Goal: Transaction & Acquisition: Purchase product/service

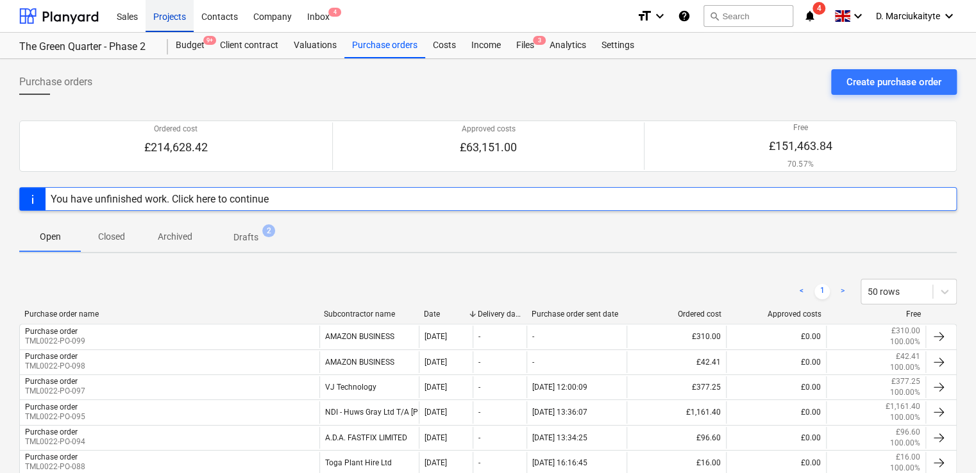
click at [185, 19] on div "Projects" at bounding box center [170, 15] width 48 height 33
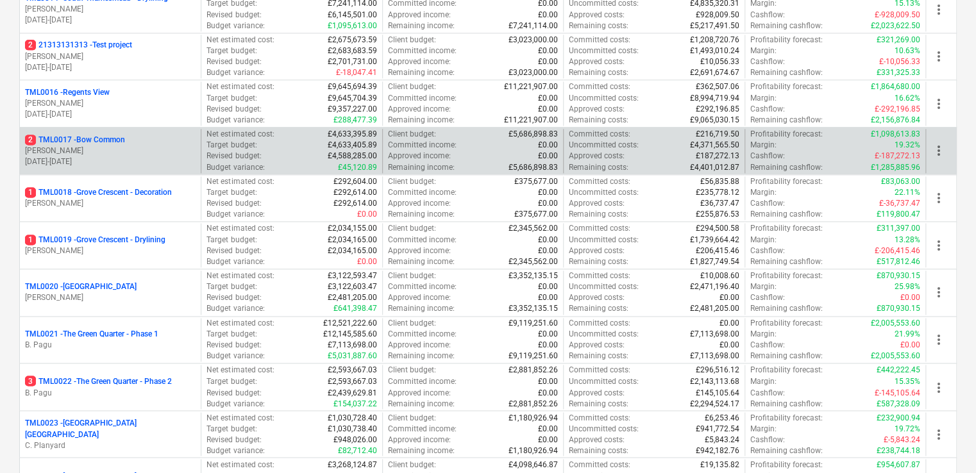
scroll to position [705, 0]
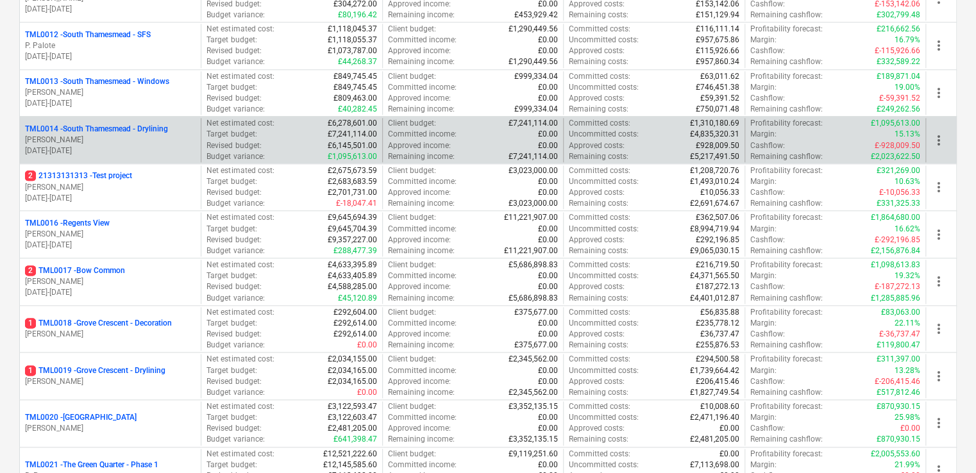
click at [97, 146] on p "[DATE] - [DATE]" at bounding box center [110, 151] width 171 height 11
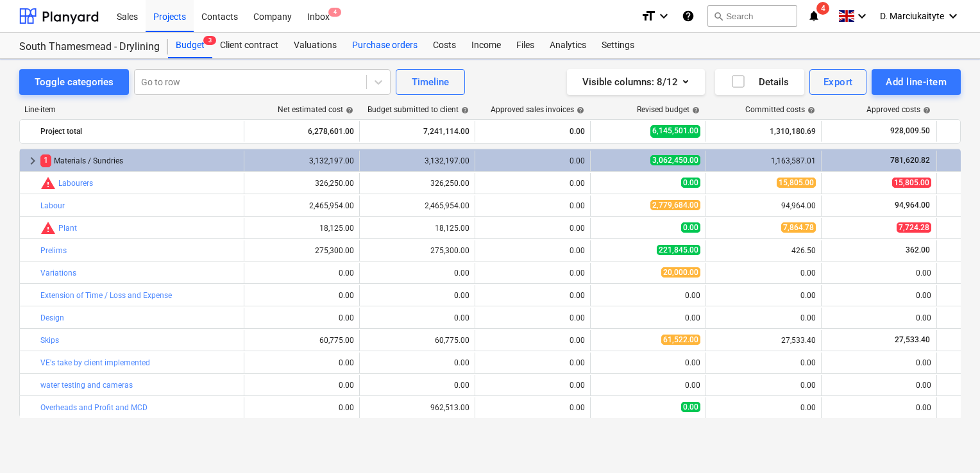
click at [383, 58] on div "Purchase orders" at bounding box center [384, 46] width 81 height 26
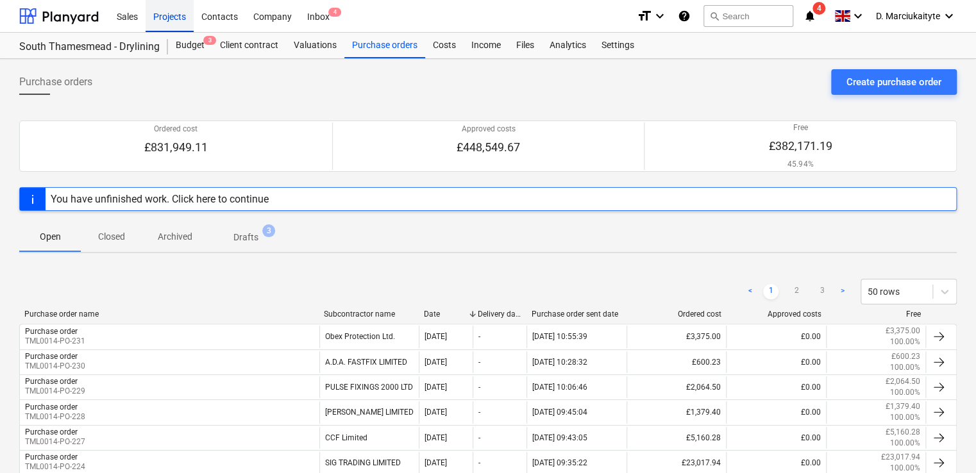
click at [175, 15] on div "Projects" at bounding box center [170, 15] width 48 height 33
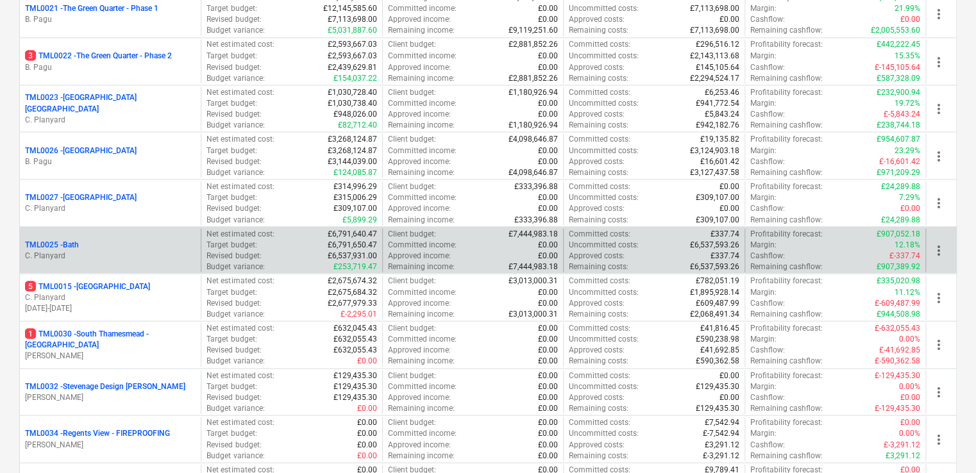
scroll to position [1346, 0]
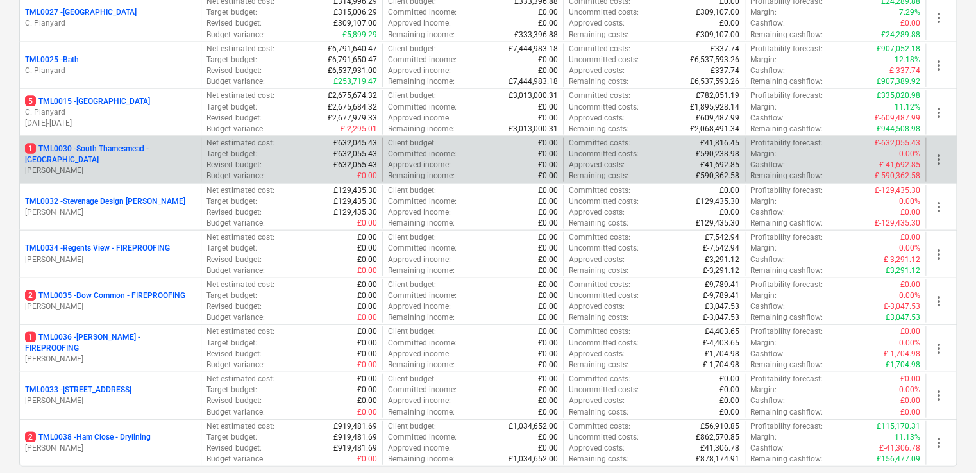
click at [174, 149] on p "1 TML0030 - [GEOGRAPHIC_DATA] - [GEOGRAPHIC_DATA]" at bounding box center [110, 155] width 171 height 22
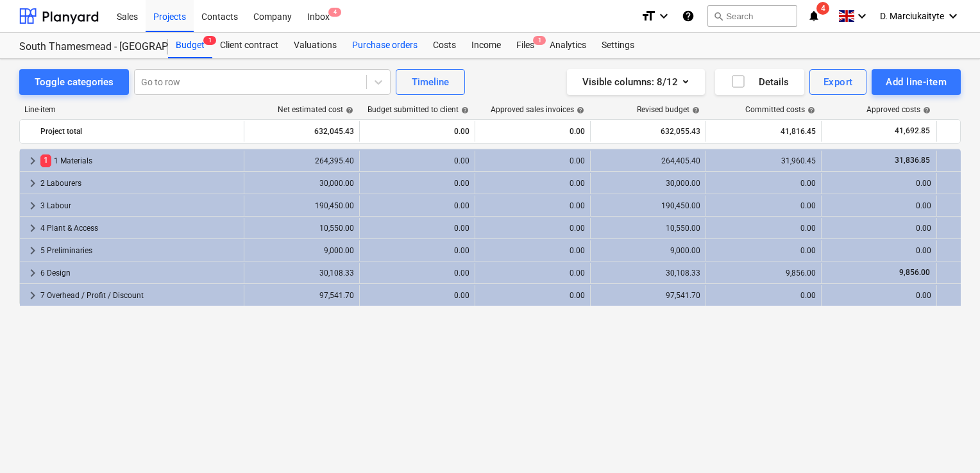
click at [393, 47] on div "Purchase orders" at bounding box center [384, 46] width 81 height 26
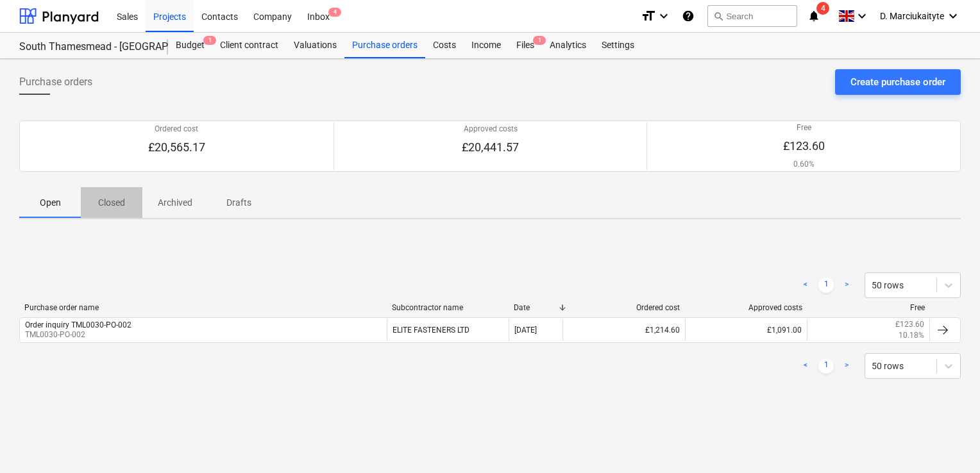
click at [112, 208] on p "Closed" at bounding box center [111, 202] width 31 height 13
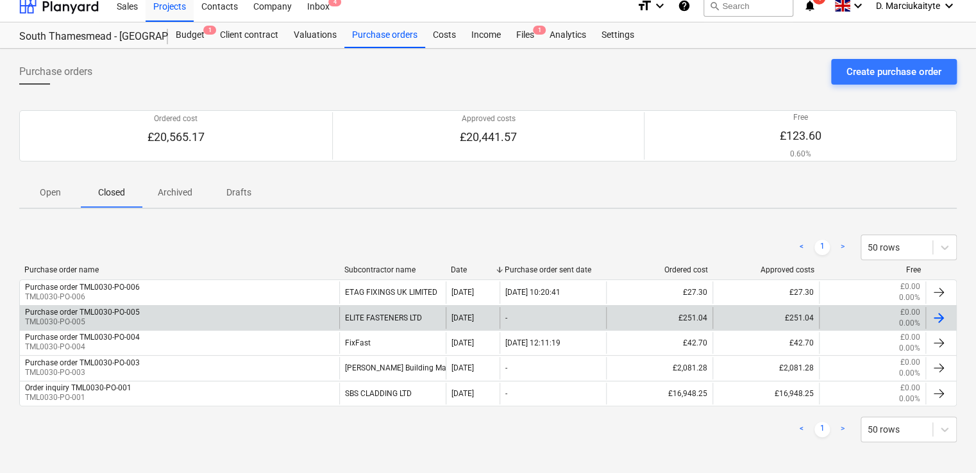
scroll to position [13, 0]
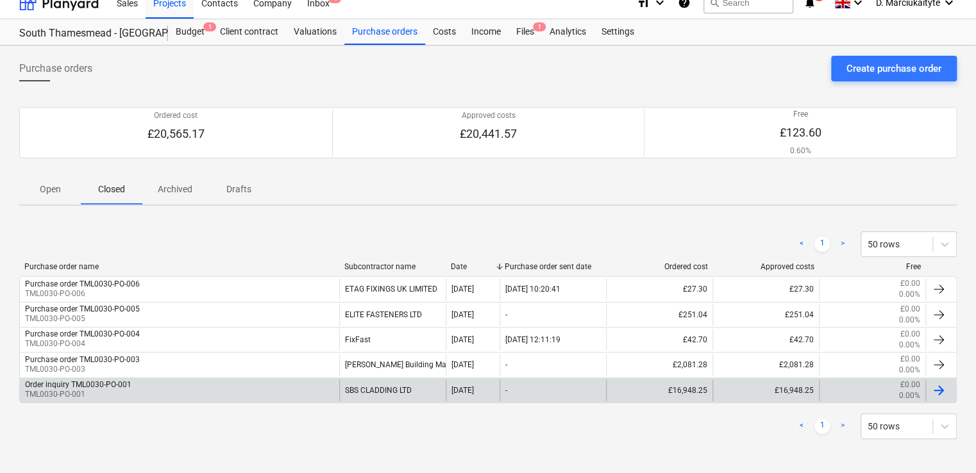
click at [269, 384] on div "Order inquiry TML0030-PO-001 TML0030-PO-001" at bounding box center [179, 391] width 319 height 22
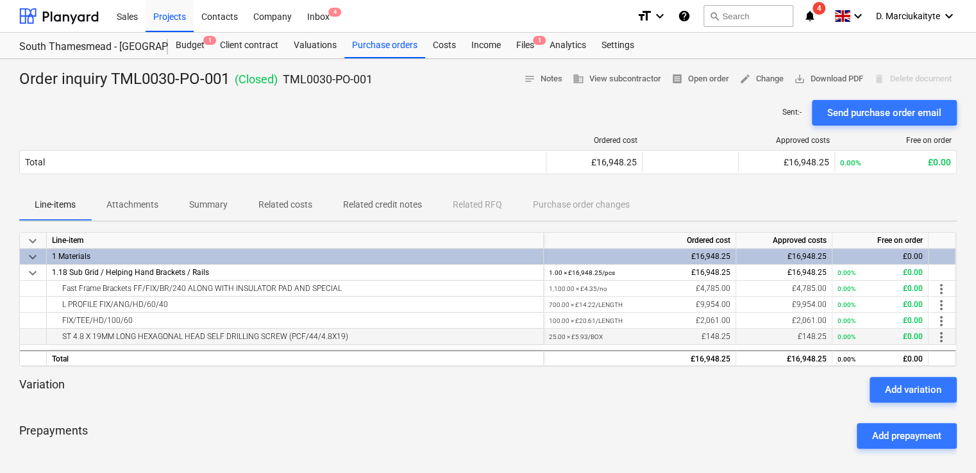
drag, startPoint x: 160, startPoint y: 291, endPoint x: 426, endPoint y: 339, distance: 270.9
click at [426, 339] on div "keyboard_arrow_down Line-item Ordered cost Approved costs Free on order keyboar…" at bounding box center [487, 299] width 937 height 135
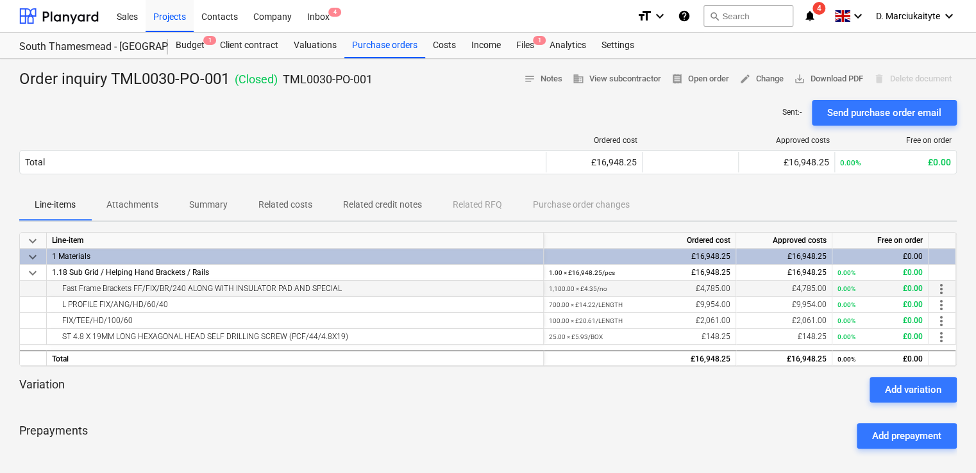
click at [147, 286] on div "Fast Frame Brackets FF/FIX/BR/240 ALONG WITH INSULATOR PAD AND SPECIAL" at bounding box center [295, 288] width 486 height 15
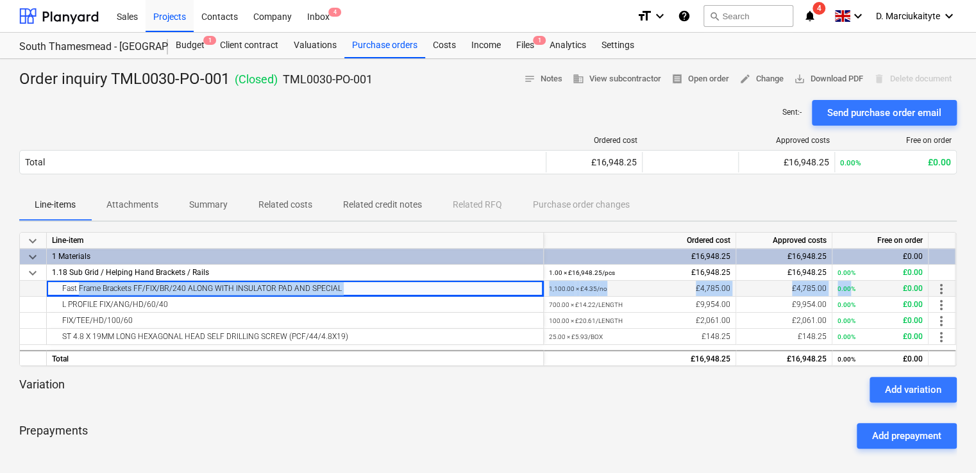
drag, startPoint x: 76, startPoint y: 288, endPoint x: 850, endPoint y: 289, distance: 773.9
click at [0, 0] on div "Fast Frame Brackets FF/FIX/BR/240 ALONG WITH INSULATOR PAD AND SPECIAL 1,100.00…" at bounding box center [0, 0] width 0 height 0
click at [395, 44] on div "Purchase orders" at bounding box center [384, 46] width 81 height 26
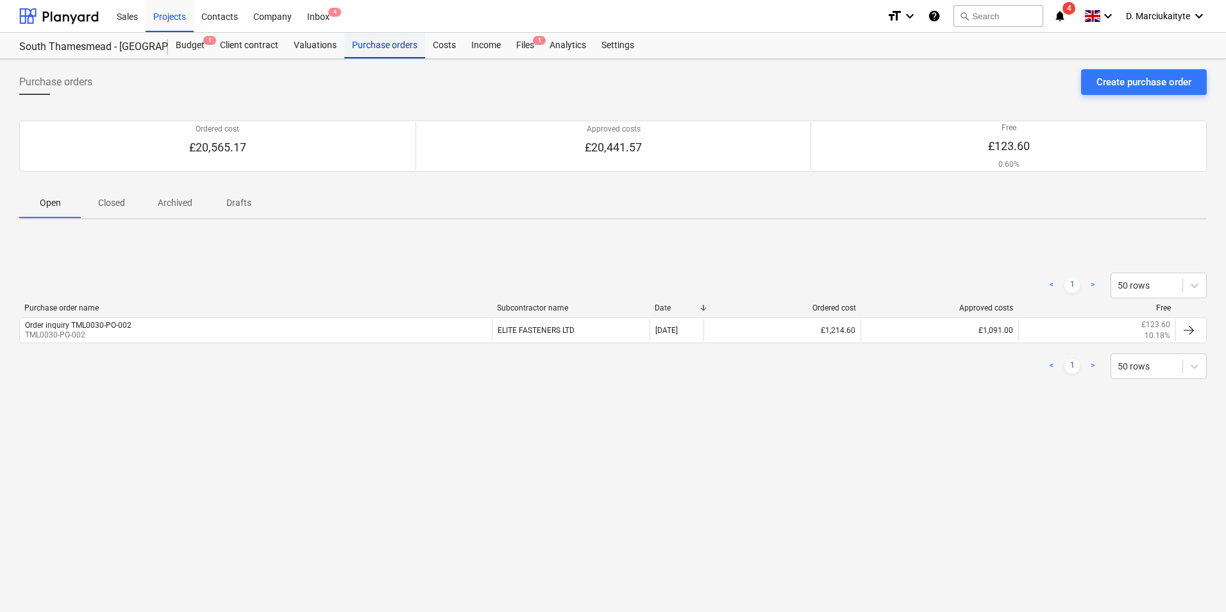
click at [371, 54] on div "Purchase orders" at bounding box center [384, 46] width 81 height 26
click at [167, 16] on div "Projects" at bounding box center [170, 15] width 48 height 33
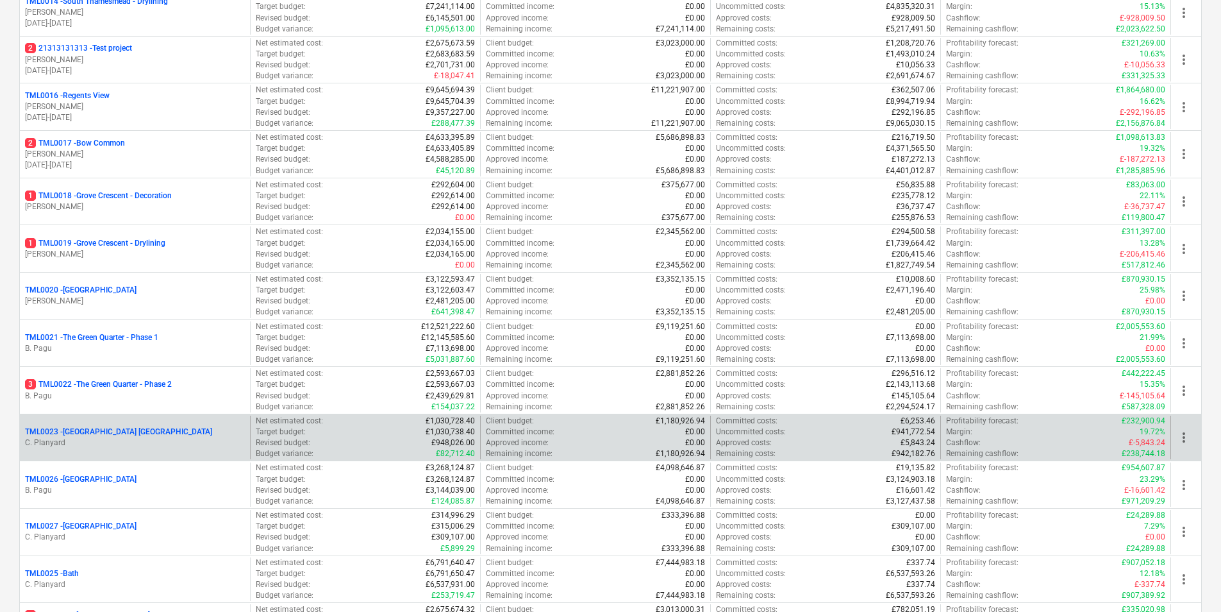
scroll to position [834, 0]
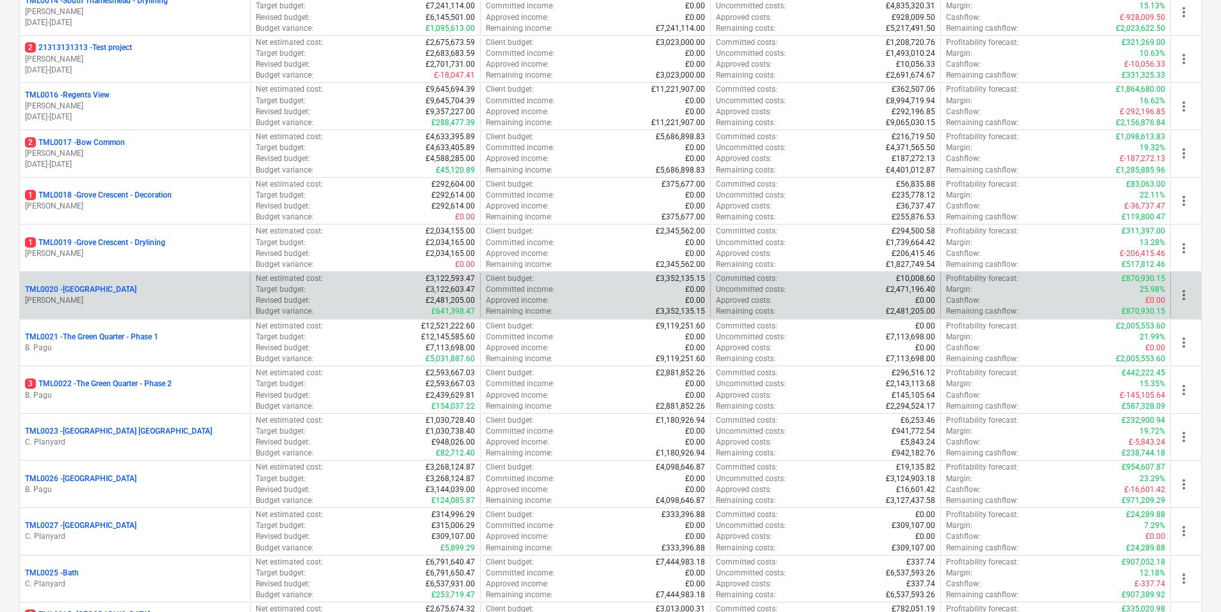
click at [128, 284] on div "TML0020 - Ibis Hotel" at bounding box center [135, 289] width 220 height 11
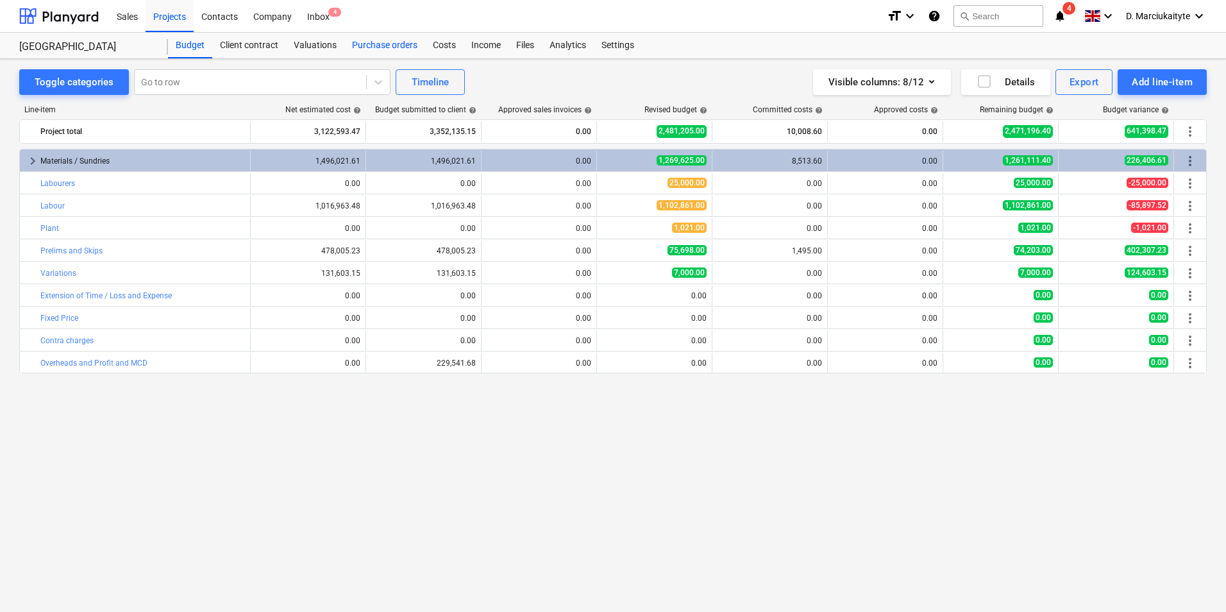
click at [409, 49] on div "Purchase orders" at bounding box center [384, 46] width 81 height 26
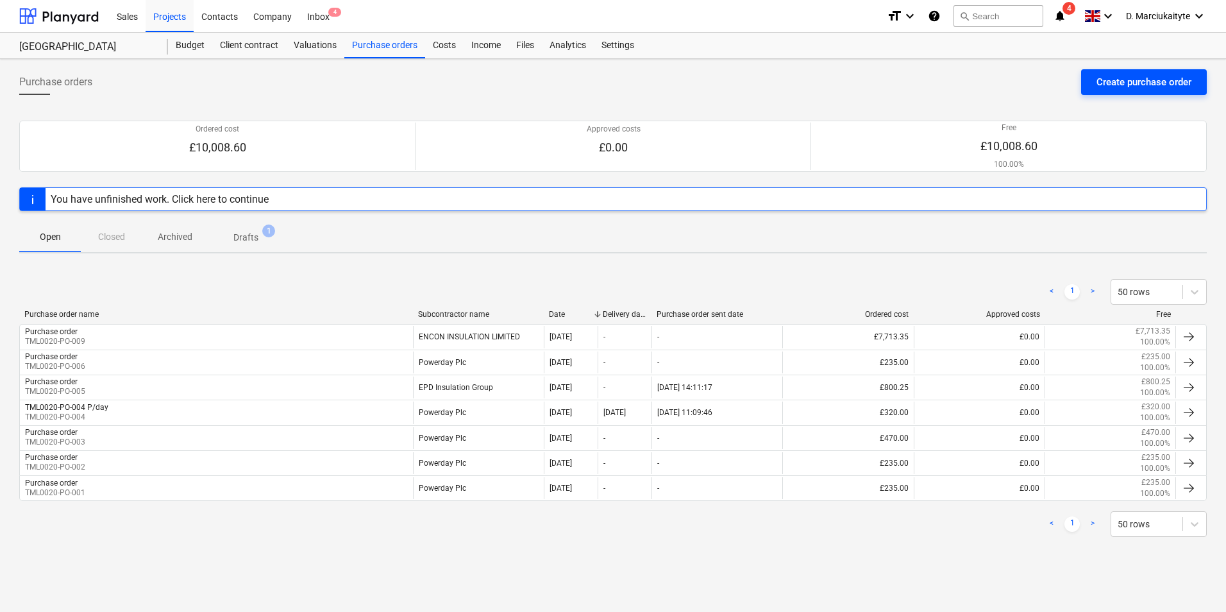
click at [975, 74] on div "Create purchase order" at bounding box center [1143, 82] width 95 height 17
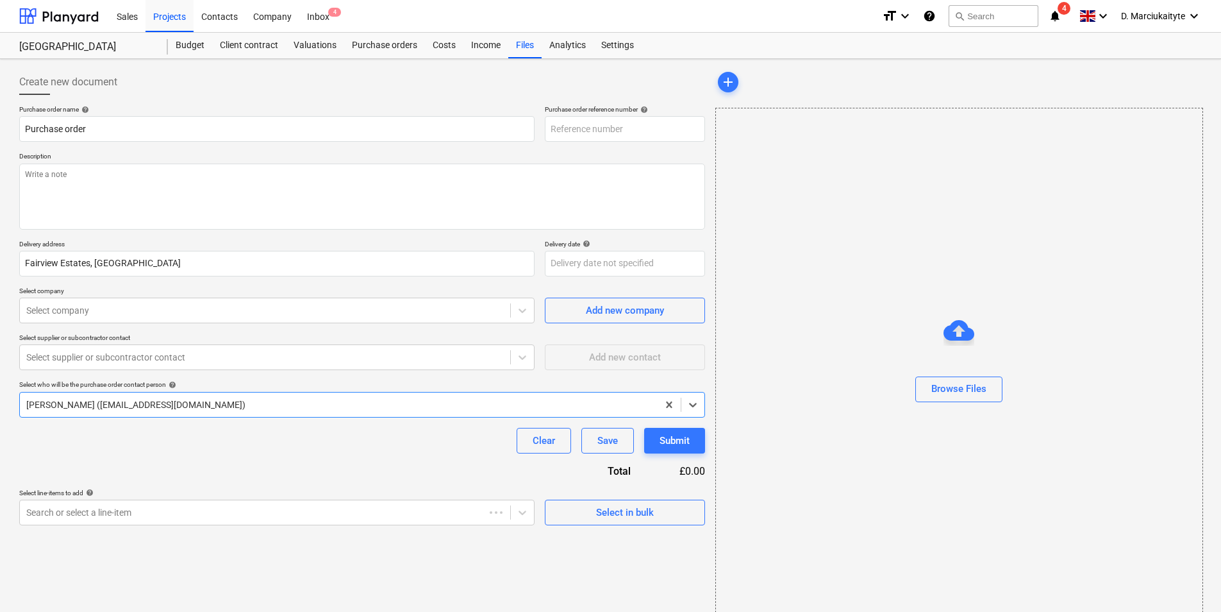
type textarea "x"
type input "TML0020-PO-010"
click at [305, 326] on div "Purchase order name help Purchase order Purchase order reference number help TM…" at bounding box center [362, 315] width 686 height 420
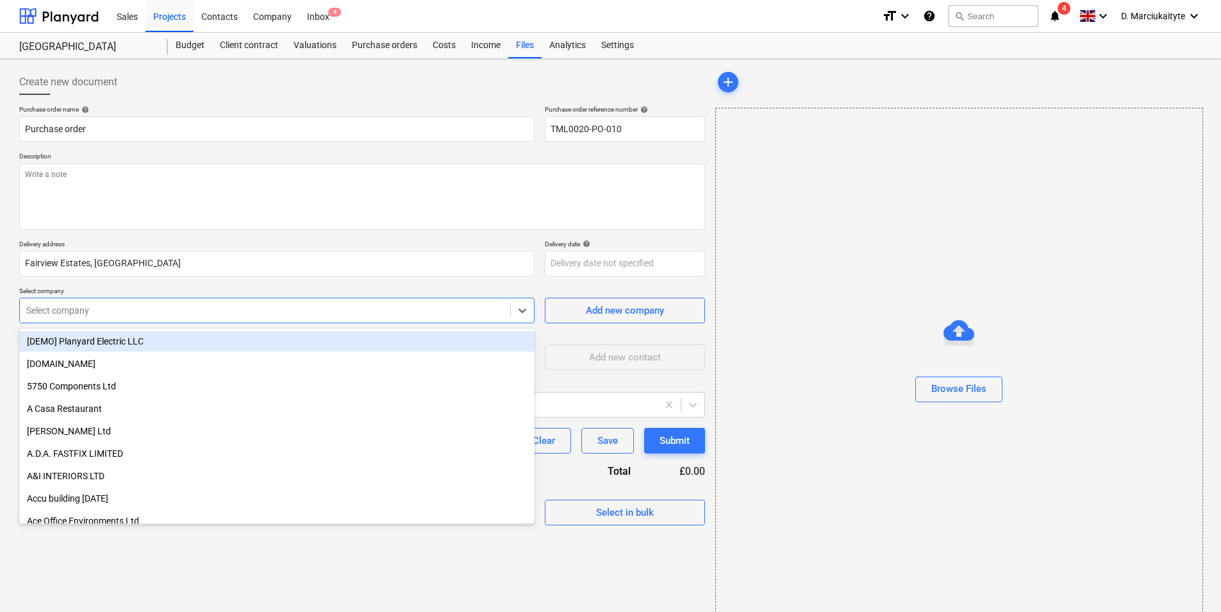
type textarea "x"
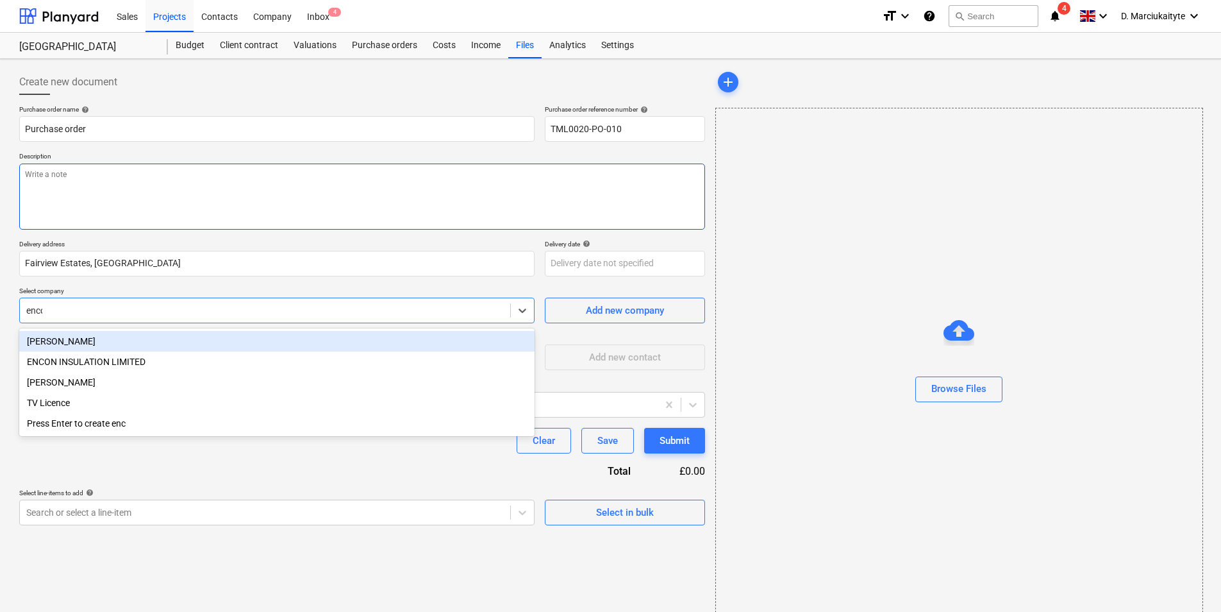
type input "encon"
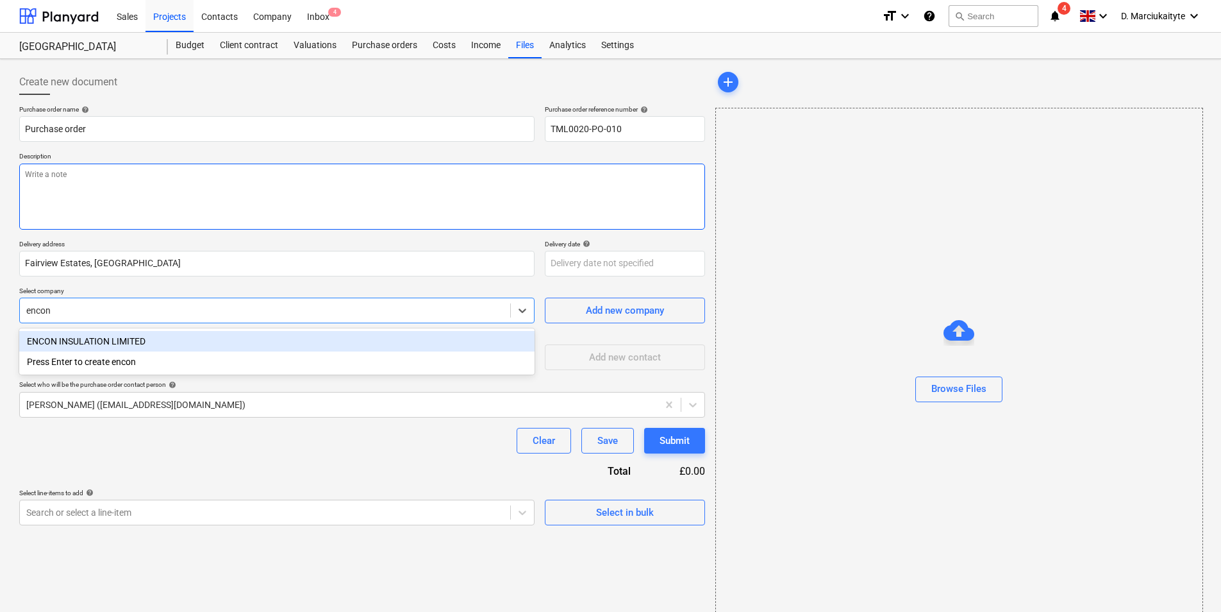
type textarea "x"
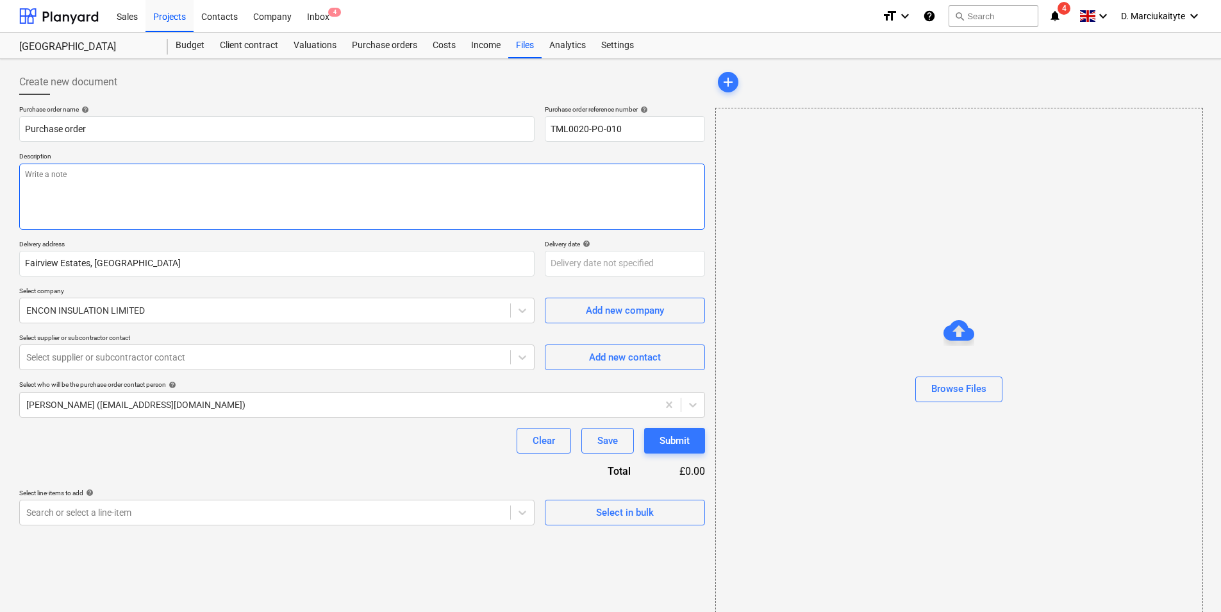
click at [164, 187] on textarea at bounding box center [362, 197] width 686 height 66
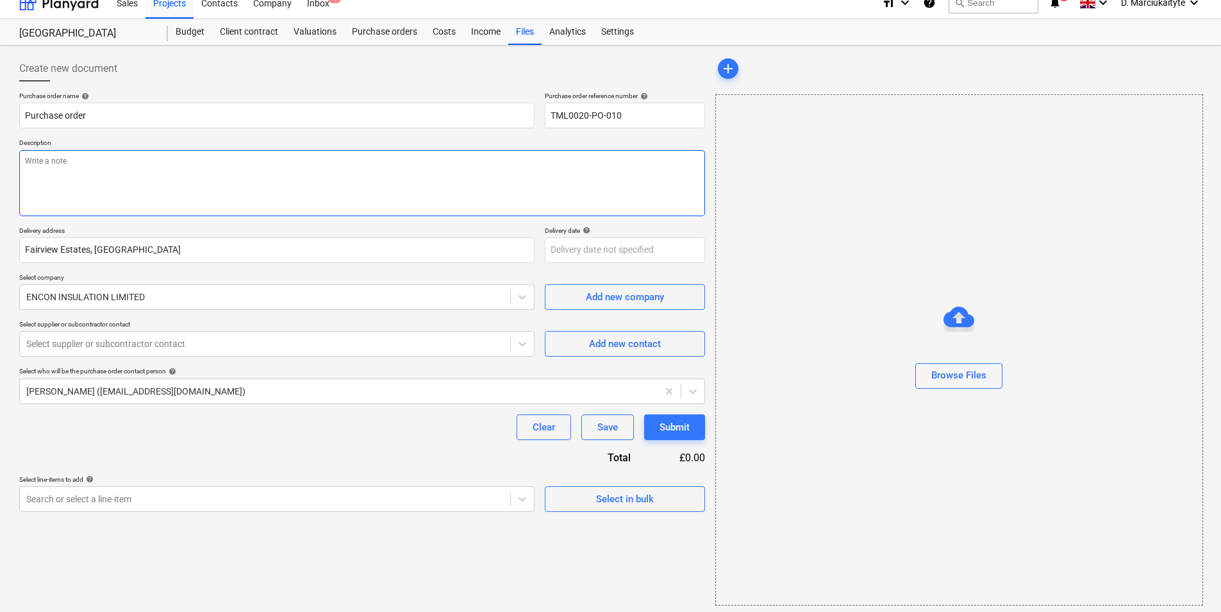
scroll to position [17, 0]
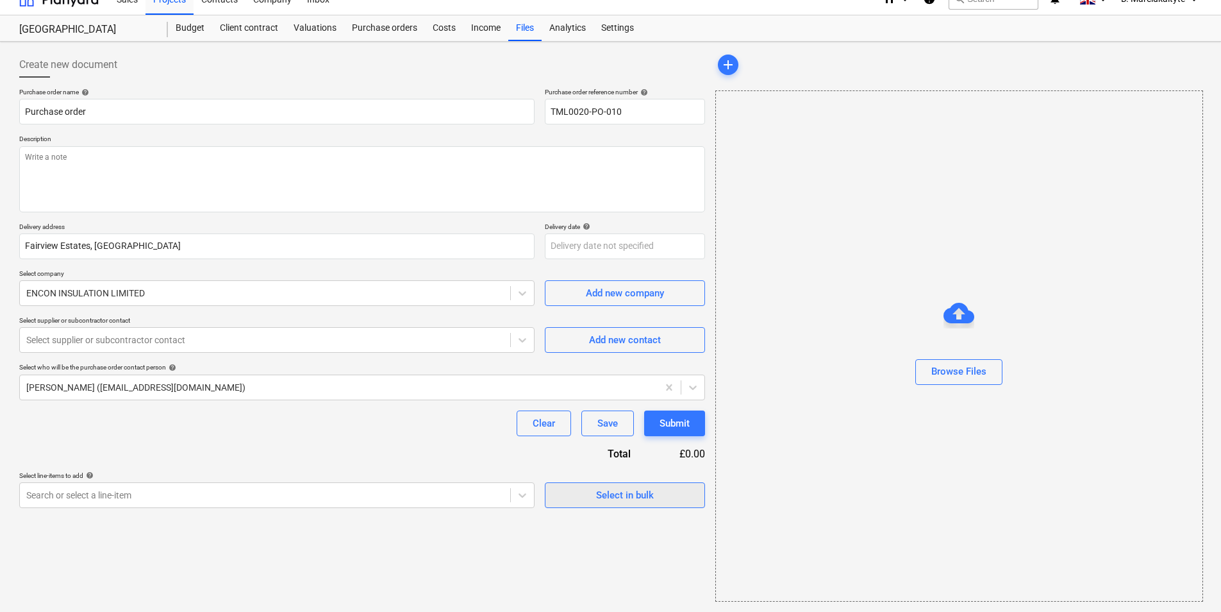
click at [669, 473] on span "Select in bulk" at bounding box center [625, 495] width 128 height 17
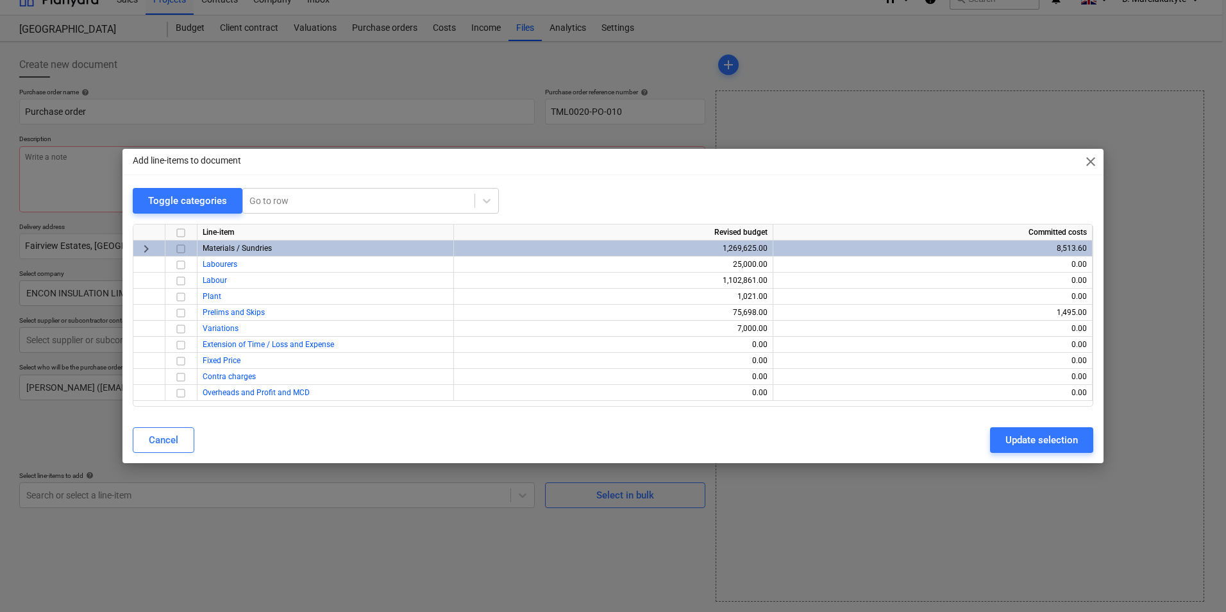
click at [183, 246] on input "checkbox" at bounding box center [180, 248] width 15 height 15
click at [975, 437] on div "Update selection" at bounding box center [1041, 440] width 72 height 17
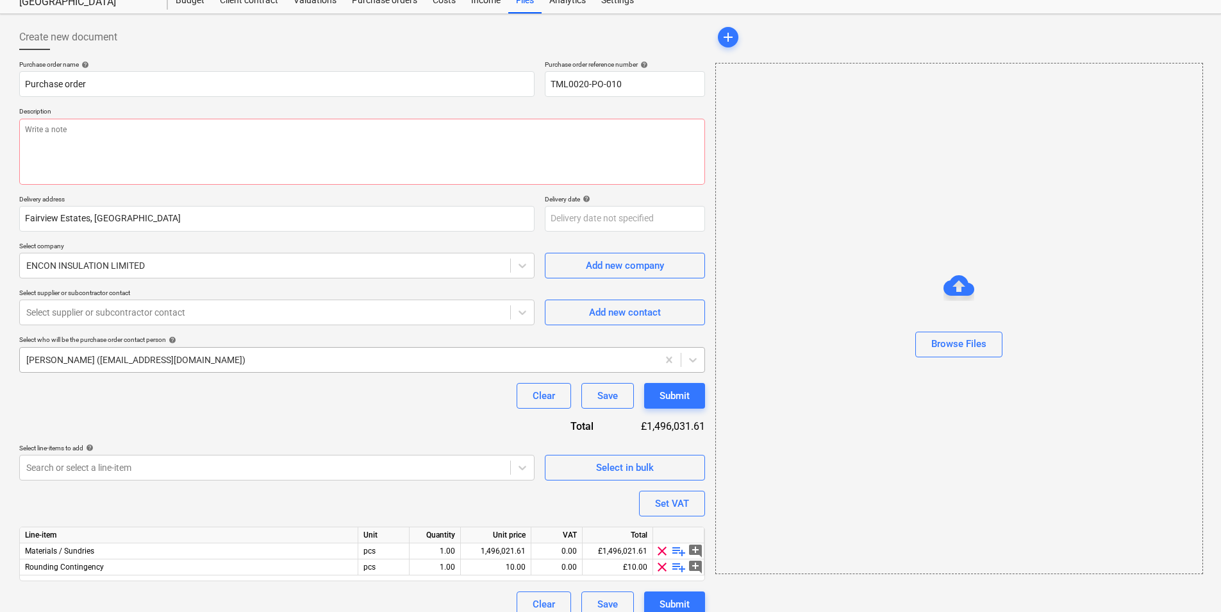
scroll to position [60, 0]
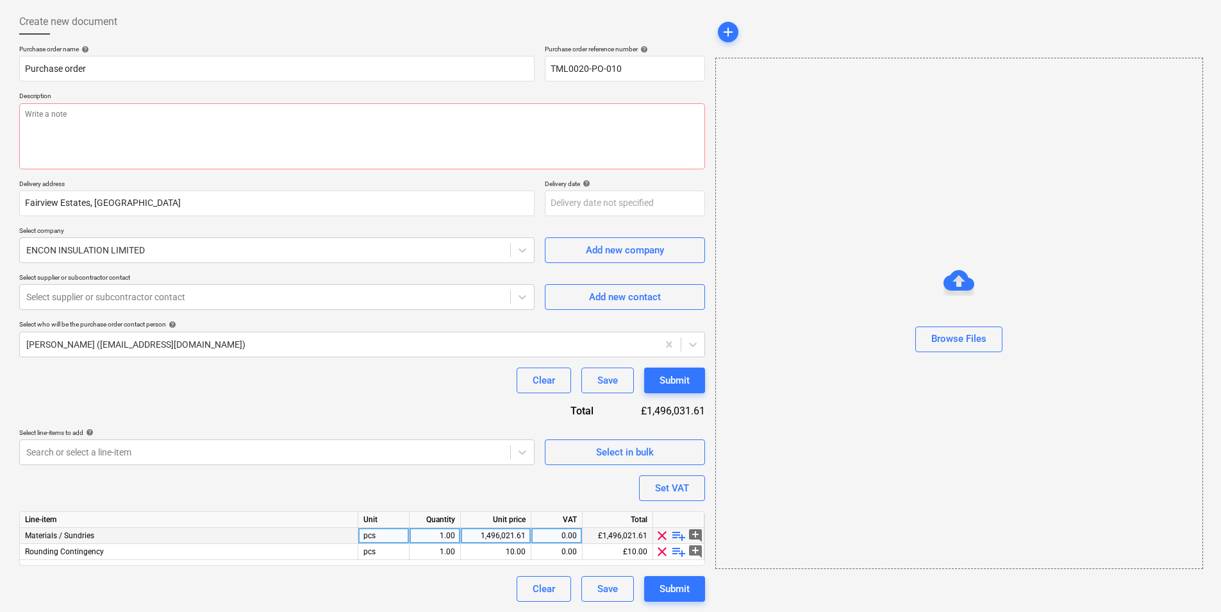
click at [678, 473] on span "playlist_add" at bounding box center [678, 535] width 15 height 15
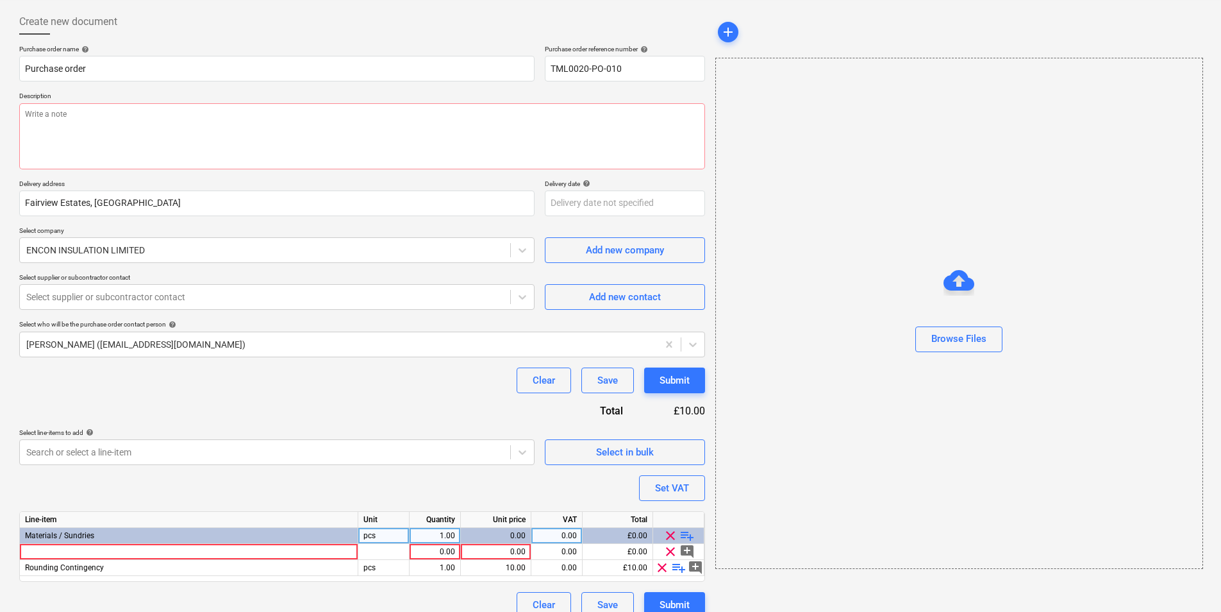
click at [678, 473] on div "clear playlist_add" at bounding box center [678, 536] width 51 height 16
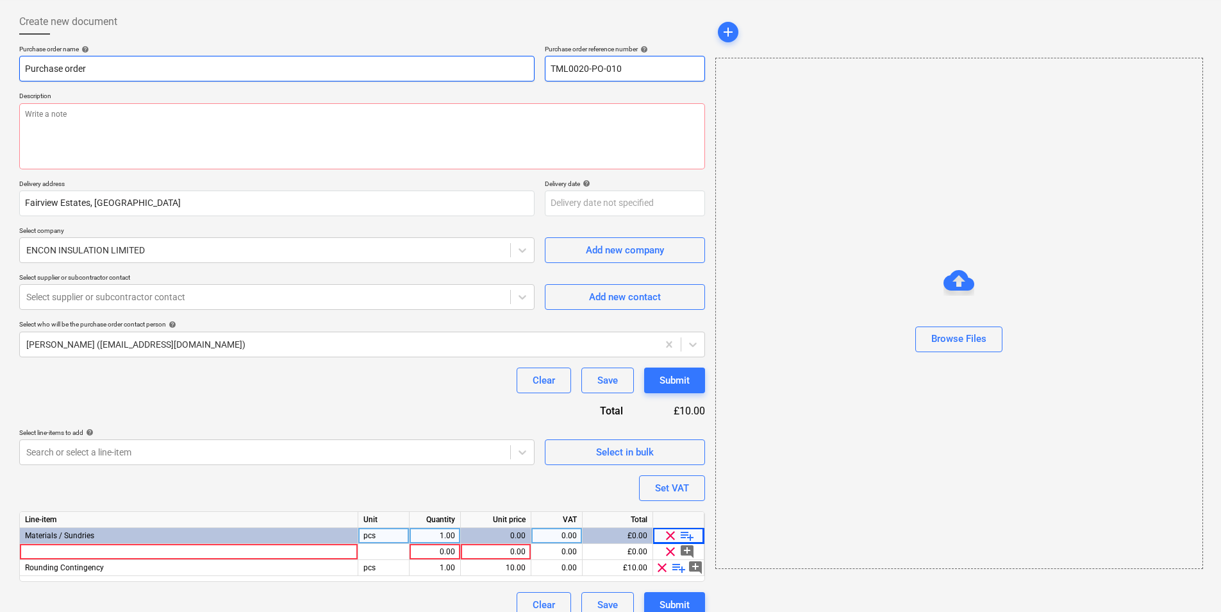
drag, startPoint x: 649, startPoint y: 78, endPoint x: 518, endPoint y: 71, distance: 131.0
click at [523, 72] on div "Purchase order name help Purchase order Purchase order reference number help TM…" at bounding box center [362, 63] width 686 height 37
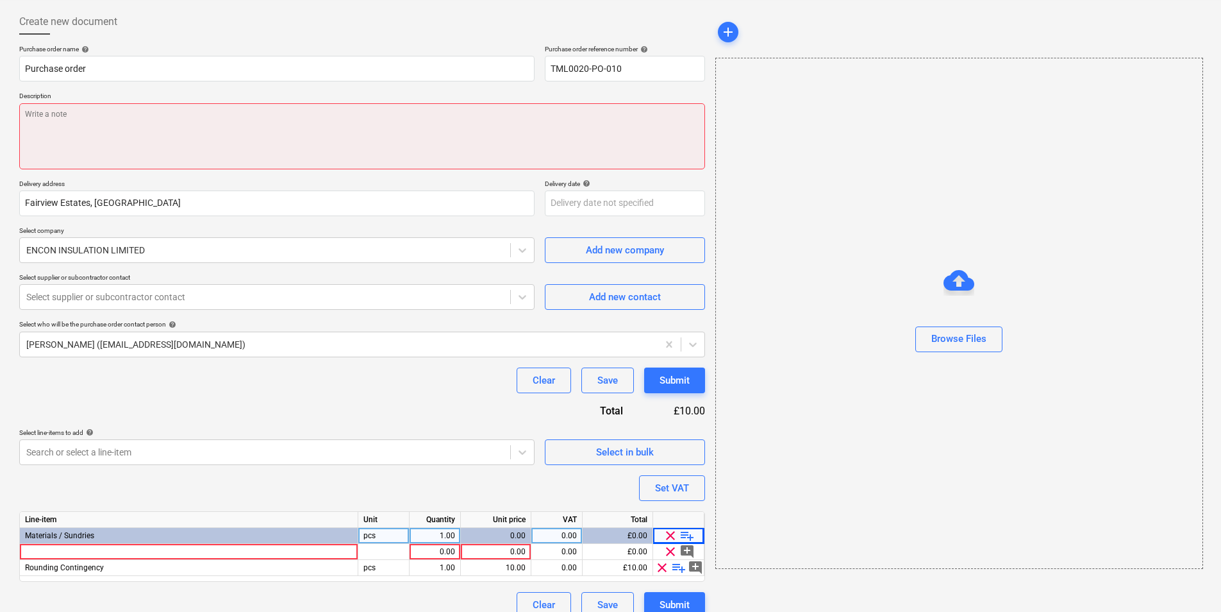
click at [367, 154] on textarea at bounding box center [362, 136] width 686 height 66
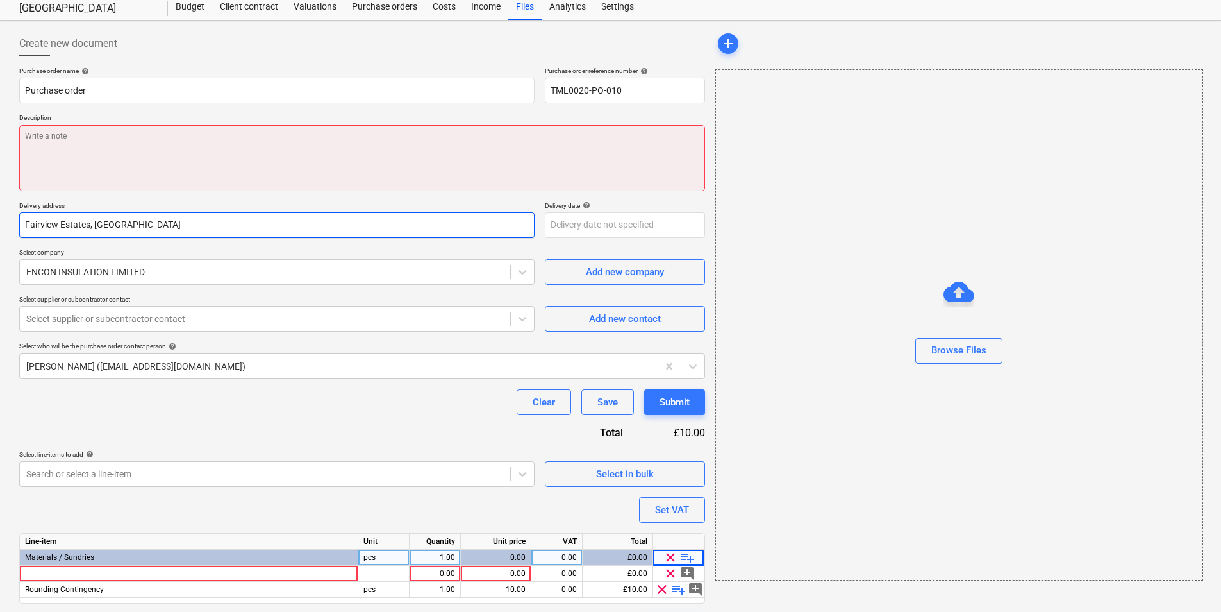
scroll to position [76, 0]
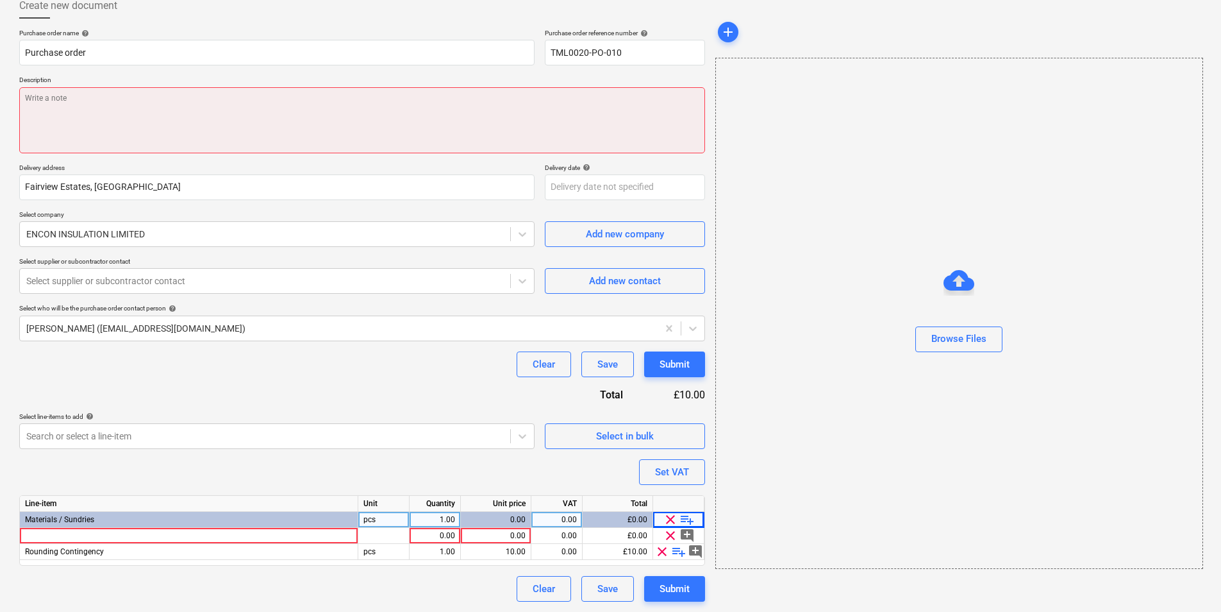
click at [123, 130] on textarea at bounding box center [362, 120] width 686 height 66
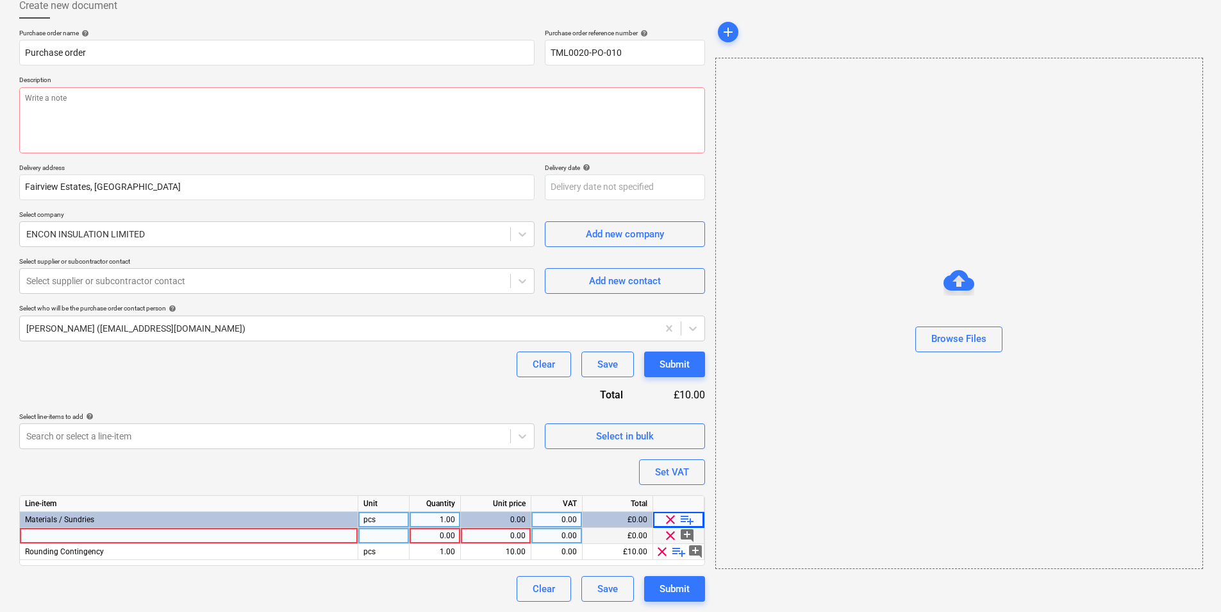
click at [251, 473] on div at bounding box center [189, 536] width 339 height 16
type textarea "x"
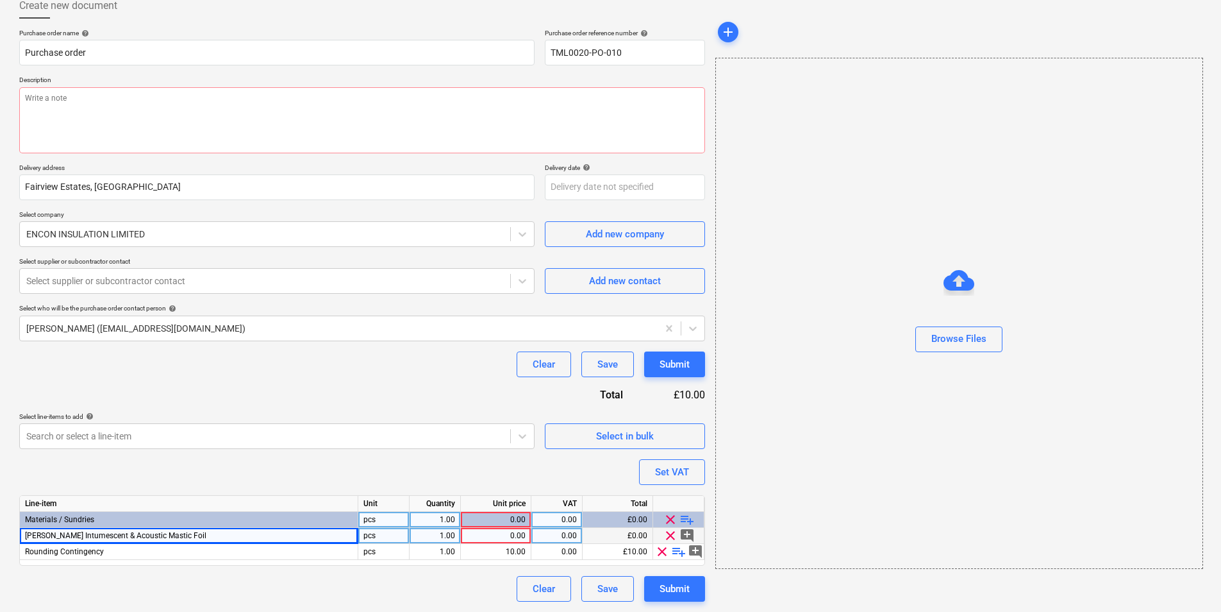
click at [392, 473] on div "pcs" at bounding box center [383, 536] width 51 height 16
click at [451, 473] on div "1.00" at bounding box center [435, 536] width 40 height 16
type input "120"
type textarea "x"
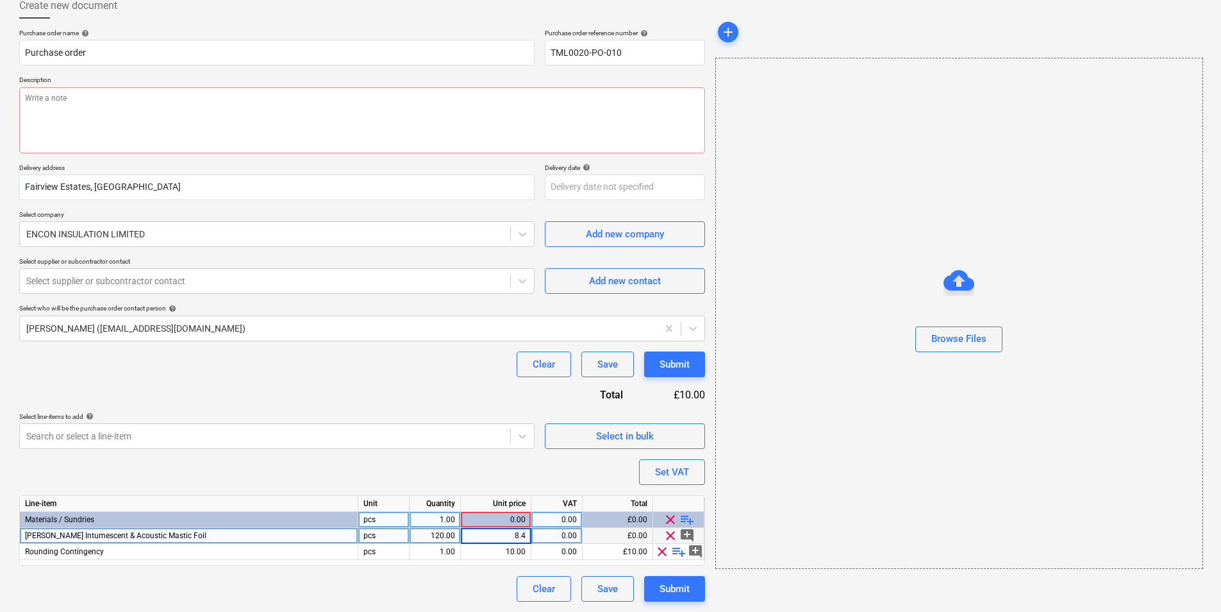
type input "8.42"
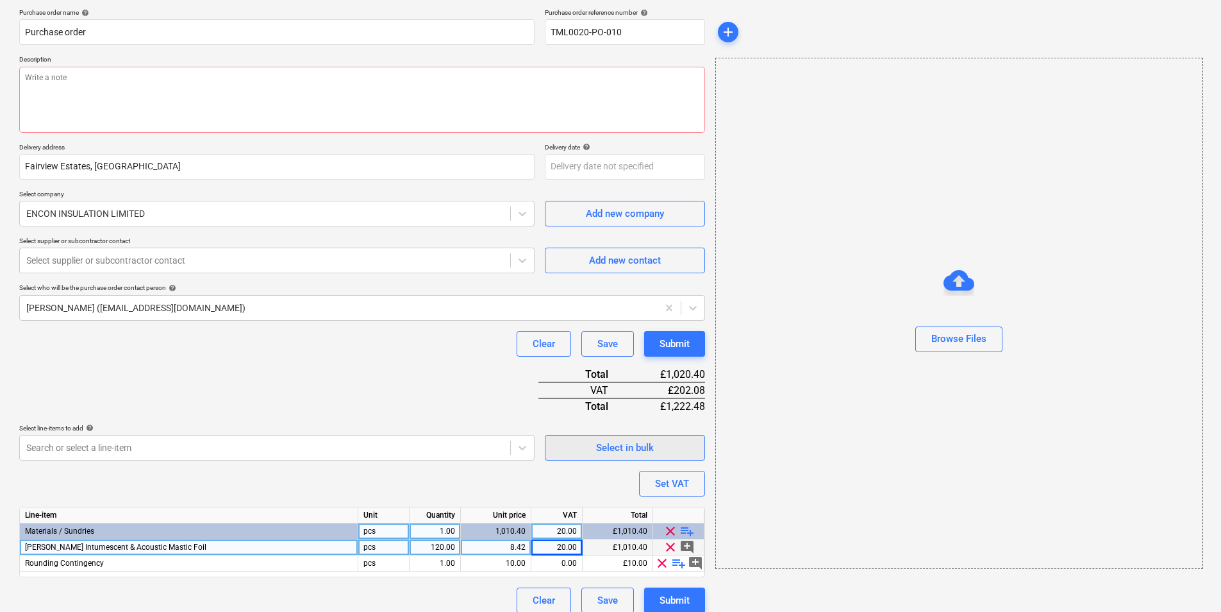
scroll to position [108, 0]
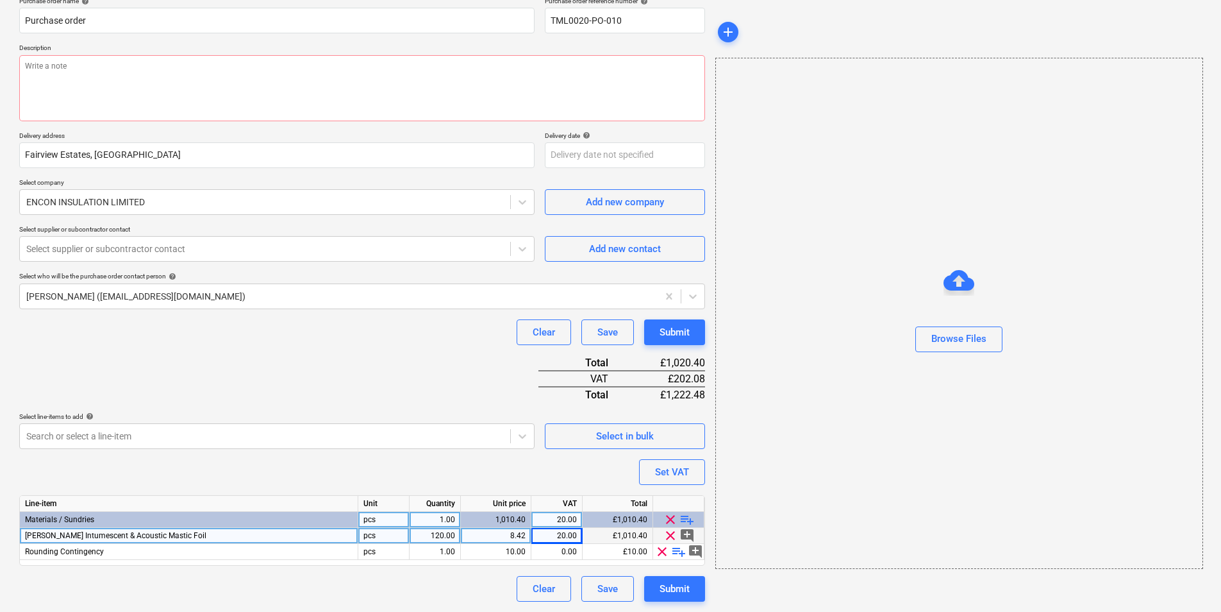
click at [684, 473] on span "playlist_add" at bounding box center [687, 519] width 15 height 15
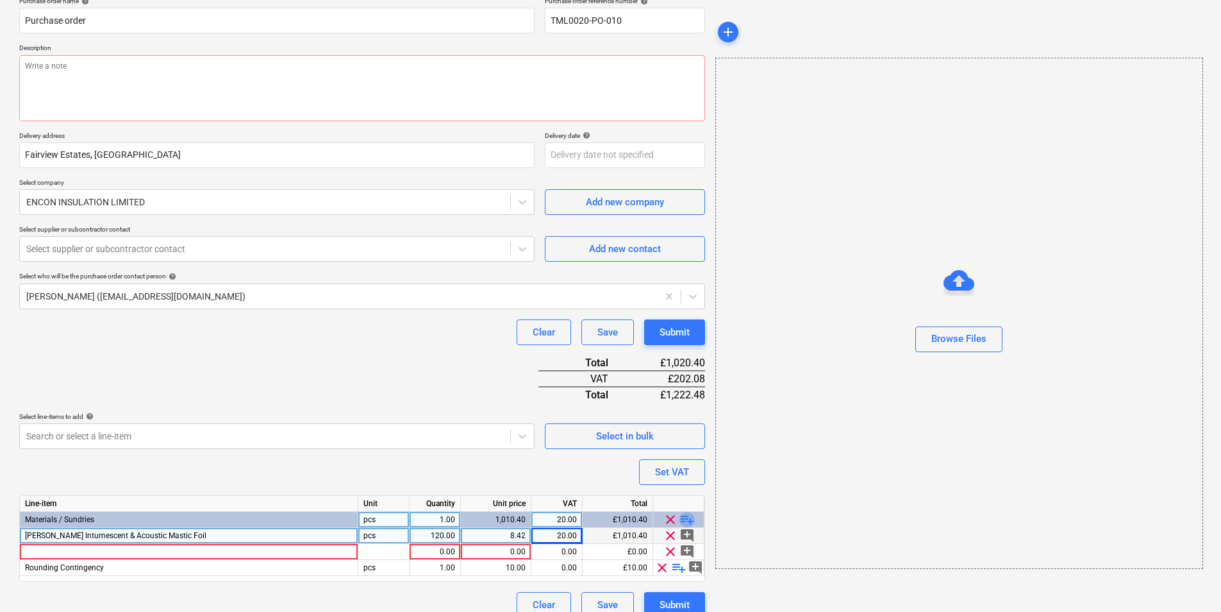
click at [684, 473] on span "playlist_add" at bounding box center [687, 519] width 15 height 15
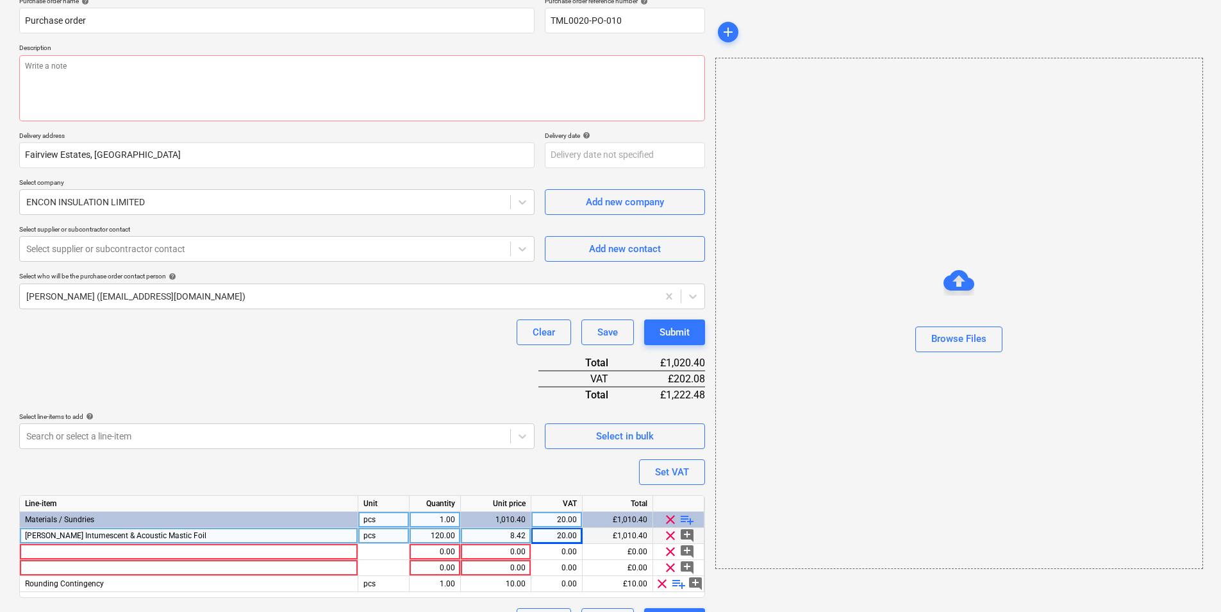
click at [684, 473] on span "playlist_add" at bounding box center [687, 519] width 15 height 15
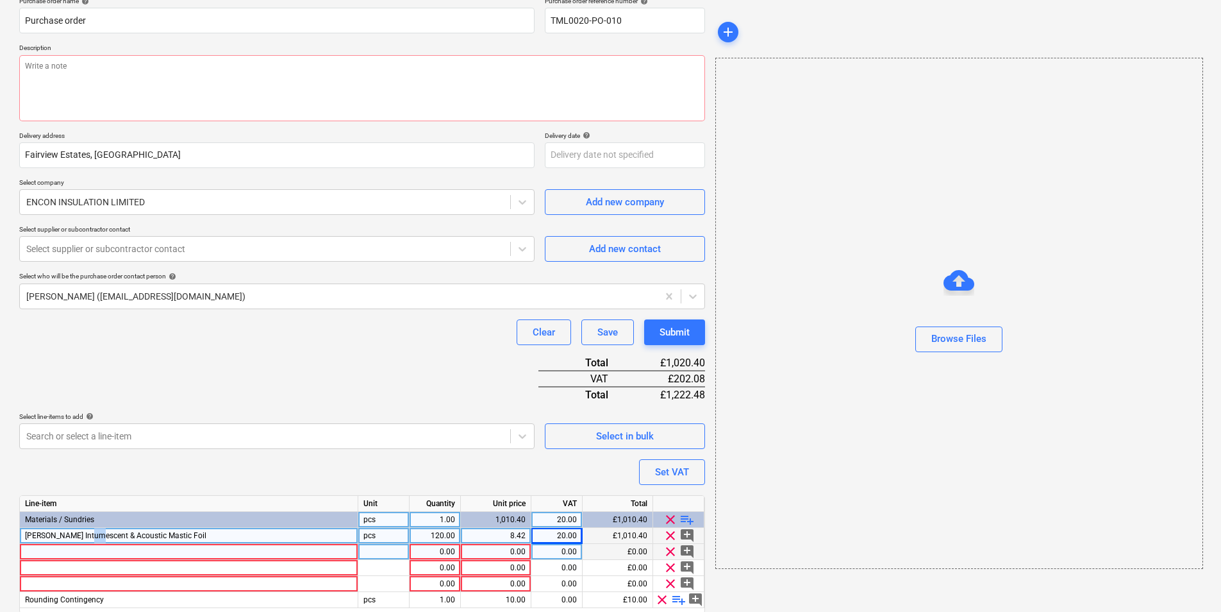
click at [90, 473] on div "Line-item Unit Quantity Unit price VAT Total Materials / Sundries pcs 1.00 1,01…" at bounding box center [362, 554] width 686 height 119
type textarea "x"
drag, startPoint x: 90, startPoint y: 544, endPoint x: 94, endPoint y: 551, distance: 7.7
click at [94, 473] on div at bounding box center [189, 552] width 339 height 16
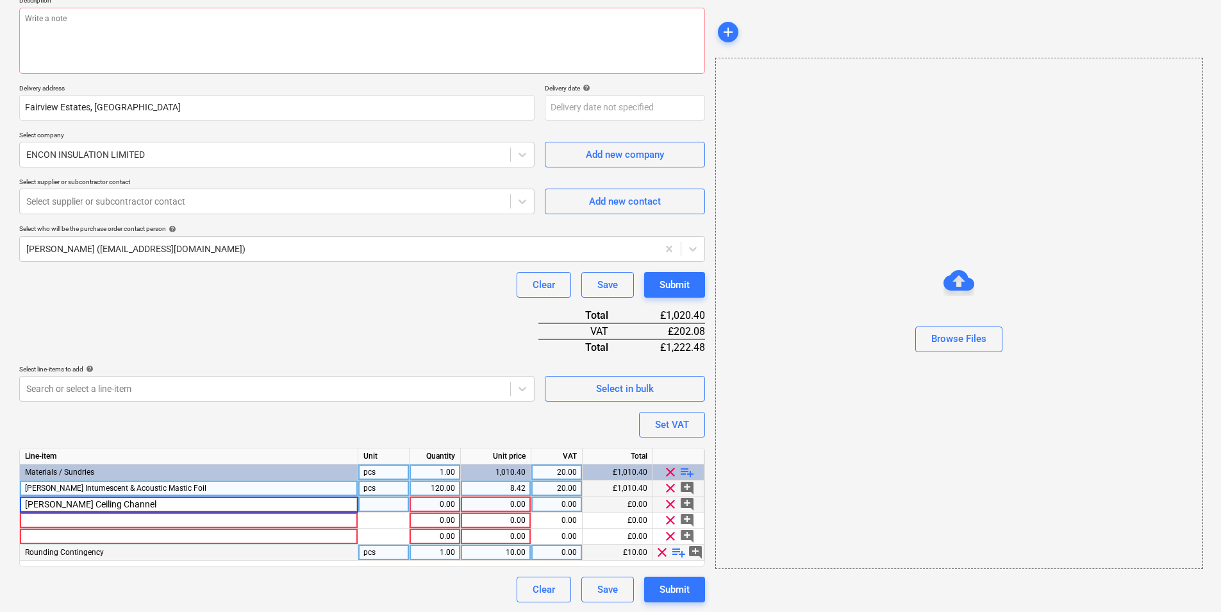
scroll to position [156, 0]
type input "Knauf MF Ceiling Channel 3.6m"
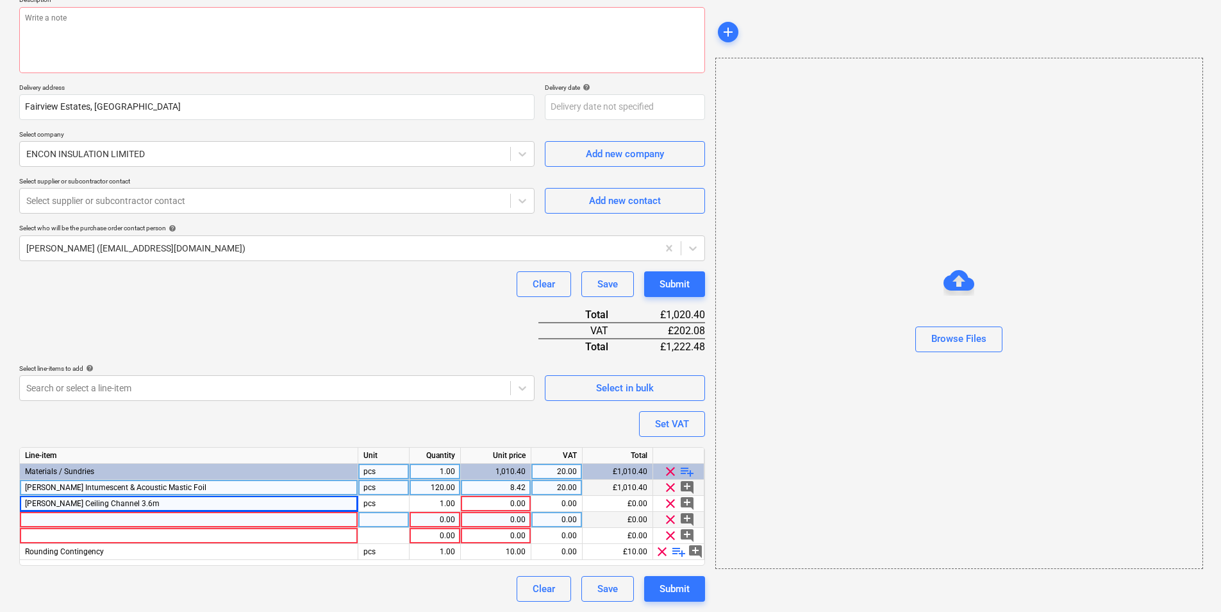
type textarea "x"
click at [162, 473] on div at bounding box center [189, 520] width 339 height 16
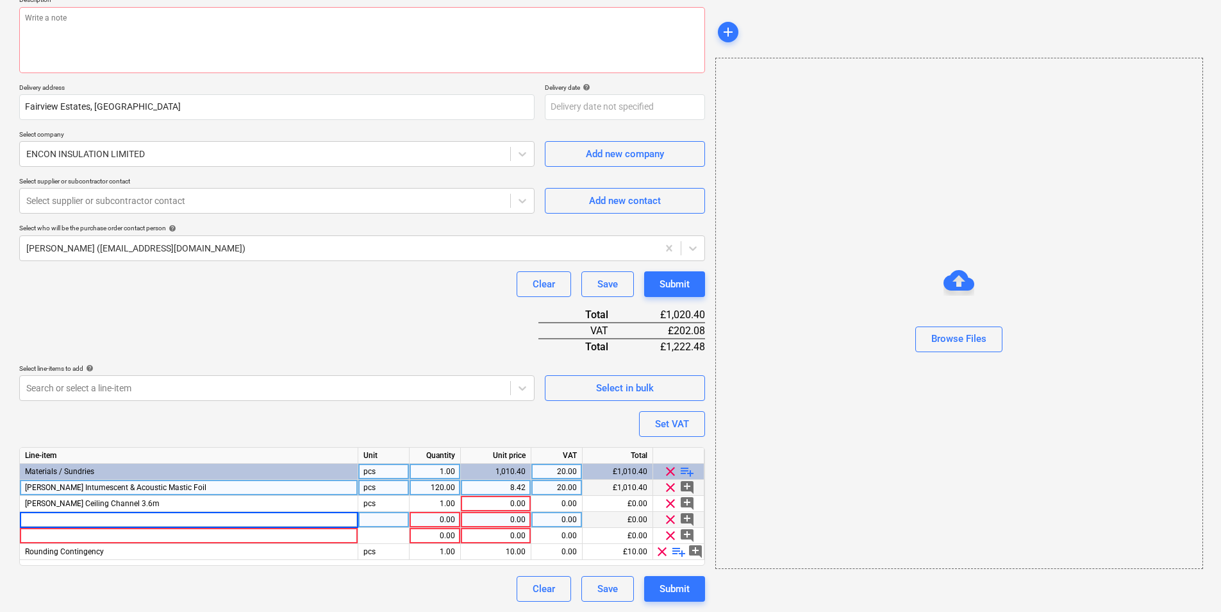
type input "Knauf MF Perimeter Channel"
type textarea "x"
type input "Knauf MF Perimeter Channel 3.6m"
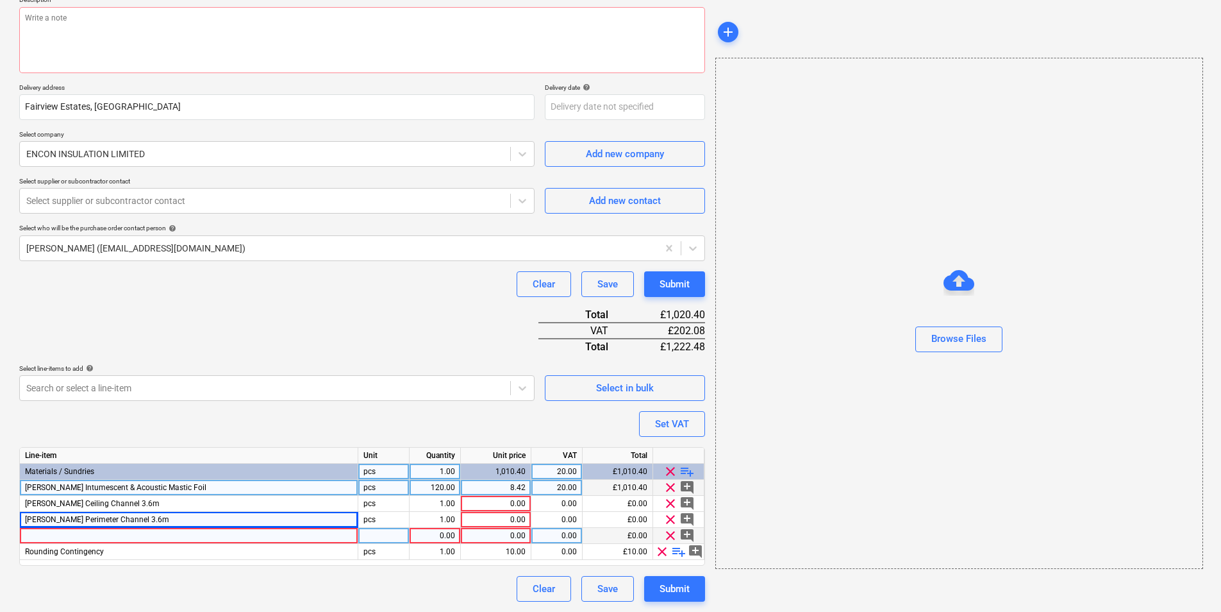
click at [267, 473] on div at bounding box center [189, 536] width 339 height 16
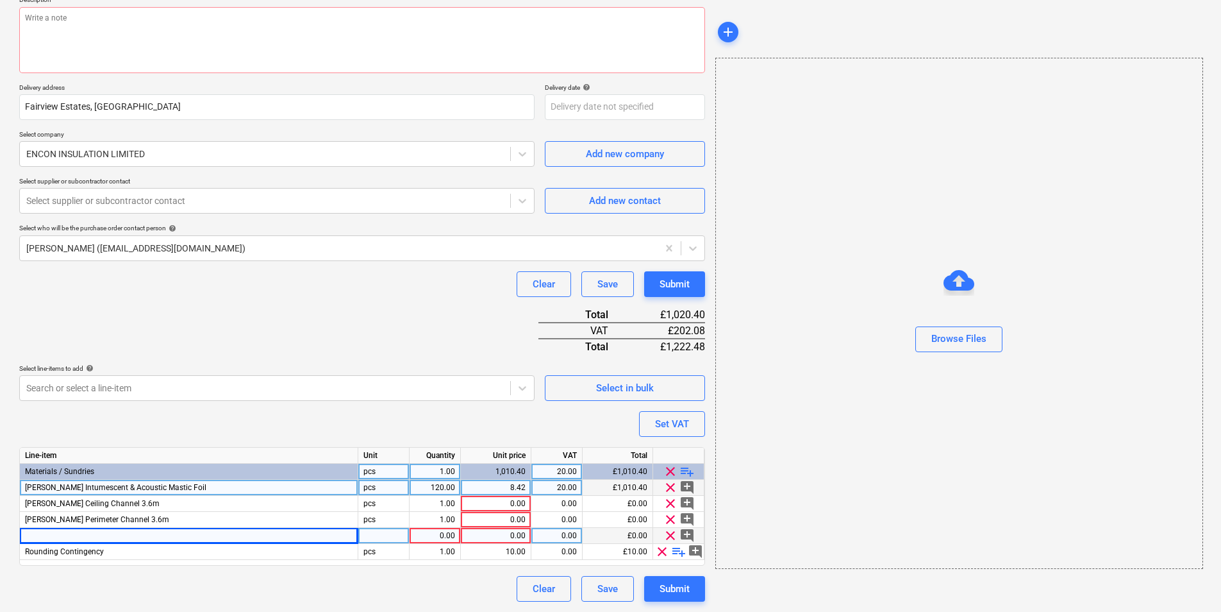
click at [324, 473] on div at bounding box center [189, 536] width 339 height 16
click at [373, 473] on div at bounding box center [383, 536] width 51 height 16
click at [685, 473] on span "playlist_add" at bounding box center [687, 471] width 15 height 15
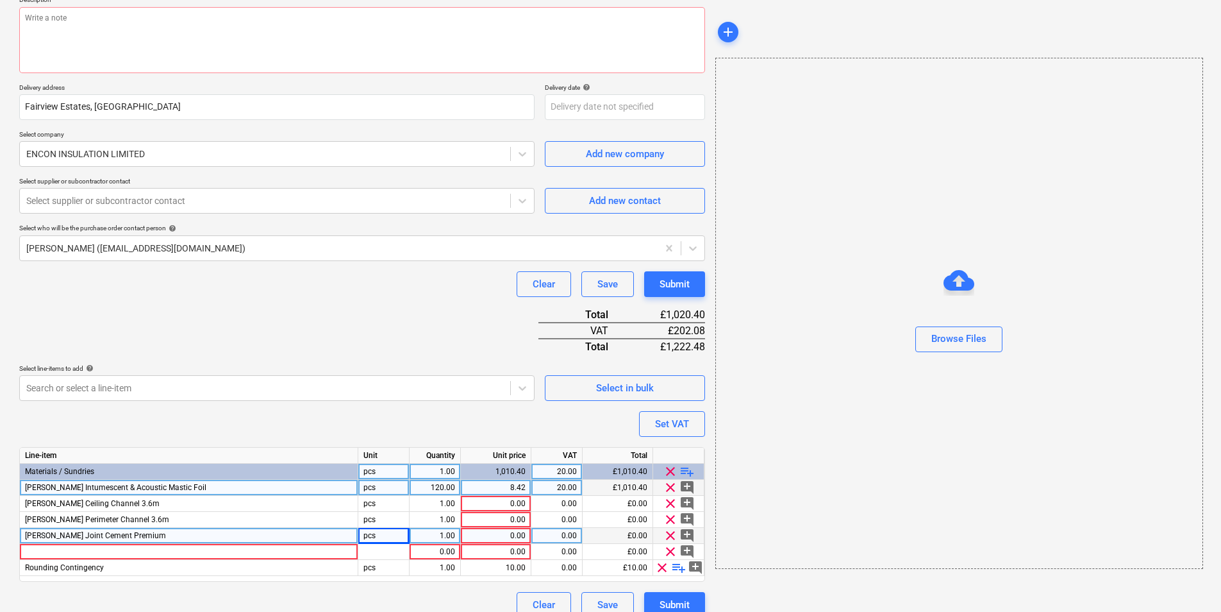
click at [685, 473] on span "playlist_add" at bounding box center [687, 471] width 15 height 15
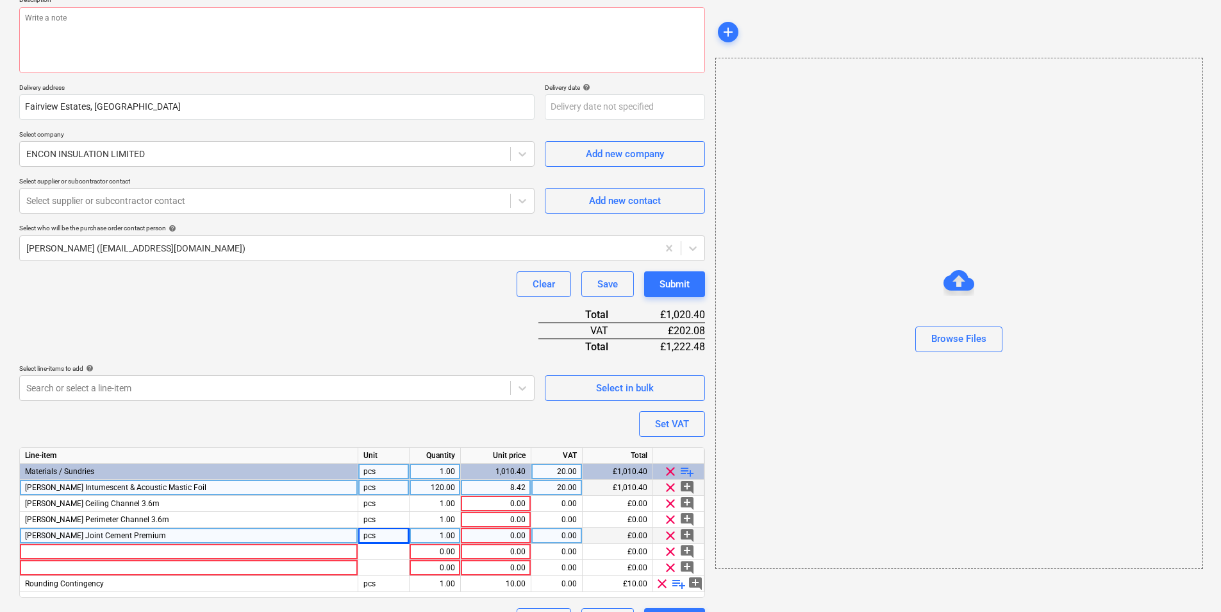
scroll to position [189, 0]
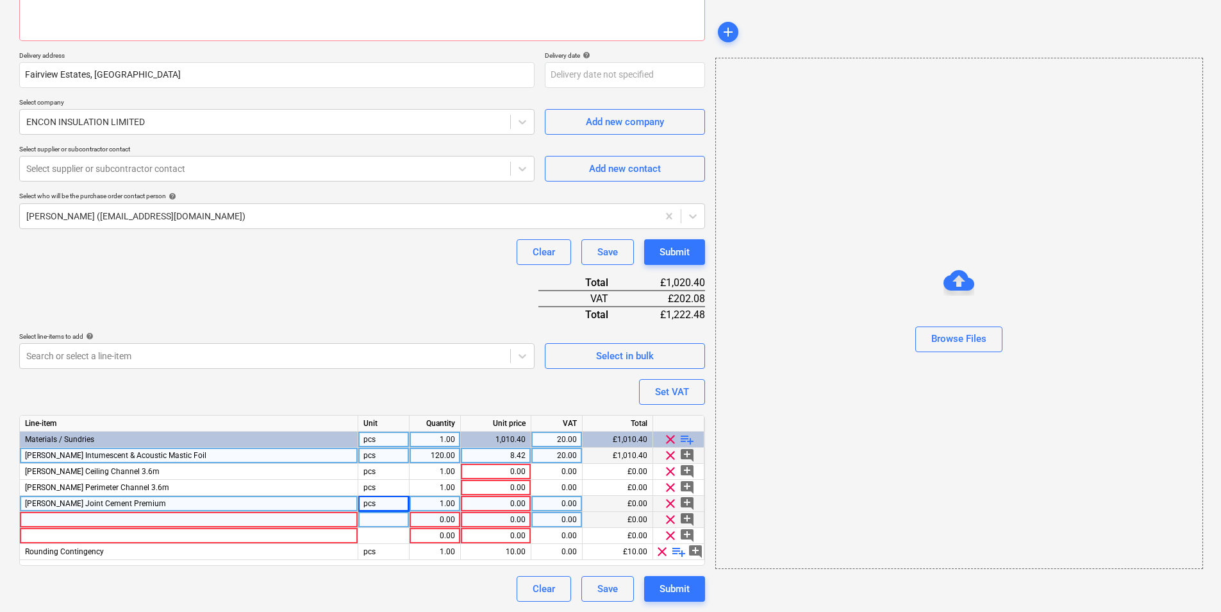
type textarea "x"
click at [254, 473] on div at bounding box center [189, 520] width 339 height 16
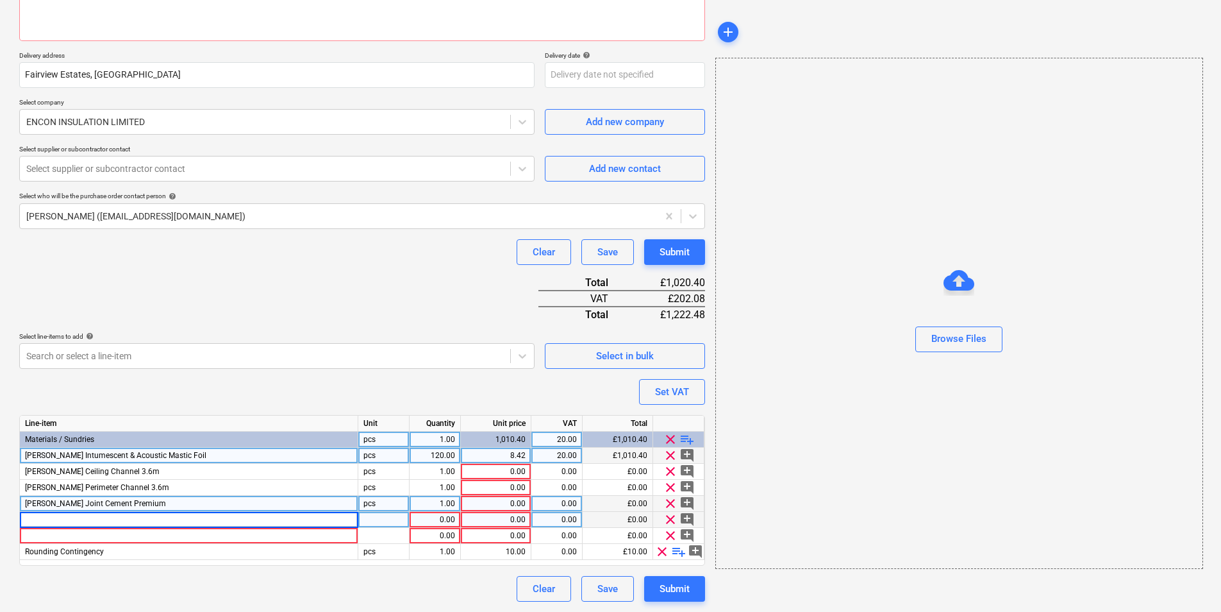
type input "Knauf Joint Filler Premium"
type textarea "x"
type input "Knauf Joint Filler Premium"
type textarea "x"
click at [153, 473] on div at bounding box center [189, 536] width 339 height 16
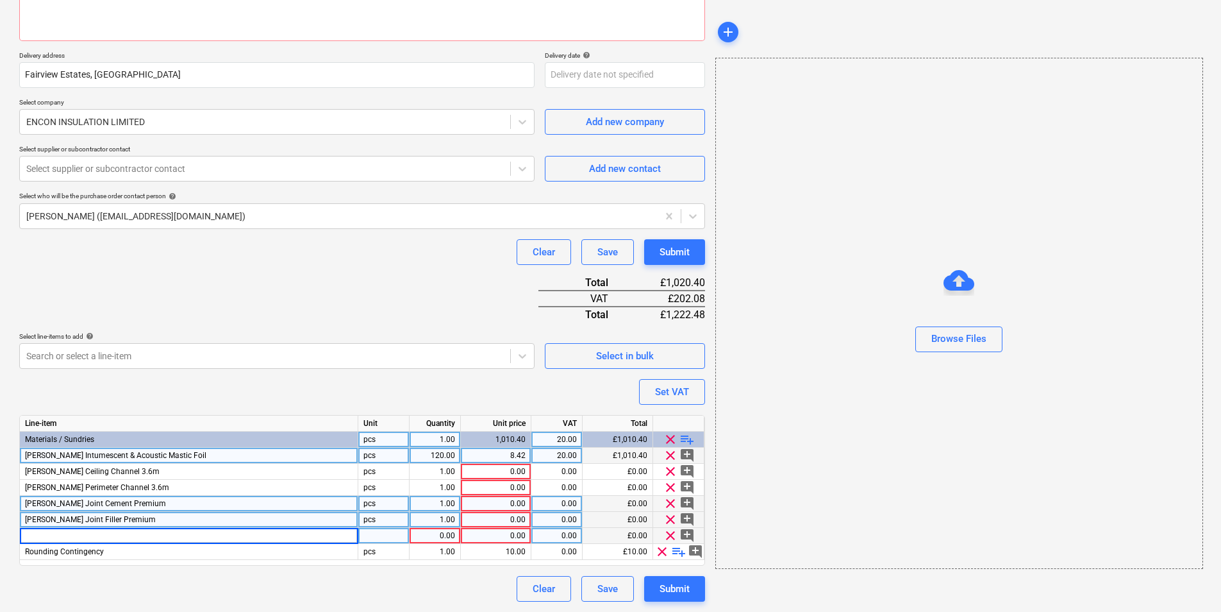
type input "Knauf Moisture Panel - Tapered Edge"
type textarea "x"
type input "Knauf Moisture Panel 15 mm 1200 x 3000"
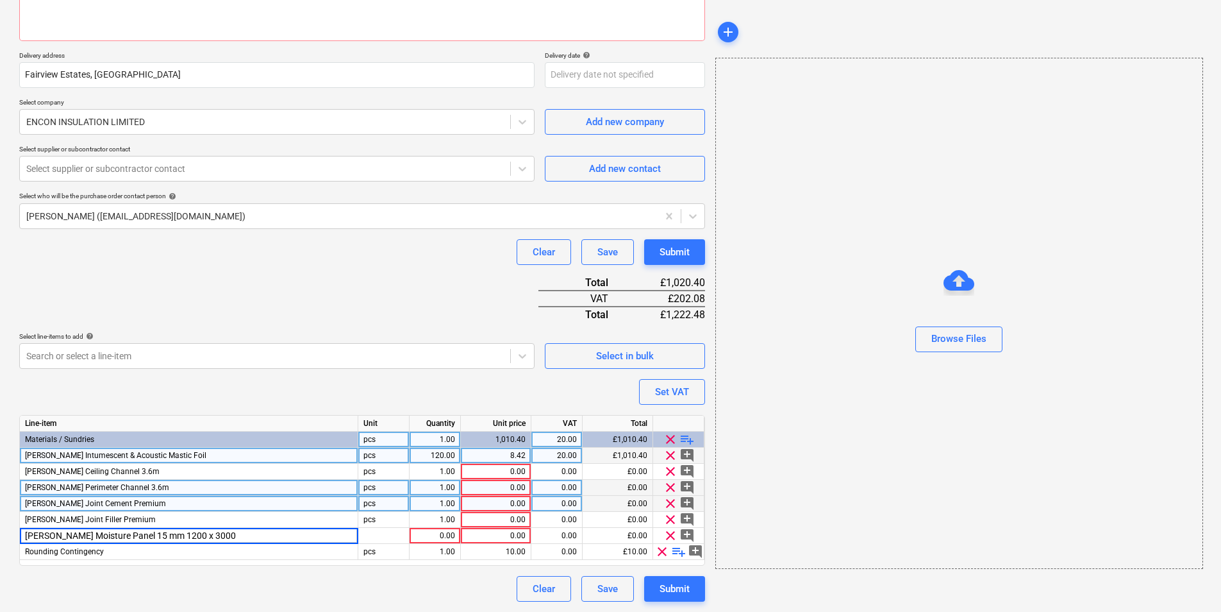
type textarea "x"
click at [131, 473] on span "Knauf MF Perimeter Channel 3.6m" at bounding box center [97, 487] width 144 height 9
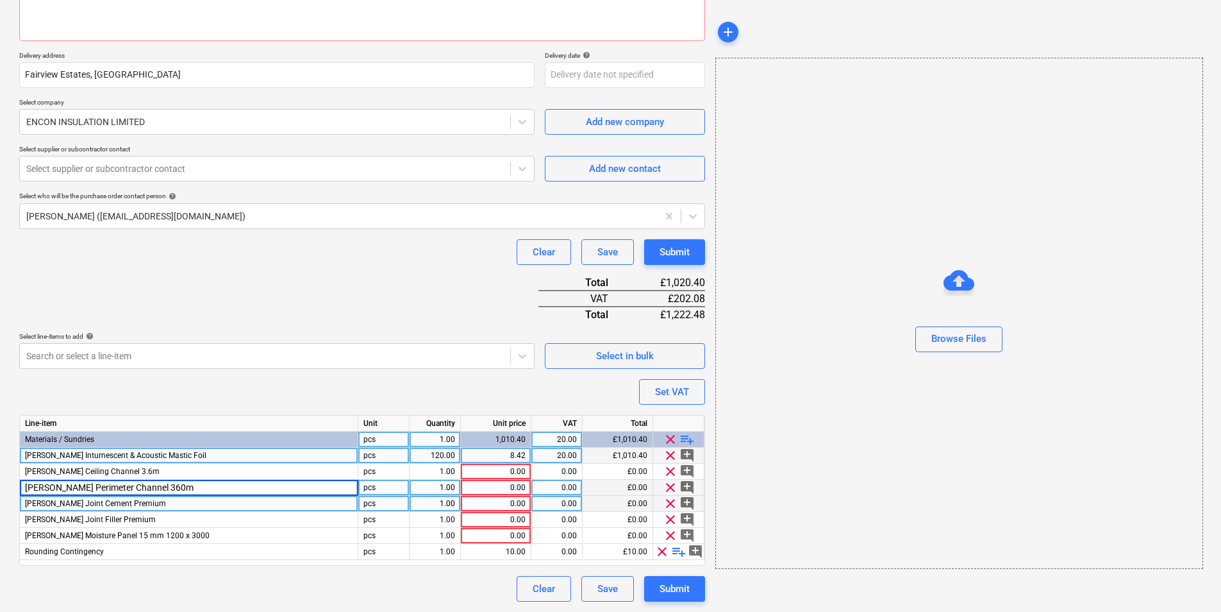
type input "Knauf MF Perimeter Channel 3600m"
type textarea "x"
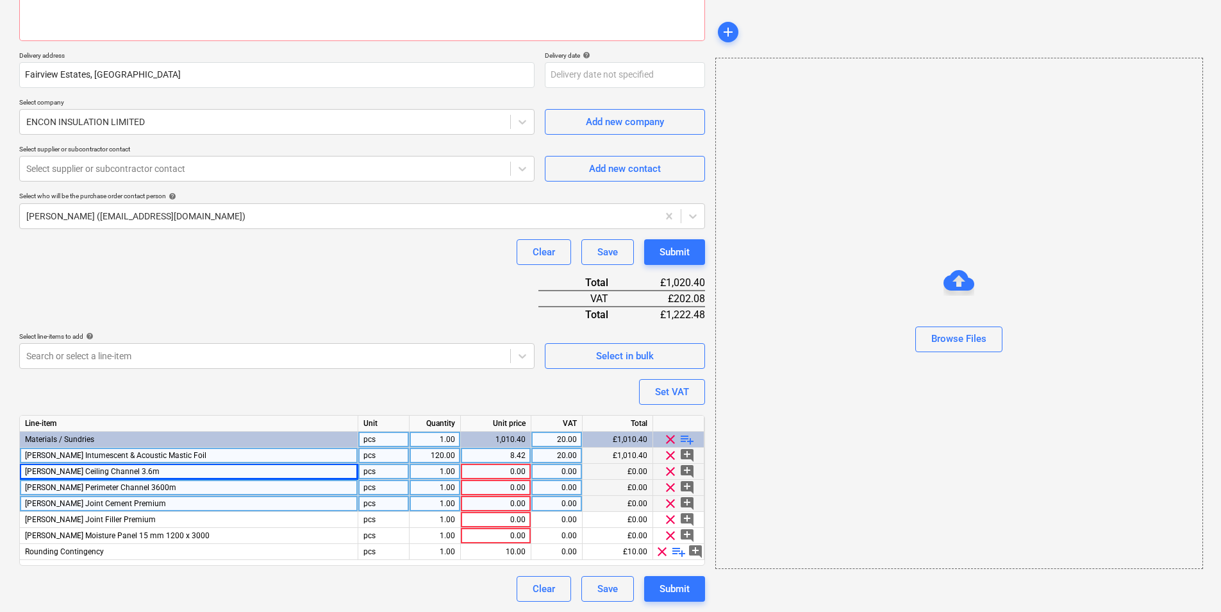
click at [182, 468] on div "Knauf MF Ceiling Channel 3.6m" at bounding box center [189, 472] width 339 height 16
click at [140, 473] on input "Knauf MF Ceiling Channel 3.6m" at bounding box center [189, 471] width 338 height 15
type input "Knauf MF Ceiling Channel 3600m"
click at [138, 473] on div "Knauf Joint Cement Premium" at bounding box center [189, 504] width 339 height 16
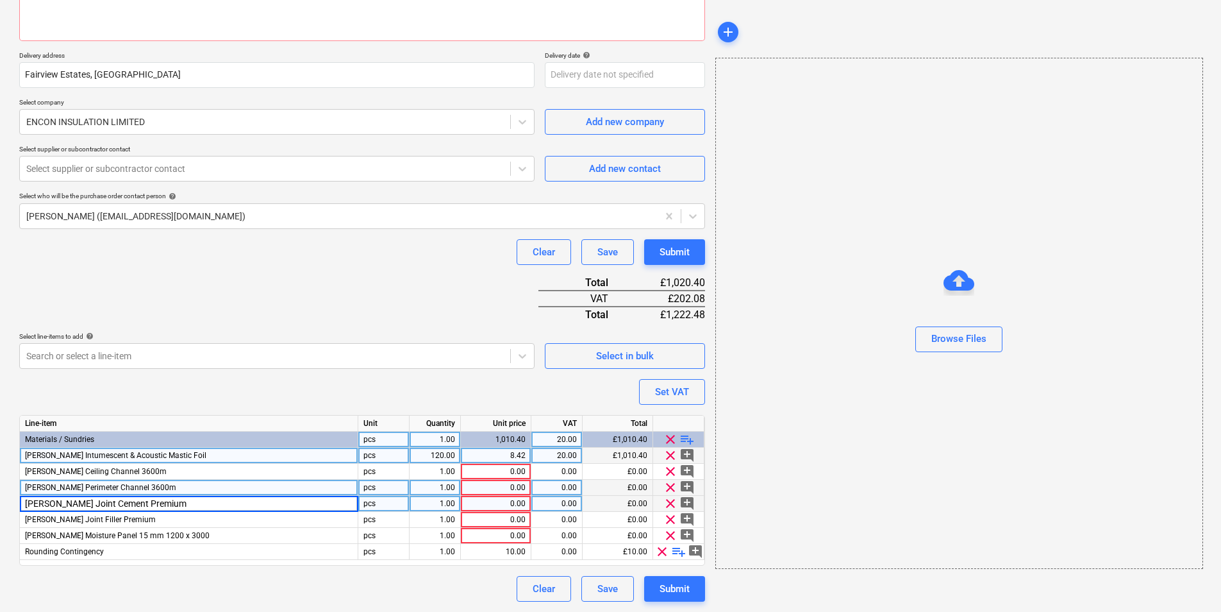
click at [235, 473] on input "Knauf Joint Cement Premium" at bounding box center [189, 503] width 338 height 15
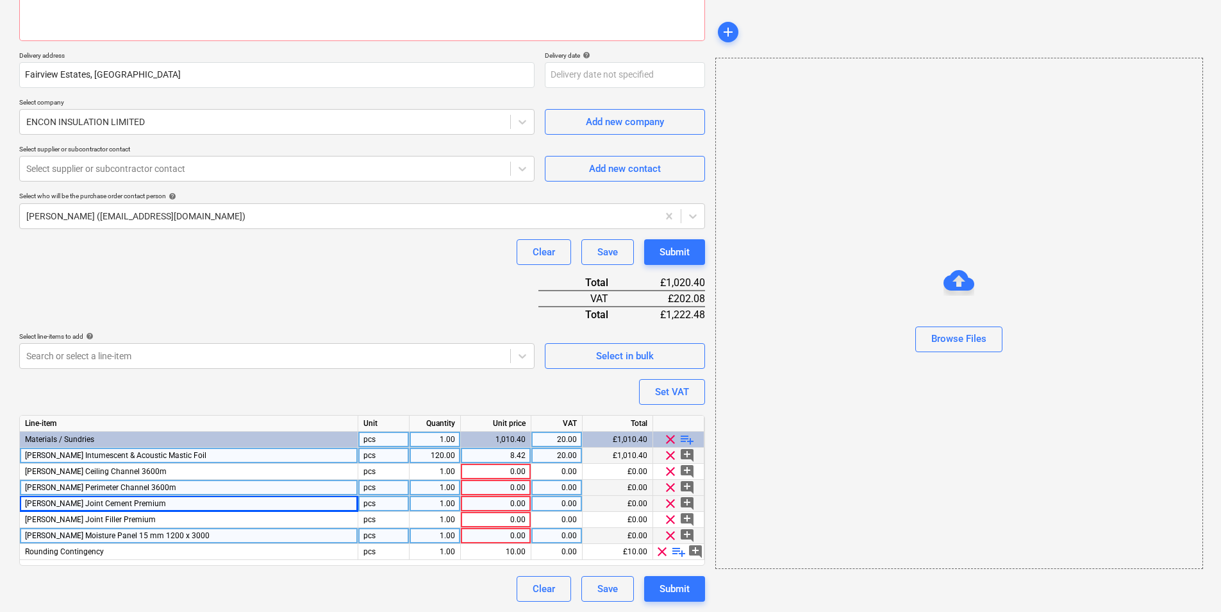
click at [184, 473] on div "Knauf Moisture Panel 15 mm 1200 x 3000" at bounding box center [189, 536] width 339 height 16
type textarea "x"
click at [223, 473] on input "Knauf Moisture Panel 15 mm 1200 x 3000" at bounding box center [189, 535] width 338 height 15
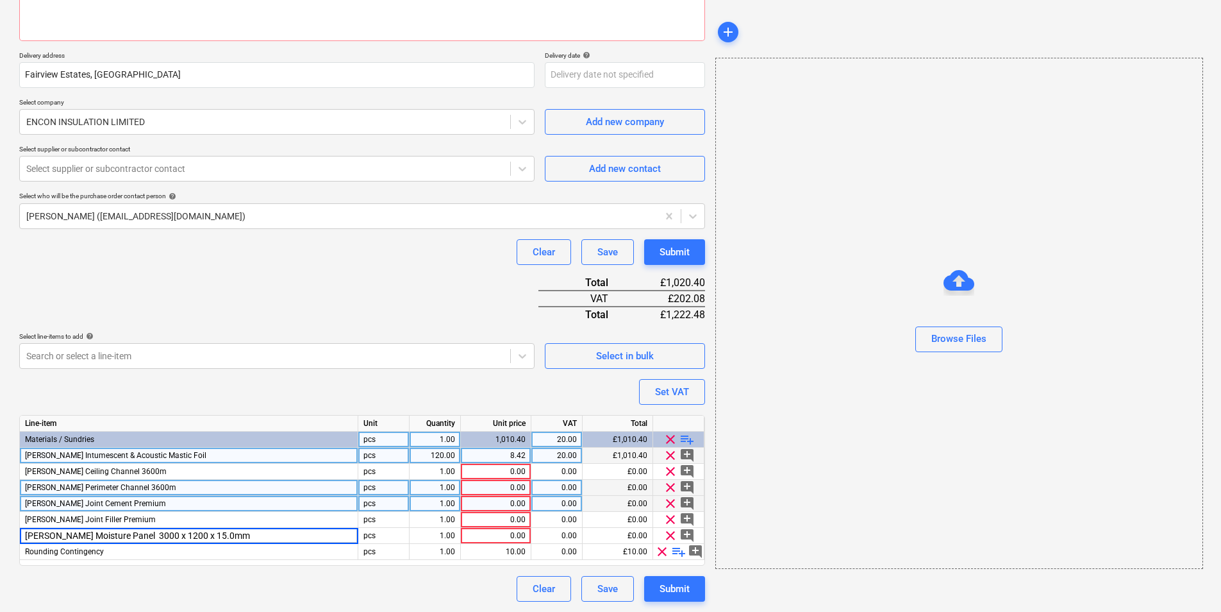
type input "Knauf Moisture Panel 3000 x 1200 x 15.0mm"
click at [683, 440] on span "playlist_add" at bounding box center [687, 439] width 15 height 15
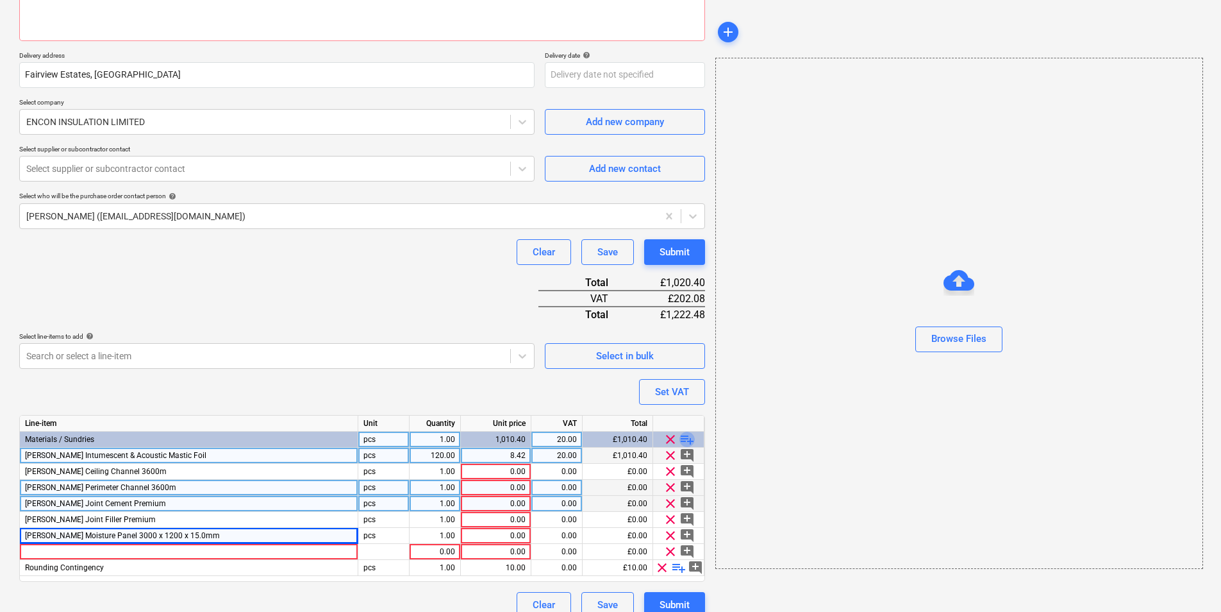
click at [684, 440] on span "playlist_add" at bounding box center [687, 439] width 15 height 15
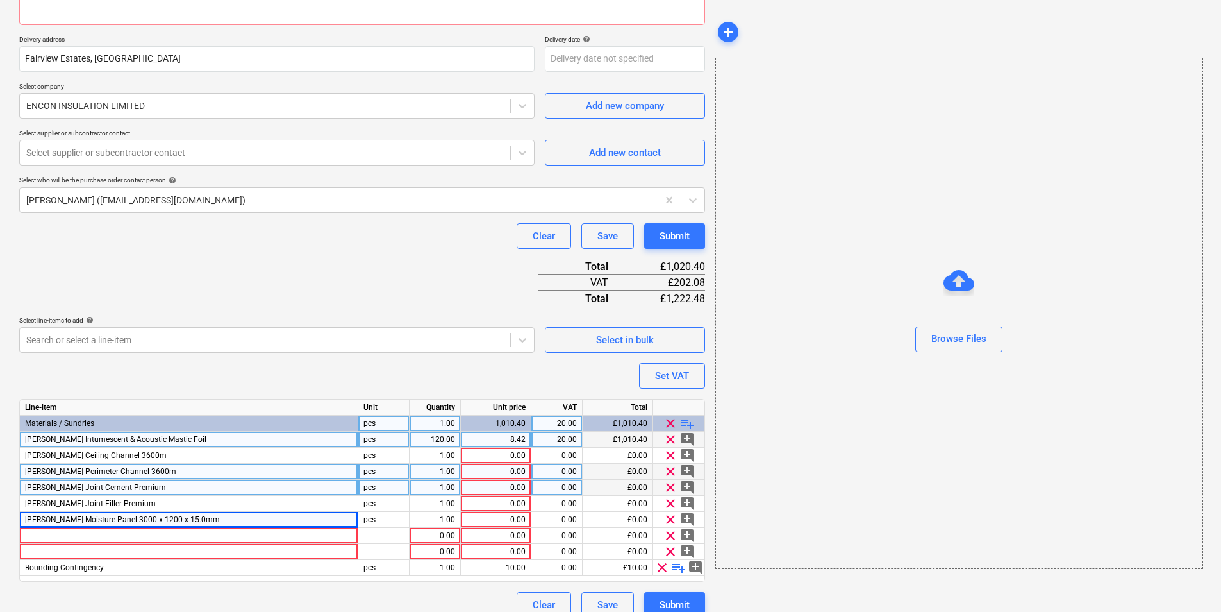
scroll to position [221, 0]
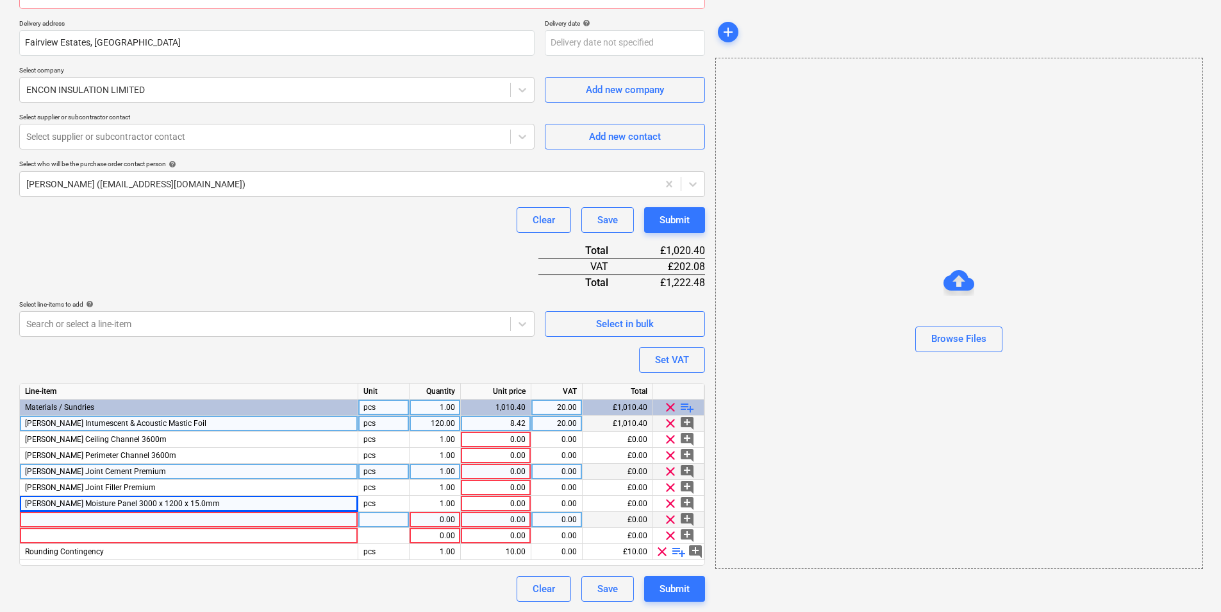
drag, startPoint x: 139, startPoint y: 510, endPoint x: 139, endPoint y: 519, distance: 8.3
click at [139, 473] on div "Knauf Moisture Panel 3000 x 1200 x 15.0mm" at bounding box center [189, 504] width 339 height 16
click at [142, 473] on div at bounding box center [189, 520] width 339 height 16
type textarea "x"
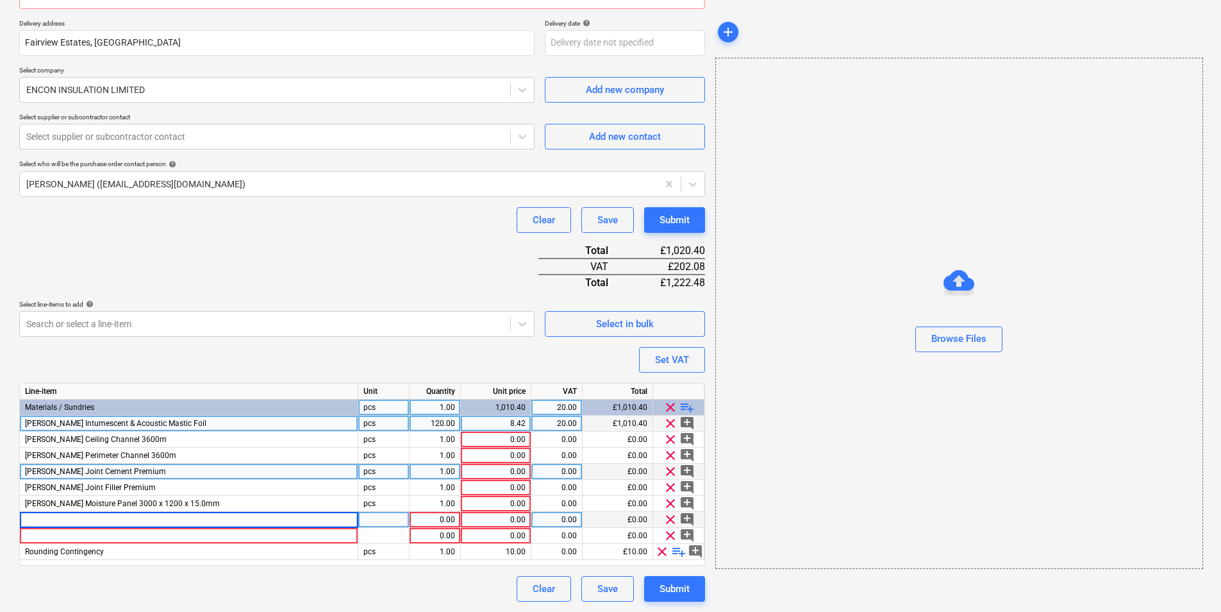
type input "Knauf Soundshield Plus"
click at [299, 473] on div "Knauf Soundshield Plus" at bounding box center [189, 520] width 339 height 16
click at [305, 473] on input "Knauf Soundshield Plus" at bounding box center [189, 519] width 338 height 15
click at [314, 473] on input "Knauf Soundshield Plus" at bounding box center [189, 519] width 338 height 15
type textarea "x"
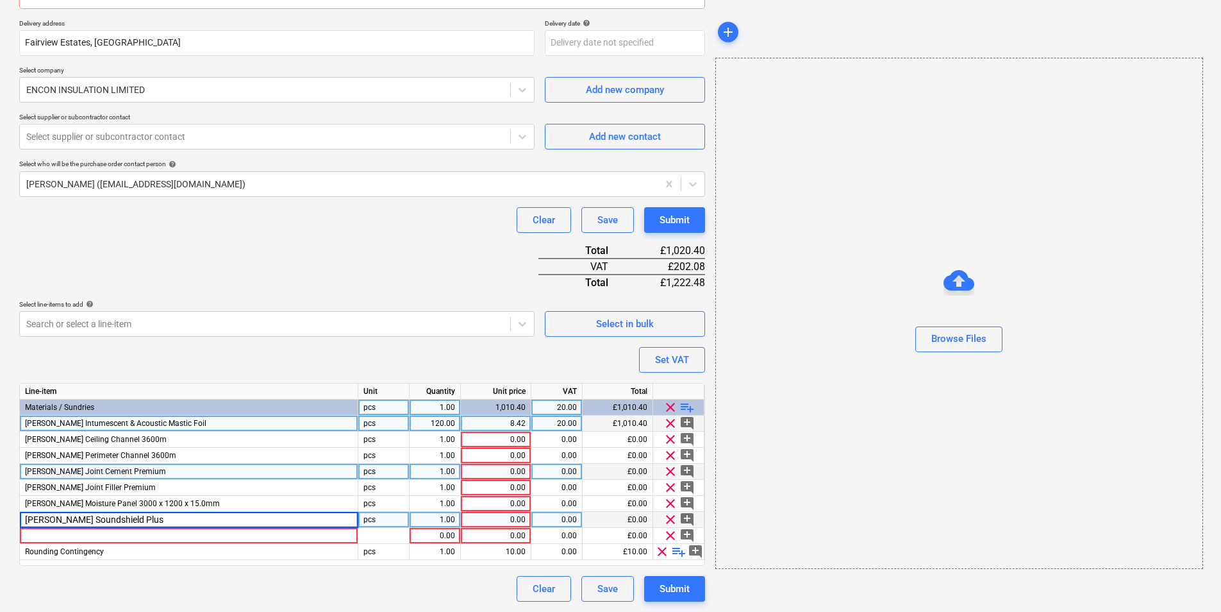
type input "Knauf Soundshield Plus 2400 x 1200 x 12.5mm"
click at [149, 473] on div at bounding box center [189, 536] width 339 height 16
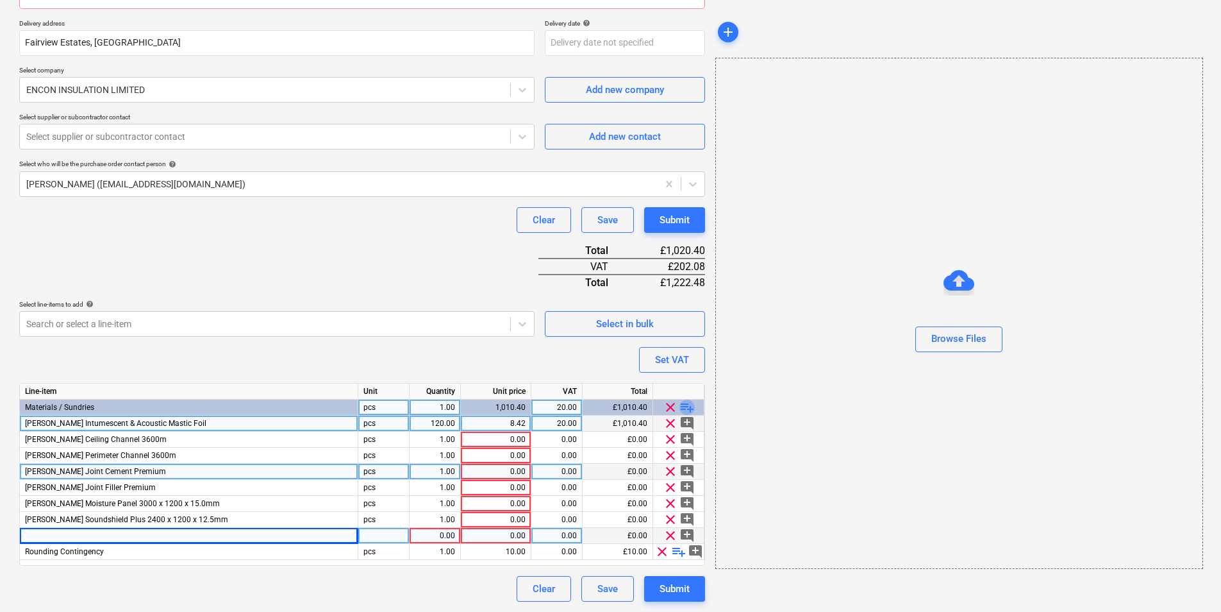
click at [684, 405] on span "playlist_add" at bounding box center [687, 406] width 15 height 15
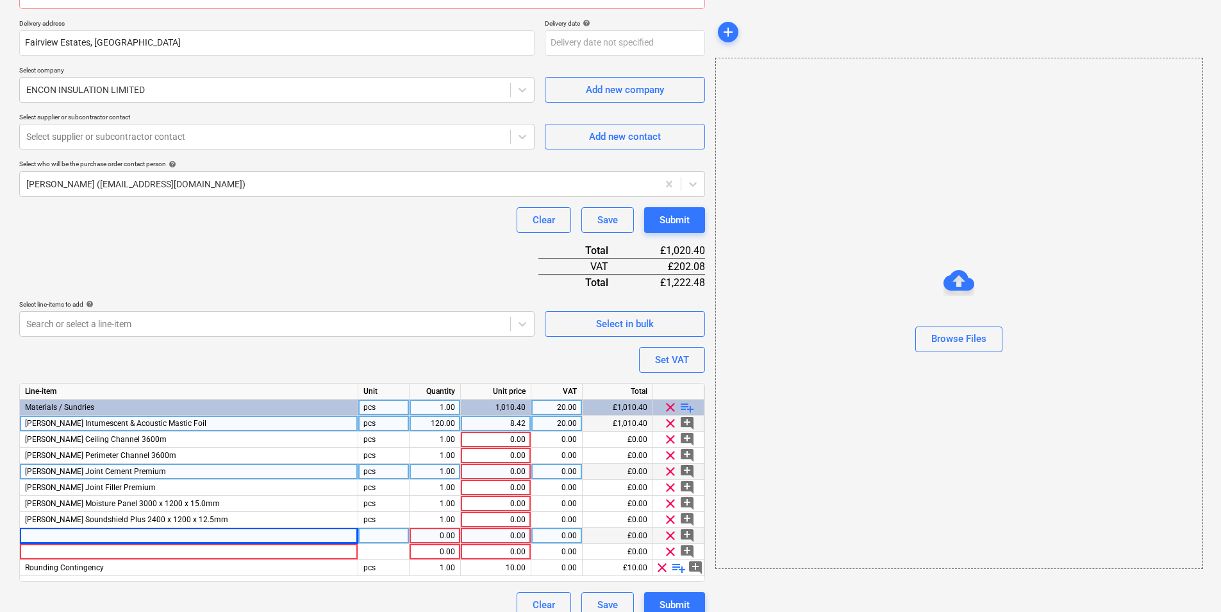
click at [684, 407] on span "playlist_add" at bounding box center [687, 406] width 15 height 15
type textarea "x"
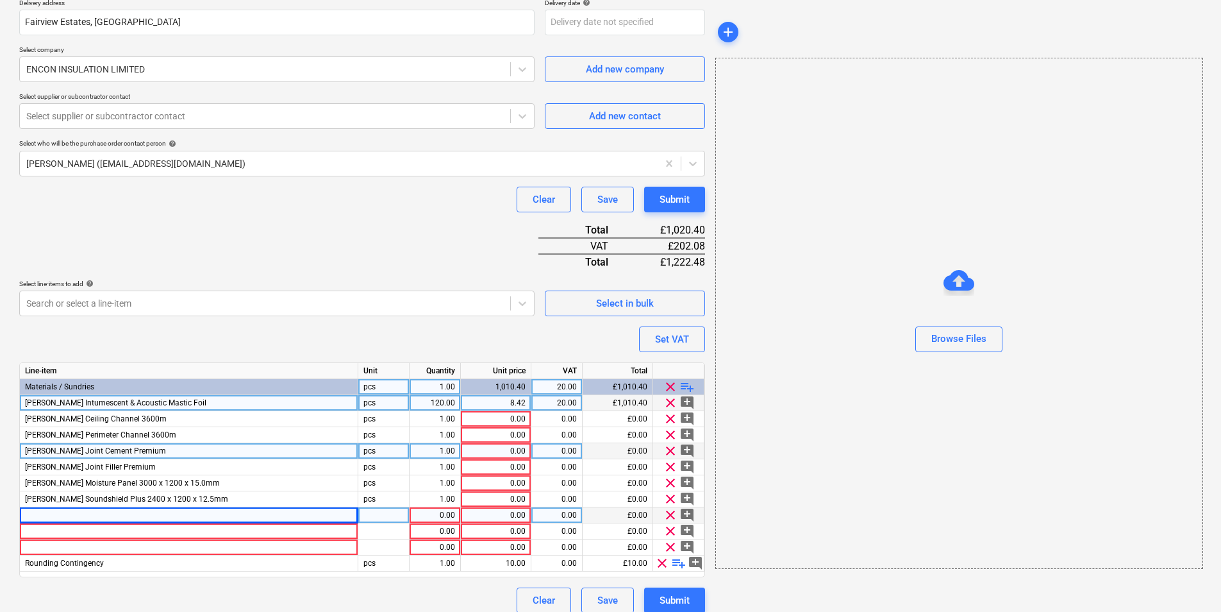
scroll to position [253, 0]
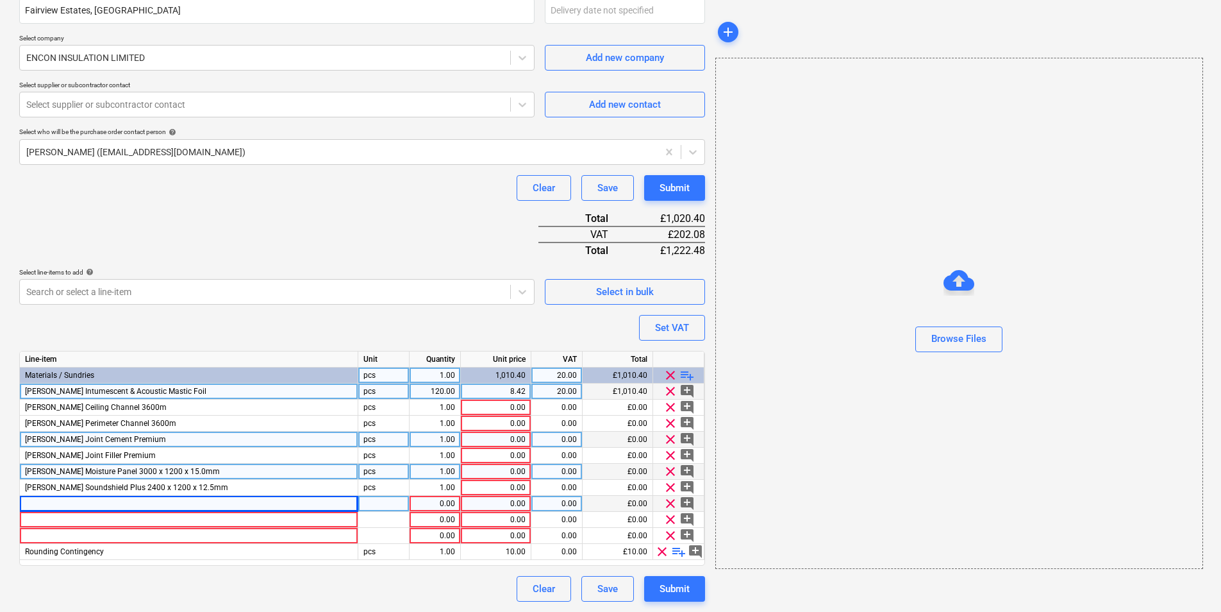
click at [197, 473] on div "Knauf Moisture Panel 3000 x 1200 x 15.0mm" at bounding box center [189, 472] width 339 height 16
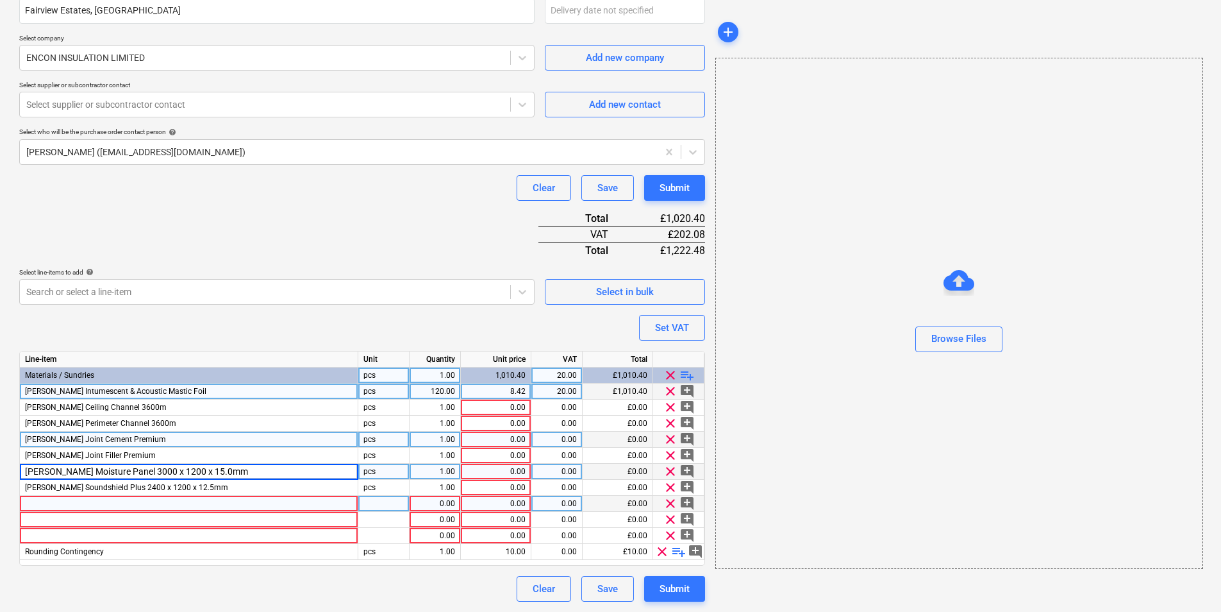
click at [128, 470] on input "Knauf Moisture Panel 3000 x 1200 x 15.0mm" at bounding box center [189, 471] width 338 height 15
drag, startPoint x: 132, startPoint y: 473, endPoint x: 113, endPoint y: 477, distance: 19.0
click at [113, 473] on input "Knauf Moisture Panel 3000 x 1200 x 15.0mm" at bounding box center [189, 471] width 338 height 15
type input "Knauf Moisture Panel 2400 x 1200 x 15.0mm"
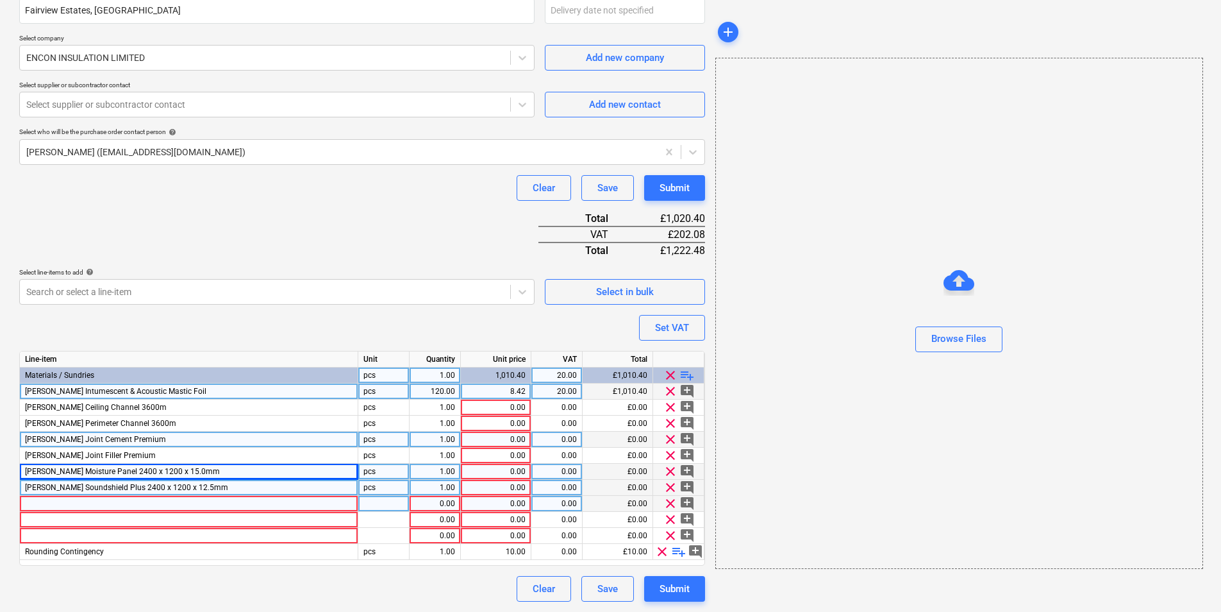
click at [112, 473] on span "Knauf Soundshield Plus 2400 x 1200 x 12.5mm" at bounding box center [126, 487] width 203 height 9
type textarea "x"
click at [134, 473] on input "Knauf Soundshield Plus 2400 x 1200 x 12.5mm" at bounding box center [189, 487] width 338 height 15
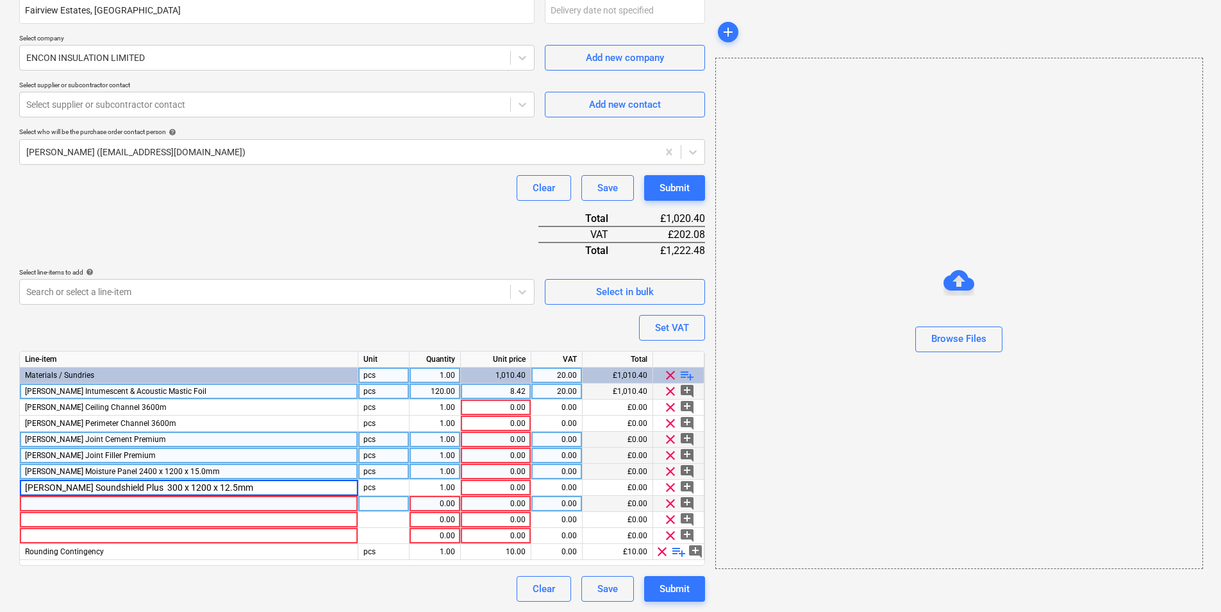
type input "Knauf Soundshield Plus 3000 x 1200 x 12.5mm"
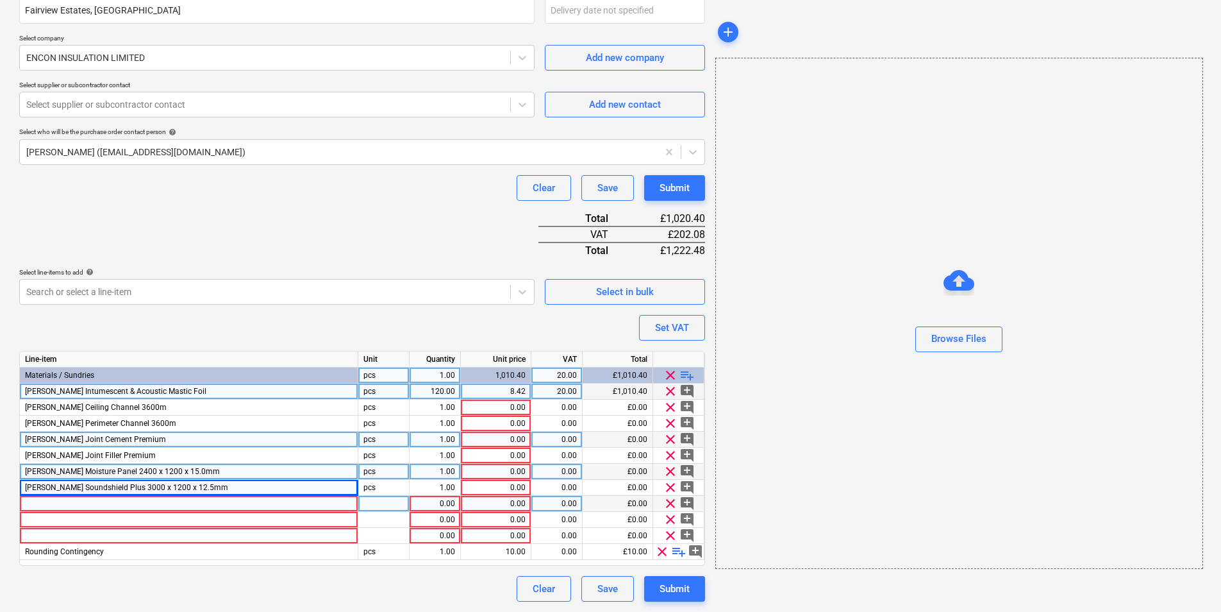
click at [196, 473] on div at bounding box center [189, 504] width 339 height 16
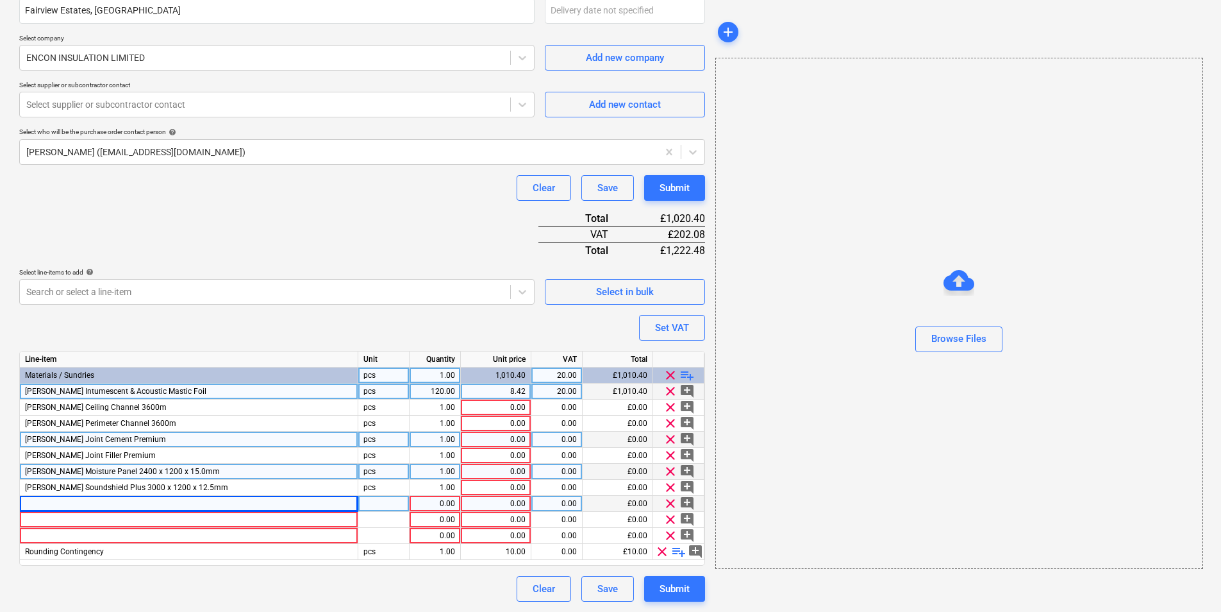
click at [233, 473] on div "Knauf Moisture Panel 2400 x 1200 x 15.0mm" at bounding box center [189, 472] width 339 height 16
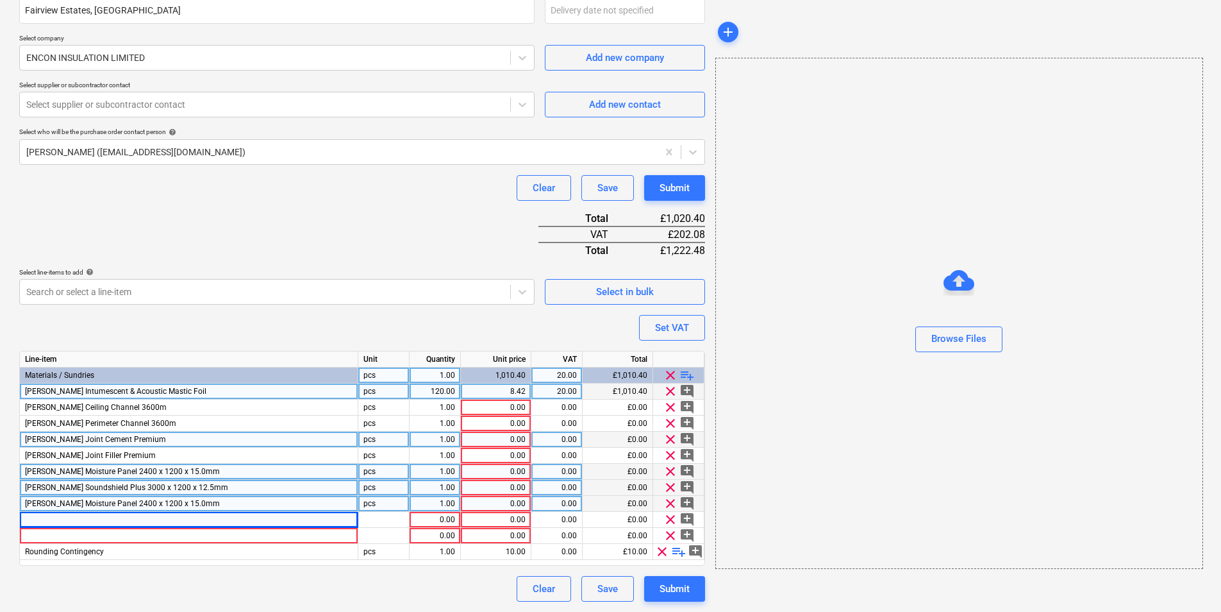
click at [140, 473] on span "Knauf Soundshield Plus 3000 x 1200 x 12.5mm" at bounding box center [126, 487] width 203 height 9
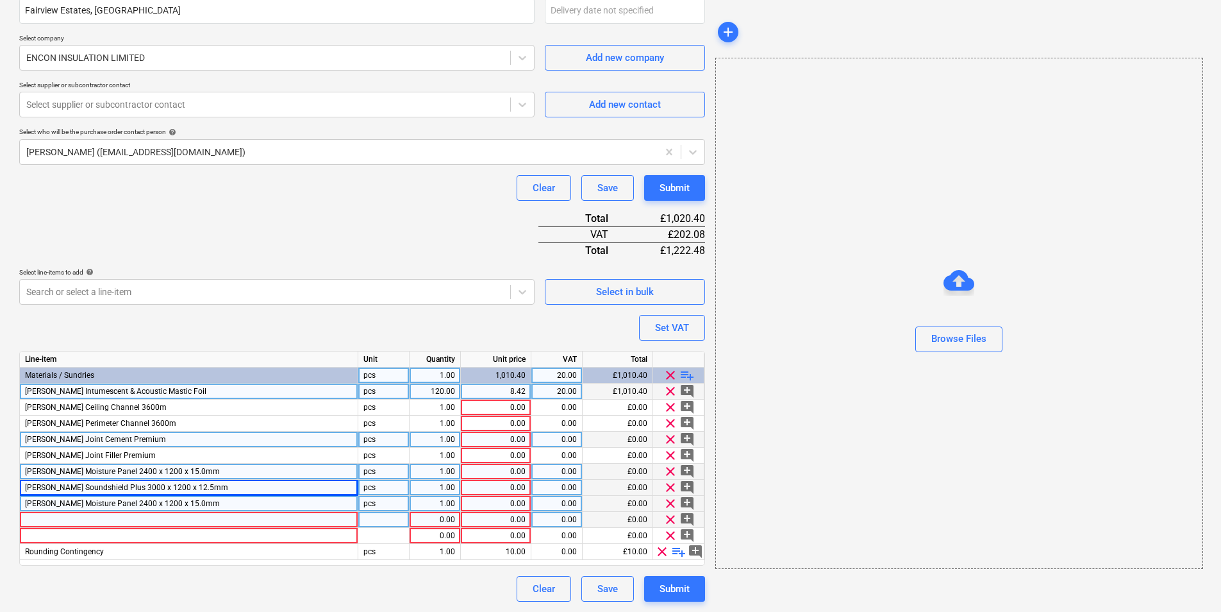
click at [232, 473] on div at bounding box center [189, 520] width 339 height 16
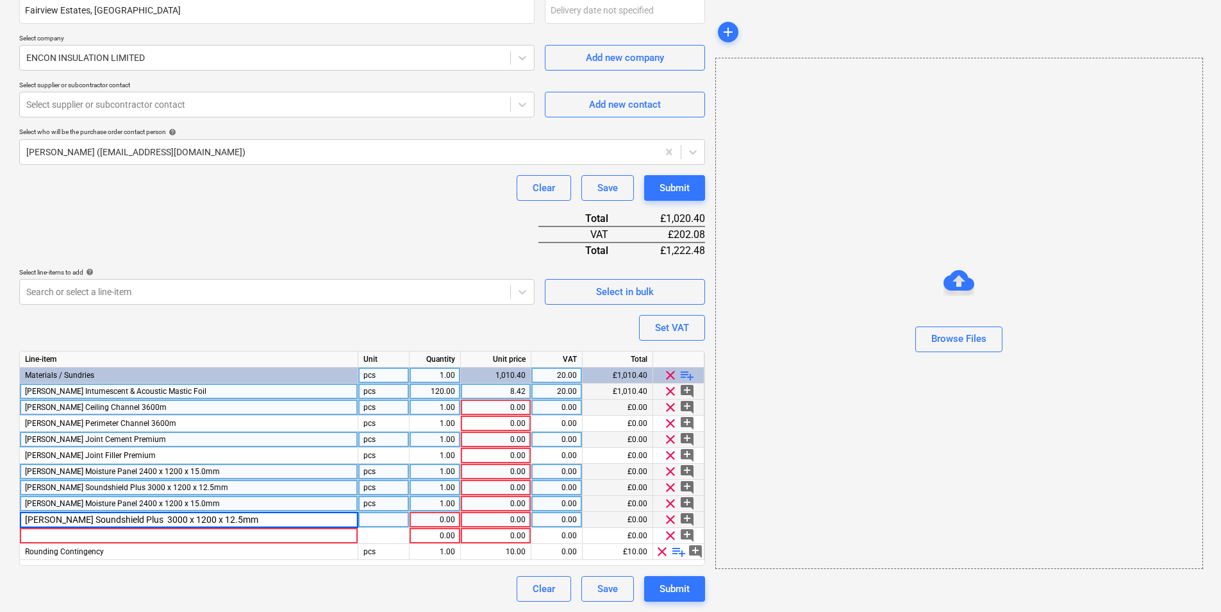
type textarea "x"
click at [437, 412] on div "1.00" at bounding box center [435, 407] width 40 height 16
type input "30"
type textarea "x"
type input "20"
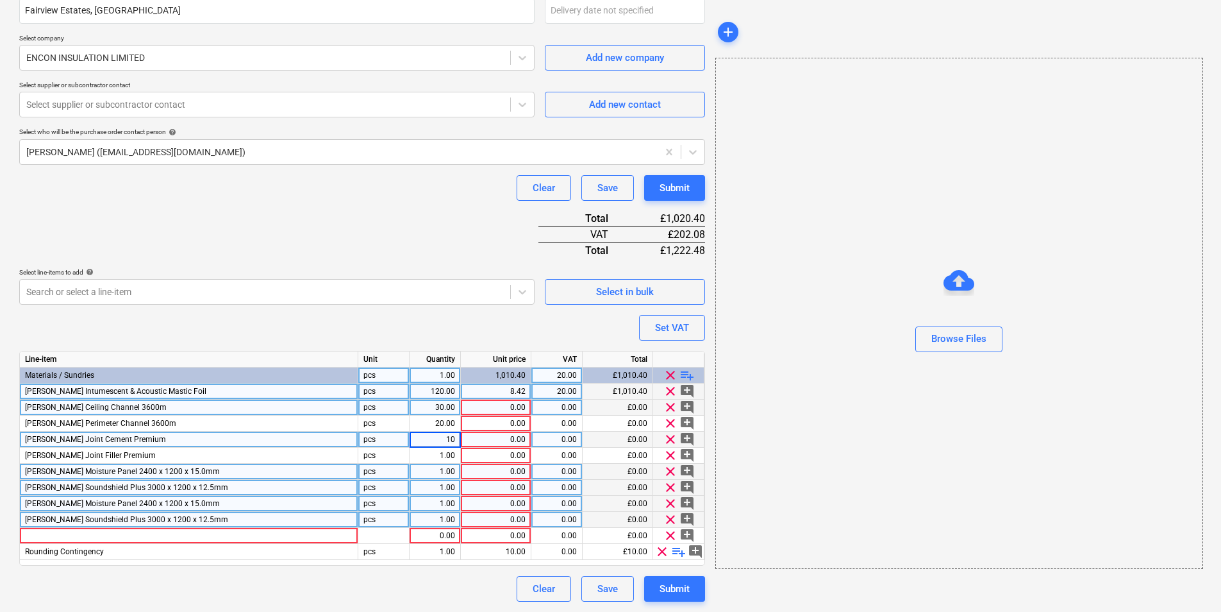
type textarea "x"
type input "10"
click at [484, 412] on div "0.00" at bounding box center [496, 407] width 60 height 16
click at [485, 470] on div "0.00" at bounding box center [496, 472] width 60 height 16
click at [135, 473] on span "Knauf Moisture Panel 2400 x 1200 x 15.0mm" at bounding box center [122, 503] width 195 height 9
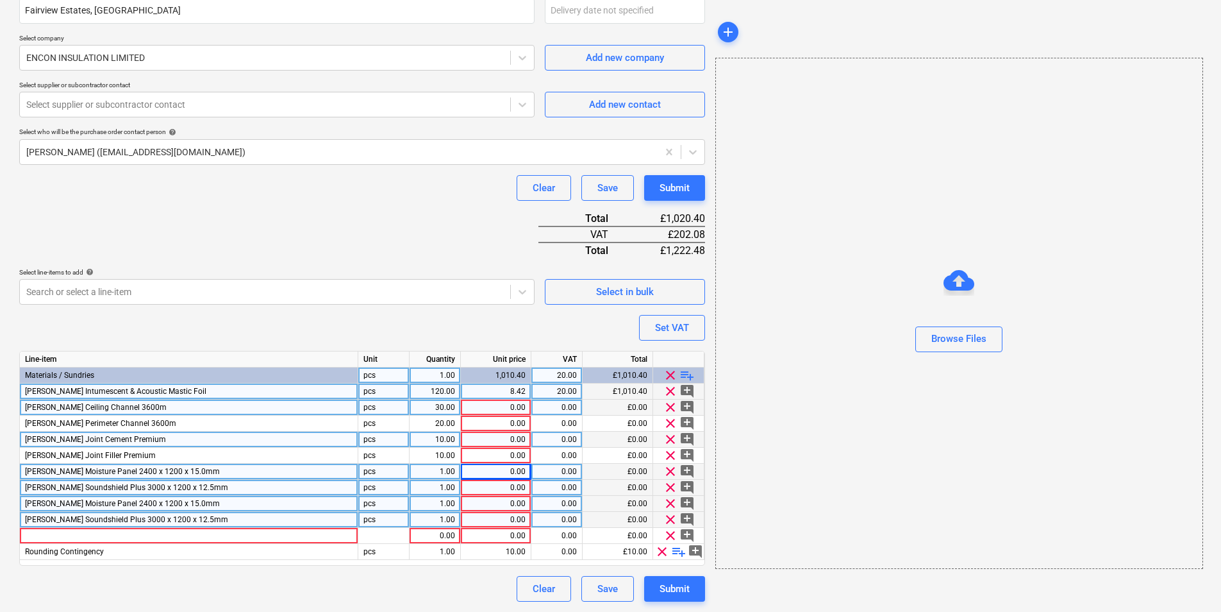
type textarea "x"
click at [161, 473] on input "Knauf Moisture Panel 2400 x 1200 x 15.0mm" at bounding box center [189, 503] width 338 height 15
click at [179, 473] on input "Knauf Moisture Panel 2400 x 1200 x 15.0mm" at bounding box center [189, 503] width 338 height 15
type input "Knauf Moisture Panel 2400 x 1200 x 12.5 mm"
type textarea "x"
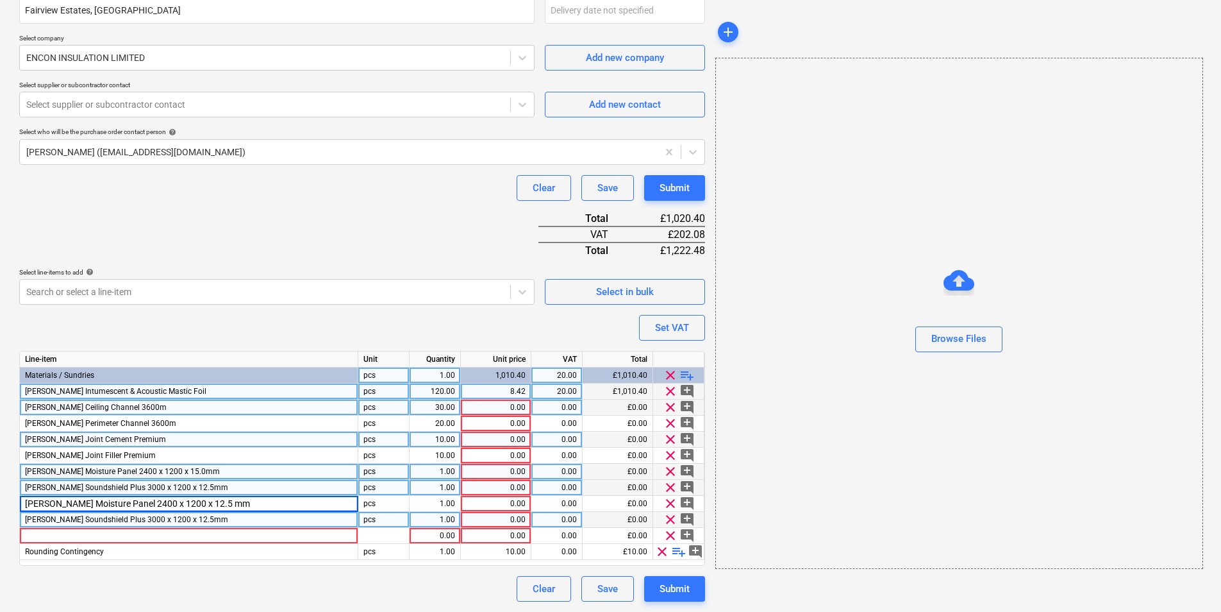
click at [135, 473] on span "Knauf Soundshield Plus 3000 x 1200 x 12.5mm" at bounding box center [126, 487] width 203 height 9
click at [219, 473] on input "Knauf Soundshield Plus 3000 x 1200 x 12.5mm" at bounding box center [189, 487] width 338 height 15
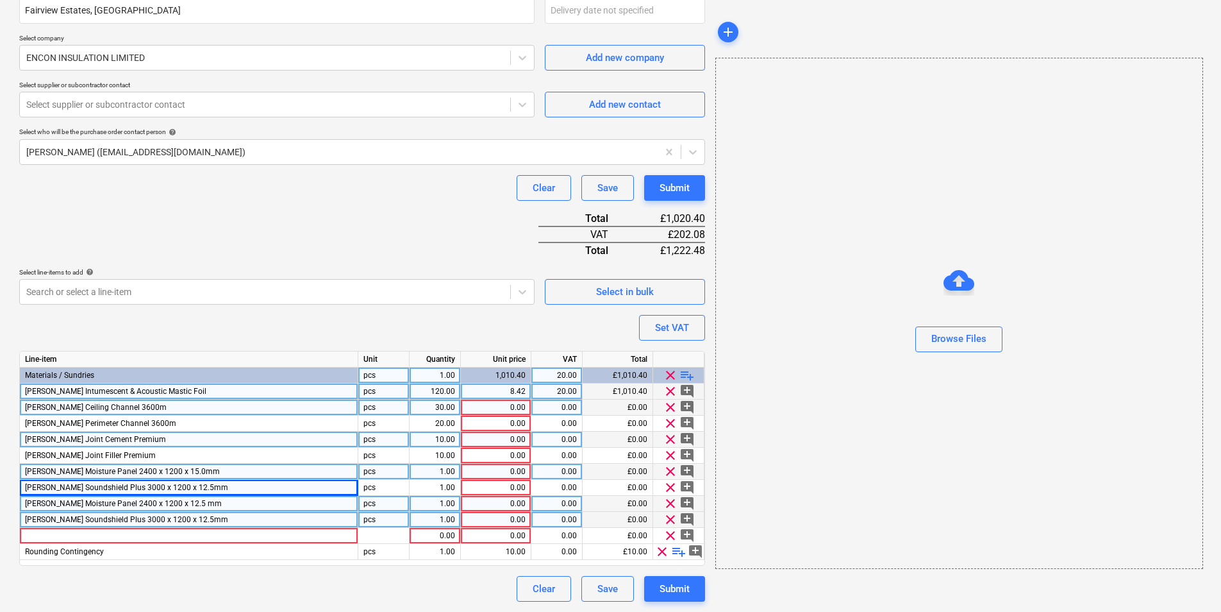
click at [215, 473] on div "Knauf Moisture Panel 2400 x 1200 x 12.5 mm" at bounding box center [189, 504] width 339 height 16
click at [519, 473] on div "0.00" at bounding box center [496, 504] width 60 height 16
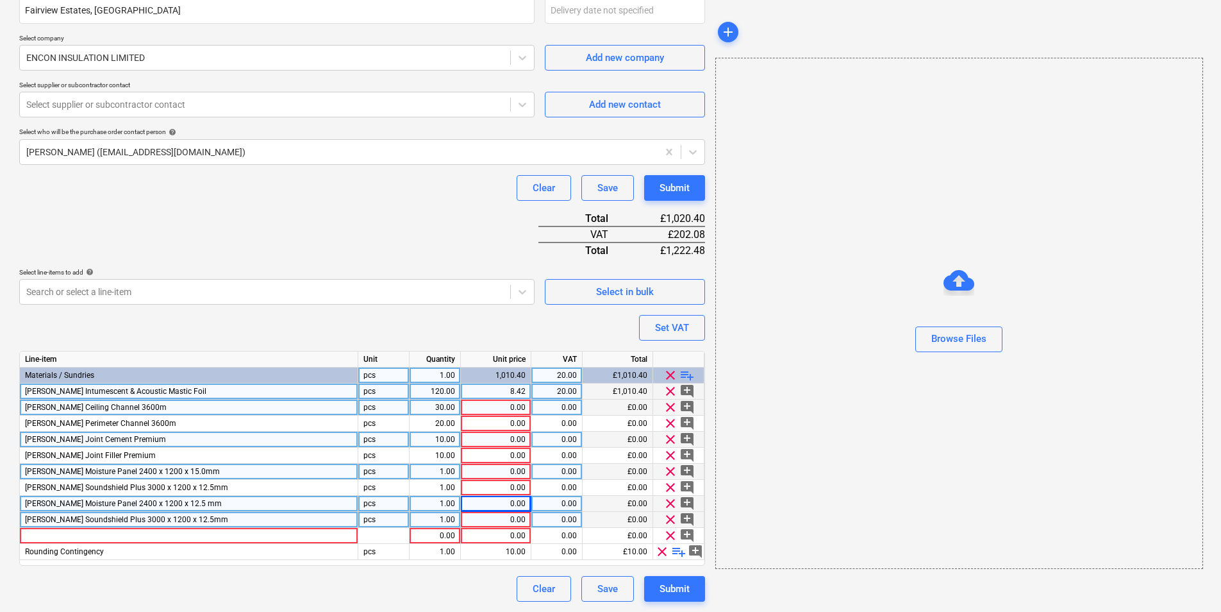
click at [253, 470] on div "Knauf Moisture Panel 2400 x 1200 x 15.0mm" at bounding box center [189, 472] width 339 height 16
click at [185, 467] on input "Knauf Moisture Panel 2400 x 1200 x 15.0mm" at bounding box center [189, 471] width 338 height 15
type input "Knauf Moisture Panel 2400 x 1200 x 15mm"
type textarea "x"
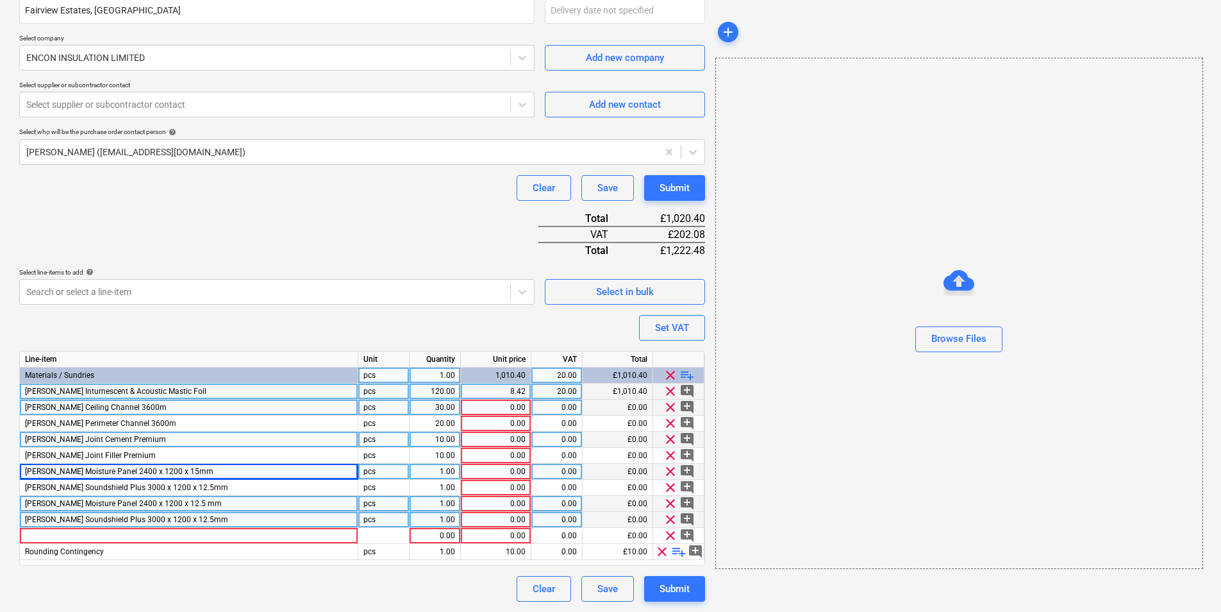
click at [519, 473] on div "0.00" at bounding box center [496, 472] width 60 height 16
click at [496, 473] on div "0.00" at bounding box center [496, 504] width 60 height 16
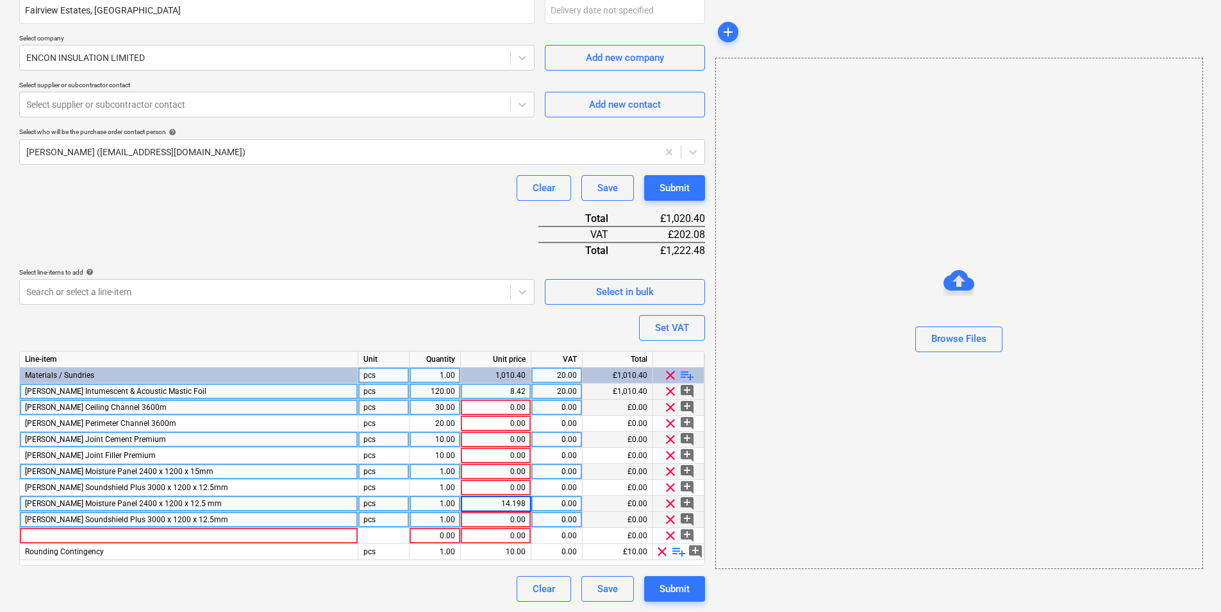
type input "14.1984"
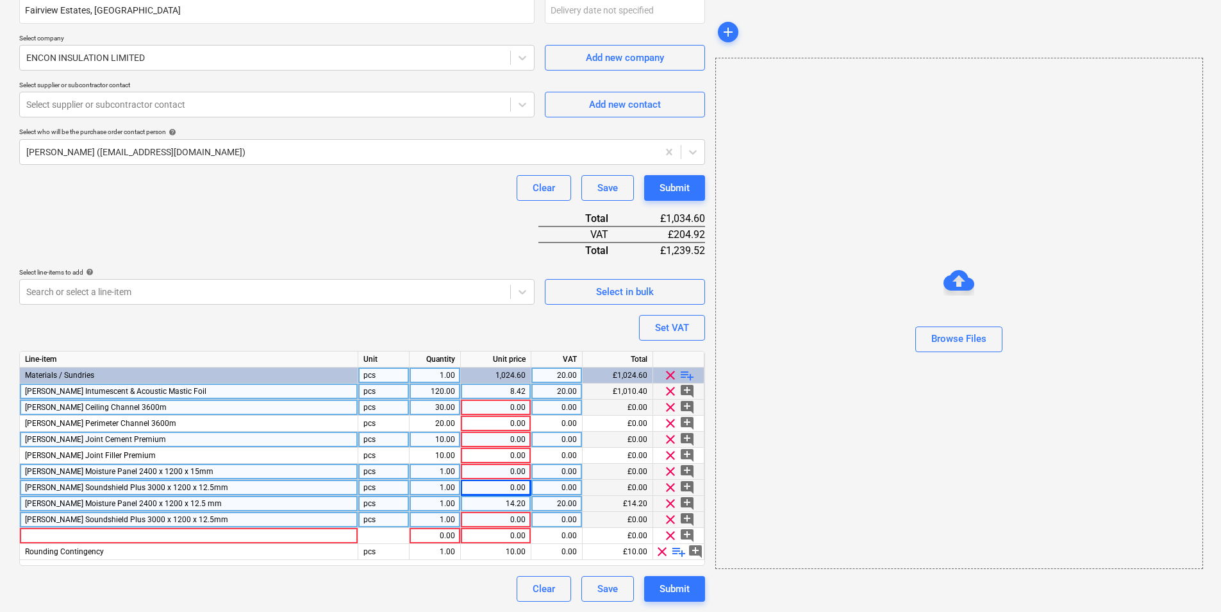
click at [495, 473] on div "0.00" at bounding box center [496, 488] width 60 height 16
type textarea "x"
type input "16.20"
type textarea "x"
type input "16.20"
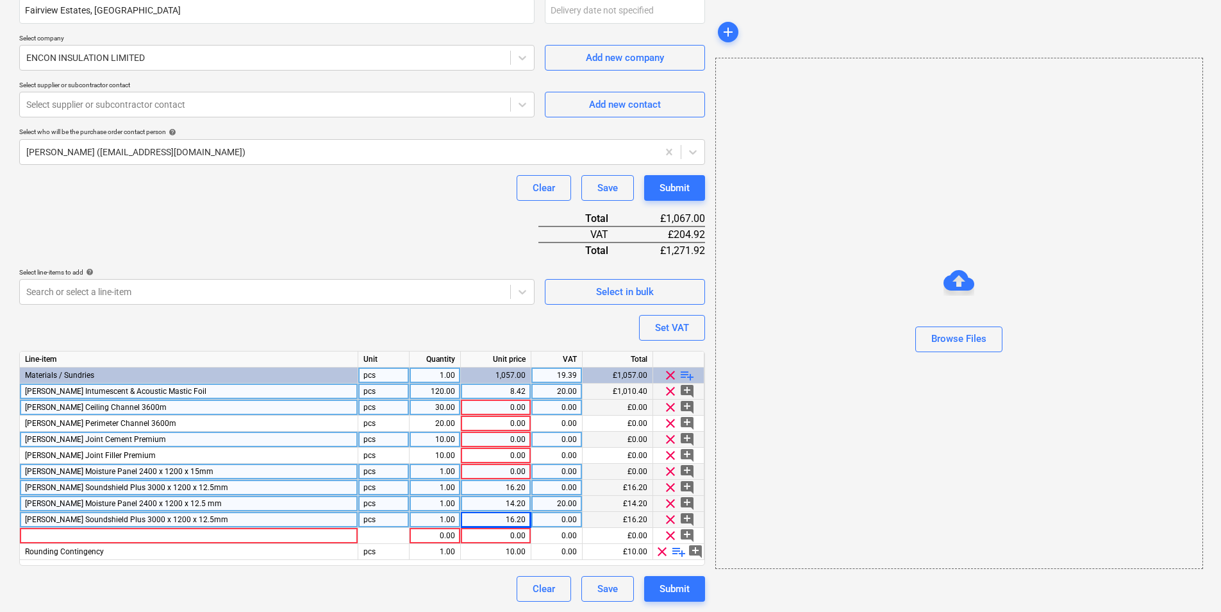
click at [512, 407] on div "0.00" at bounding box center [496, 407] width 60 height 16
click at [497, 404] on div "0.00" at bounding box center [496, 407] width 60 height 16
type textarea "x"
type input "4.392"
type textarea "x"
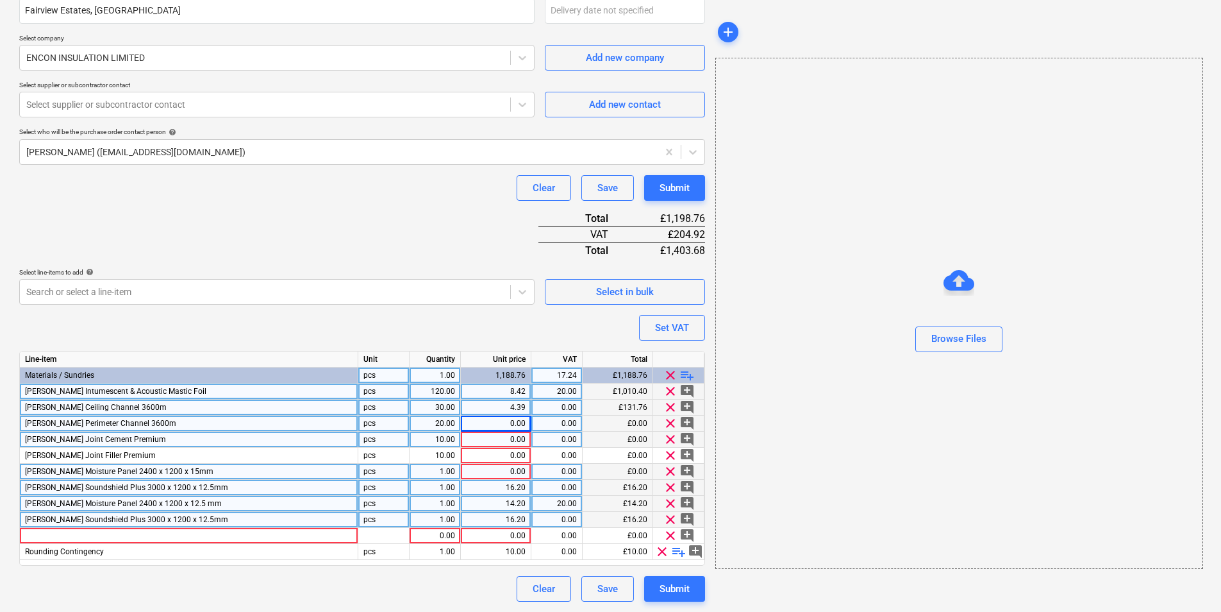
click at [506, 421] on div "0.00" at bounding box center [496, 423] width 60 height 16
type input "3.024"
type textarea "x"
click at [506, 441] on div "0.00" at bounding box center [496, 440] width 60 height 16
type input "25.66"
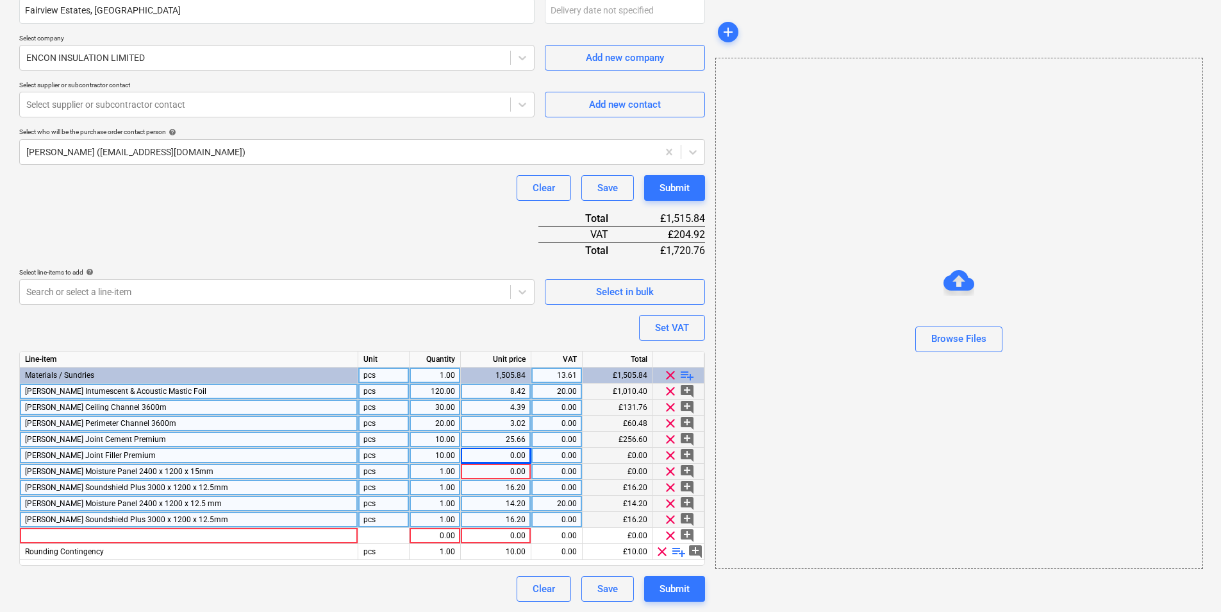
click at [499, 454] on div "0.00" at bounding box center [496, 456] width 60 height 16
type textarea "x"
type input "13.97"
click at [668, 473] on span "clear" at bounding box center [670, 535] width 15 height 15
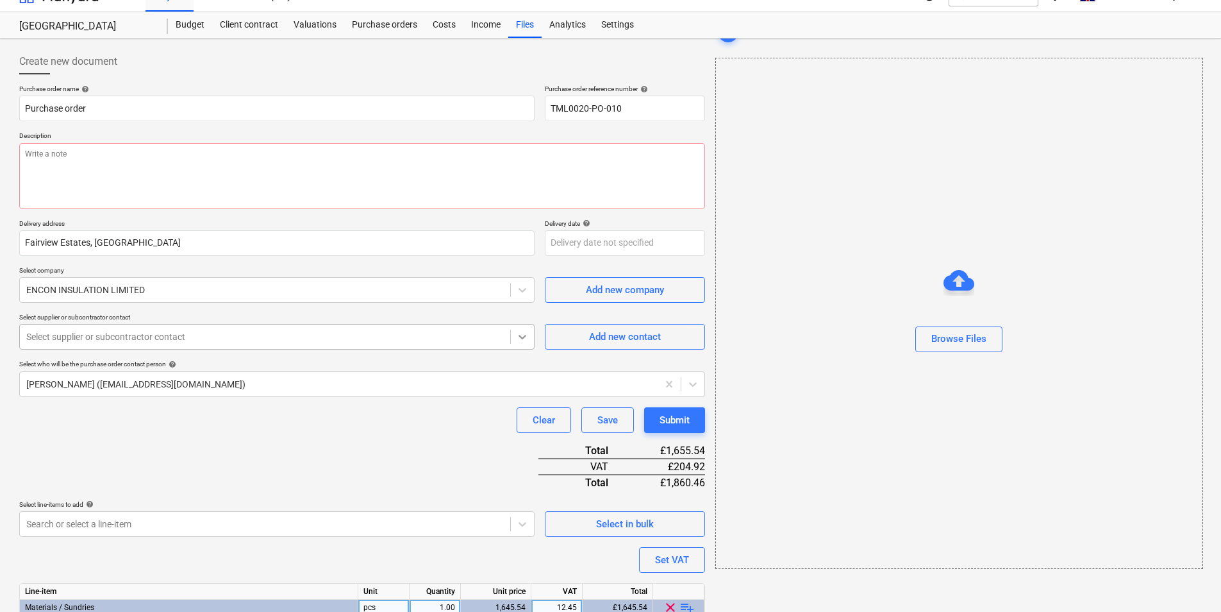
scroll to position [0, 0]
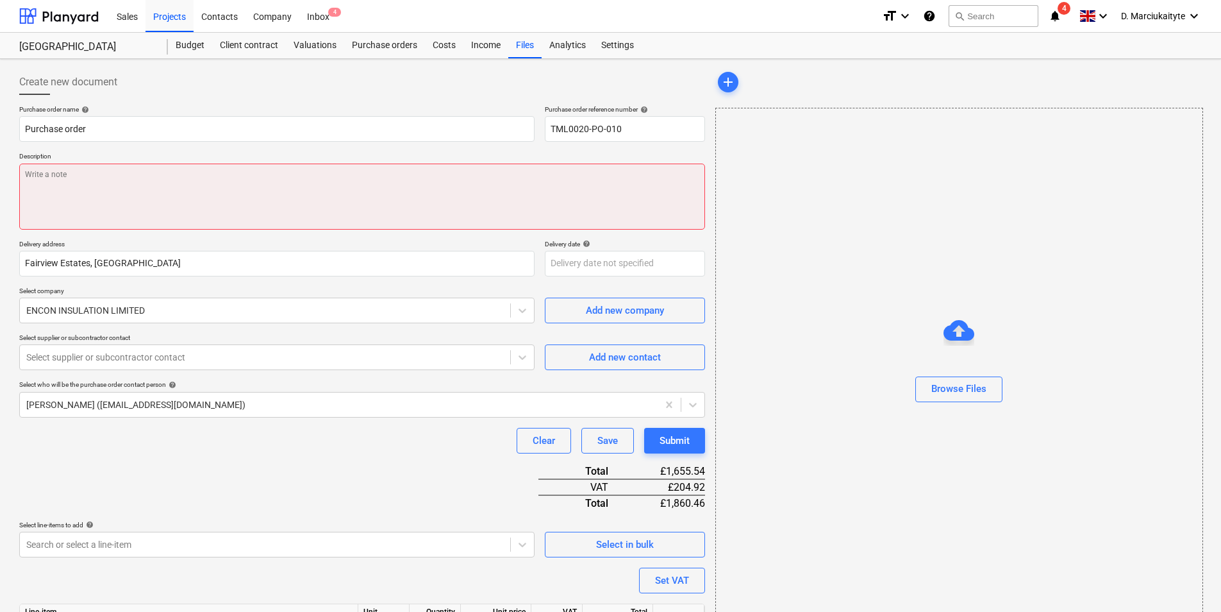
click at [214, 193] on textarea at bounding box center [362, 197] width 686 height 66
type textarea "x"
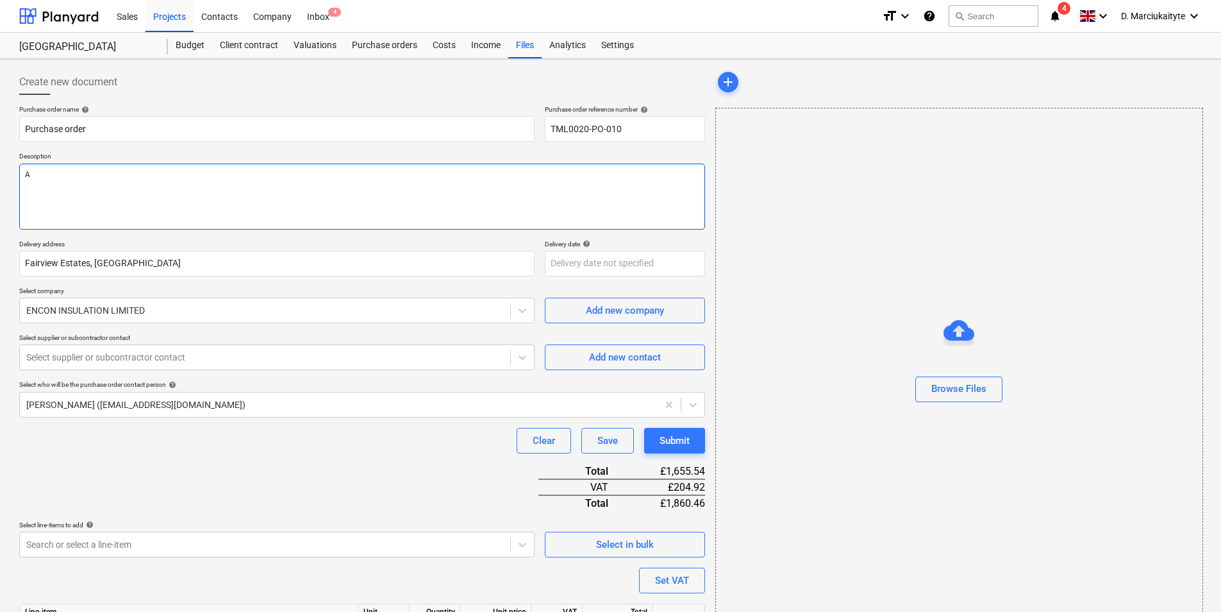
type textarea "Af"
type textarea "x"
type textarea "Aft"
type textarea "x"
type textarea "Afte"
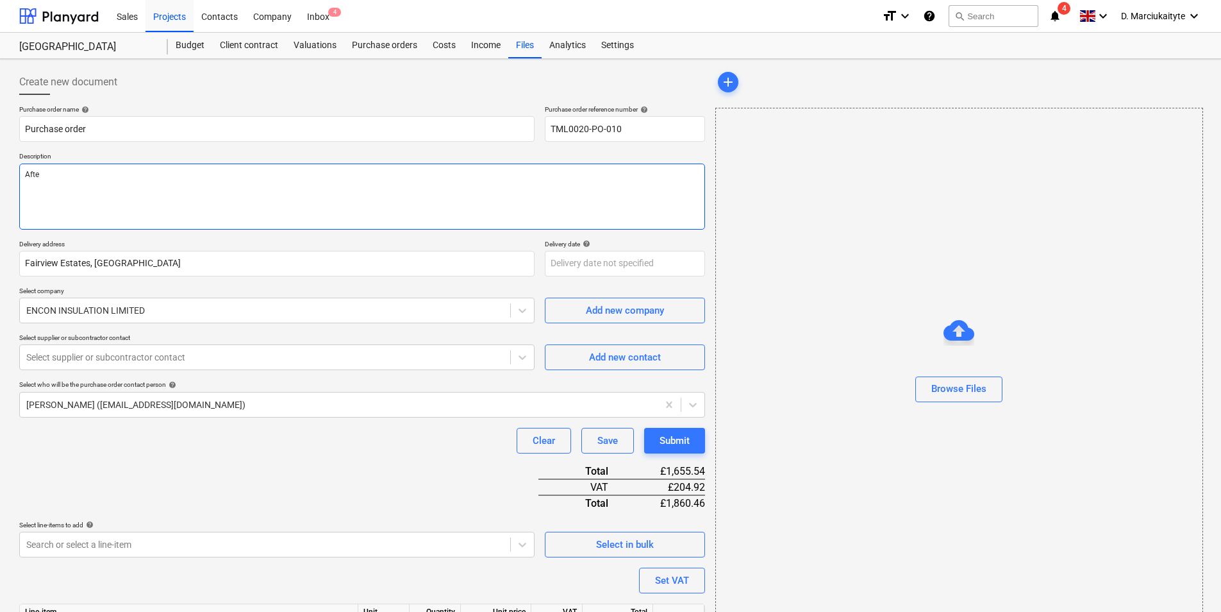
type textarea "x"
type textarea "After"
type textarea "x"
type textarea "Aftern"
type textarea "x"
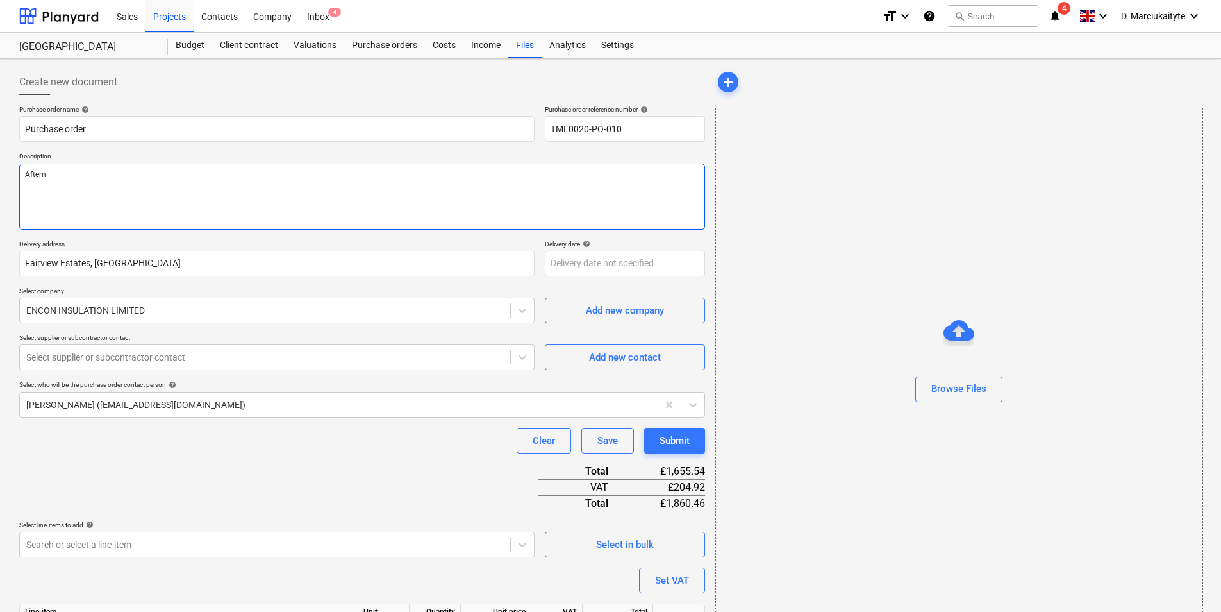
type textarea "Afterno"
type textarea "x"
type textarea "Afternoo"
type textarea "x"
type textarea "Afternoon"
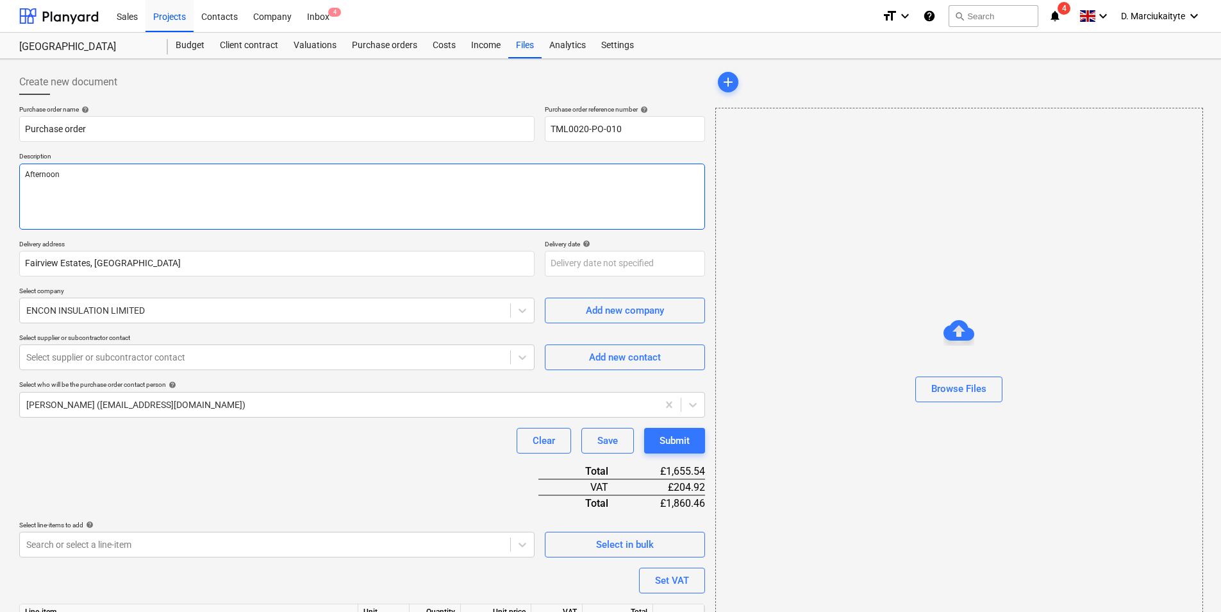
type textarea "x"
type textarea "Afternoon,"
type textarea "x"
type textarea "Afternoon,"
type textarea "x"
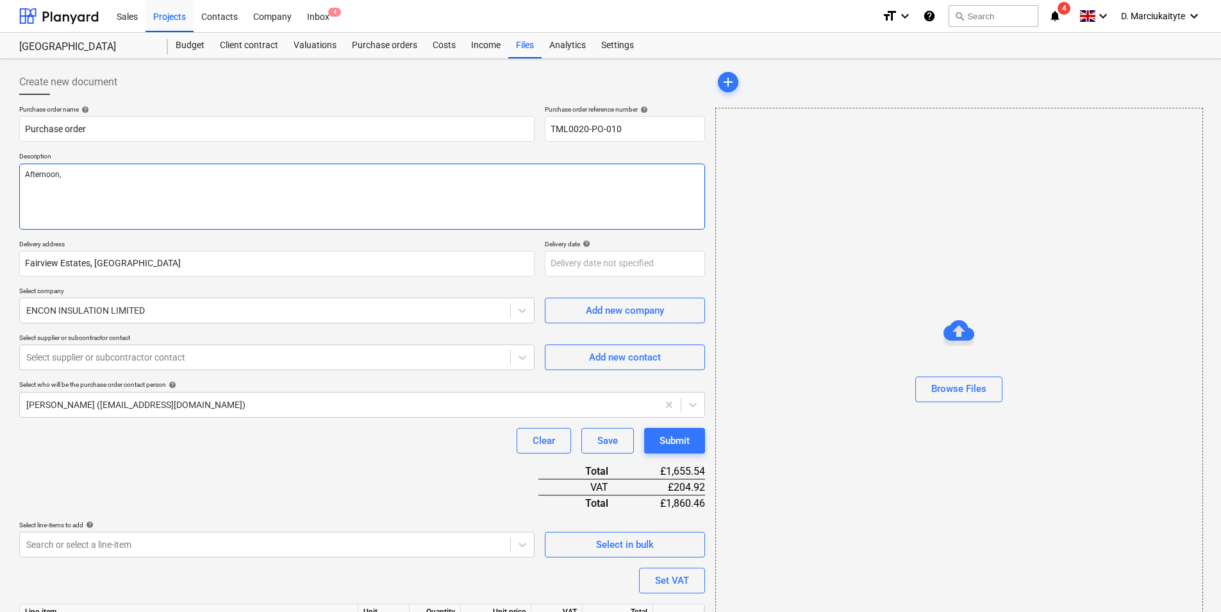
type textarea "Afternoon,"
type textarea "x"
type textarea "Afternoon, P"
type textarea "x"
type textarea "Afternoon, Pr"
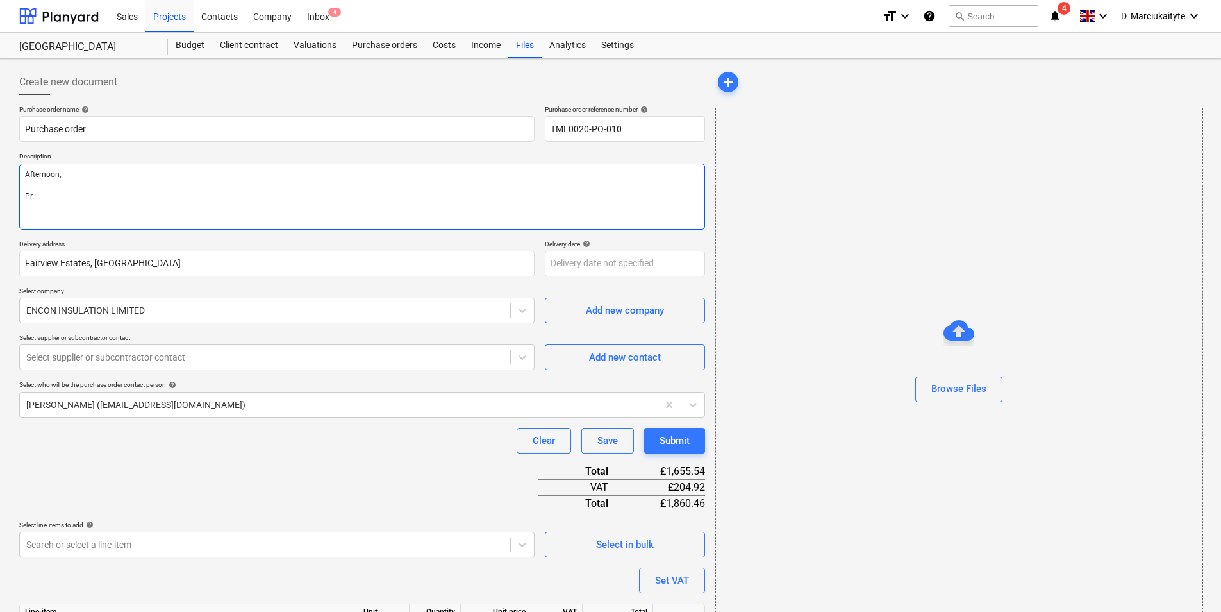
type textarea "x"
type textarea "Afternoon, Pro"
type textarea "x"
type textarea "Afternoon, Prod"
type textarea "x"
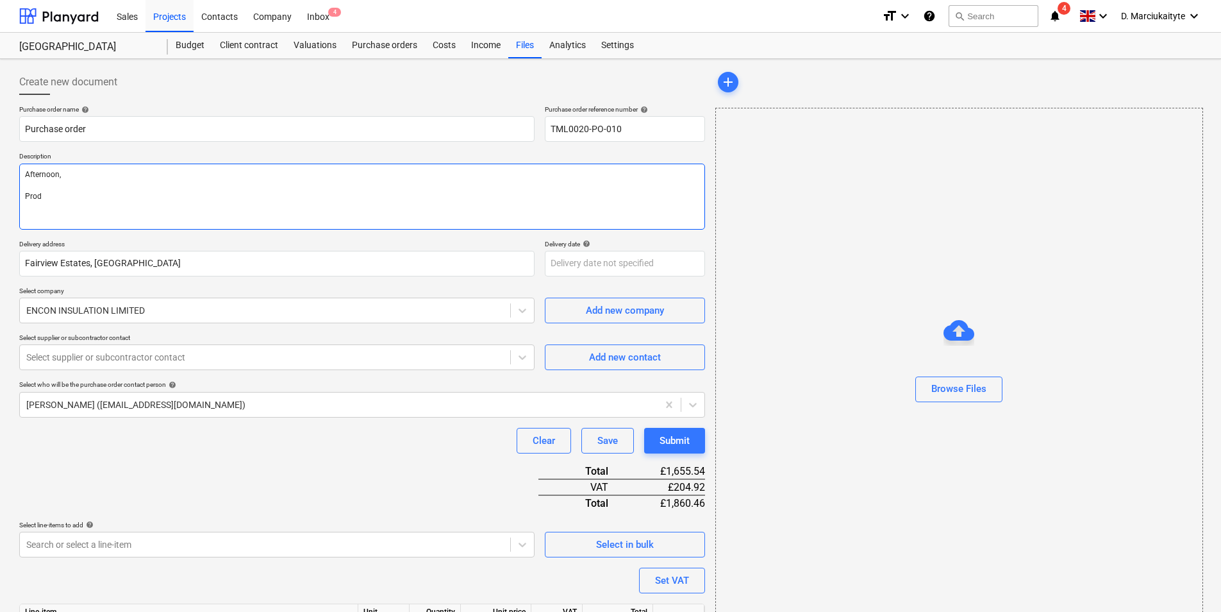
type textarea "Afternoon, Prodd"
type textarea "x"
type textarea "Afternoon, Prodde"
type textarea "x"
type textarea "Afternoon, Prodded"
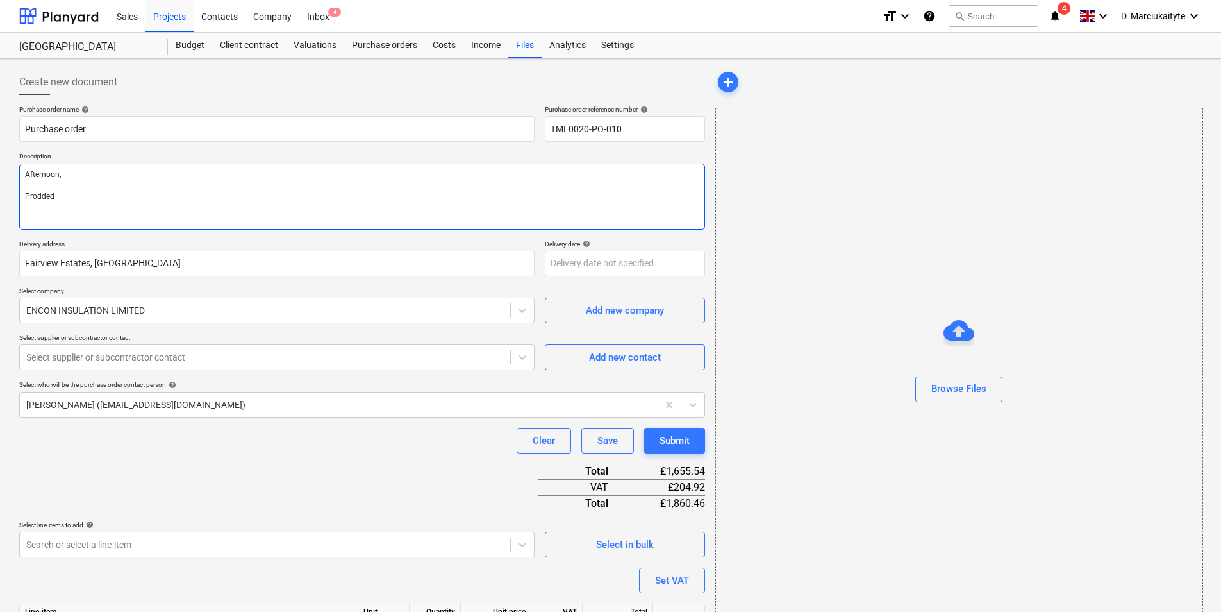
type textarea "x"
type textarea "Afternoon, Prodded"
type textarea "x"
type textarea "Afternoon, Prodded"
type textarea "x"
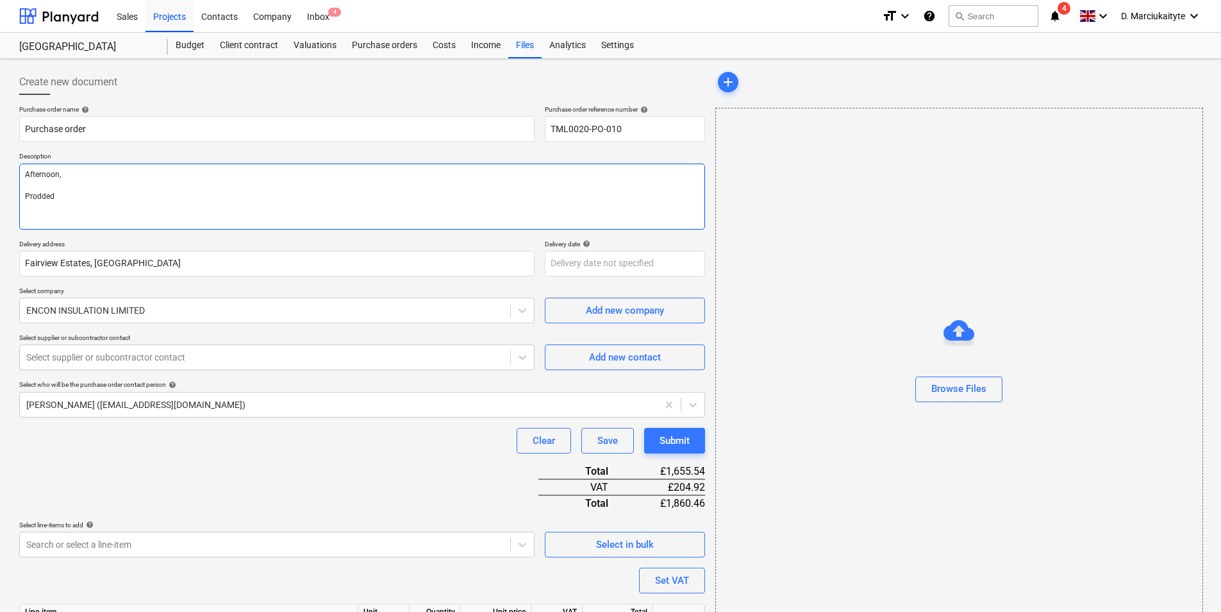
type textarea "Afternoon, Prodde"
type textarea "x"
type textarea "Afternoon, Prodd"
type textarea "x"
type textarea "Afternoon, Prod"
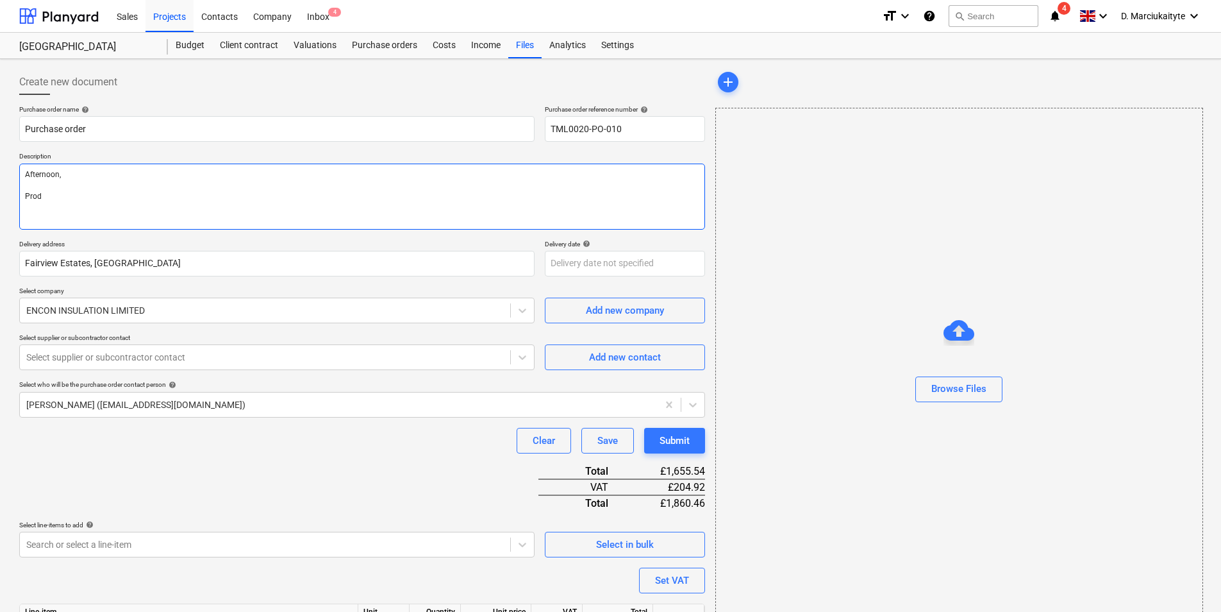
type textarea "x"
type textarea "Afternoon, Pro"
type textarea "x"
type textarea "Afternoon, Proc"
type textarea "x"
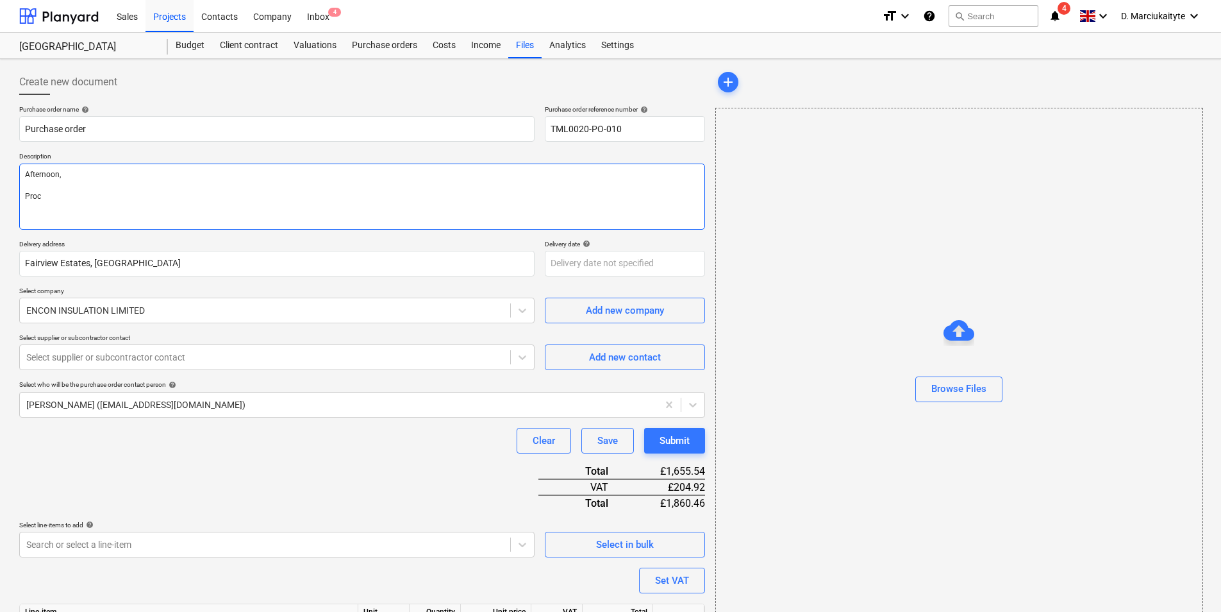
type textarea "Afternoon, Proce"
type textarea "x"
type textarea "Afternoon, Procee"
type textarea "x"
type textarea "Afternoon, Proceed"
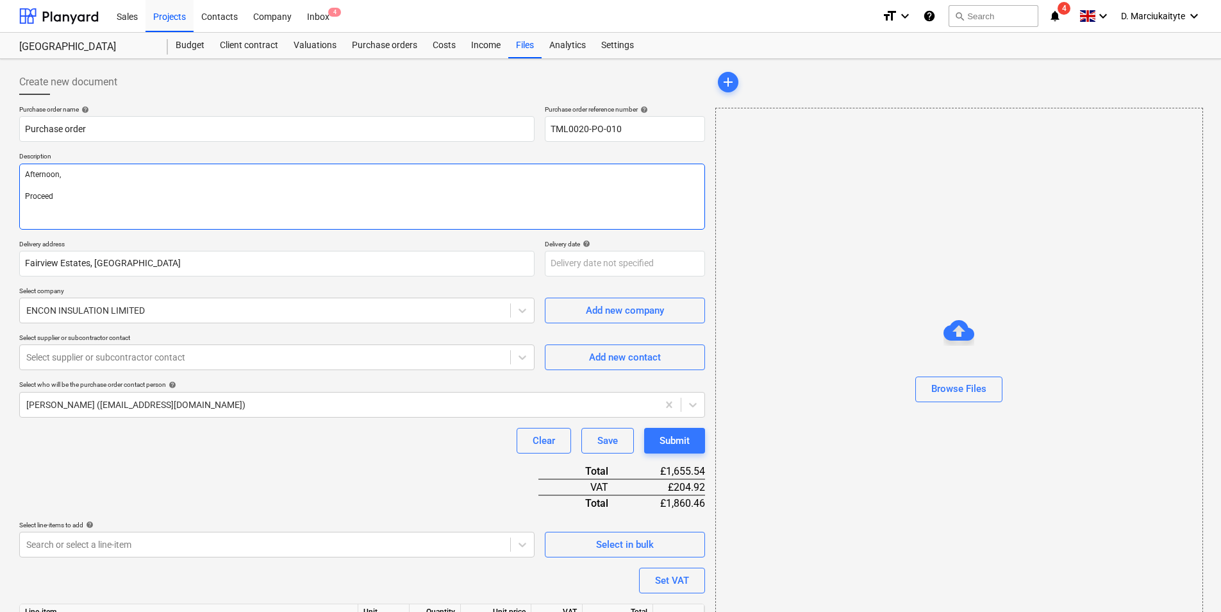
type textarea "x"
type textarea "Afternoon, Proceed w"
type textarea "x"
type textarea "Afternoon, Proceed wi"
type textarea "x"
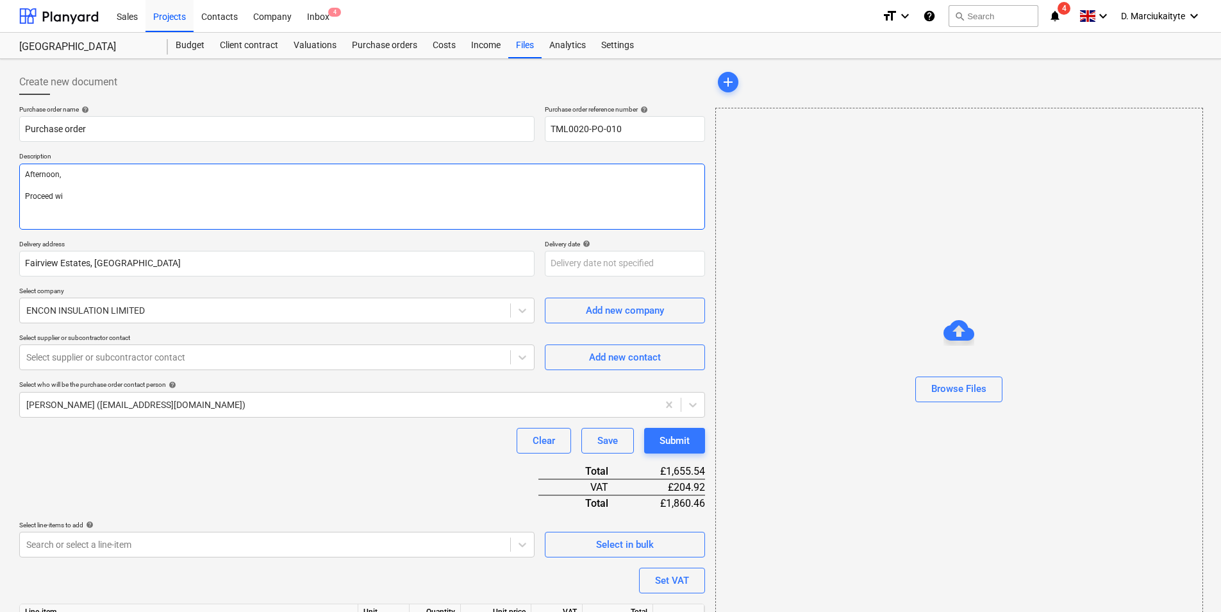
type textarea "Afternoon, Proceed wiu"
type textarea "x"
type textarea "Afternoon, Proceed wiut"
type textarea "x"
type textarea "Afternoon, Proceed wiuth"
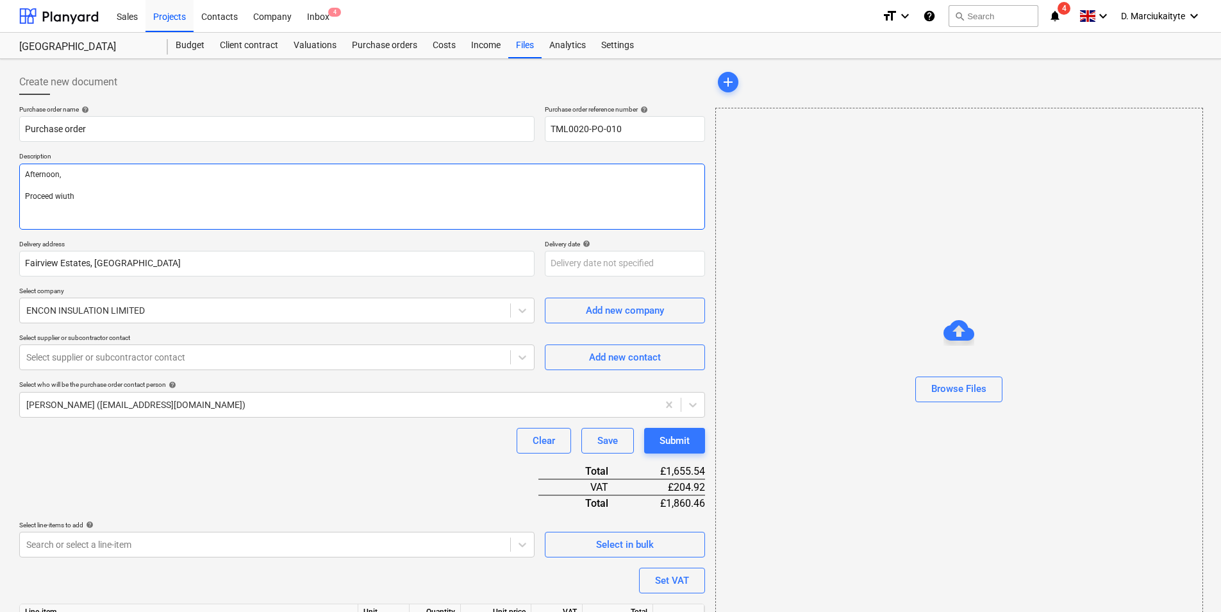
type textarea "x"
type textarea "Afternoon, Proceed wiuth"
type textarea "x"
type textarea "Afternoon, Proceed wiuth"
type textarea "x"
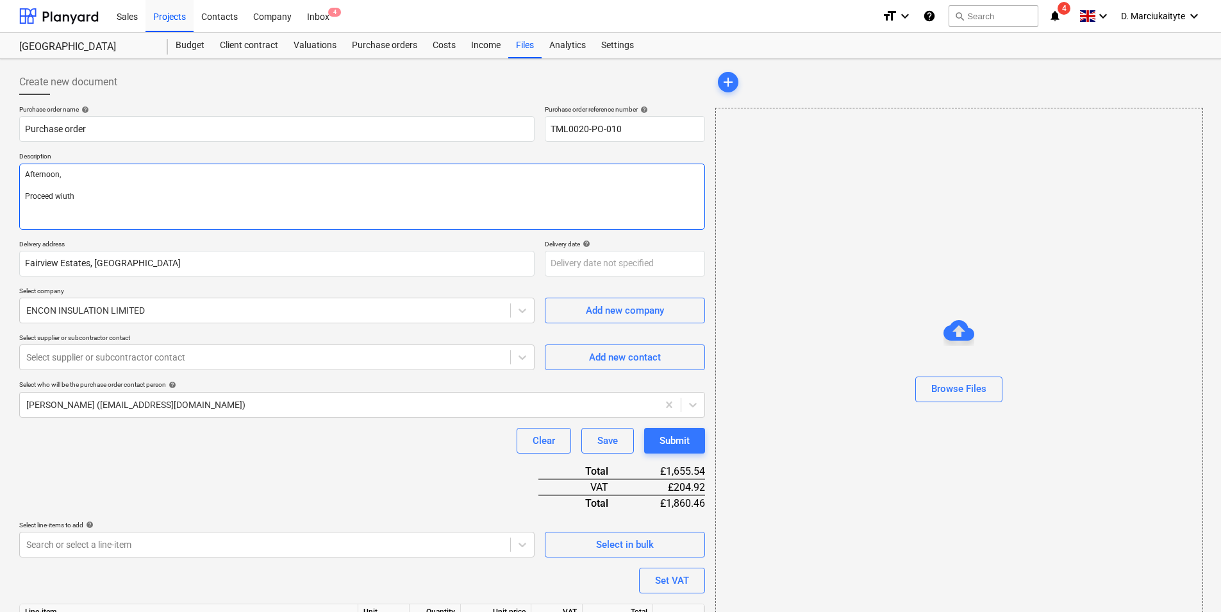
type textarea "Afternoon, Proceed wiut"
type textarea "x"
type textarea "Afternoon, Proceed wiu"
type textarea "x"
type textarea "Afternoon, Proceed wi"
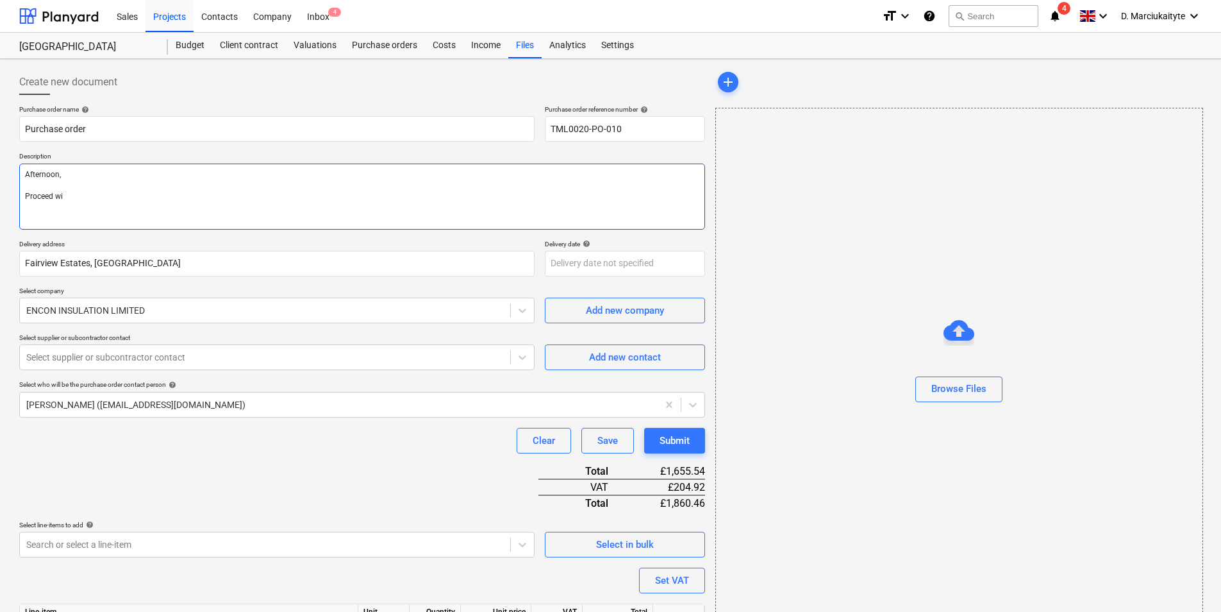
type textarea "x"
type textarea "Afternoon, Proceed w"
type textarea "x"
type textarea "Afternoon, Proceed wi"
type textarea "x"
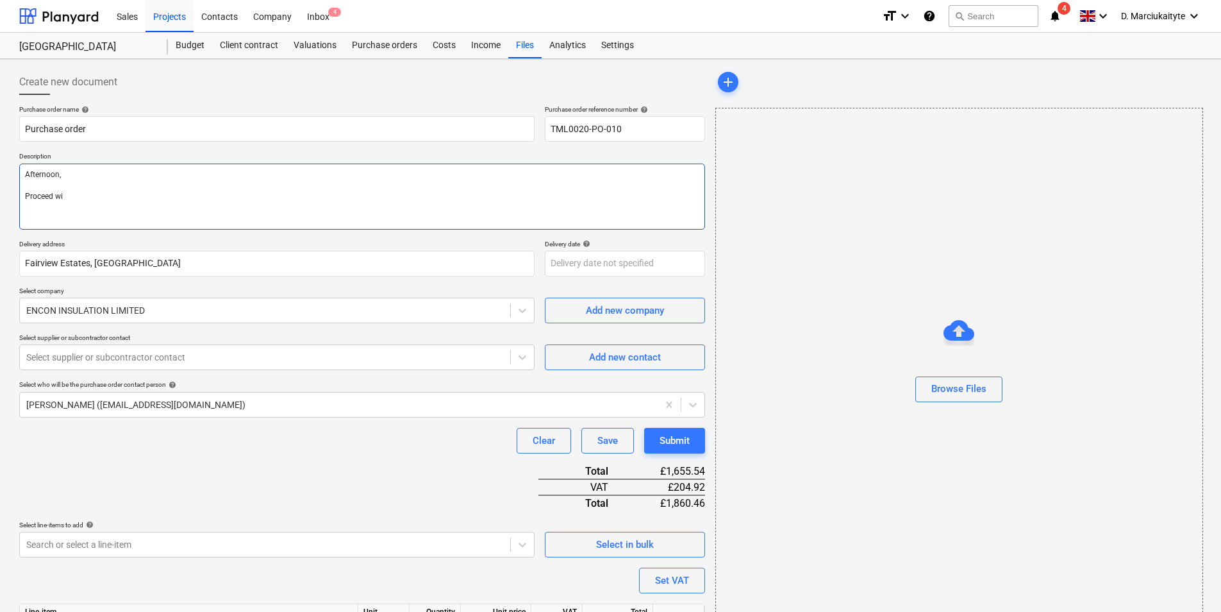
type textarea "Afternoon, Proceed wit"
type textarea "x"
type textarea "Afternoon, Proceed with"
type textarea "x"
type textarea "Afternoon, Proceed with"
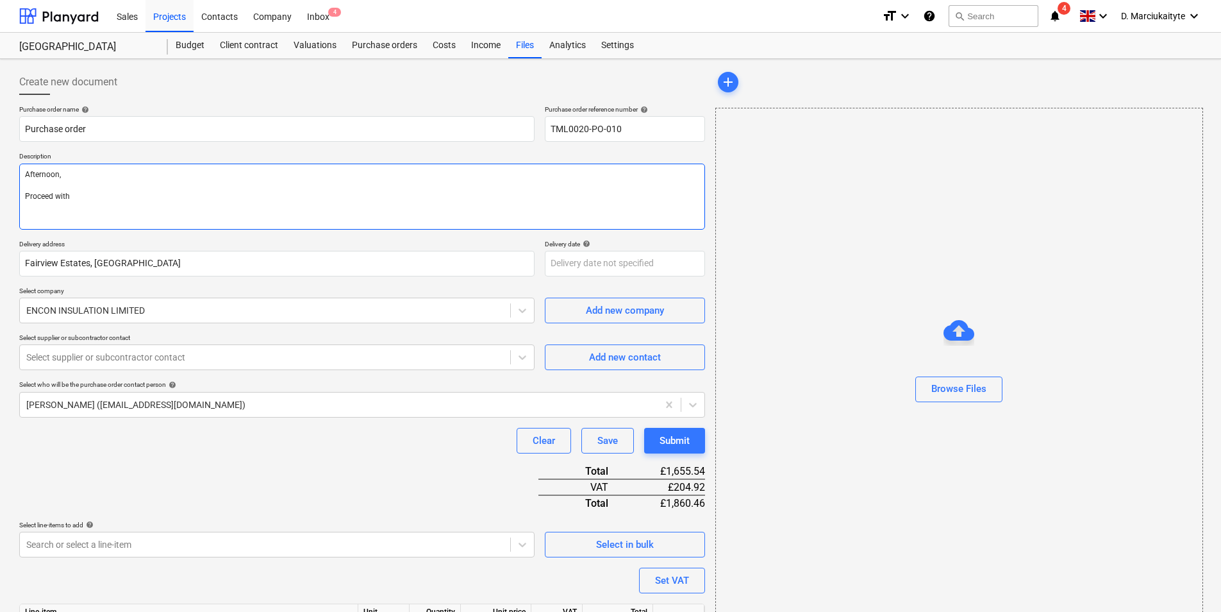
type textarea "x"
type textarea "Afternoon, Proceed with t"
type textarea "x"
type textarea "Afternoon, Proceed with thi"
type textarea "x"
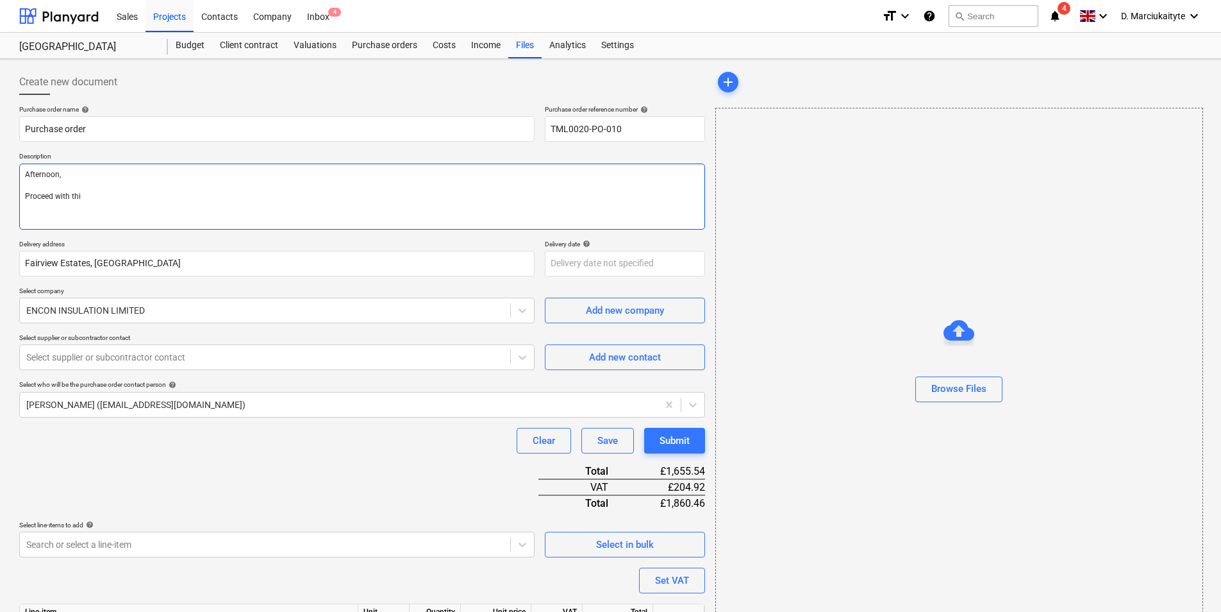
type textarea "Afternoon, Proceed with this"
type textarea "x"
type textarea "Afternoon, Proceed with this"
type textarea "x"
type textarea "Afternoon, Proceed with this o"
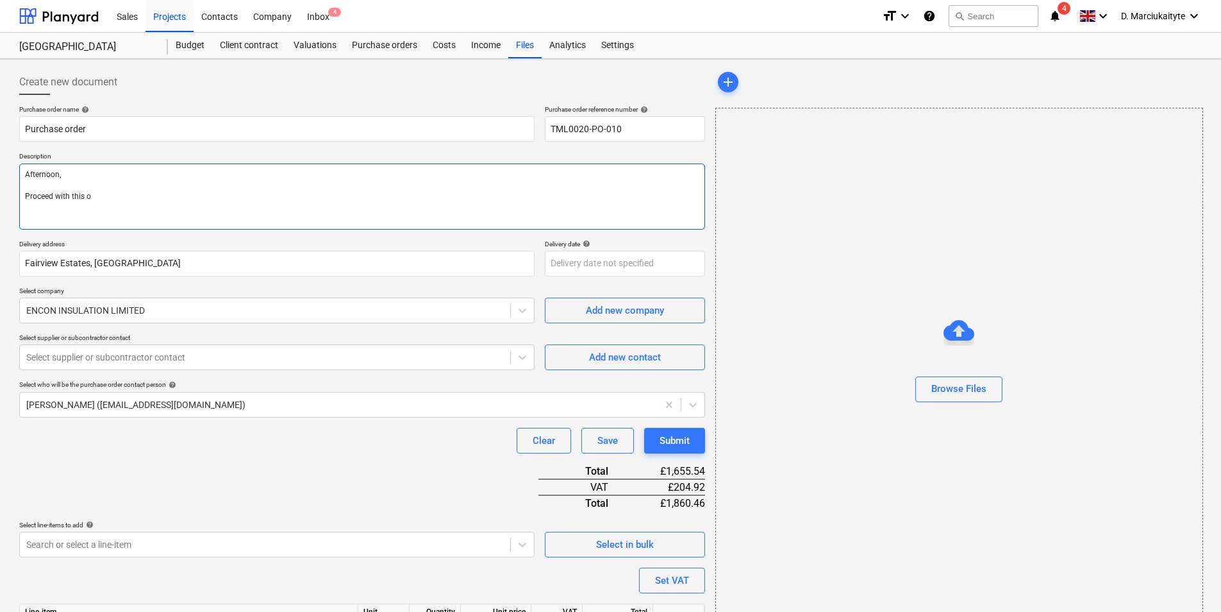
type textarea "x"
type textarea "Afternoon, Proceed with this or"
type textarea "x"
type textarea "Afternoon, Proceed with this ord"
type textarea "x"
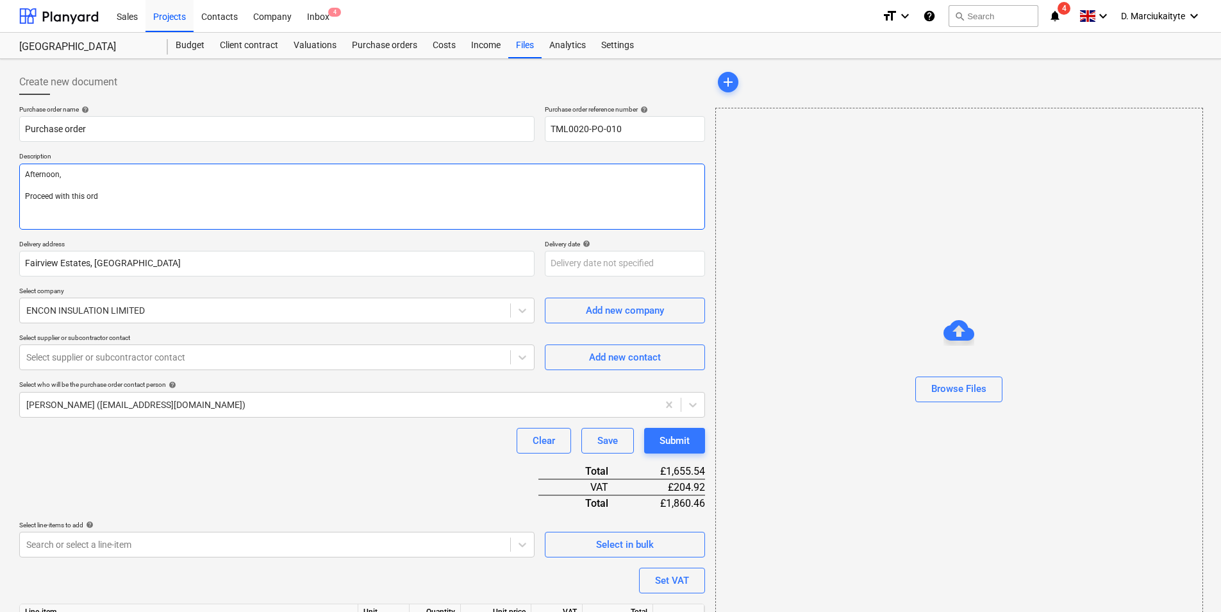
type textarea "Afternoon, Proceed with this orde"
type textarea "x"
type textarea "Afternoon, Proceed with this order"
type textarea "x"
type textarea "Afternoon, Proceed with this order"
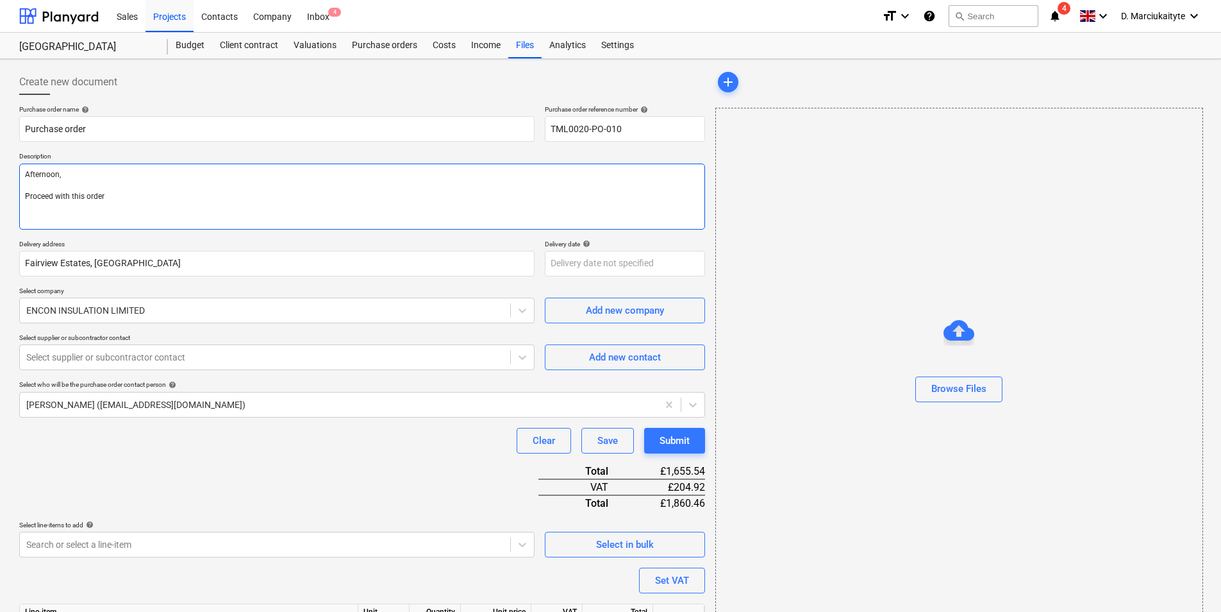
type textarea "x"
type textarea "Afternoon, Proceed with this order de"
type textarea "x"
type textarea "Afternoon, Proceed with this order del"
type textarea "x"
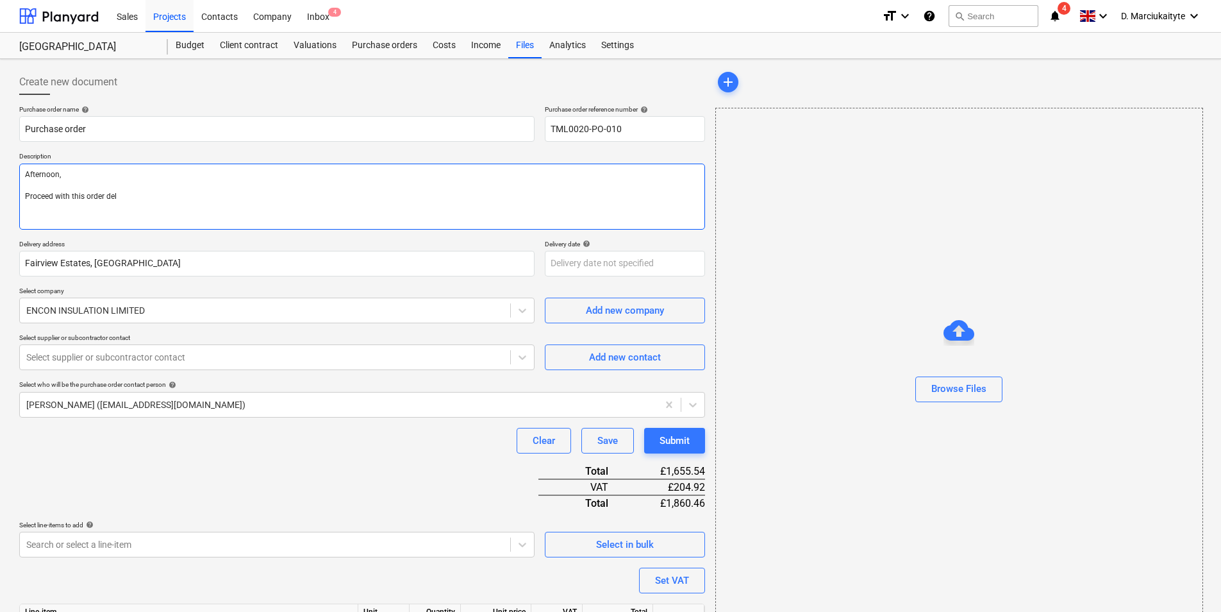
type textarea "Afternoon, Proceed with this order deli"
type textarea "x"
type textarea "Afternoon, Proceed with this order deliv"
type textarea "x"
type textarea "Afternoon, Proceed with this order delive"
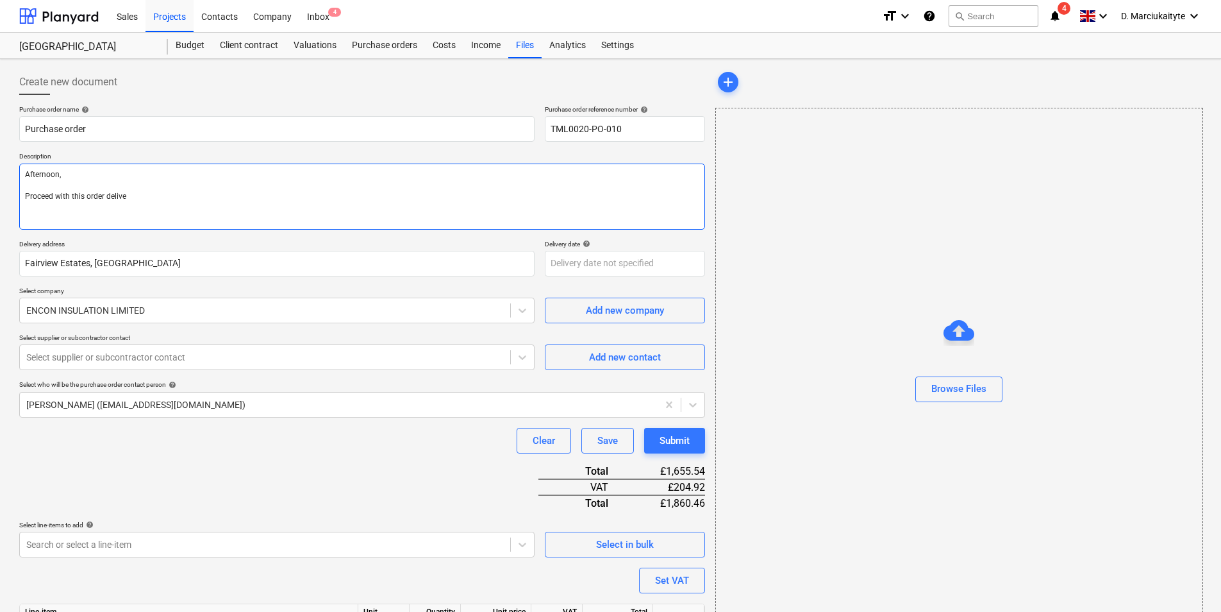
type textarea "x"
type textarea "Afternoon, Proceed with this order deliver"
type textarea "x"
type textarea "Afternoon, Proceed with this order delivery"
type textarea "x"
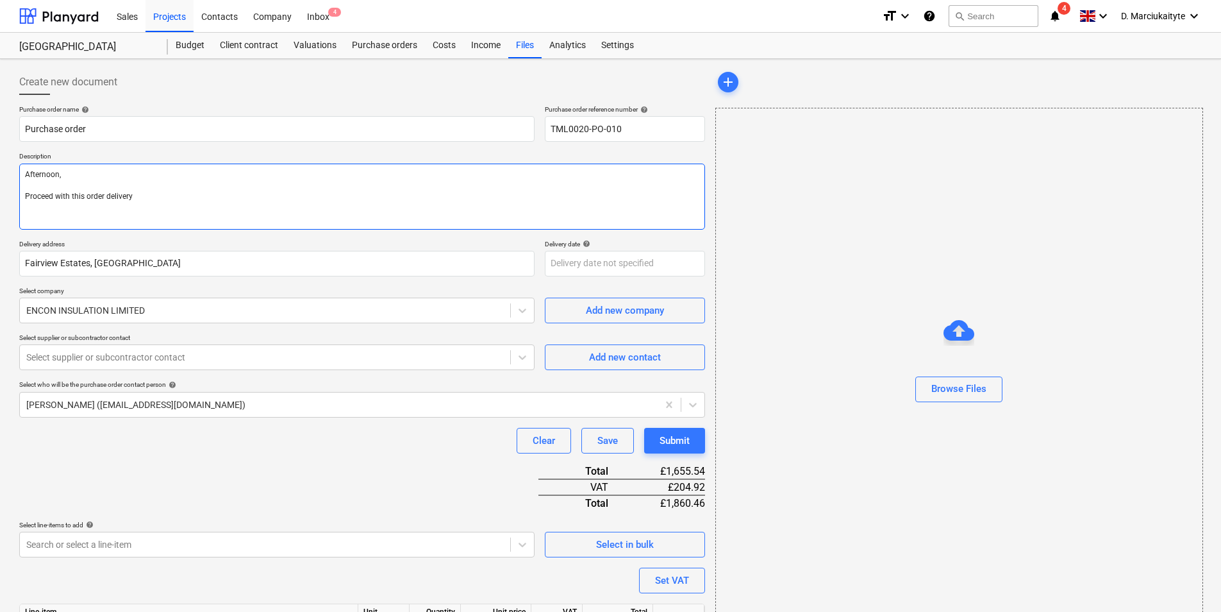
type textarea "Afternoon, Proceed with this order delivery"
type textarea "x"
type textarea "Afternoon, Proceed with this order delivery d"
type textarea "x"
type textarea "Afternoon, Proceed with this order delivery da"
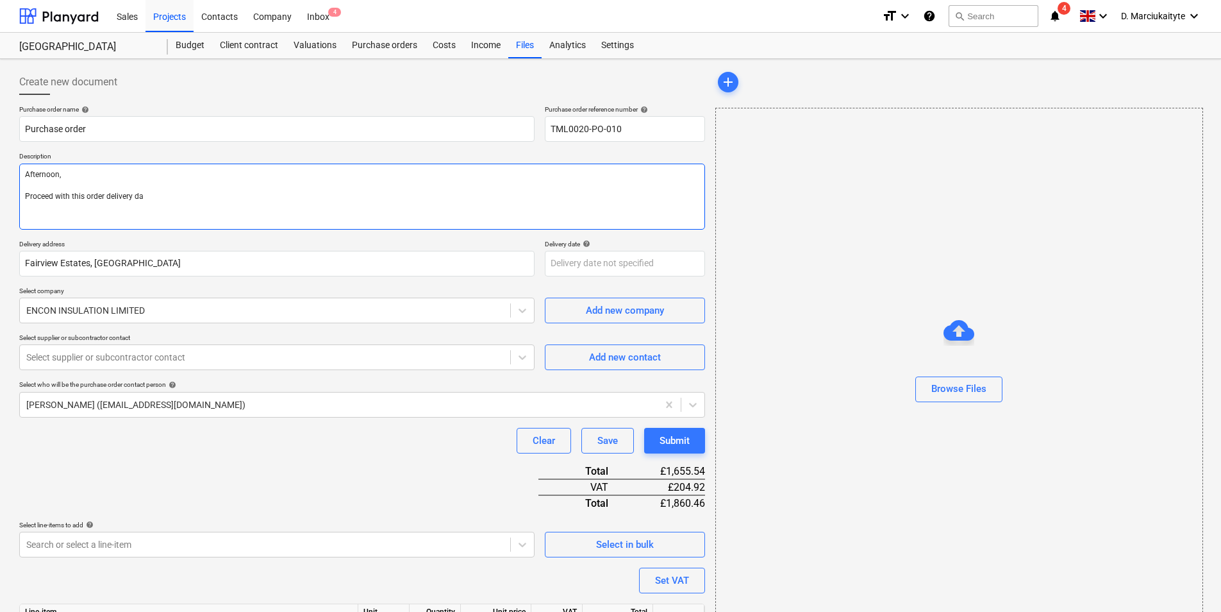
type textarea "x"
type textarea "Afternoon, Proceed with this order delivery dat"
type textarea "x"
type textarea "Afternoon, Proceed with this order delivery date"
type textarea "x"
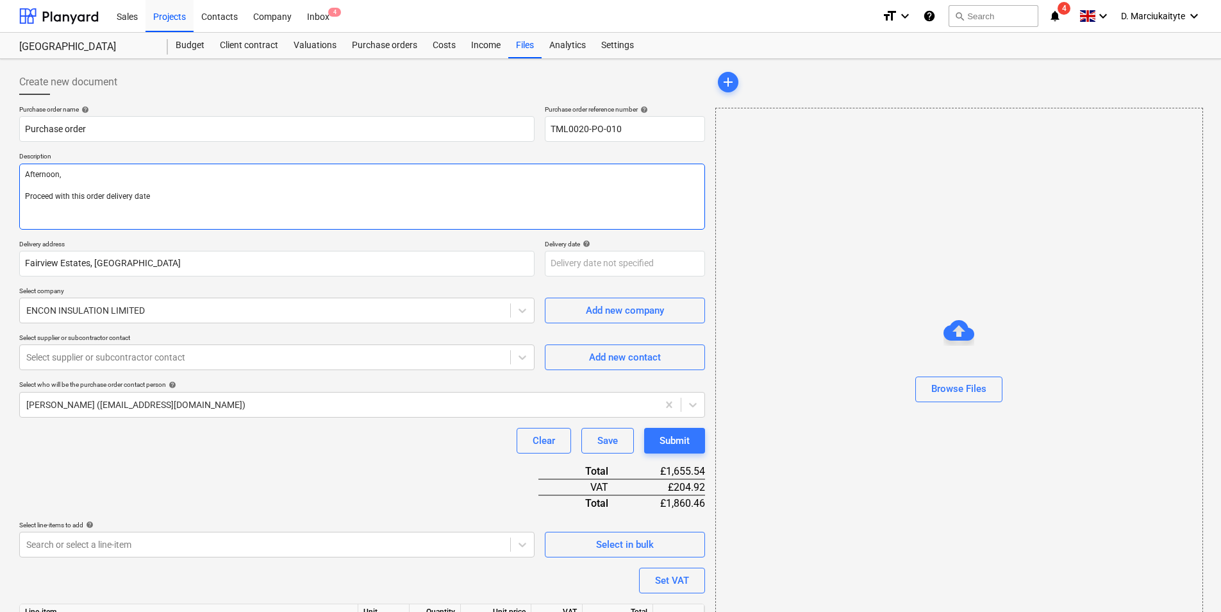
type textarea "Afternoon, Proceed with this order delivery dates"
type textarea "x"
type textarea "Afternoon, Proceed with this order delivery dates"
type textarea "x"
type textarea "Afternoon, Proceed with this order delivery dates a"
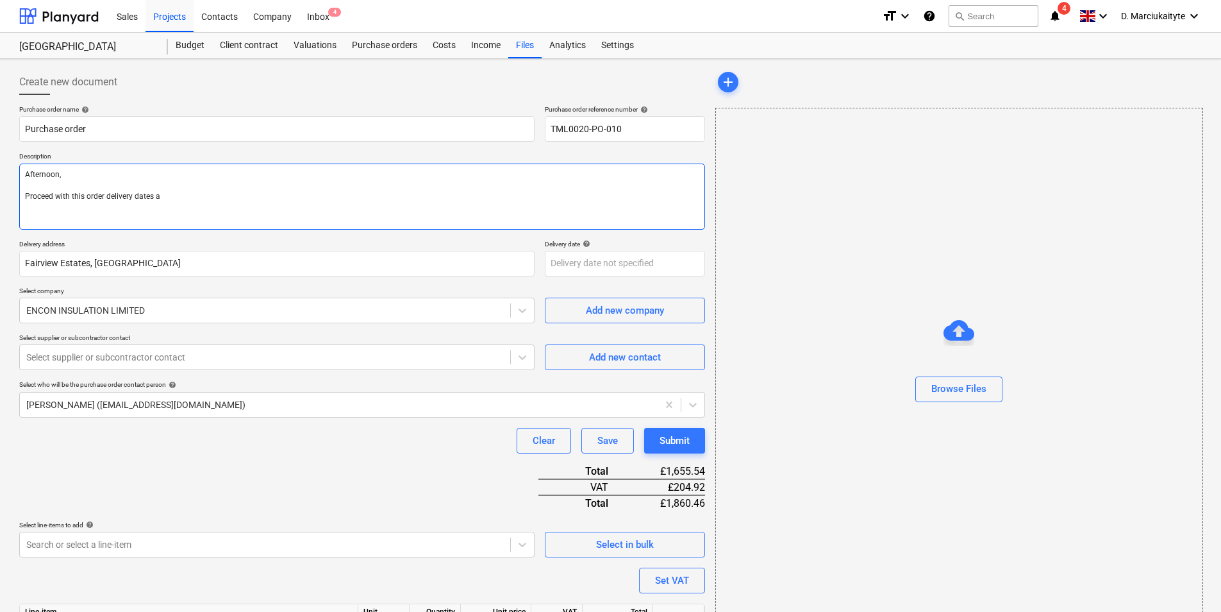
type textarea "x"
type textarea "Afternoon, Proceed with this order delivery dates as"
drag, startPoint x: 94, startPoint y: 217, endPoint x: 53, endPoint y: 216, distance: 40.4
click at [53, 216] on textarea "Afternoon, Proceed with this order delivery dates as per below. metals/ soundar…" at bounding box center [362, 197] width 686 height 67
drag, startPoint x: 218, startPoint y: 200, endPoint x: 107, endPoint y: 196, distance: 111.0
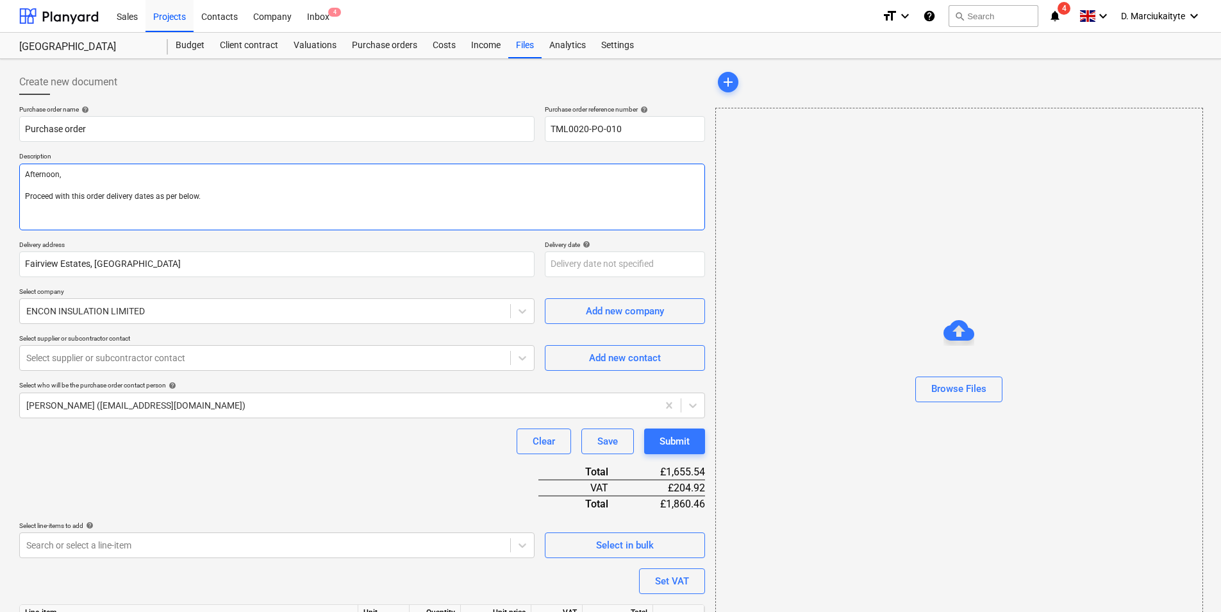
click at [107, 196] on textarea "Afternoon, Proceed with this order delivery dates as per below." at bounding box center [362, 197] width 686 height 67
click at [87, 198] on textarea "Afternoon, Proceed with this order" at bounding box center [362, 197] width 686 height 67
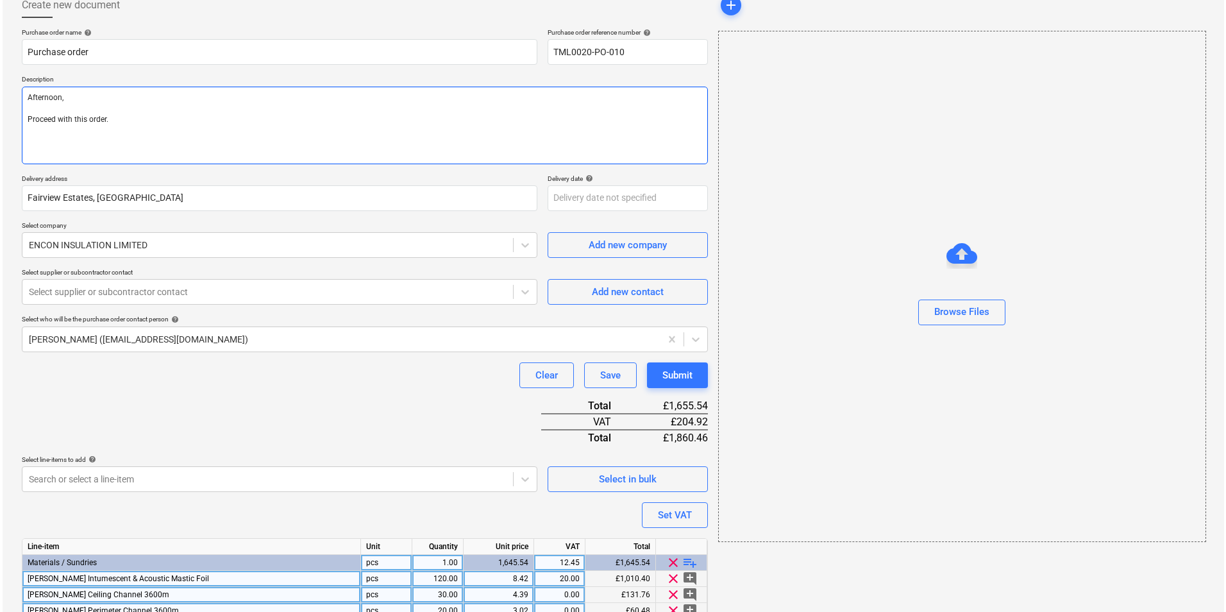
scroll to position [248, 0]
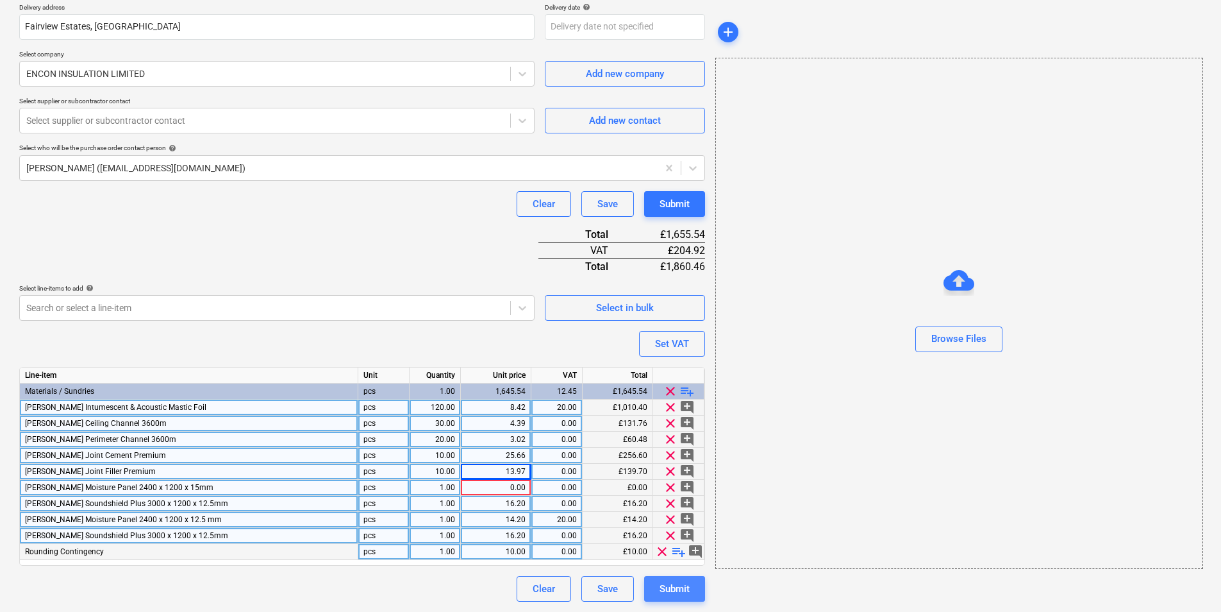
click at [695, 473] on button "Submit" at bounding box center [674, 589] width 61 height 26
click at [282, 112] on div "Select supplier or subcontractor contact" at bounding box center [265, 121] width 491 height 18
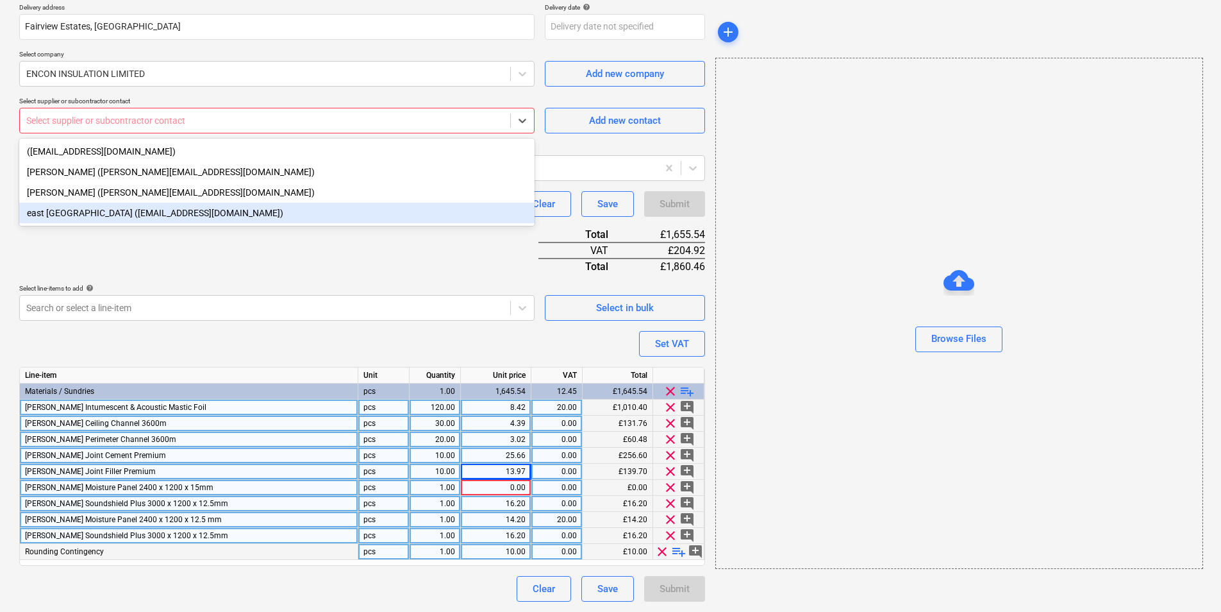
click at [190, 206] on div "east london (nleastlondon@encon.co.uk)" at bounding box center [277, 213] width 516 height 21
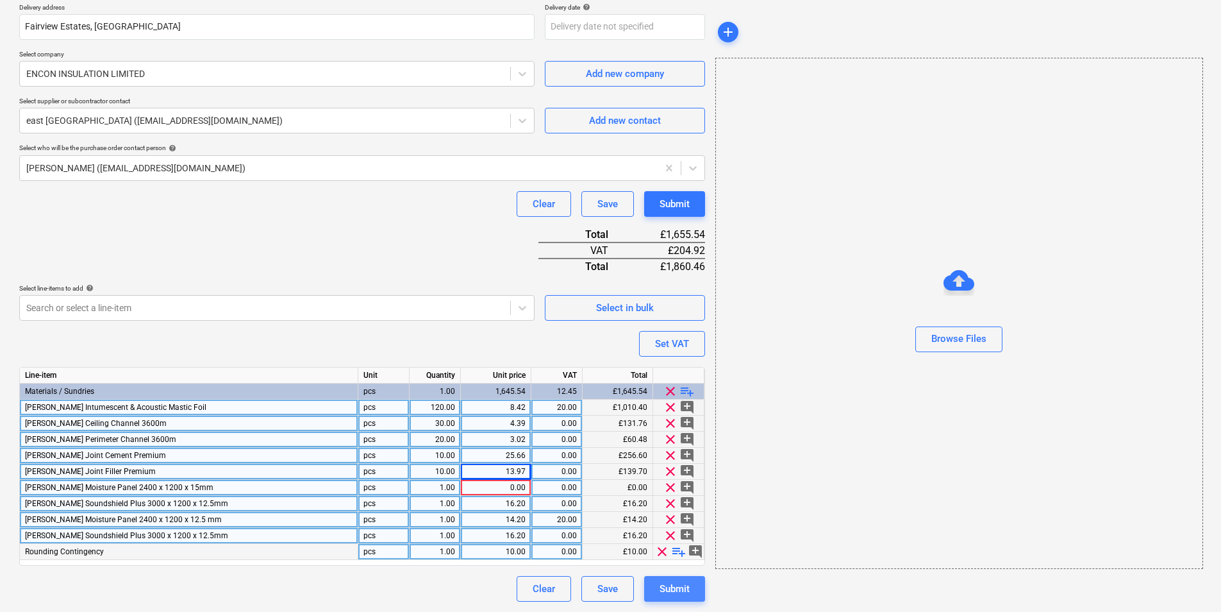
click at [680, 473] on div "Submit" at bounding box center [675, 588] width 30 height 17
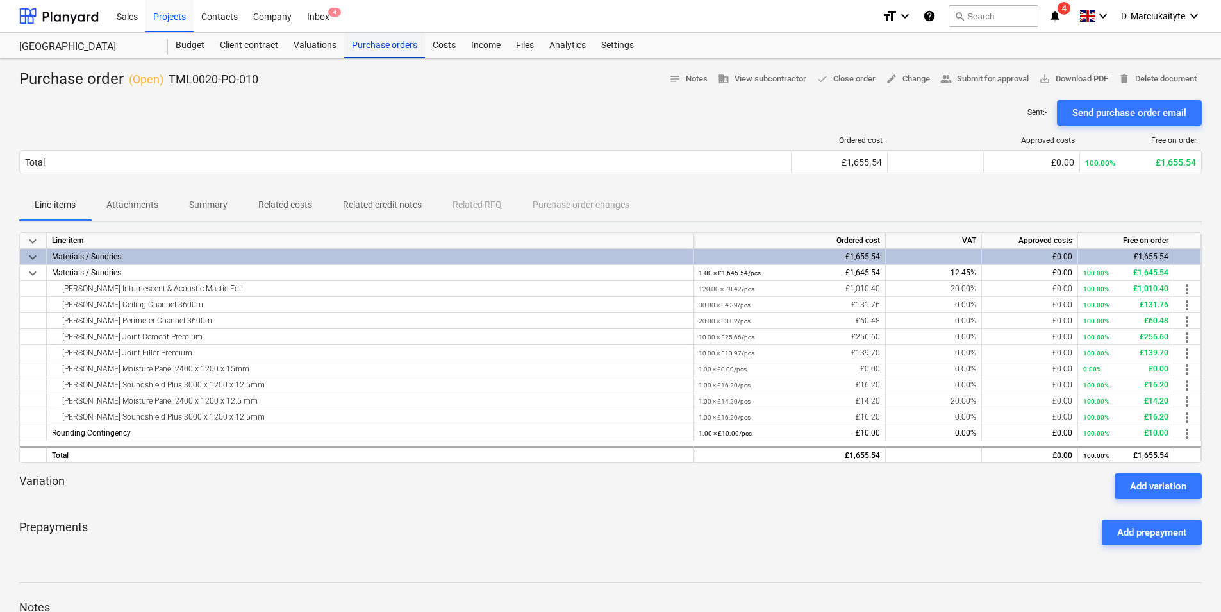
drag, startPoint x: 403, startPoint y: 50, endPoint x: 412, endPoint y: 53, distance: 8.9
click at [404, 50] on div "Purchase orders" at bounding box center [384, 46] width 81 height 26
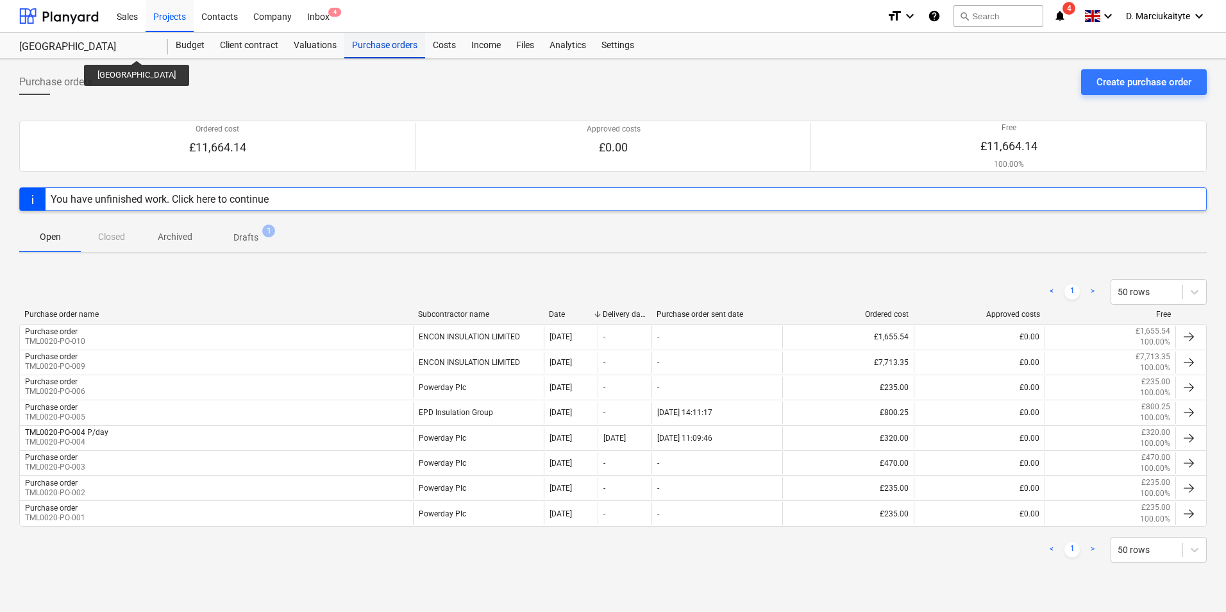
click at [396, 46] on div "Purchase orders" at bounding box center [384, 46] width 81 height 26
click at [167, 8] on div "Projects" at bounding box center [170, 15] width 48 height 33
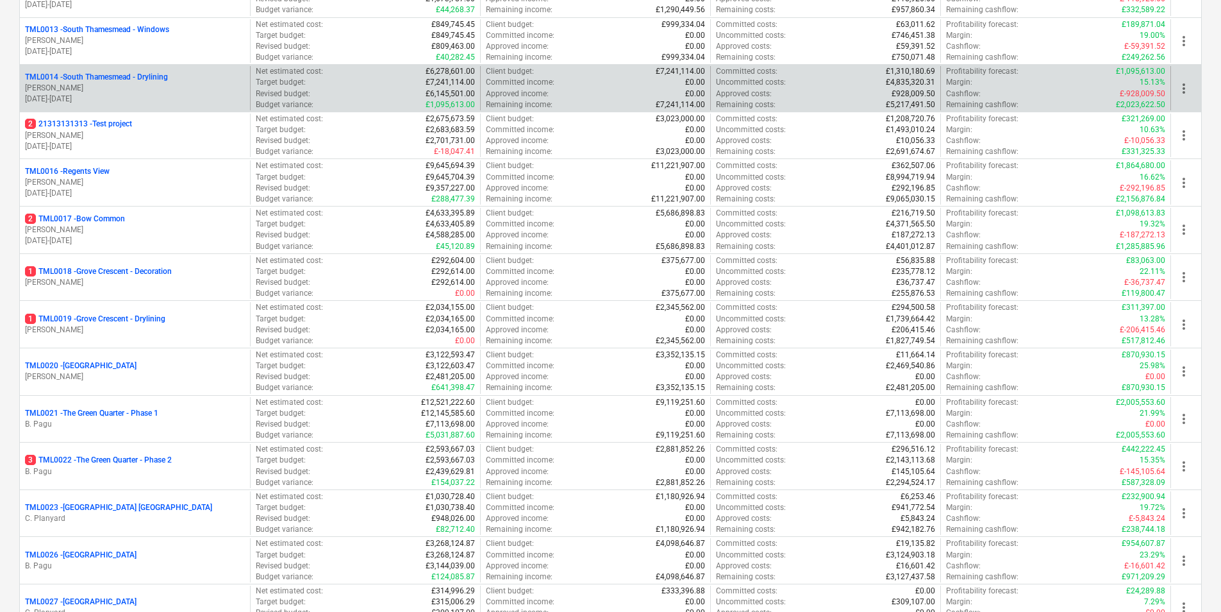
scroll to position [769, 0]
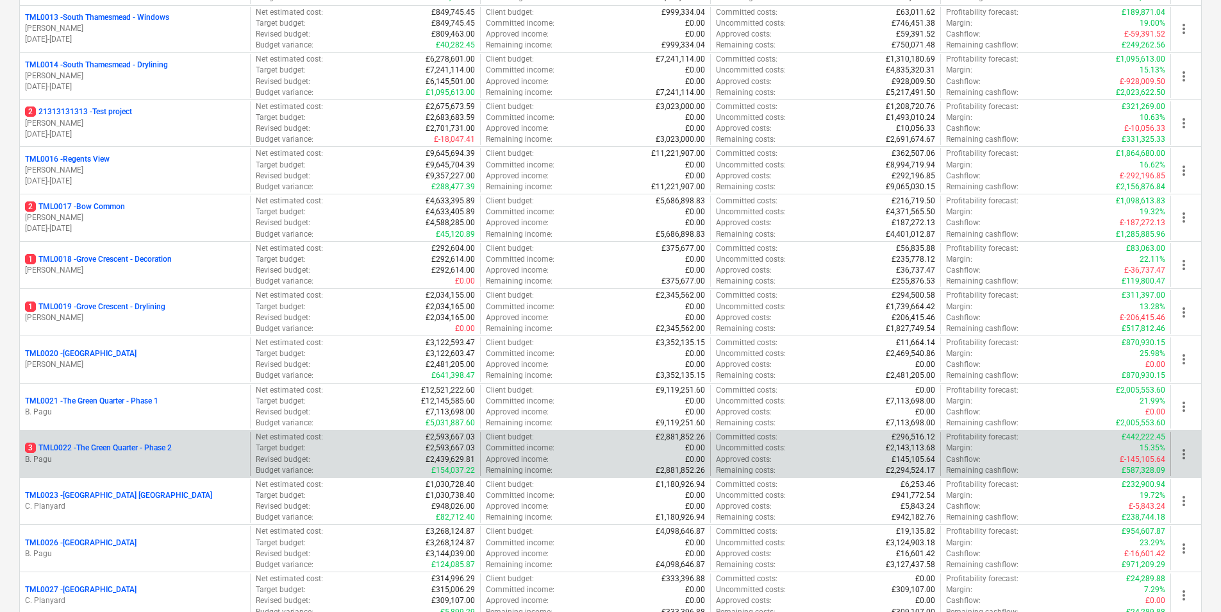
click at [127, 453] on p "3 TML0022 - The Green Quarter - Phase 2" at bounding box center [98, 447] width 147 height 11
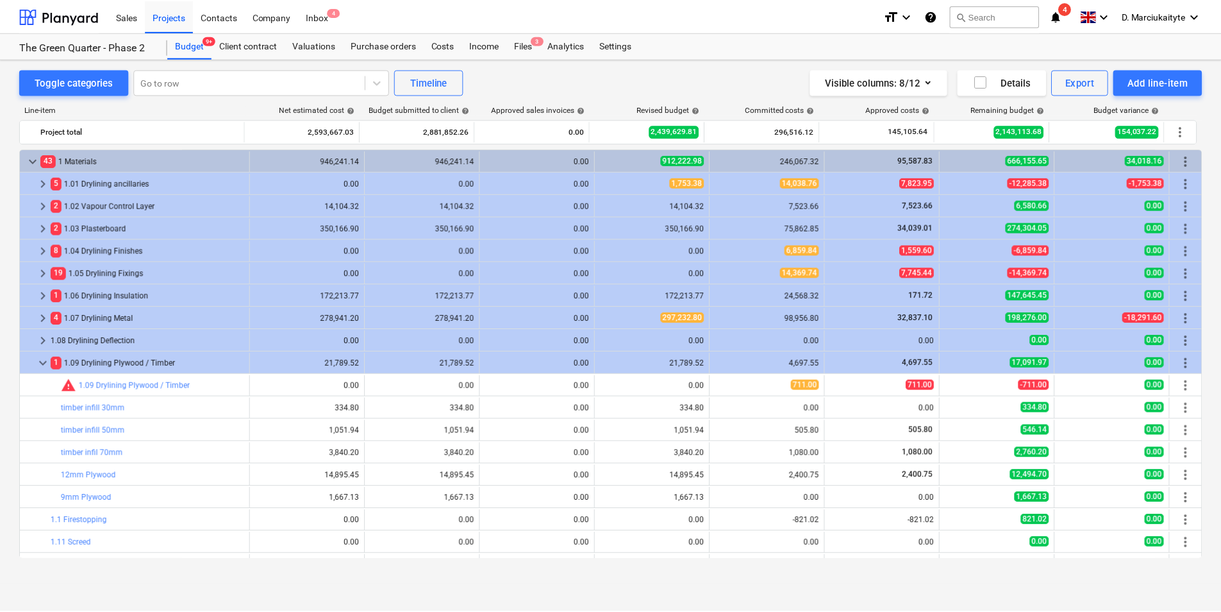
scroll to position [64, 0]
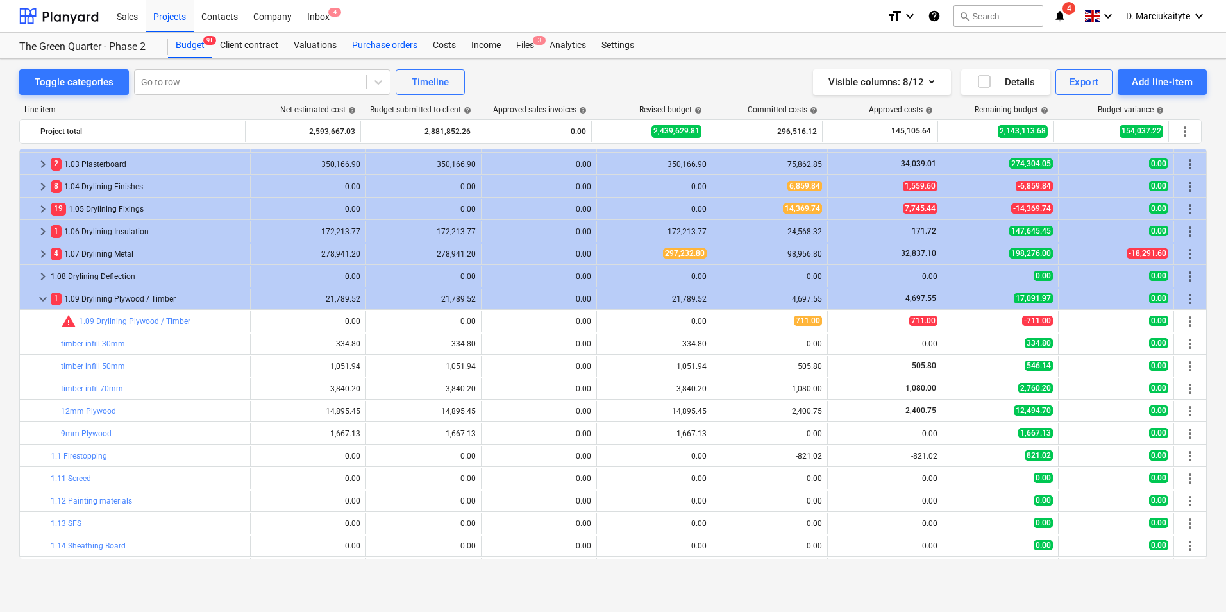
click at [373, 47] on div "Purchase orders" at bounding box center [384, 46] width 81 height 26
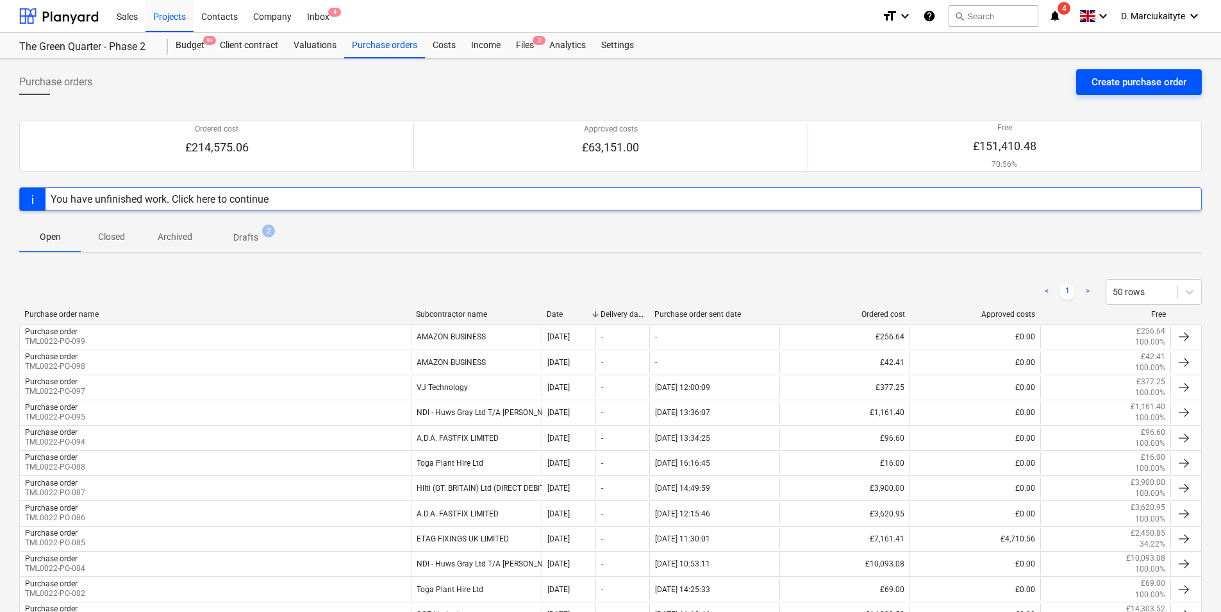
click at [975, 74] on div "Create purchase order" at bounding box center [1139, 82] width 95 height 17
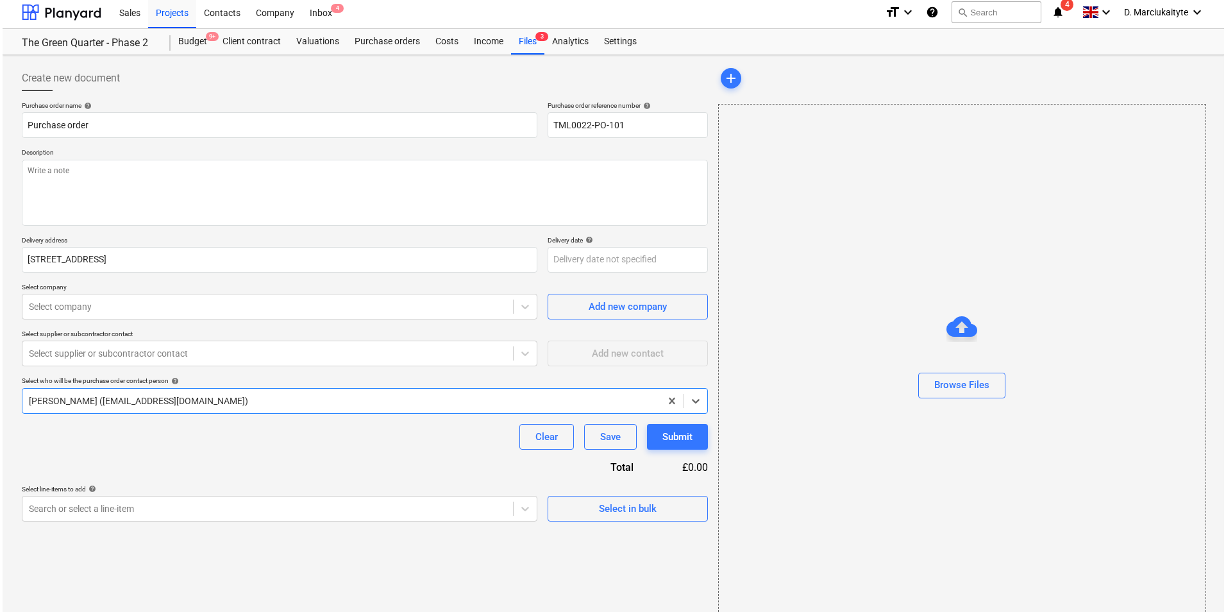
scroll to position [17, 0]
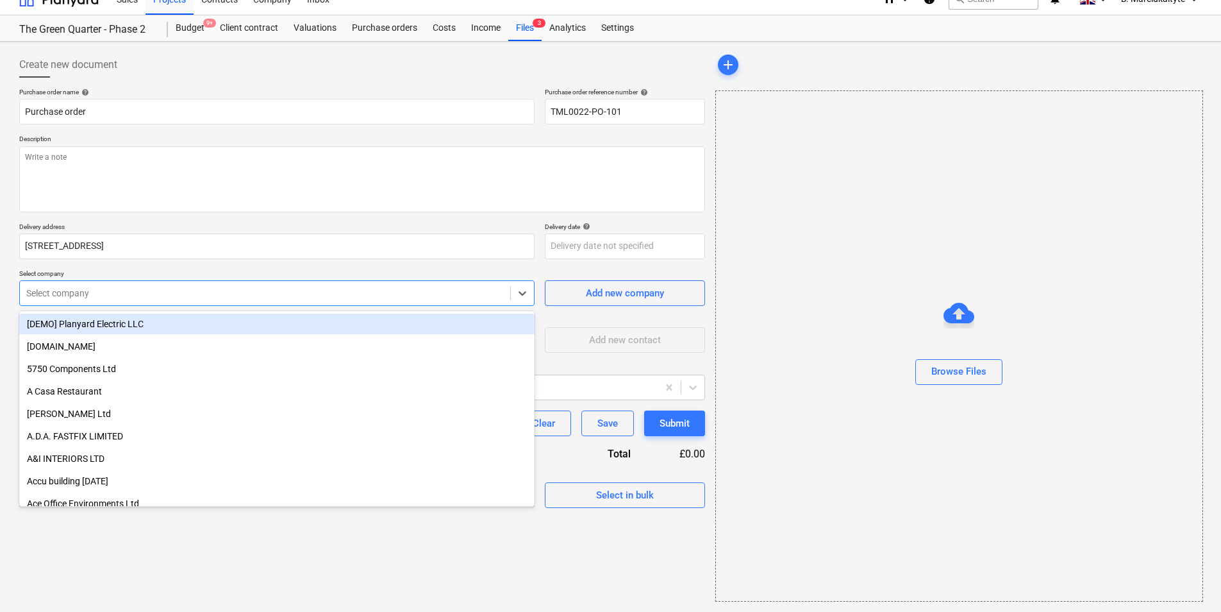
click at [295, 287] on div at bounding box center [265, 293] width 478 height 13
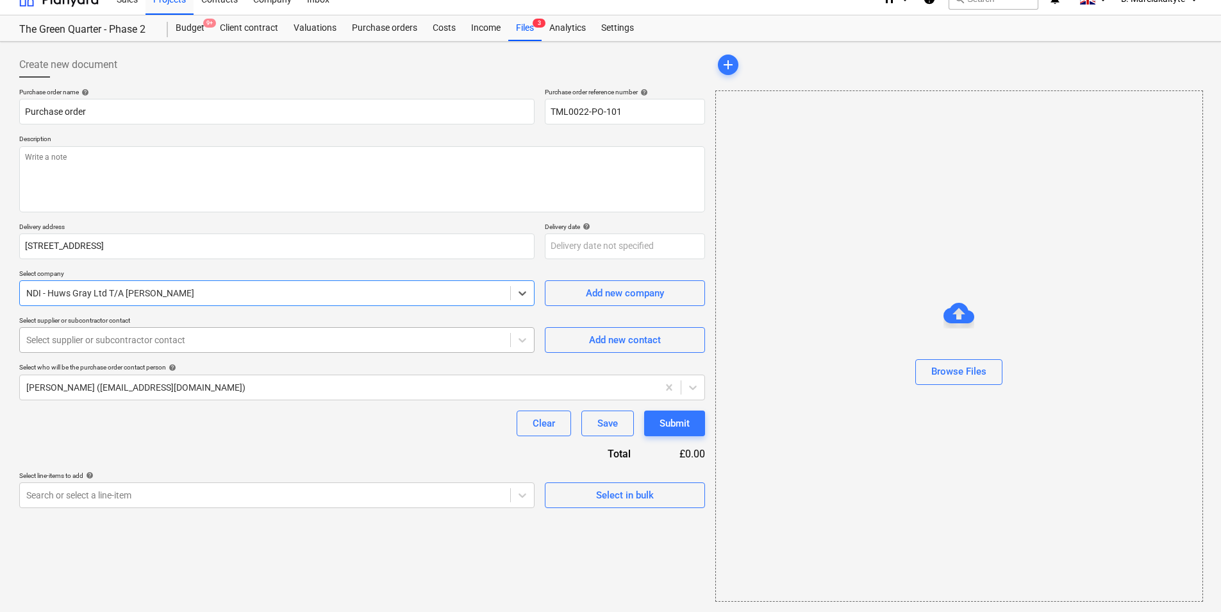
click at [180, 333] on div at bounding box center [265, 339] width 478 height 13
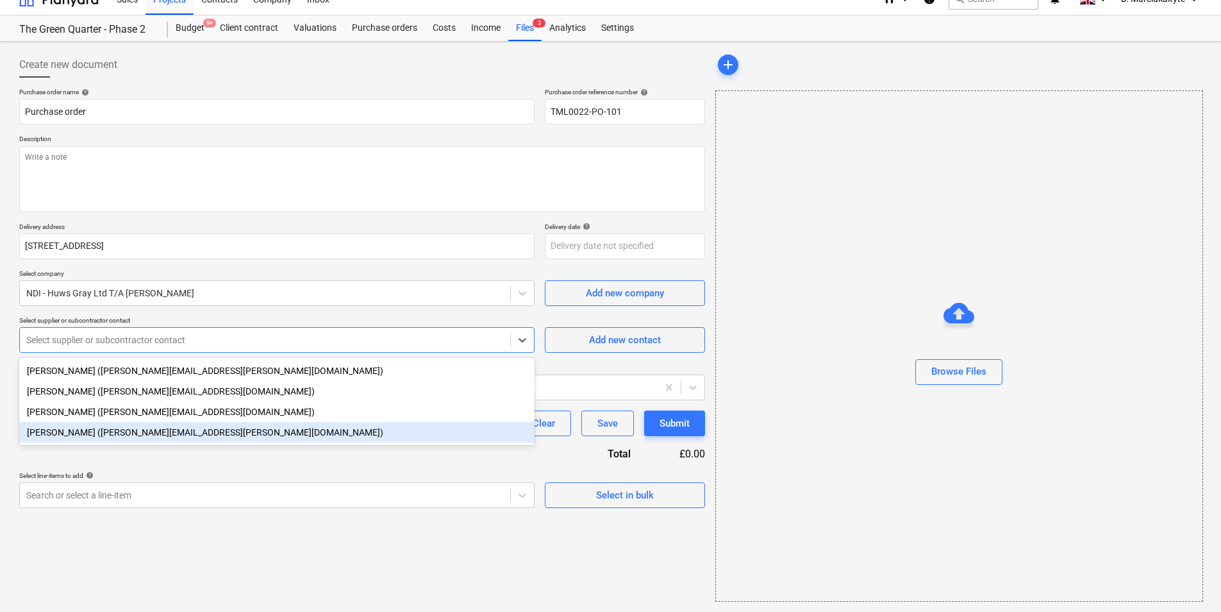
click at [117, 437] on div "Charlotte Furlong (charlotte.furlong@ndi.co.uk)" at bounding box center [277, 432] width 516 height 21
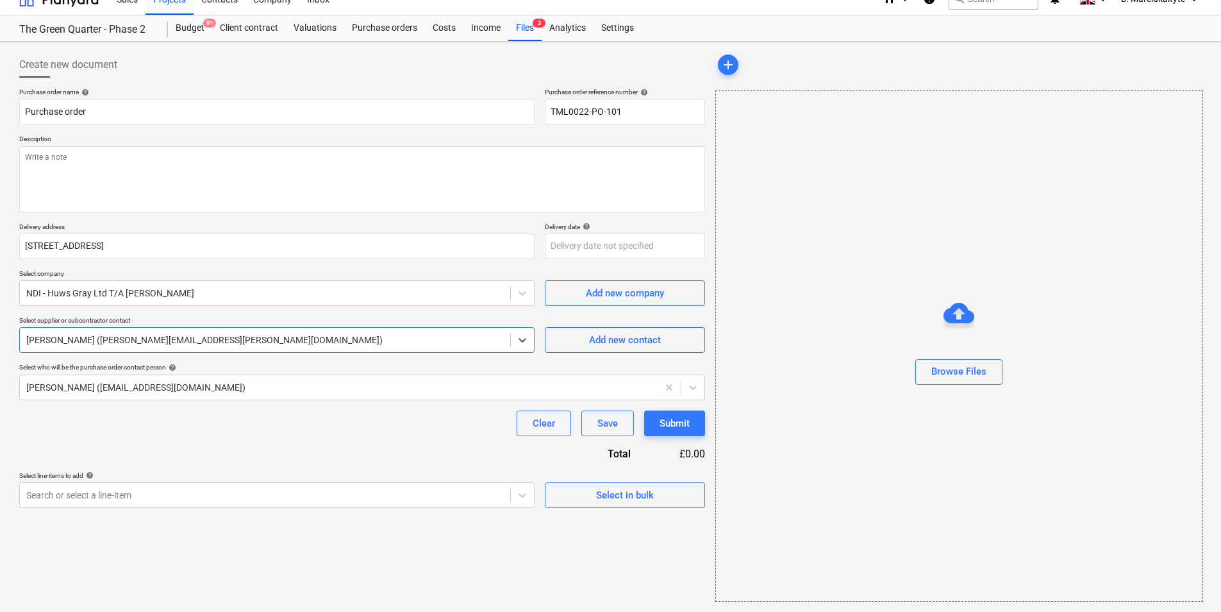
click at [629, 473] on div "Select in bulk" at bounding box center [625, 489] width 160 height 37
click at [619, 473] on div "Select in bulk" at bounding box center [625, 495] width 58 height 17
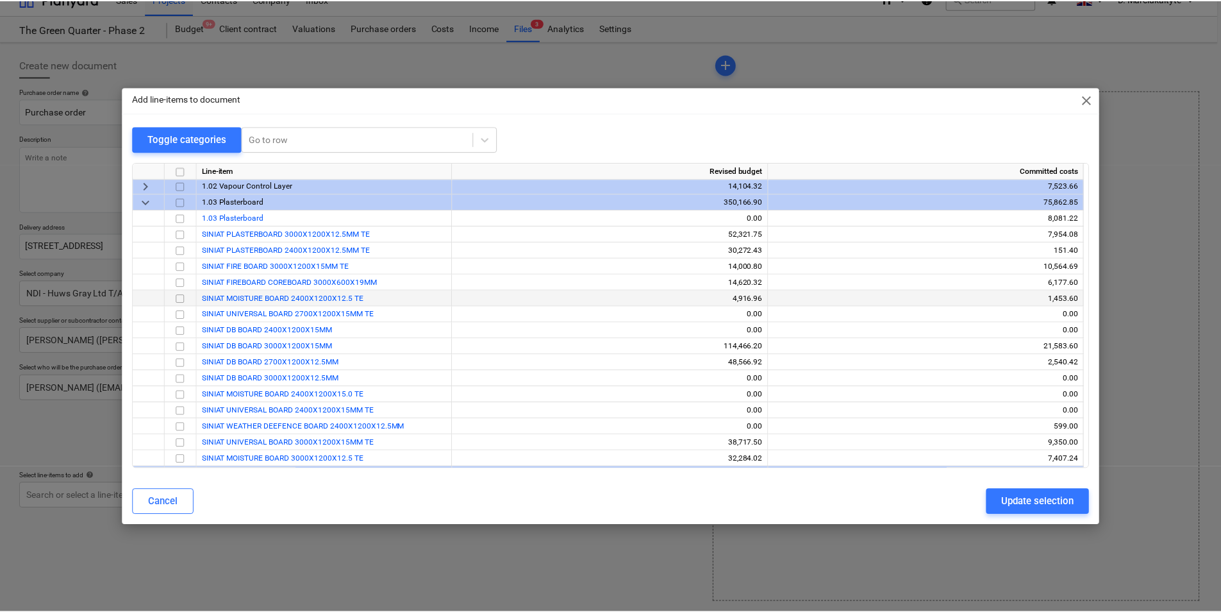
scroll to position [192, 0]
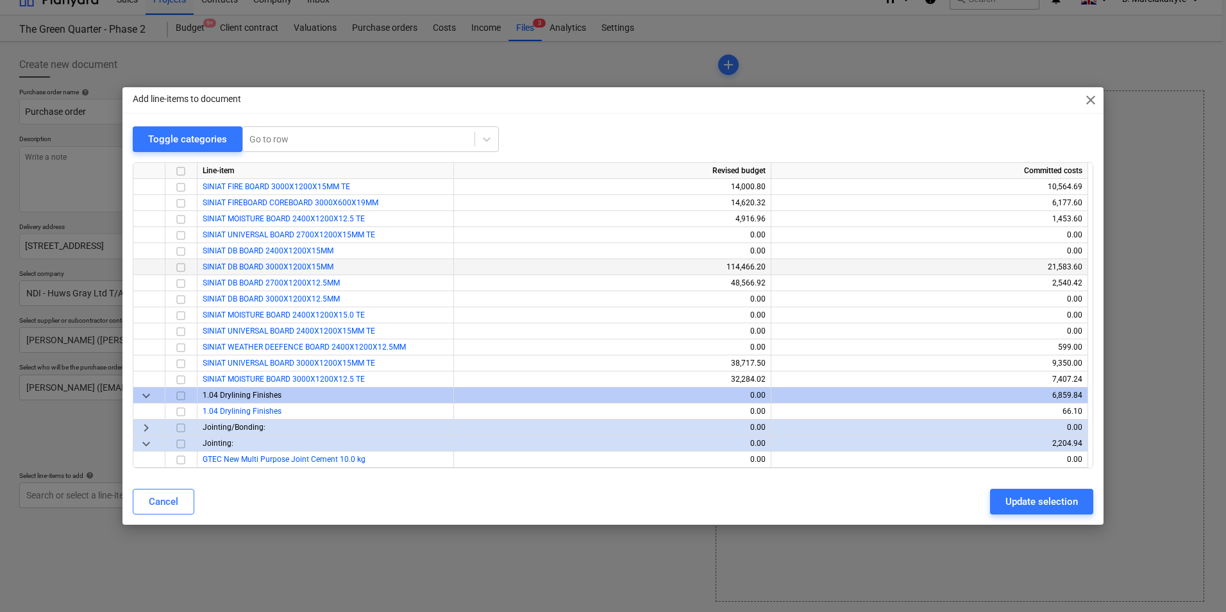
click at [181, 267] on input "checkbox" at bounding box center [180, 267] width 15 height 15
click at [975, 473] on button "Update selection" at bounding box center [1041, 502] width 103 height 26
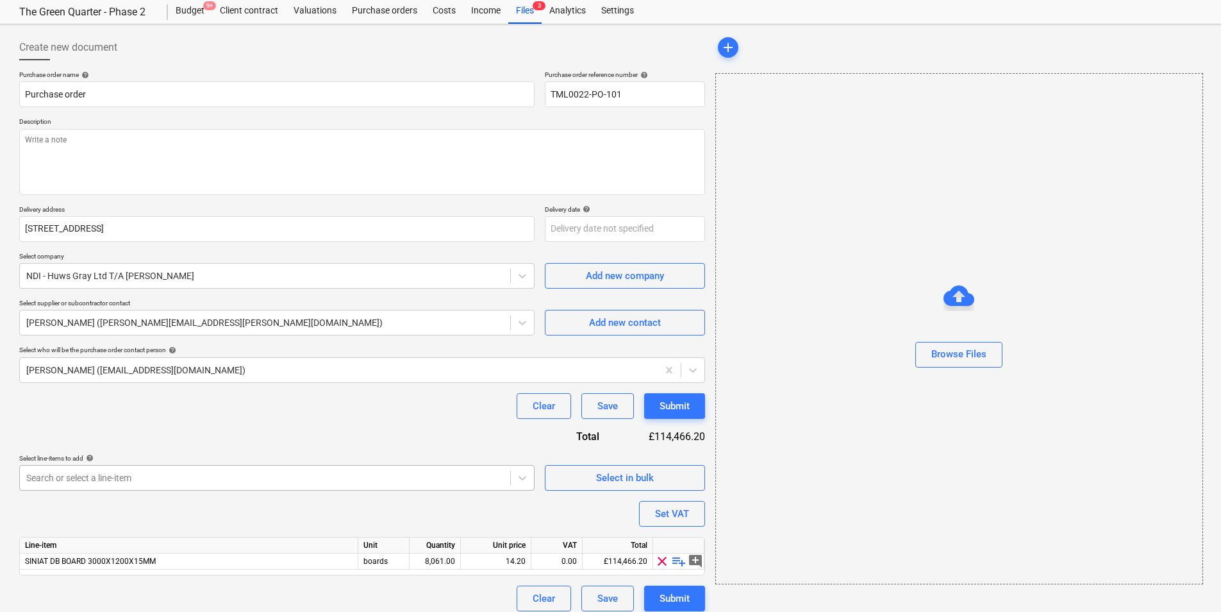
scroll to position [44, 0]
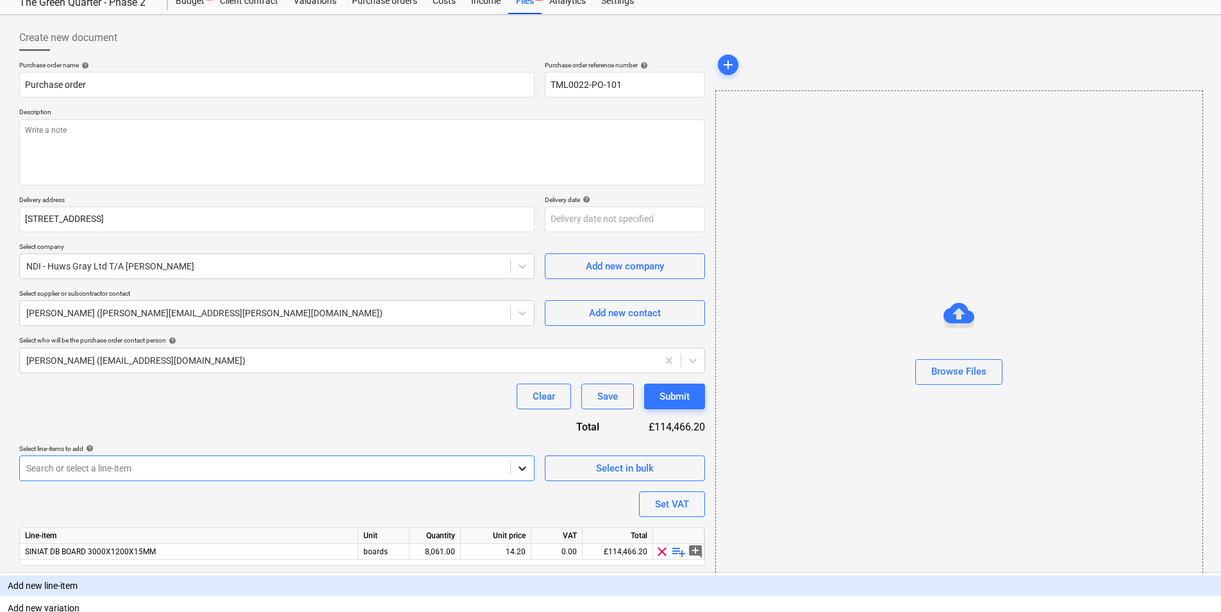
click at [517, 473] on body "Sales Projects Contacts Company Inbox 4 format_size keyboard_arrow_down help se…" at bounding box center [610, 262] width 1221 height 612
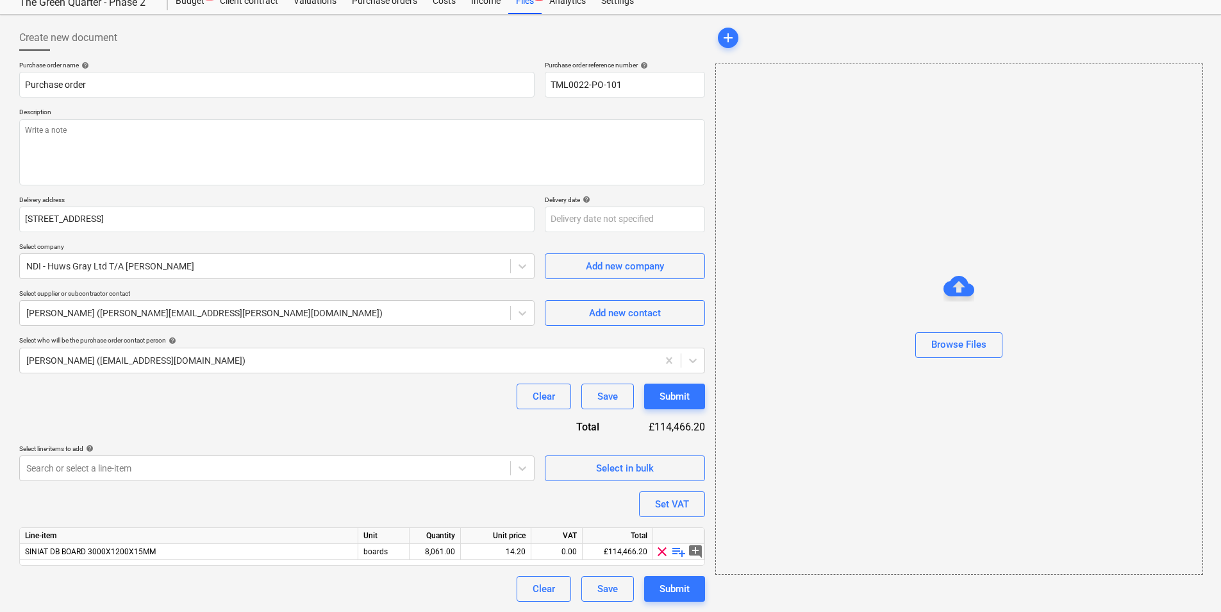
click at [427, 323] on div "Purchase order name help Purchase order Purchase order reference number help TM…" at bounding box center [362, 331] width 686 height 541
click at [437, 473] on div "8,061.00" at bounding box center [435, 552] width 40 height 16
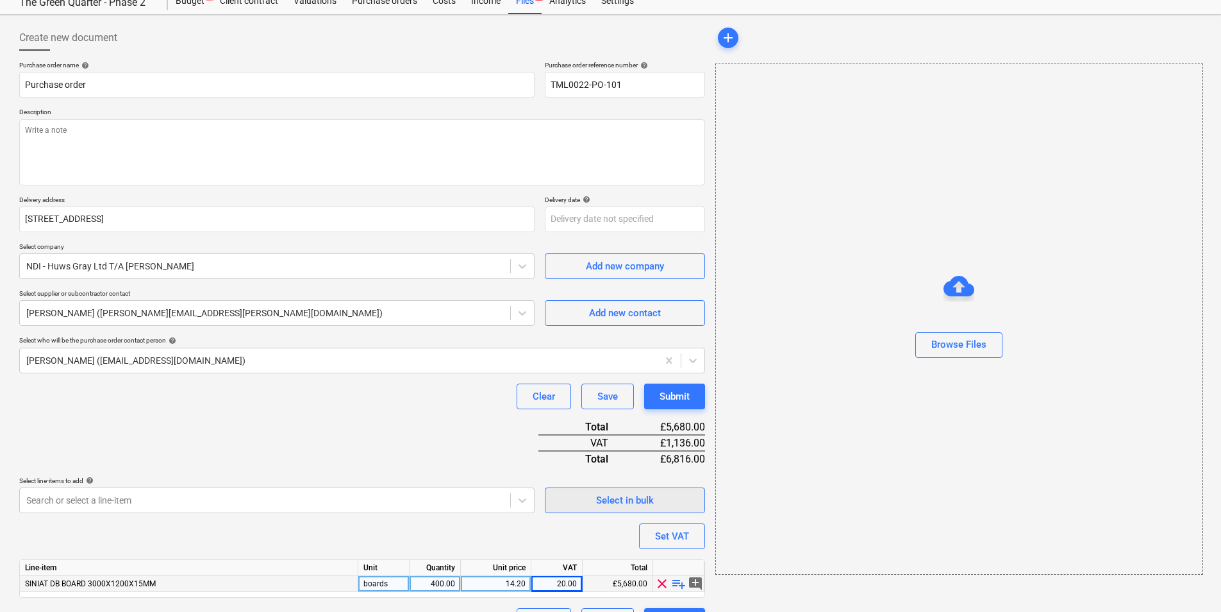
click at [623, 473] on div "Select in bulk" at bounding box center [625, 500] width 58 height 17
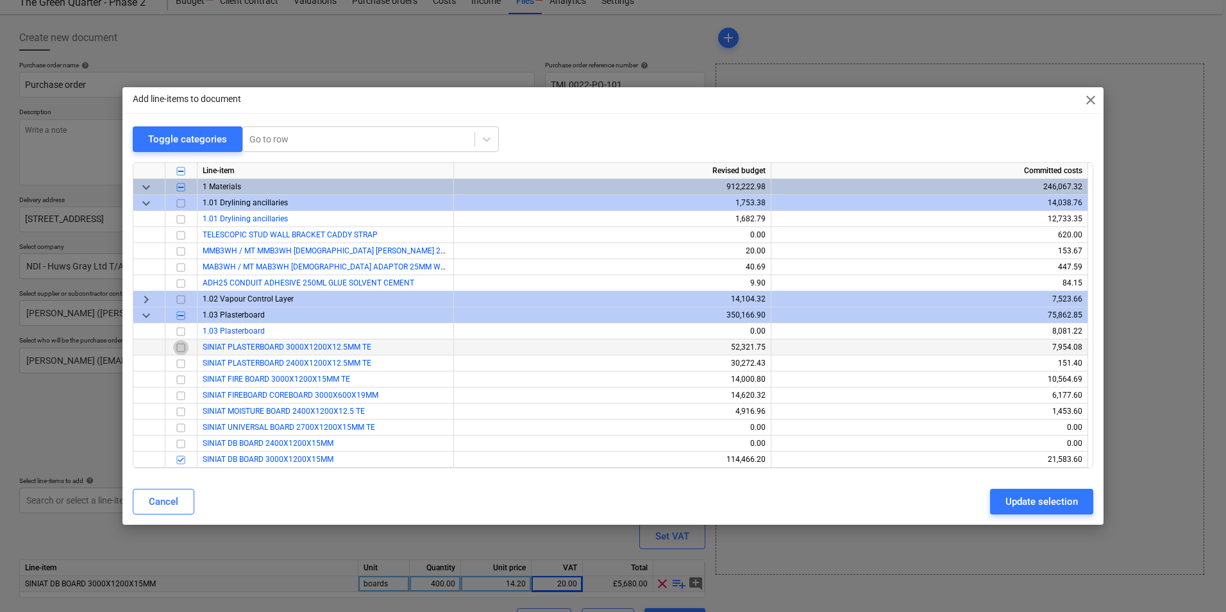
click at [179, 346] on input "checkbox" at bounding box center [180, 347] width 15 height 15
drag, startPoint x: 1030, startPoint y: 510, endPoint x: 1008, endPoint y: 504, distance: 23.2
click at [975, 473] on div "Update selection" at bounding box center [1041, 501] width 72 height 17
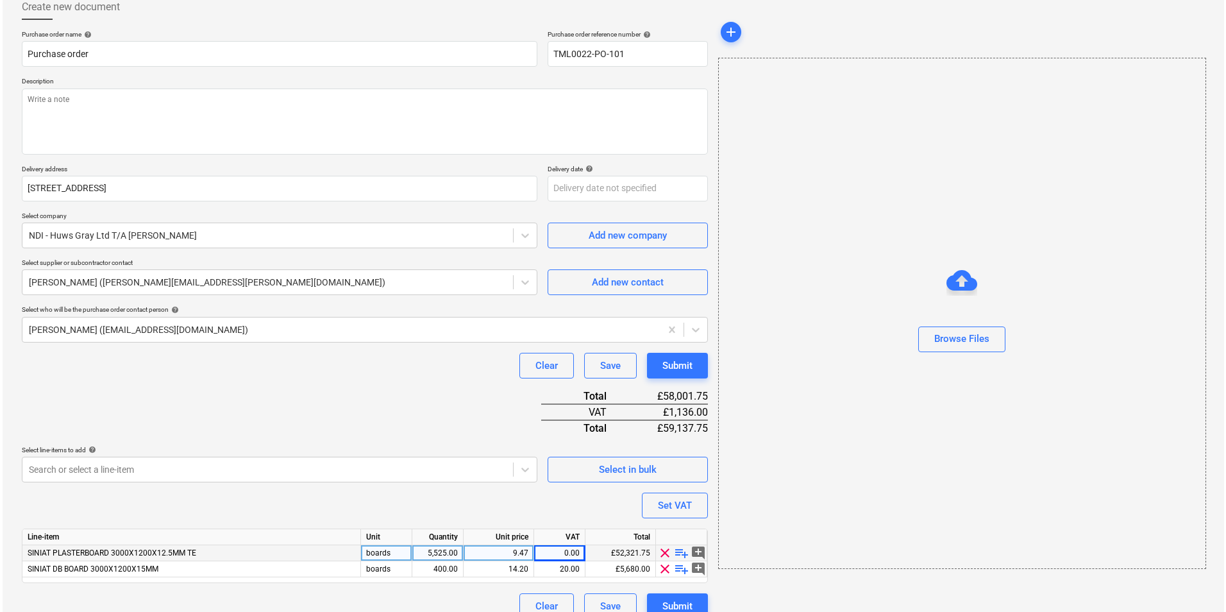
scroll to position [92, 0]
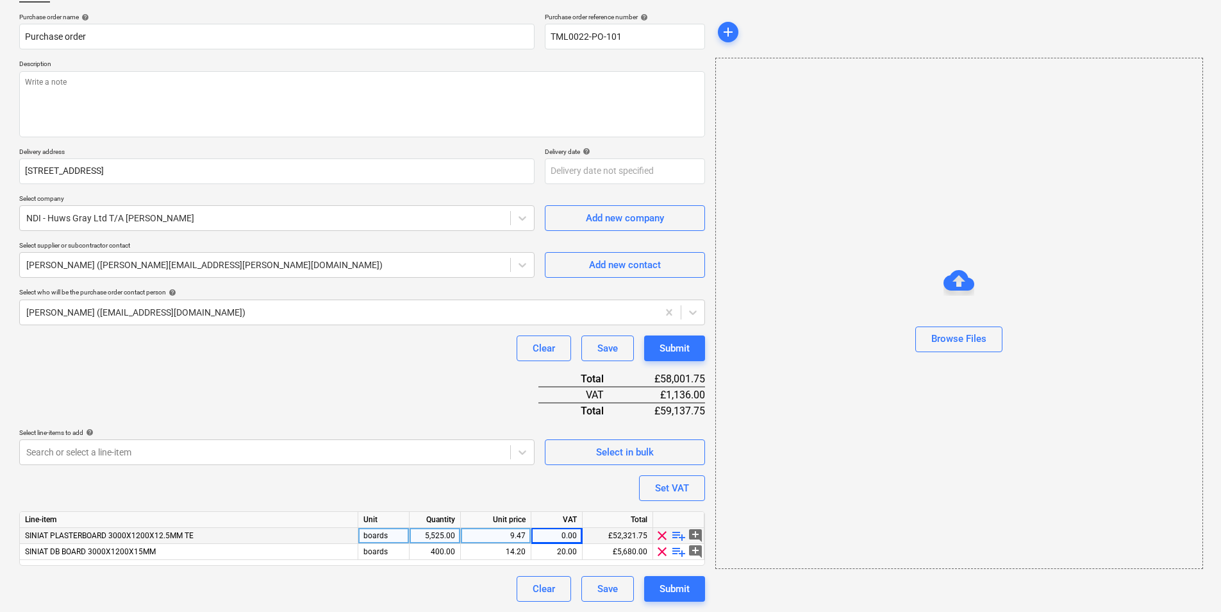
click at [437, 473] on div "5,525.00" at bounding box center [435, 536] width 40 height 16
click at [453, 473] on div "5,525.00" at bounding box center [435, 536] width 40 height 16
click at [609, 459] on div "Select in bulk" at bounding box center [625, 452] width 58 height 17
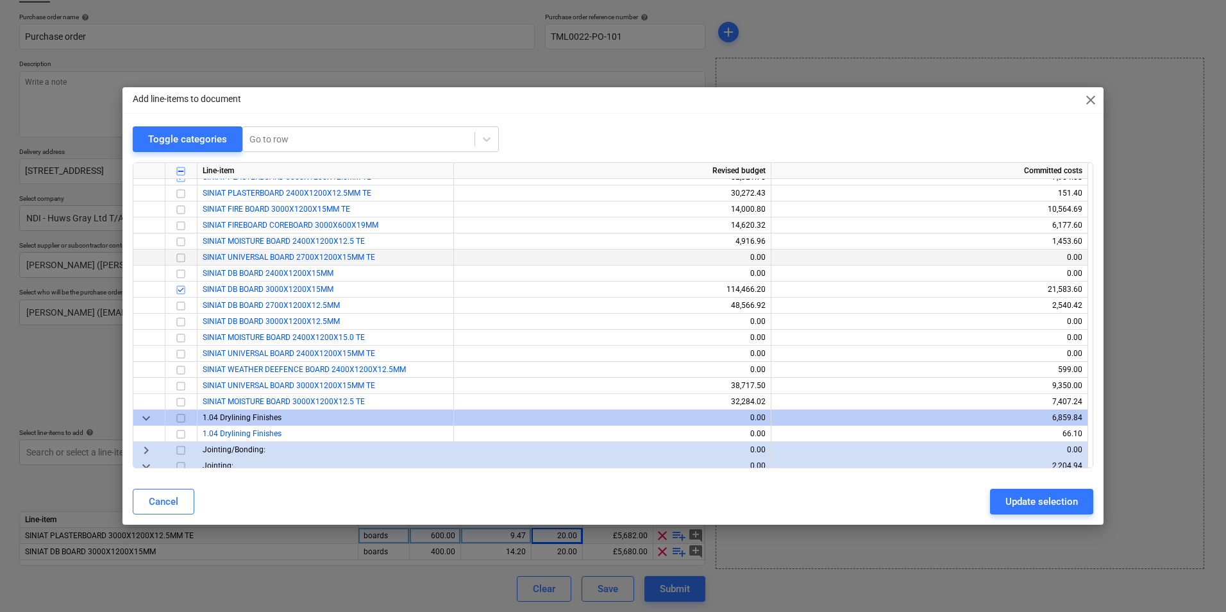
scroll to position [192, 0]
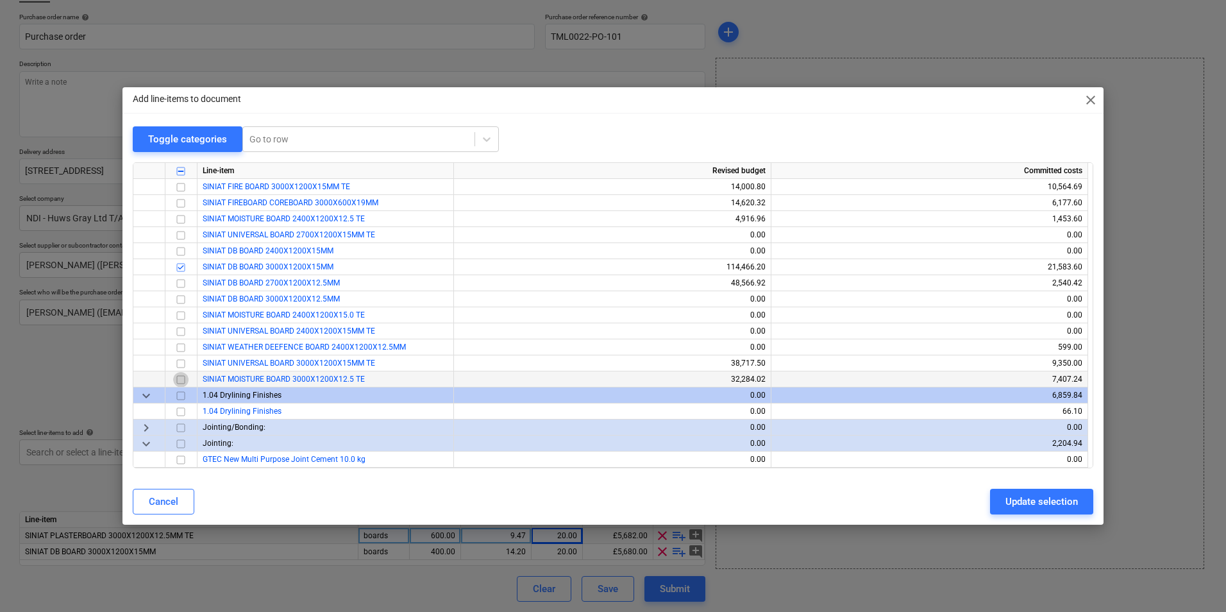
click at [179, 379] on input "checkbox" at bounding box center [180, 379] width 15 height 15
click at [975, 473] on div "Update selection" at bounding box center [1041, 501] width 72 height 17
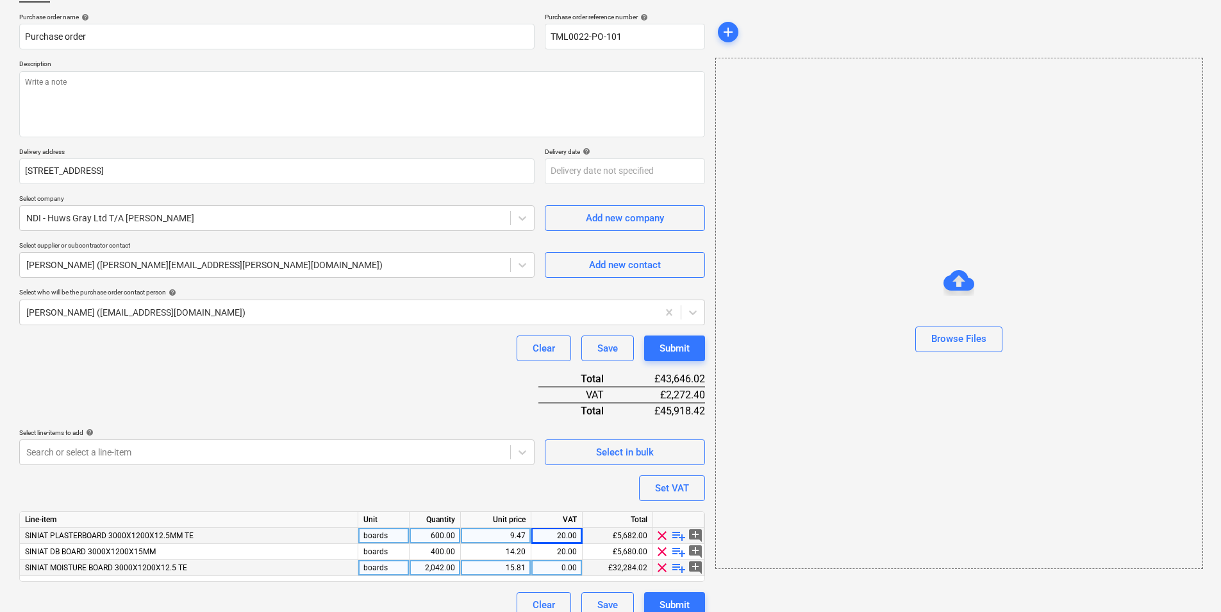
click at [432, 473] on div "2,042.00" at bounding box center [435, 568] width 40 height 16
click at [562, 473] on div "0.00" at bounding box center [557, 568] width 40 height 16
click at [626, 451] on div "Select in bulk" at bounding box center [625, 452] width 58 height 17
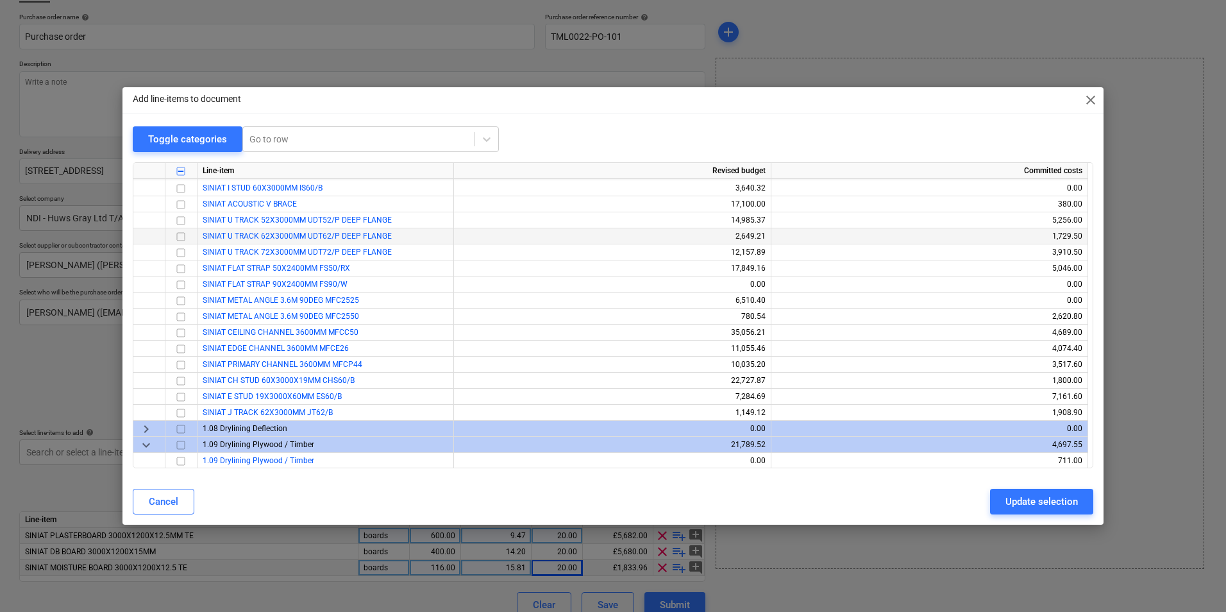
scroll to position [1795, 0]
drag, startPoint x: 346, startPoint y: 412, endPoint x: 176, endPoint y: 417, distance: 170.0
click at [0, 0] on div "SINIAT J TRACK 62X3000MM JT62/B 1,149.12 1,908.90" at bounding box center [0, 0] width 0 height 0
copy span "SINIAT J TRACK 62X3000MM JT62/B"
click at [975, 473] on div "Update selection" at bounding box center [1041, 501] width 72 height 17
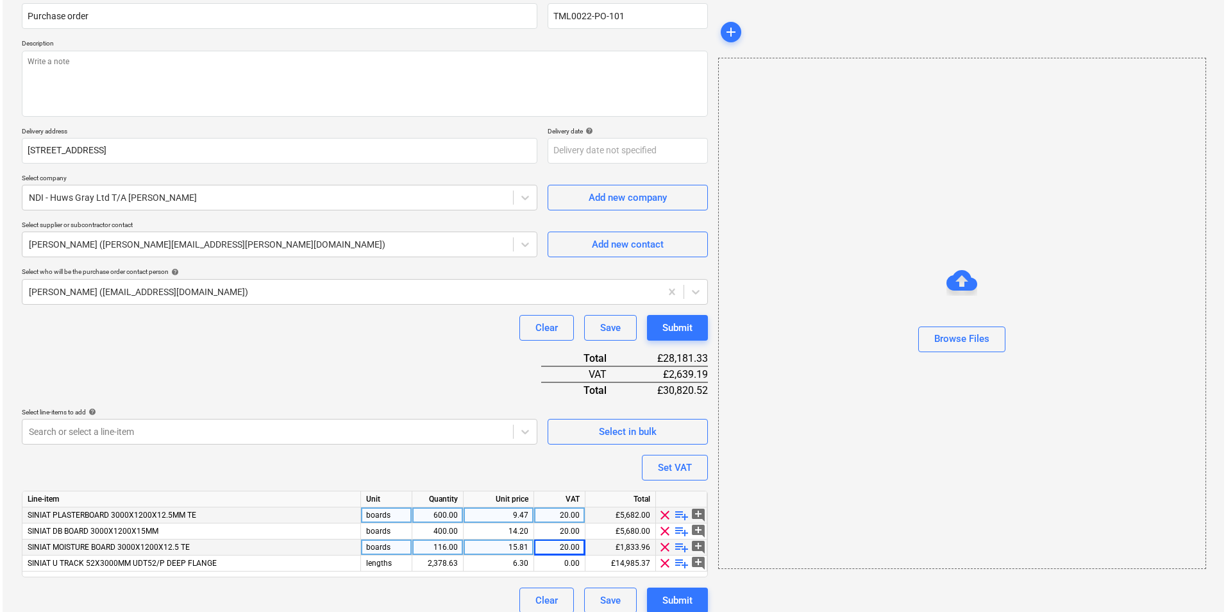
scroll to position [124, 0]
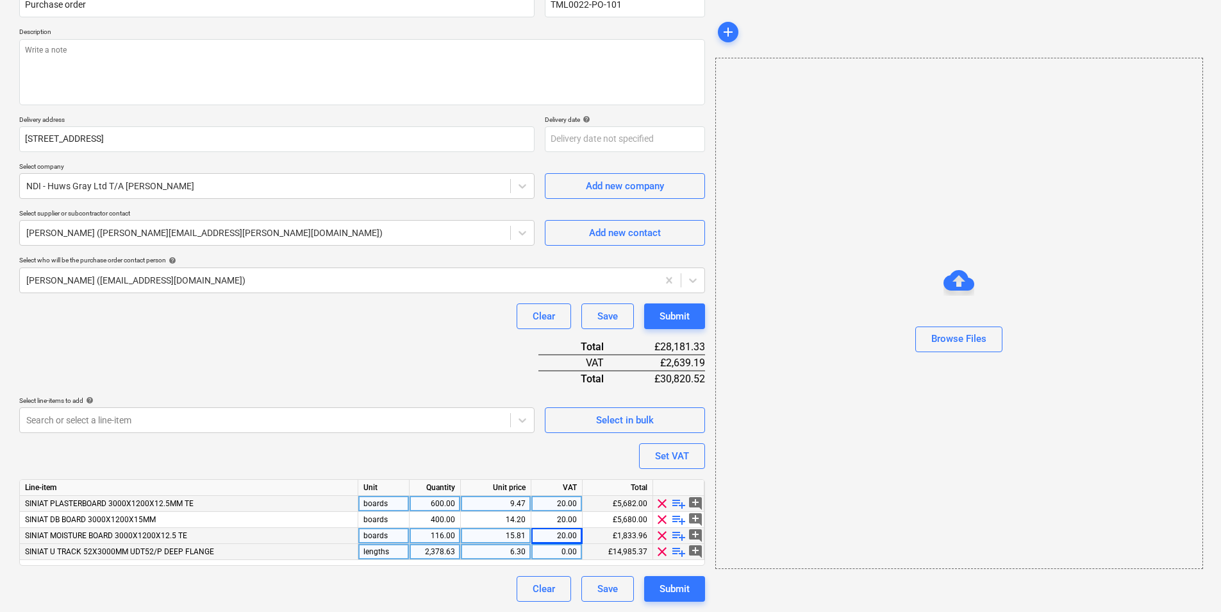
click at [437, 473] on div "2,378.63" at bounding box center [435, 552] width 40 height 16
click at [663, 428] on button "Select in bulk" at bounding box center [625, 420] width 160 height 26
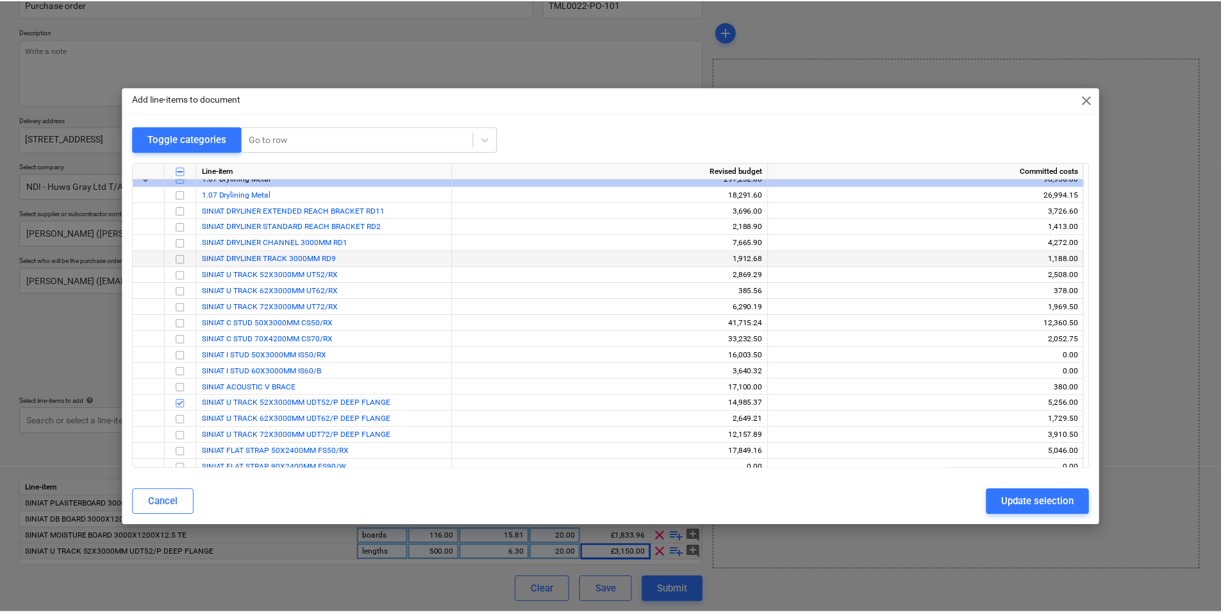
scroll to position [1603, 0]
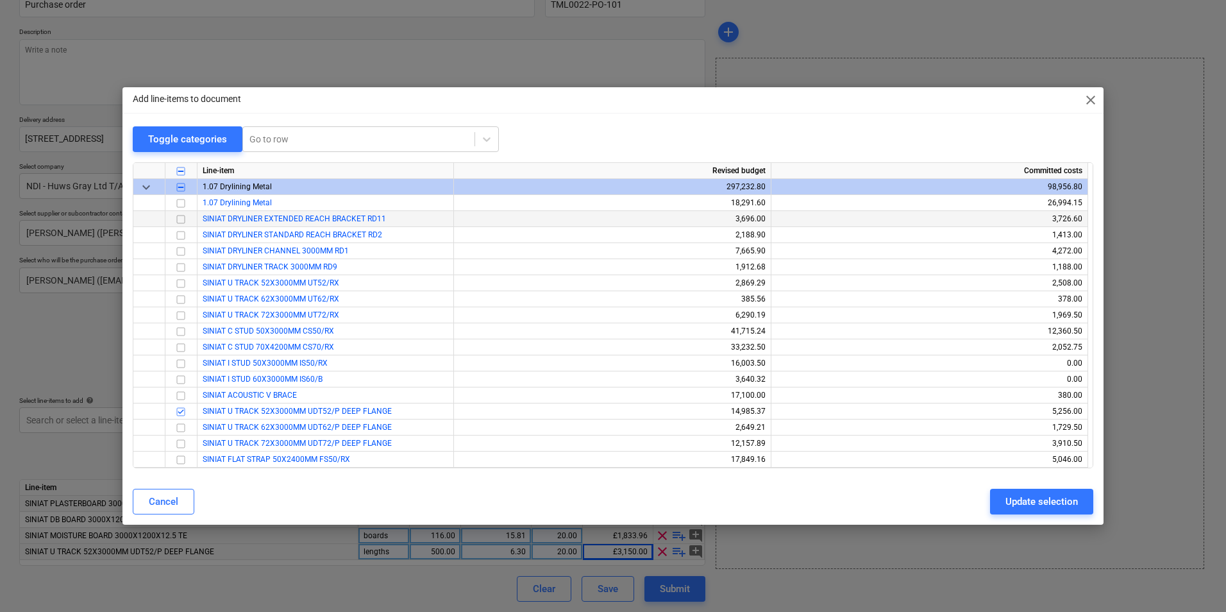
drag, startPoint x: 183, startPoint y: 205, endPoint x: 197, endPoint y: 221, distance: 21.3
click at [183, 205] on input "checkbox" at bounding box center [180, 203] width 15 height 15
click at [975, 473] on div "Update selection" at bounding box center [1041, 501] width 72 height 17
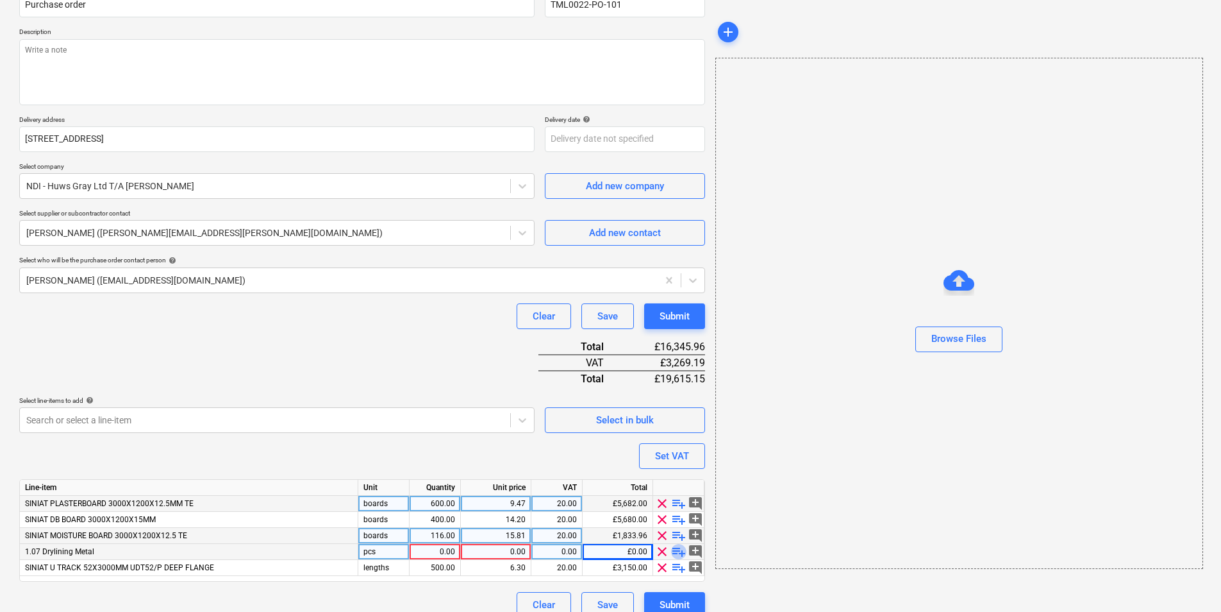
click at [679, 473] on span "playlist_add" at bounding box center [678, 551] width 15 height 15
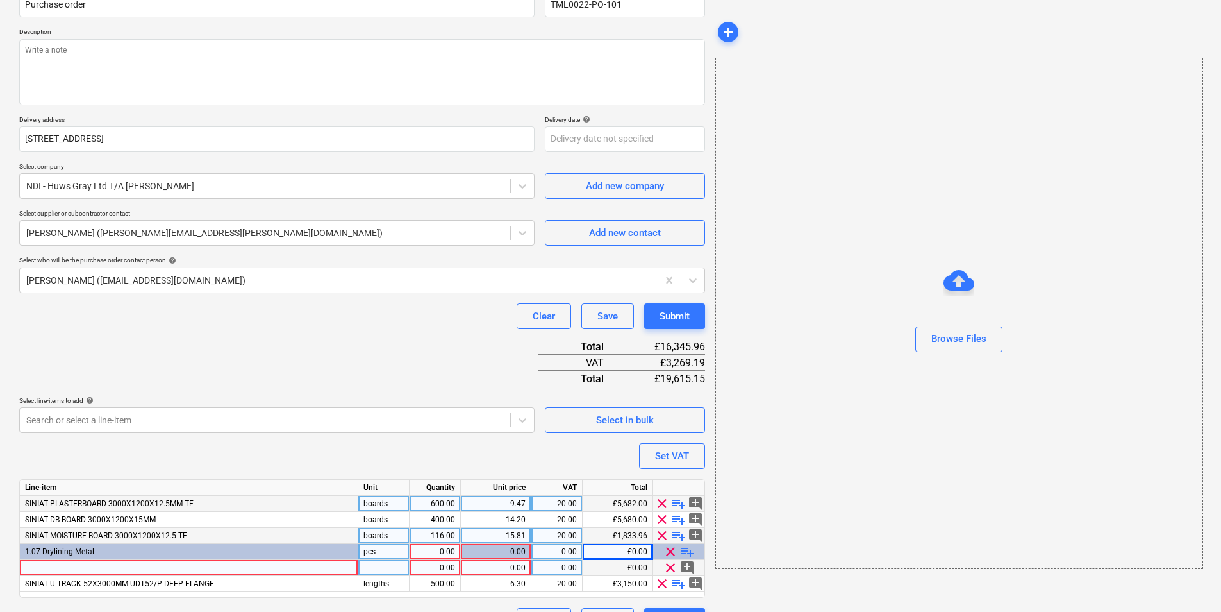
click at [140, 473] on div at bounding box center [189, 568] width 339 height 16
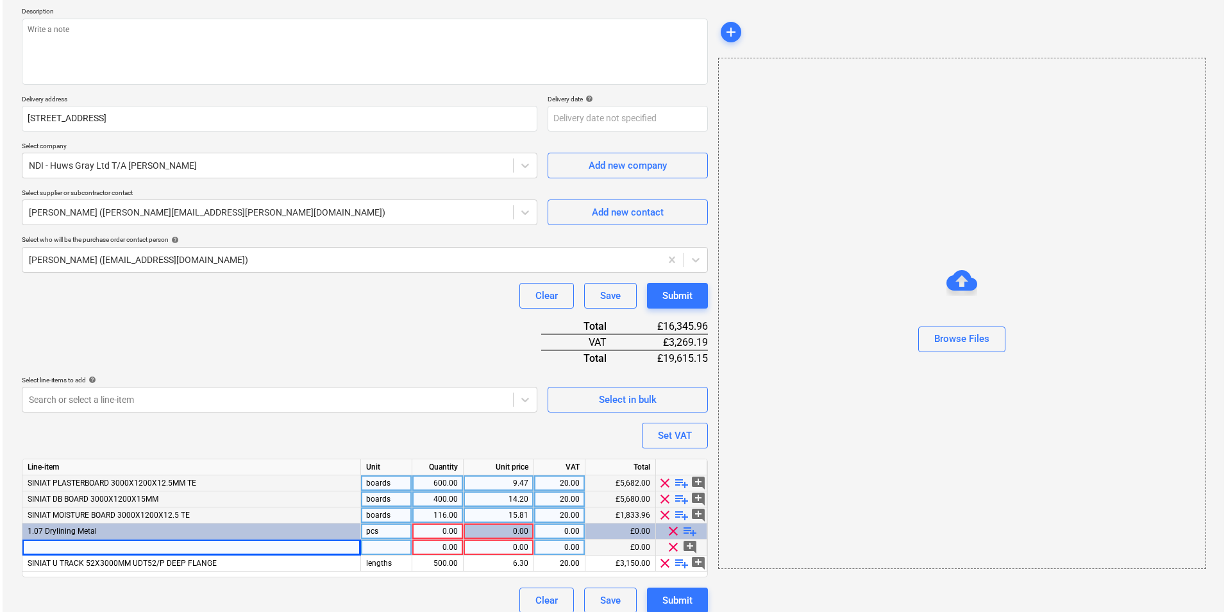
scroll to position [156, 0]
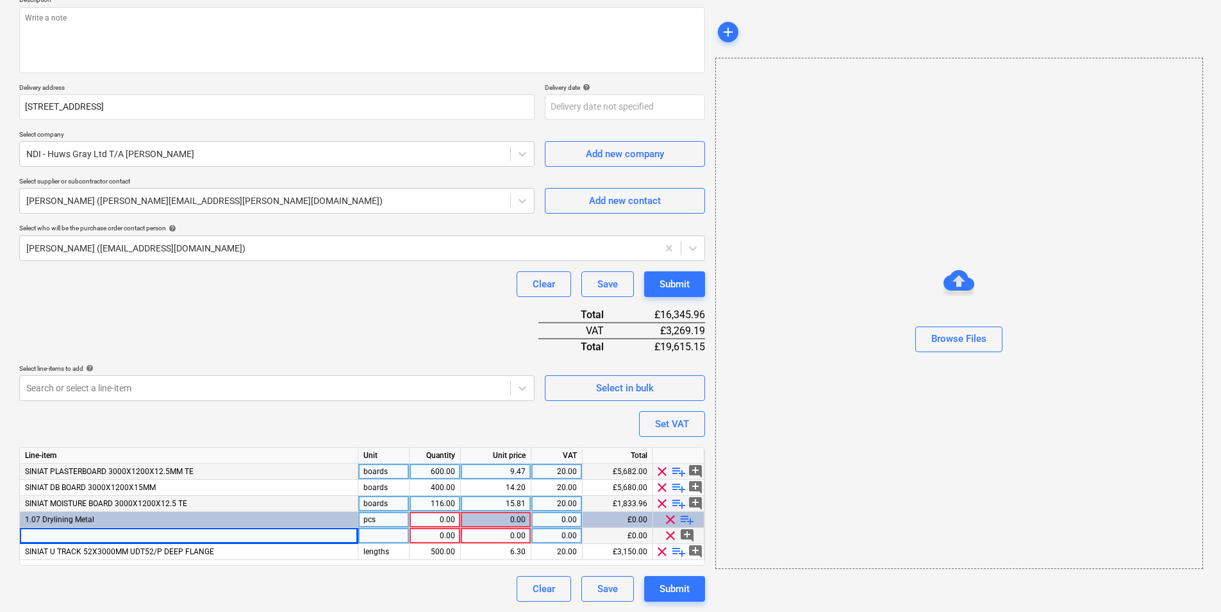
click at [302, 473] on div at bounding box center [189, 536] width 339 height 16
click at [99, 473] on input "SINIAT C STUD 50X3000MM CS50/RX" at bounding box center [189, 535] width 338 height 15
click at [390, 473] on div "pcs" at bounding box center [383, 536] width 51 height 16
click at [447, 473] on div "1.00" at bounding box center [435, 536] width 40 height 16
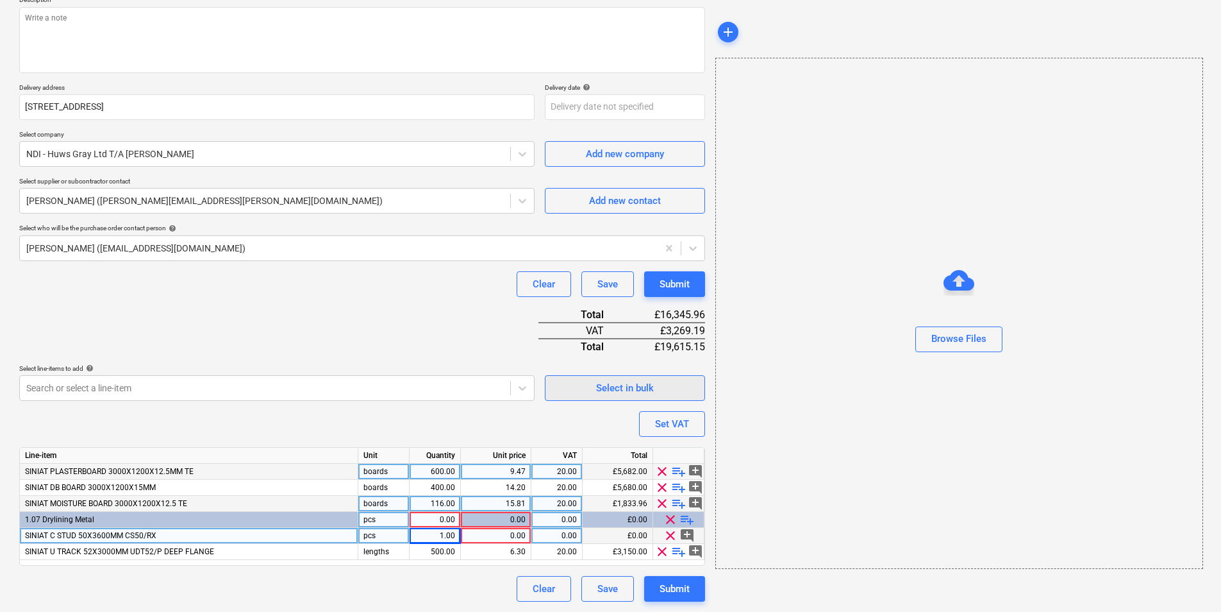
click at [629, 390] on div "Select in bulk" at bounding box center [625, 388] width 58 height 17
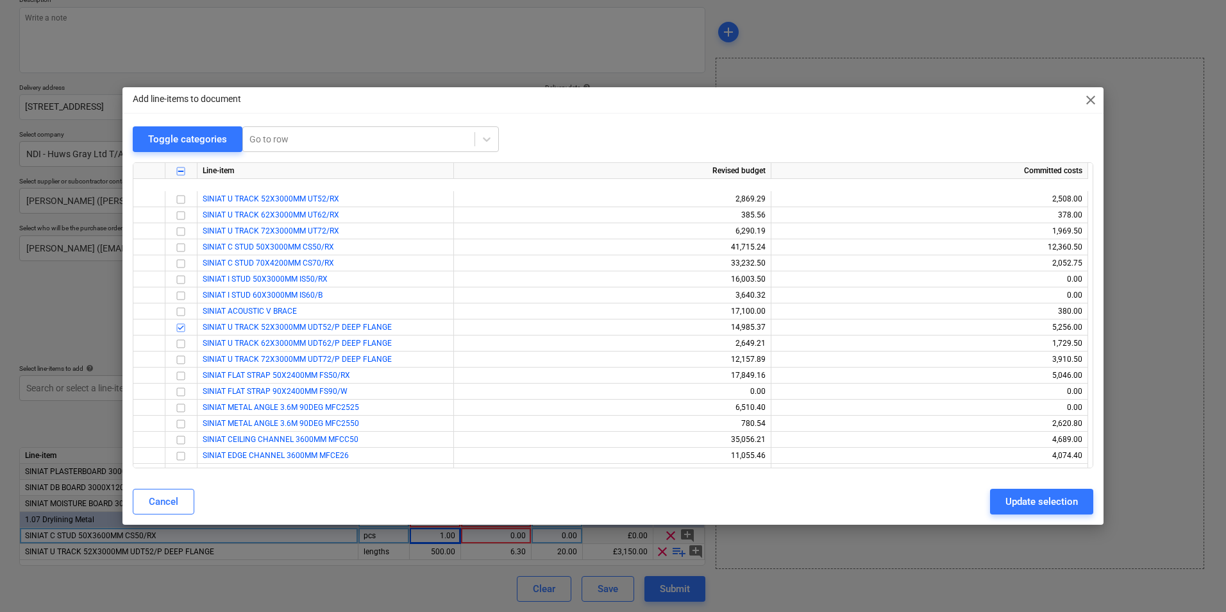
scroll to position [1924, 0]
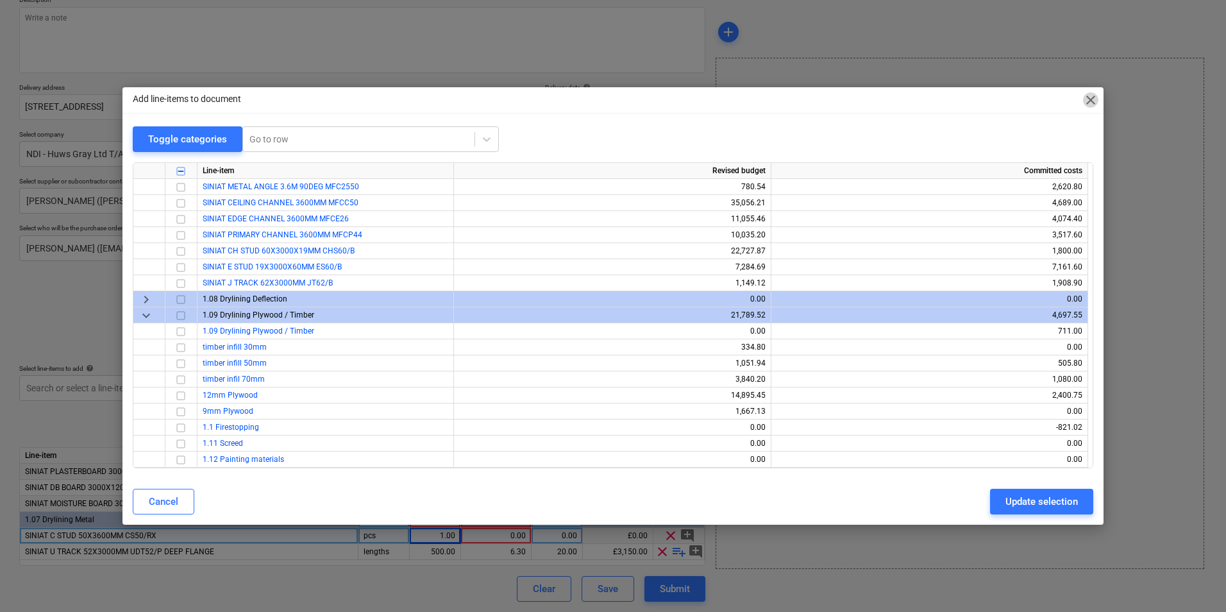
click at [975, 100] on span "close" at bounding box center [1090, 99] width 15 height 15
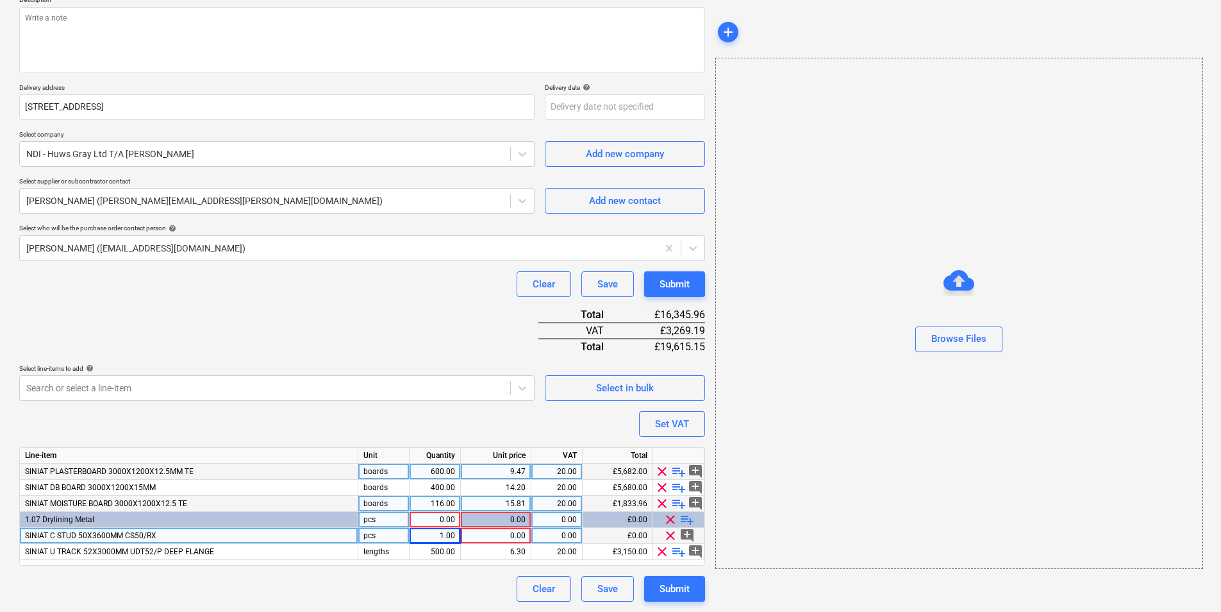
click at [448, 473] on div "1.00" at bounding box center [435, 536] width 40 height 16
click at [509, 473] on div "0.00" at bounding box center [496, 536] width 60 height 16
click at [448, 473] on div "0.00" at bounding box center [435, 520] width 40 height 16
click at [607, 382] on div "Select in bulk" at bounding box center [625, 388] width 58 height 17
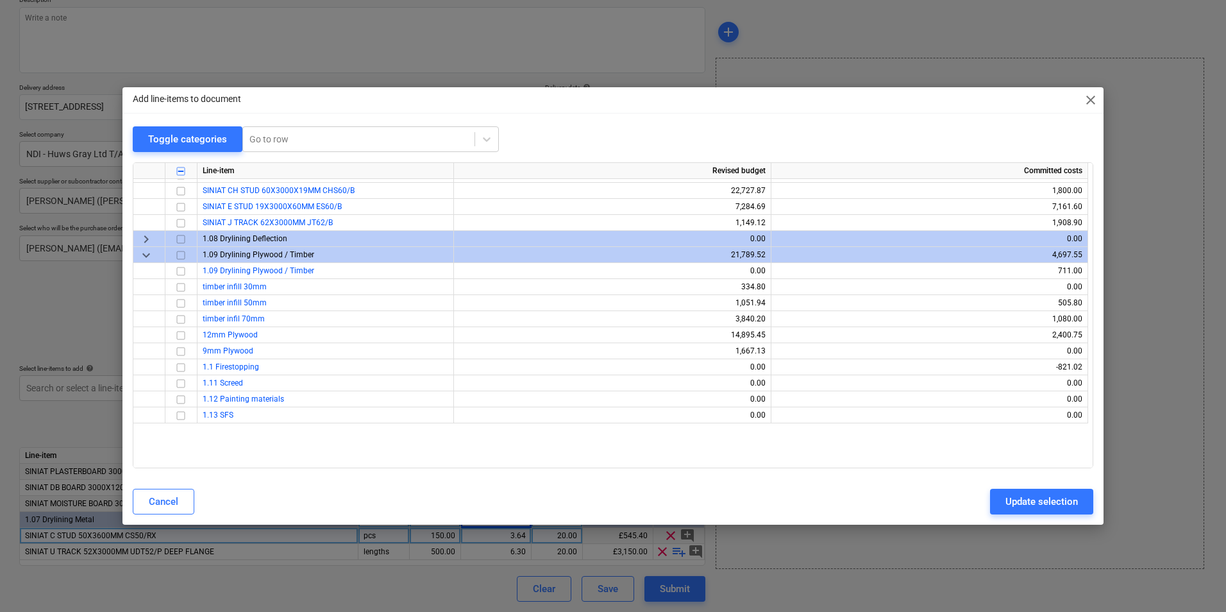
scroll to position [1859, 0]
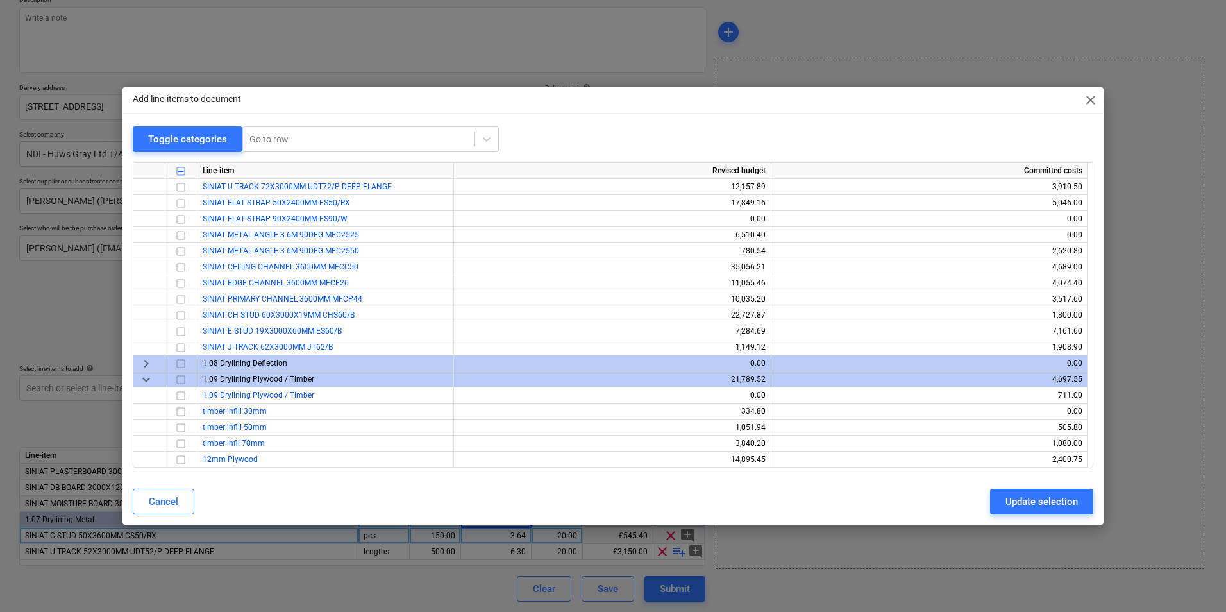
click at [975, 99] on span "close" at bounding box center [1090, 99] width 15 height 15
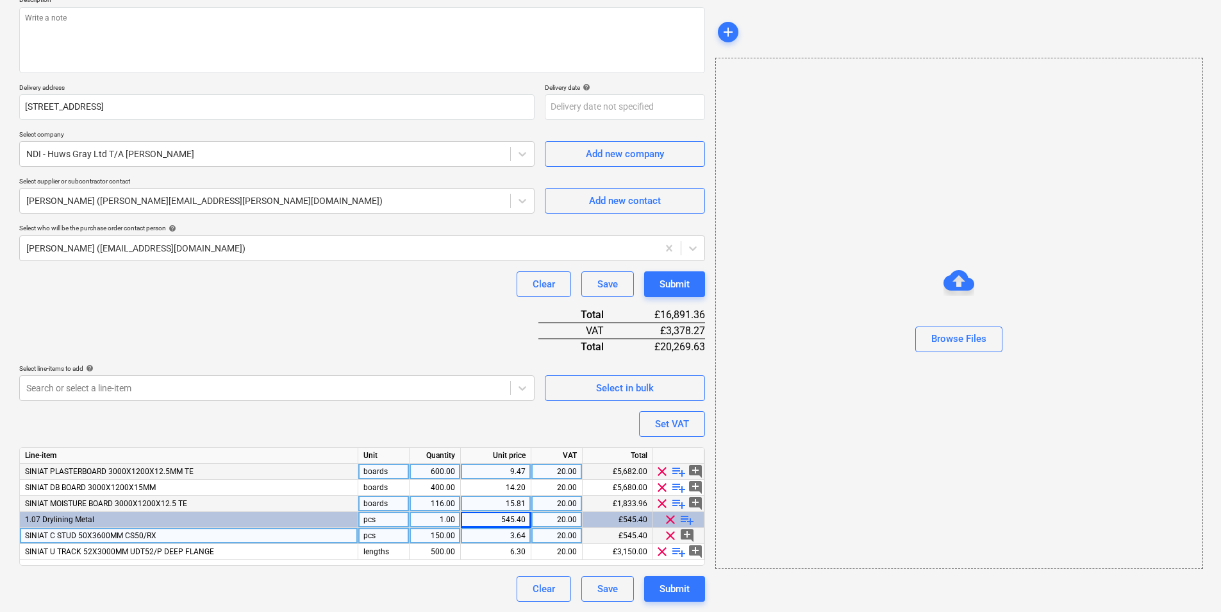
click at [83, 469] on span "SINIAT PLASTERBOARD 3000X1200X12.5MM TE" at bounding box center [109, 471] width 169 height 9
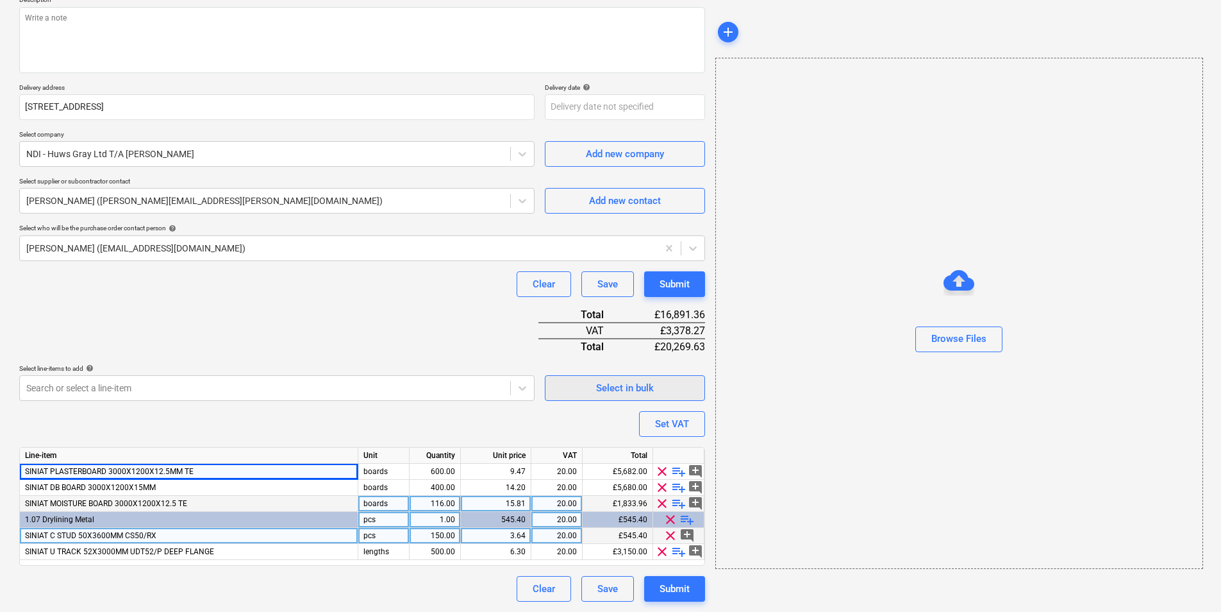
click at [638, 385] on div "Select in bulk" at bounding box center [625, 388] width 58 height 17
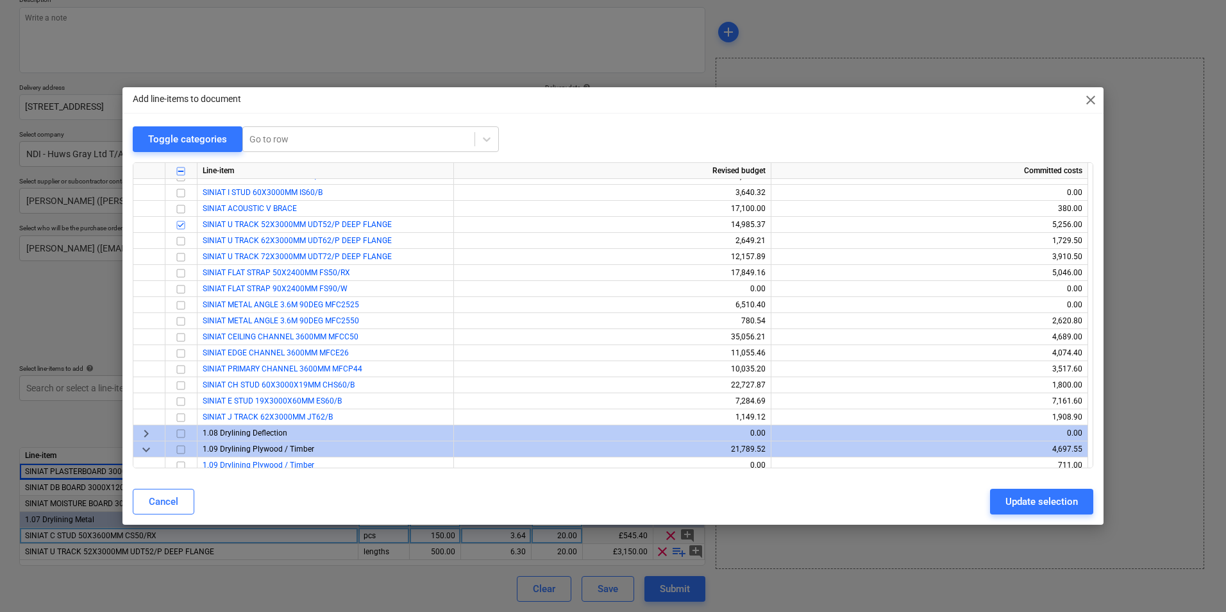
scroll to position [1795, 0]
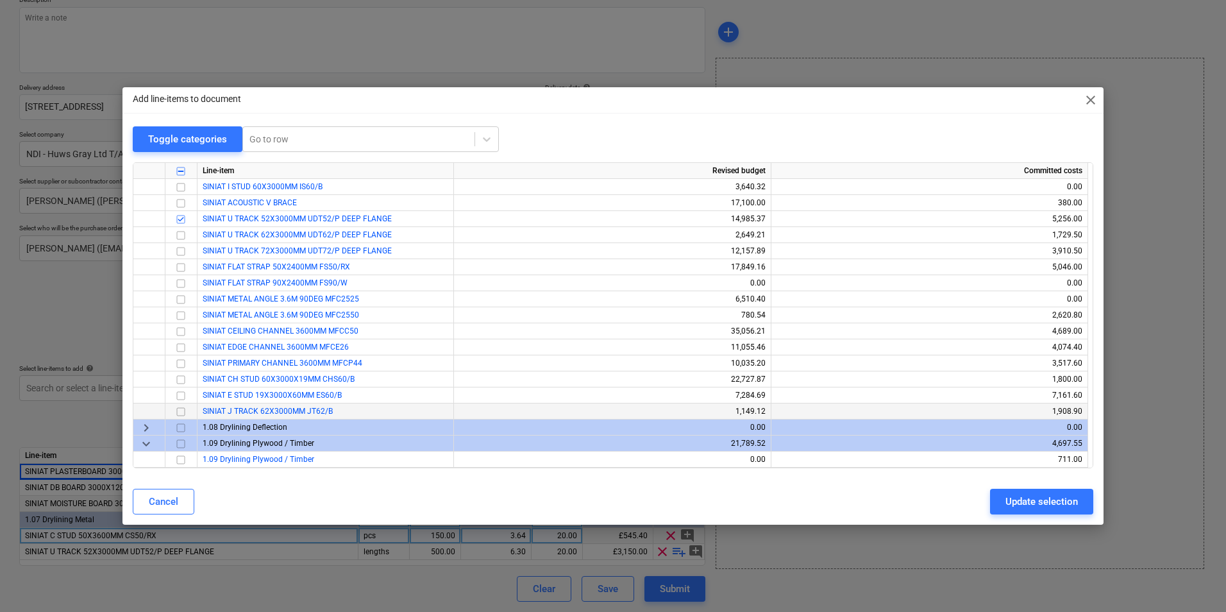
drag, startPoint x: 346, startPoint y: 414, endPoint x: 198, endPoint y: 412, distance: 147.5
click at [198, 412] on div "SINIAT J TRACK 62X3000MM JT62/B" at bounding box center [325, 411] width 256 height 16
copy span "SINIAT J TRACK 62X3000MM JT62/B"
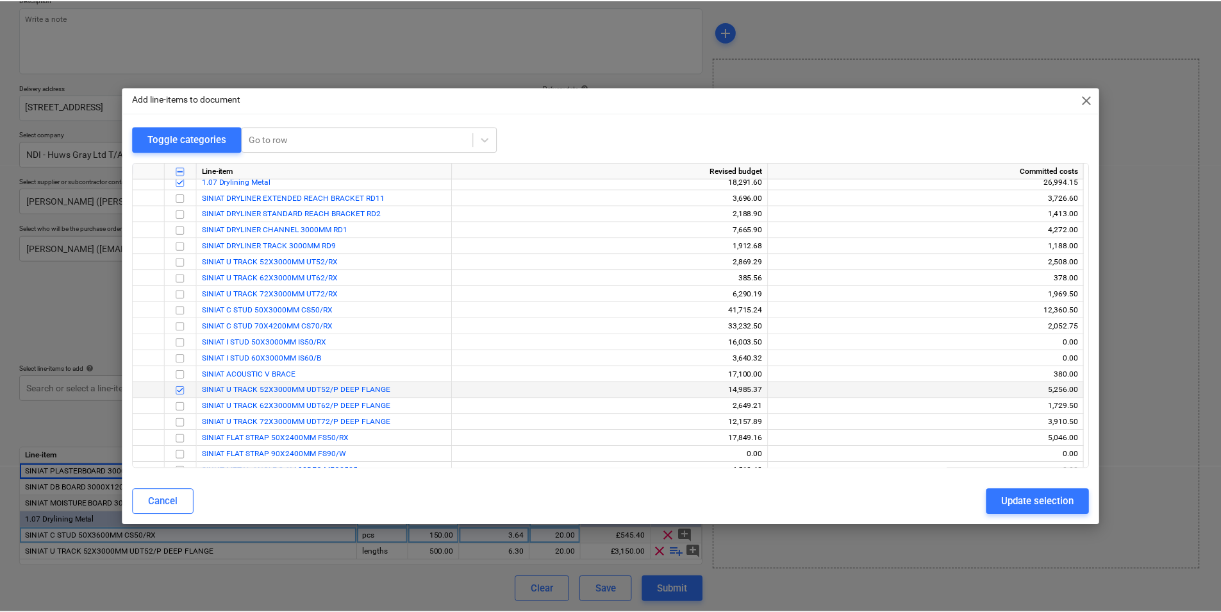
scroll to position [1603, 0]
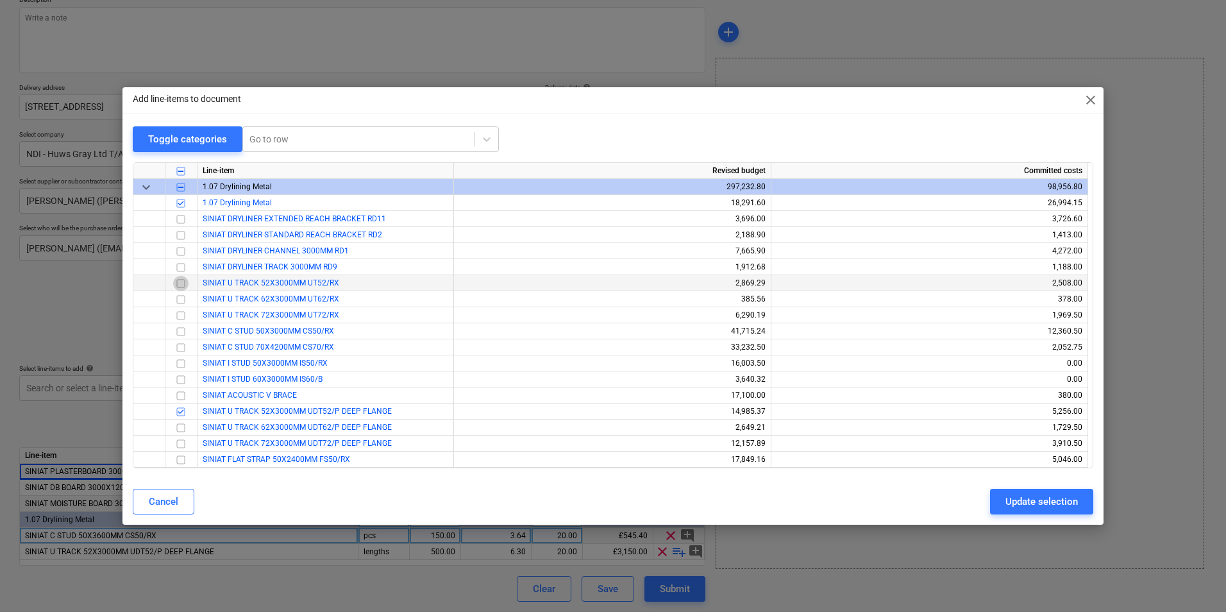
click at [183, 285] on input "checkbox" at bounding box center [180, 283] width 15 height 15
click at [975, 473] on div "Update selection" at bounding box center [1041, 501] width 72 height 17
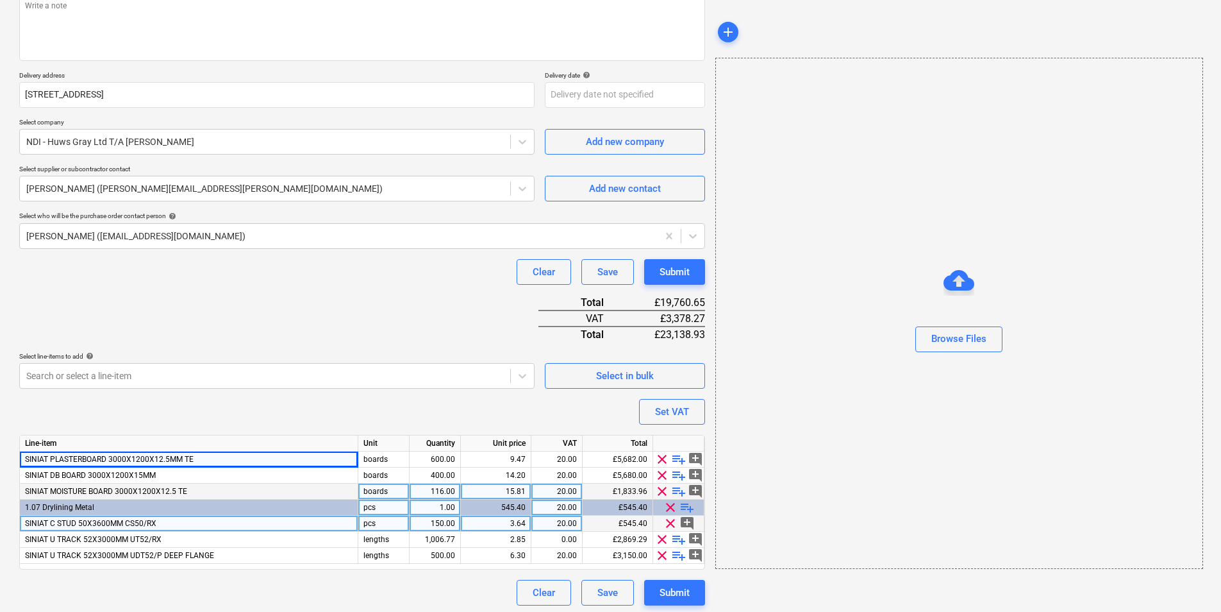
scroll to position [172, 0]
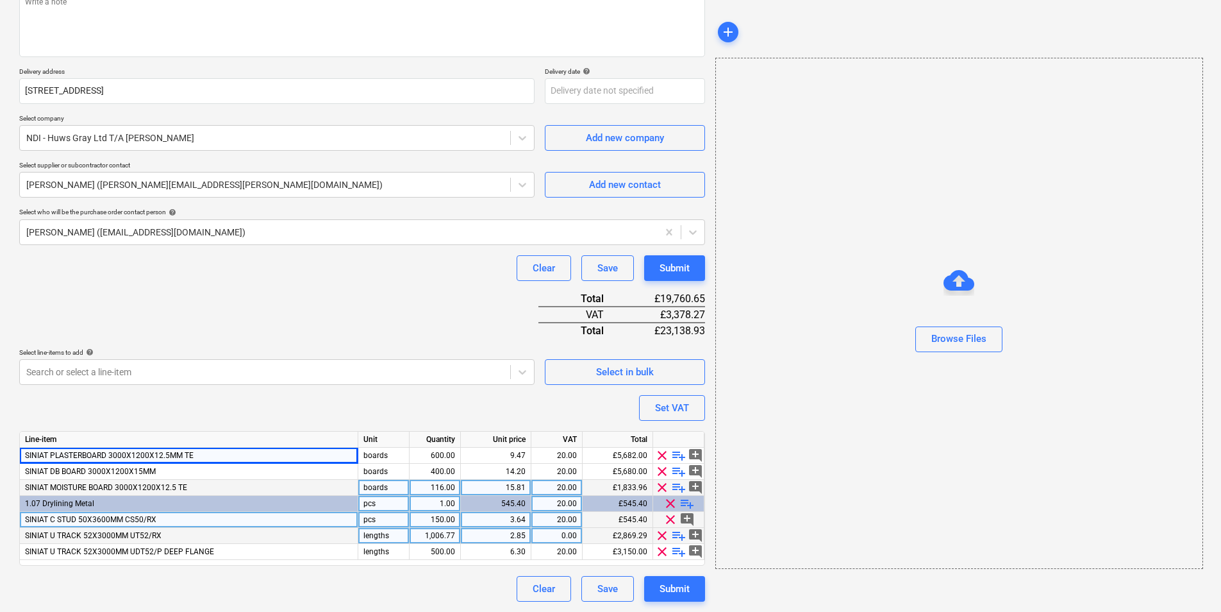
click at [573, 473] on div "0.00" at bounding box center [557, 536] width 40 height 16
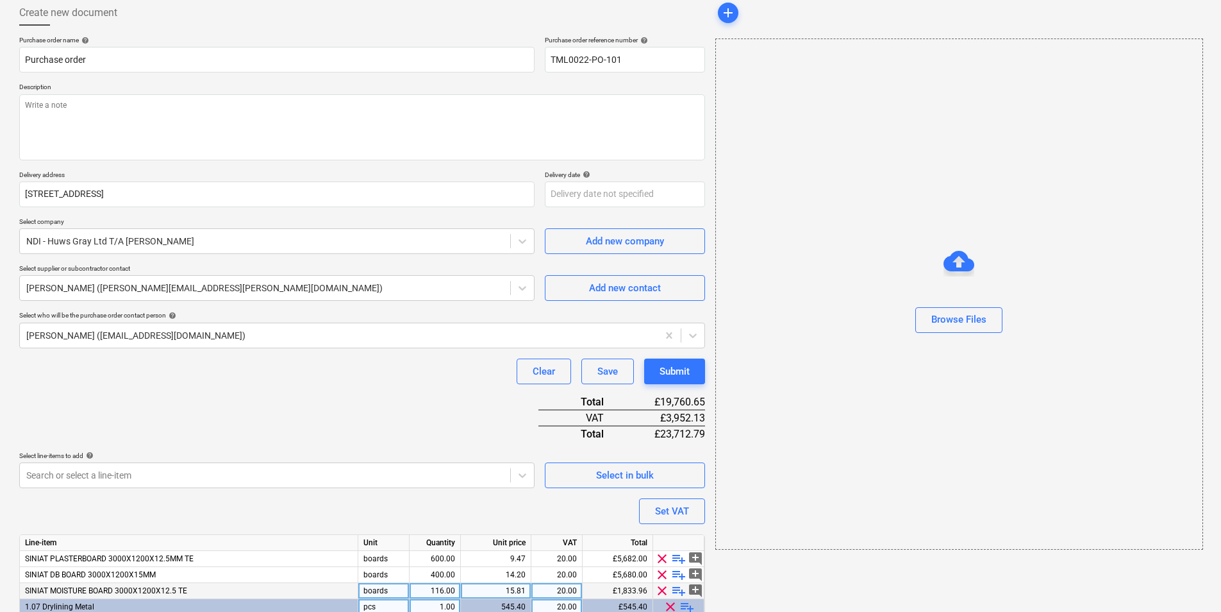
scroll to position [0, 0]
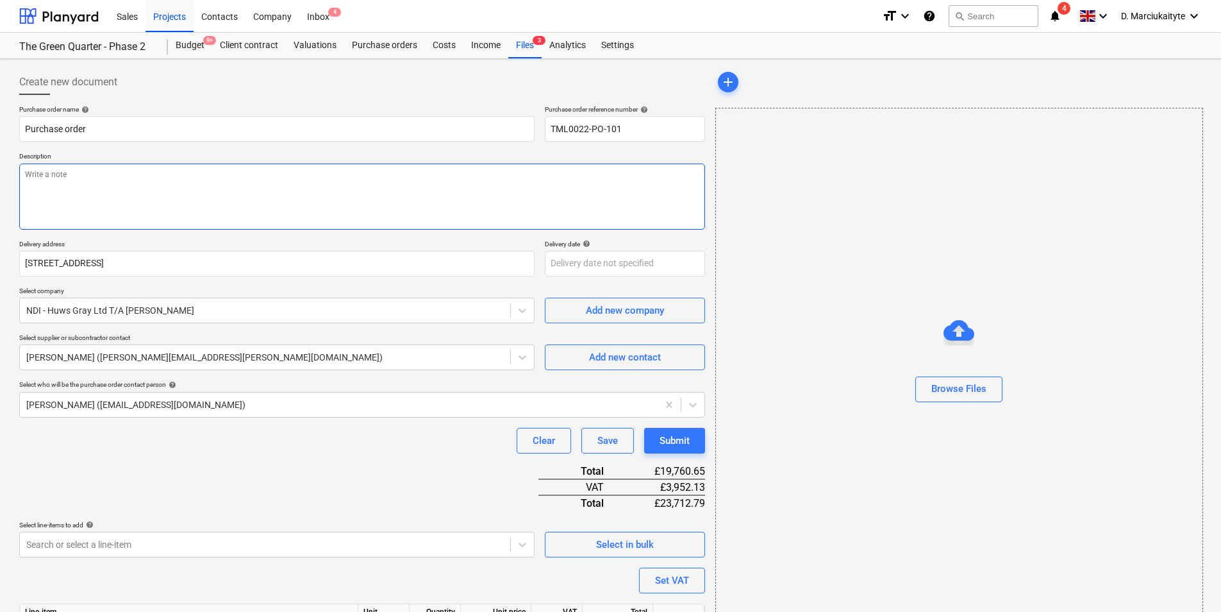
click at [378, 193] on textarea at bounding box center [362, 197] width 686 height 66
paste textarea "Site Contact: Dave – 07789 077947 Please call the site manager 10 minutes prior…"
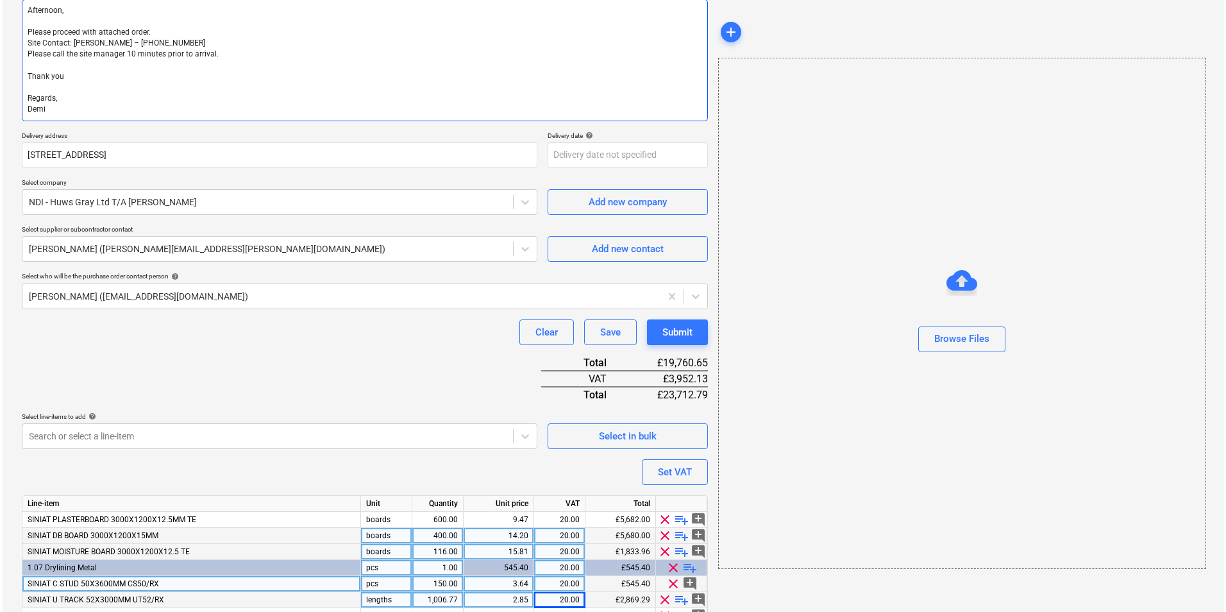
scroll to position [228, 0]
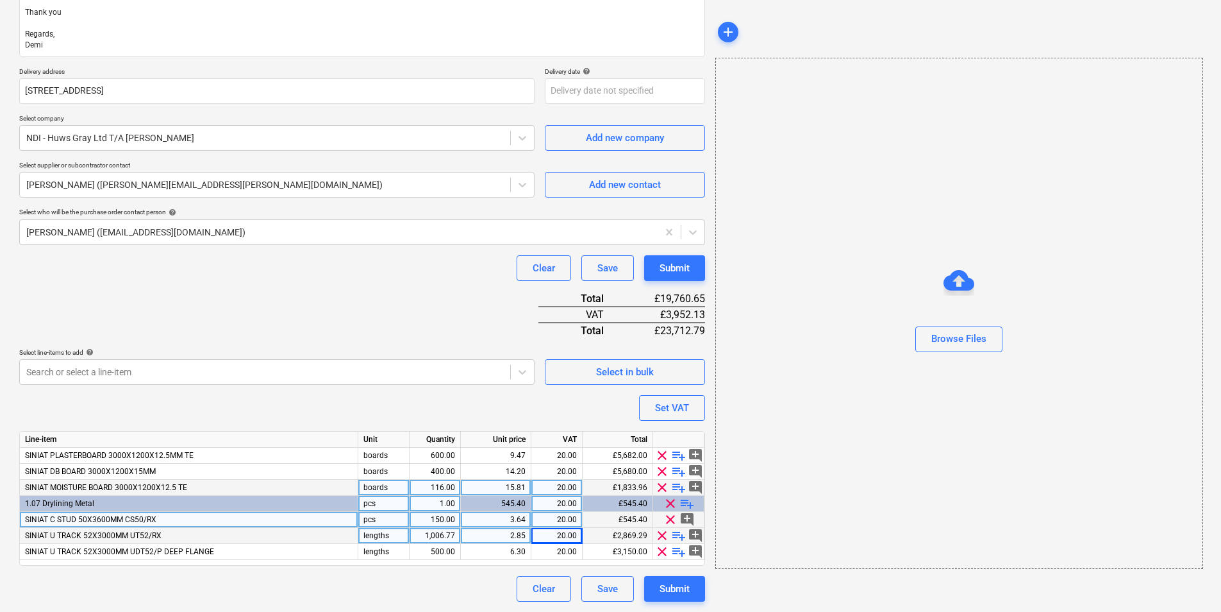
click at [390, 473] on div "lengths" at bounding box center [383, 536] width 51 height 16
click at [387, 473] on div "pcs" at bounding box center [383, 520] width 51 height 16
click at [399, 473] on div "Clear Save Submit" at bounding box center [362, 589] width 686 height 26
click at [682, 473] on div "Submit" at bounding box center [675, 588] width 30 height 17
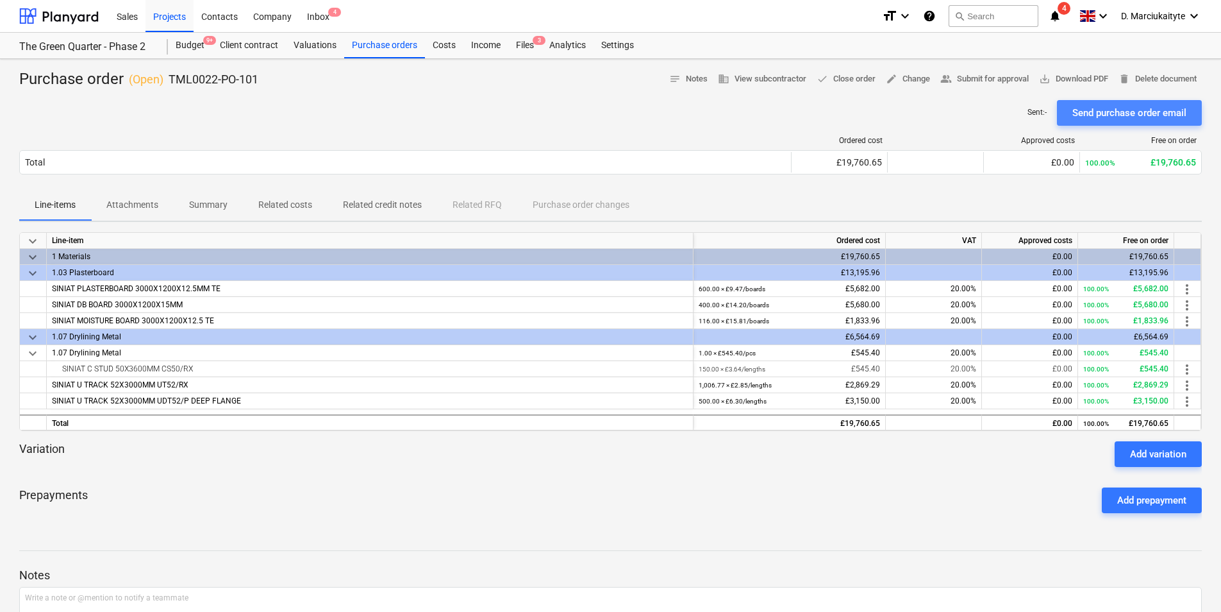
click at [975, 110] on div "Send purchase order email" at bounding box center [1130, 113] width 114 height 17
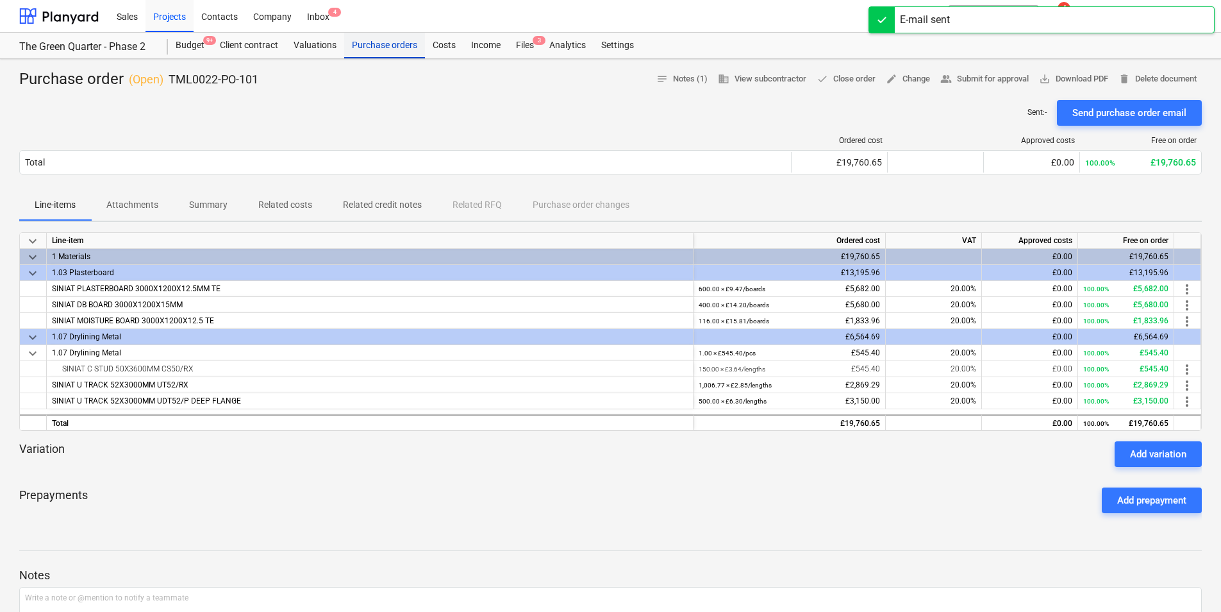
click at [389, 50] on div "Purchase orders" at bounding box center [384, 46] width 81 height 26
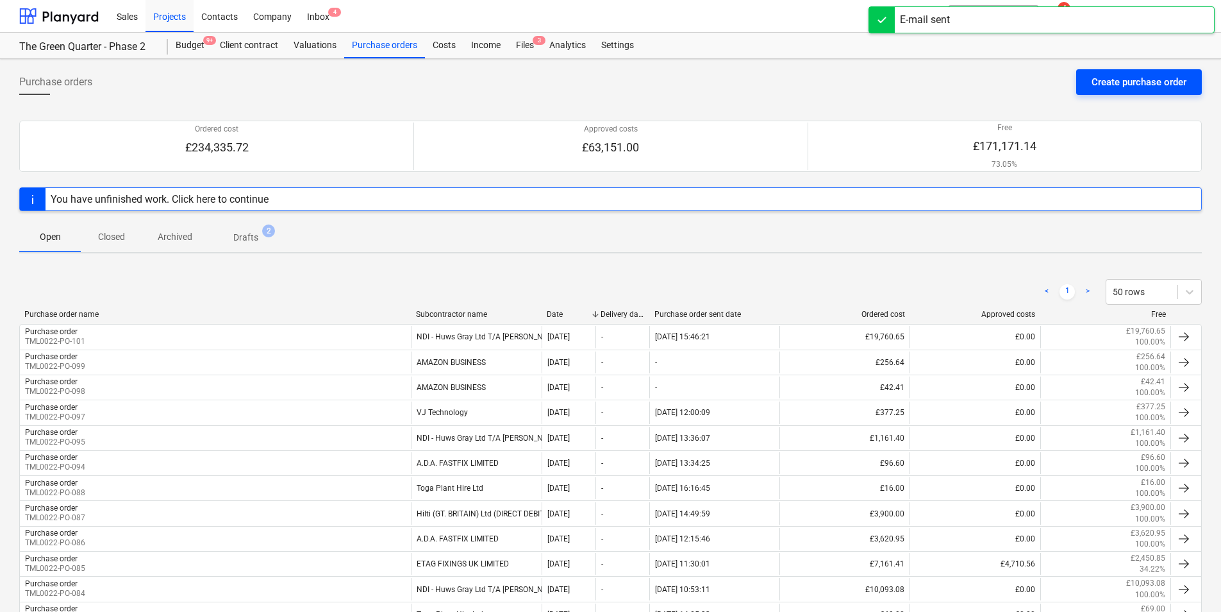
click at [975, 84] on div "Create purchase order" at bounding box center [1139, 82] width 95 height 17
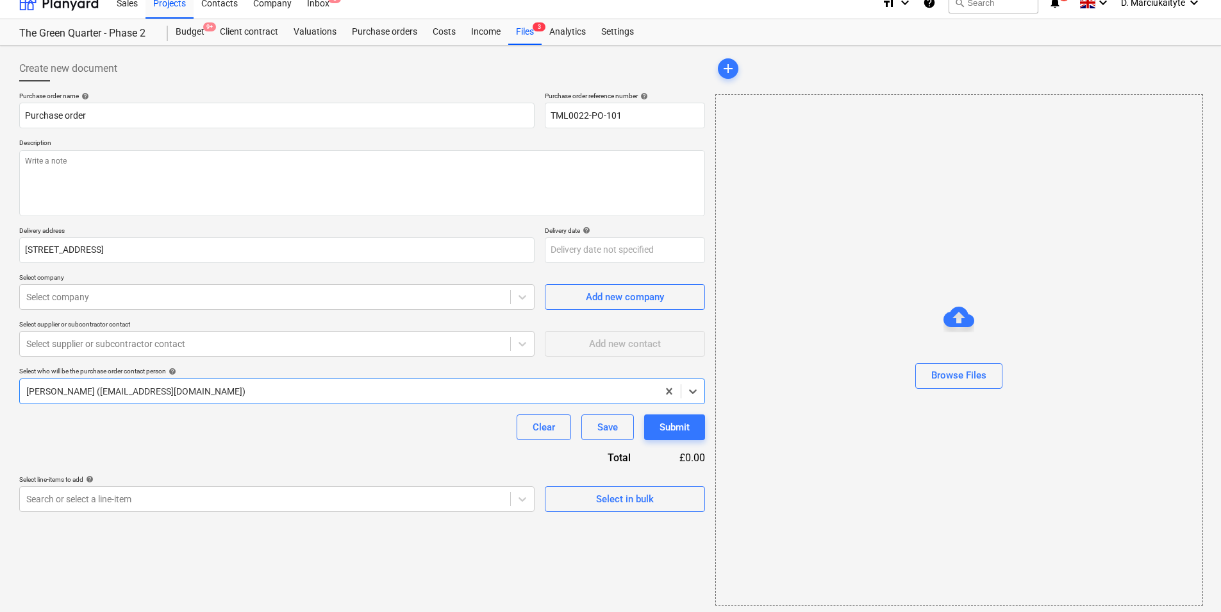
scroll to position [17, 0]
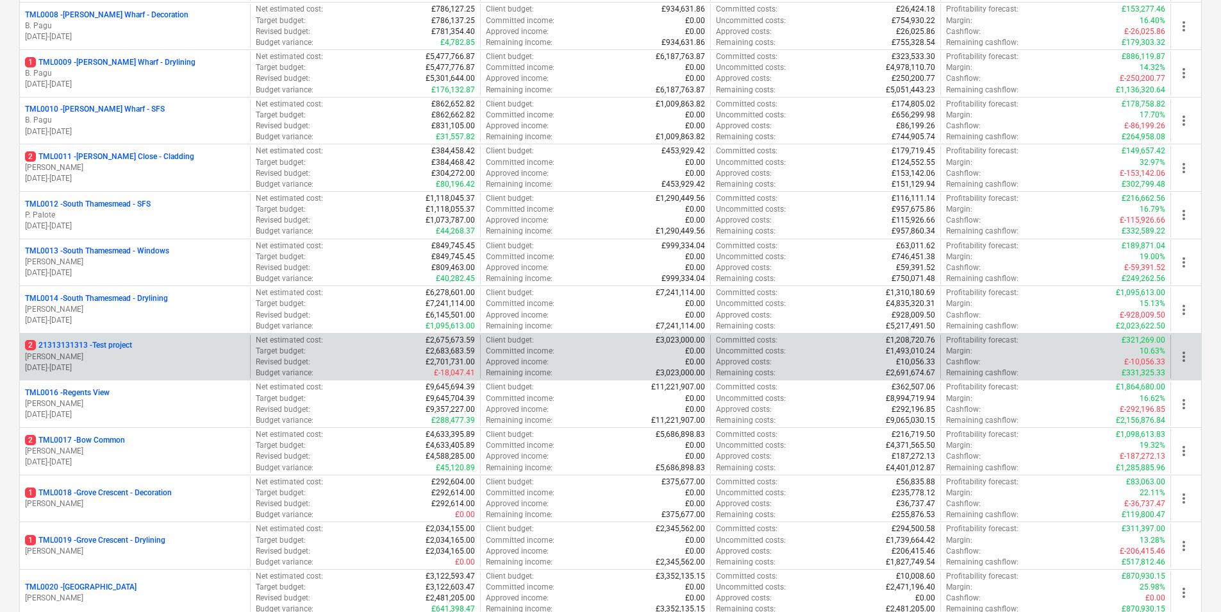
scroll to position [577, 0]
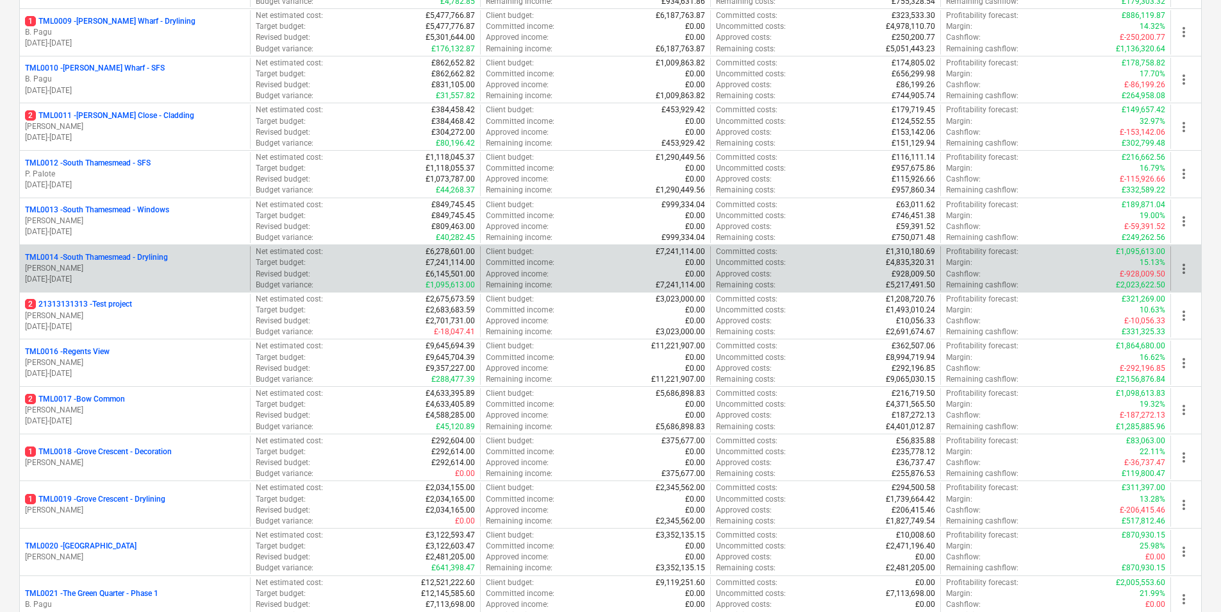
click at [81, 260] on p "TML0014 - South Thamesmead - Drylining" at bounding box center [96, 257] width 143 height 11
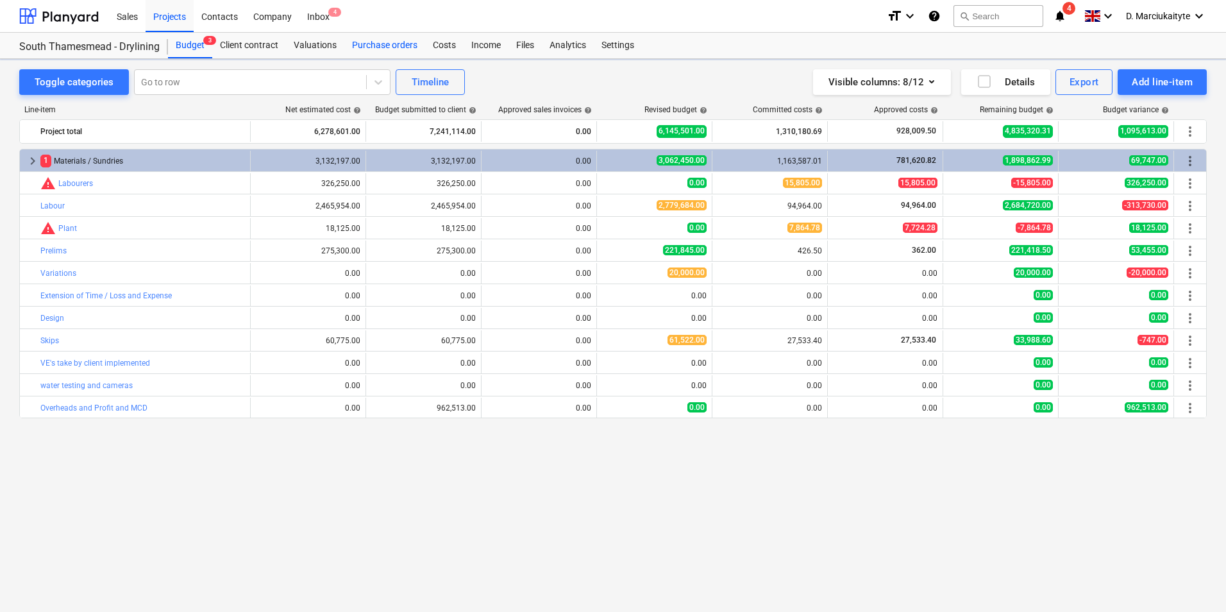
click at [370, 45] on div "Purchase orders" at bounding box center [384, 46] width 81 height 26
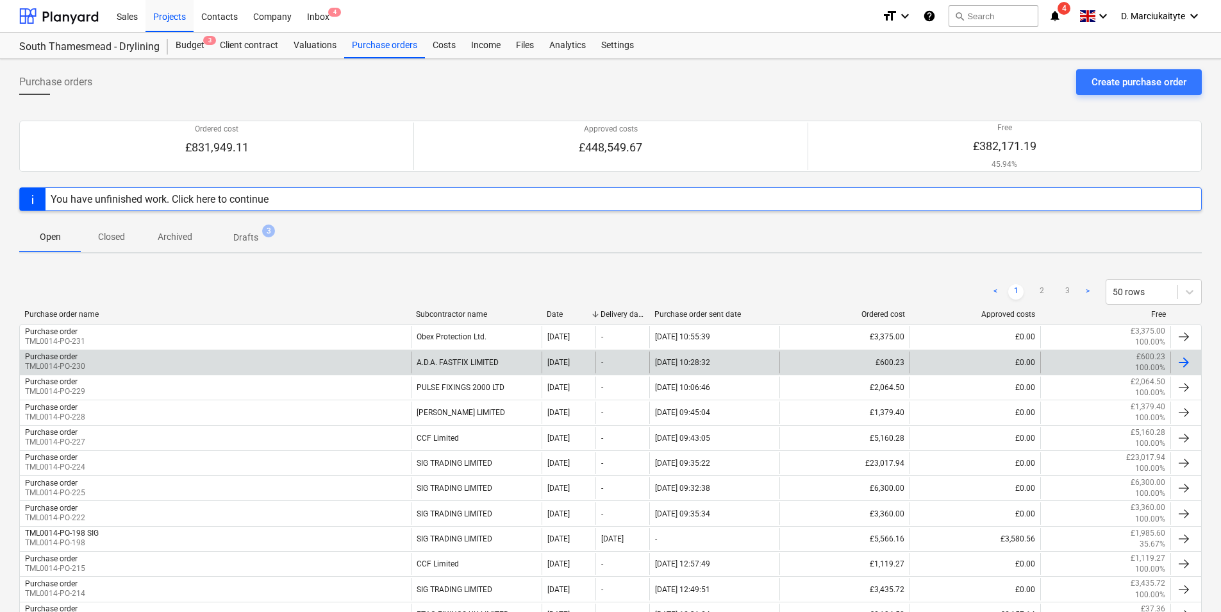
click at [224, 359] on div "Purchase order TML0014-PO-230" at bounding box center [215, 362] width 391 height 22
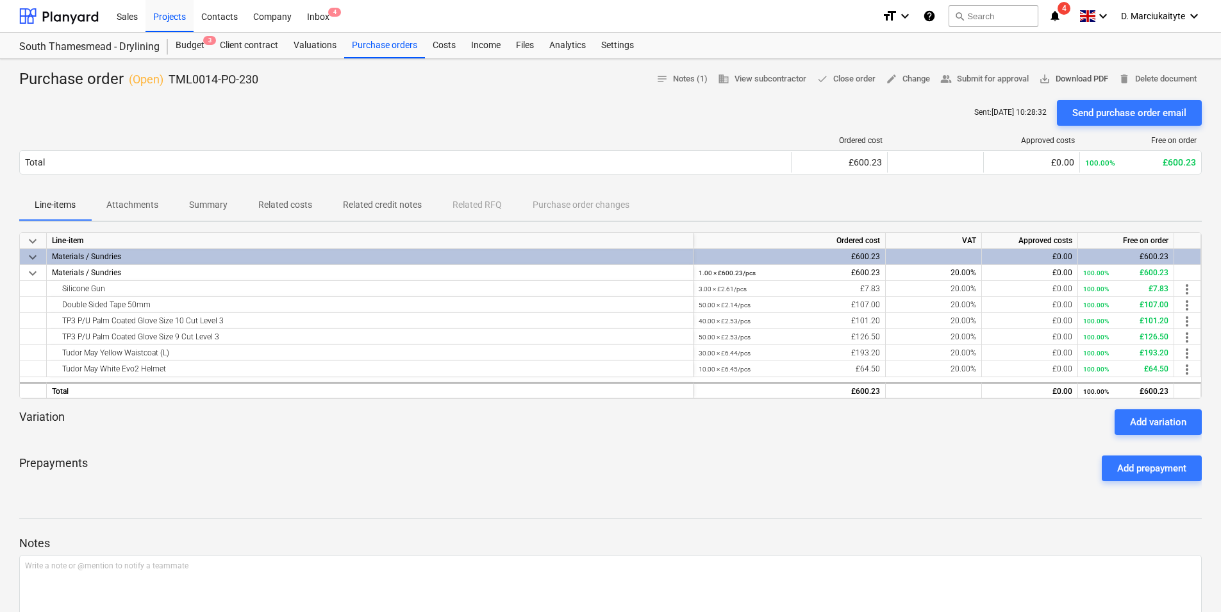
click at [1077, 81] on span "save_alt Download PDF" at bounding box center [1073, 79] width 69 height 15
click at [231, 5] on div "Contacts" at bounding box center [220, 15] width 52 height 33
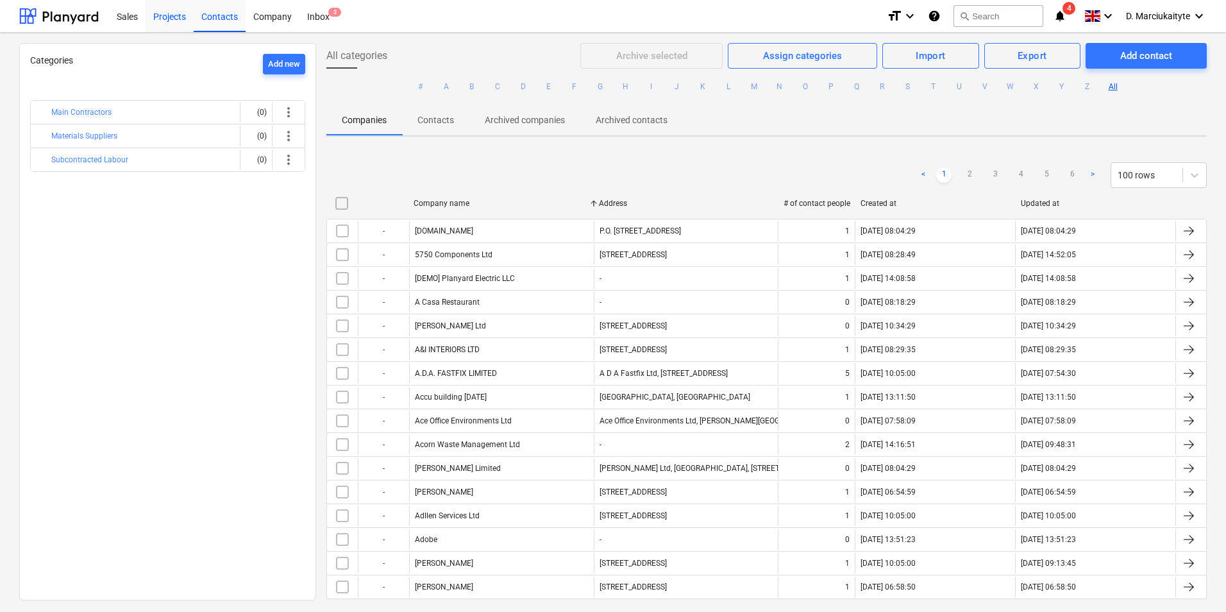
click at [160, 21] on div "Projects" at bounding box center [170, 15] width 48 height 33
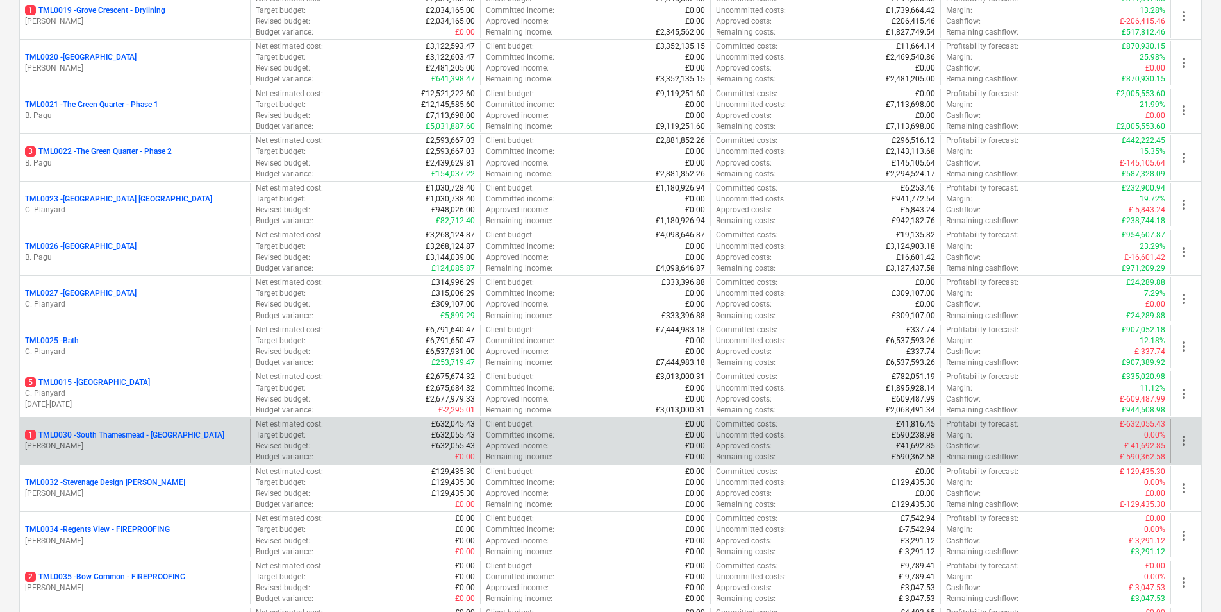
scroll to position [1048, 0]
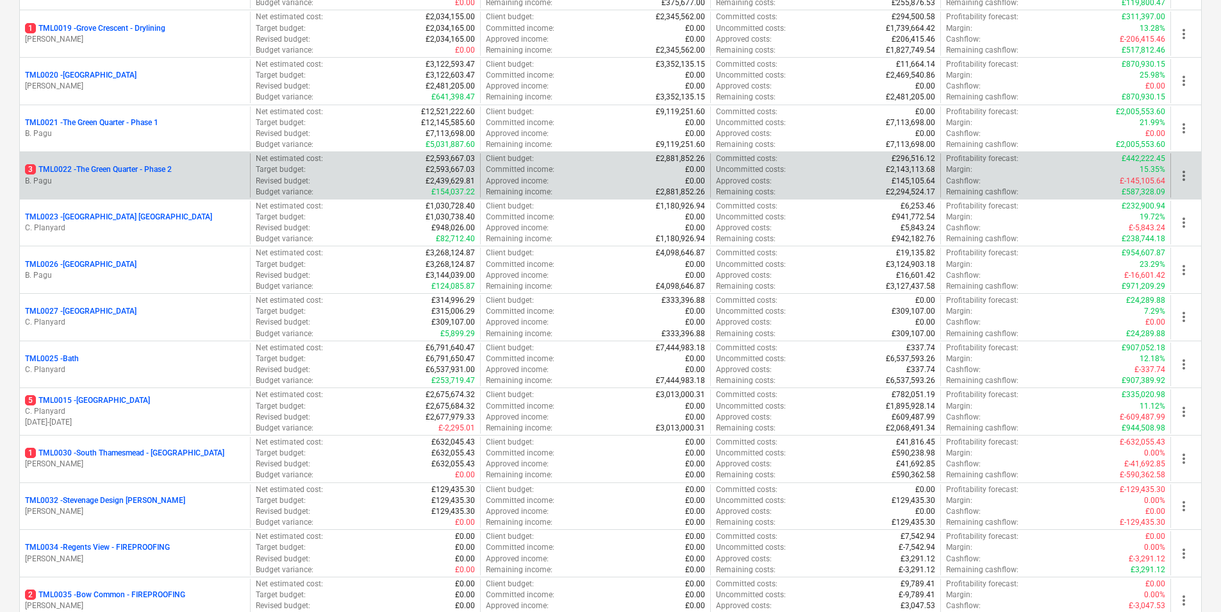
click at [117, 180] on p "B. Pagu" at bounding box center [135, 181] width 220 height 11
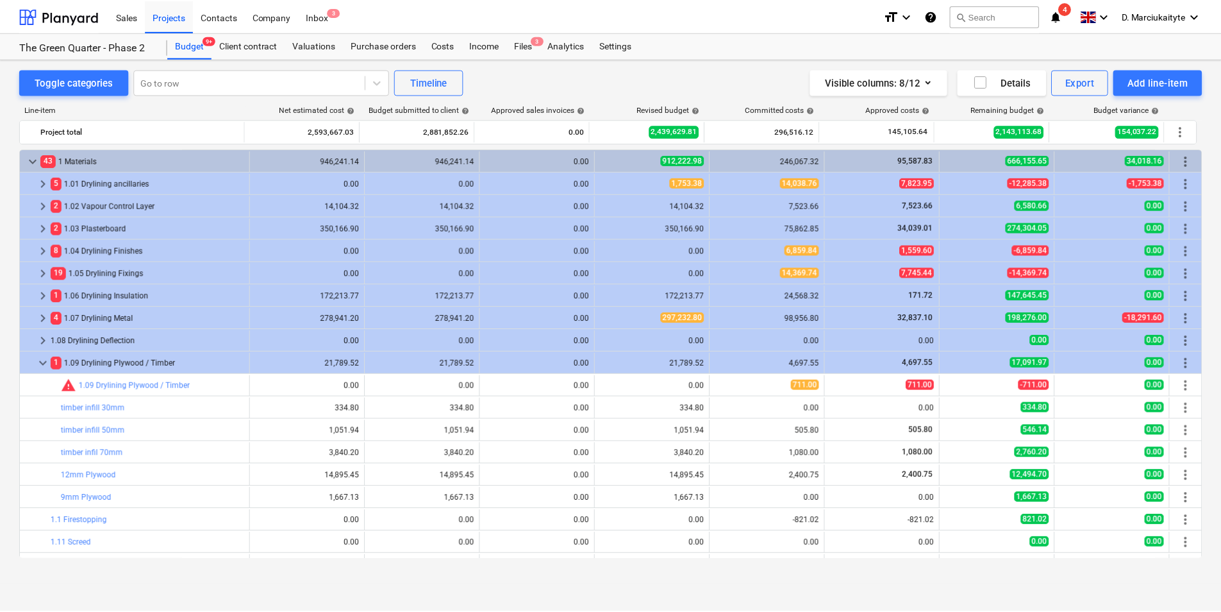
scroll to position [64, 0]
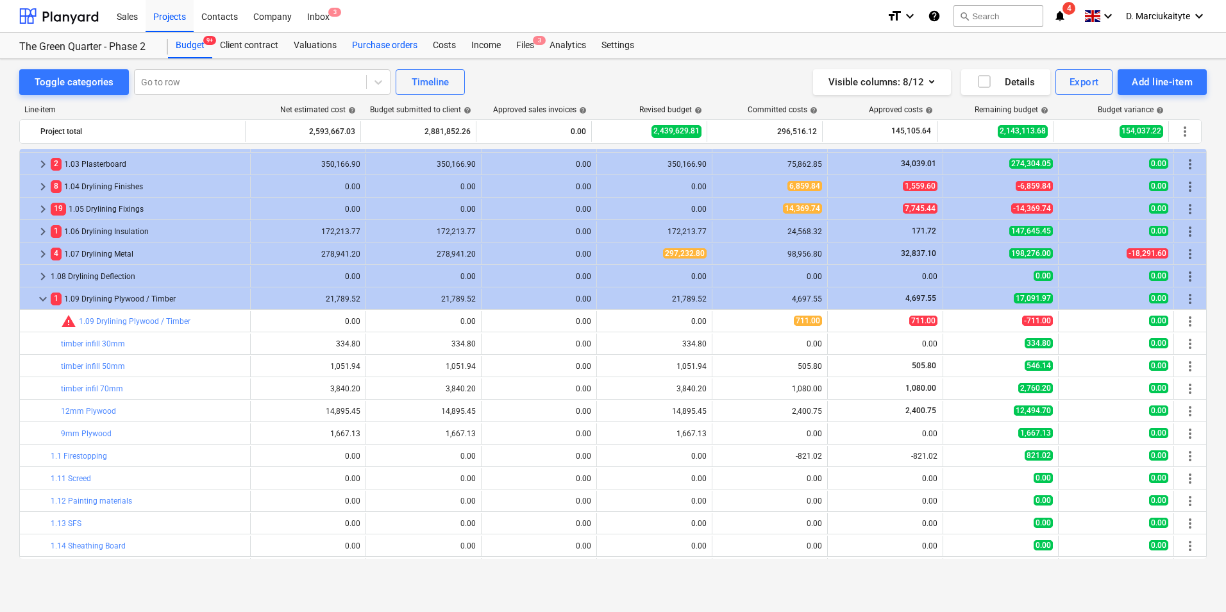
click at [358, 47] on div "Purchase orders" at bounding box center [384, 46] width 81 height 26
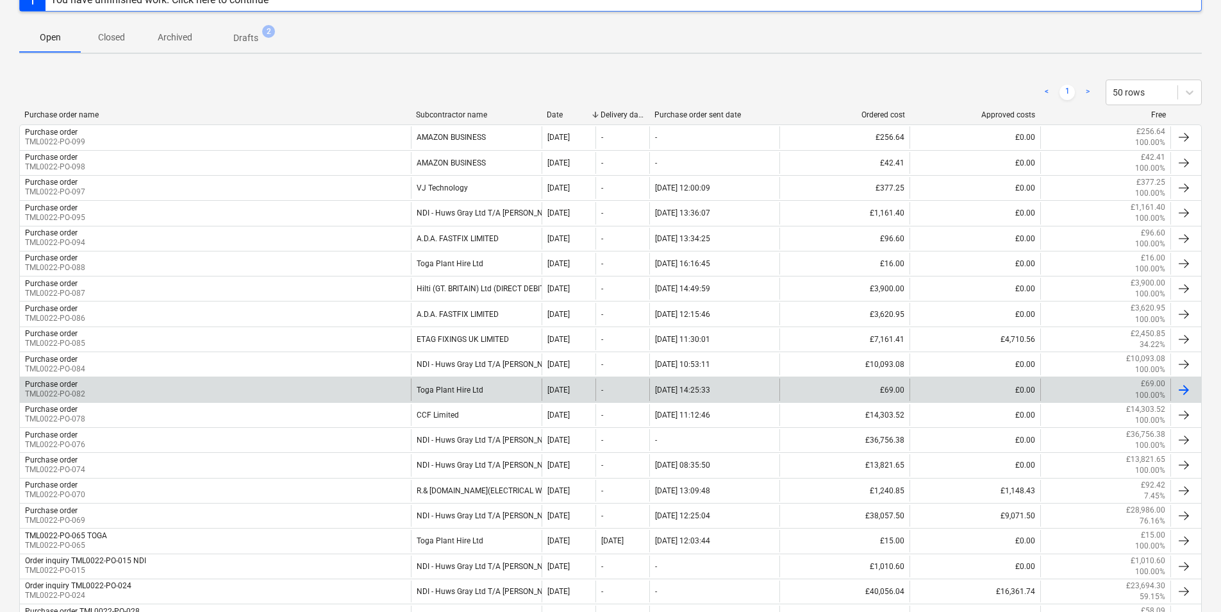
scroll to position [321, 0]
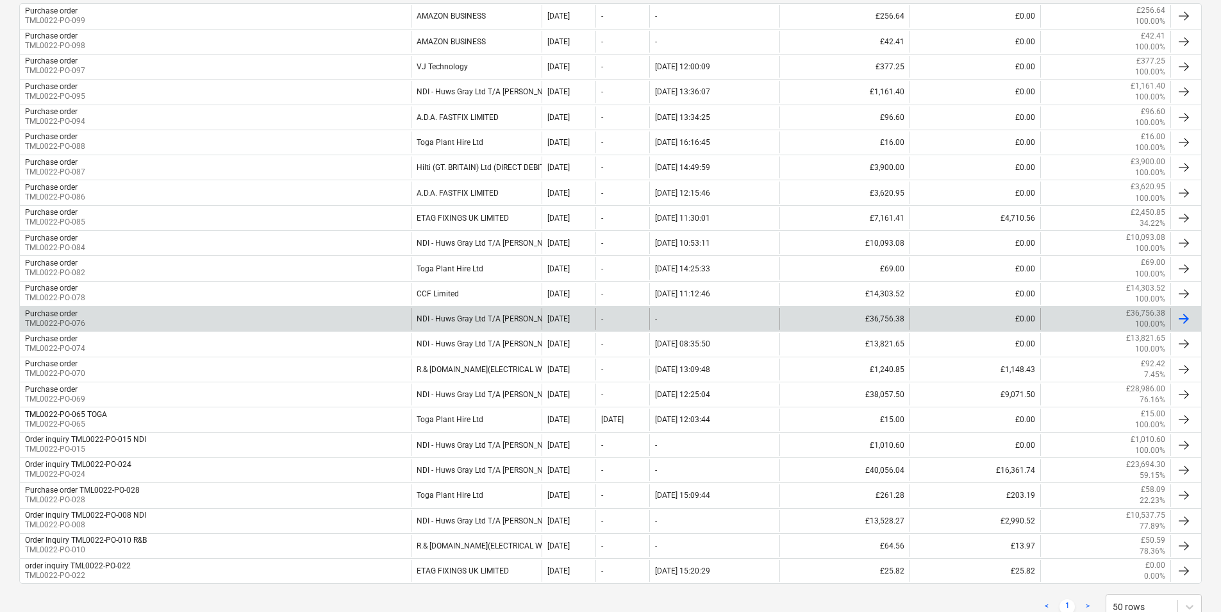
click at [341, 314] on div "Purchase order TML0022-PO-076" at bounding box center [215, 319] width 391 height 22
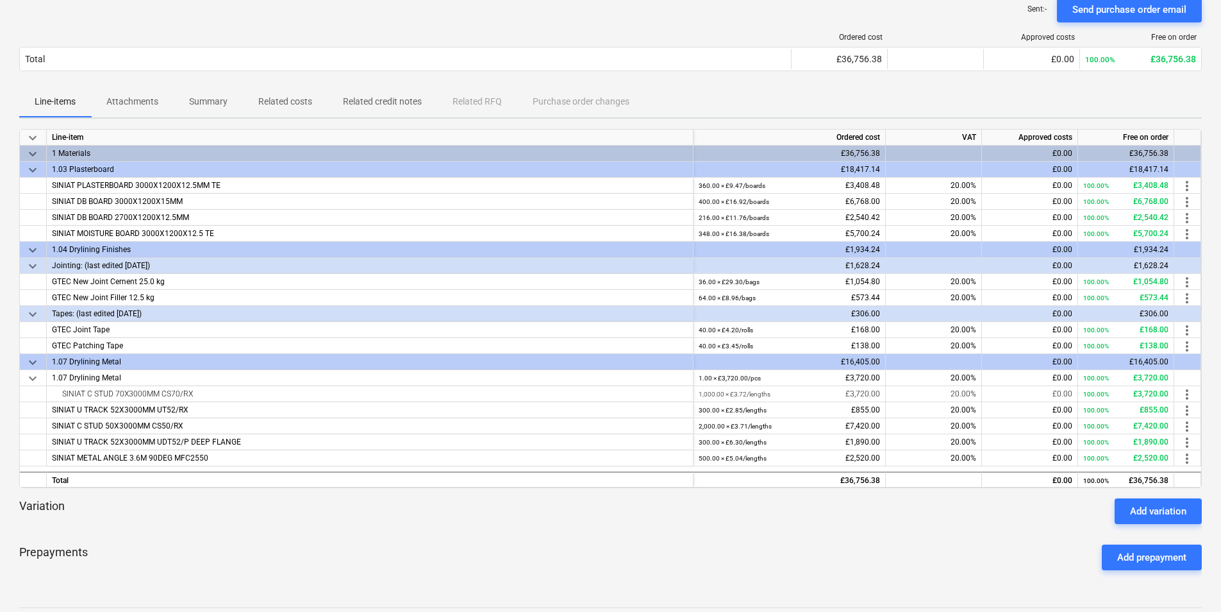
scroll to position [128, 0]
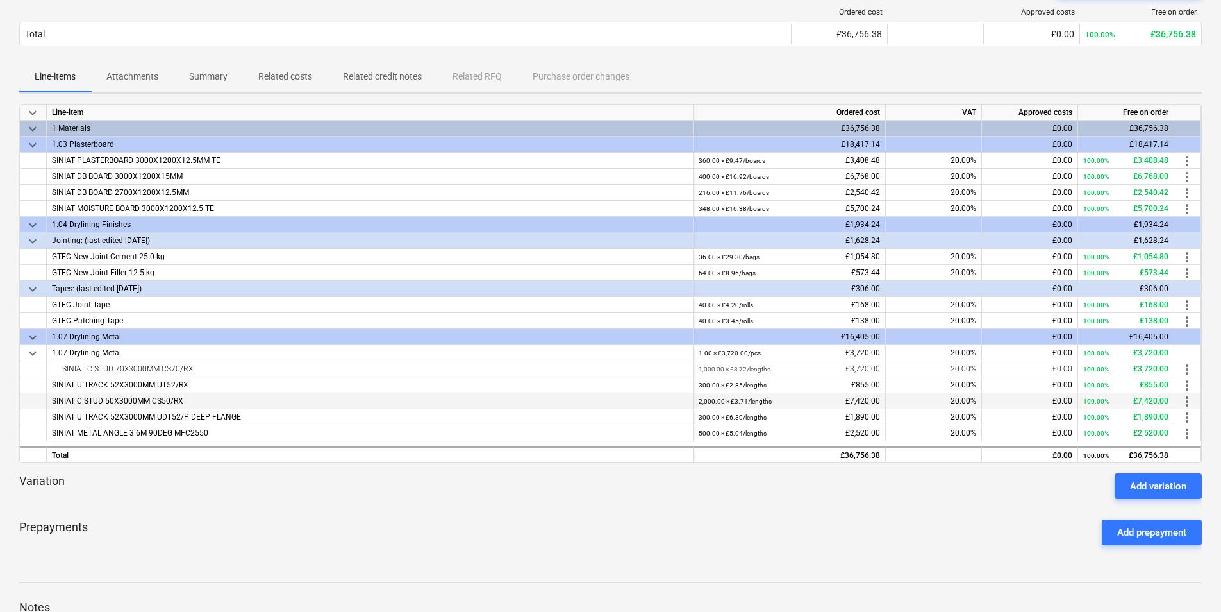
drag, startPoint x: 193, startPoint y: 401, endPoint x: 37, endPoint y: 405, distance: 155.9
click at [0, 0] on div "SINIAT C STUD 50X3000MM CS50/RX 2,000.00 × £3.71 / lengths £7,420.00 20.00% £0.…" at bounding box center [0, 0] width 0 height 0
copy div "SINIAT C STUD 50X3000MM CS50/RX"
drag, startPoint x: 757, startPoint y: 385, endPoint x: 757, endPoint y: 393, distance: 8.3
click at [757, 385] on small "300.00 × £2.85 / lengths" at bounding box center [733, 385] width 68 height 7
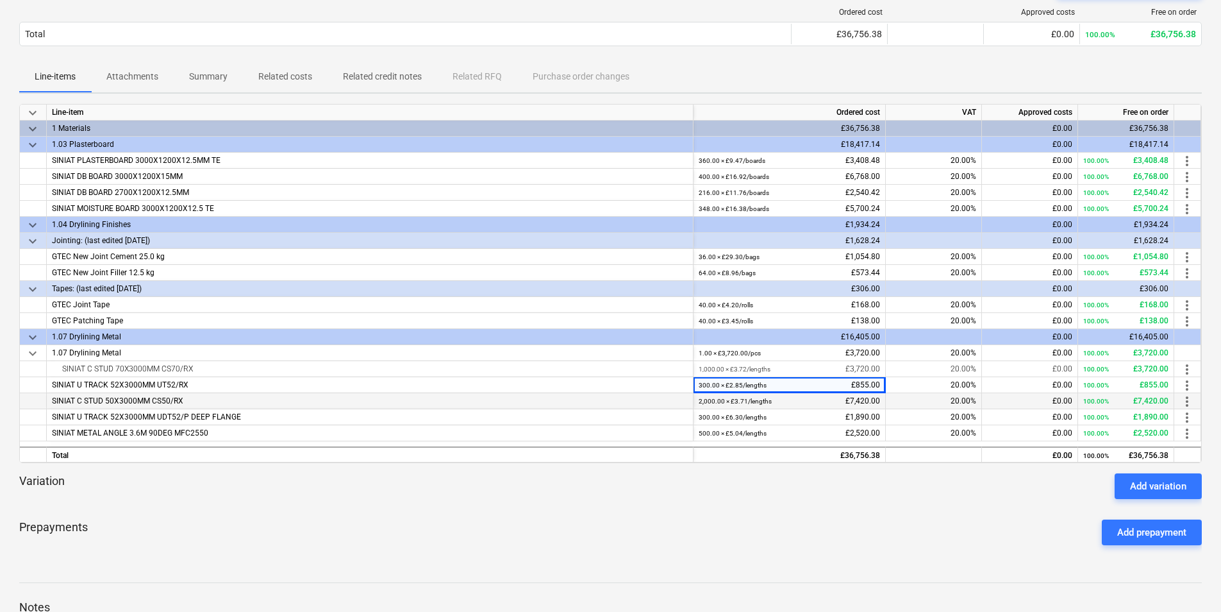
click at [757, 395] on div "2,000.00 × £3.71 / lengths" at bounding box center [735, 401] width 73 height 16
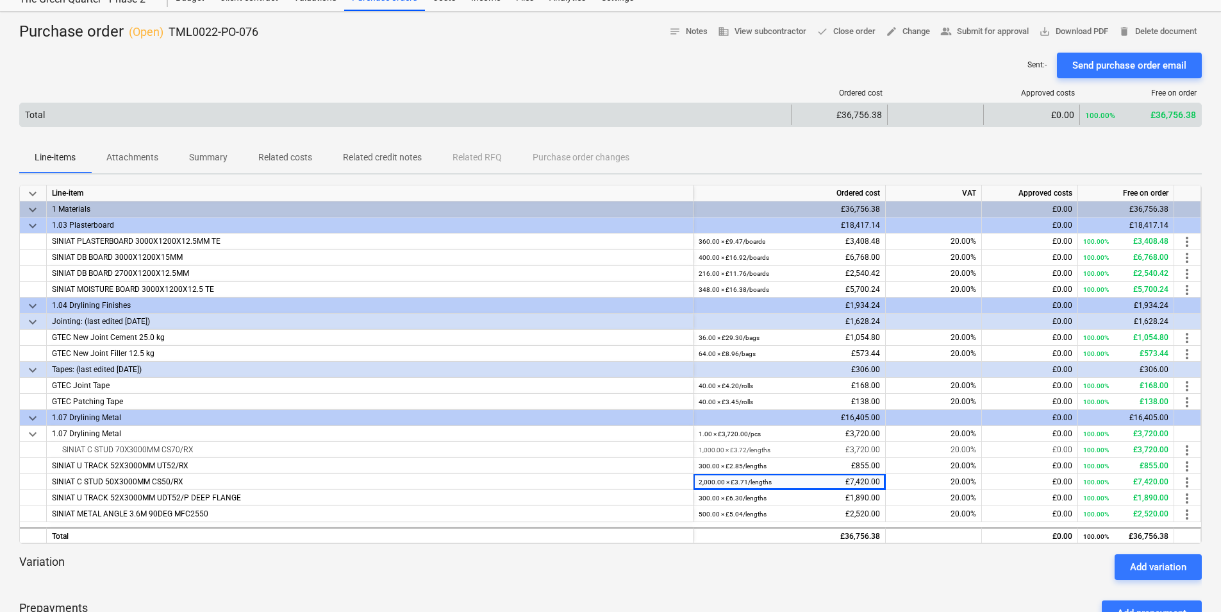
scroll to position [0, 0]
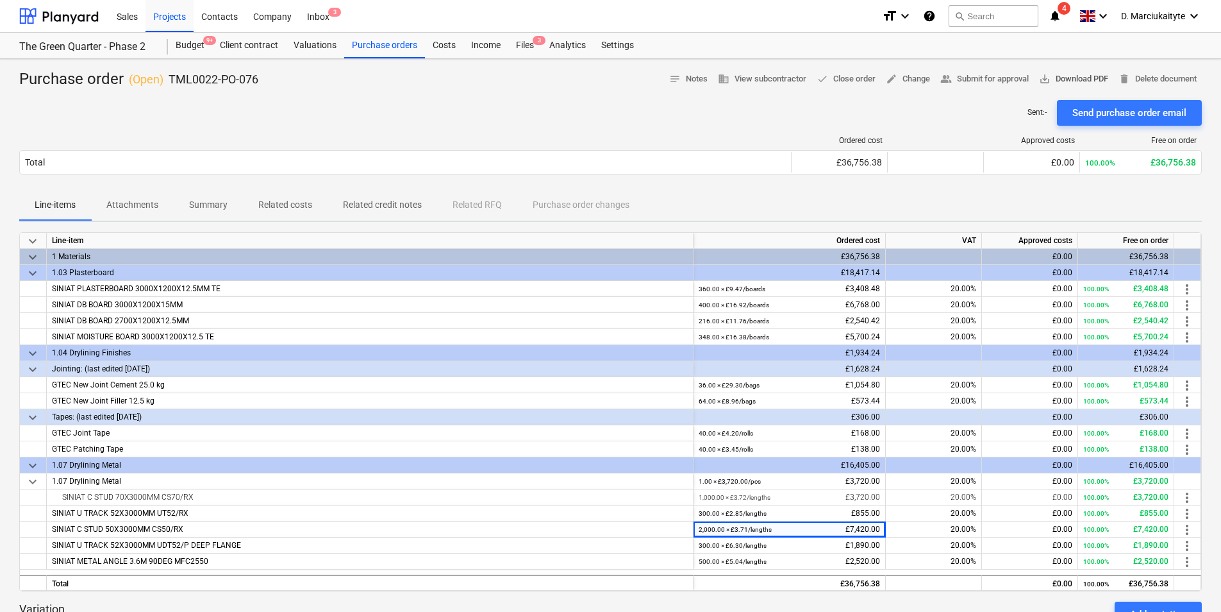
click at [1079, 75] on span "save_alt Download PDF" at bounding box center [1073, 79] width 69 height 15
click at [165, 15] on div "Projects" at bounding box center [170, 15] width 48 height 33
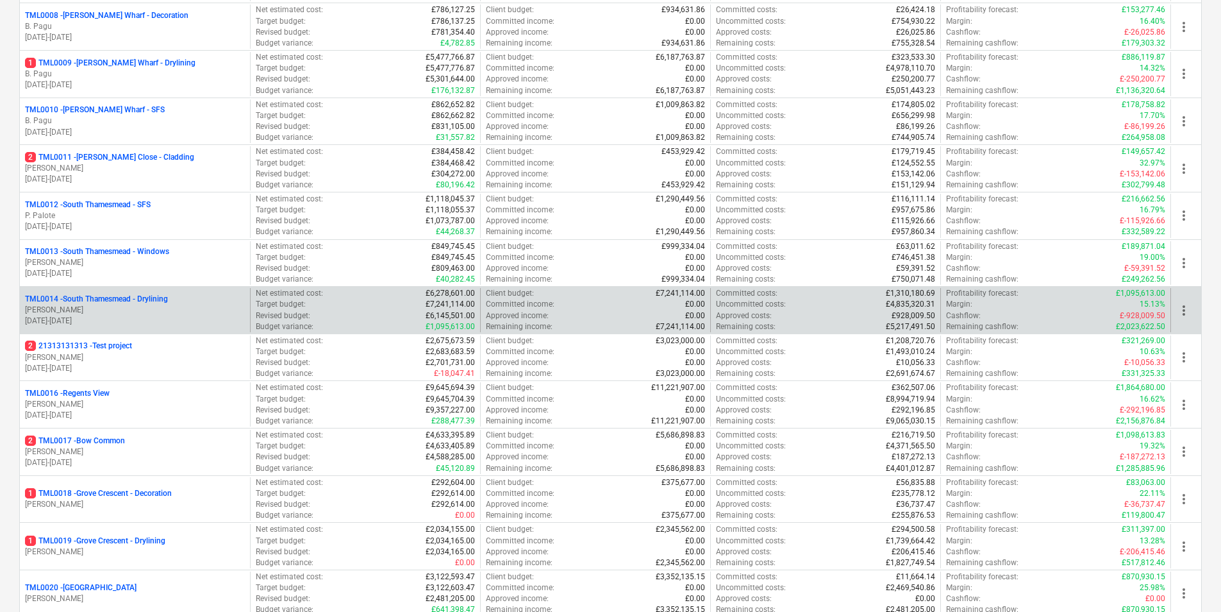
scroll to position [535, 0]
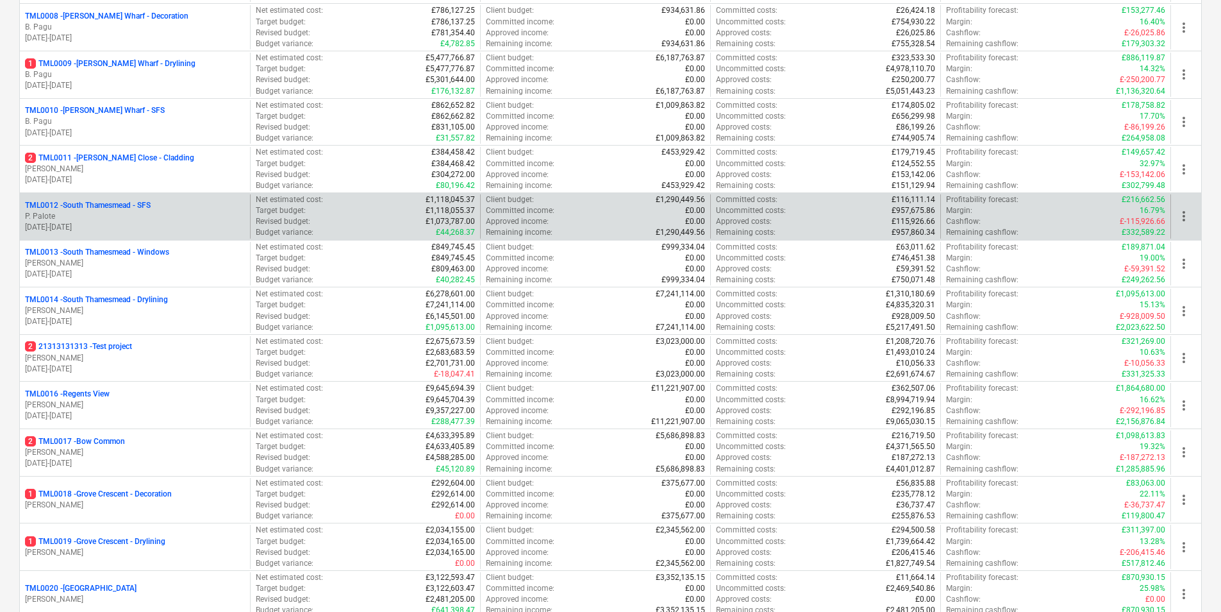
click at [166, 217] on p "P. Palote" at bounding box center [135, 216] width 220 height 11
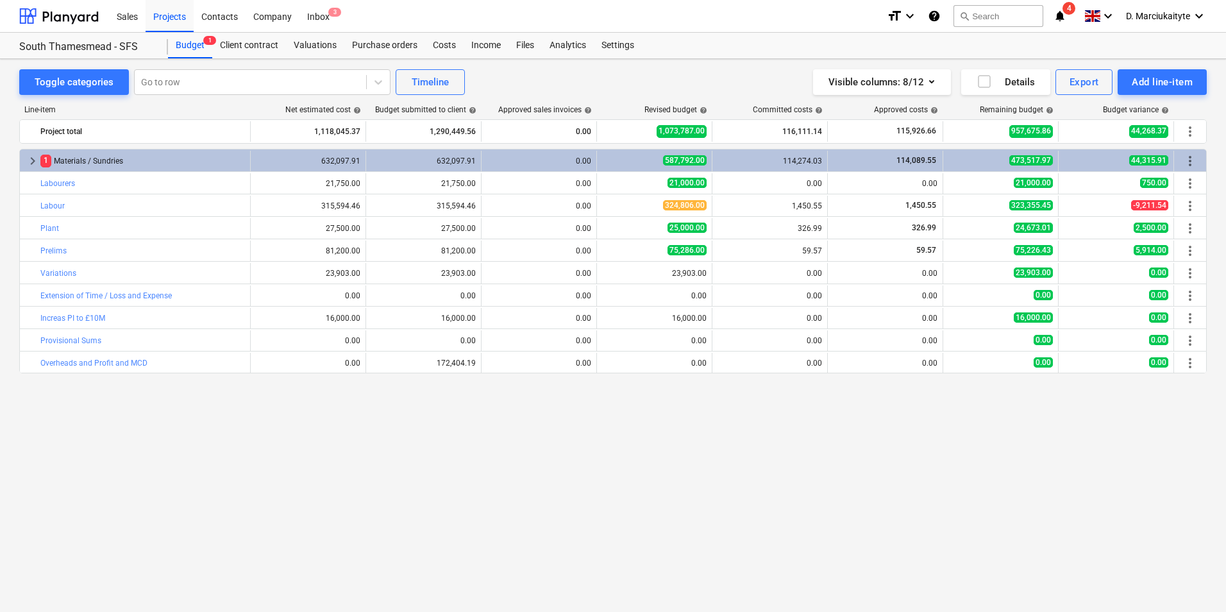
click at [405, 31] on div "Sales Projects Contacts Company Inbox 3" at bounding box center [493, 16] width 768 height 32
click at [405, 42] on div "Purchase orders" at bounding box center [384, 46] width 81 height 26
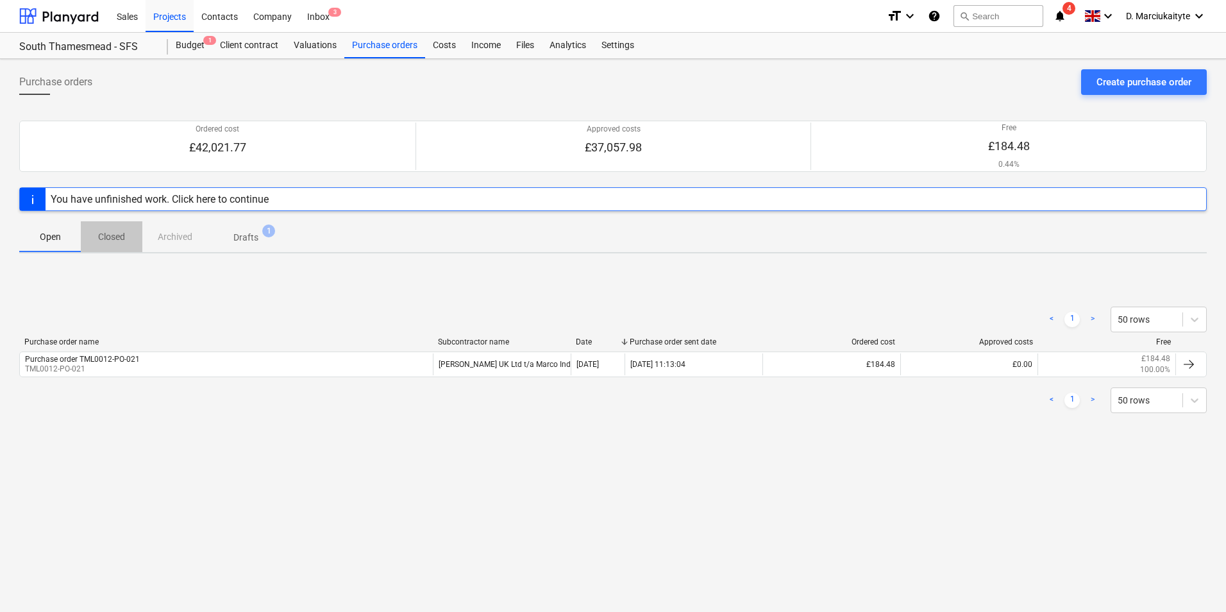
click at [112, 231] on p "Closed" at bounding box center [111, 236] width 31 height 13
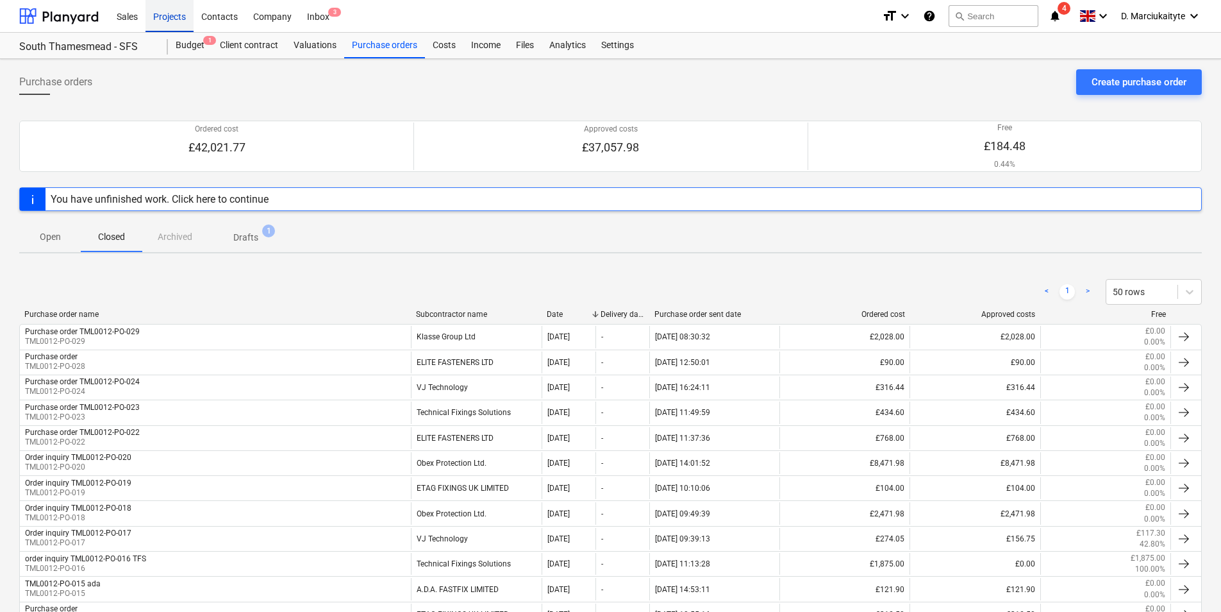
click at [184, 12] on div "Projects" at bounding box center [170, 15] width 48 height 33
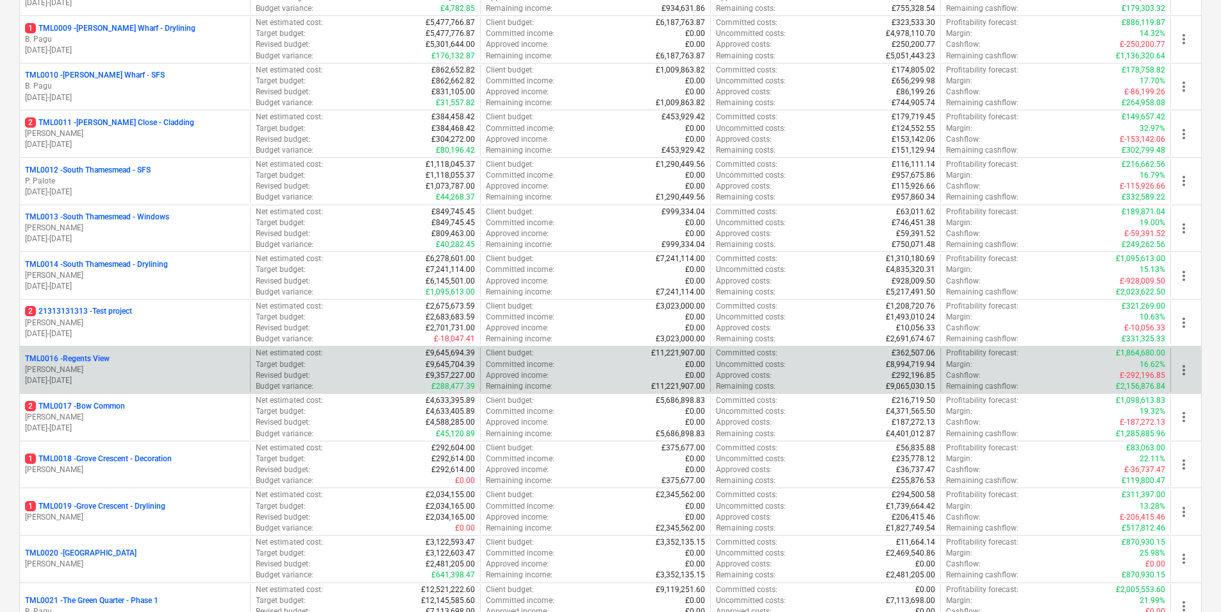
scroll to position [577, 0]
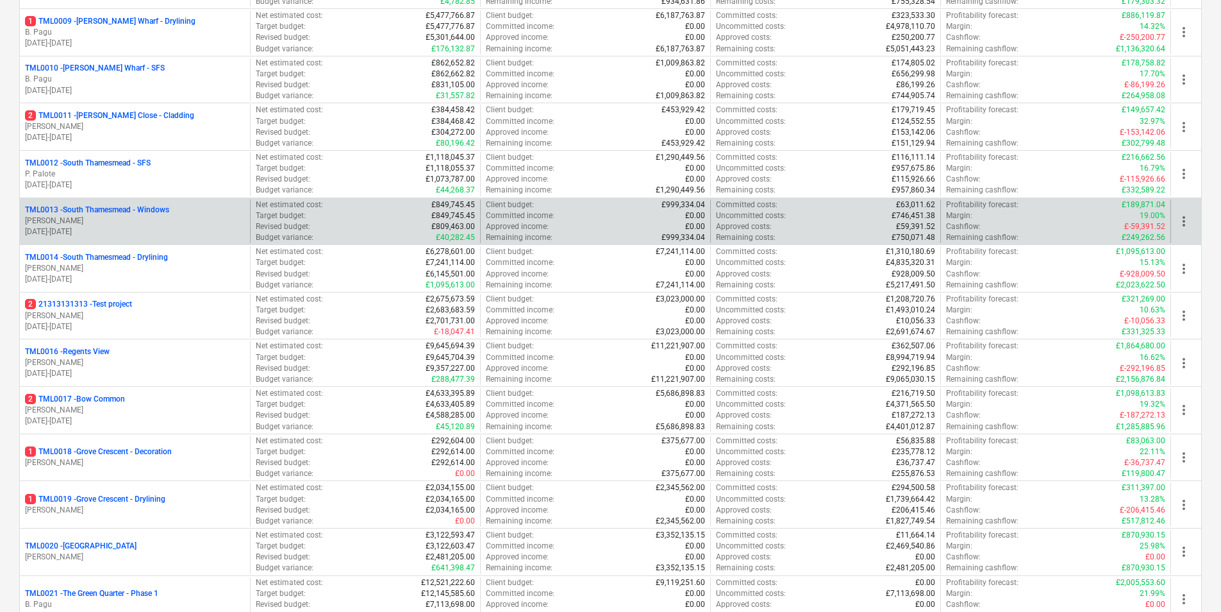
click at [168, 209] on p "TML0013 - South Thamesmead - Windows" at bounding box center [97, 210] width 144 height 11
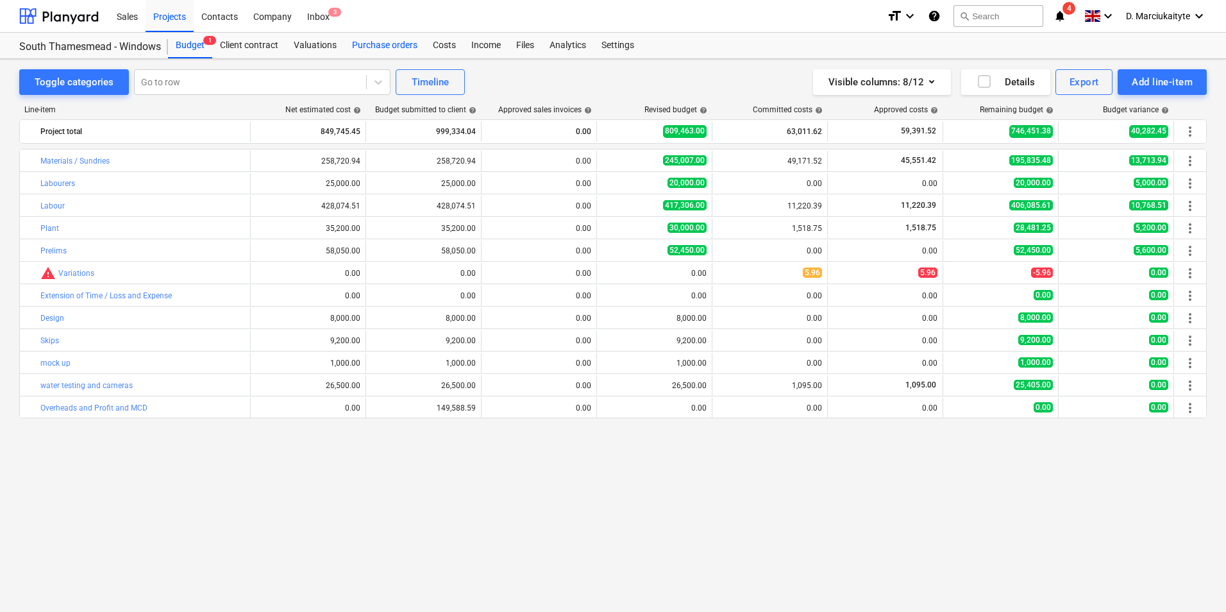
click at [385, 37] on div "Purchase orders" at bounding box center [384, 46] width 81 height 26
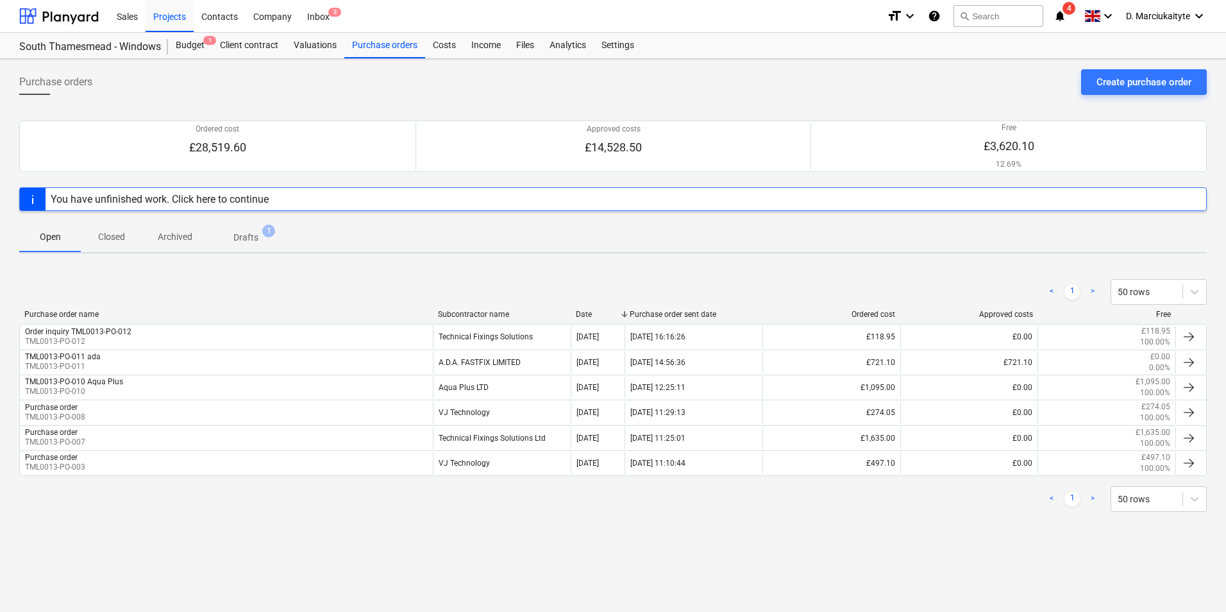
click at [112, 238] on p "Closed" at bounding box center [111, 236] width 31 height 13
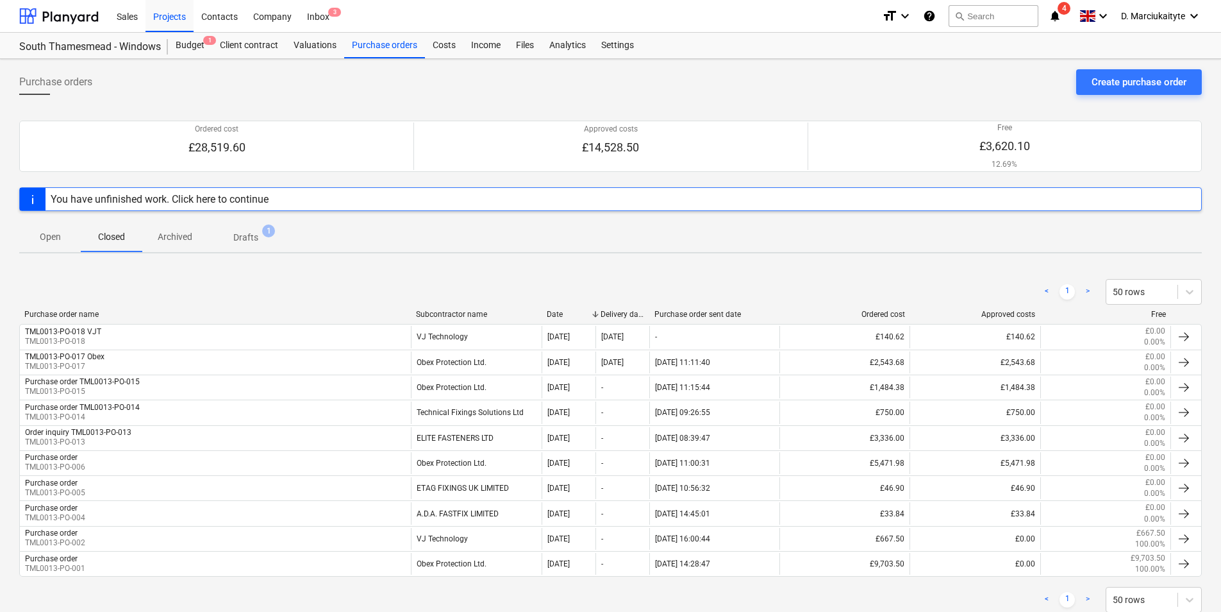
click at [47, 237] on p "Open" at bounding box center [50, 236] width 31 height 13
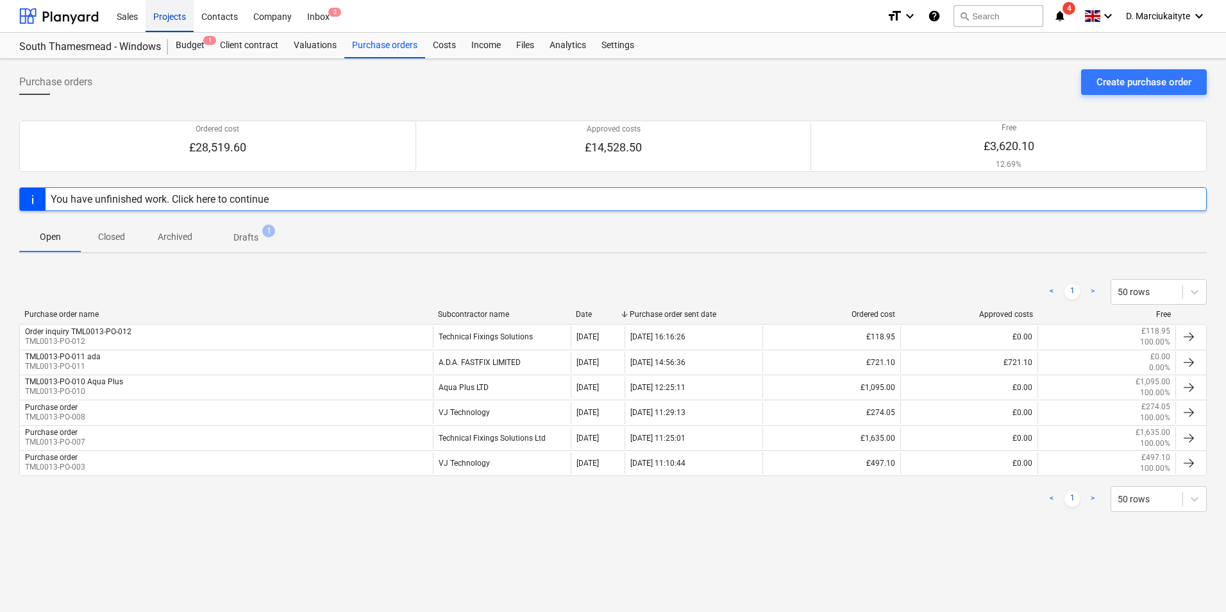
click at [169, 13] on div "Projects" at bounding box center [170, 15] width 48 height 33
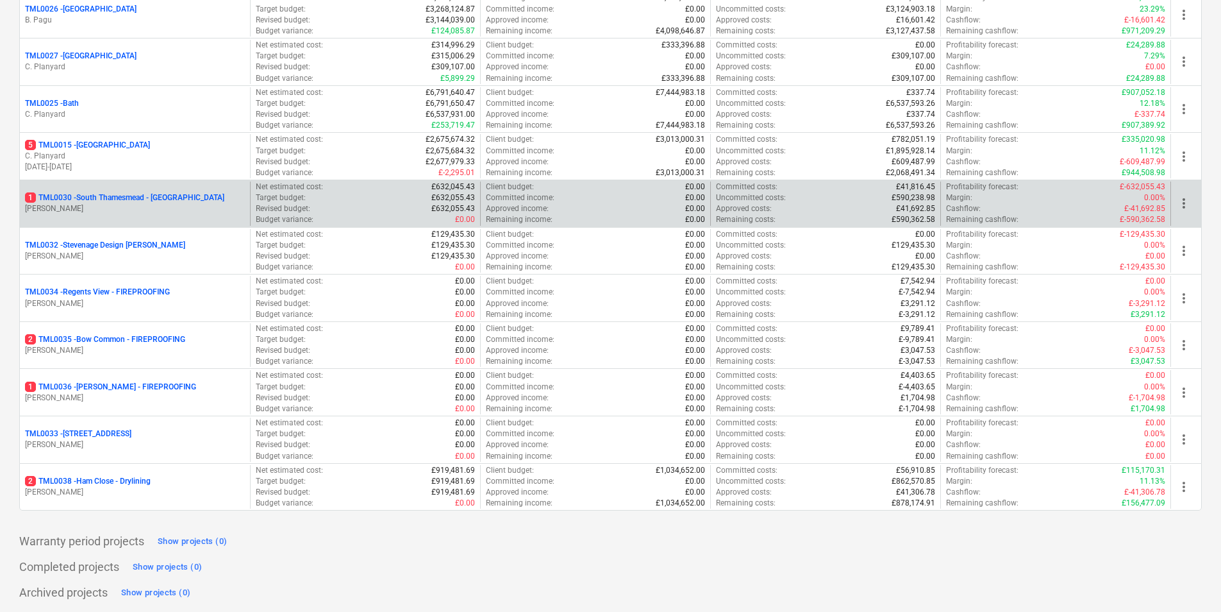
scroll to position [1304, 0]
click at [135, 199] on p "1 TML0030 - [GEOGRAPHIC_DATA] - [GEOGRAPHIC_DATA]" at bounding box center [124, 196] width 199 height 11
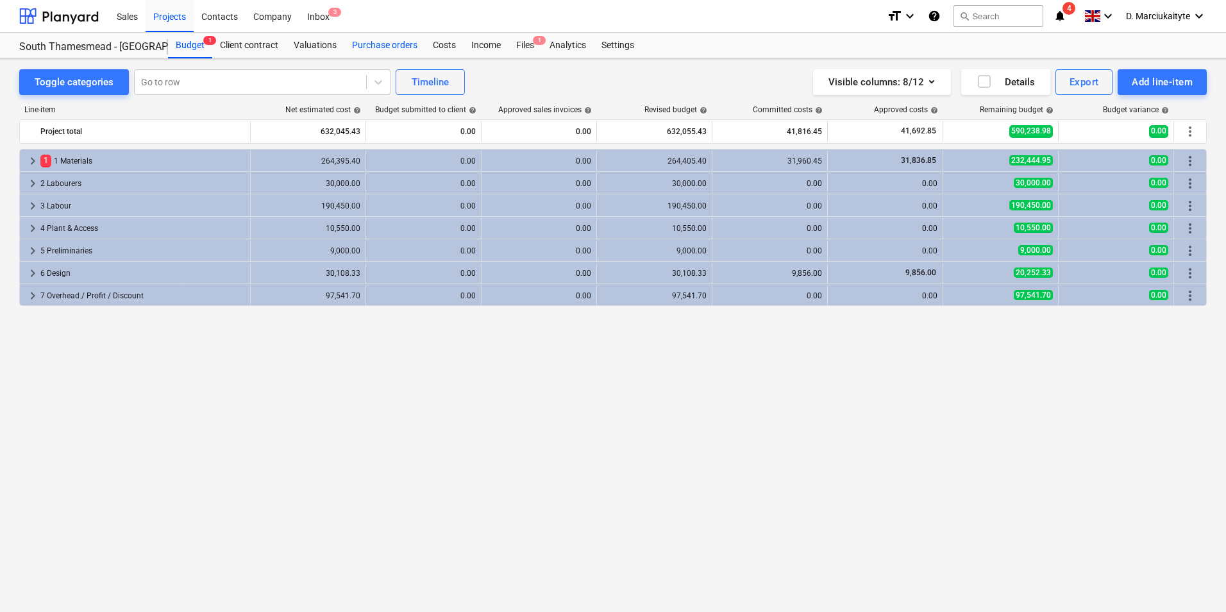
click at [392, 46] on div "Purchase orders" at bounding box center [384, 46] width 81 height 26
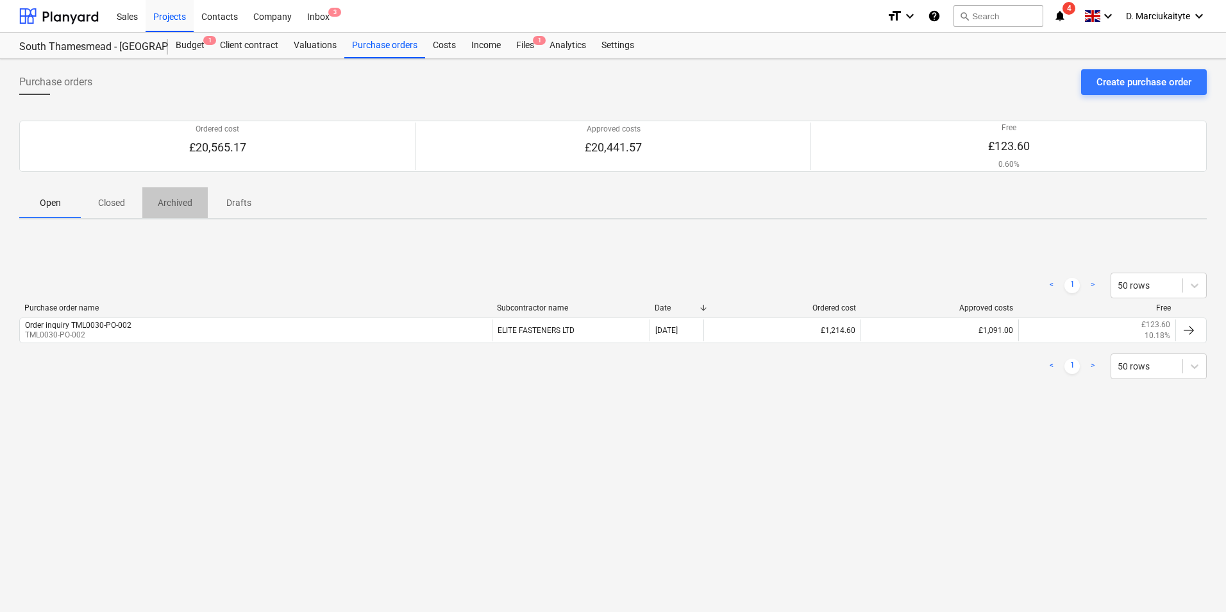
click at [167, 199] on p "Archived" at bounding box center [175, 202] width 35 height 13
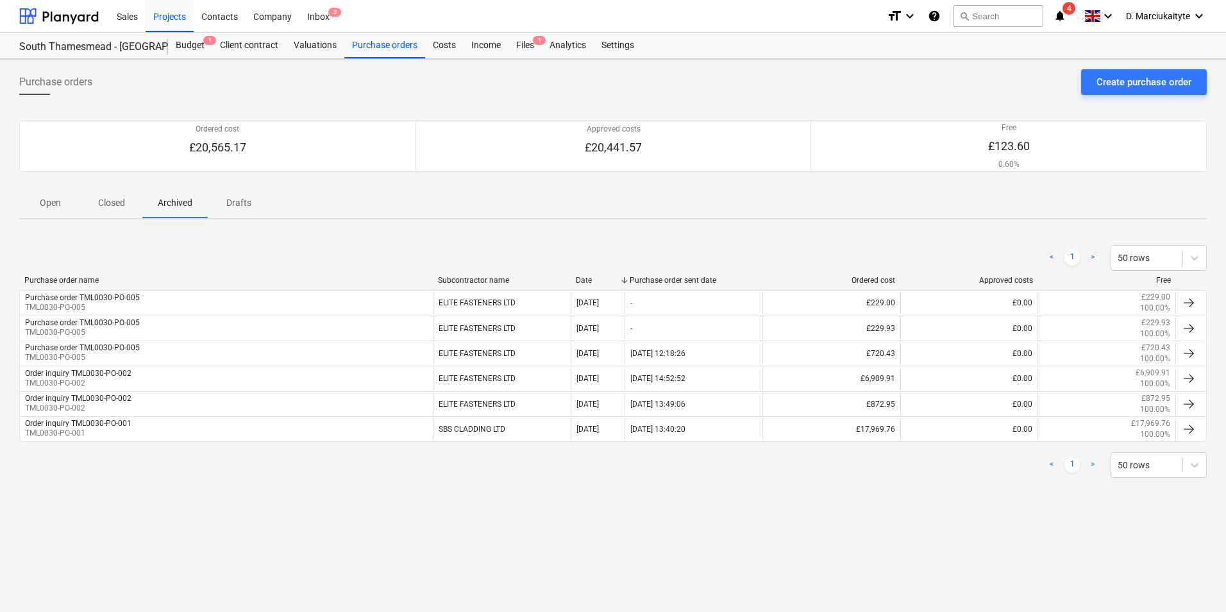
click at [118, 203] on p "Closed" at bounding box center [111, 202] width 31 height 13
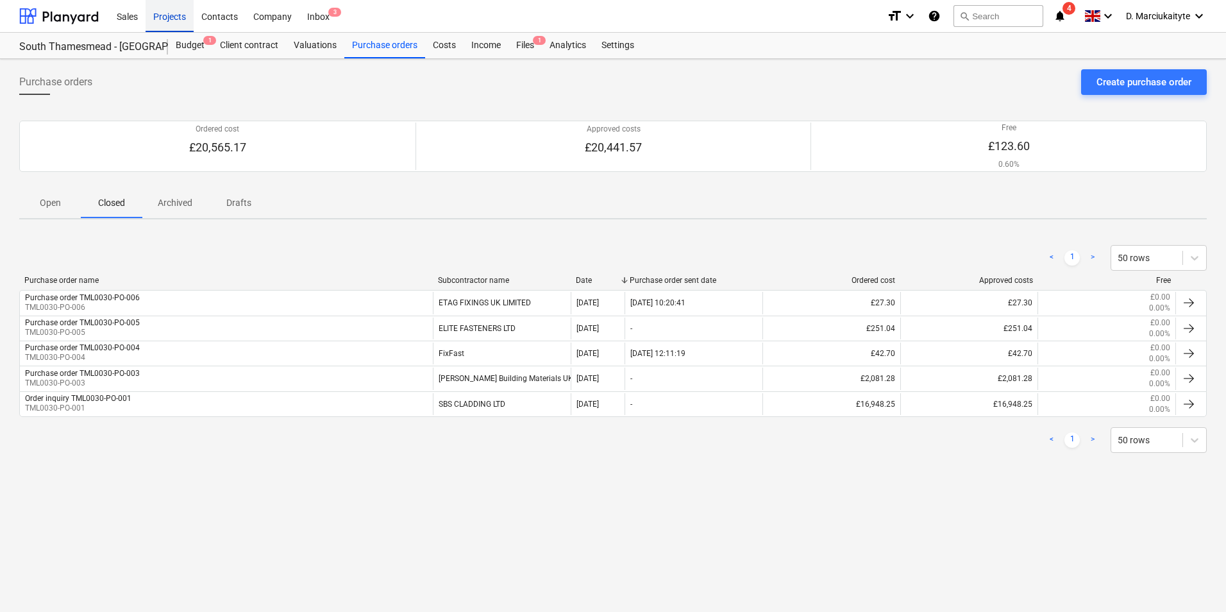
click at [176, 17] on div "Projects" at bounding box center [170, 15] width 48 height 33
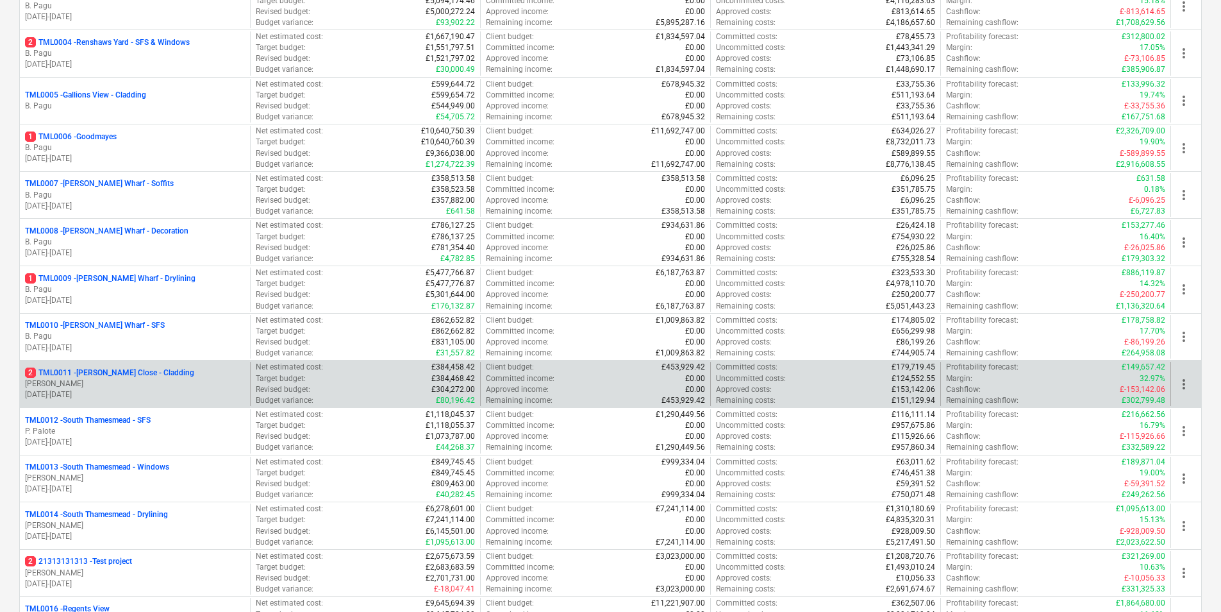
scroll to position [321, 0]
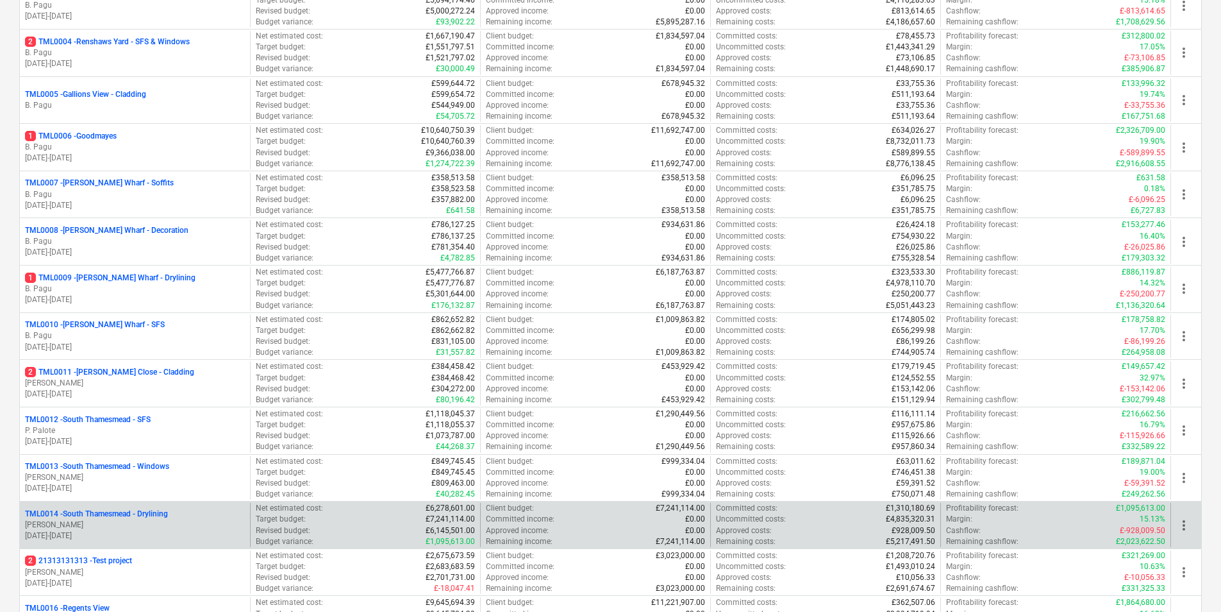
click at [181, 509] on div "TML0014 - South Thamesmead - Drylining" at bounding box center [135, 513] width 220 height 11
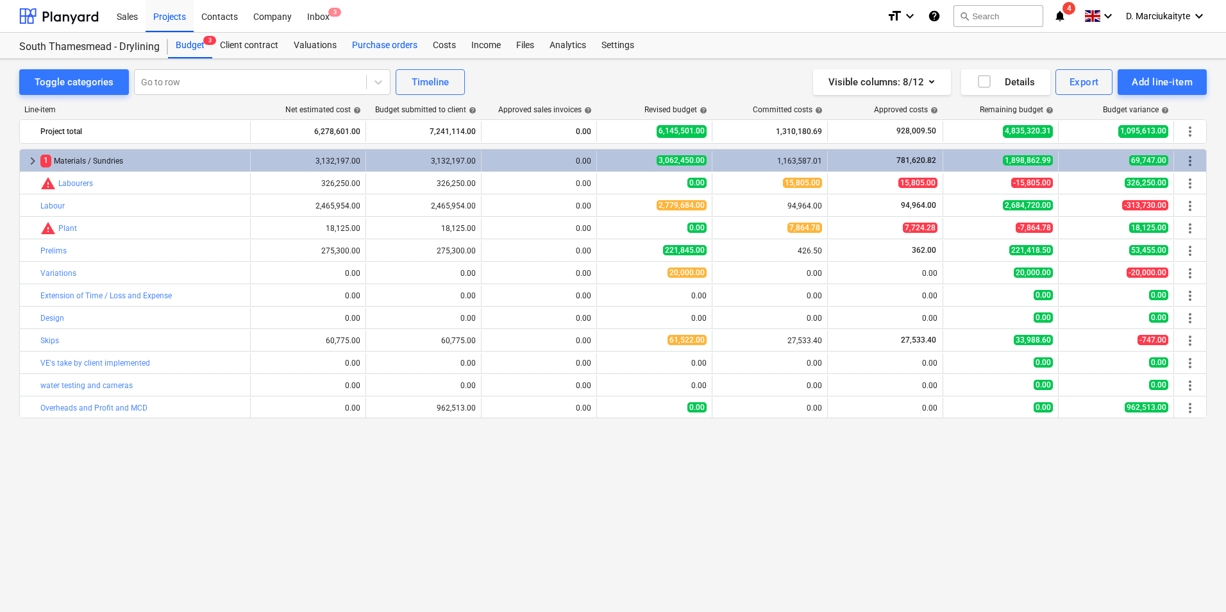
click at [396, 38] on div "Purchase orders" at bounding box center [384, 46] width 81 height 26
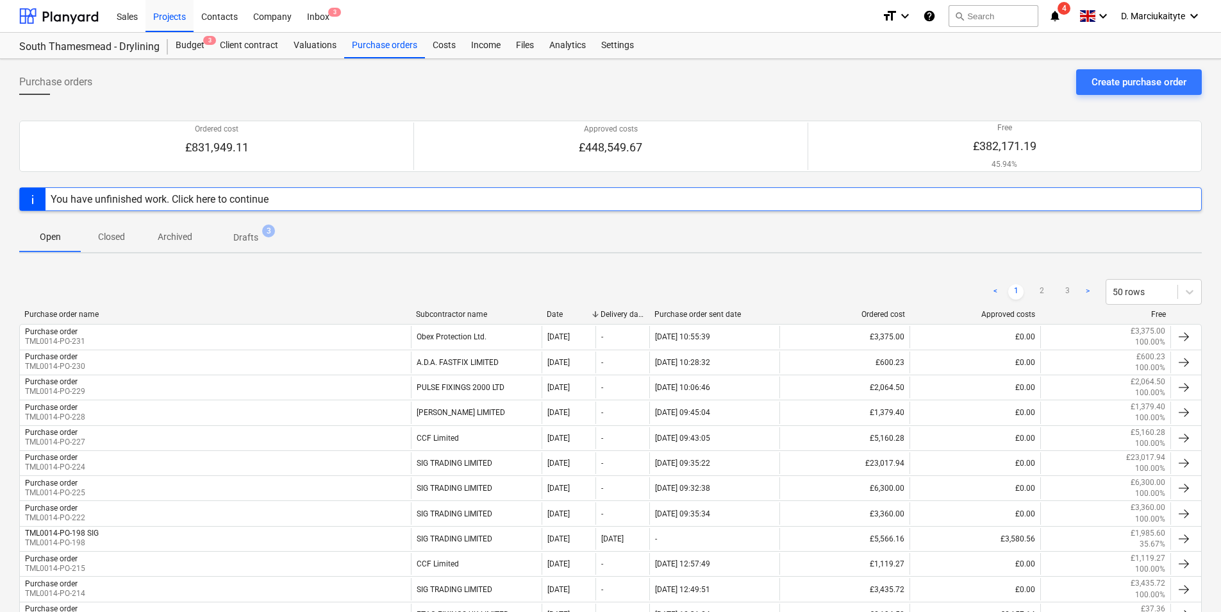
click at [179, 230] on p "Archived" at bounding box center [175, 236] width 35 height 13
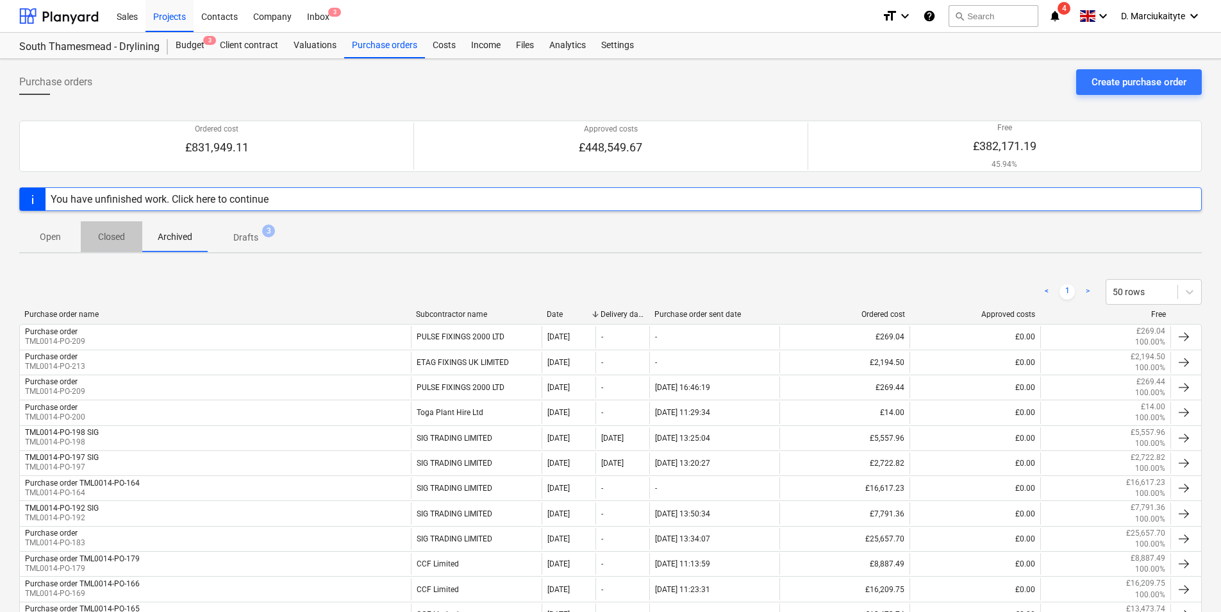
click at [122, 237] on p "Closed" at bounding box center [111, 236] width 31 height 13
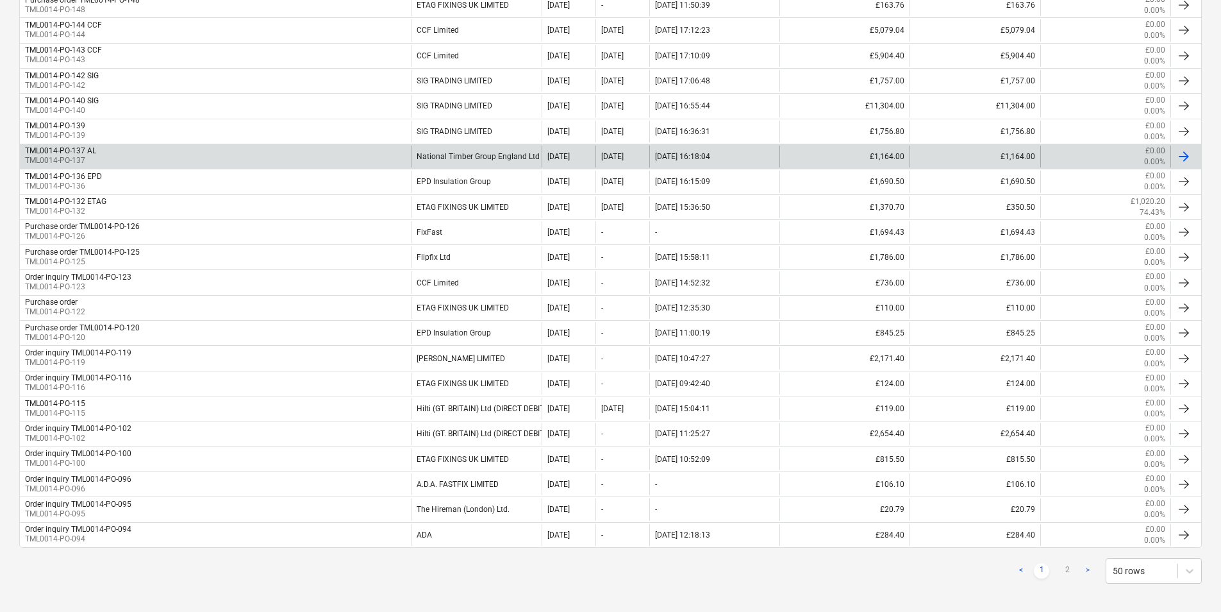
scroll to position [1045, 0]
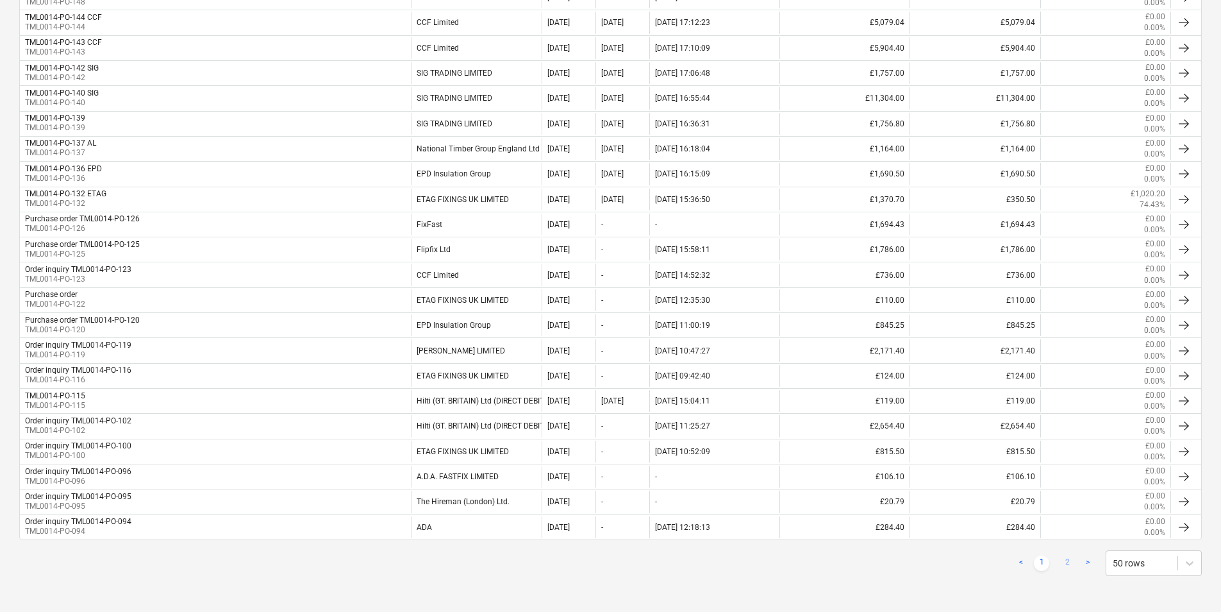
click at [1068, 560] on link "2" at bounding box center [1067, 562] width 15 height 15
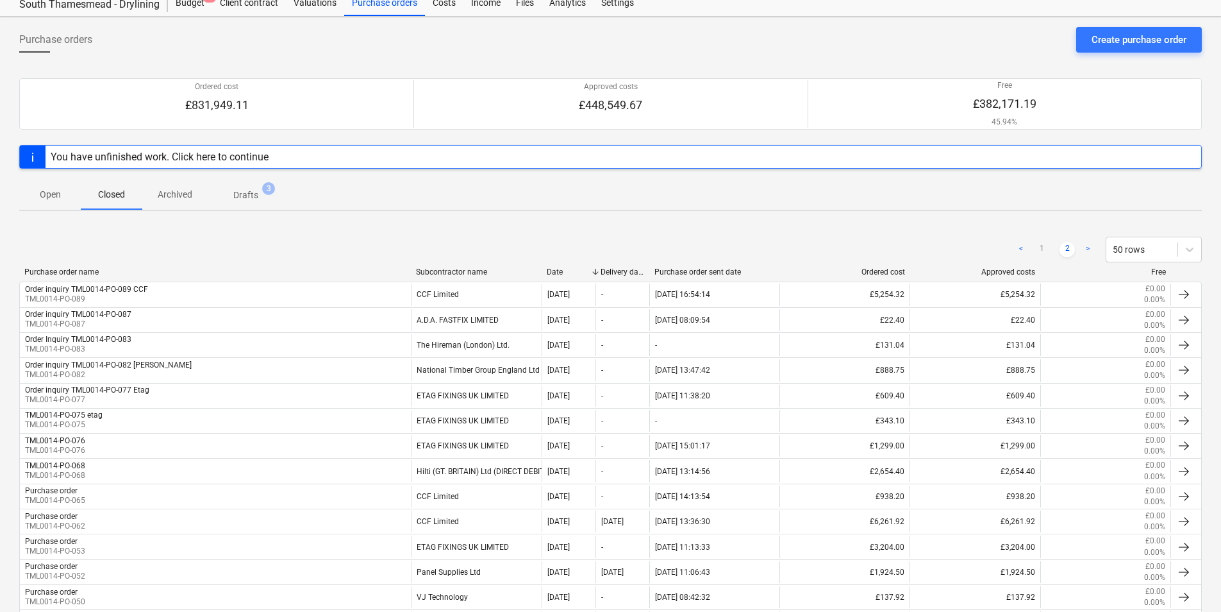
scroll to position [0, 0]
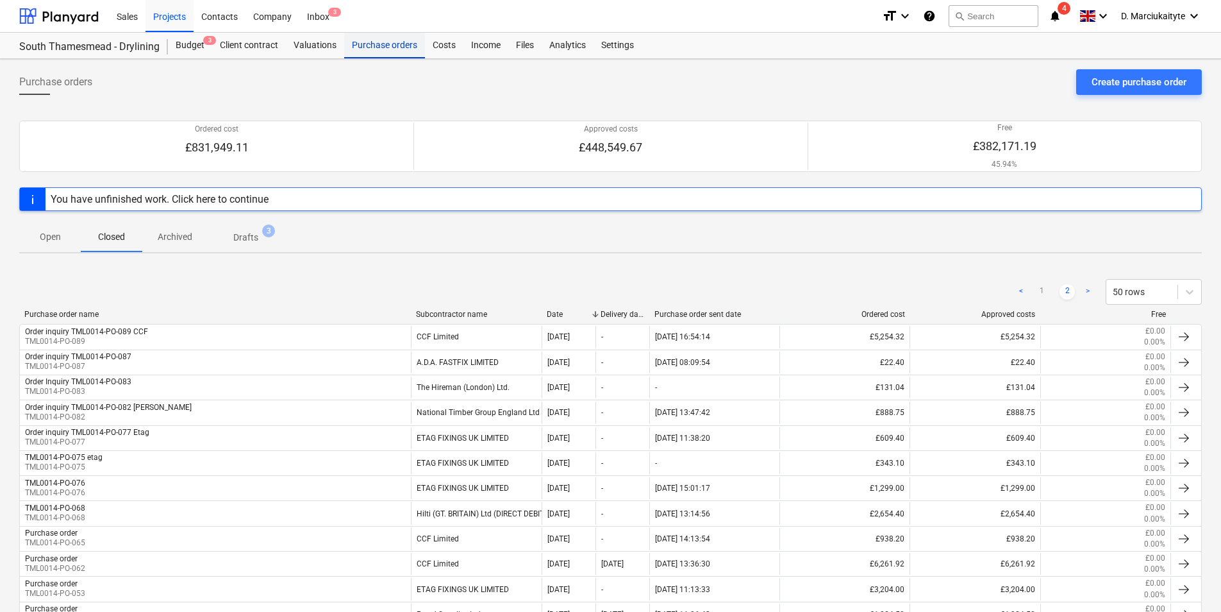
click at [378, 57] on div "Purchase orders" at bounding box center [384, 46] width 81 height 26
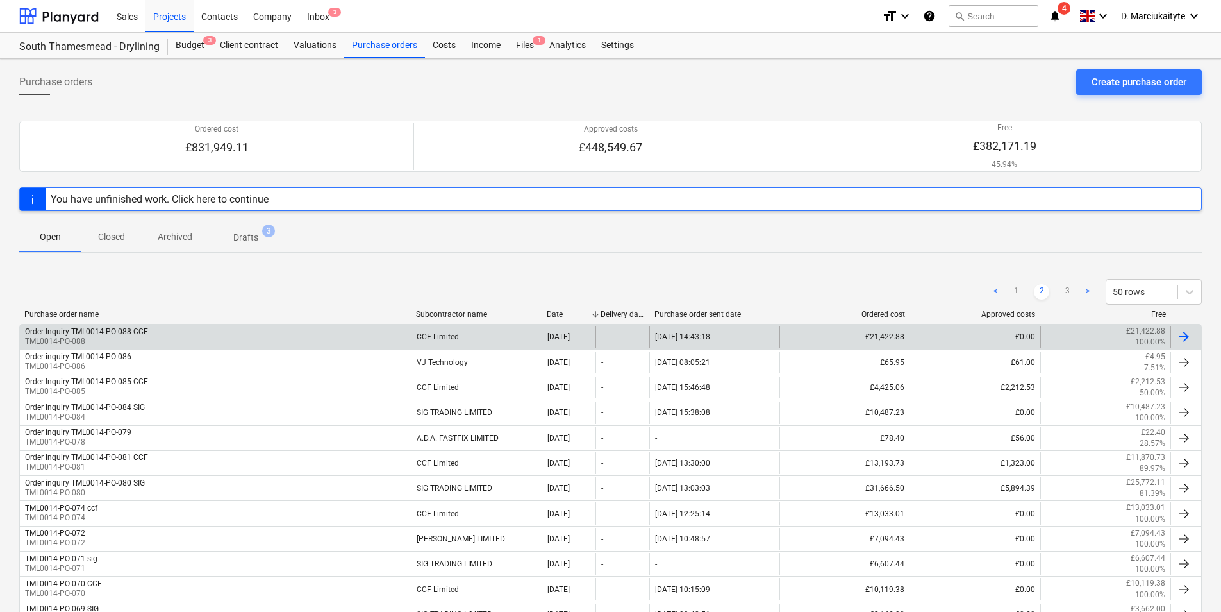
click at [363, 327] on div "Order Inquiry TML0014-PO-088 CCF TML0014-PO-088" at bounding box center [215, 337] width 391 height 22
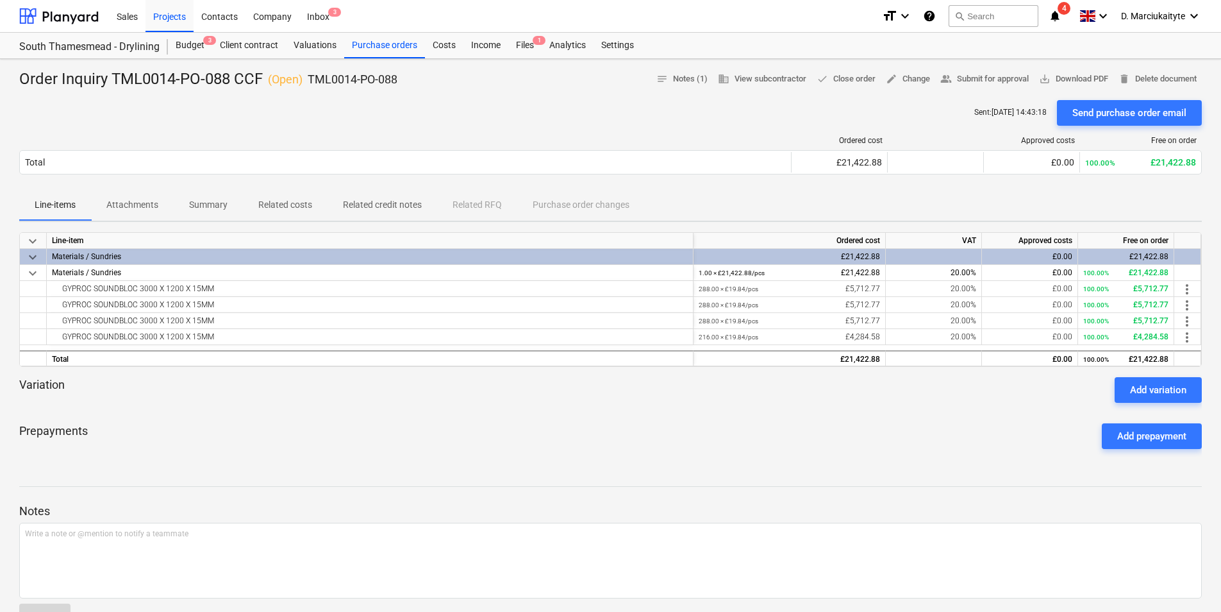
click at [196, 205] on p "Summary" at bounding box center [208, 204] width 38 height 13
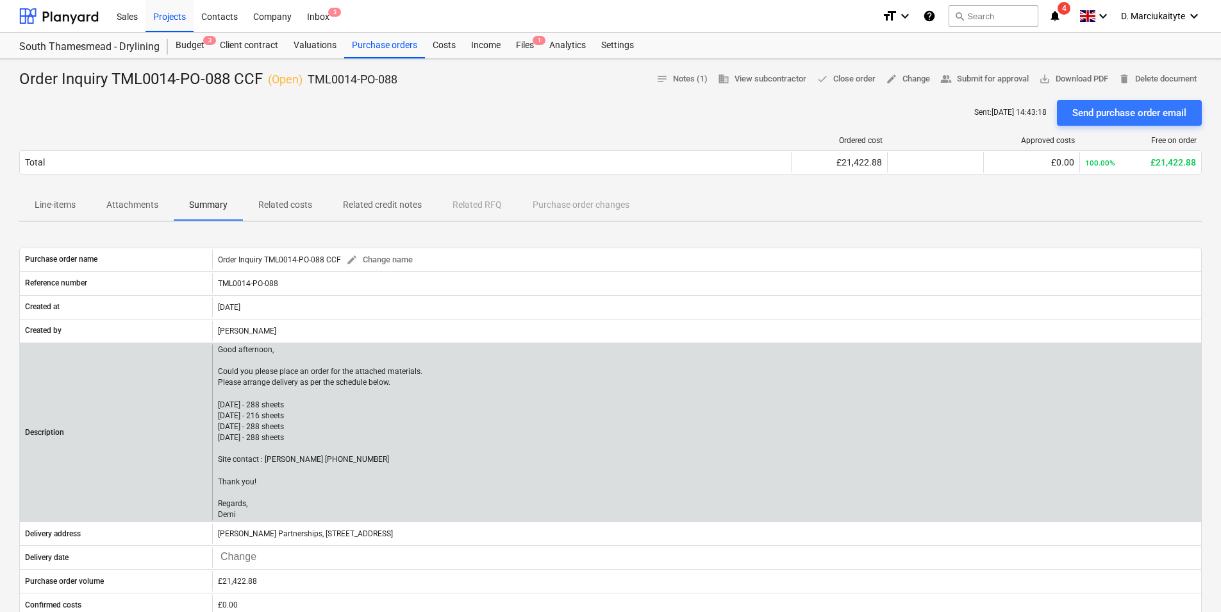
drag, startPoint x: 240, startPoint y: 513, endPoint x: 215, endPoint y: 448, distance: 69.4
click at [215, 448] on div "Good afternoon, Could you please place an order for the attached materials. Ple…" at bounding box center [706, 432] width 989 height 176
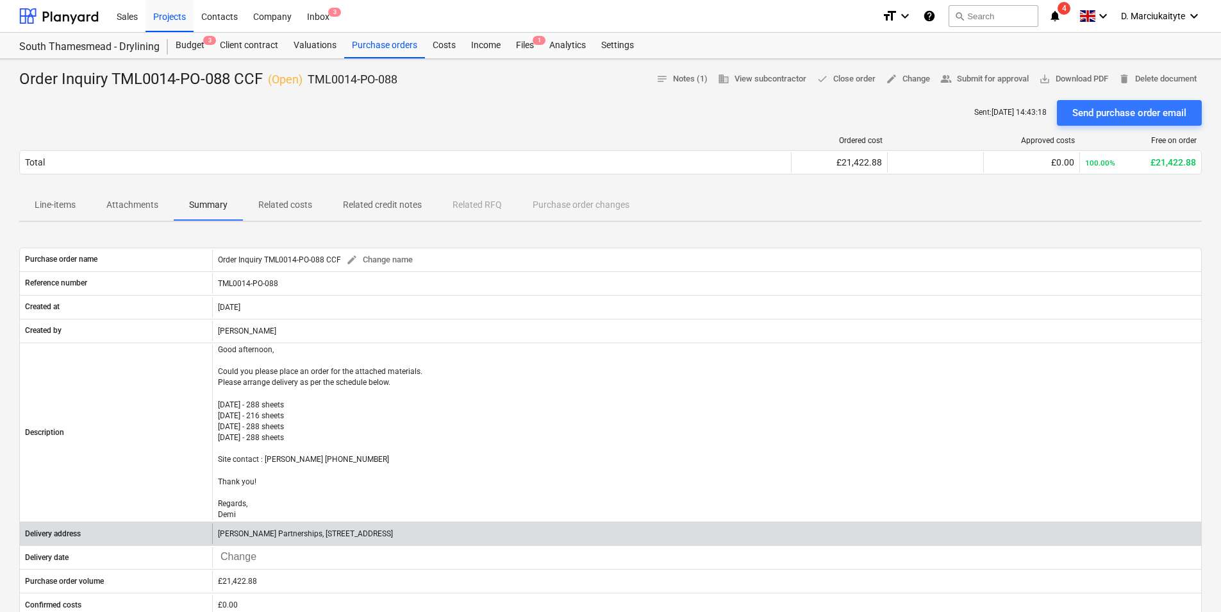
copy p "Site contact : Alex 07958418640 Thank you! Regards, Demi"
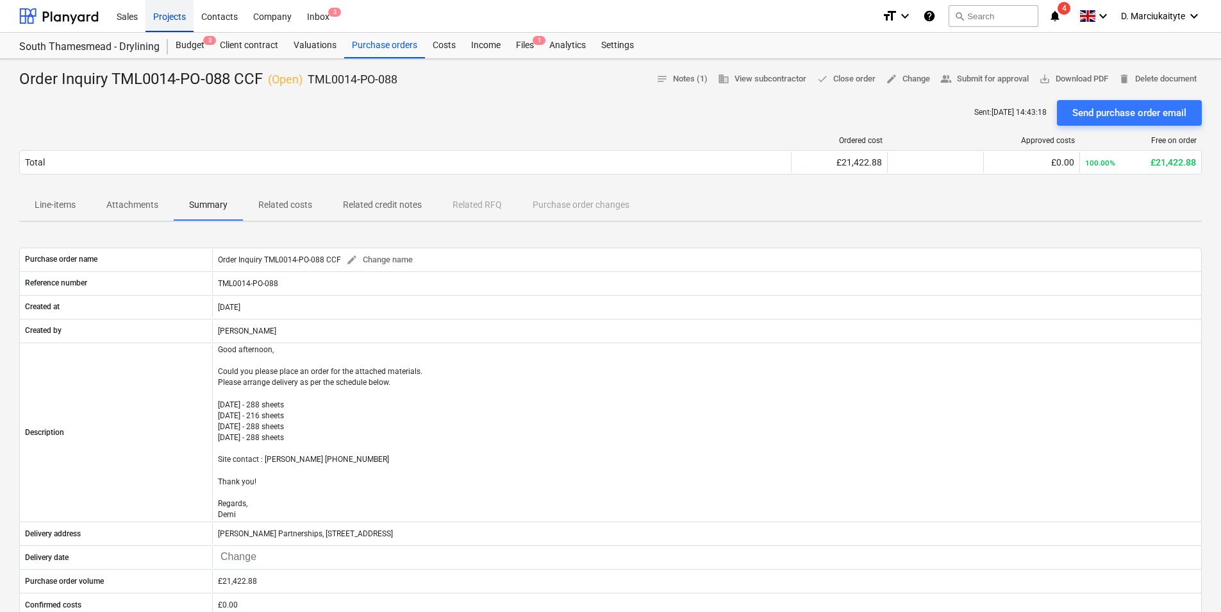
click at [165, 14] on div "Projects" at bounding box center [170, 15] width 48 height 33
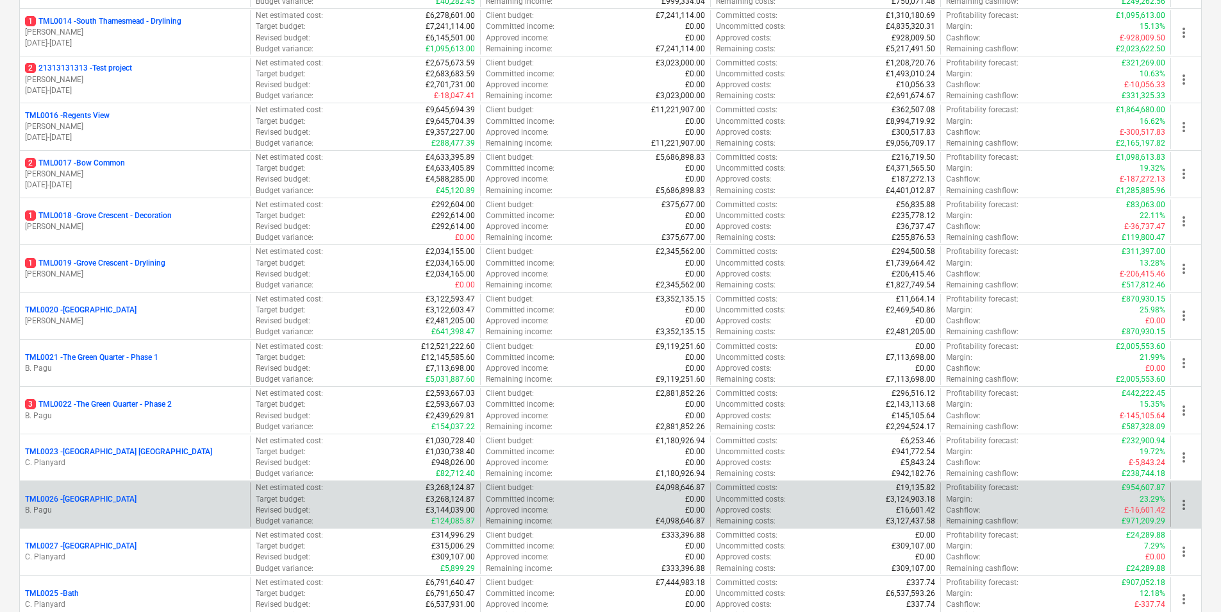
scroll to position [898, 0]
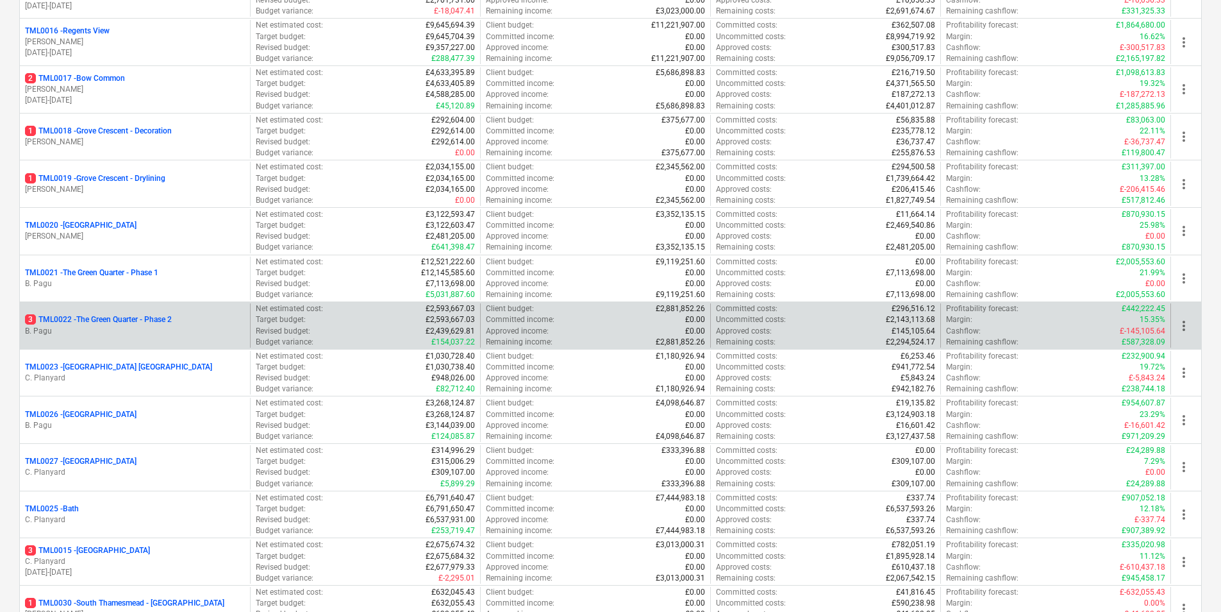
click at [113, 335] on p "B. Pagu" at bounding box center [135, 331] width 220 height 11
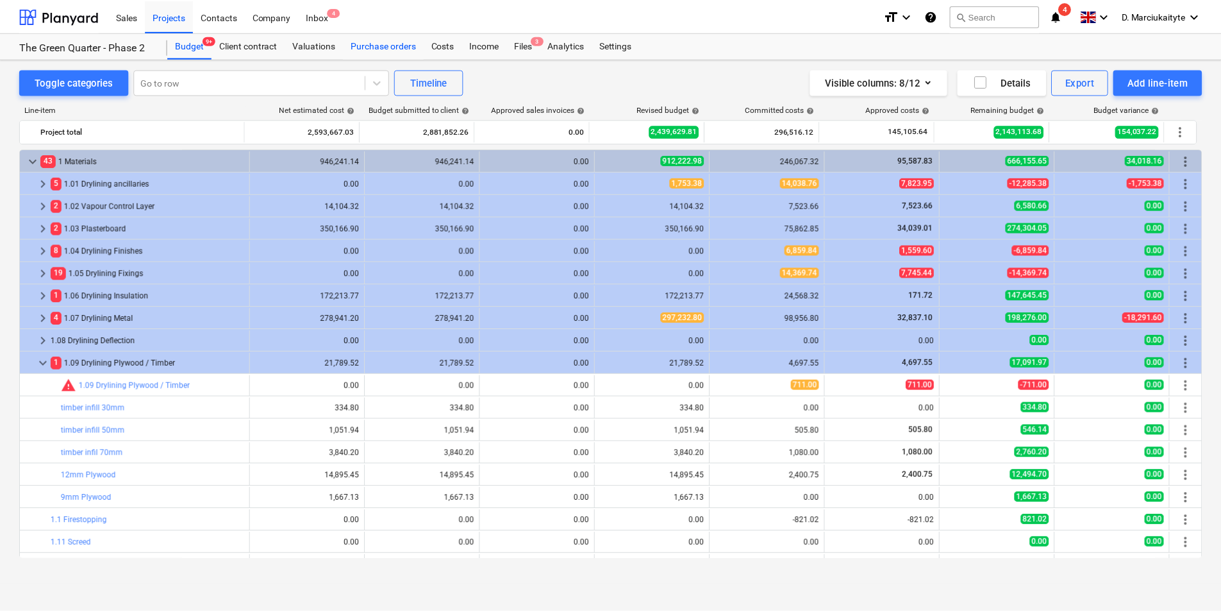
scroll to position [64, 0]
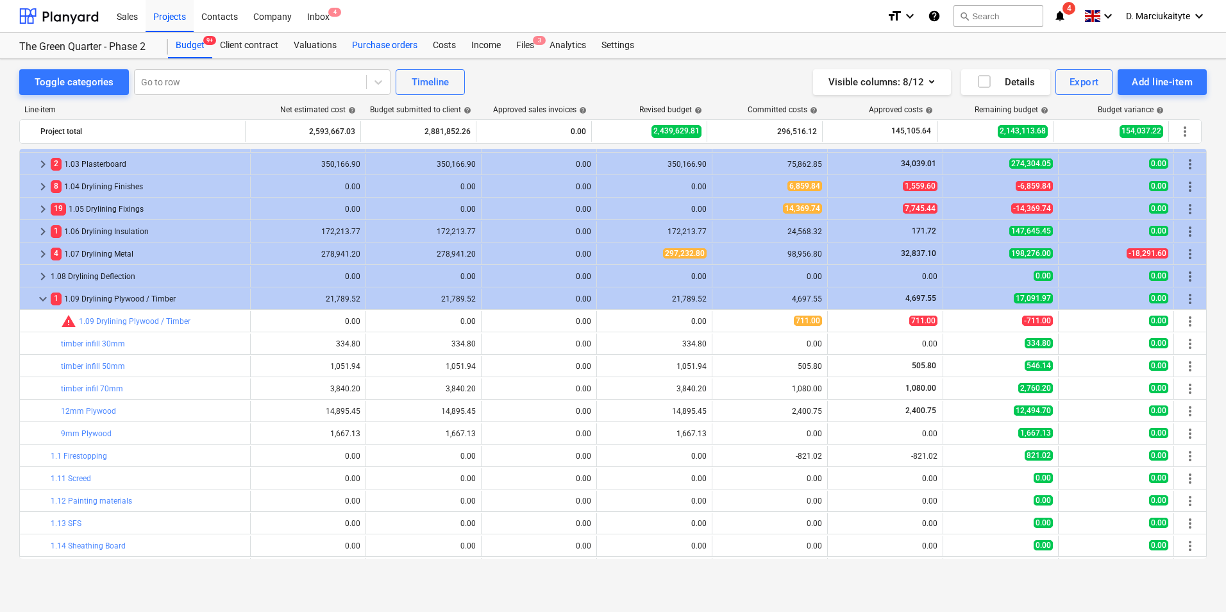
click at [400, 40] on div "Purchase orders" at bounding box center [384, 46] width 81 height 26
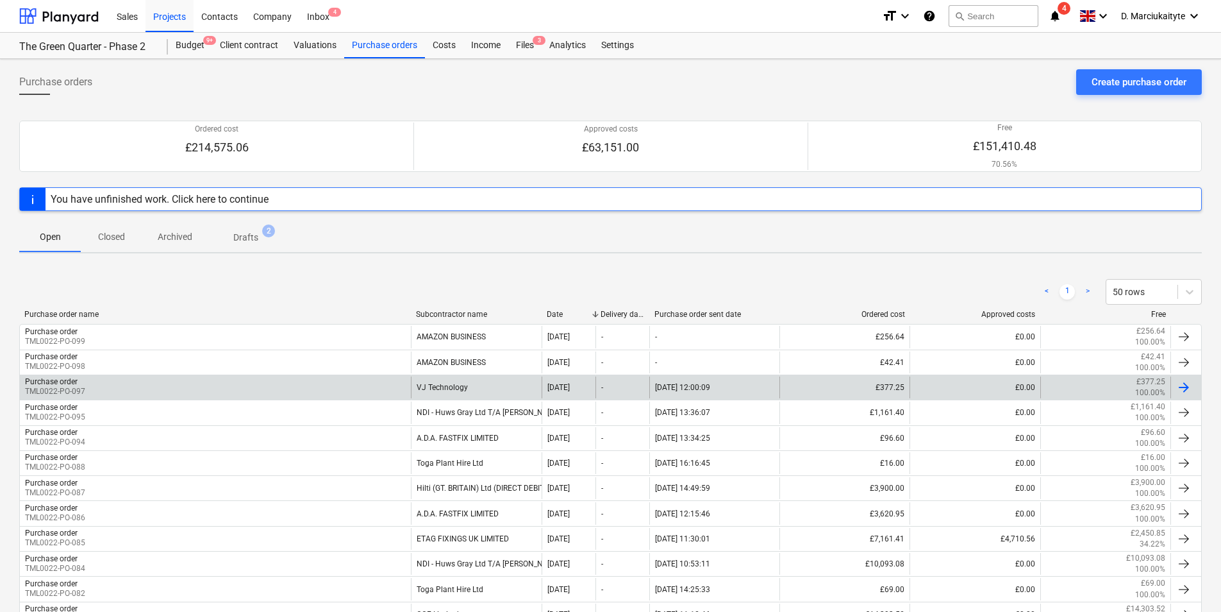
click at [243, 388] on div "Purchase order TML0022-PO-097" at bounding box center [215, 387] width 391 height 22
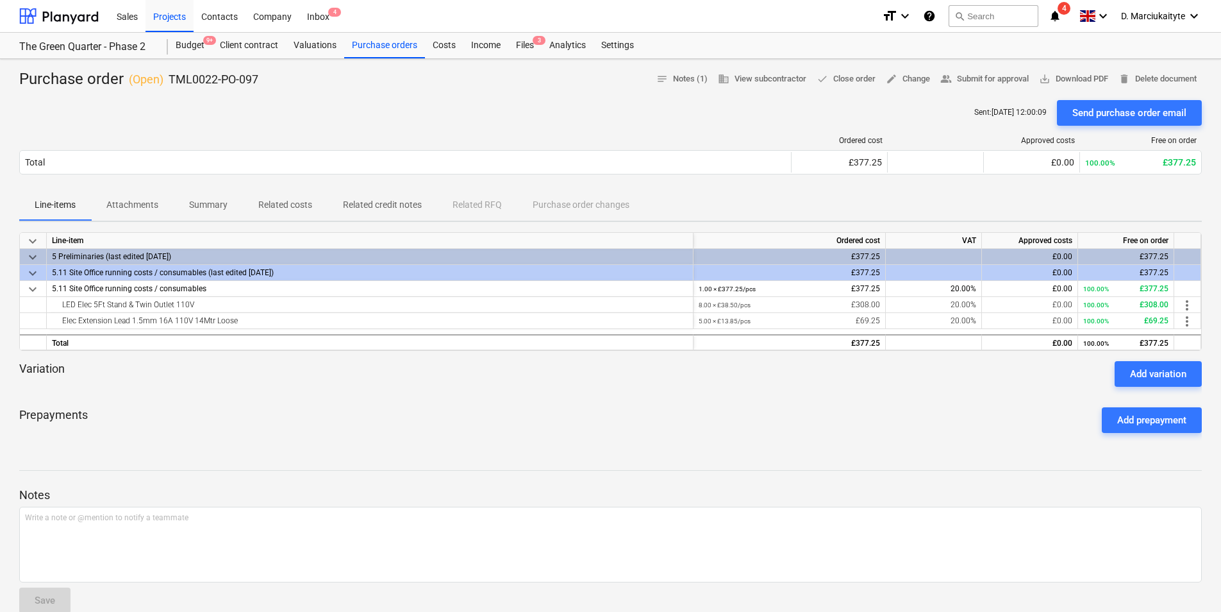
click at [191, 197] on span "Summary" at bounding box center [208, 204] width 69 height 21
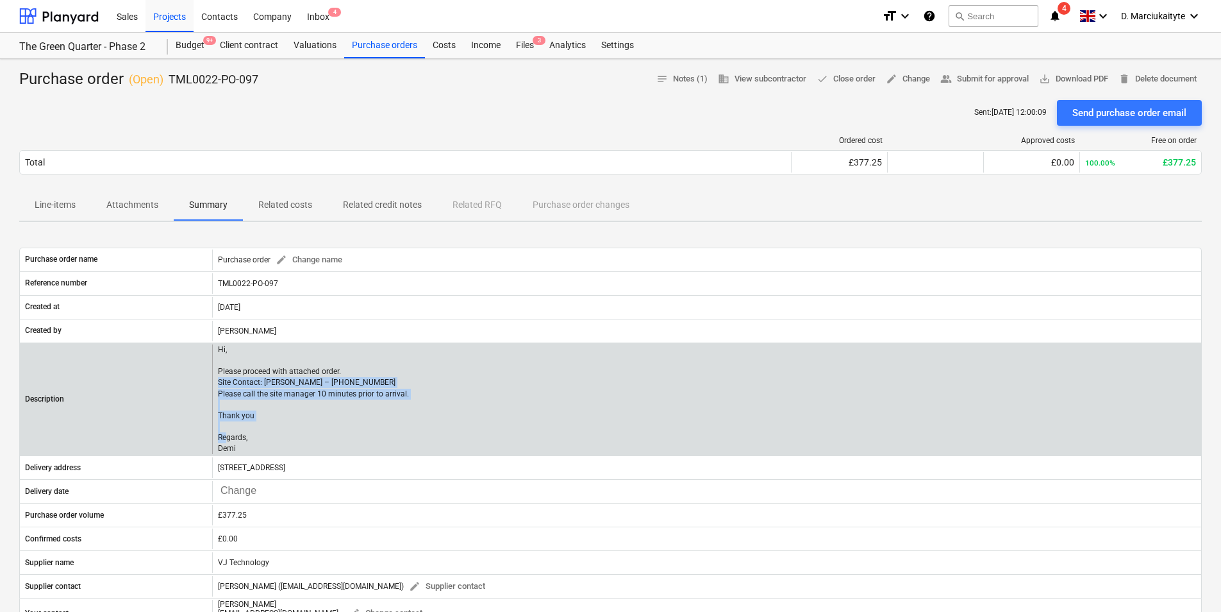
drag, startPoint x: 256, startPoint y: 447, endPoint x: 218, endPoint y: 383, distance: 73.9
click at [218, 383] on p "Hi, Please proceed with attached order. Site Contact: Dave – 07789 077947 Pleas…" at bounding box center [313, 399] width 191 height 110
copy p "Site Contact: Dave – 07789 077947 Please call the site manager 10 minutes prior…"
click at [303, 427] on p "Hi, Please proceed with attached order. Site Contact: Dave – 07789 077947 Pleas…" at bounding box center [313, 399] width 191 height 110
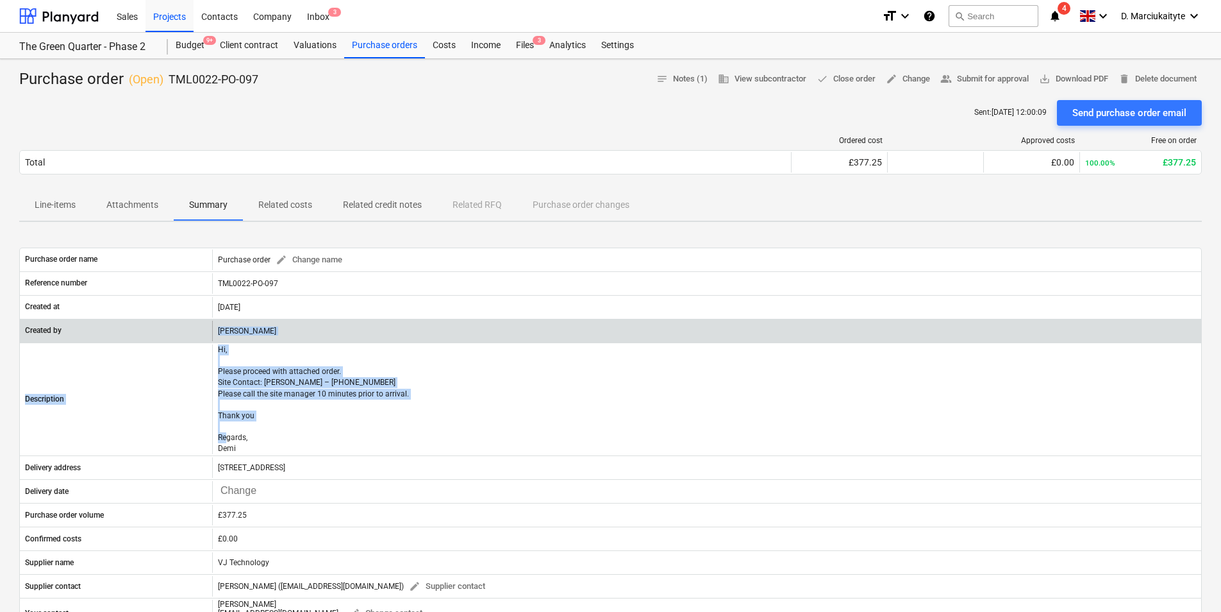
drag, startPoint x: 256, startPoint y: 448, endPoint x: 206, endPoint y: 321, distance: 136.5
click at [206, 321] on div "Purchase order name Purchase order edit Change name Reference number TML0022-PO…" at bounding box center [610, 438] width 1183 height 382
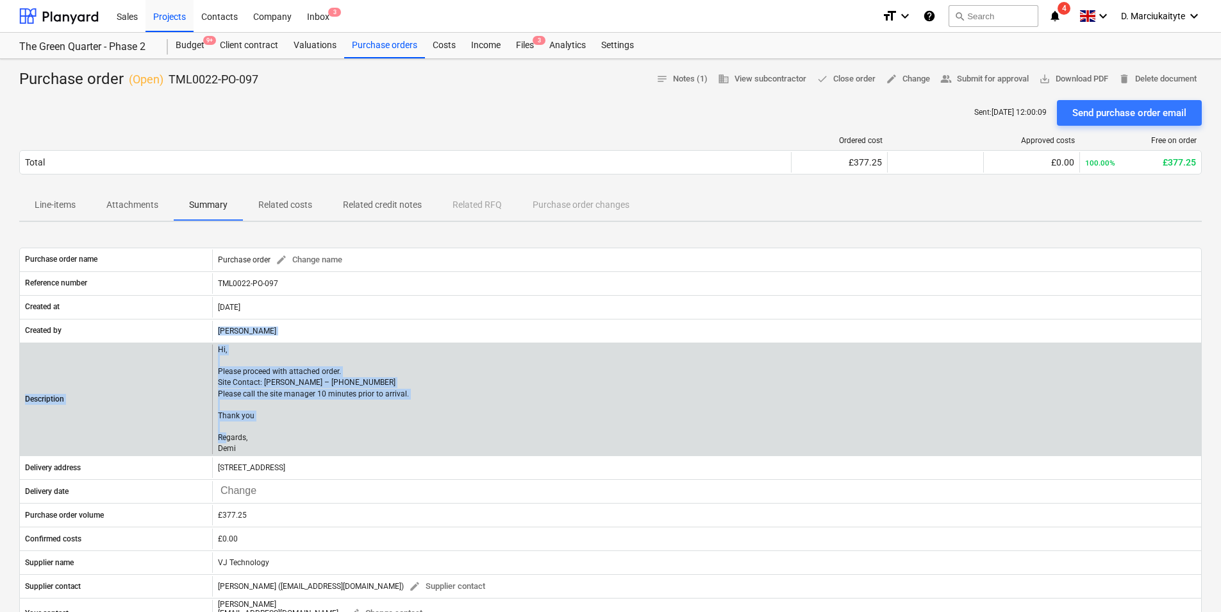
click at [407, 441] on div "Hi, Please proceed with attached order. Site Contact: Dave – 07789 077947 Pleas…" at bounding box center [706, 399] width 989 height 110
click at [246, 430] on p "Hi, Please proceed with attached order. Site Contact: Dave – 07789 077947 Pleas…" at bounding box center [313, 399] width 191 height 110
click at [257, 451] on p "Hi, Please proceed with attached order. Site Contact: Dave – 07789 077947 Pleas…" at bounding box center [313, 399] width 191 height 110
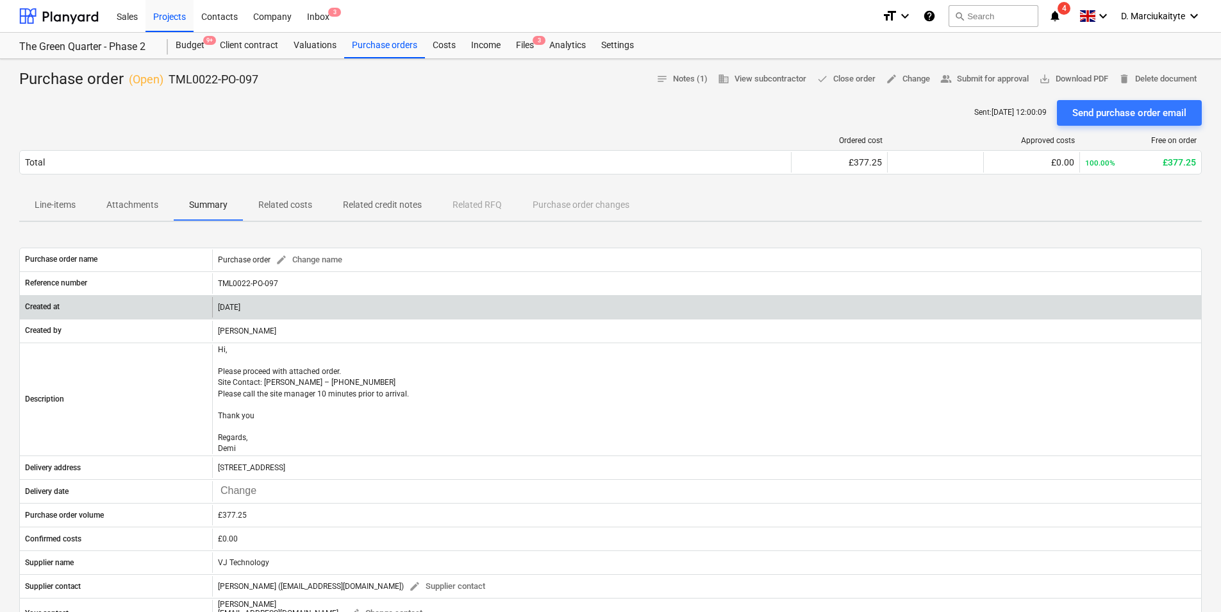
click at [292, 299] on div "[DATE]" at bounding box center [706, 307] width 989 height 21
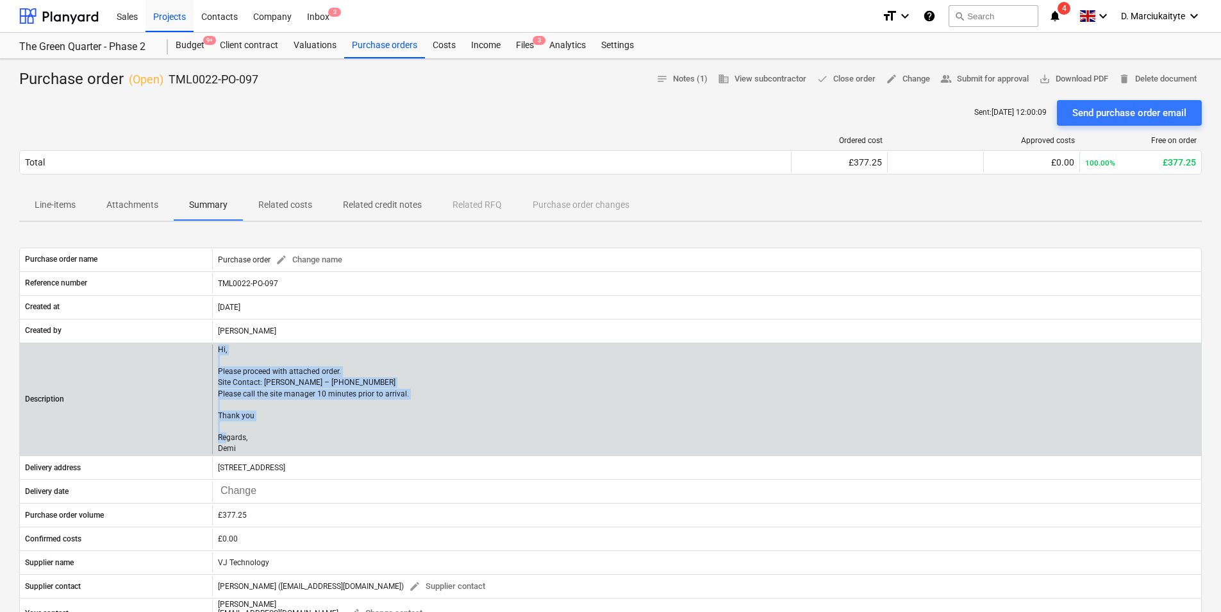
drag, startPoint x: 215, startPoint y: 348, endPoint x: 248, endPoint y: 437, distance: 94.9
click at [253, 448] on div "Hi, Please proceed with attached order. Site Contact: Dave – 07789 077947 Pleas…" at bounding box center [706, 399] width 989 height 110
copy p "Hi, Please proceed with attached order. Site Contact: Dave – 07789 077947 Pleas…"
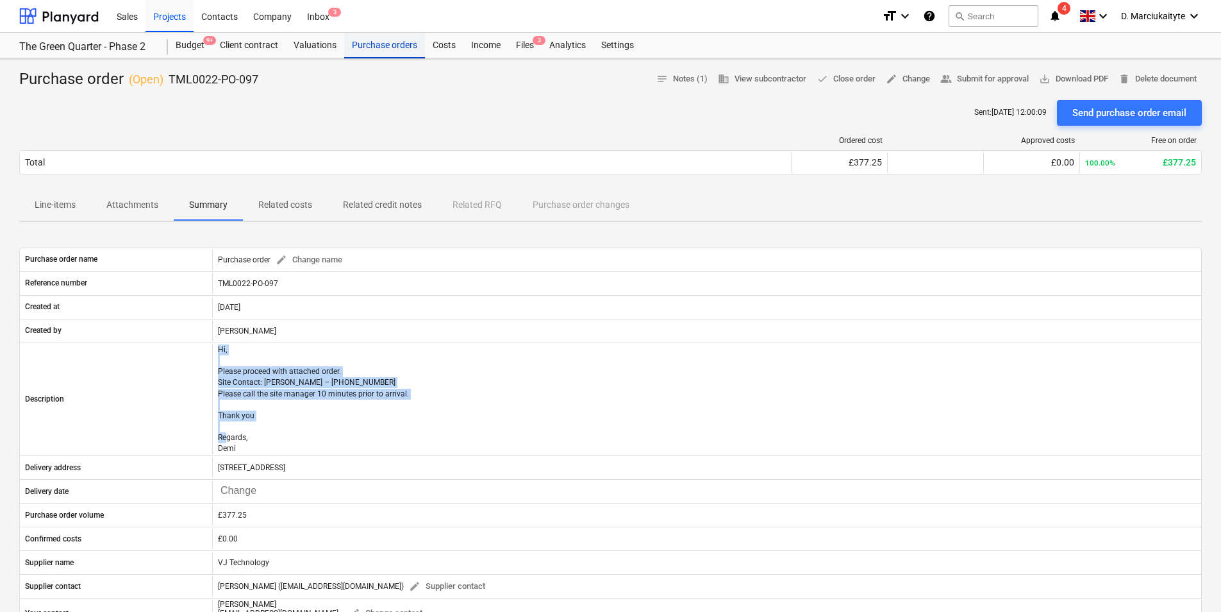
click at [399, 50] on div "Purchase orders" at bounding box center [384, 46] width 81 height 26
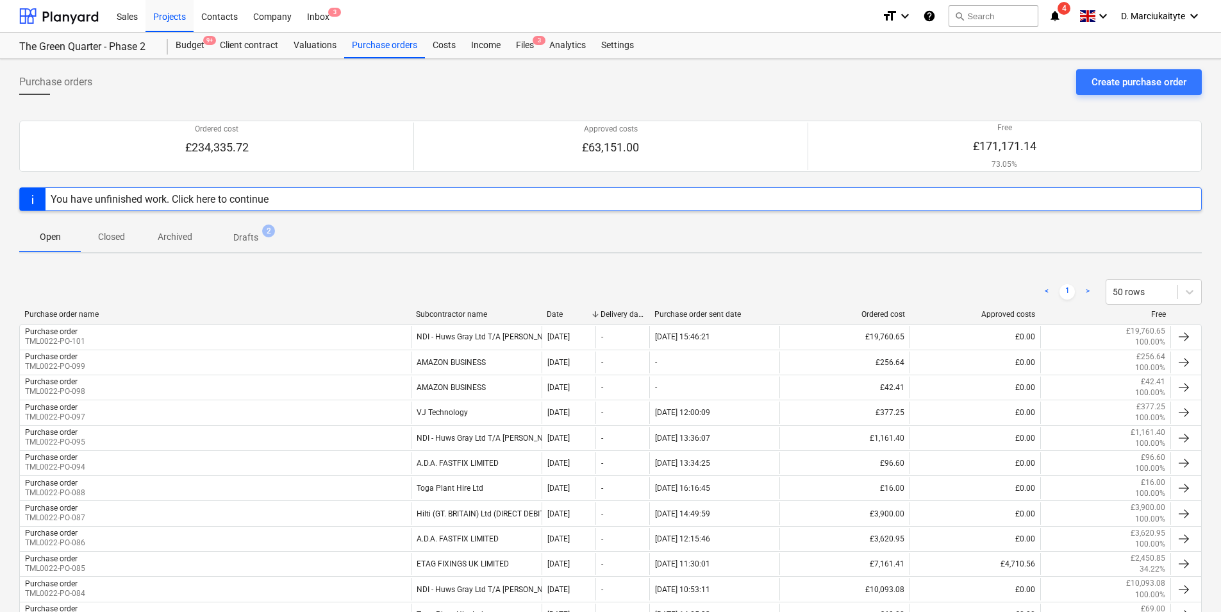
click at [250, 233] on p "Drafts" at bounding box center [245, 237] width 25 height 13
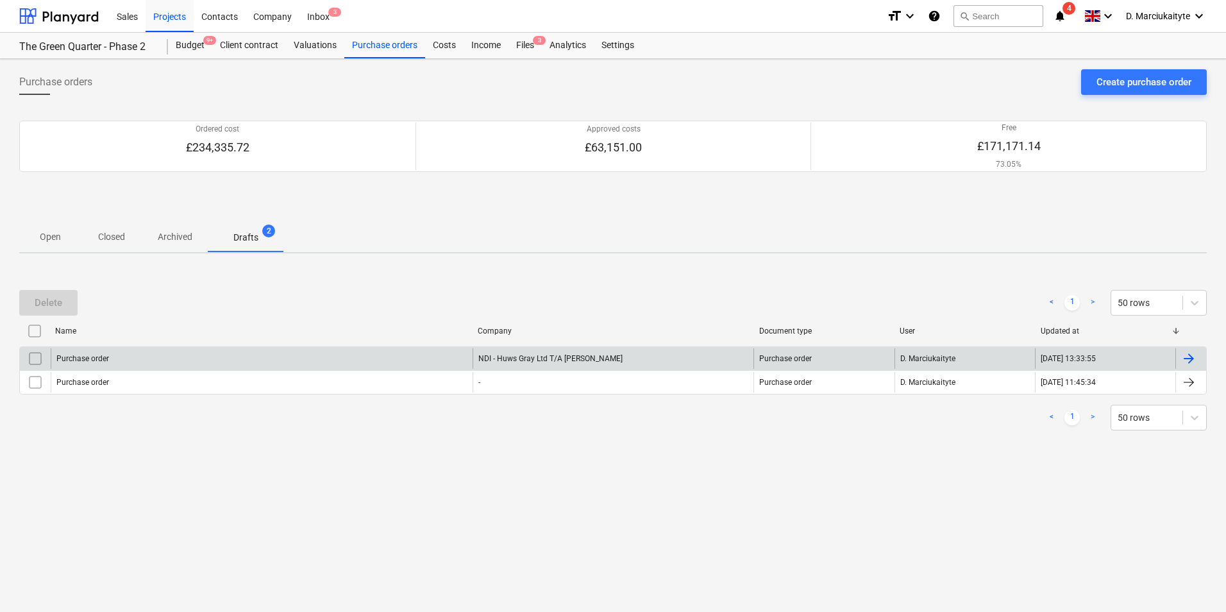
click at [348, 364] on div "Purchase order" at bounding box center [262, 358] width 422 height 21
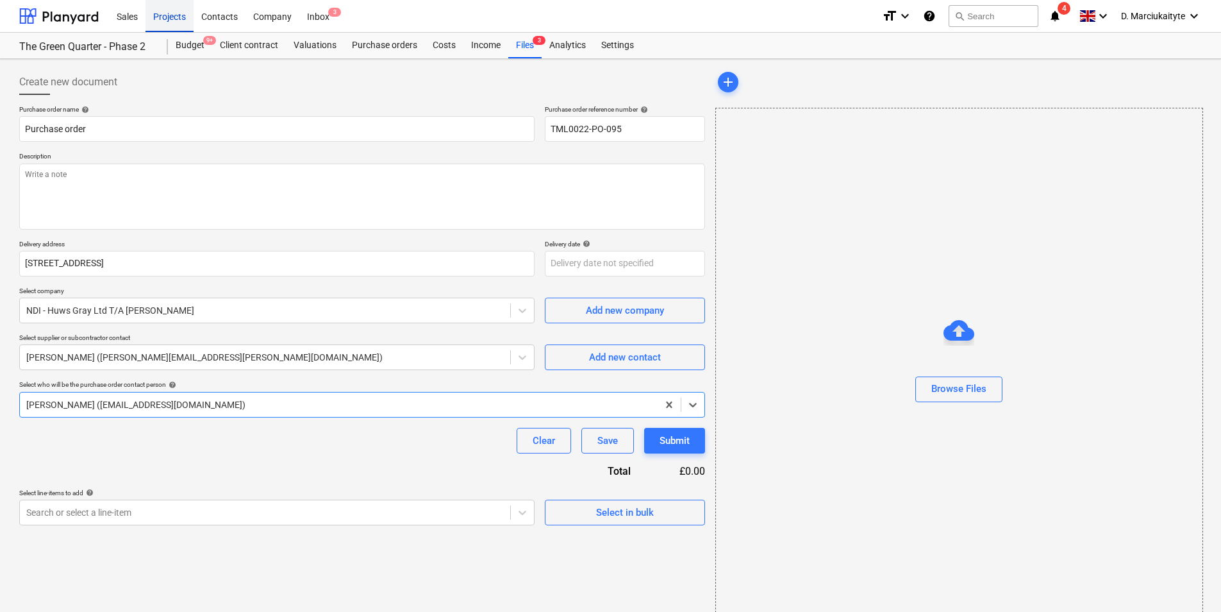
click at [183, 17] on div "Projects" at bounding box center [170, 15] width 48 height 33
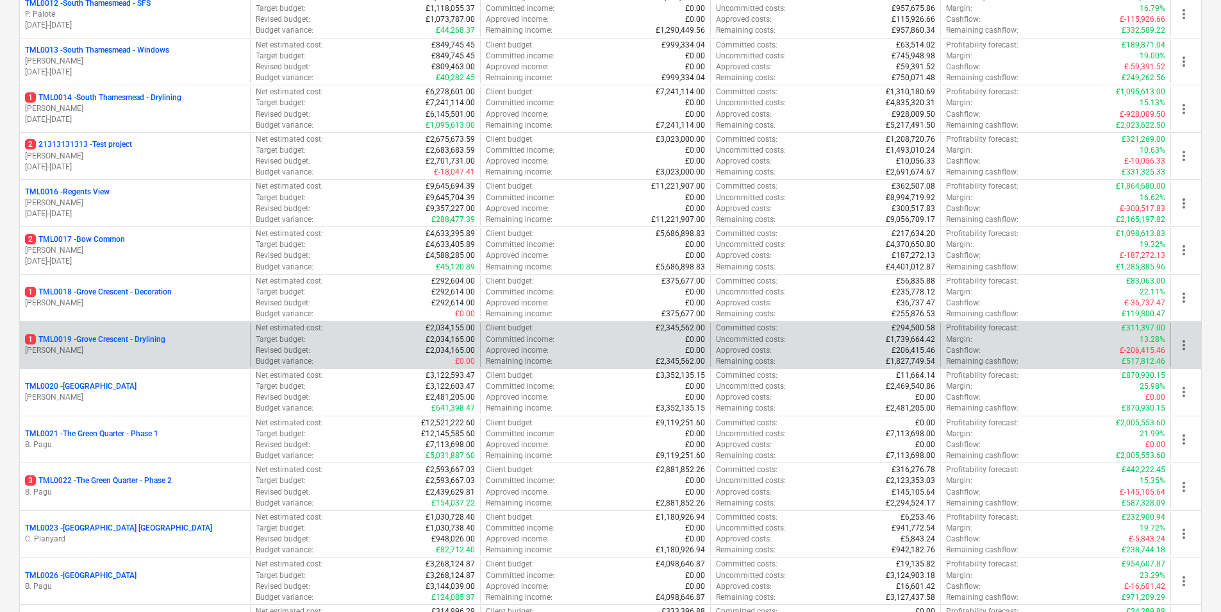
scroll to position [834, 0]
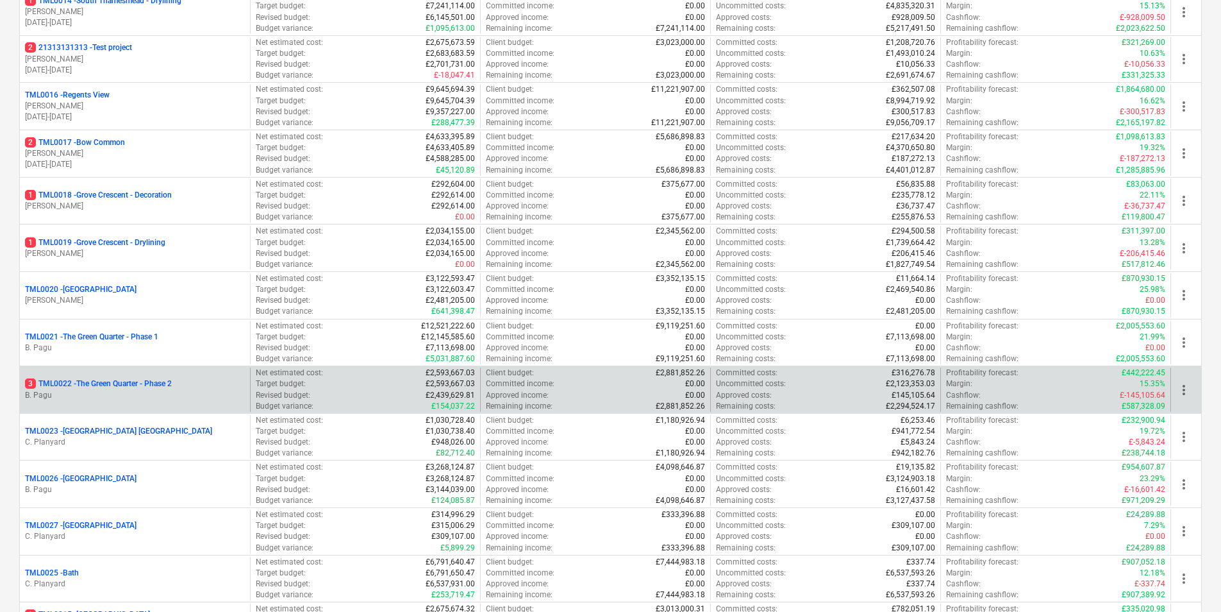
click at [139, 389] on p "3 TML0022 - The Green Quarter - Phase 2" at bounding box center [98, 383] width 147 height 11
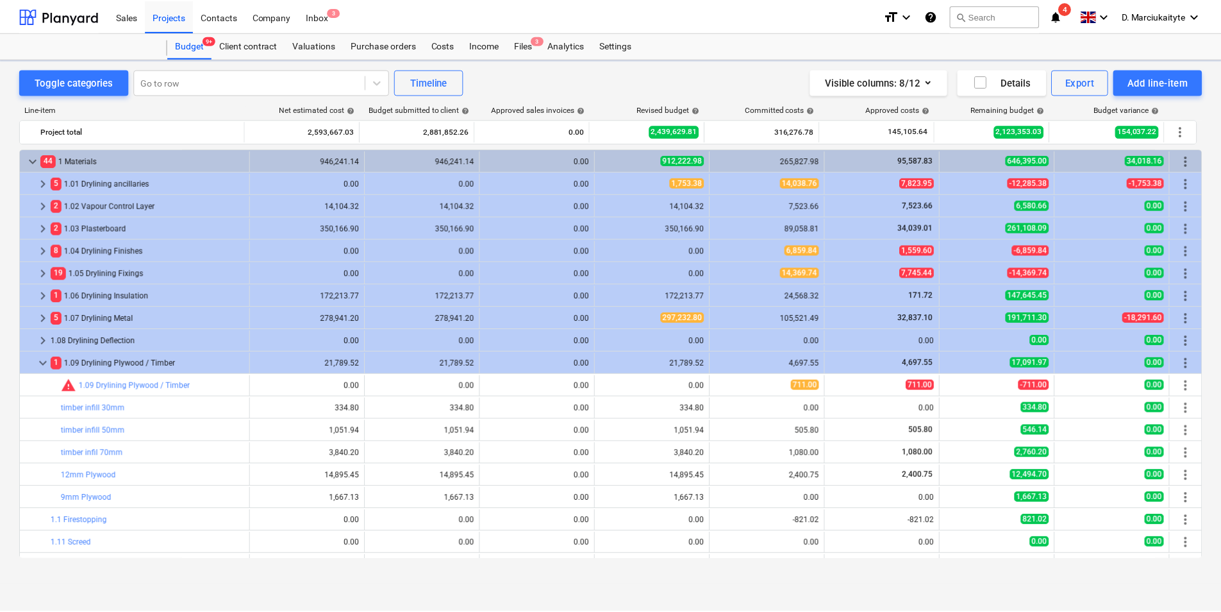
scroll to position [64, 0]
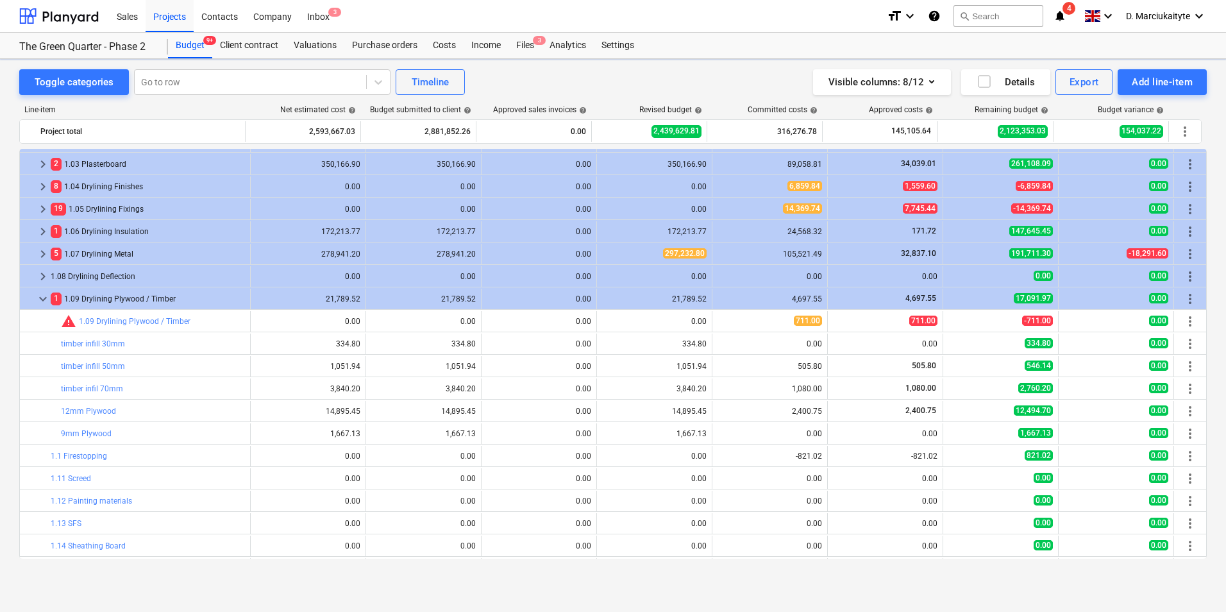
click at [385, 32] on div "Sales Projects Contacts Company Inbox 3 format_size keyboard_arrow_down help se…" at bounding box center [613, 16] width 1226 height 33
click at [401, 43] on div "Purchase orders" at bounding box center [384, 46] width 81 height 26
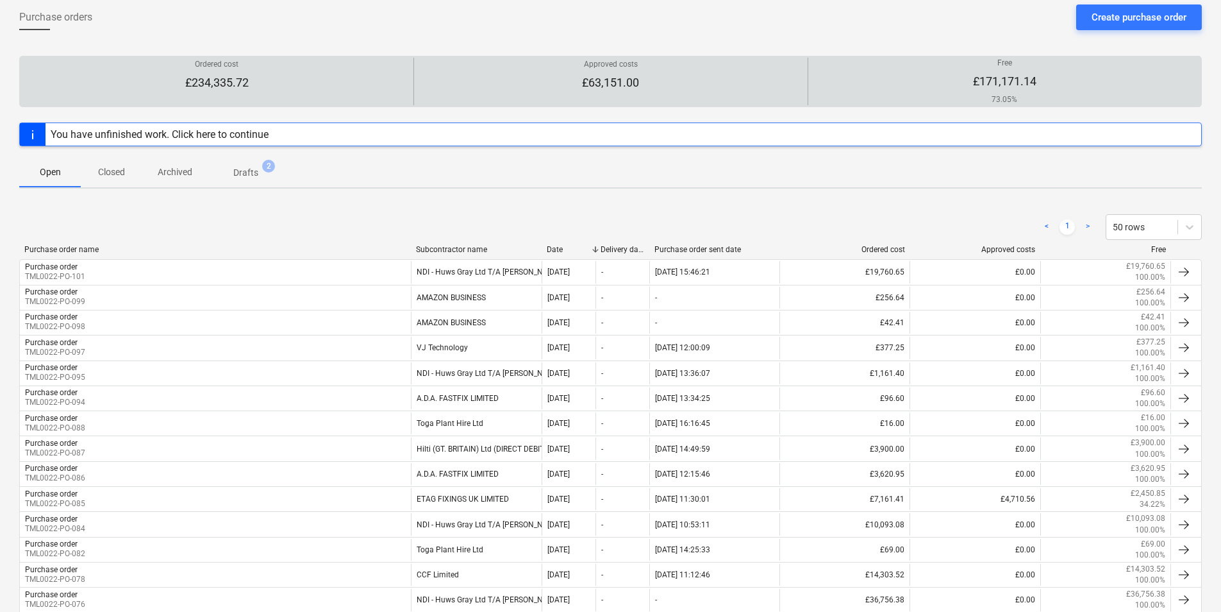
scroll to position [64, 0]
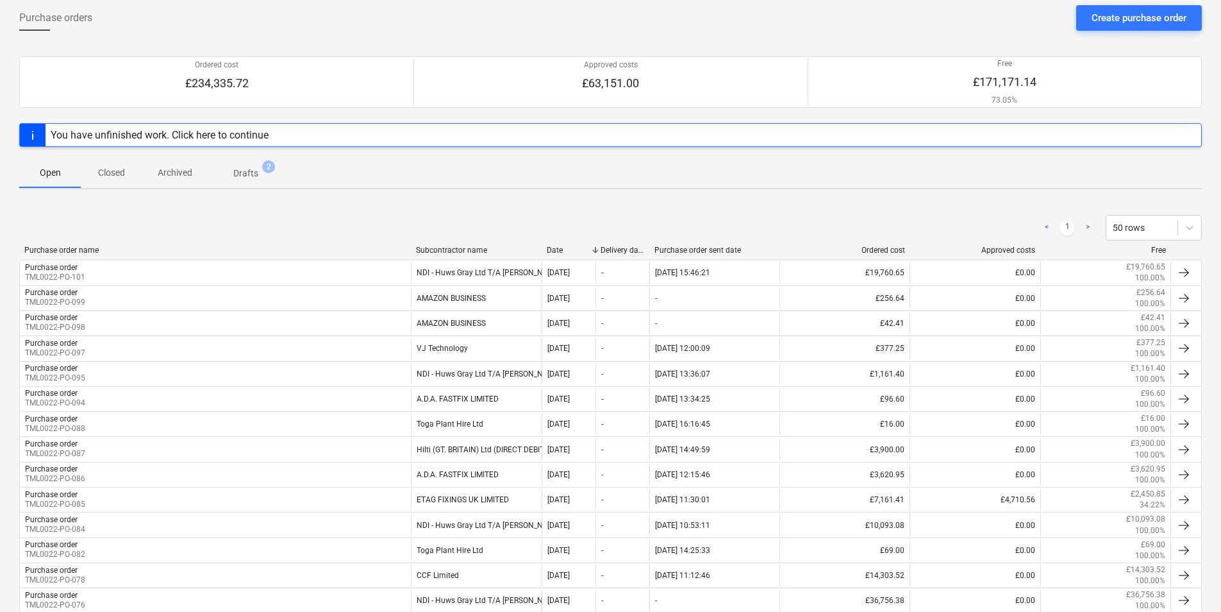
click at [1140, 18] on div "Create purchase order" at bounding box center [1139, 18] width 95 height 17
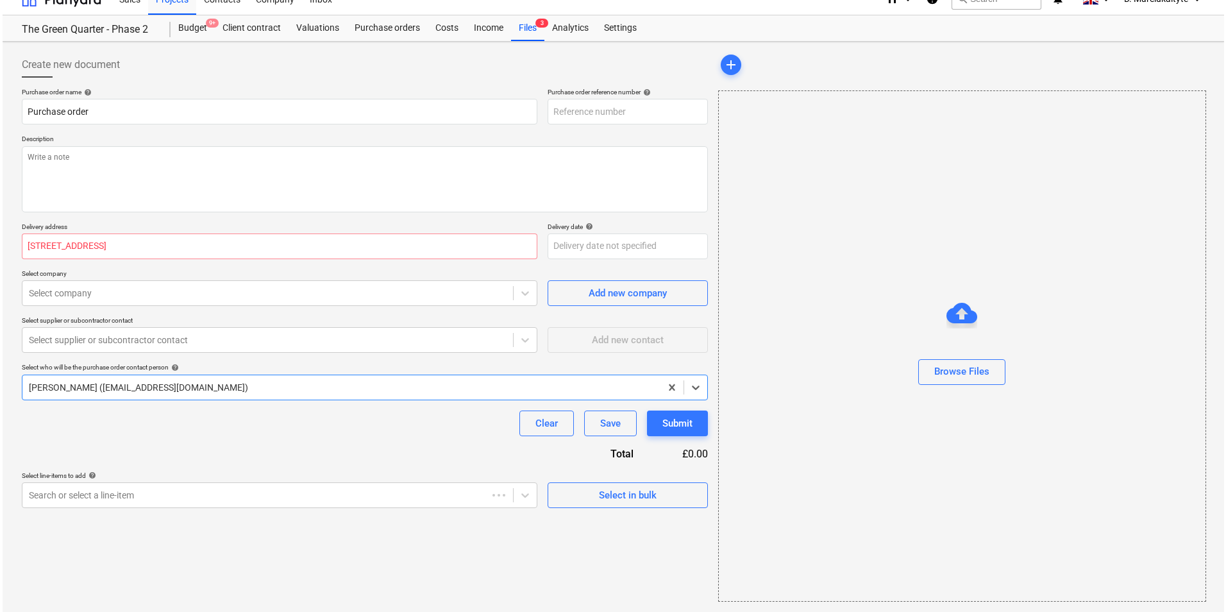
scroll to position [17, 0]
type textarea "x"
type input "TML0022-PO-104"
click at [600, 500] on div "Select in bulk" at bounding box center [625, 495] width 58 height 17
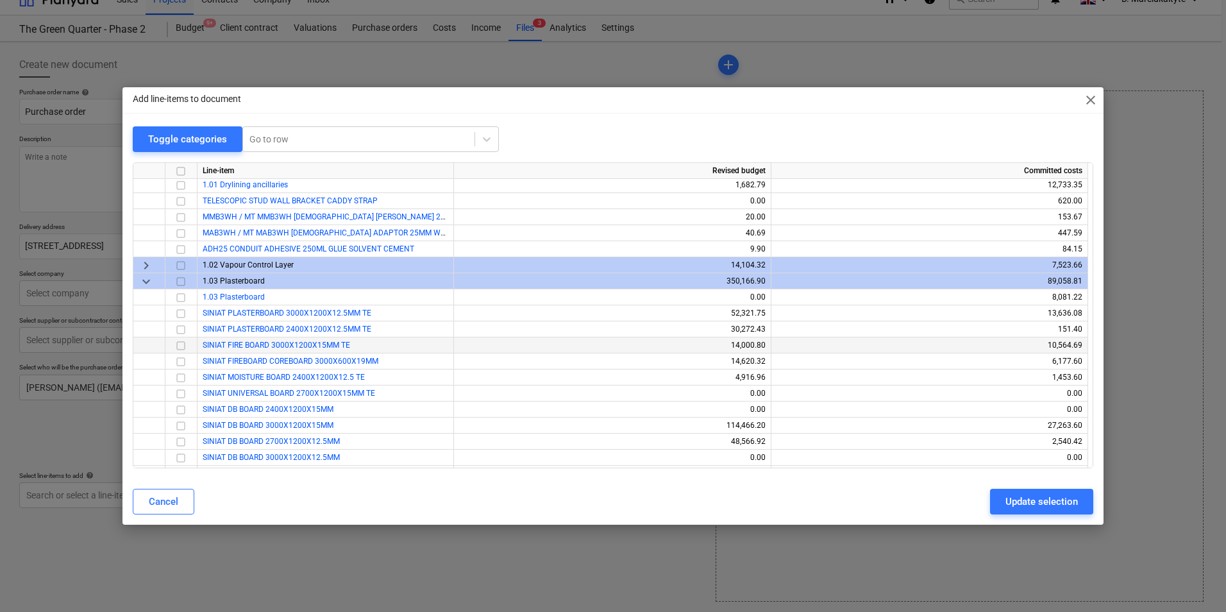
scroll to position [64, 0]
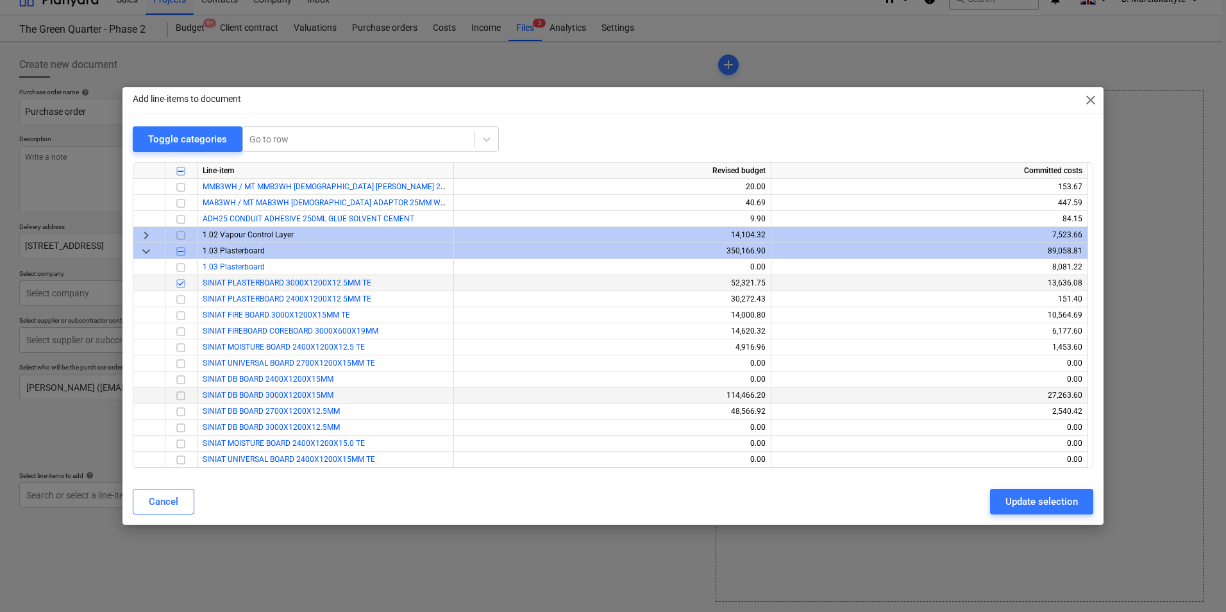
click at [186, 398] on input "checkbox" at bounding box center [180, 395] width 15 height 15
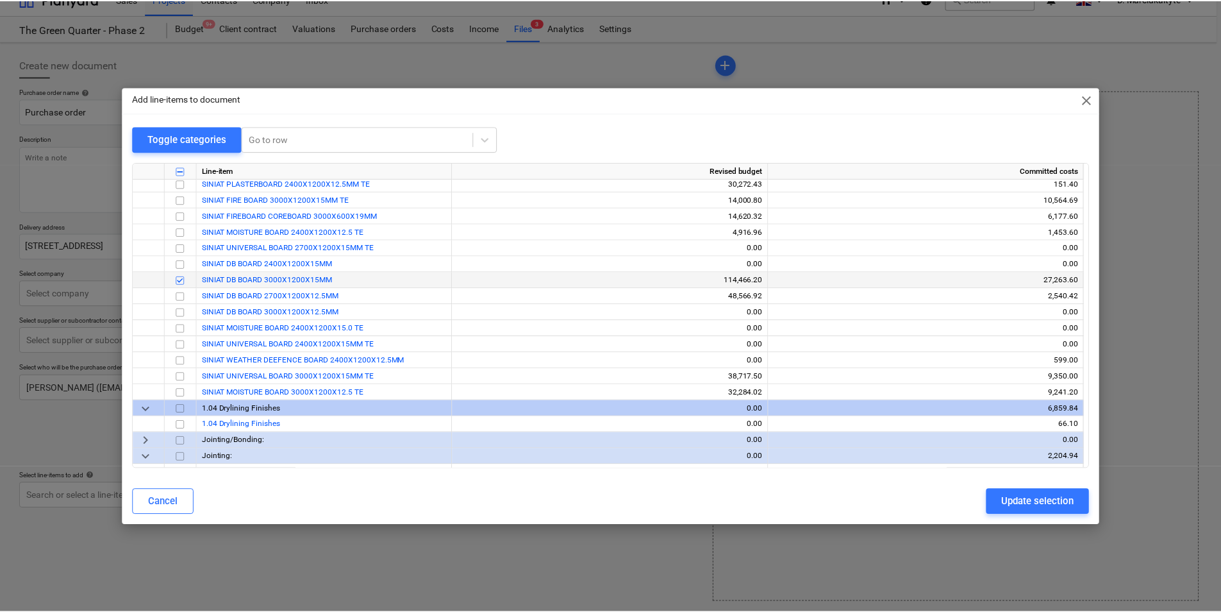
scroll to position [192, 0]
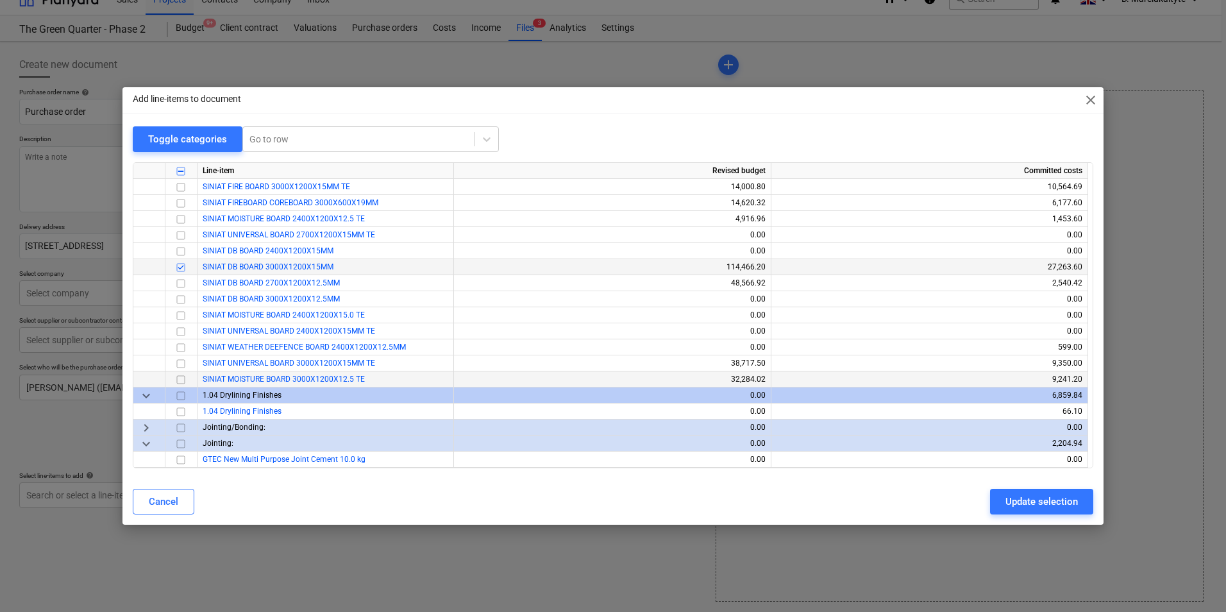
click at [183, 377] on input "checkbox" at bounding box center [180, 379] width 15 height 15
click at [1050, 496] on div "Update selection" at bounding box center [1041, 501] width 72 height 17
type textarea "x"
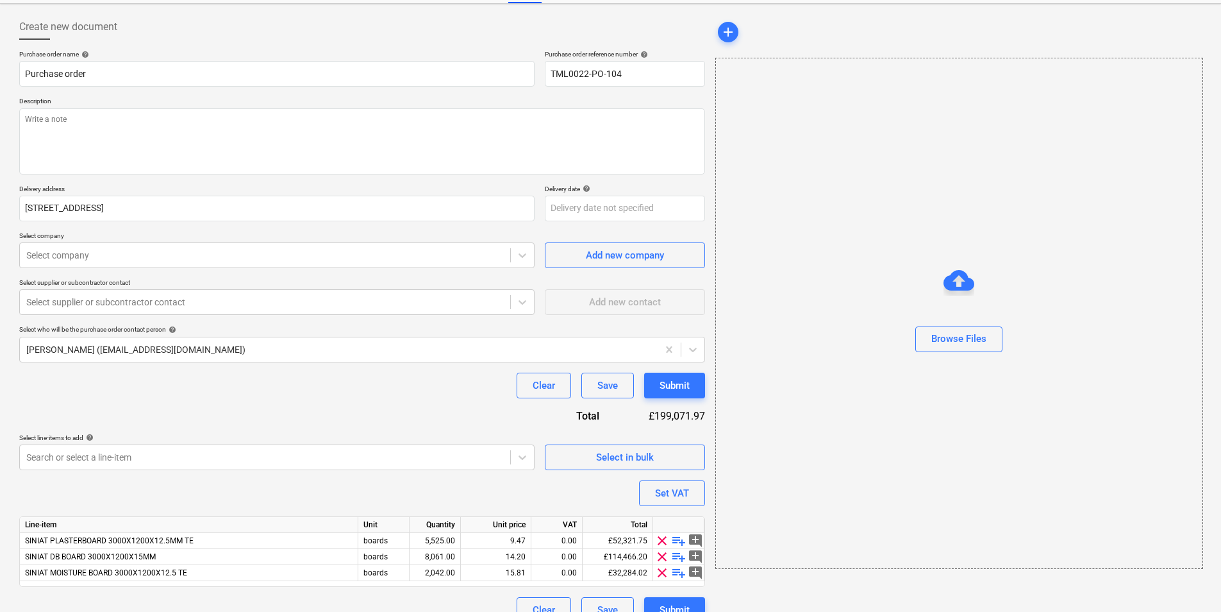
scroll to position [76, 0]
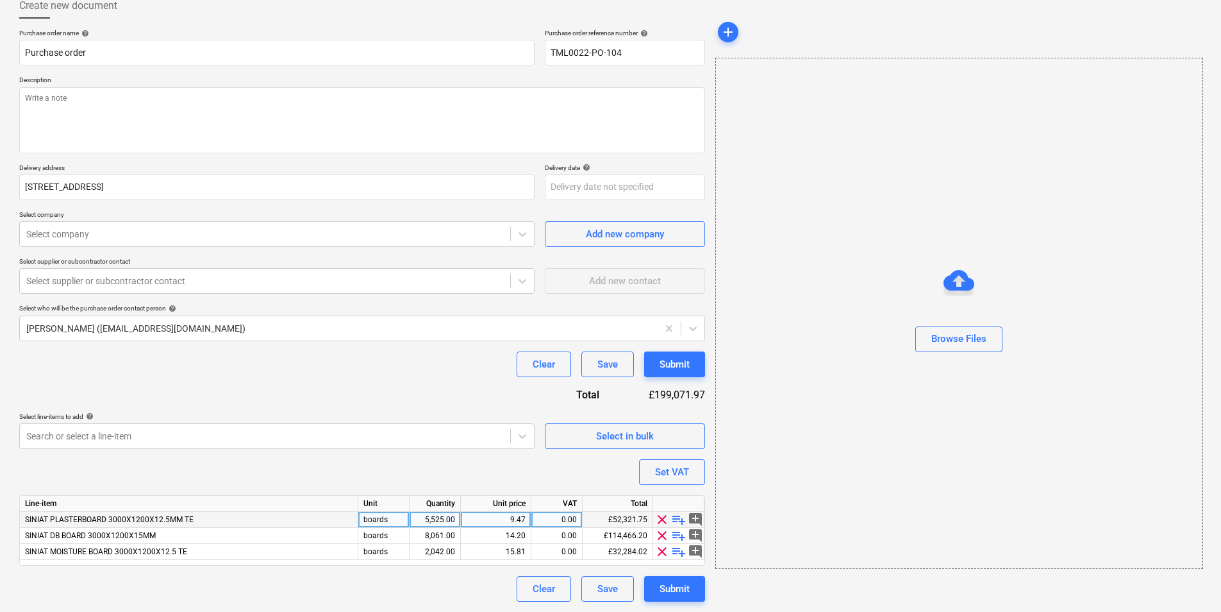
click at [433, 517] on div "5,525.00" at bounding box center [435, 520] width 40 height 16
type input "600"
type textarea "x"
type input "800"
type textarea "x"
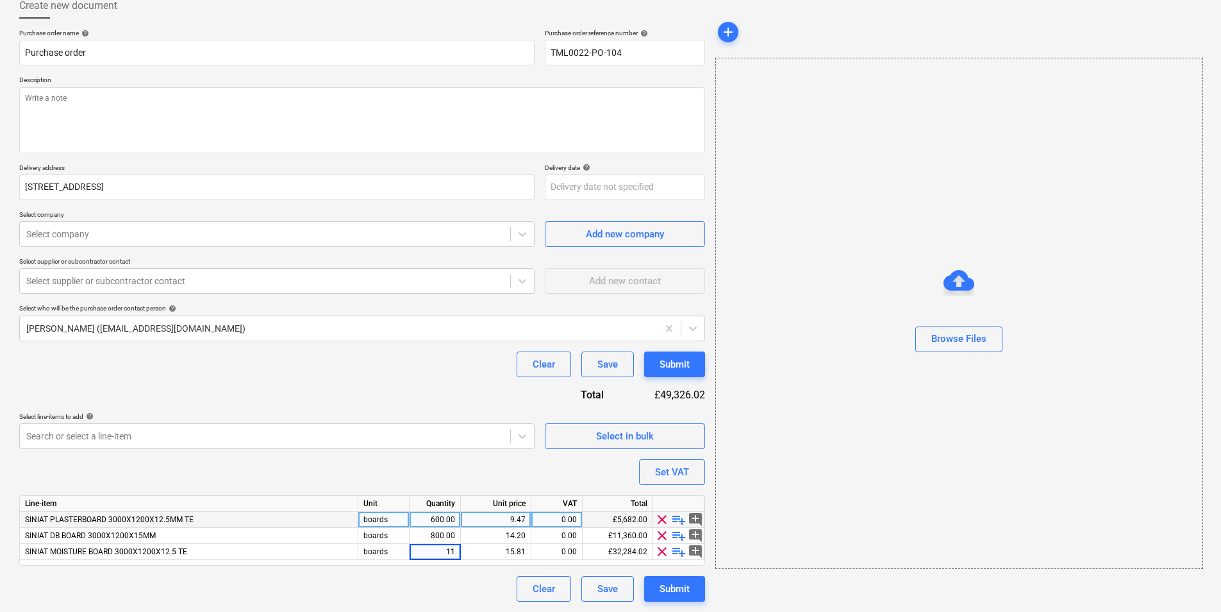
type input "116"
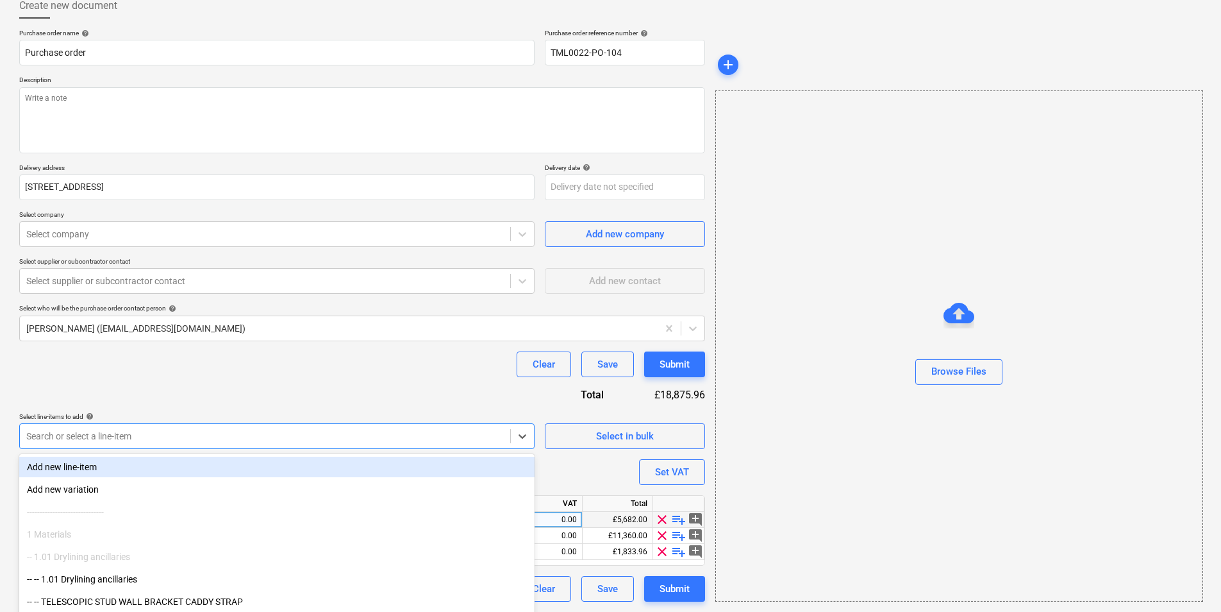
scroll to position [113, 0]
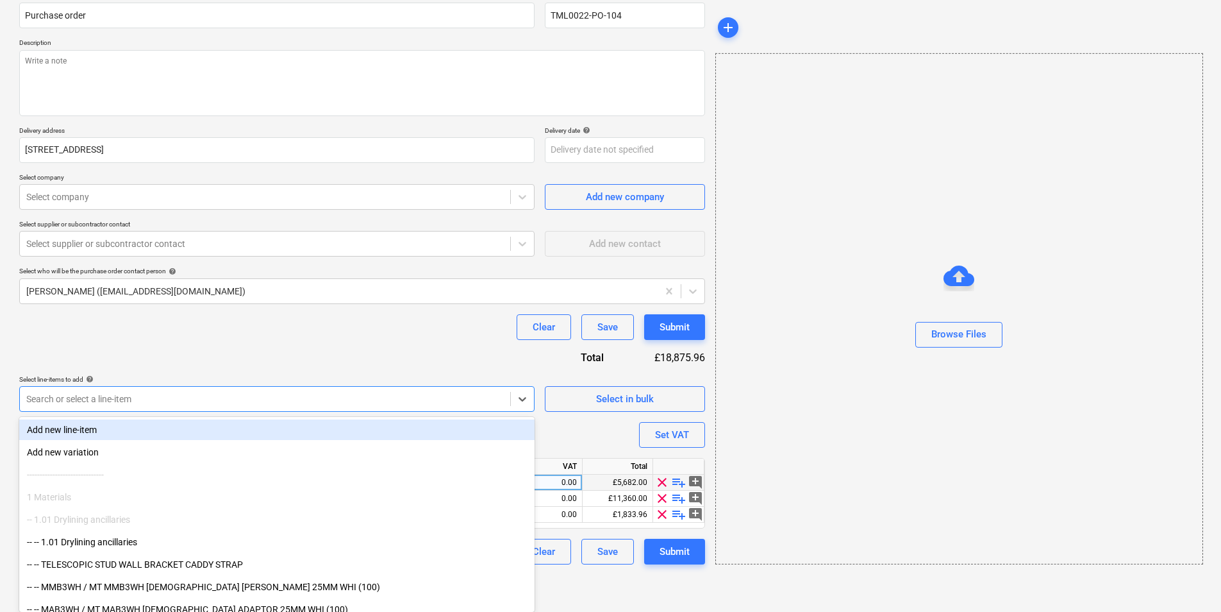
click at [463, 437] on body "Sales Projects Contacts Company Inbox 3 format_size keyboard_arrow_down help se…" at bounding box center [610, 193] width 1221 height 612
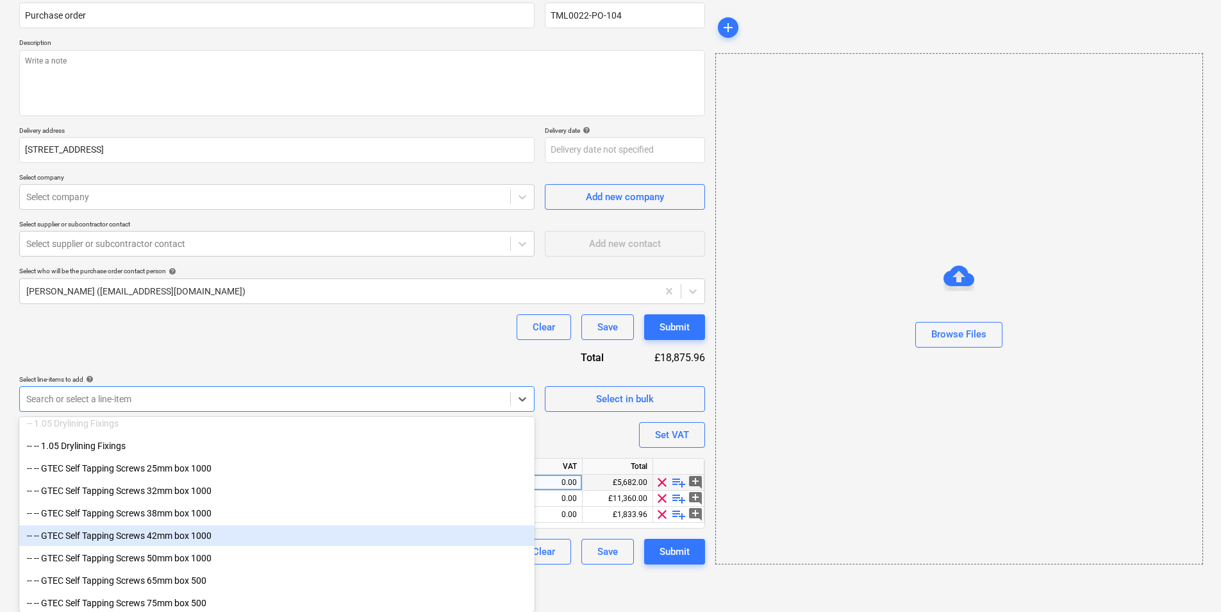
scroll to position [1475, 0]
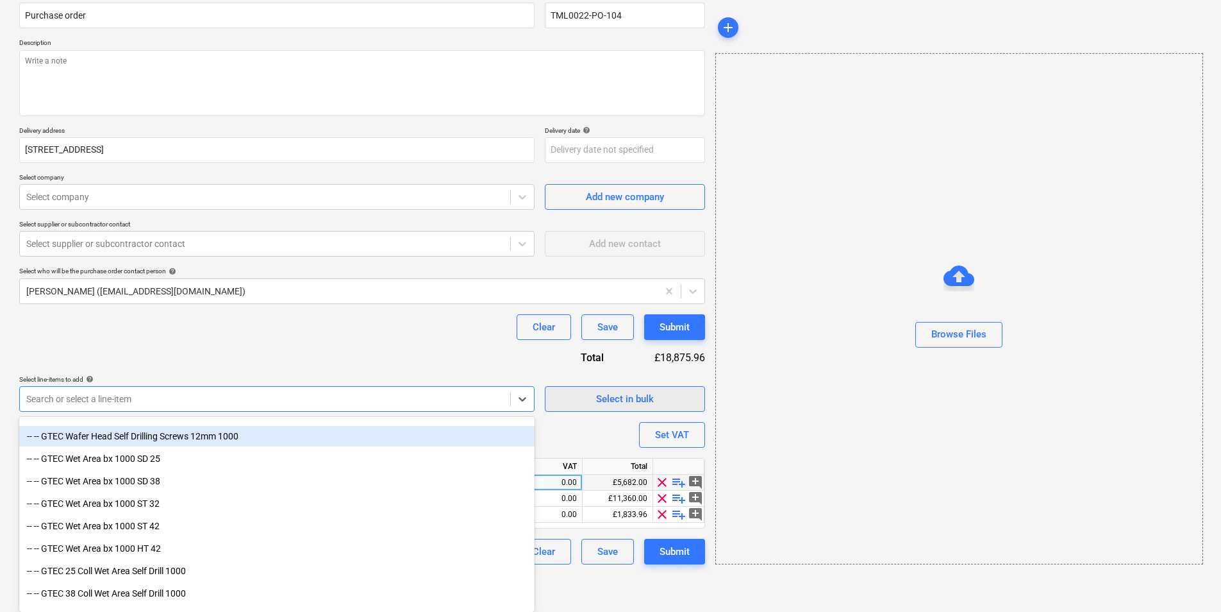
click at [596, 401] on div "Purchase order name help Purchase order Purchase order reference number help TM…" at bounding box center [362, 278] width 686 height 573
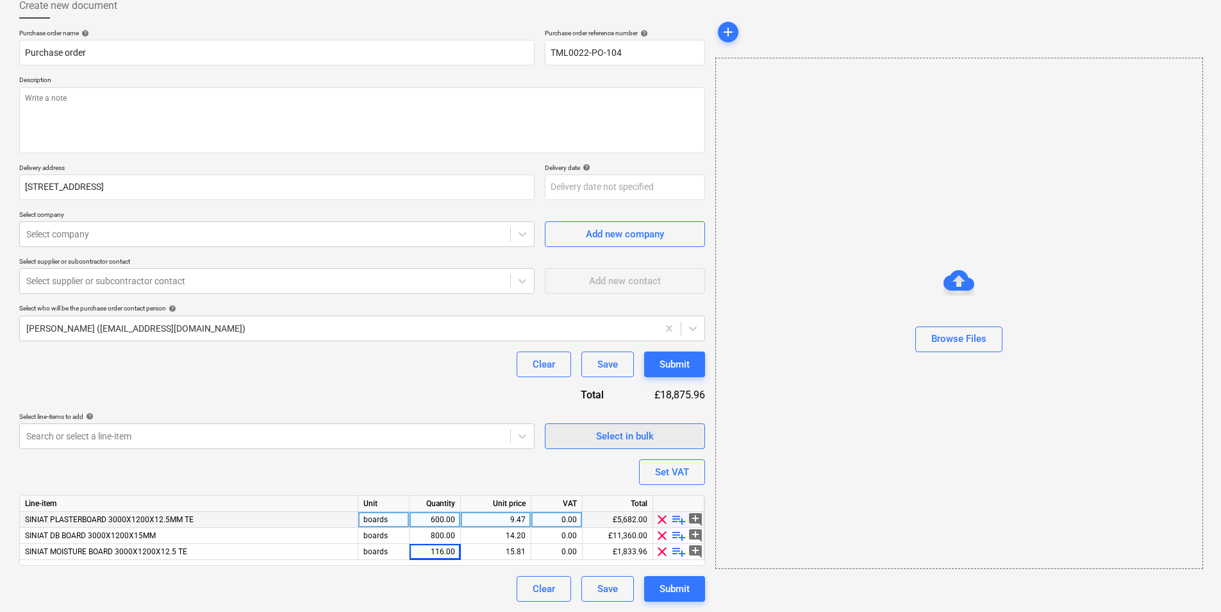
click at [597, 445] on button "Select in bulk" at bounding box center [625, 436] width 160 height 26
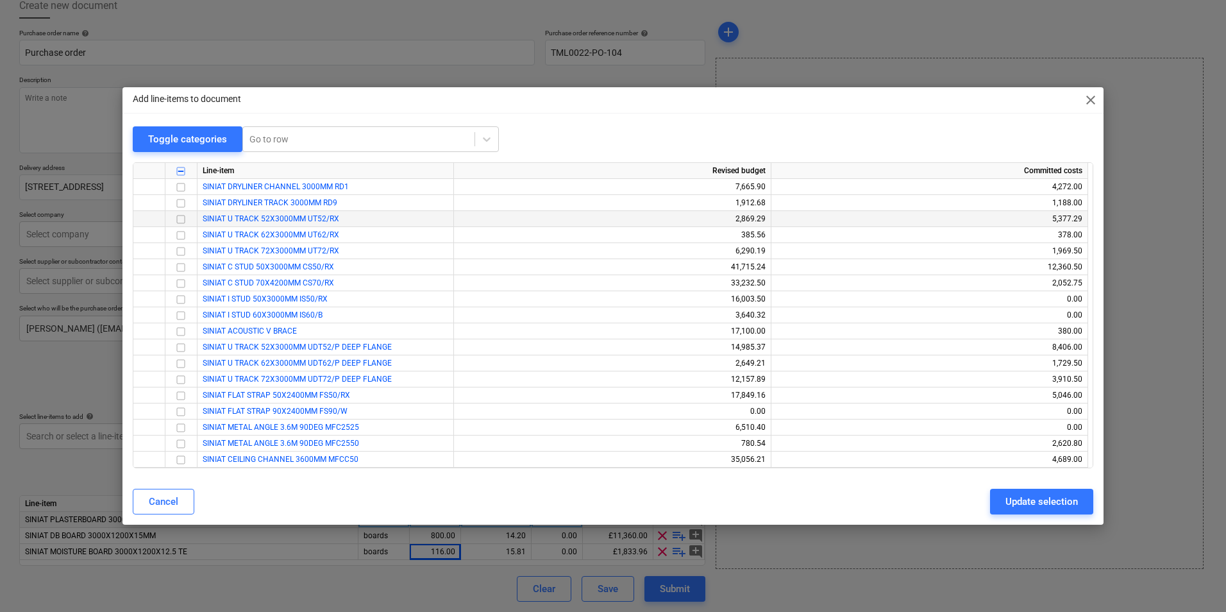
scroll to position [1603, 0]
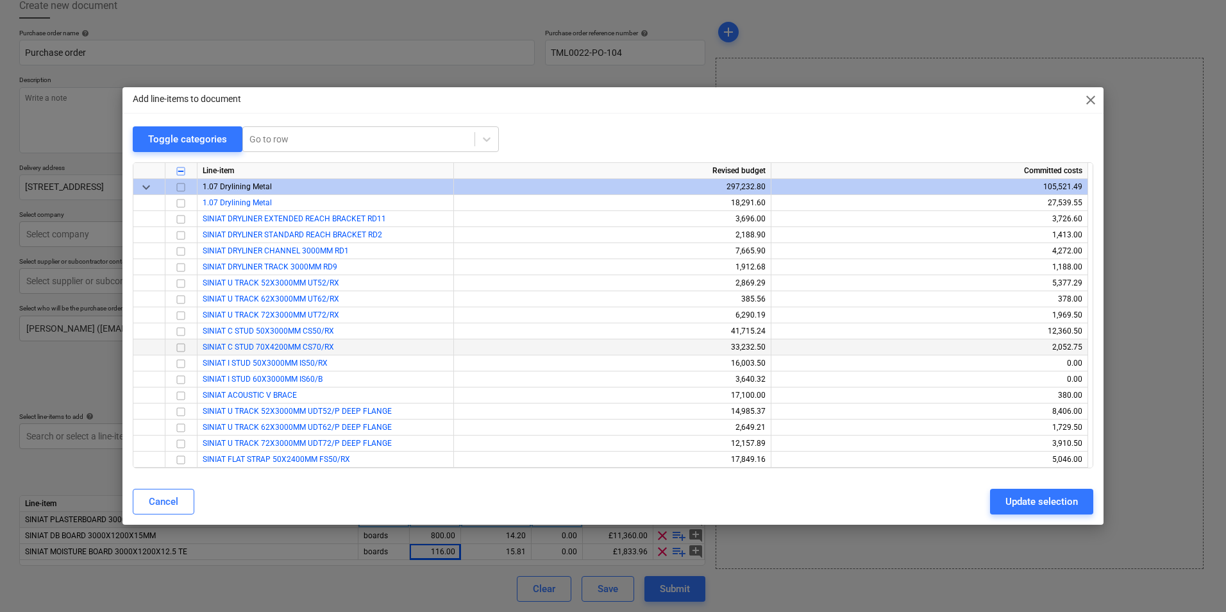
click at [180, 349] on input "checkbox" at bounding box center [180, 347] width 15 height 15
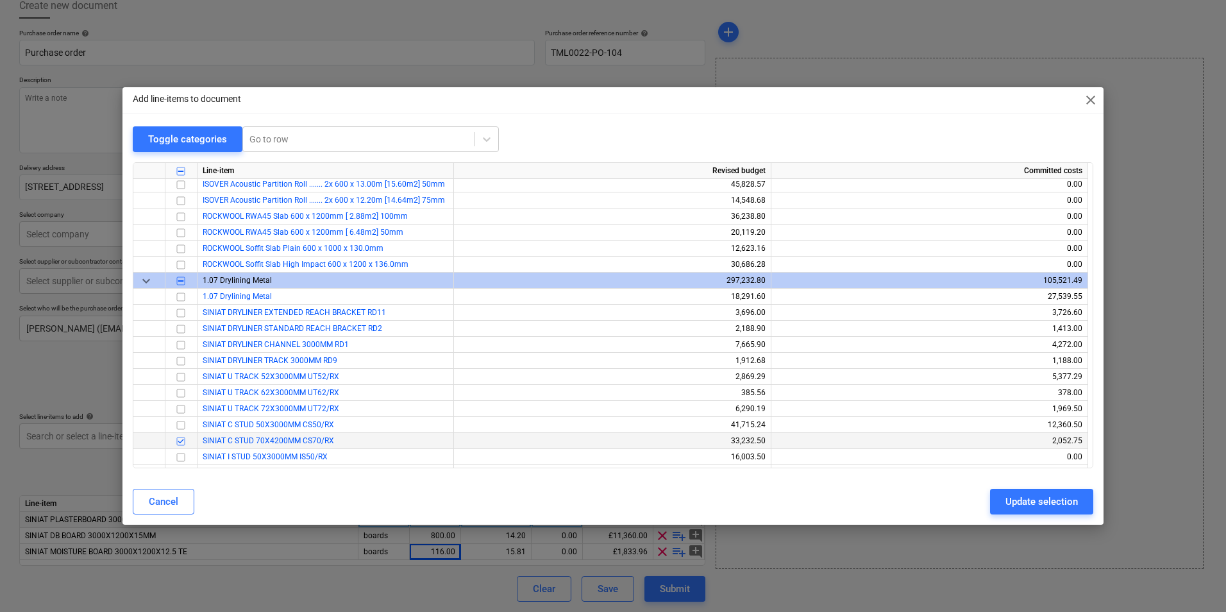
scroll to position [1539, 0]
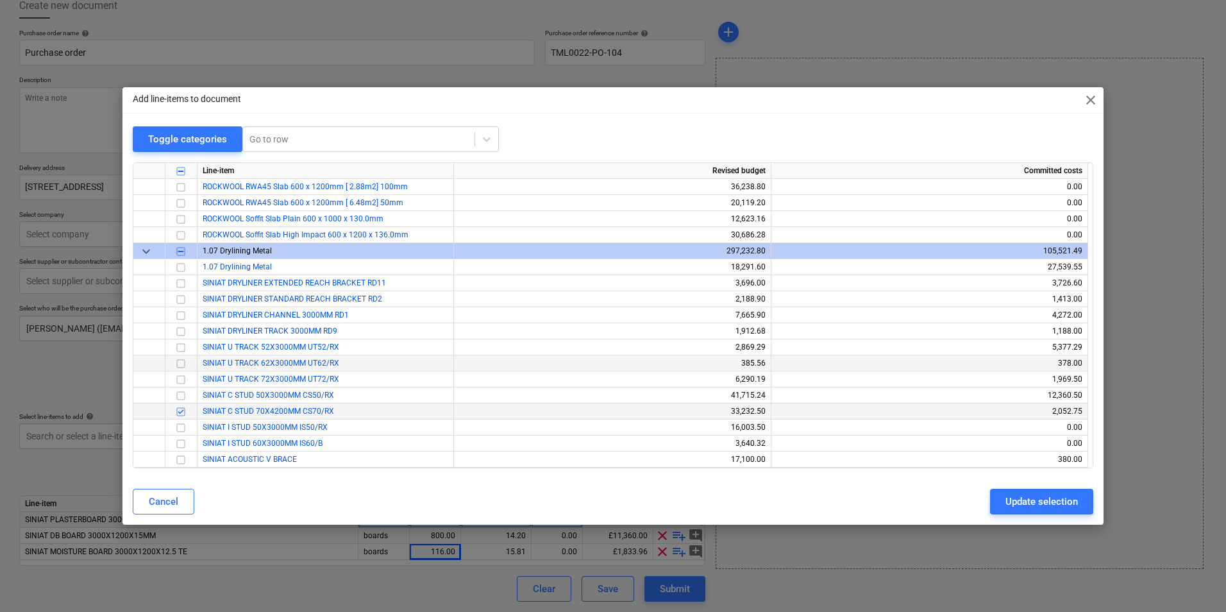
click at [178, 362] on input "checkbox" at bounding box center [180, 363] width 15 height 15
click at [181, 381] on input "checkbox" at bounding box center [180, 379] width 15 height 15
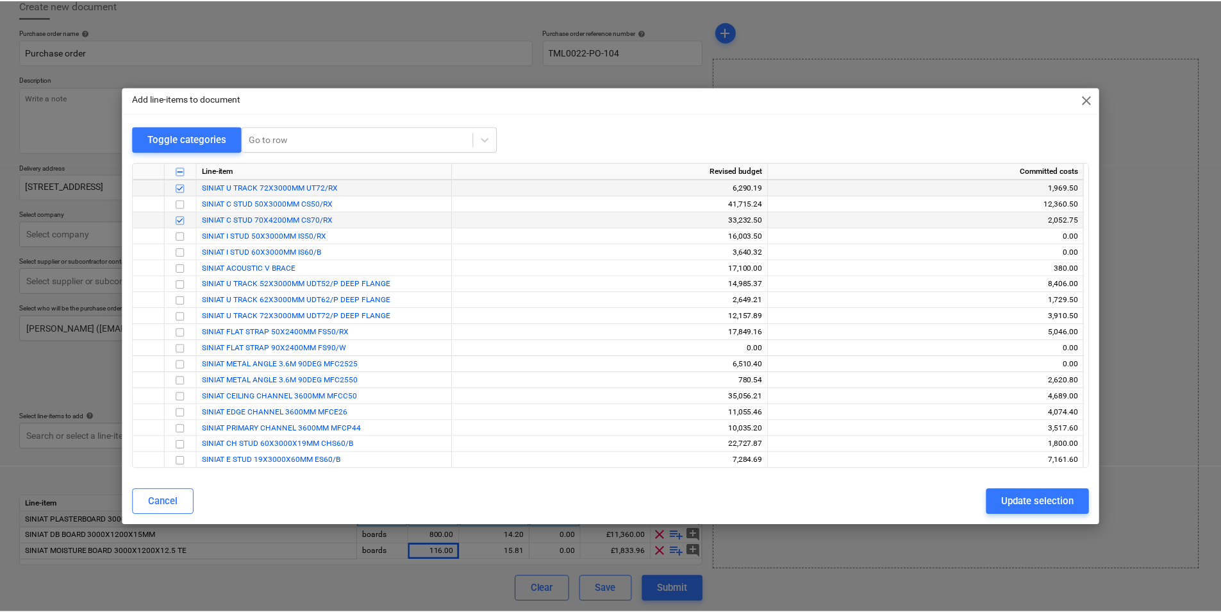
scroll to position [1731, 0]
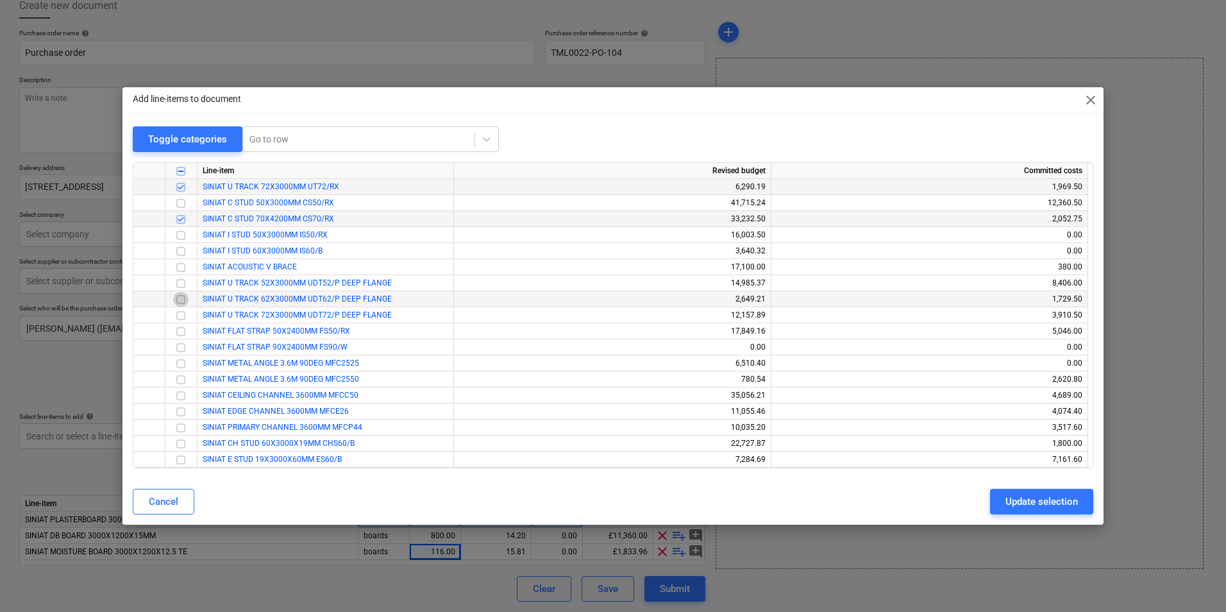
click at [180, 299] on input "checkbox" at bounding box center [180, 299] width 15 height 15
click at [181, 318] on input "checkbox" at bounding box center [180, 315] width 15 height 15
click at [181, 266] on input "checkbox" at bounding box center [180, 267] width 15 height 15
click at [1035, 495] on div "Update selection" at bounding box center [1041, 501] width 72 height 17
type textarea "x"
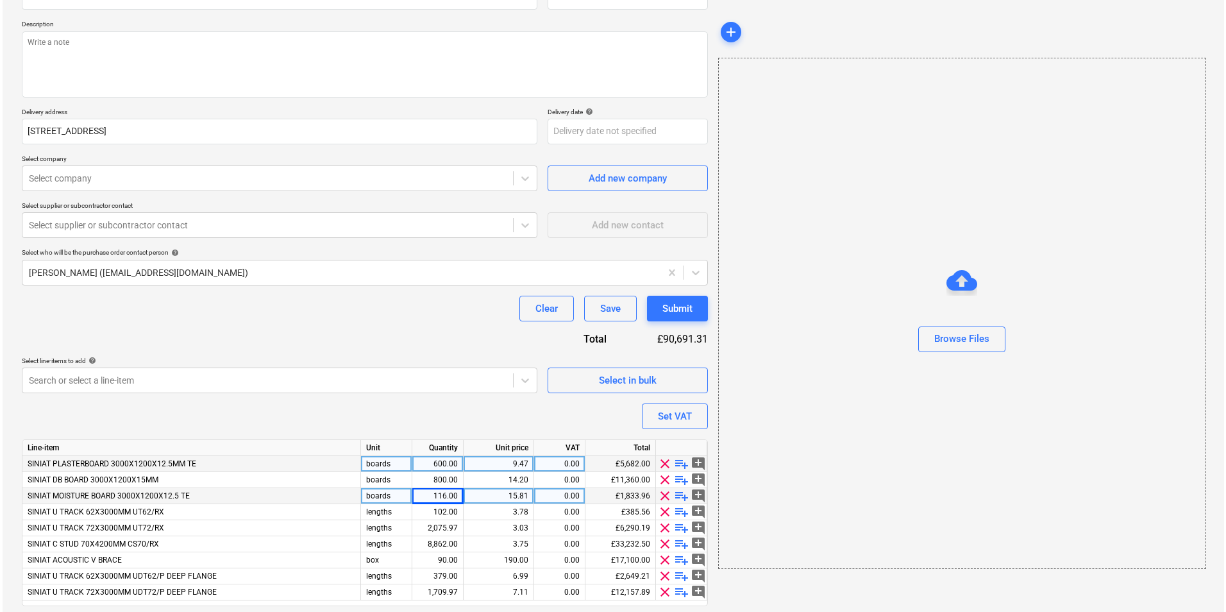
scroll to position [172, 0]
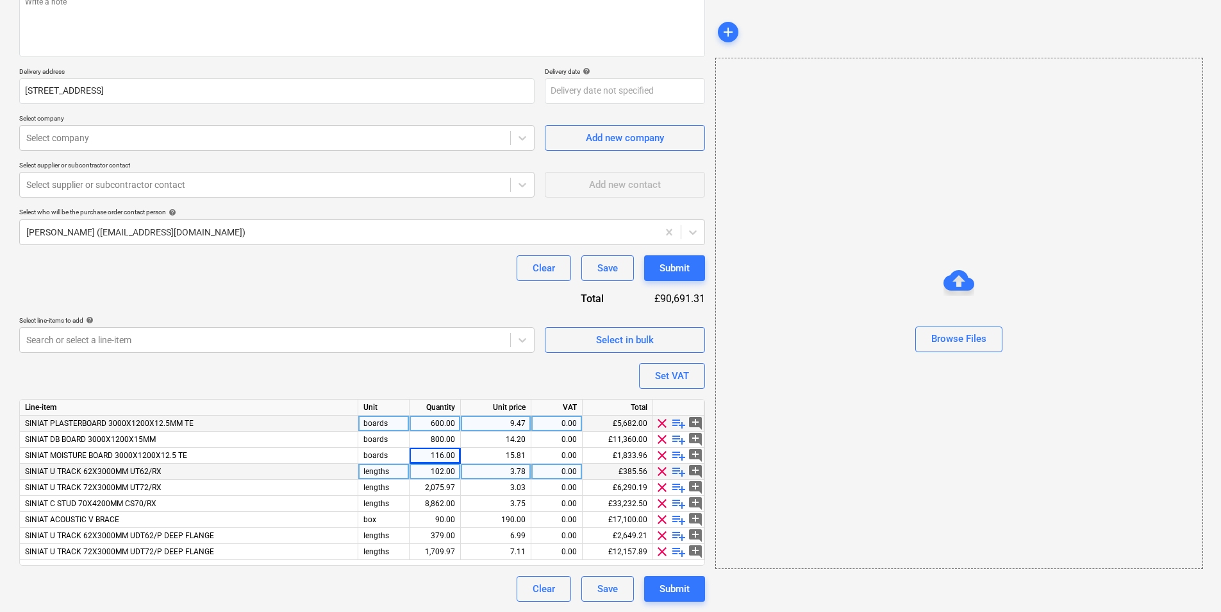
click at [426, 469] on div "102.00" at bounding box center [435, 472] width 40 height 16
type input "100"
type textarea "x"
type input "300"
type textarea "x"
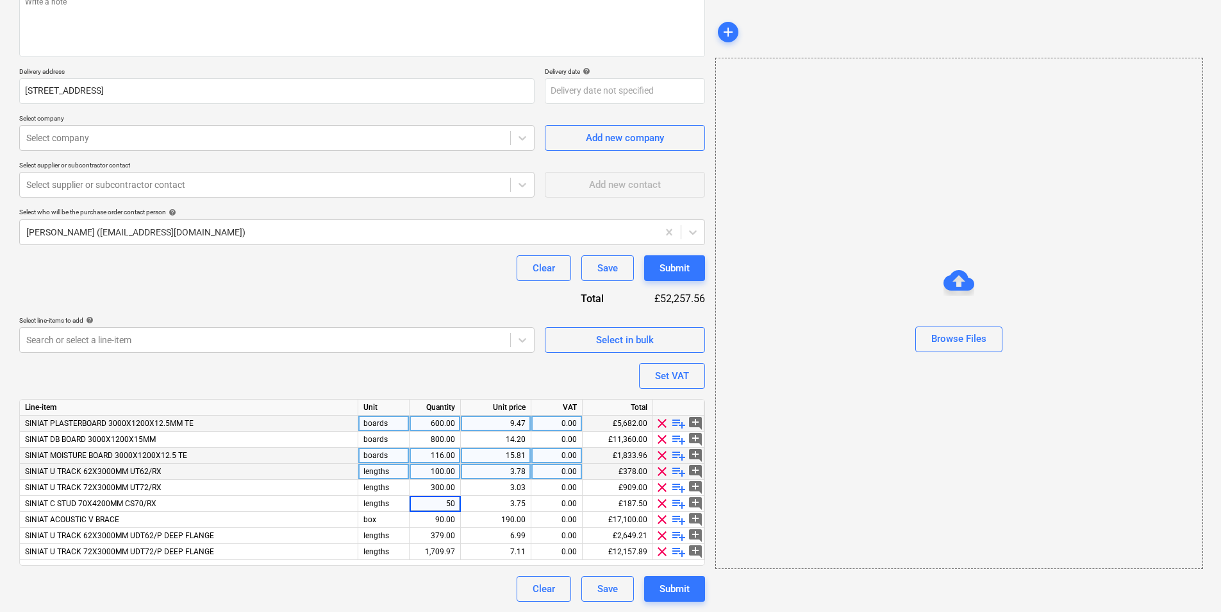
type input "500"
type textarea "x"
type input "100"
type textarea "x"
type input "250"
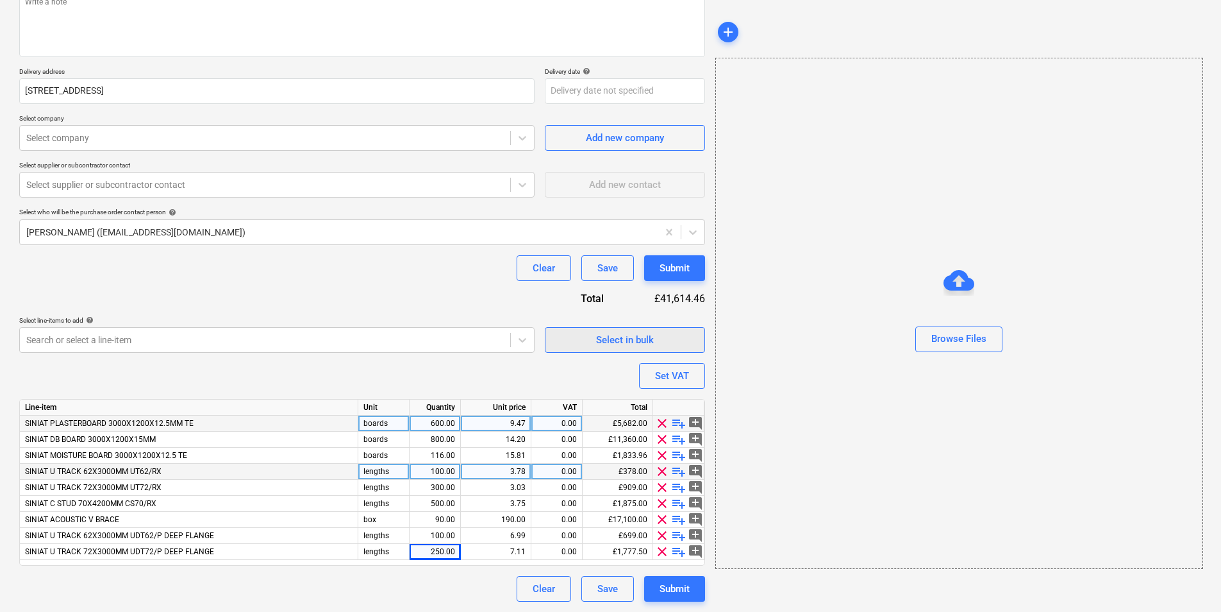
click at [632, 338] on div "Select in bulk" at bounding box center [625, 339] width 58 height 17
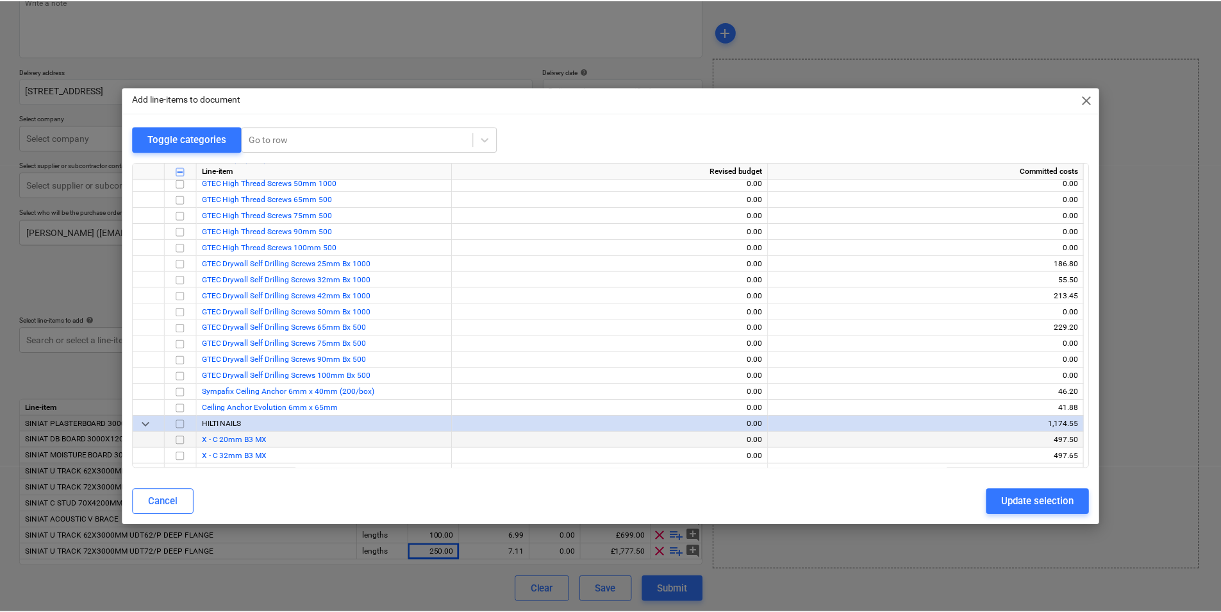
scroll to position [1475, 0]
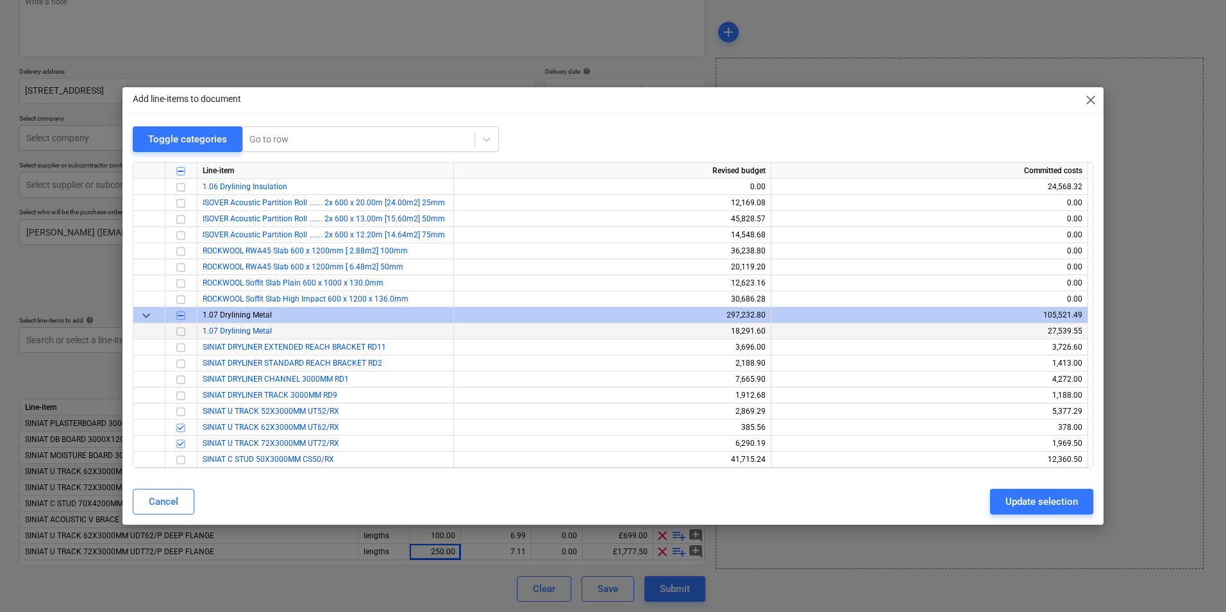
click at [181, 331] on input "checkbox" at bounding box center [180, 331] width 15 height 15
click at [1018, 492] on button "Update selection" at bounding box center [1041, 502] width 103 height 26
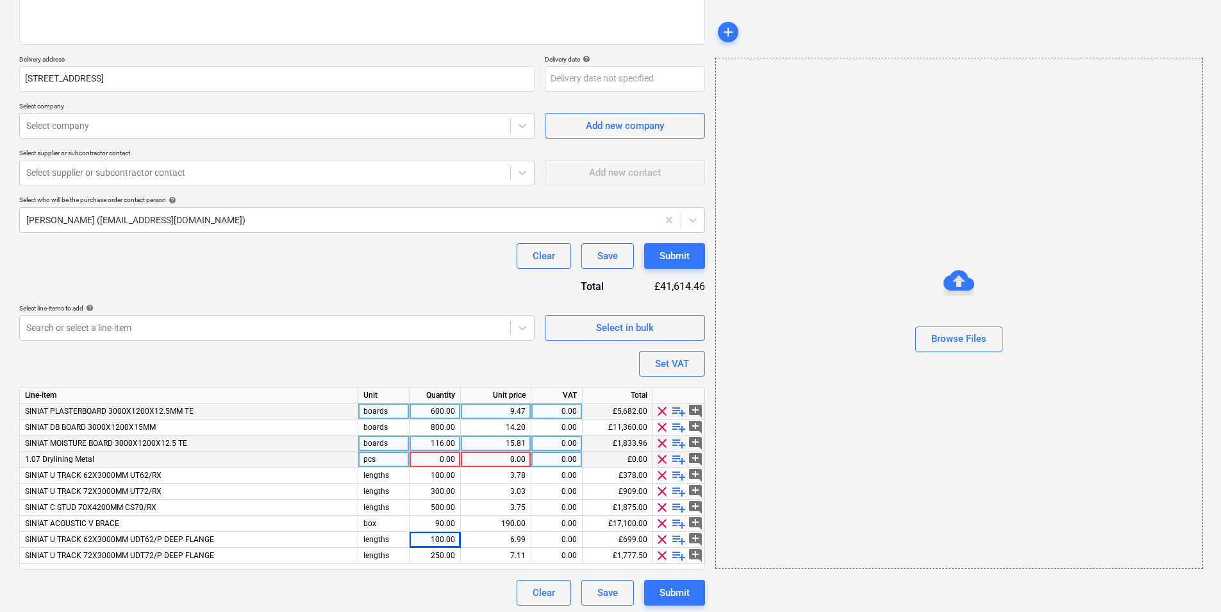
scroll to position [189, 0]
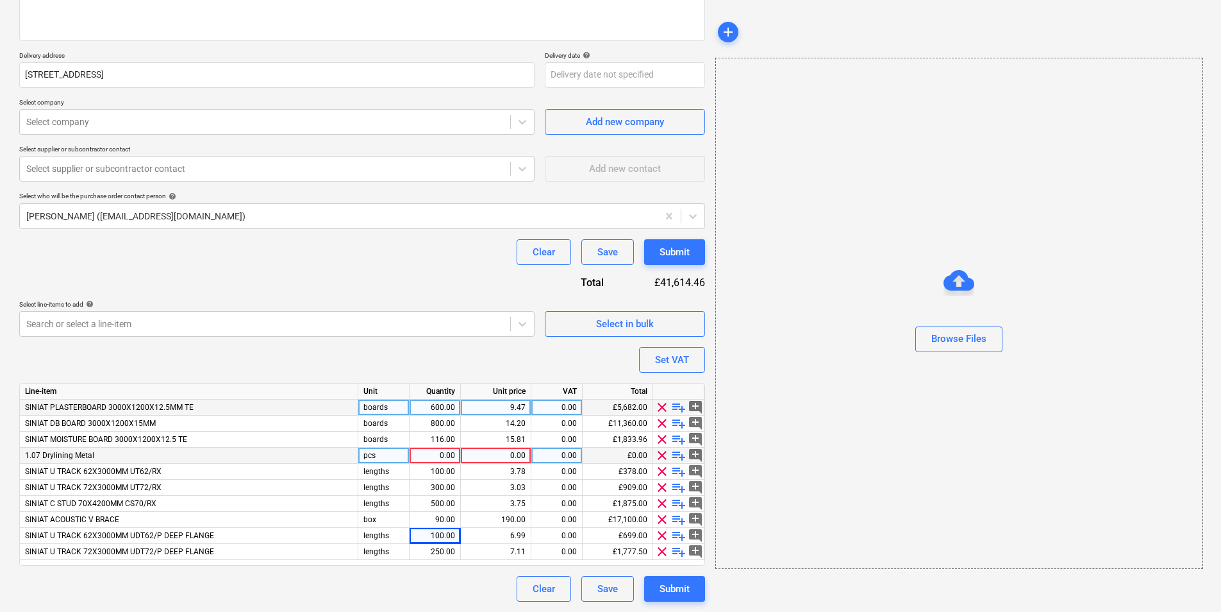
click at [680, 455] on span "playlist_add" at bounding box center [678, 455] width 15 height 15
type textarea "x"
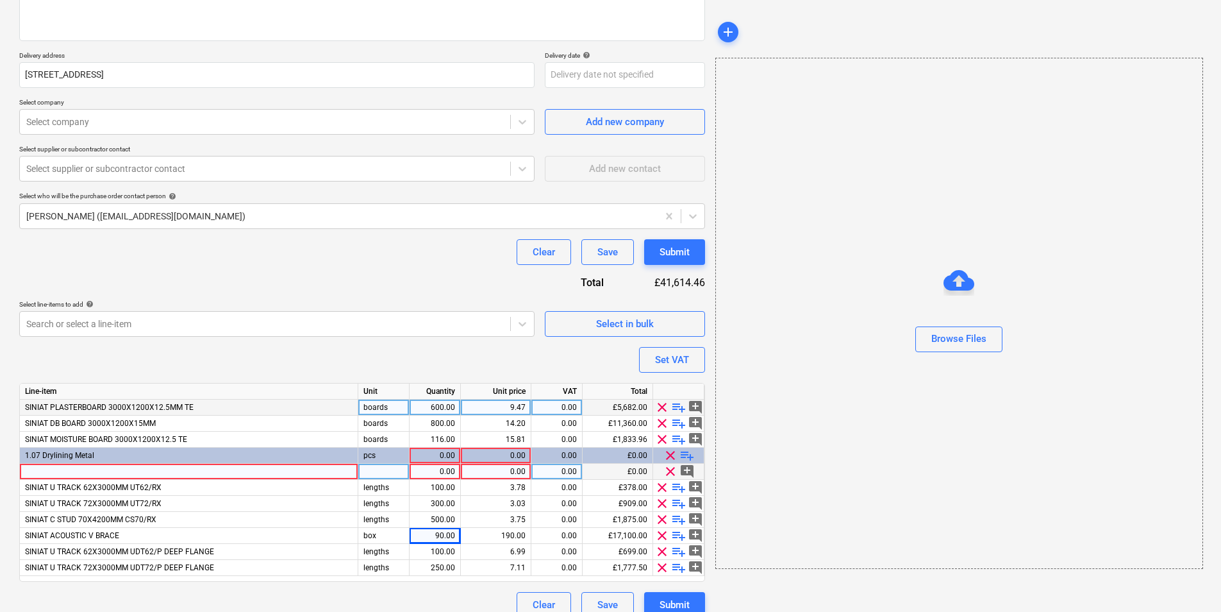
click at [130, 476] on div at bounding box center [189, 472] width 339 height 16
type input "SINIAT C STUD 60X3000MM CS60/RX"
type textarea "x"
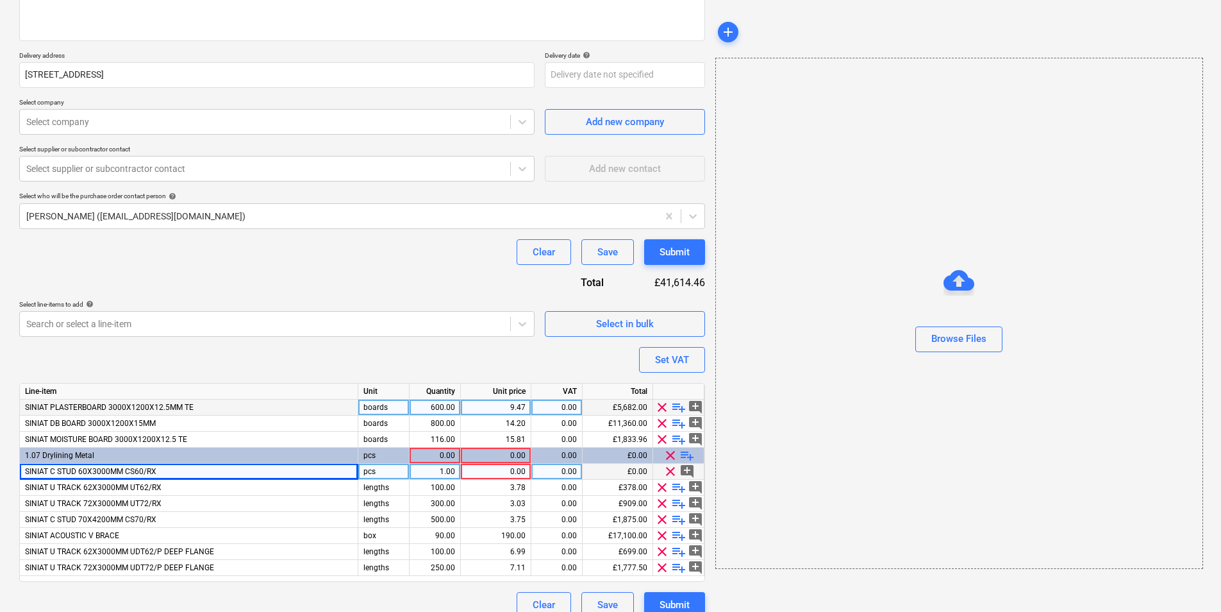
click at [387, 478] on div "pcs" at bounding box center [383, 472] width 51 height 16
click at [439, 471] on div "1.00" at bounding box center [435, 472] width 40 height 16
type input "200"
type textarea "x"
click at [559, 469] on div "0.00" at bounding box center [557, 472] width 40 height 16
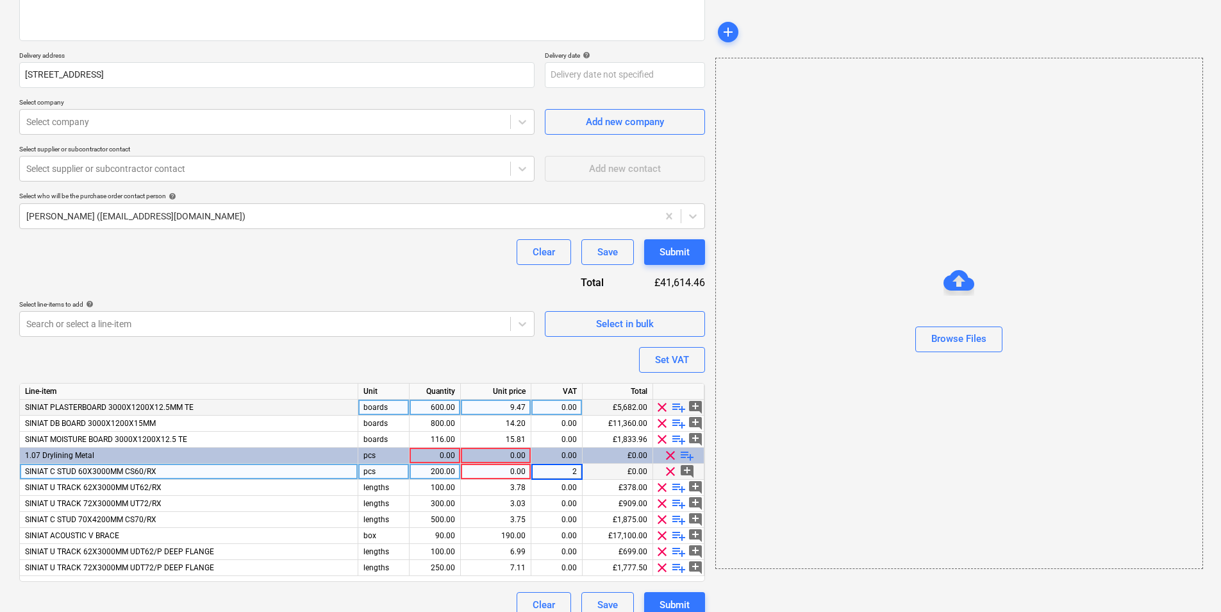
type input "20"
type textarea "x"
click at [442, 448] on div "Line-item Unit Quantity Unit price VAT Total SINIAT PLASTERBOARD 3000X1200X12.5…" at bounding box center [362, 482] width 686 height 199
drag, startPoint x: 442, startPoint y: 448, endPoint x: 446, endPoint y: 454, distance: 7.8
click at [446, 454] on div "0.00" at bounding box center [435, 456] width 40 height 16
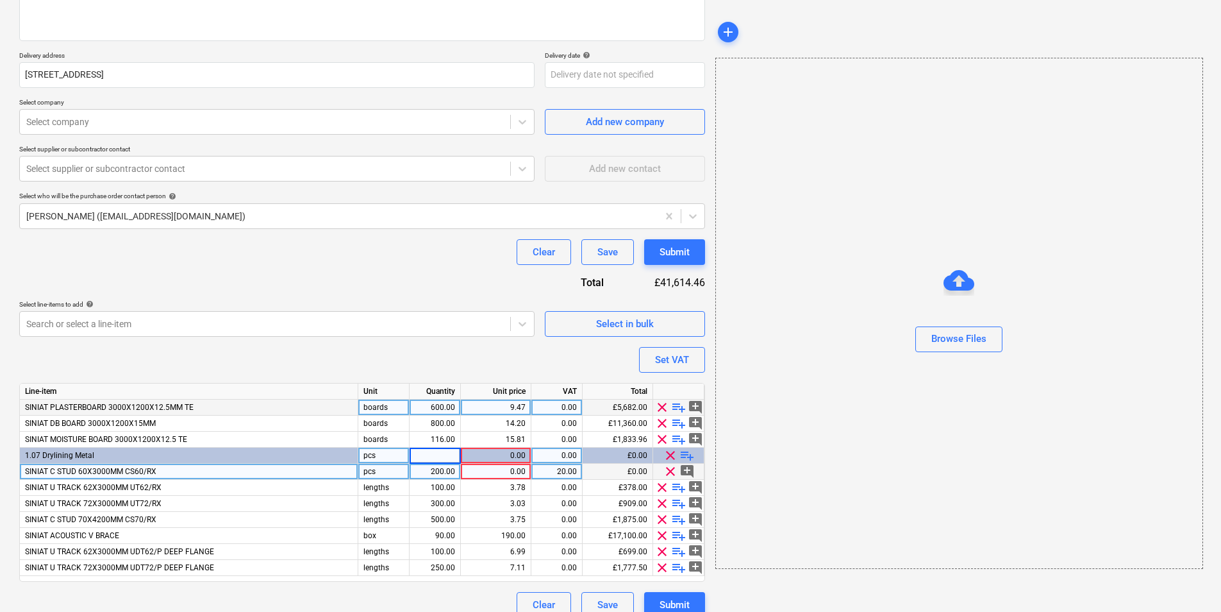
type input "1"
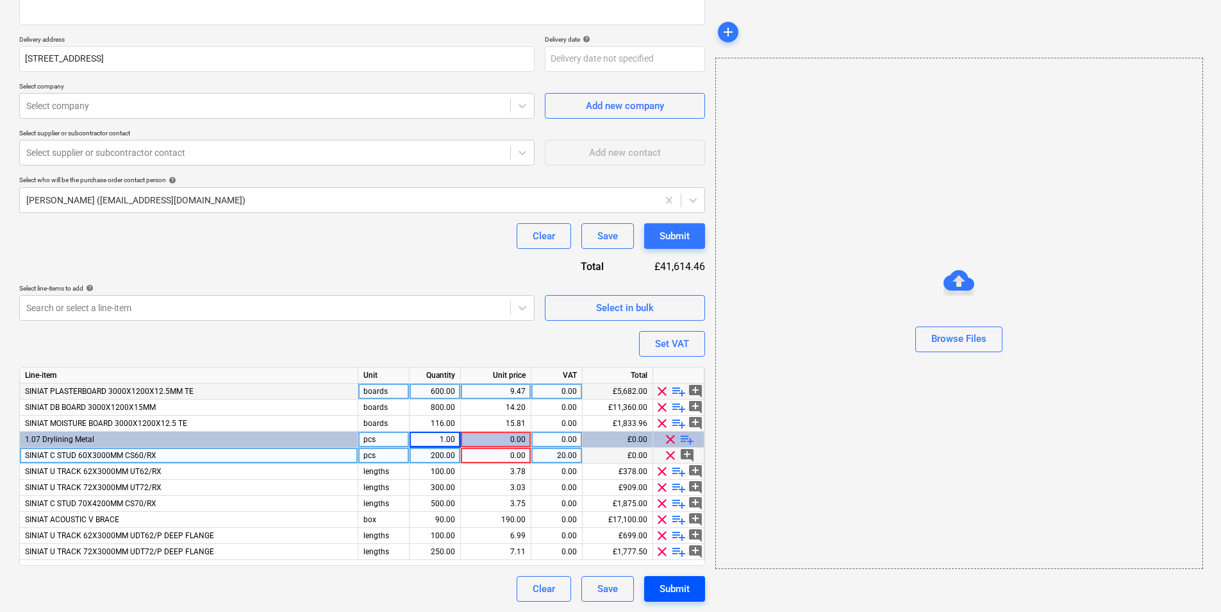
click at [681, 594] on div "Submit" at bounding box center [675, 588] width 30 height 17
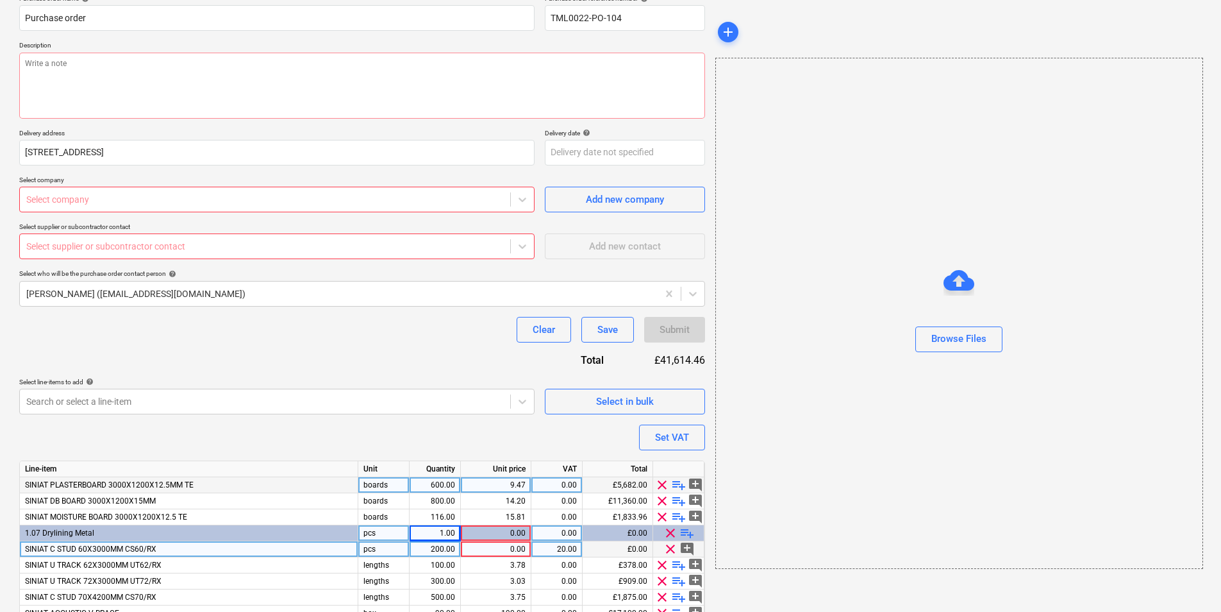
scroll to position [12, 0]
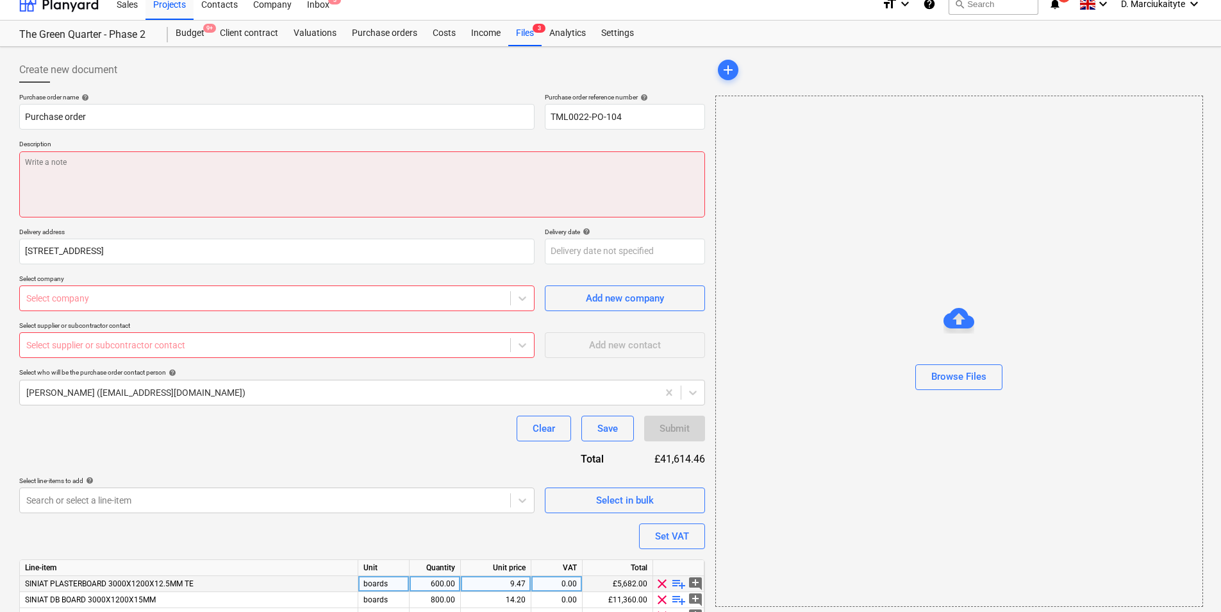
click at [172, 171] on textarea at bounding box center [362, 184] width 686 height 66
paste textarea "Hi, Please proceed with attached order. Site Contact: Dave – 07789 077947 Pleas…"
type textarea "x"
type textarea "Hi, Please proceed with attached order. Site Contact: Dave – 07789 077947 Pleas…"
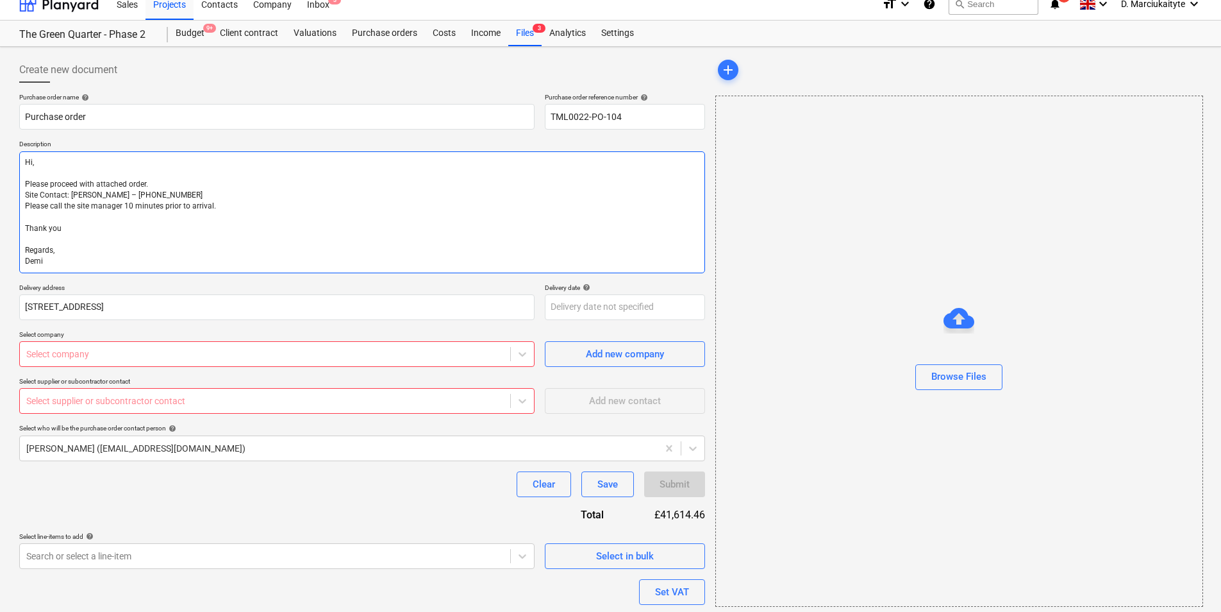
type textarea "x"
type textarea "Hi, Please proceed with attached order. Site Contact: Dave – 07789 077947 Pleas…"
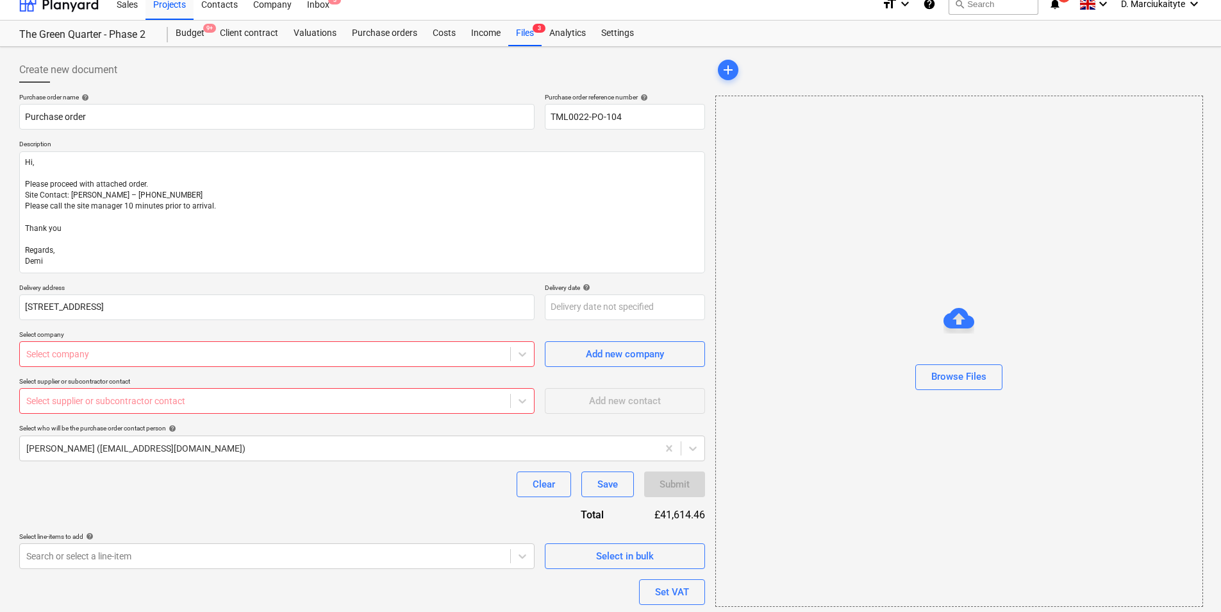
type textarea "x"
drag, startPoint x: 158, startPoint y: 373, endPoint x: 158, endPoint y: 365, distance: 7.7
click at [158, 372] on div "Purchase order name help Purchase order Purchase order reference number help TM…" at bounding box center [362, 471] width 686 height 757
click at [160, 360] on div at bounding box center [265, 354] width 478 height 13
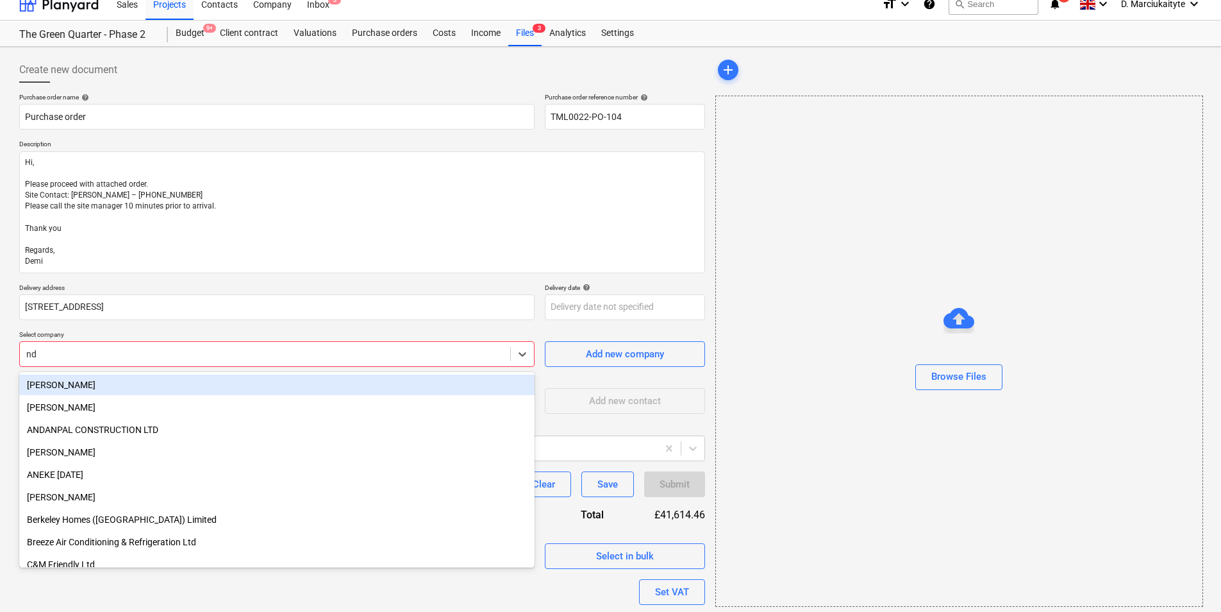
type input "ndi"
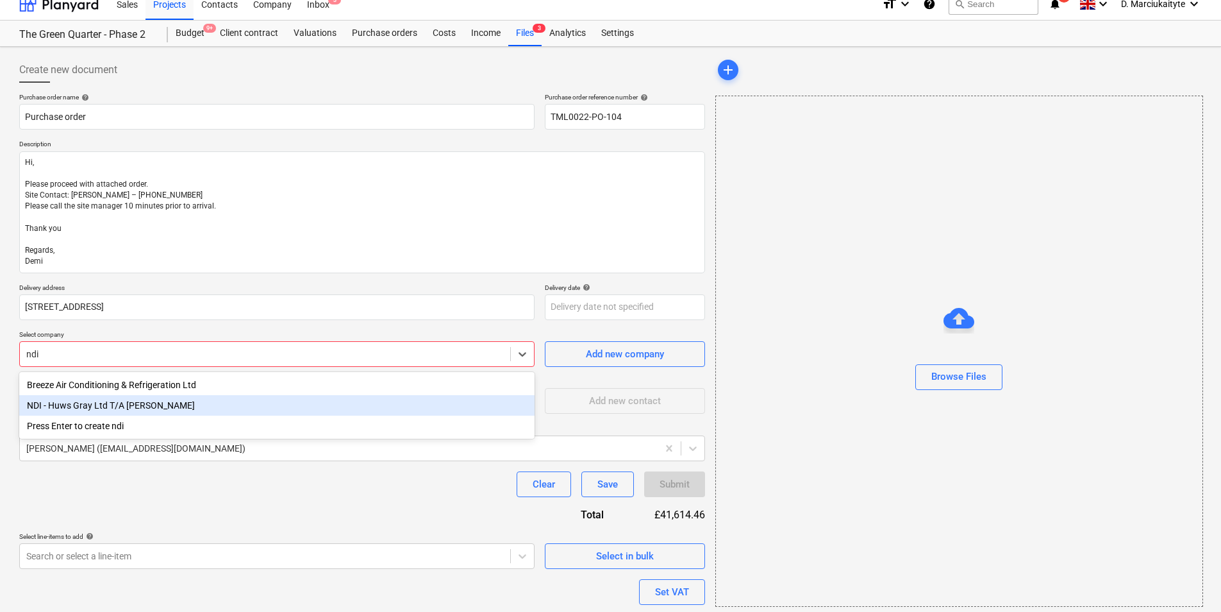
type textarea "x"
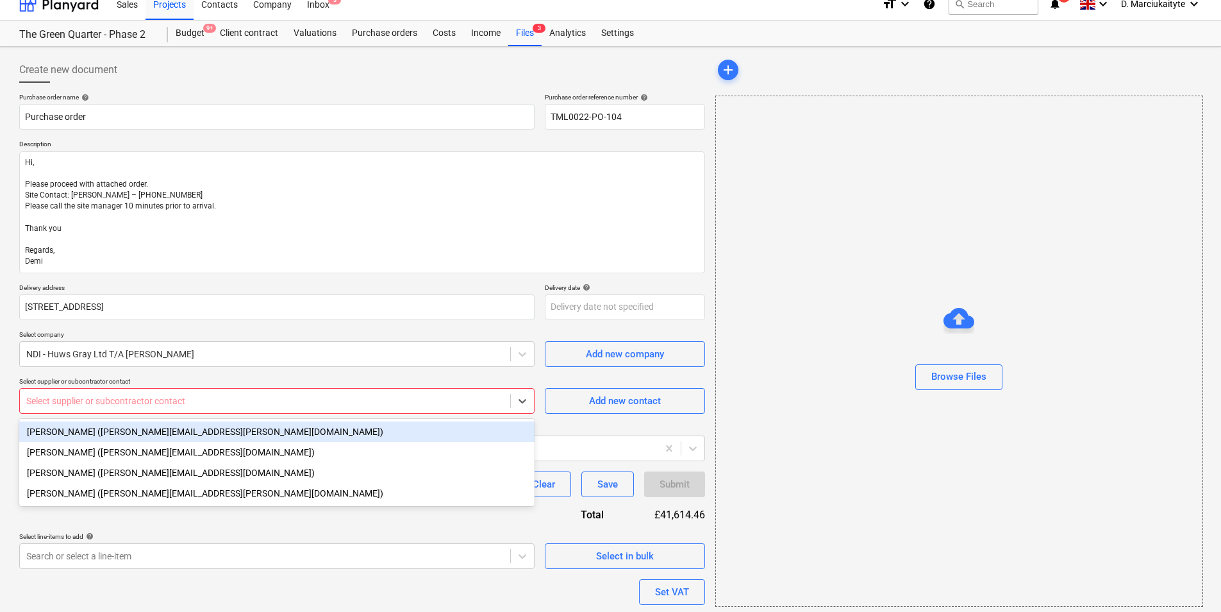
click at [162, 408] on div "Select supplier or subcontractor contact" at bounding box center [265, 401] width 491 height 18
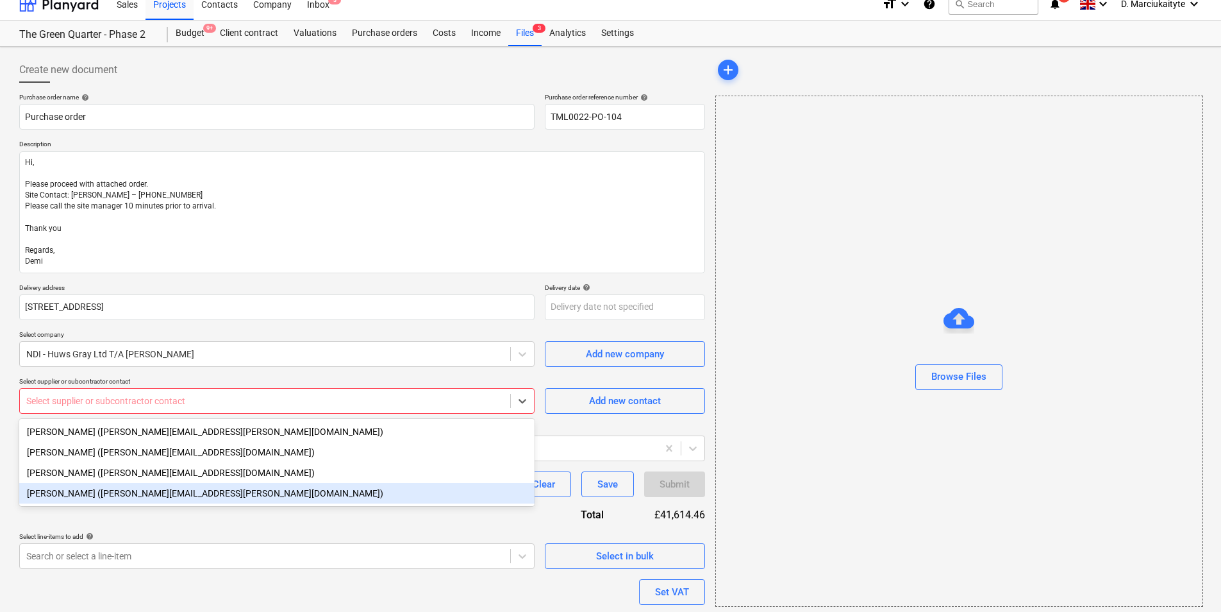
click at [171, 501] on div "[PERSON_NAME] ([PERSON_NAME][EMAIL_ADDRESS][PERSON_NAME][DOMAIN_NAME])" at bounding box center [277, 493] width 516 height 21
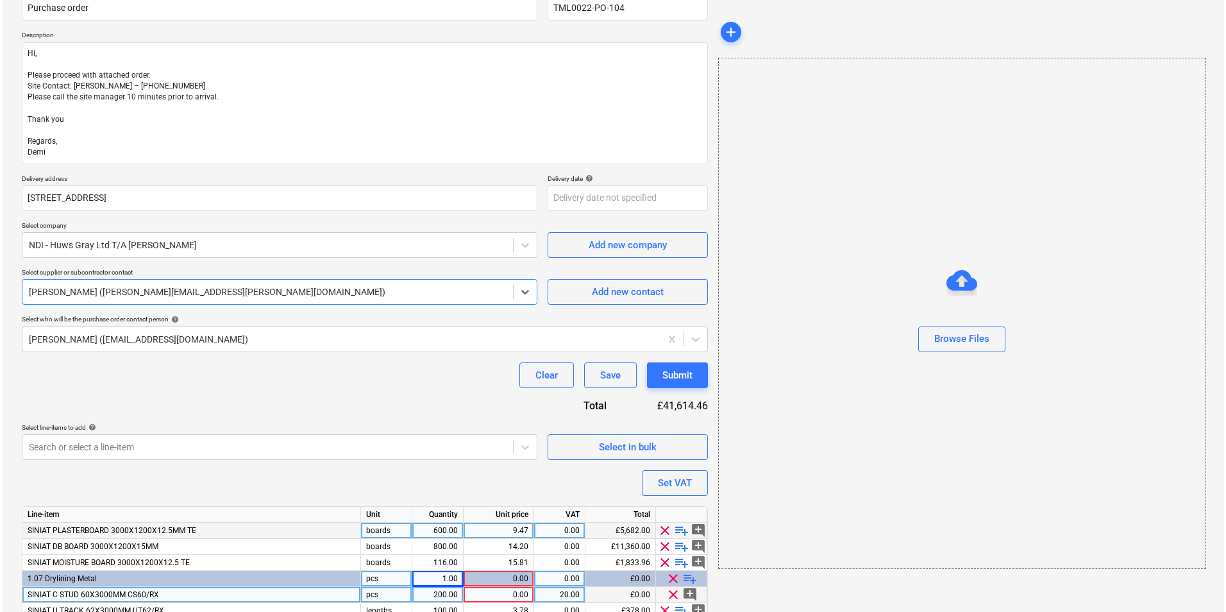
scroll to position [260, 0]
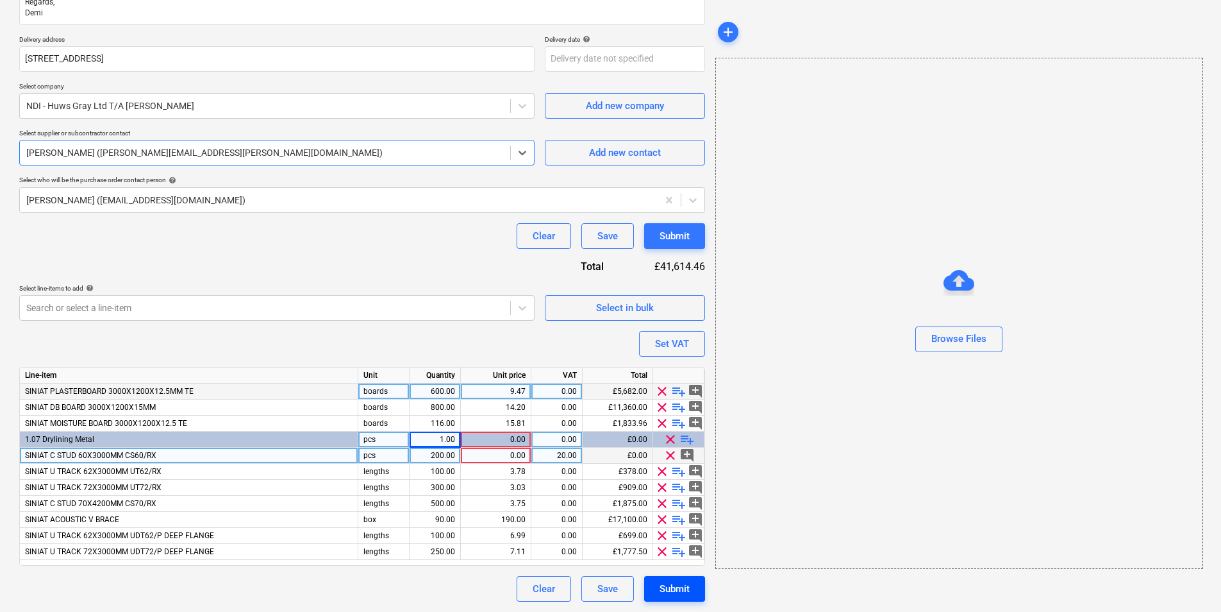
click at [669, 587] on div "Submit" at bounding box center [675, 588] width 30 height 17
type textarea "x"
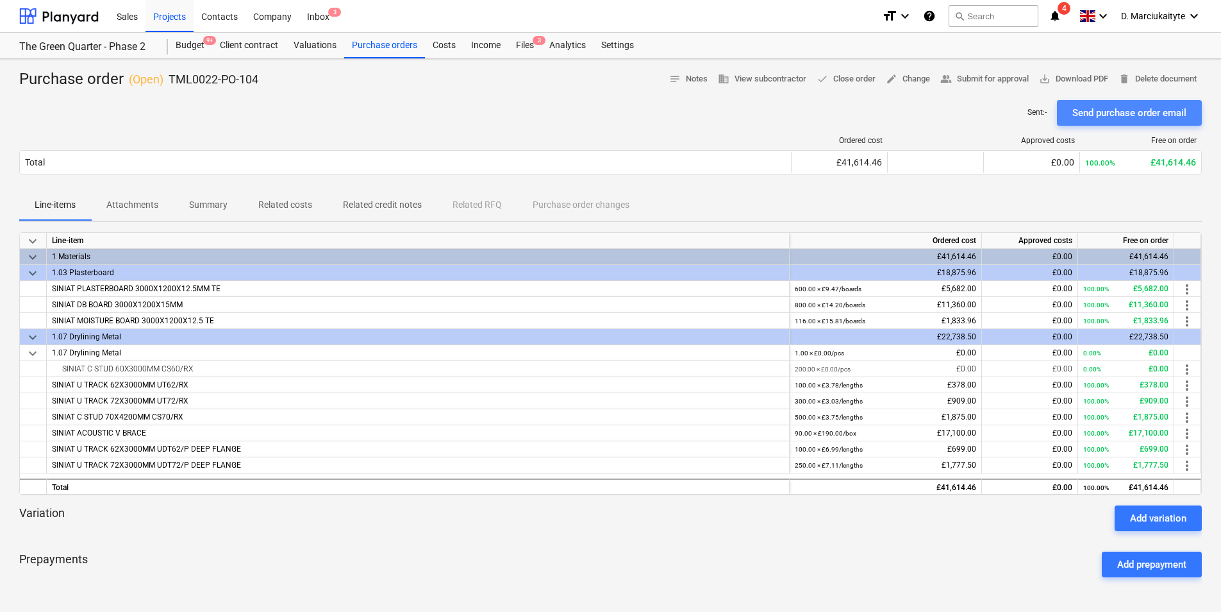
click at [1145, 108] on div "Send purchase order email" at bounding box center [1130, 113] width 114 height 17
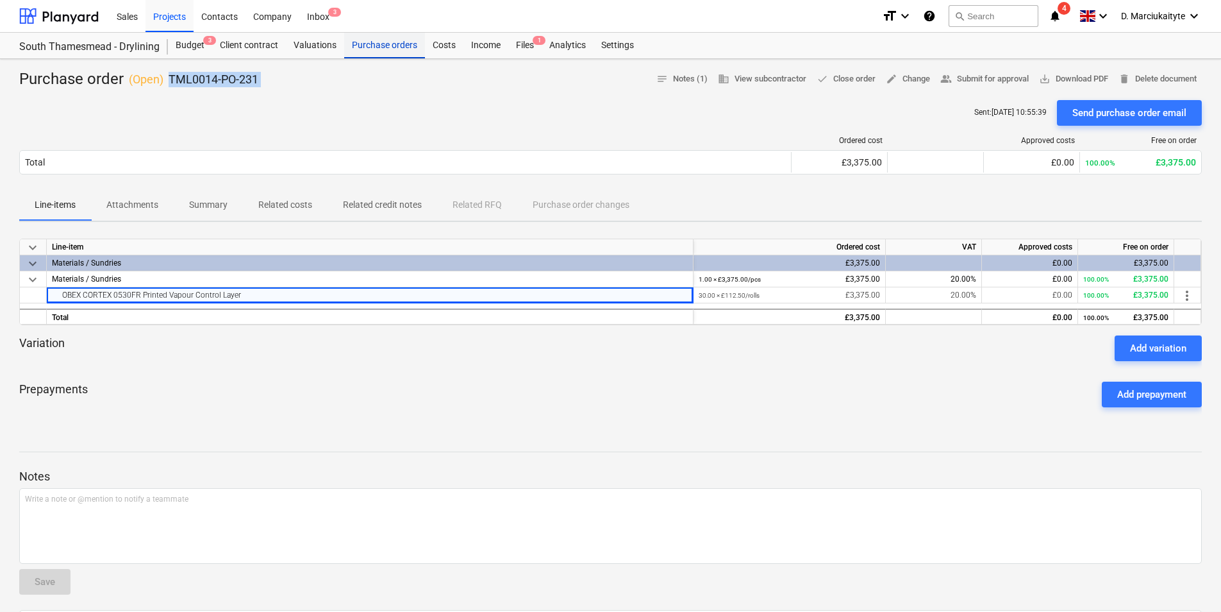
click at [383, 42] on div "Purchase orders" at bounding box center [384, 46] width 81 height 26
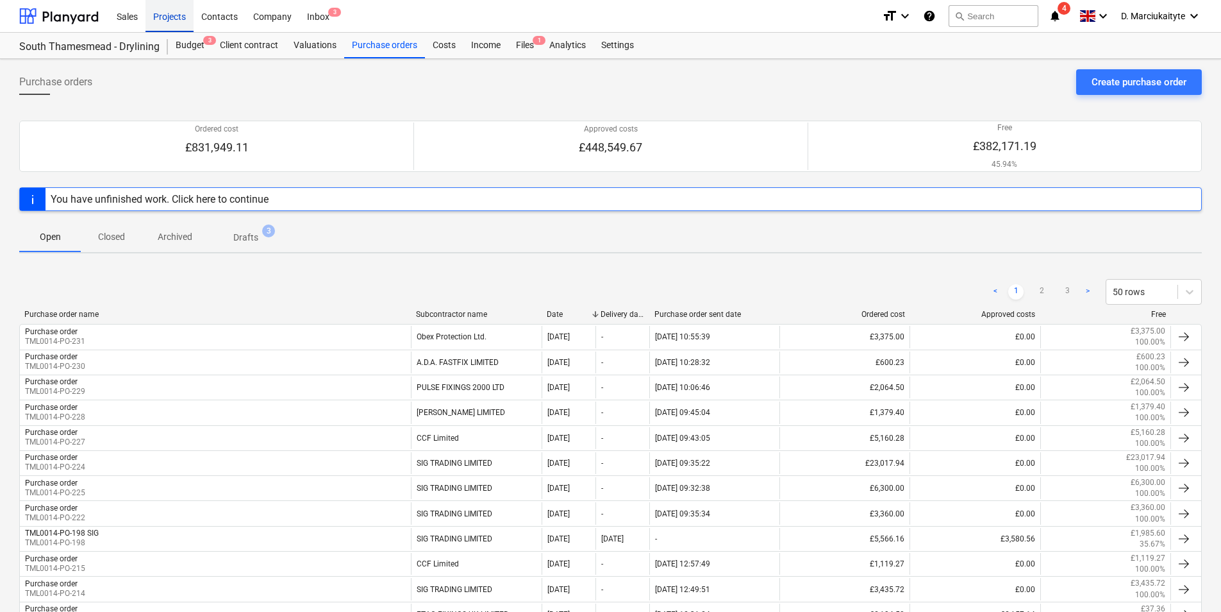
click at [174, 21] on div "Projects" at bounding box center [170, 15] width 48 height 33
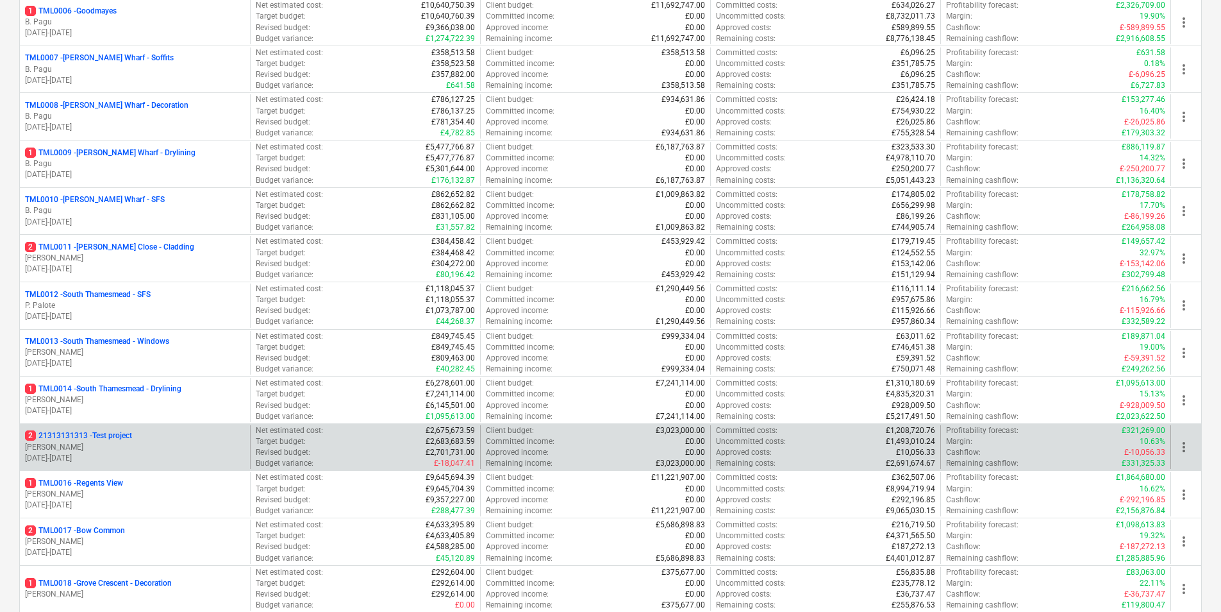
scroll to position [513, 0]
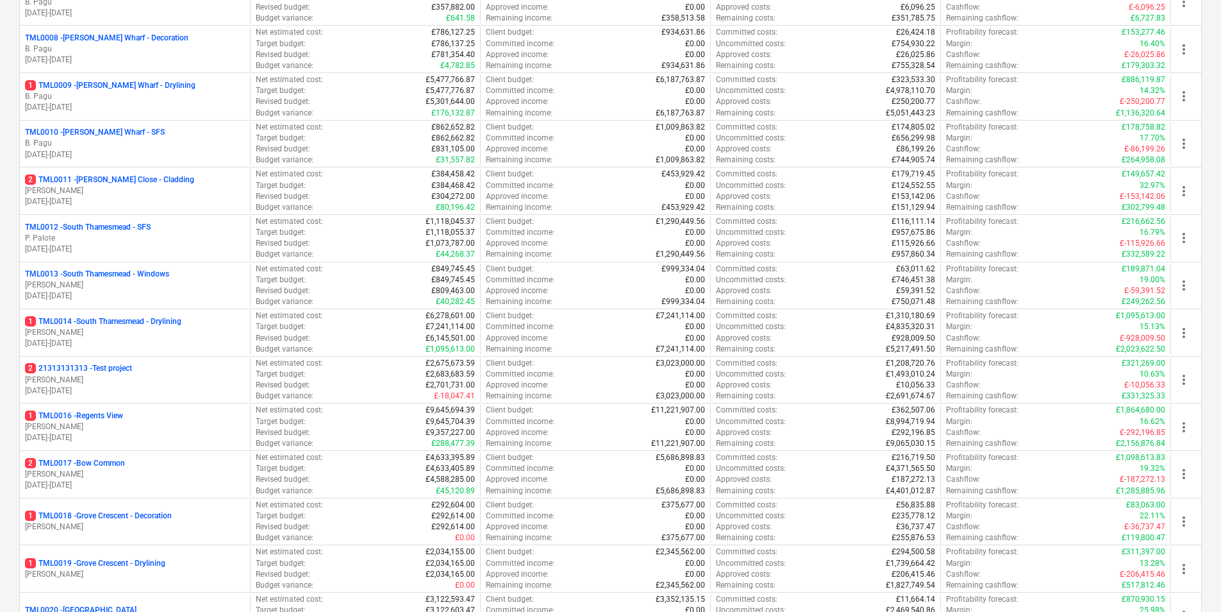
click at [112, 274] on p "TML0013 - South Thamesmead - Windows" at bounding box center [97, 274] width 144 height 11
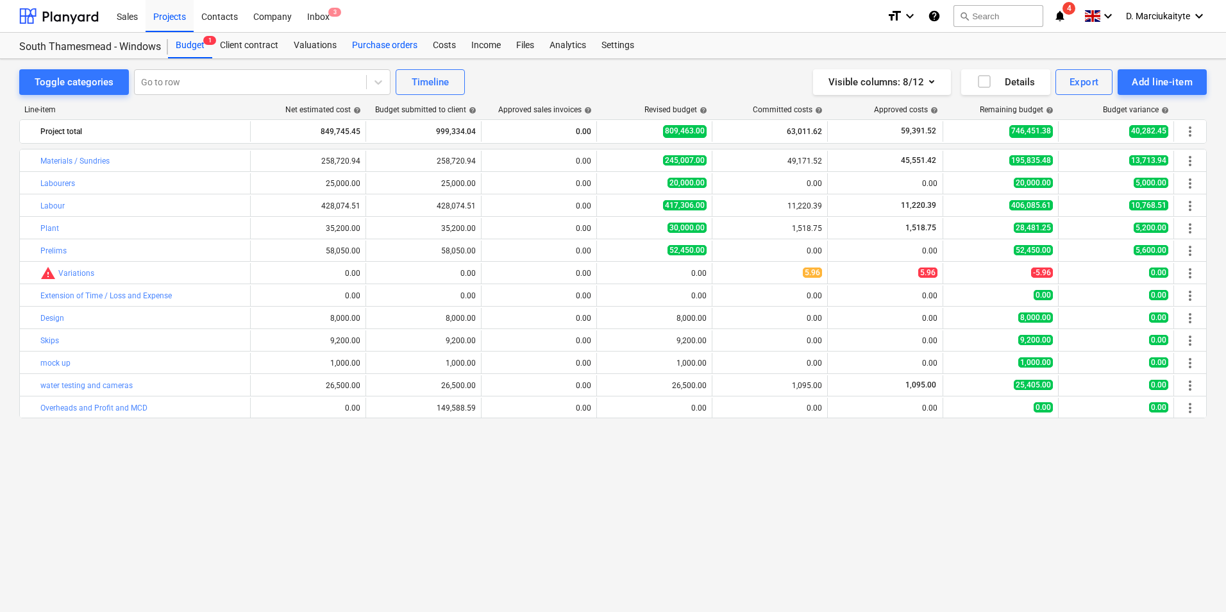
click at [393, 44] on div "Purchase orders" at bounding box center [384, 46] width 81 height 26
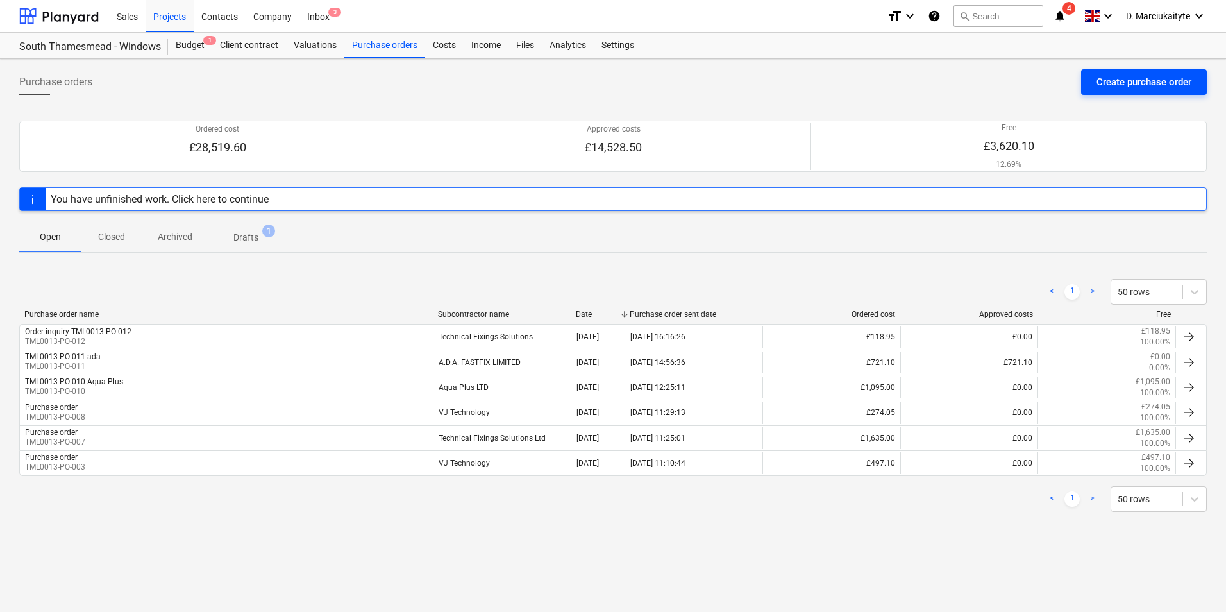
click at [1123, 82] on div "Create purchase order" at bounding box center [1143, 82] width 95 height 17
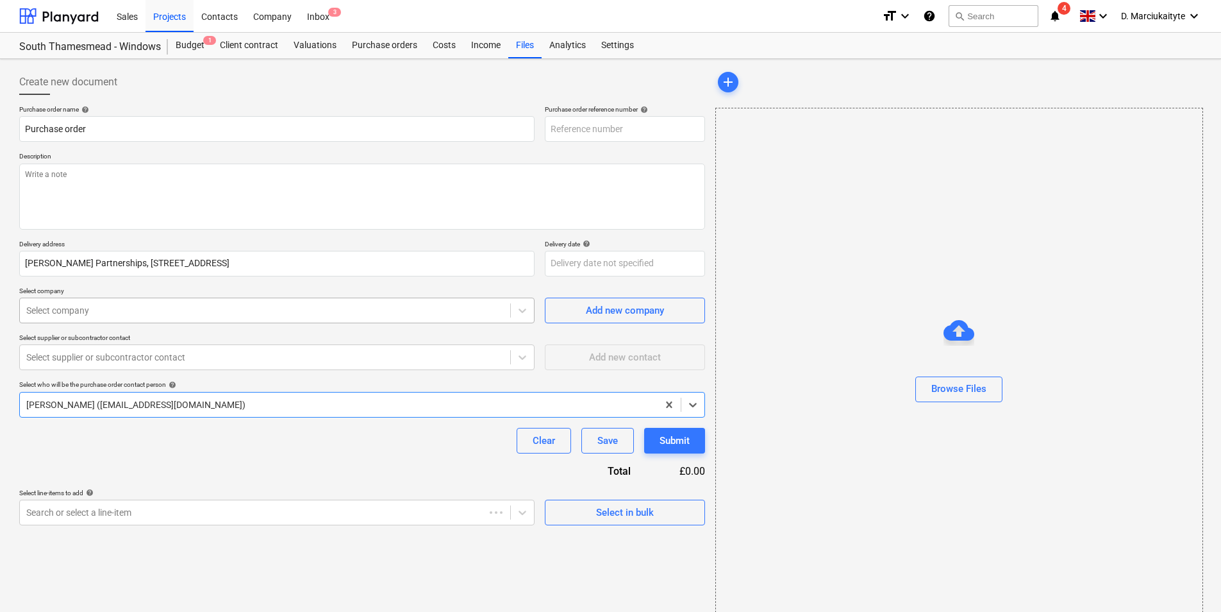
type textarea "x"
type input "TML0013-PO-020"
click at [171, 306] on div at bounding box center [265, 310] width 478 height 13
type textarea "x"
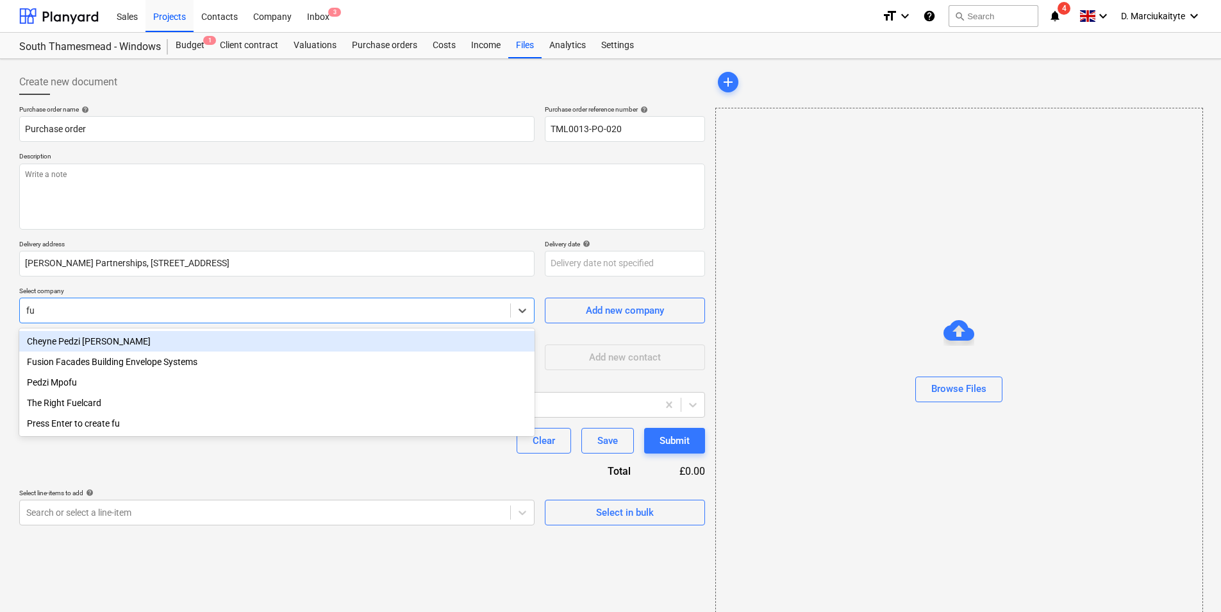
type input "fus"
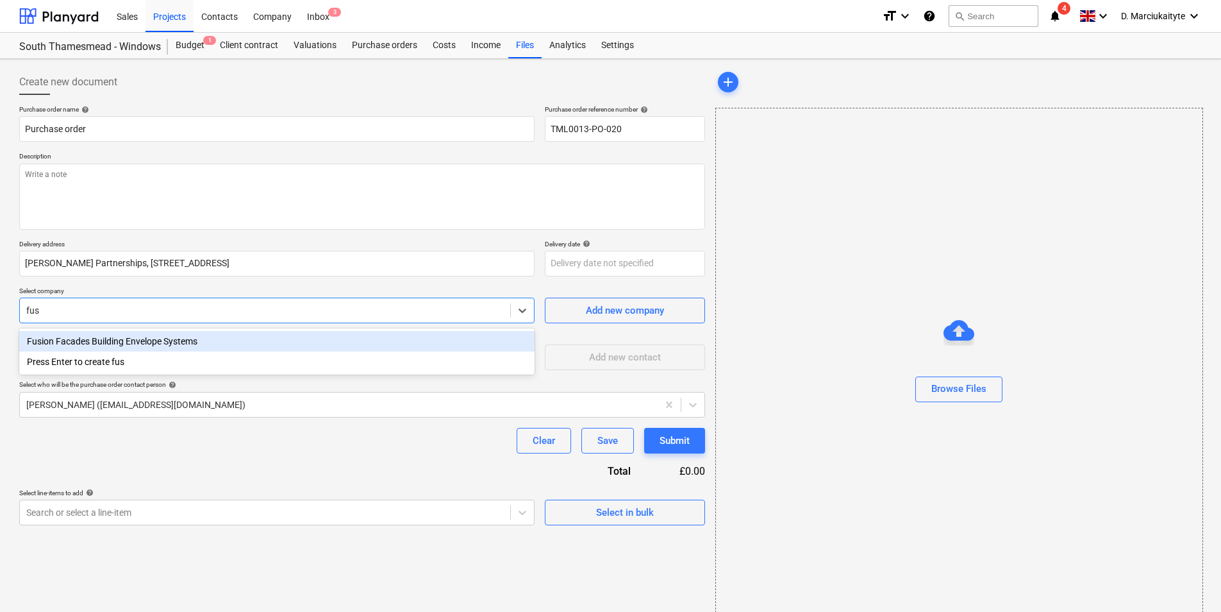
type textarea "x"
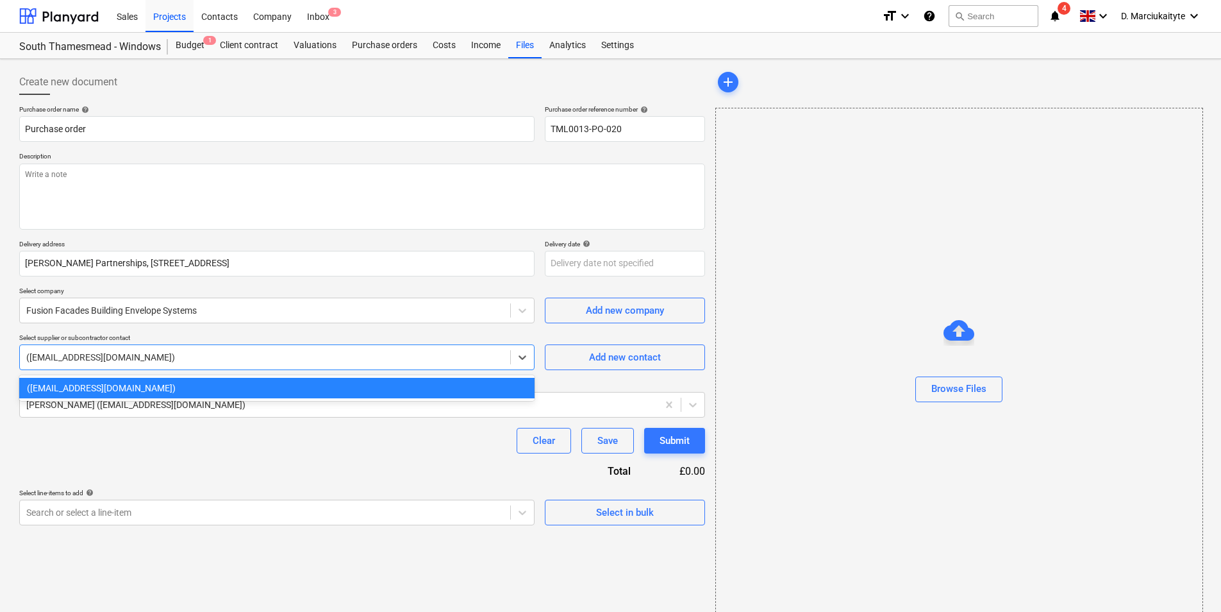
click at [192, 353] on div at bounding box center [265, 357] width 478 height 13
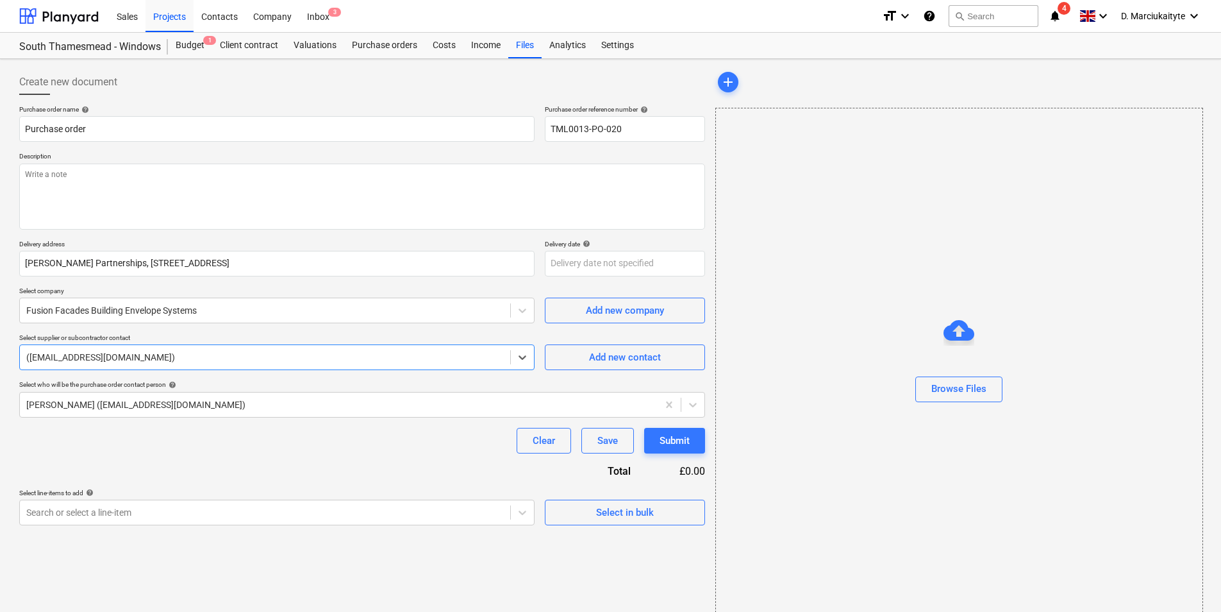
click at [204, 364] on div at bounding box center [265, 357] width 478 height 13
click at [663, 510] on span "Select in bulk" at bounding box center [625, 512] width 128 height 17
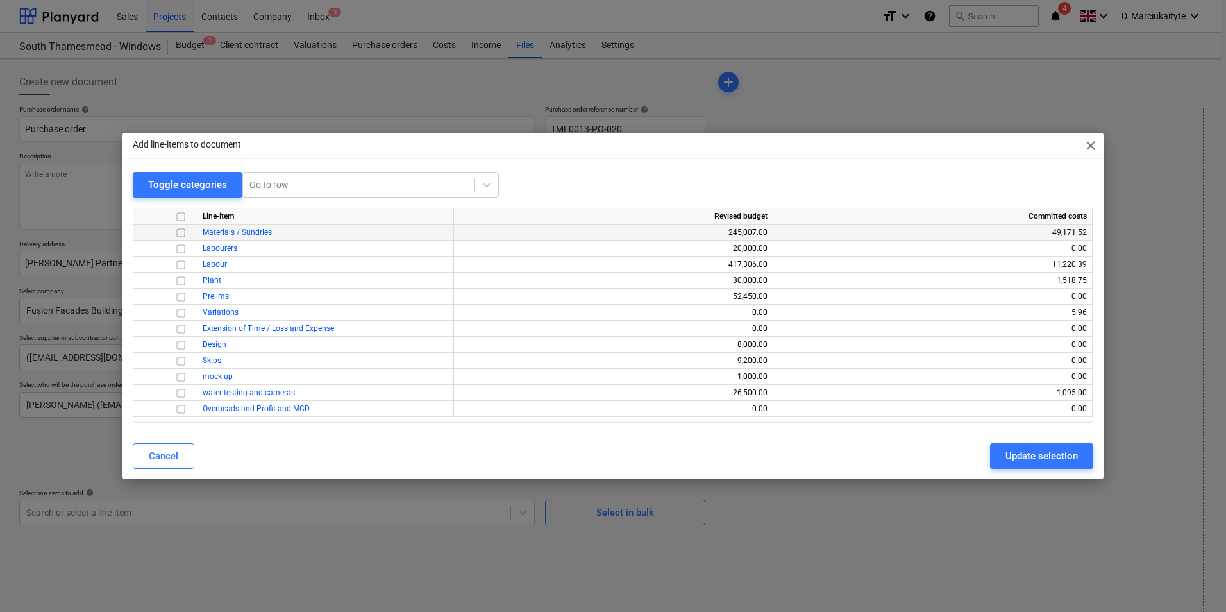
click at [179, 233] on input "checkbox" at bounding box center [180, 232] width 15 height 15
click at [1044, 455] on div "Update selection" at bounding box center [1041, 456] width 72 height 17
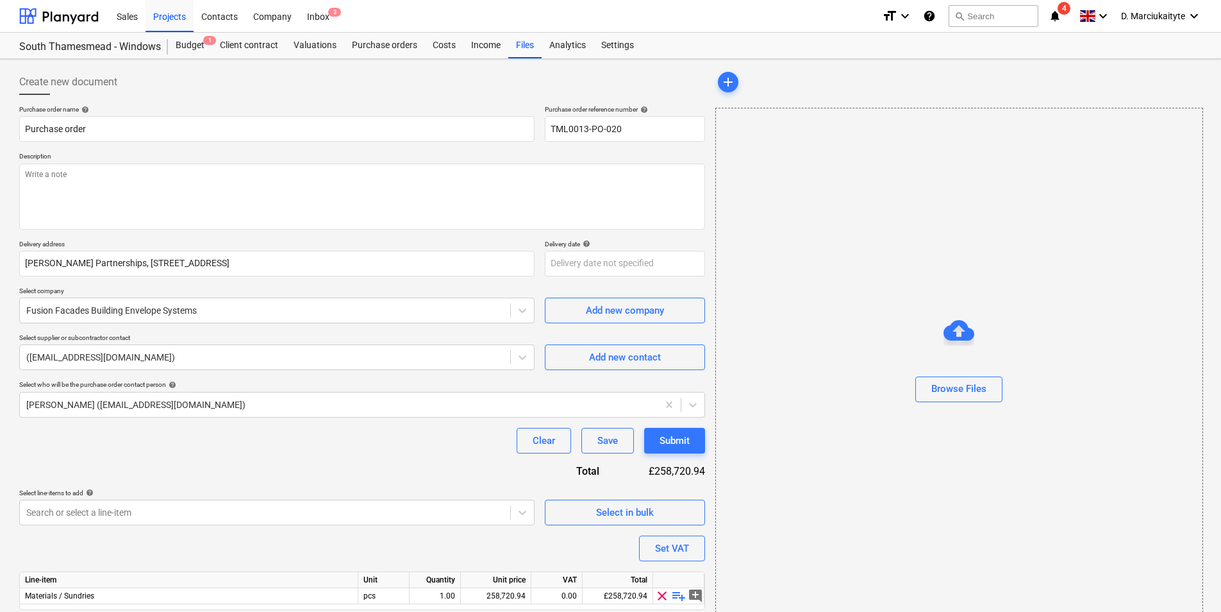
scroll to position [44, 0]
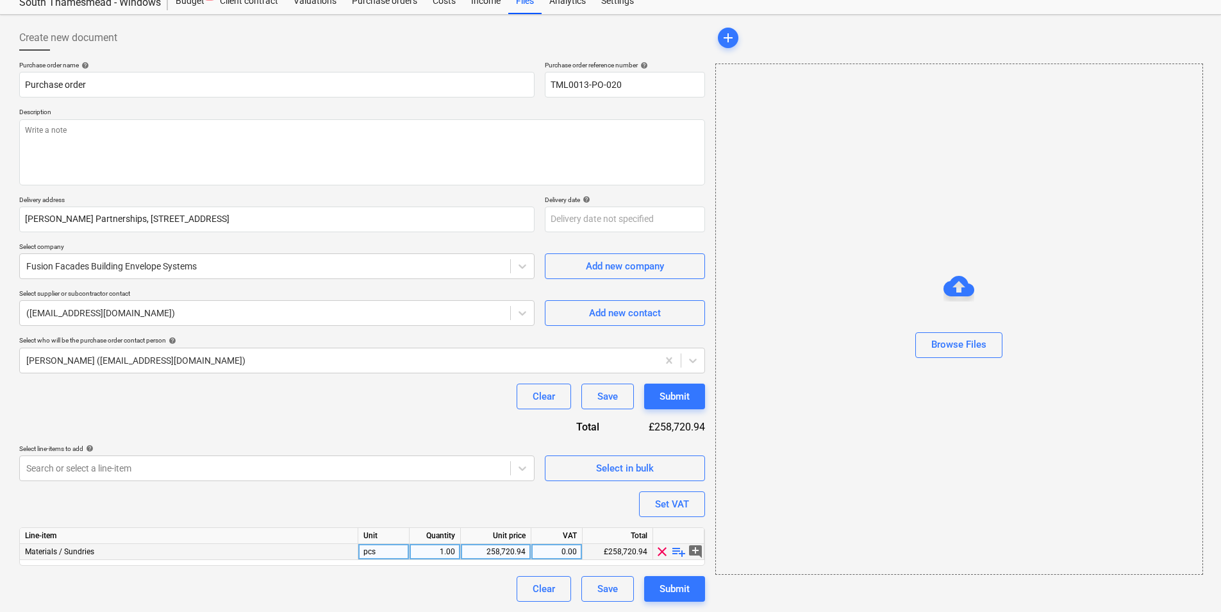
click at [676, 548] on span "playlist_add" at bounding box center [678, 551] width 15 height 15
type textarea "x"
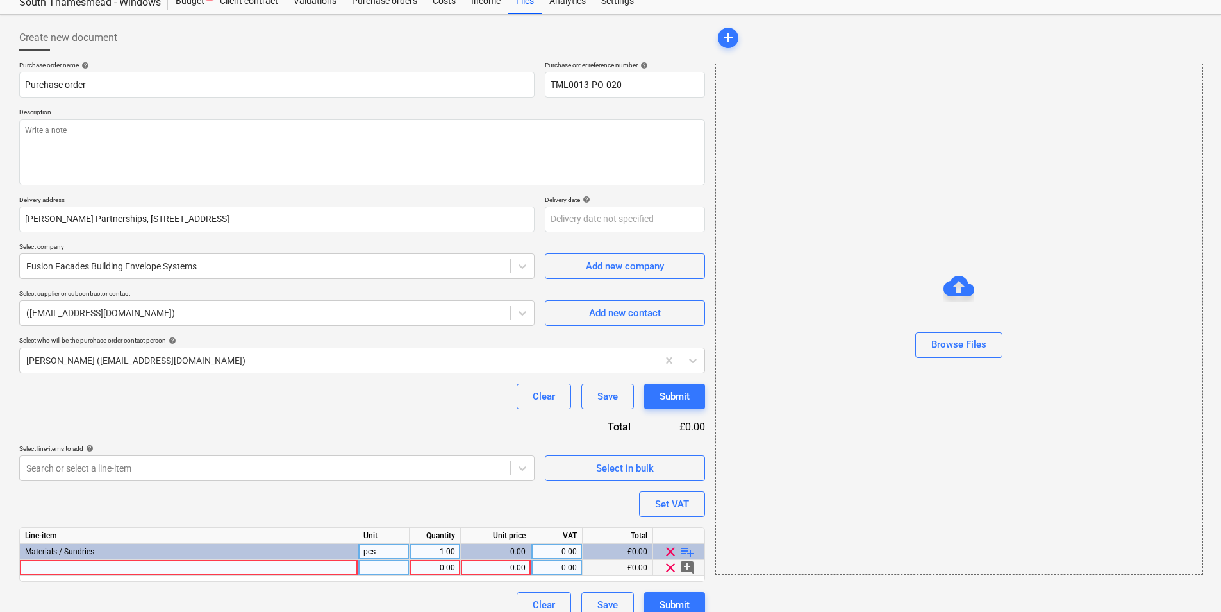
click at [219, 562] on div at bounding box center [189, 568] width 339 height 16
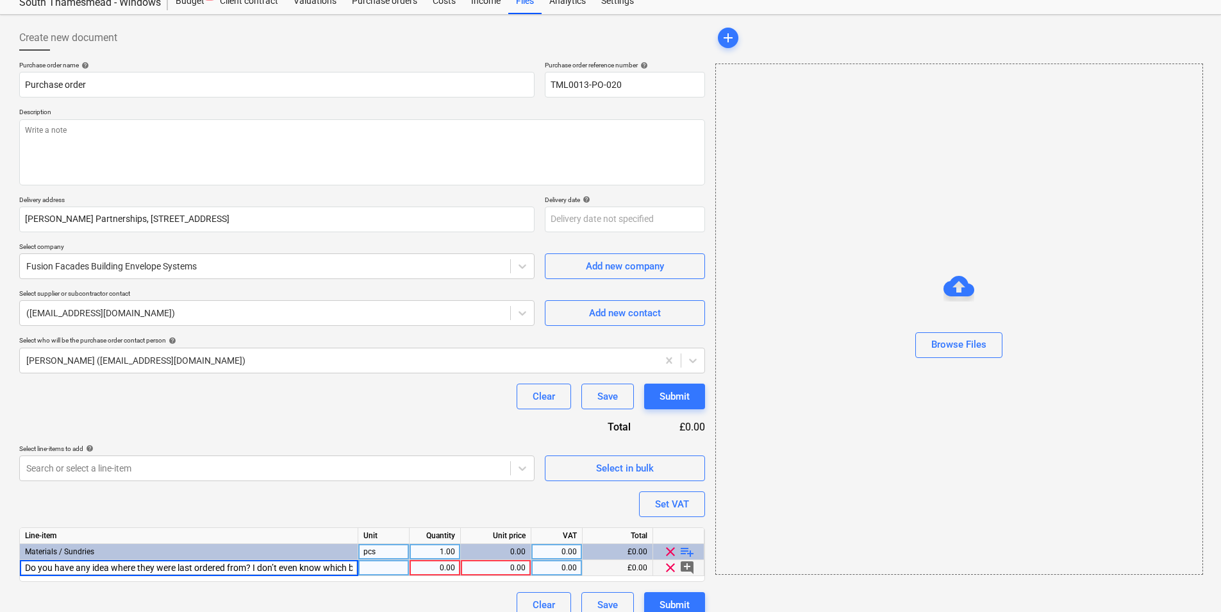
type input "Do you have any idea where they were last ordered from? I don’t even know which…"
drag, startPoint x: 353, startPoint y: 568, endPoint x: 0, endPoint y: 494, distance: 360.3
click at [0, 498] on html "Sales Projects Contacts Company Inbox 3 format_size keyboard_arrow_down help se…" at bounding box center [610, 262] width 1221 height 612
type input "EVT"
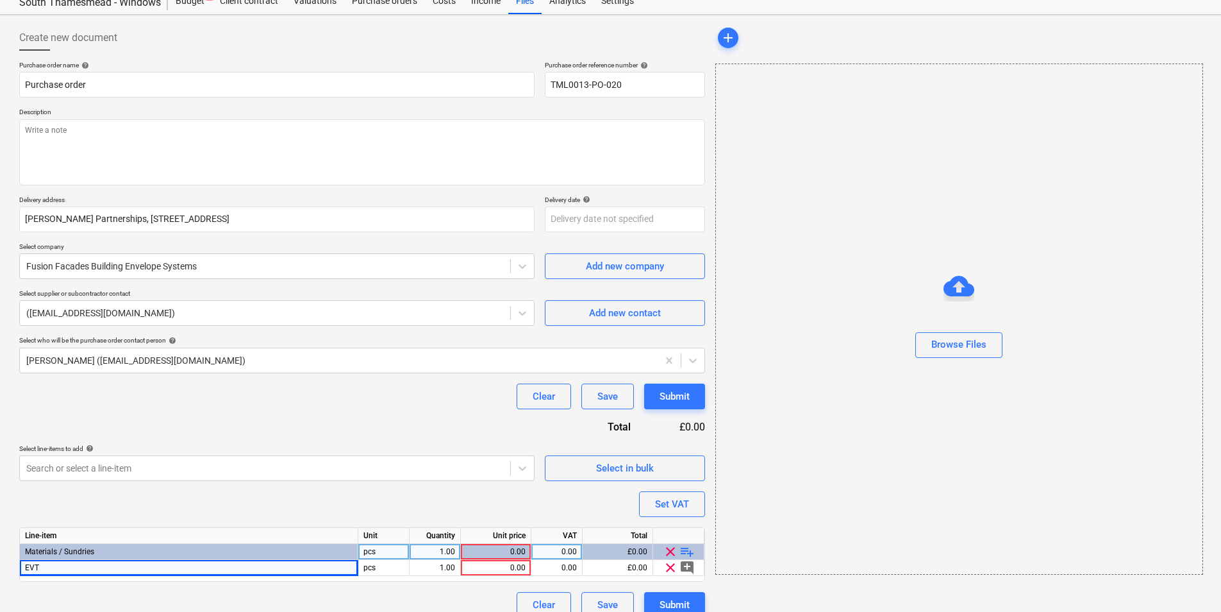
type textarea "x"
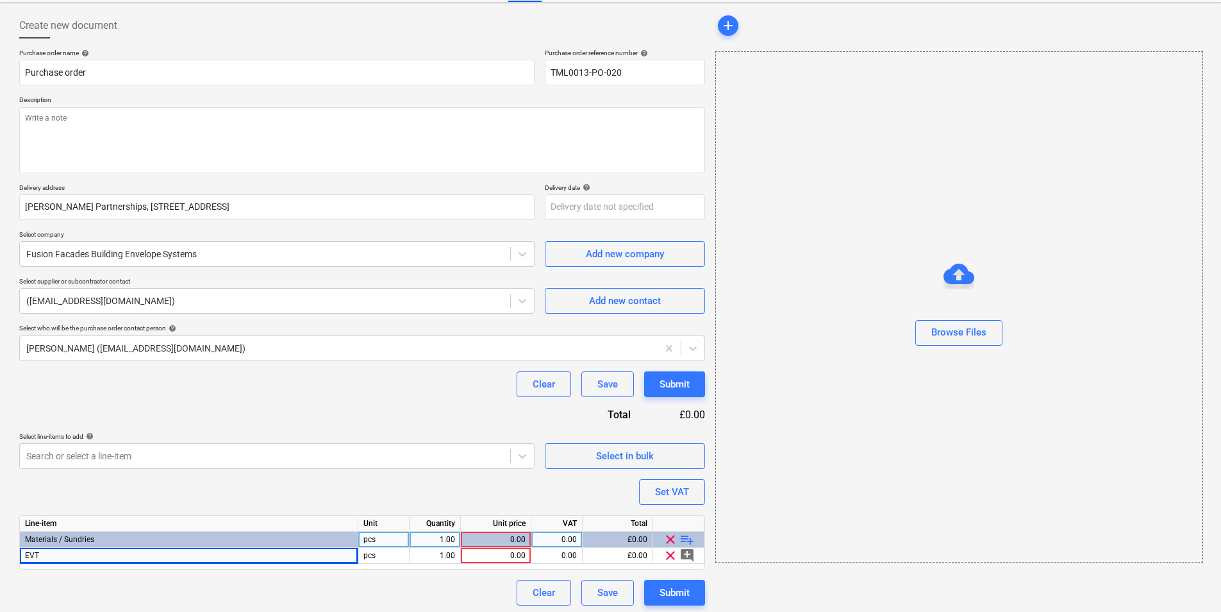
scroll to position [60, 0]
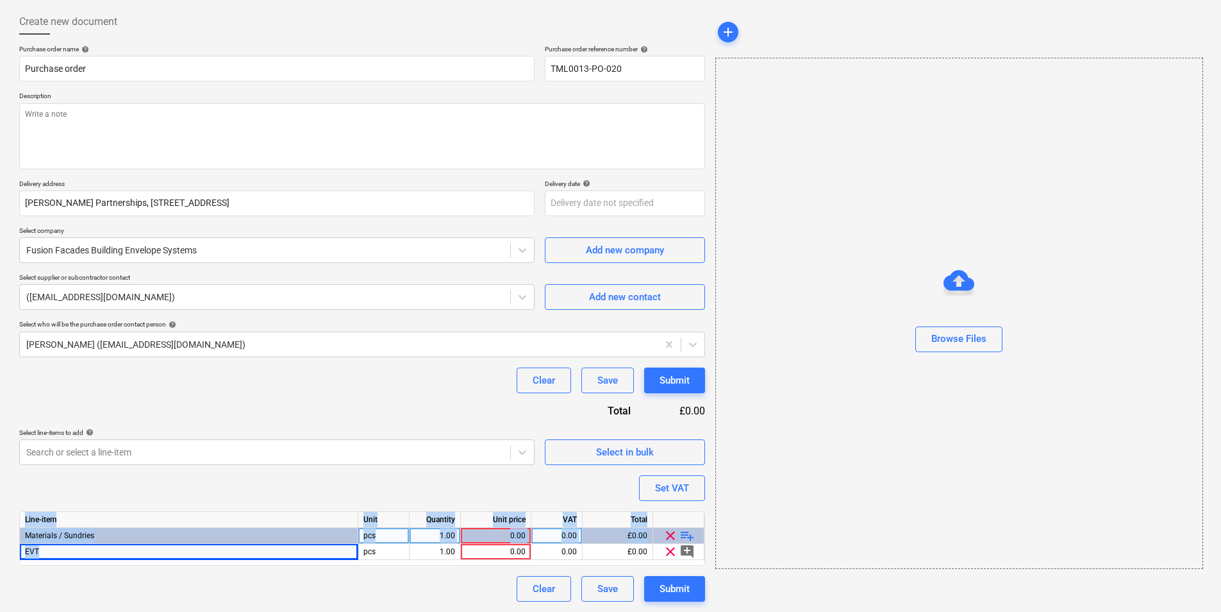
drag, startPoint x: 188, startPoint y: 550, endPoint x: -3, endPoint y: 553, distance: 190.4
click at [0, 551] on html "Sales Projects Contacts Company Inbox 3 format_size keyboard_arrow_down help se…" at bounding box center [610, 246] width 1221 height 612
click at [166, 547] on div "EVT" at bounding box center [189, 552] width 339 height 16
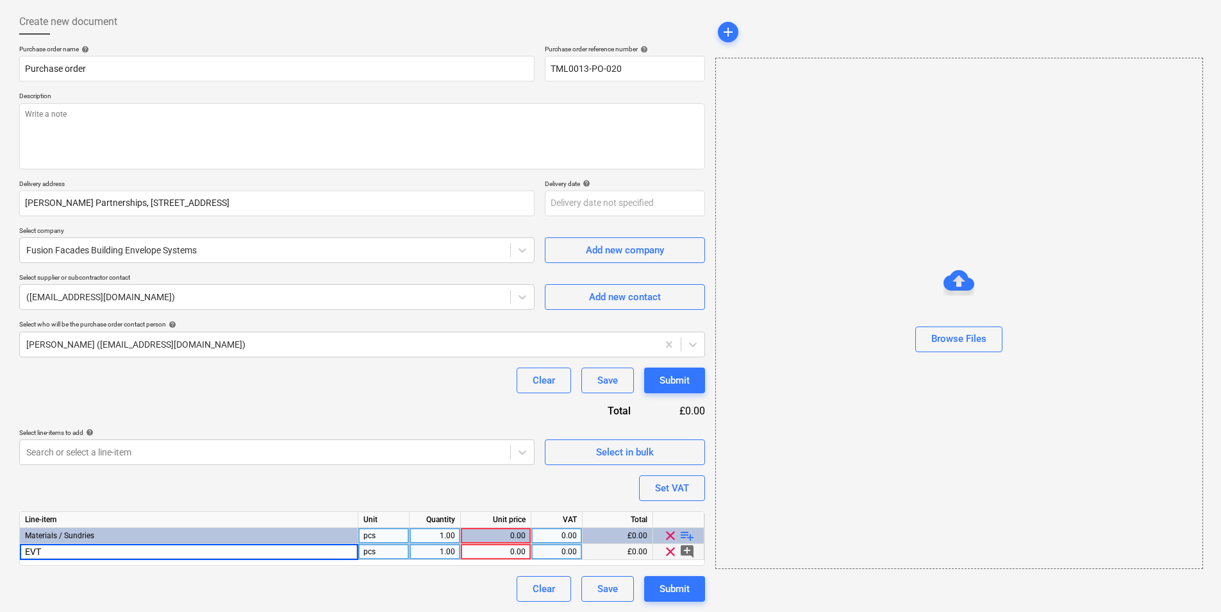
type input "EVT II Thermal Bracket AL - 80x80mm"
type textarea "x"
click at [439, 551] on div "1.00" at bounding box center [435, 552] width 40 height 16
type input "160"
type textarea "x"
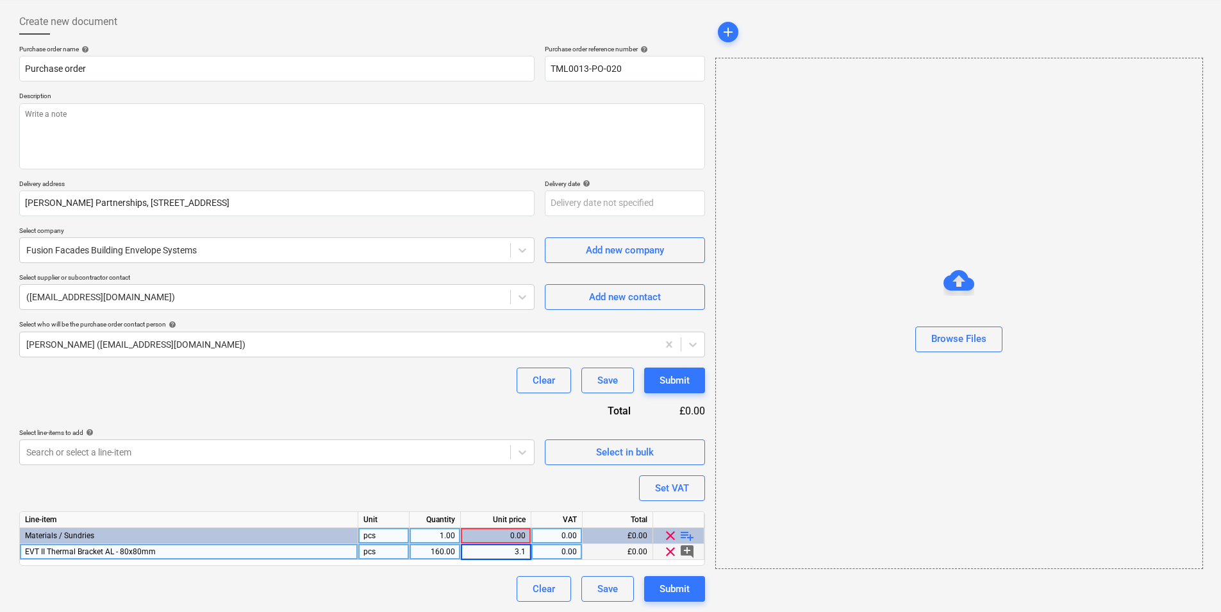
type input "3.14"
click at [558, 553] on div "0.00" at bounding box center [557, 552] width 40 height 16
type textarea "x"
type input "20"
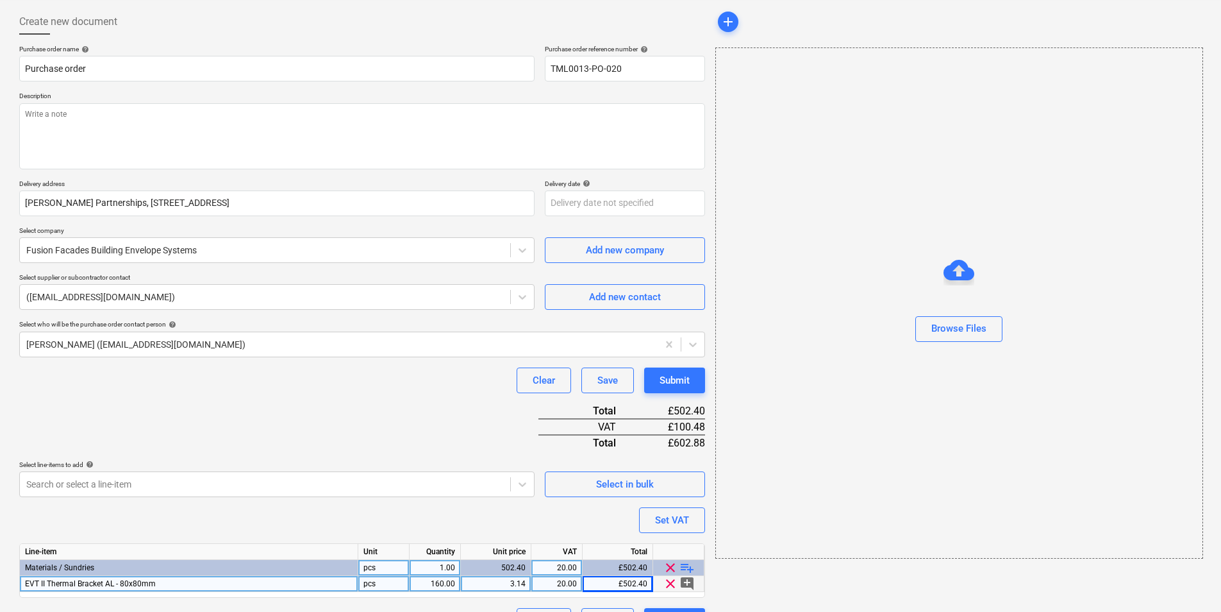
scroll to position [0, 0]
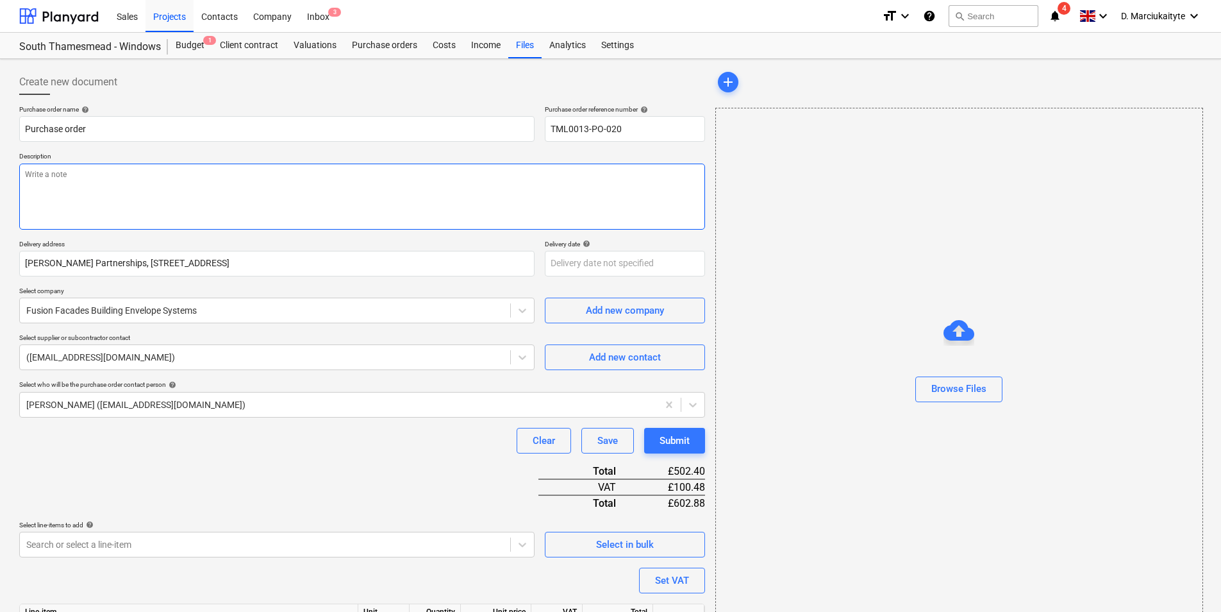
click at [203, 176] on textarea at bounding box center [362, 197] width 686 height 66
type textarea "x"
type textarea "A"
type textarea "x"
type textarea "Af"
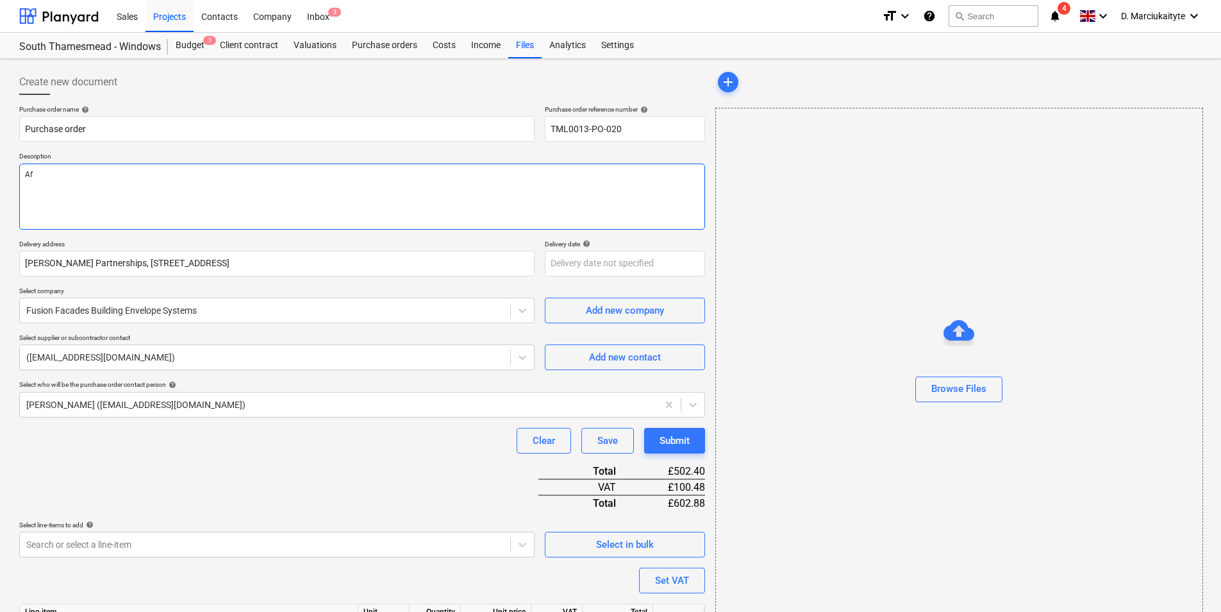
type textarea "x"
type textarea "Aft"
type textarea "x"
type textarea "Afte"
type textarea "x"
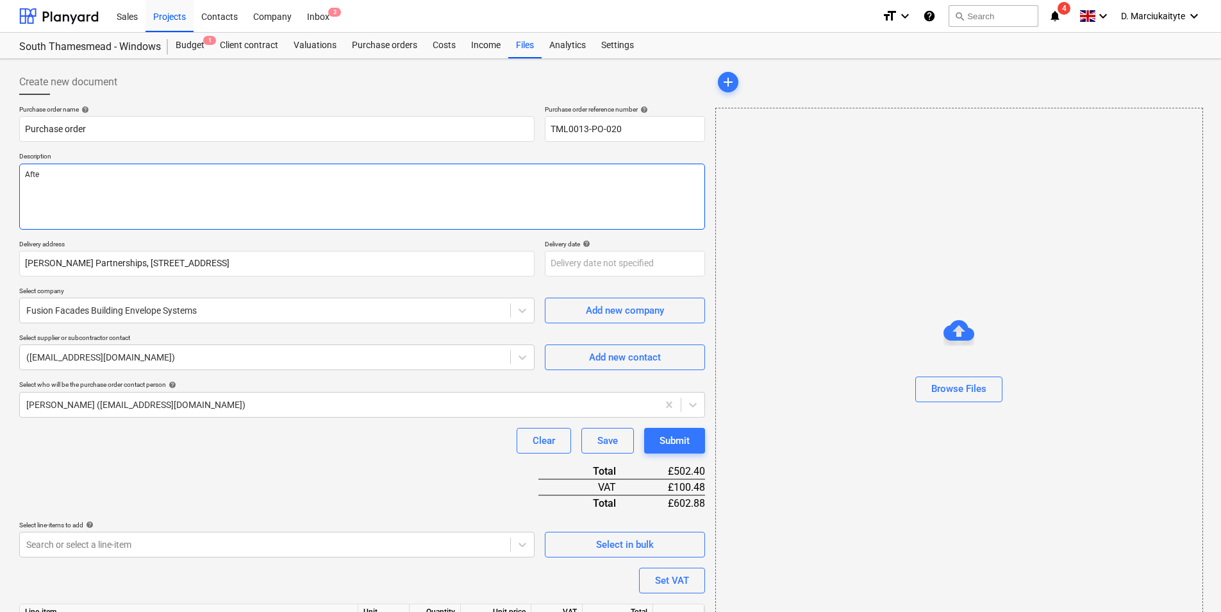
type textarea "After"
type textarea "x"
type textarea "Aftern"
type textarea "x"
type textarea "Afterno"
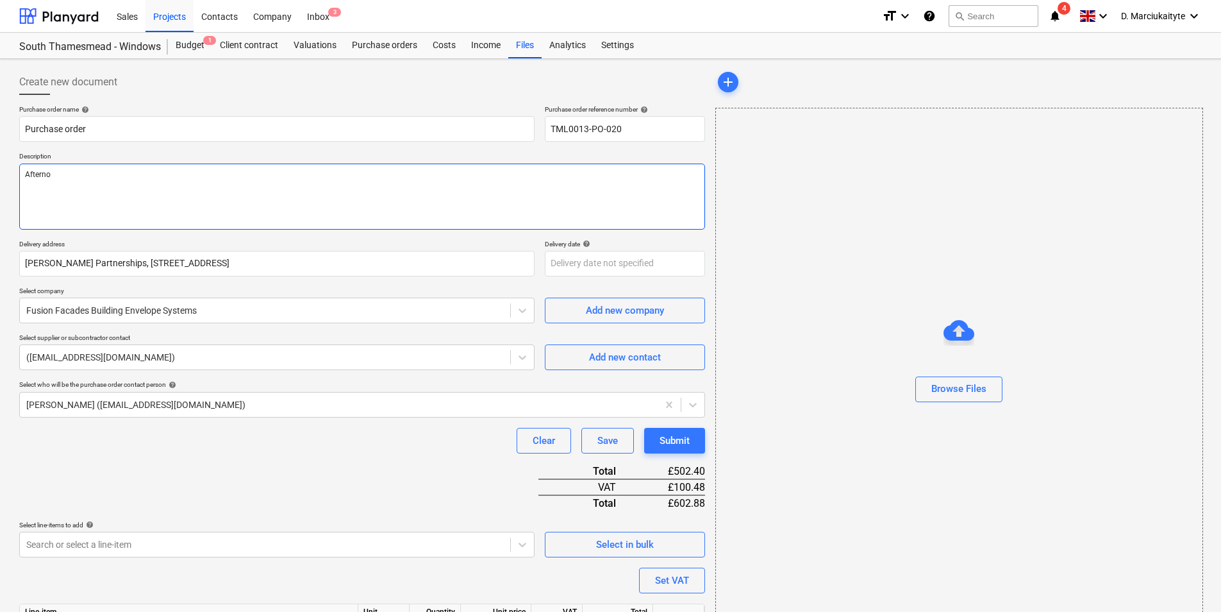
type textarea "x"
type textarea "Afternoo"
type textarea "x"
type textarea "Afternoon"
type textarea "x"
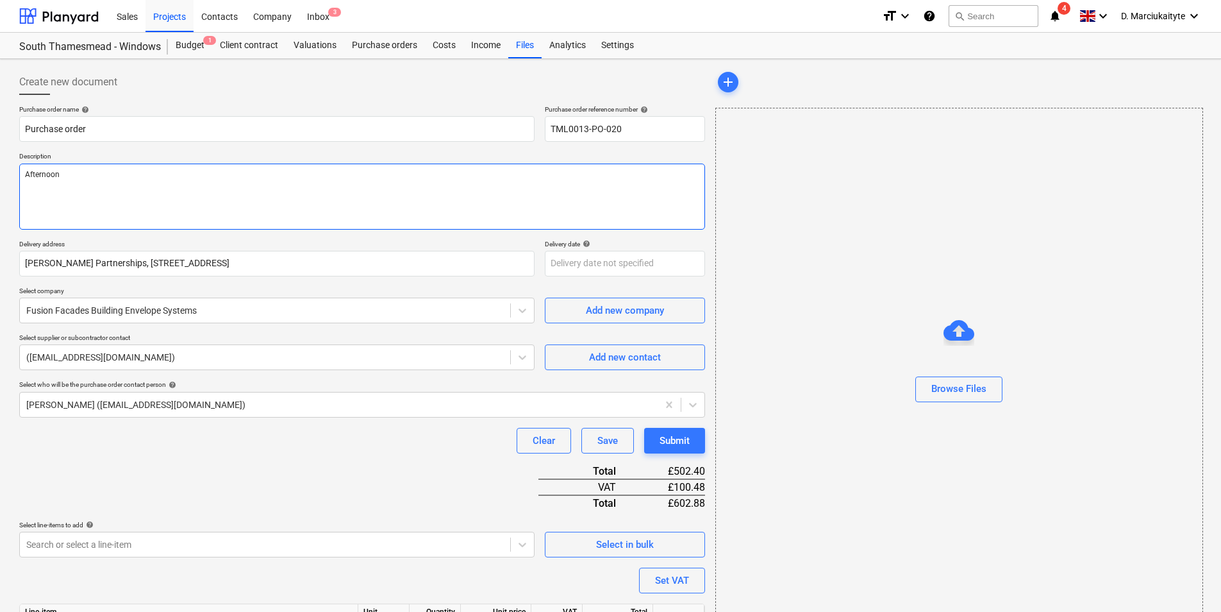
type textarea "Afternoon."
type textarea "x"
type textarea "Afternoon"
type textarea "x"
type textarea "Afternoon,"
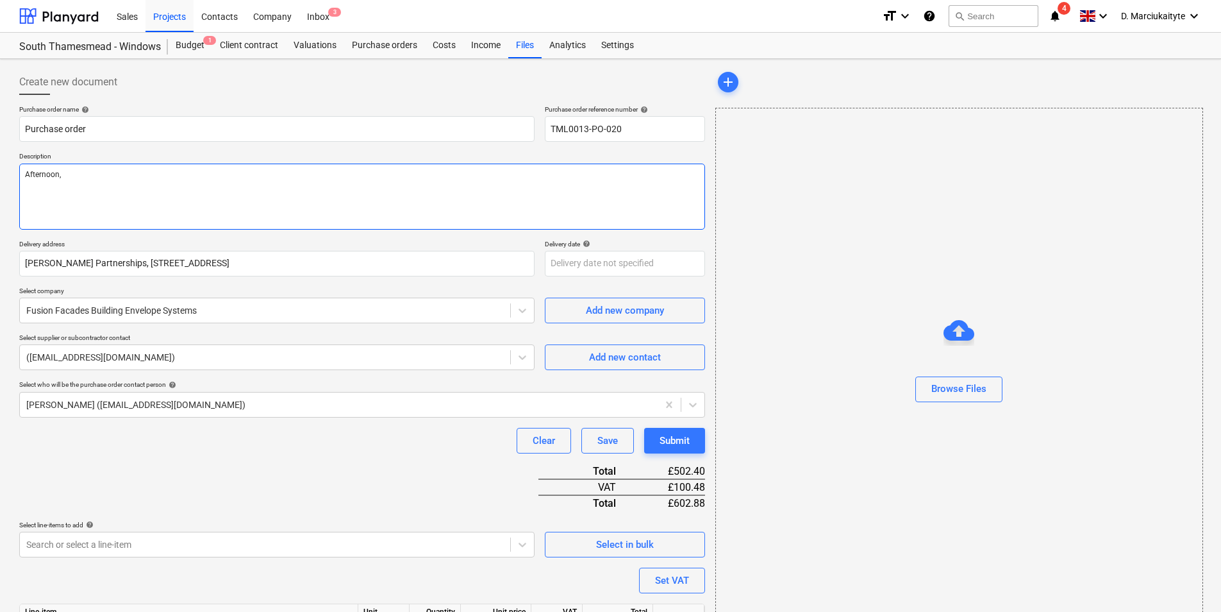
type textarea "x"
type textarea "Afternoon,"
type textarea "x"
type textarea "Afternoon, P"
type textarea "x"
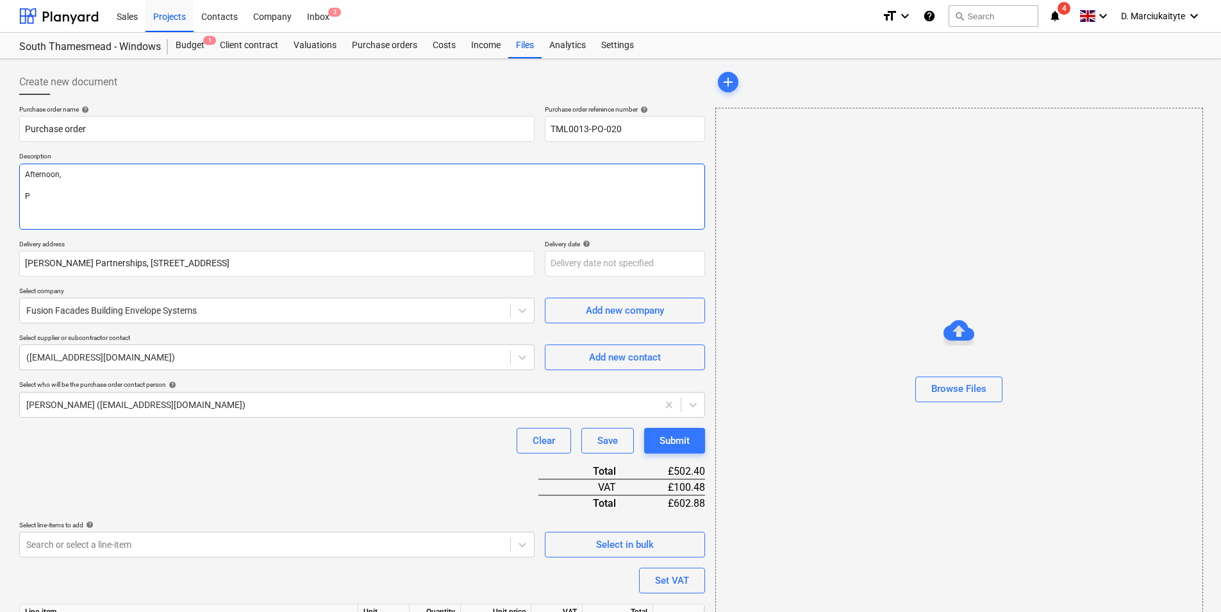
type textarea "Afternoon, Pl"
type textarea "x"
type textarea "Afternoon, Ple"
type textarea "x"
type textarea "Afternoon, Plea"
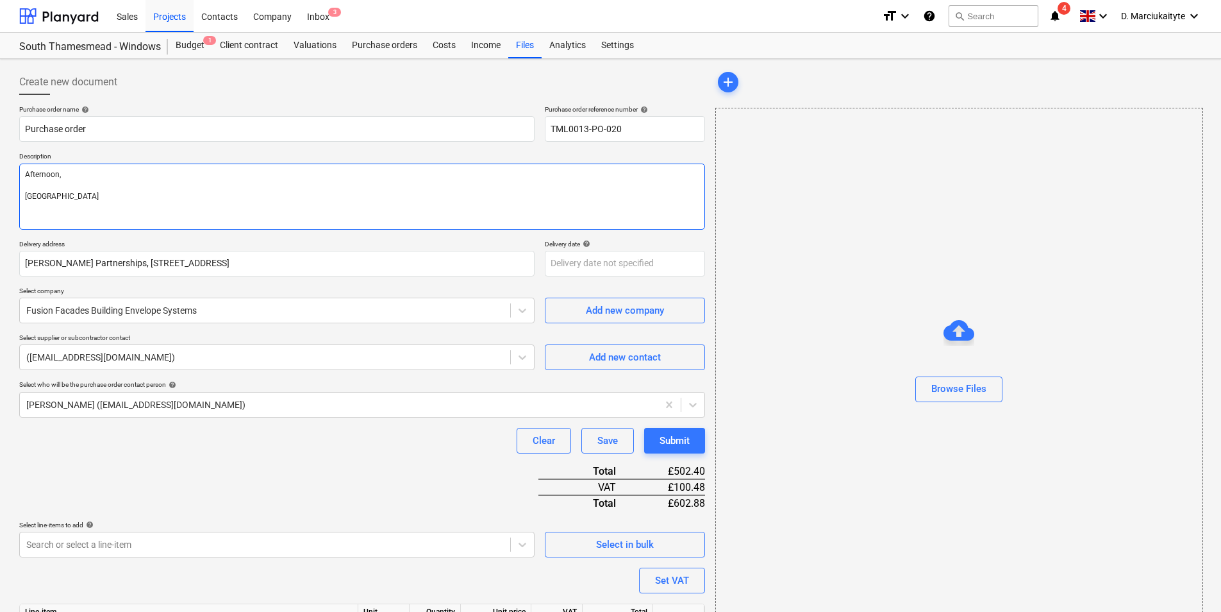
type textarea "x"
type textarea "Afternoon, Pleas"
type textarea "x"
type textarea "Afternoon, Please"
type textarea "x"
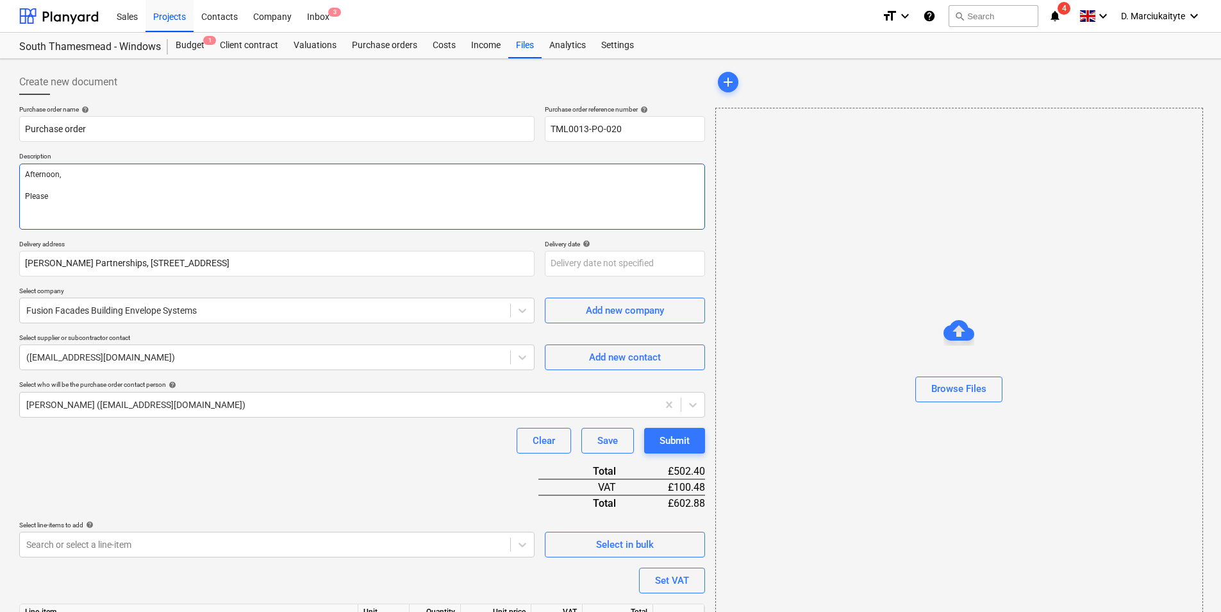
type textarea "Afternoon, Please"
type textarea "x"
type textarea "Afternoon, Please p"
type textarea "x"
type textarea "Afternoon, Please pr"
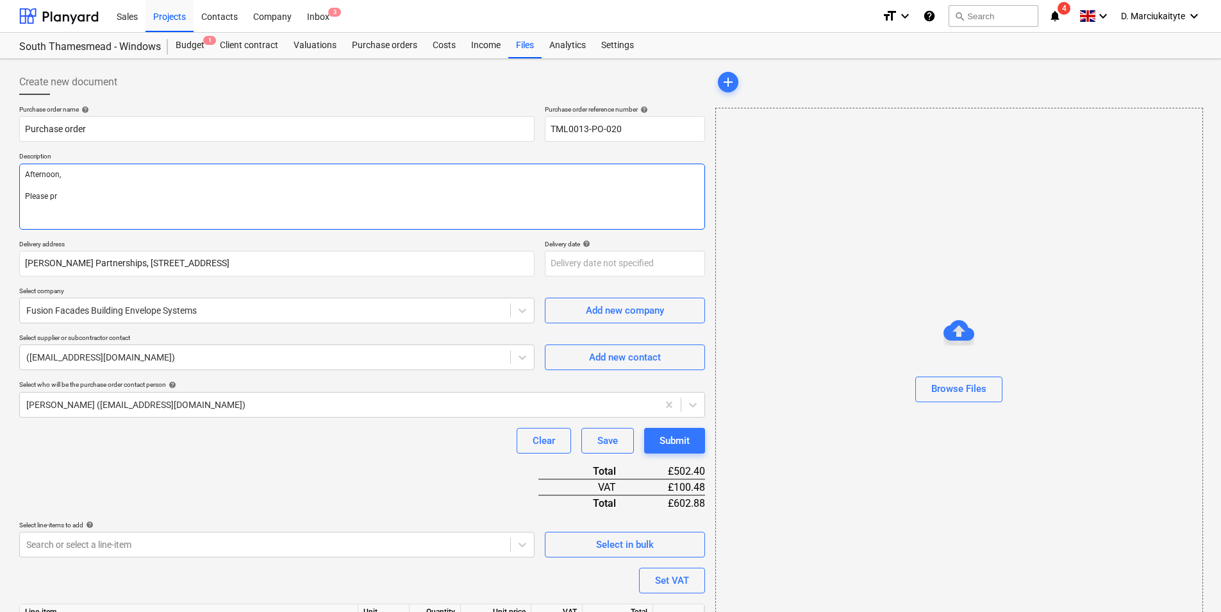
type textarea "x"
type textarea "Afternoon, Please pro"
type textarea "x"
type textarea "Afternoon, Please proc"
type textarea "x"
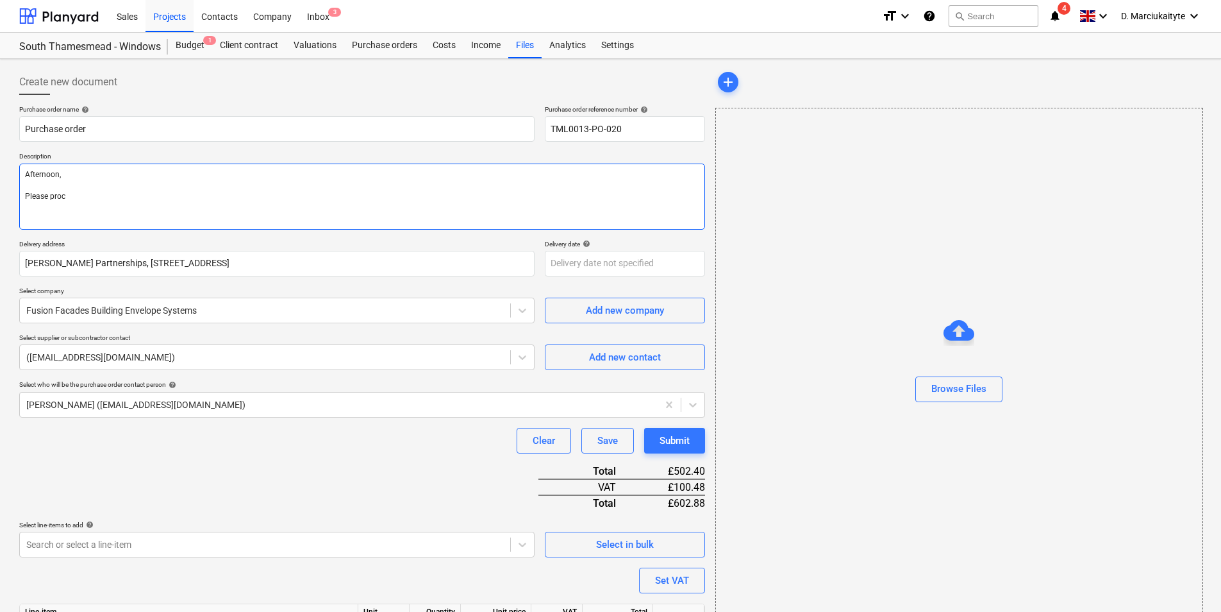
type textarea "Afternoon, Please procf"
type textarea "x"
type textarea "Afternoon, Please proc"
type textarea "x"
type textarea "Afternoon, Please pro"
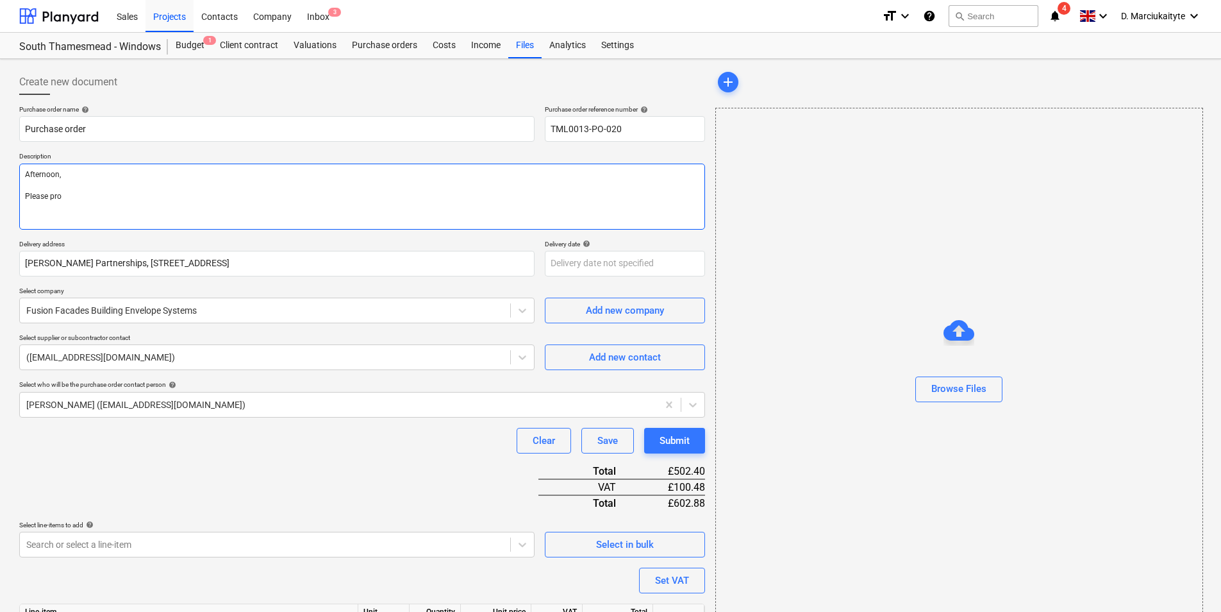
type textarea "x"
type textarea "Afternoon, Please proo"
type textarea "x"
type textarea "Afternoon, Please prooc"
type textarea "x"
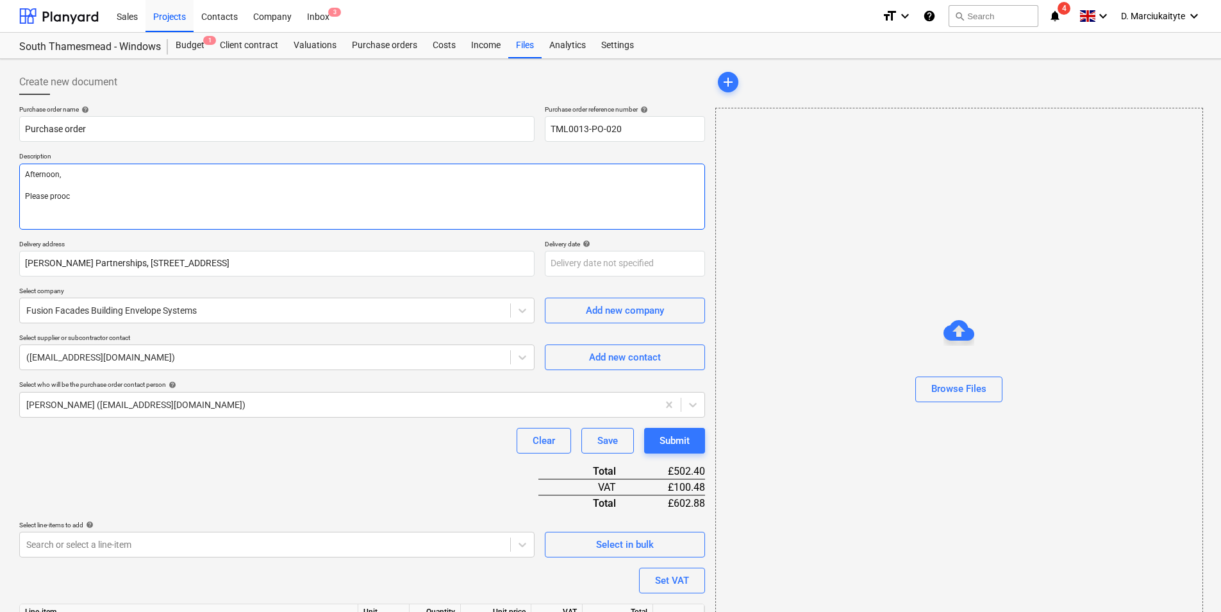
type textarea "Afternoon, Please prooce"
type textarea "x"
type textarea "Afternoon, Please prooc"
type textarea "x"
type textarea "Afternoon, Please proo"
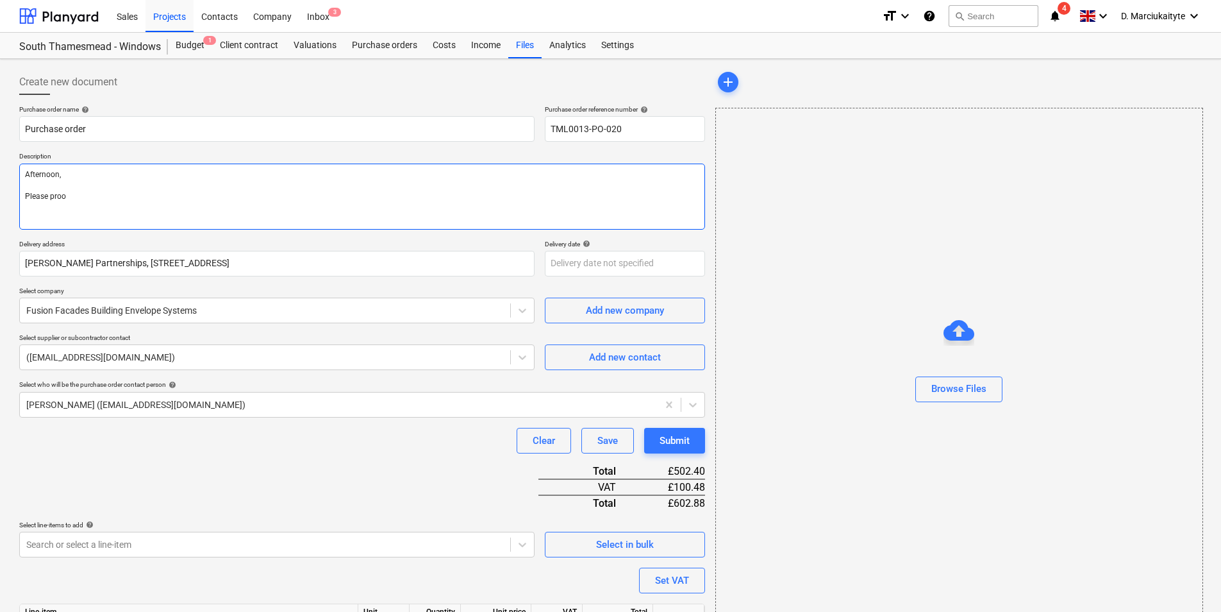
type textarea "x"
type textarea "Afternoon, Please pro"
type textarea "x"
type textarea "Afternoon, Please proc"
type textarea "x"
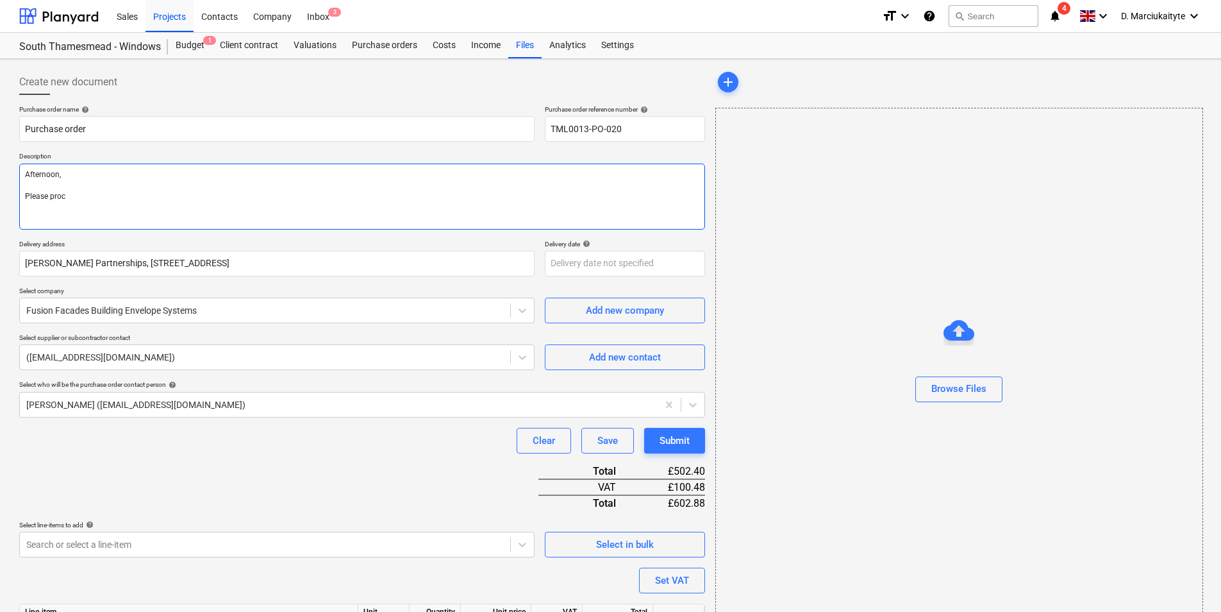
type textarea "Afternoon, Please proce"
type textarea "x"
type textarea "Afternoon, Please procee"
type textarea "x"
type textarea "Afternoon, Please proceed"
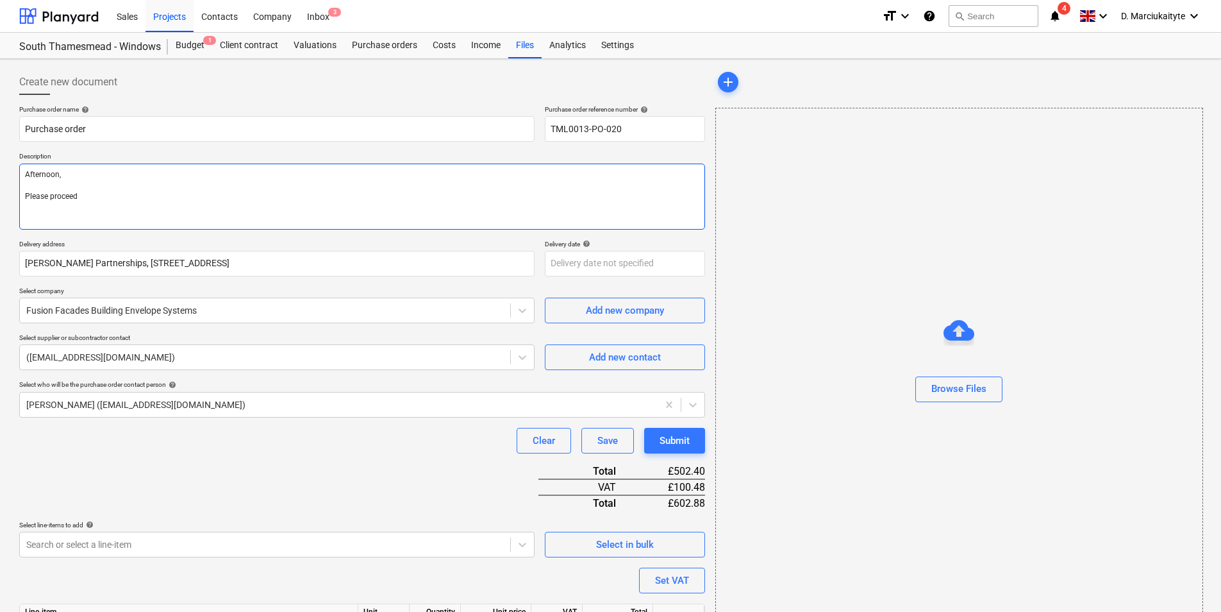
type textarea "x"
type textarea "Afternoon, Please proceed"
type textarea "x"
type textarea "Afternoon, Please proceed w"
type textarea "x"
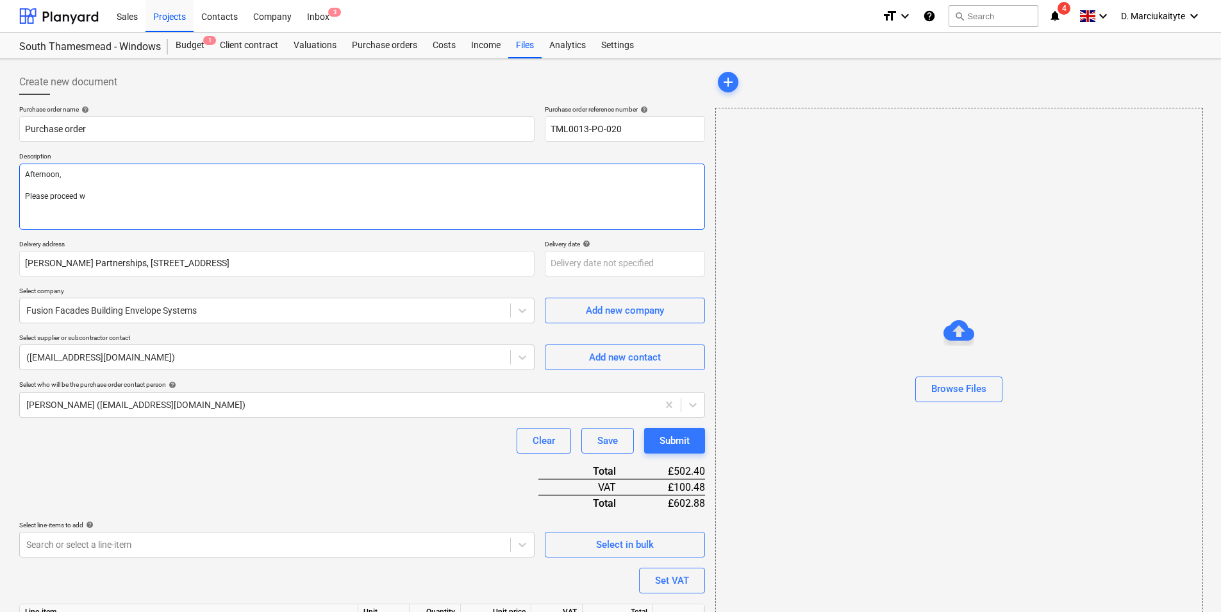
type textarea "Afternoon, Please proceed wi"
type textarea "x"
type textarea "Afternoon, Please proceed wit"
type textarea "x"
type textarea "Afternoon, Please proceed with"
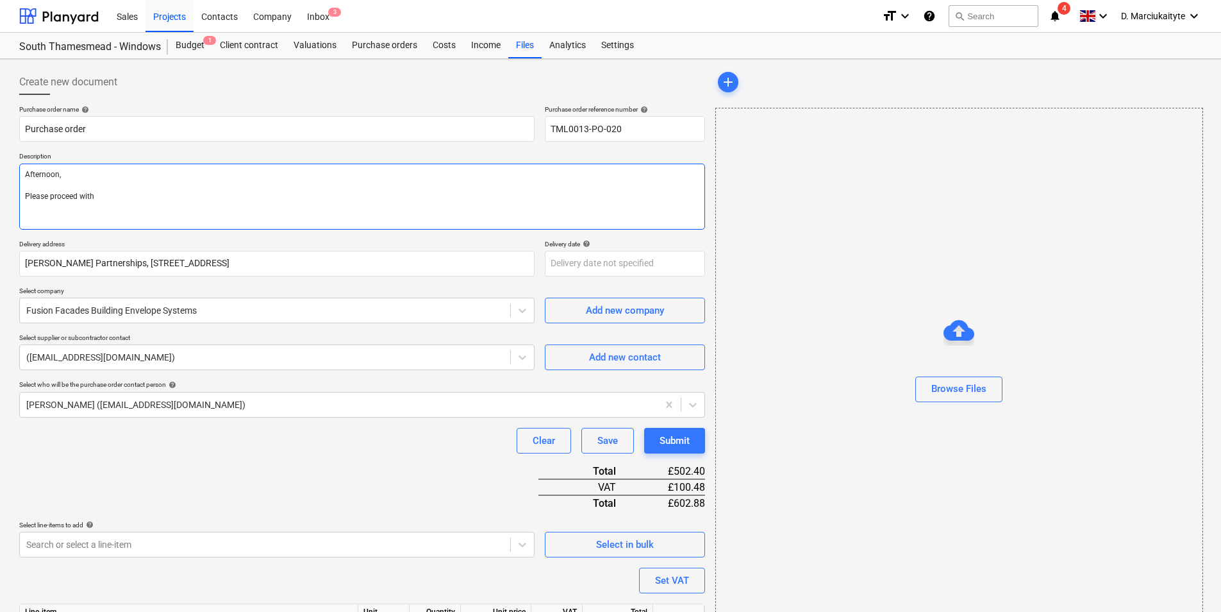
type textarea "x"
type textarea "Afternoon, Please proceed with"
type textarea "x"
type textarea "Afternoon, Please proceed with a"
type textarea "x"
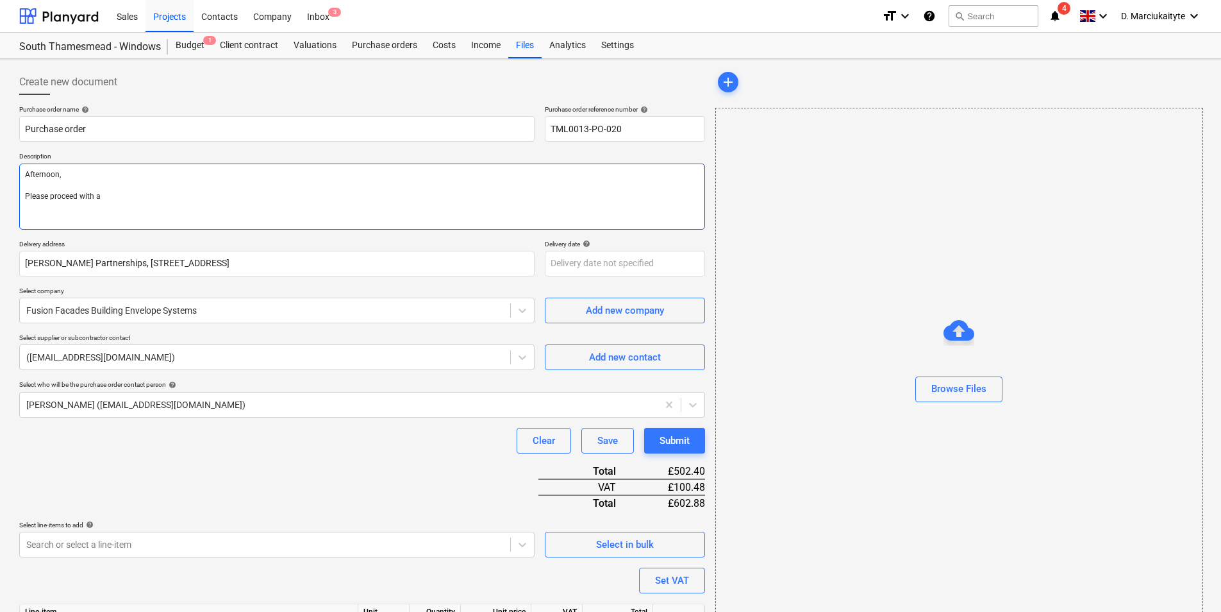
type textarea "Afternoon, Please proceed with at"
type textarea "x"
type textarea "Afternoon, Please proceed with att"
type textarea "x"
type textarea "Afternoon, Please proceed with atta"
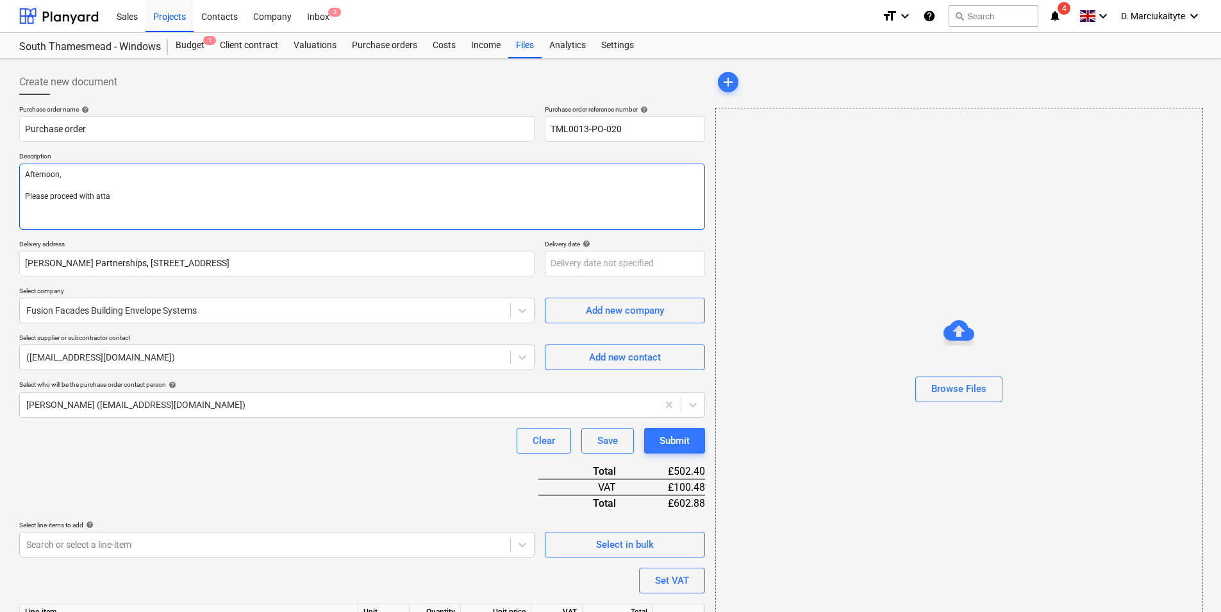
type textarea "x"
type textarea "Afternoon, Please proceed with attac"
type textarea "x"
type textarea "Afternoon, Please proceed with attacy"
type textarea "x"
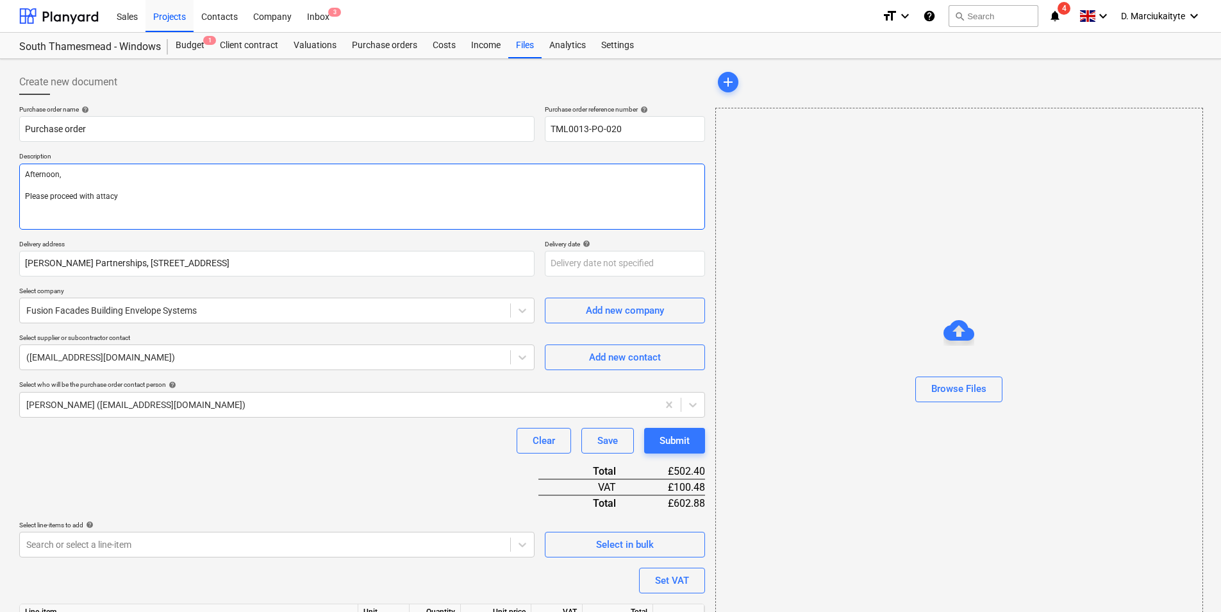
type textarea "Afternoon, Please proceed with attacye"
type textarea "x"
type textarea "Afternoon, Please proceed with attacy"
type textarea "x"
type textarea "Afternoon, Please proceed with attac"
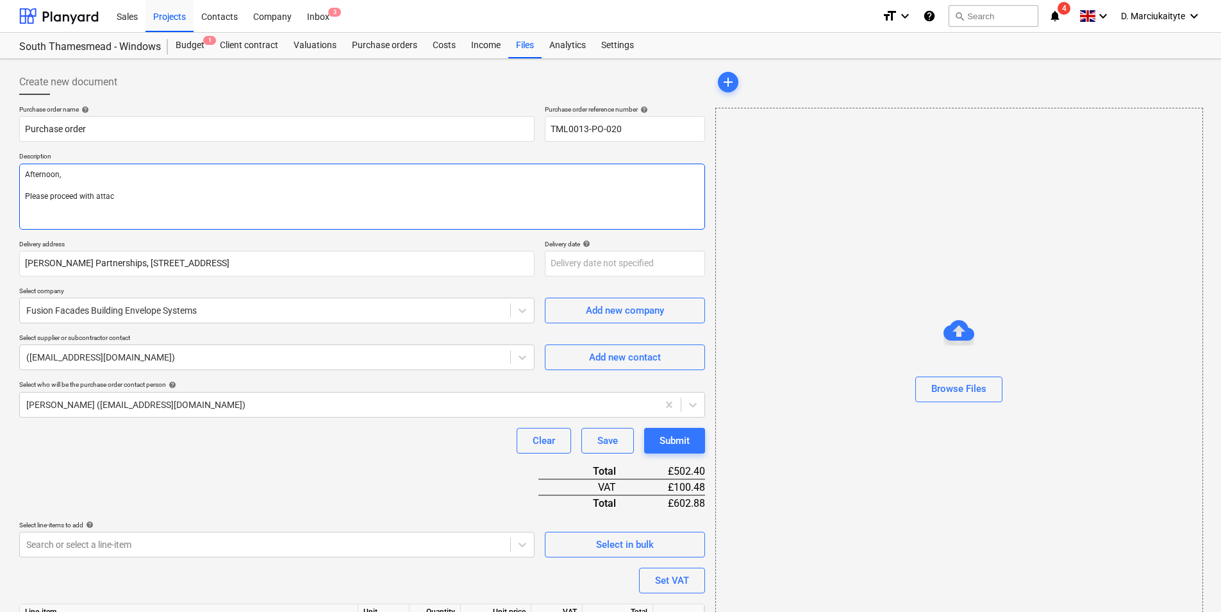
type textarea "x"
type textarea "Afternoon, Please proceed with atta"
type textarea "x"
type textarea "Afternoon, Please proceed with attac"
type textarea "x"
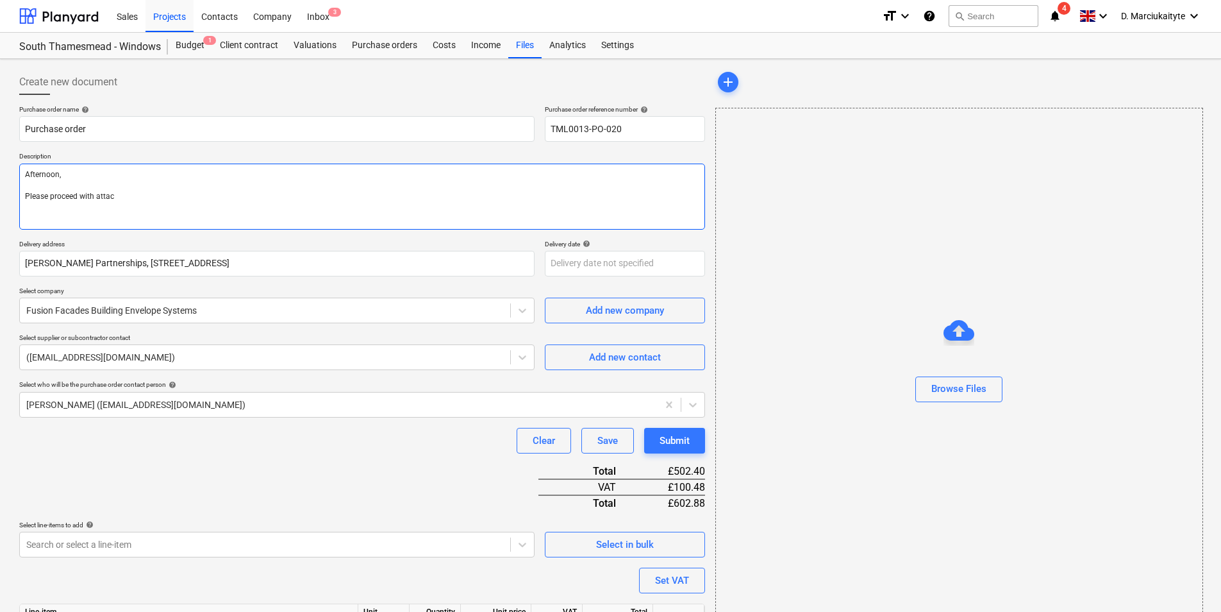
type textarea "Afternoon, Please proceed with attach"
type textarea "x"
type textarea "Afternoon, Please proceed with attache"
type textarea "x"
type textarea "Afternoon, Please proceed with attached"
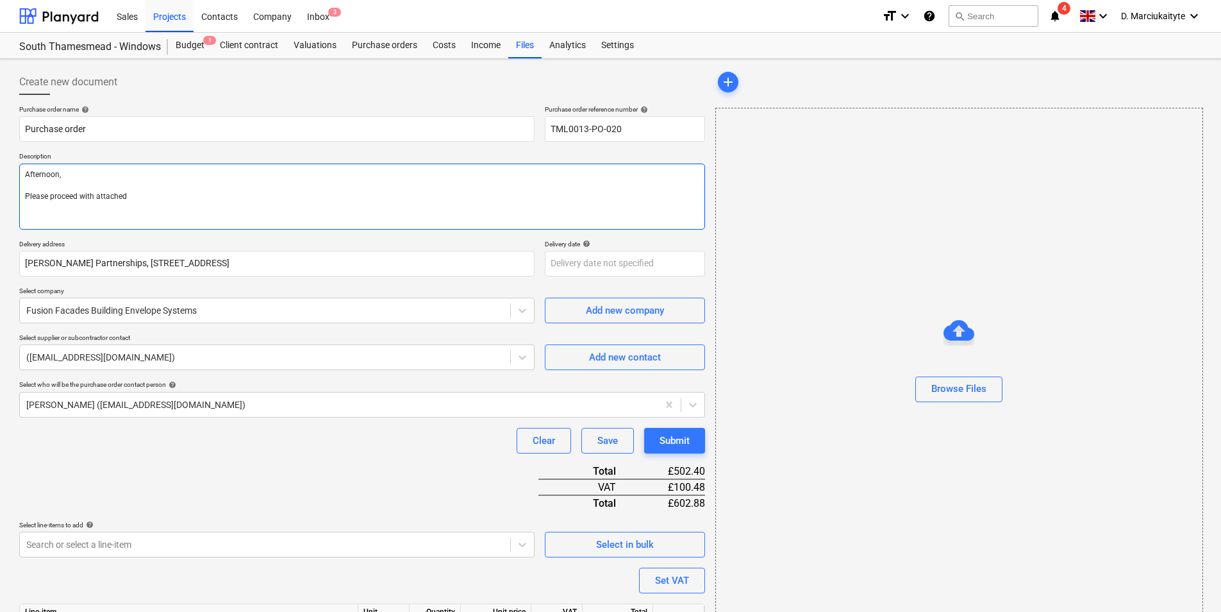
type textarea "x"
type textarea "Afternoon, Please proceed with attached"
type textarea "x"
type textarea "Afternoon, Please proceed with attached o"
type textarea "x"
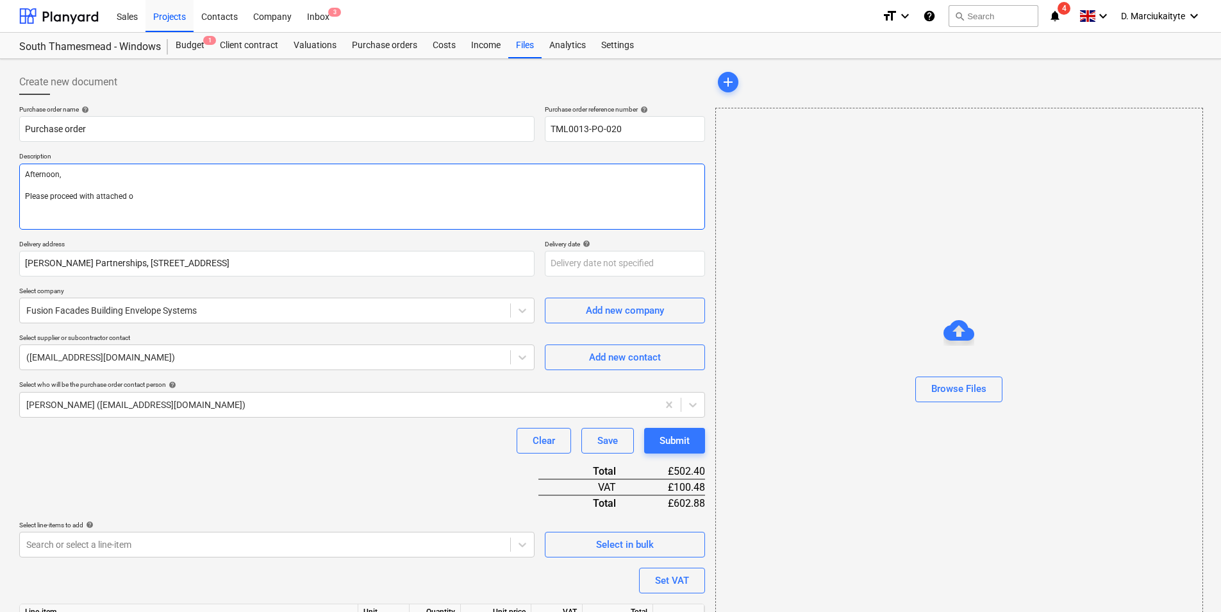
type textarea "Afternoon, Please proceed with attached or"
type textarea "x"
type textarea "Afternoon, Please proceed with attached ord"
type textarea "x"
type textarea "Afternoon, Please proceed with attached orde"
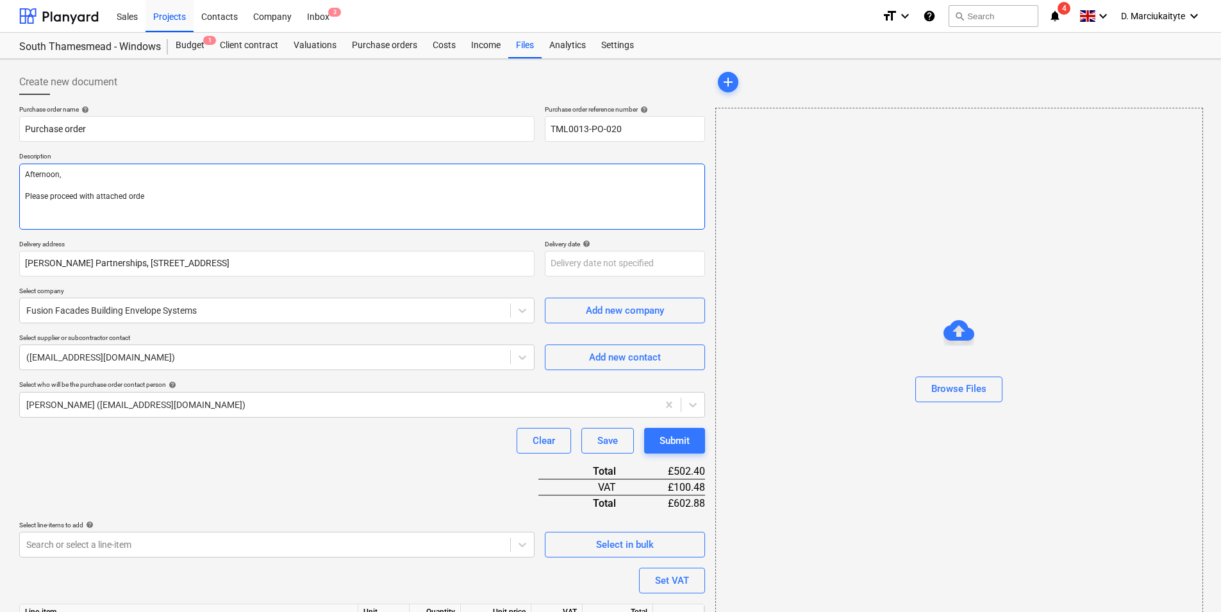
type textarea "x"
type textarea "Afternoon, Please proceed with attached order"
type textarea "x"
type textarea "Afternoon, Please proceed with attached order"
type textarea "x"
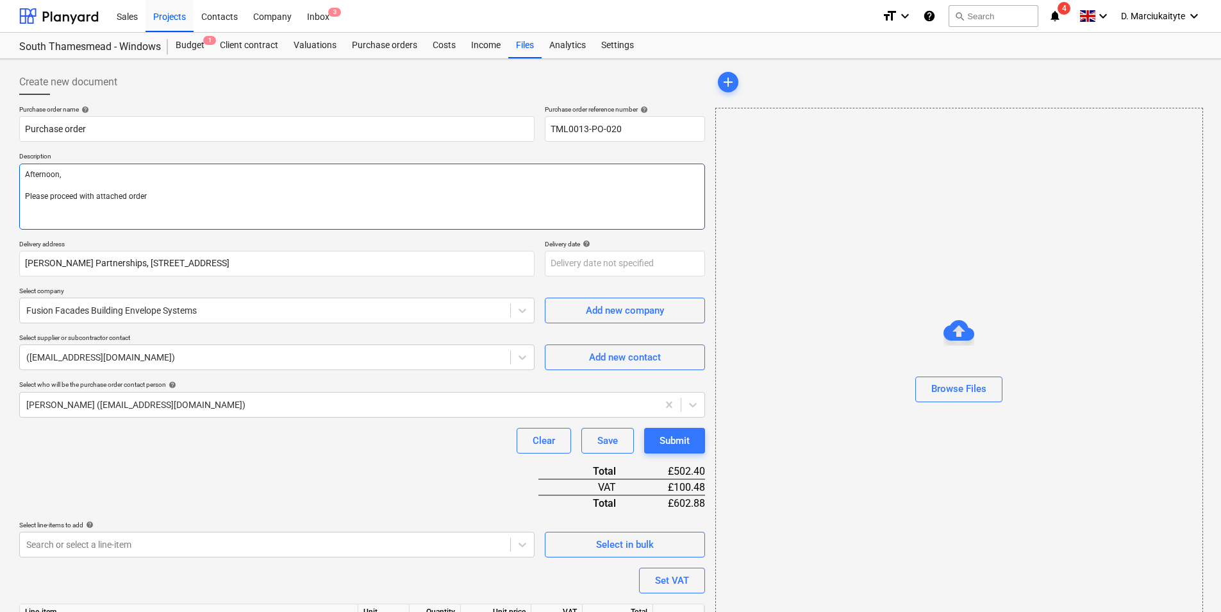
type textarea "Afternoon, Please proceed with attached order"
type textarea "x"
type textarea "Afternoon, Please proceed with attached order."
type textarea "x"
type textarea "Afternoon, Please proceed with attached order."
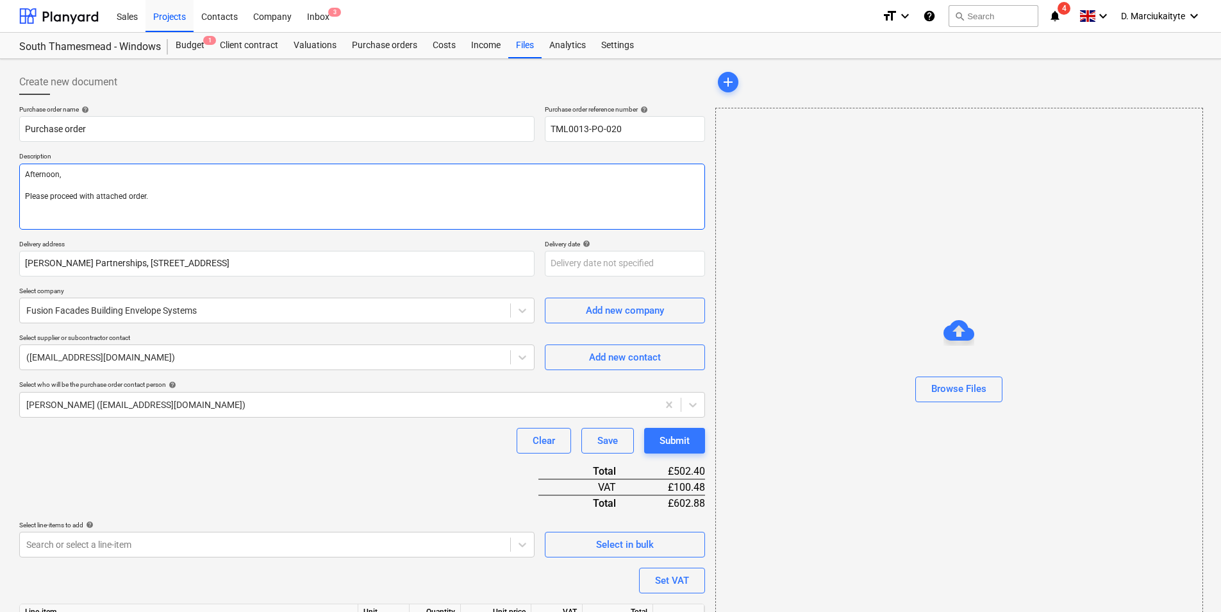
type textarea "x"
type textarea "Afternoon, Please proceed with attached order. D"
type textarea "x"
type textarea "Afternoon, Please proceed with attached order. De"
type textarea "x"
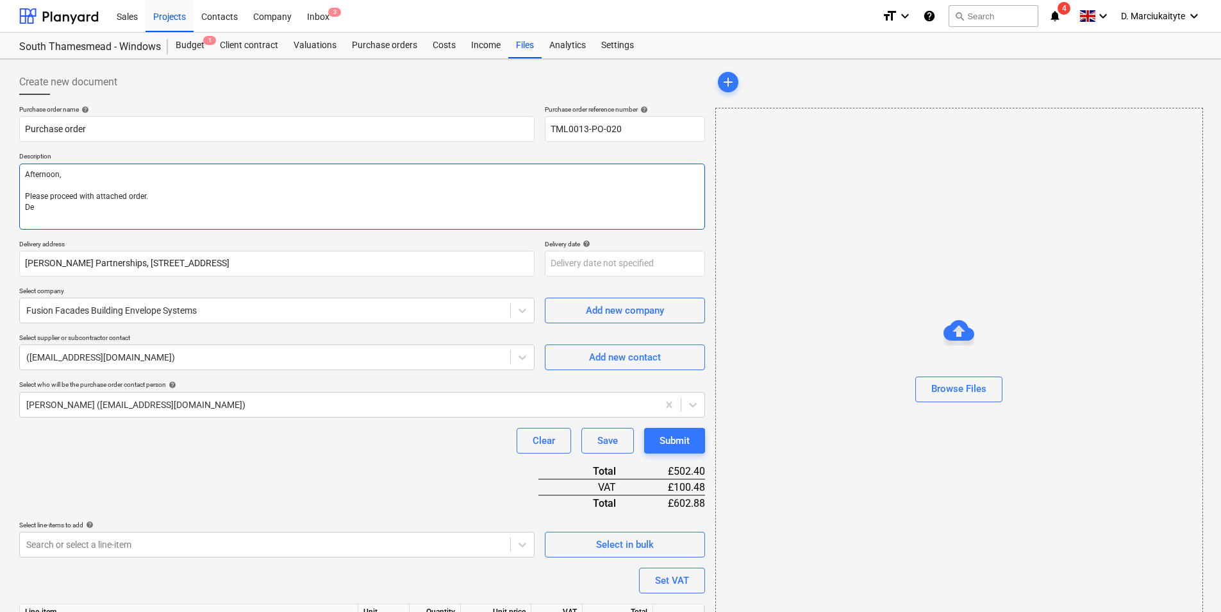
type textarea "Afternoon, Please proceed with attached order. Del"
type textarea "x"
type textarea "Afternoon, Please proceed with attached order. Deli"
type textarea "x"
type textarea "Afternoon, Please proceed with attached order. Deliv"
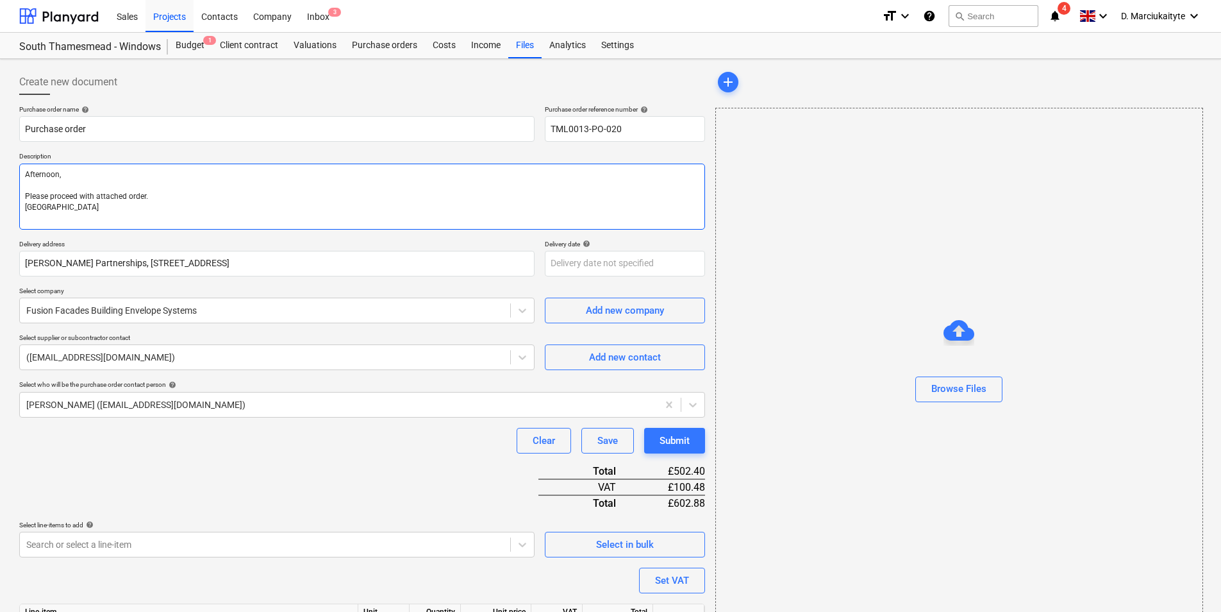
type textarea "x"
type textarea "Afternoon, Please proceed with attached order. Delive"
type textarea "x"
type textarea "Afternoon, Please proceed with attached order. Deliver"
type textarea "x"
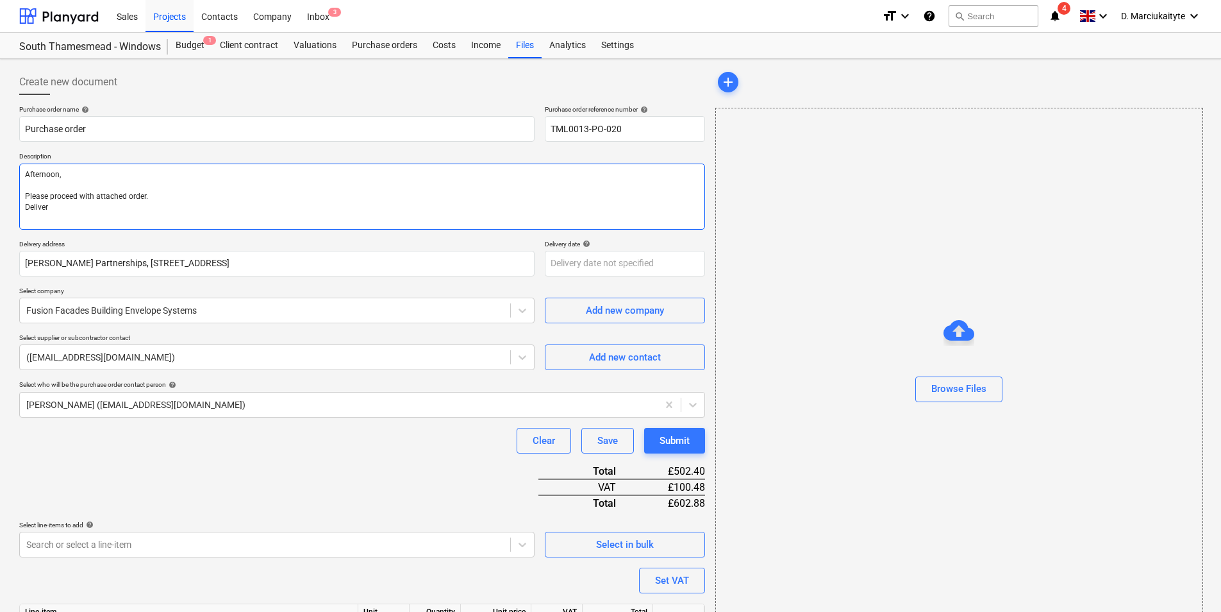
type textarea "Afternoon, Please proceed with attached order. Delivery"
type textarea "x"
type textarea "Afternoon, Please proceed with attached order. Delivery"
type textarea "x"
type textarea "Afternoon, Please proceed with attached order. Delivery A"
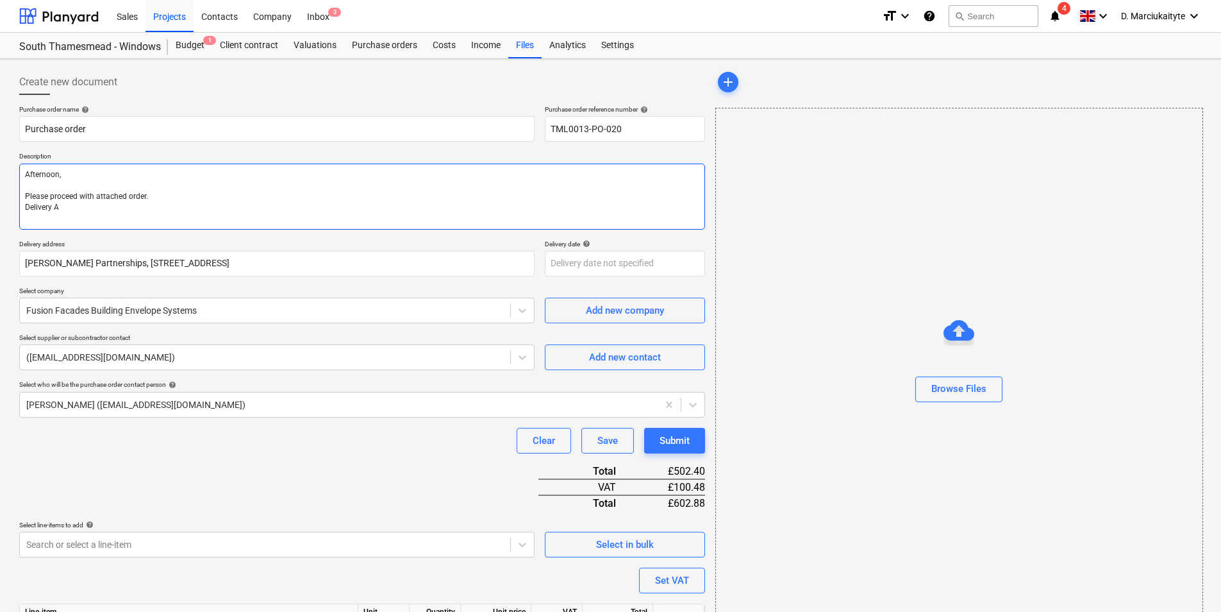
type textarea "x"
type textarea "Afternoon, Please proceed with attached order. Delivery AS"
type textarea "x"
type textarea "Afternoon, Please proceed with attached order. Delivery ASA"
type textarea "x"
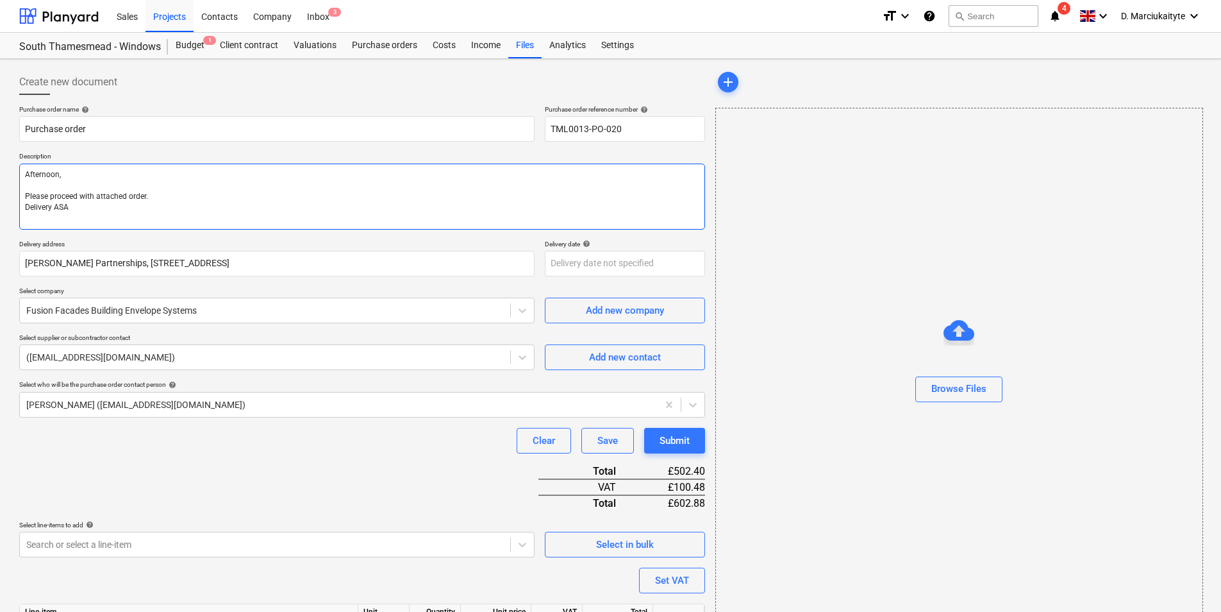
type textarea "Afternoon, Please proceed with attached order. Delivery ASAP"
type textarea "x"
type textarea "Afternoon, Please proceed with attached order. Delivery ASAP"
type textarea "x"
type textarea "Afternoon, Please proceed with attached order. Delivery ASAP"
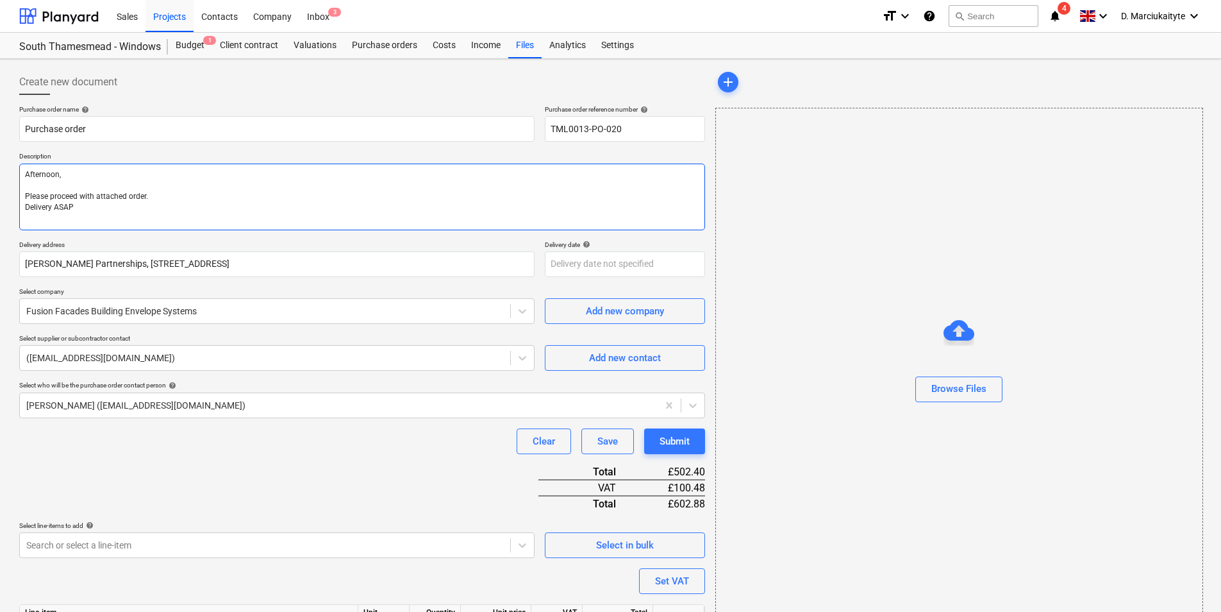
type textarea "x"
type textarea "Afternoon, Please proceed with attached order. Delivery ASAP"
type textarea "x"
type textarea "Afternoon, Please proceed with attached order. Delivery ASAP p"
type textarea "x"
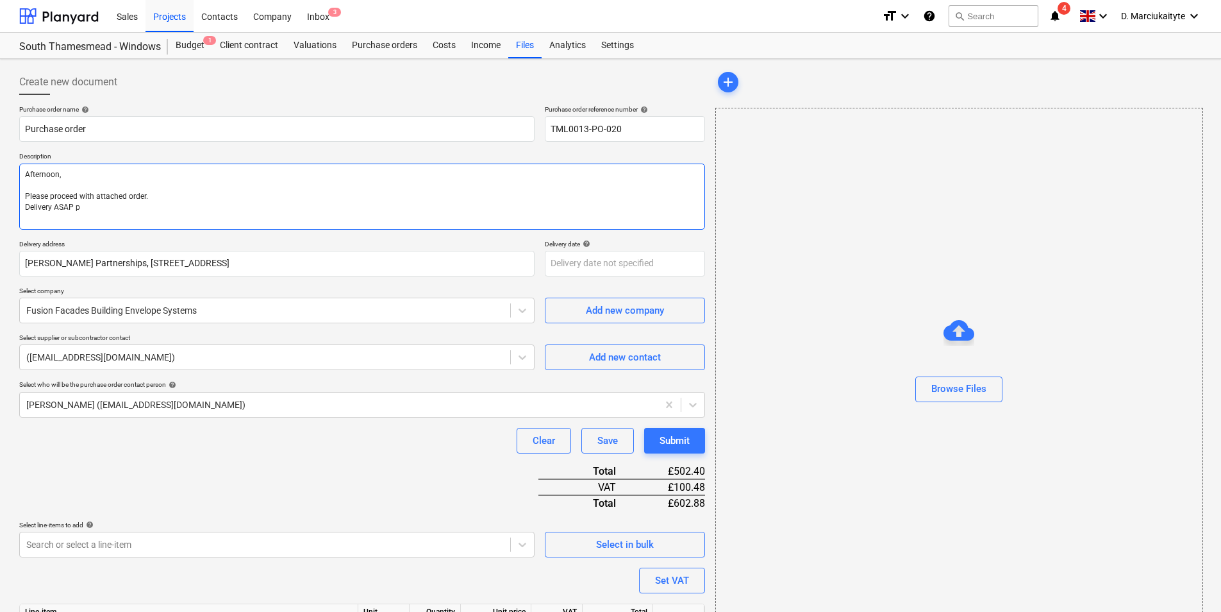
type textarea "Afternoon, Please proceed with attached order. Delivery ASAP pl"
type textarea "x"
type textarea "Afternoon, Please proceed with attached order. Delivery ASAP ple"
type textarea "x"
type textarea "Afternoon, Please proceed with attached order. Delivery ASAP plea"
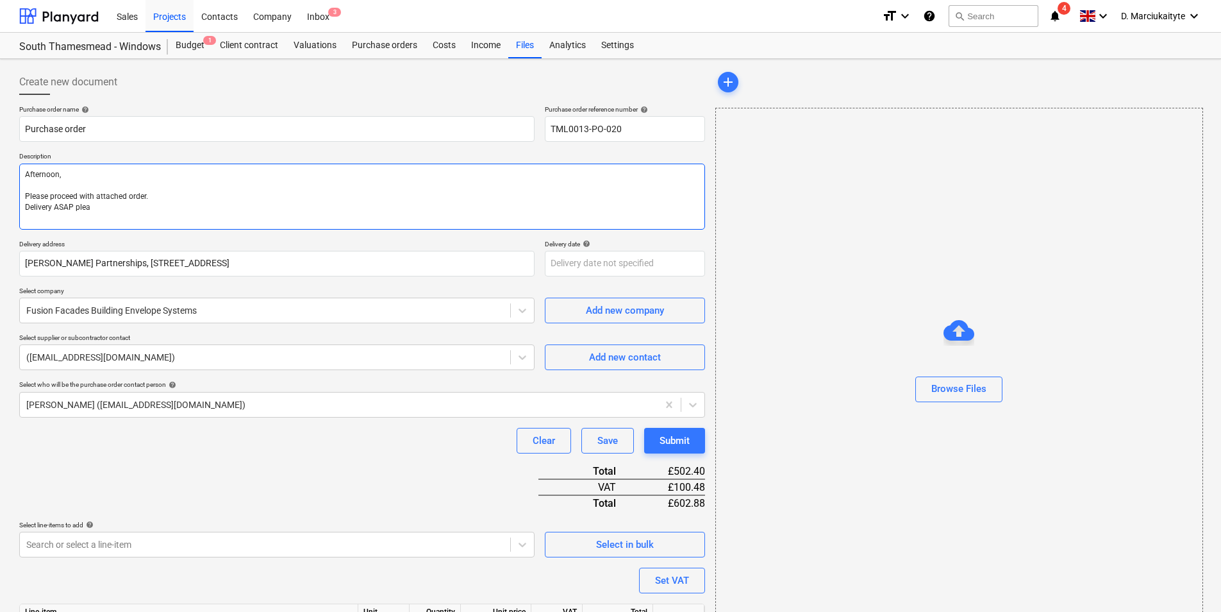
type textarea "x"
type textarea "Afternoon, Please proceed with attached order. Delivery ASAP pleas"
type textarea "x"
type textarea "Afternoon, Please proceed with attached order. Delivery ASAP please"
type textarea "x"
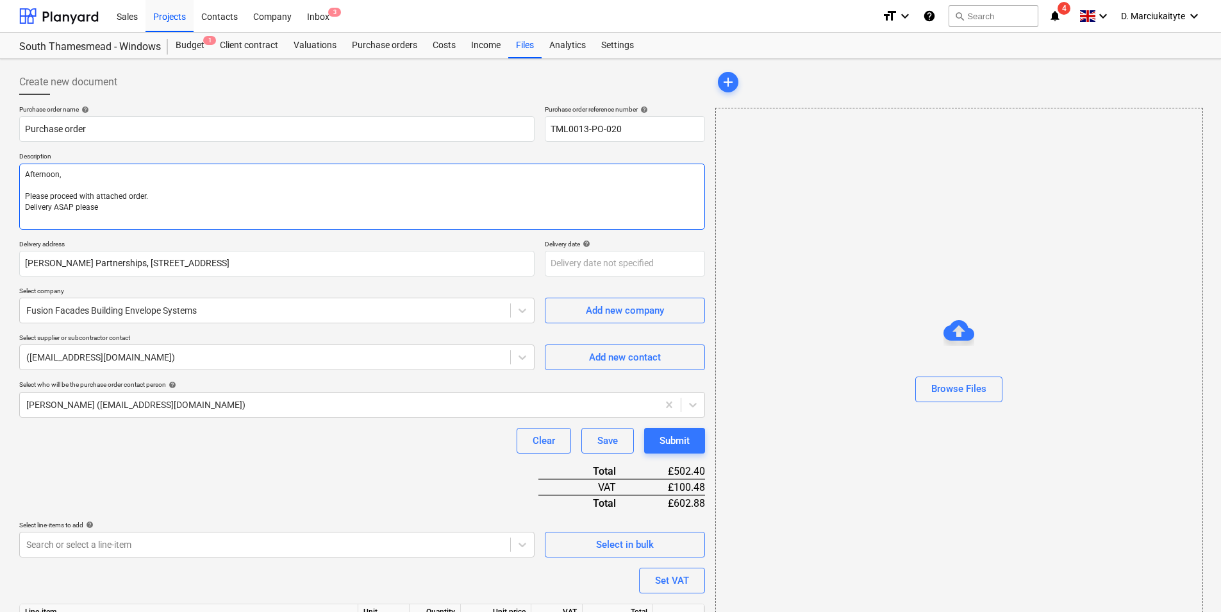
type textarea "Afternoon, Please proceed with attached order. Delivery ASAP please."
type textarea "x"
type textarea "Afternoon, Please proceed with attached order. Delivery ASAP please."
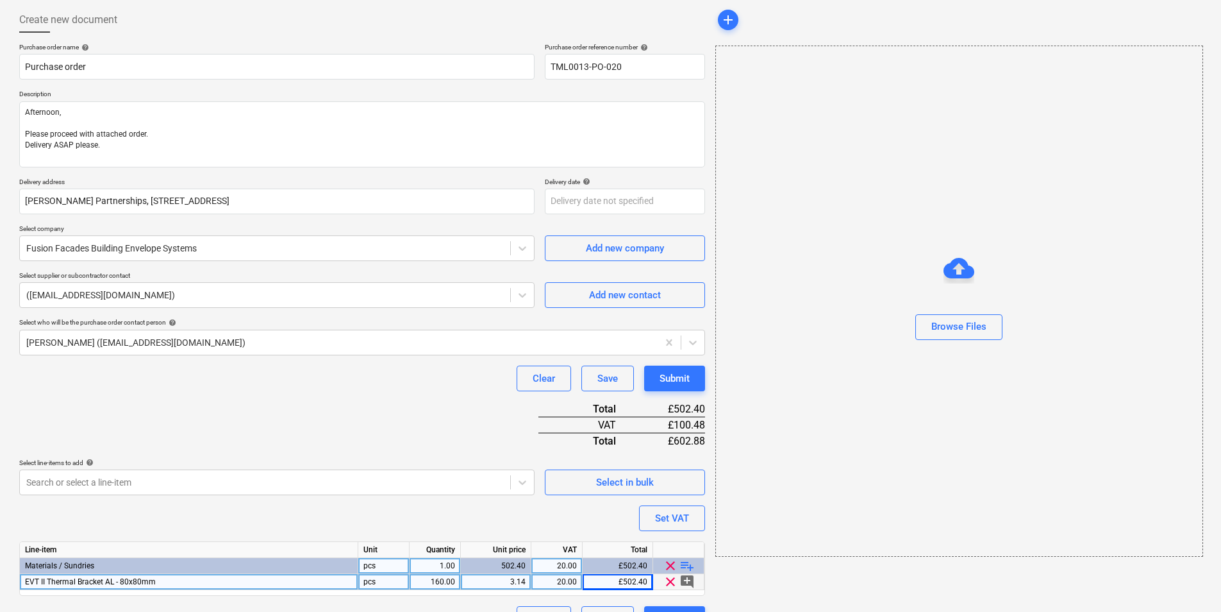
scroll to position [92, 0]
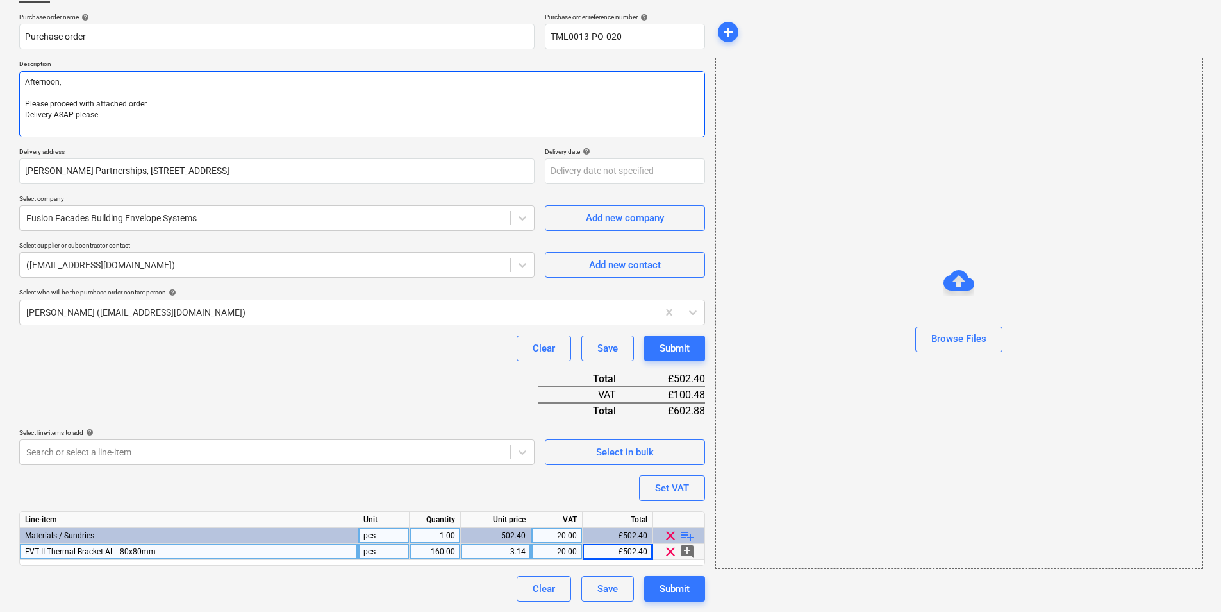
drag, startPoint x: 172, startPoint y: 138, endPoint x: 171, endPoint y: 121, distance: 16.7
click at [171, 128] on div "Purchase order name help Purchase order Purchase order reference number help TM…" at bounding box center [362, 307] width 686 height 589
click at [171, 121] on textarea "Afternoon, Please proceed with attached order. Delivery ASAP please." at bounding box center [362, 104] width 686 height 66
type textarea "x"
paste textarea "Site contact : Alex 07958418640 Thank you! Regards, Demi"
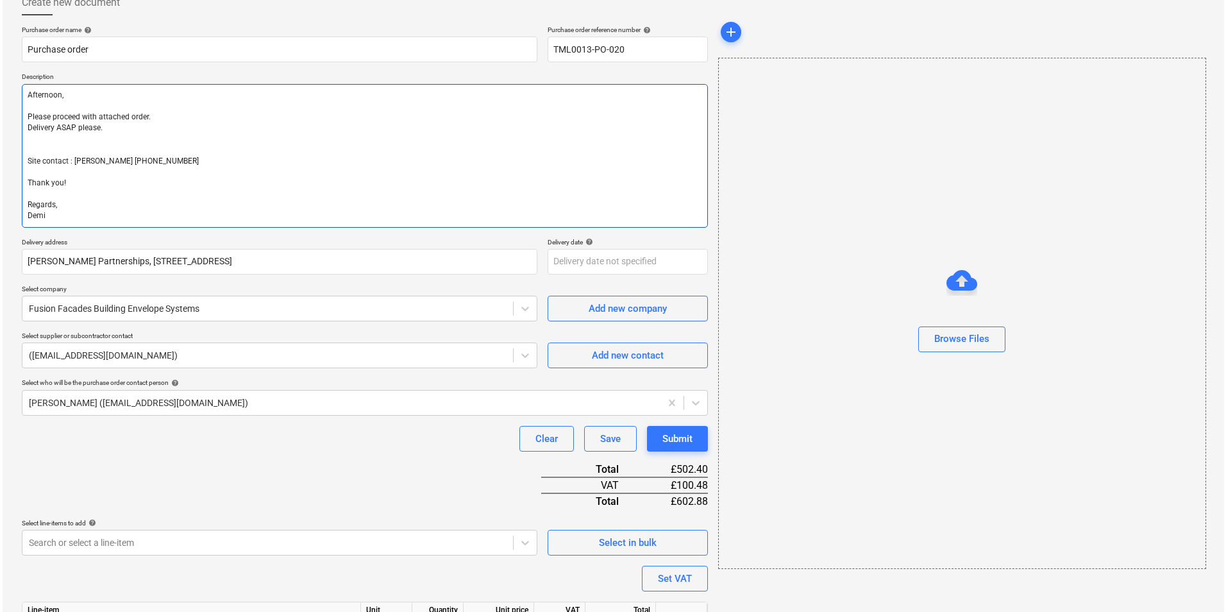
scroll to position [170, 0]
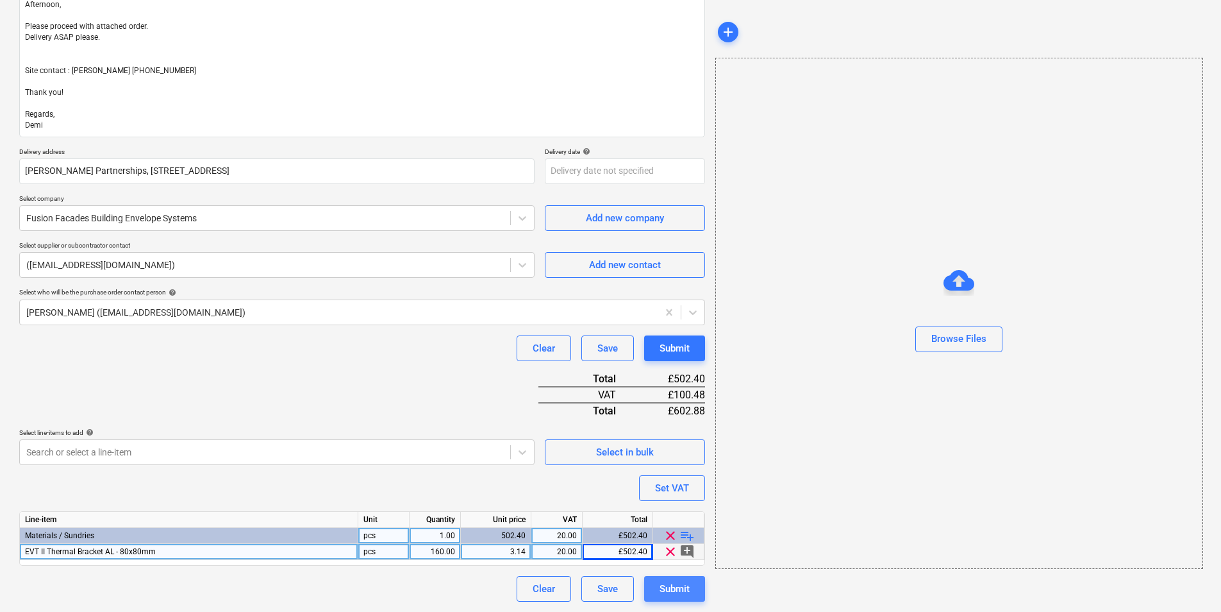
click at [667, 591] on div "Submit" at bounding box center [675, 588] width 30 height 17
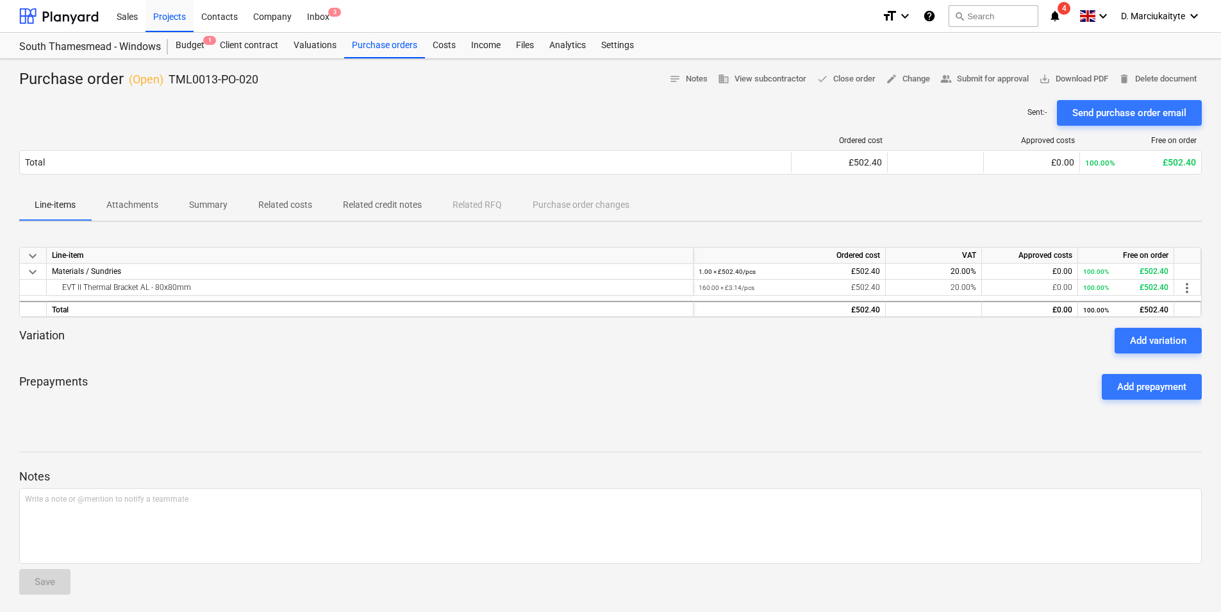
click at [1139, 117] on div "Send purchase order email" at bounding box center [1130, 113] width 114 height 17
click at [396, 51] on div "Purchase orders" at bounding box center [384, 46] width 81 height 26
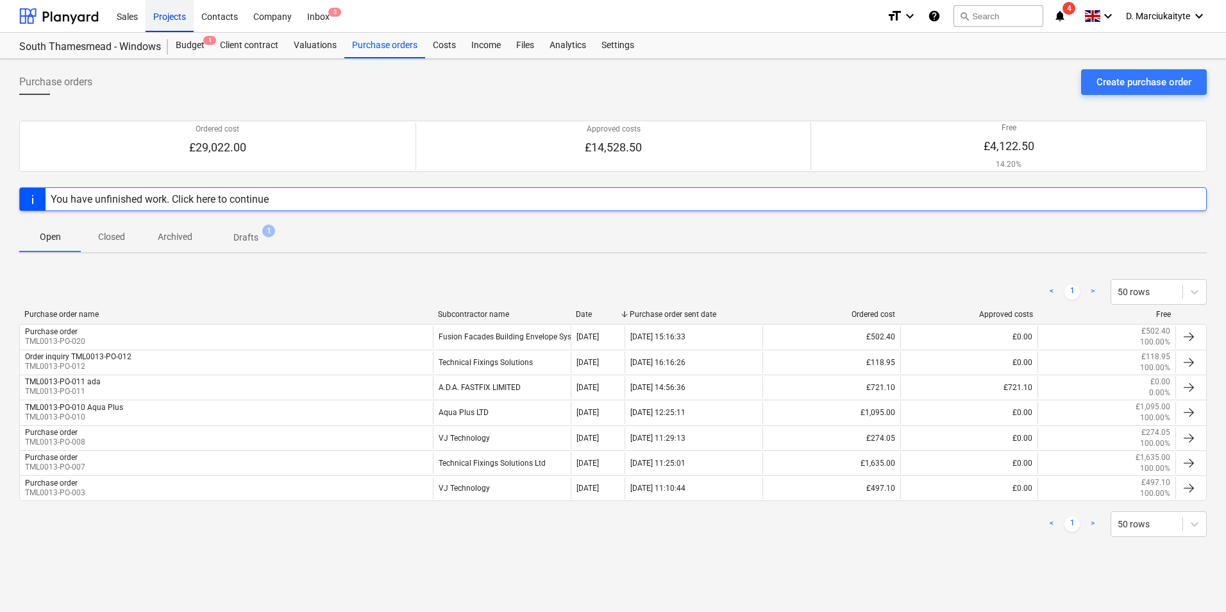
click at [175, 6] on div "Projects" at bounding box center [170, 15] width 48 height 33
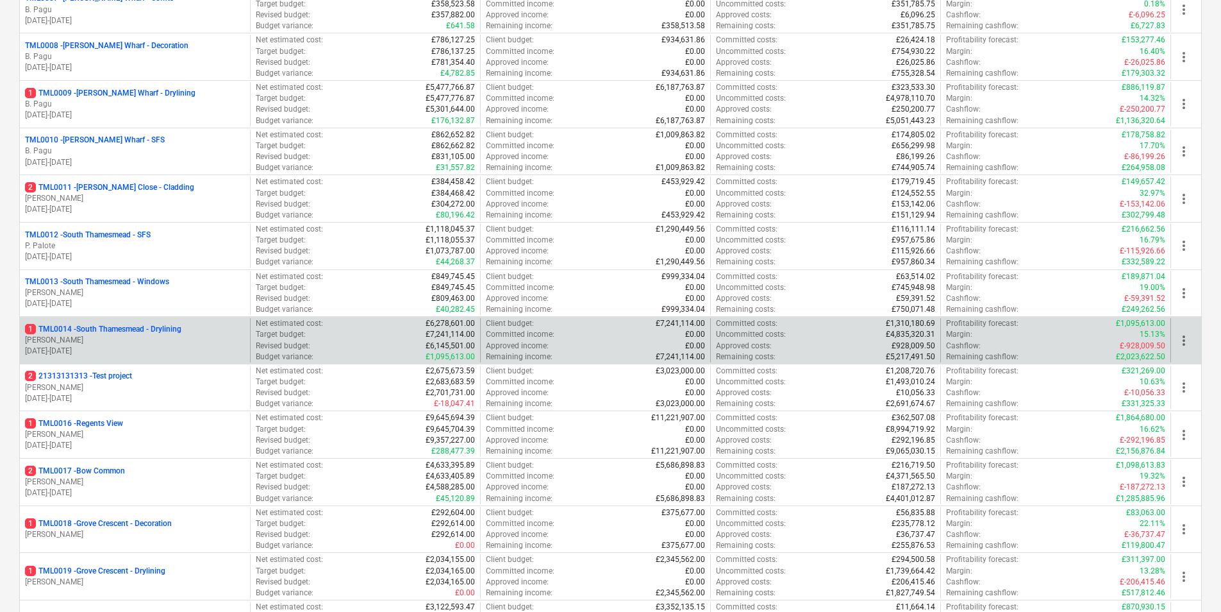
scroll to position [641, 0]
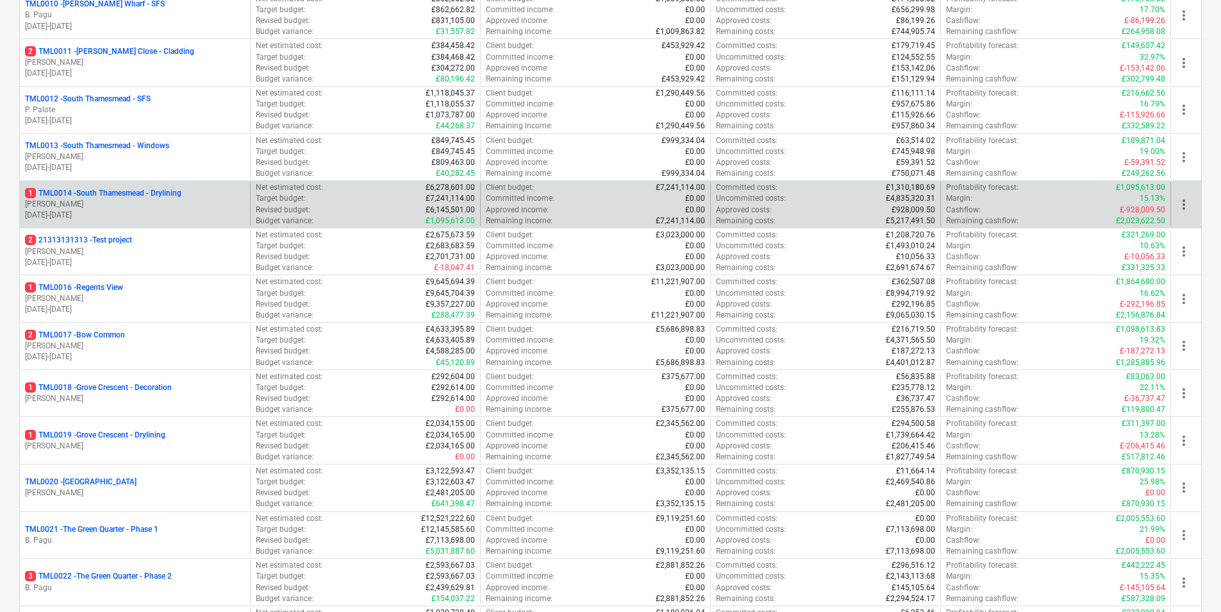
click at [168, 196] on p "1 TML0014 - South Thamesmead - Drylining" at bounding box center [103, 193] width 156 height 11
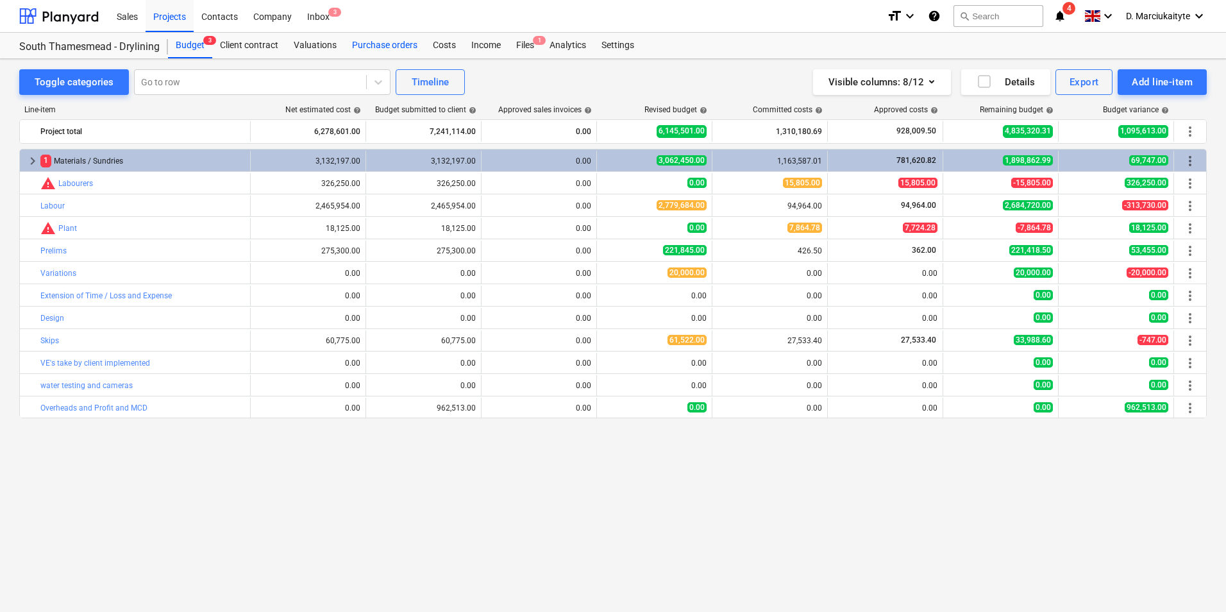
click at [395, 47] on div "Purchase orders" at bounding box center [384, 46] width 81 height 26
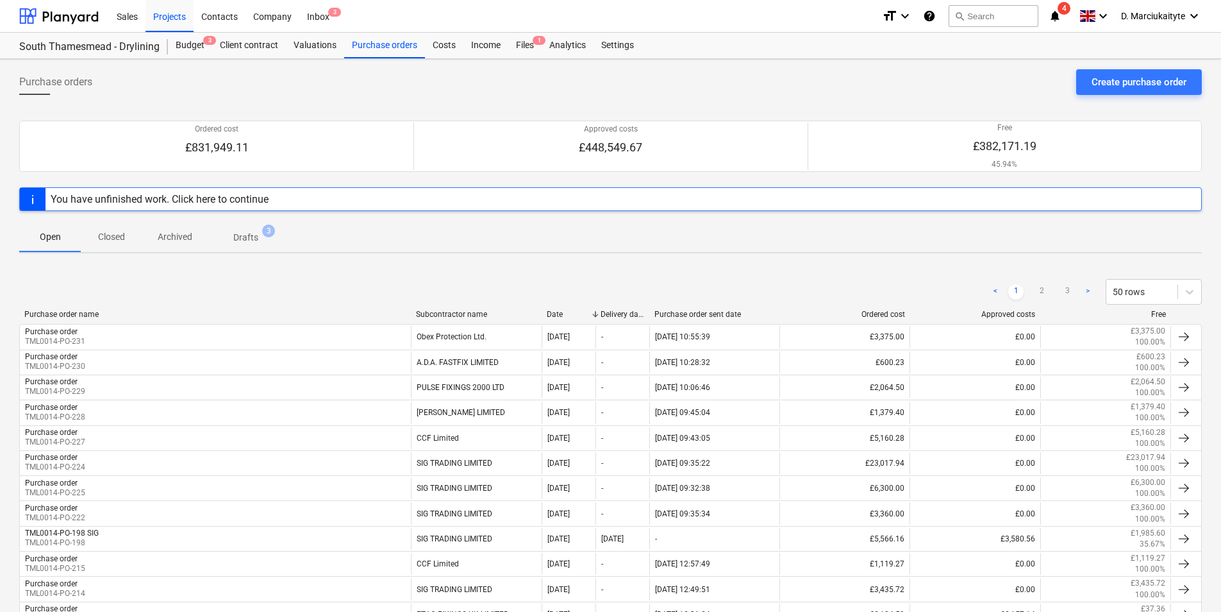
click at [451, 312] on div "Subcontractor name" at bounding box center [476, 314] width 121 height 9
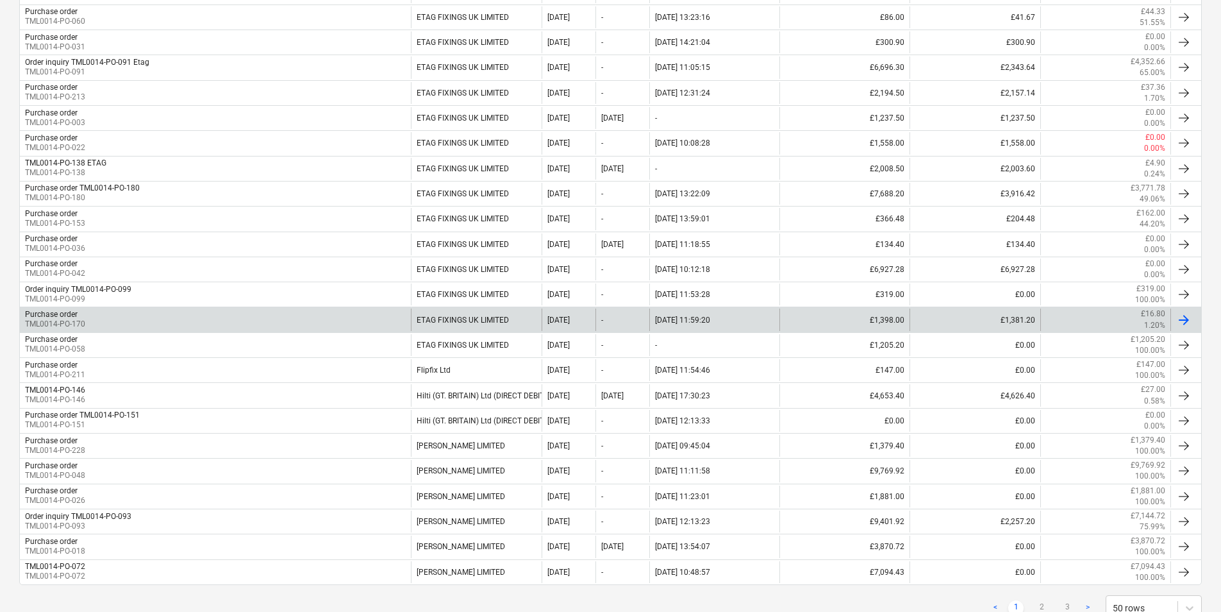
scroll to position [1045, 0]
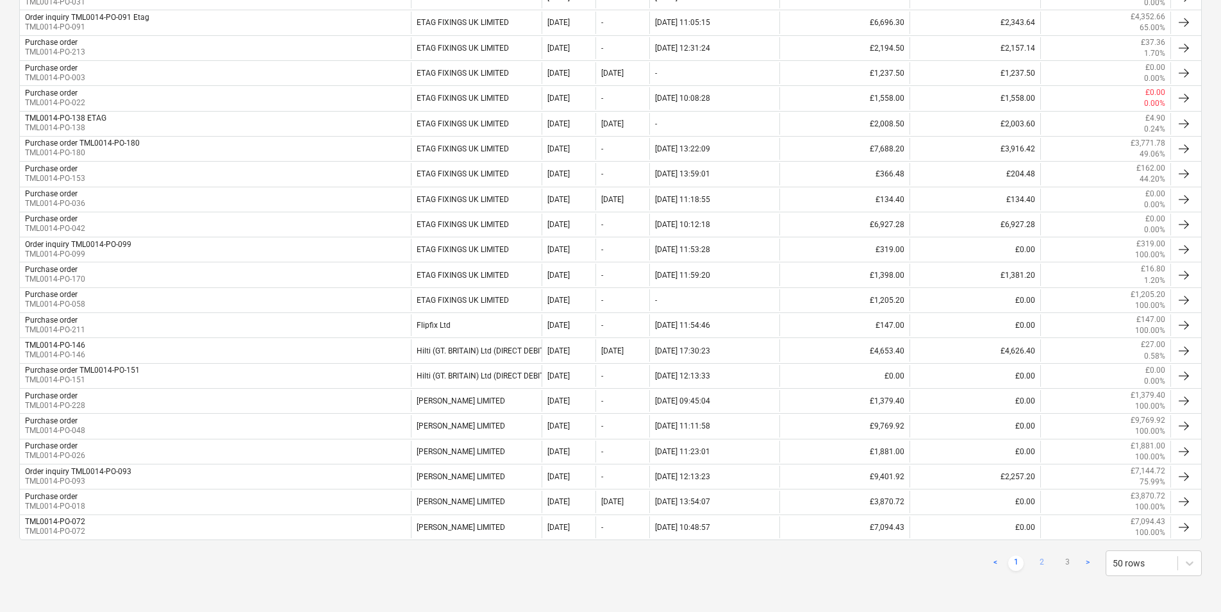
click at [1043, 568] on link "2" at bounding box center [1041, 562] width 15 height 15
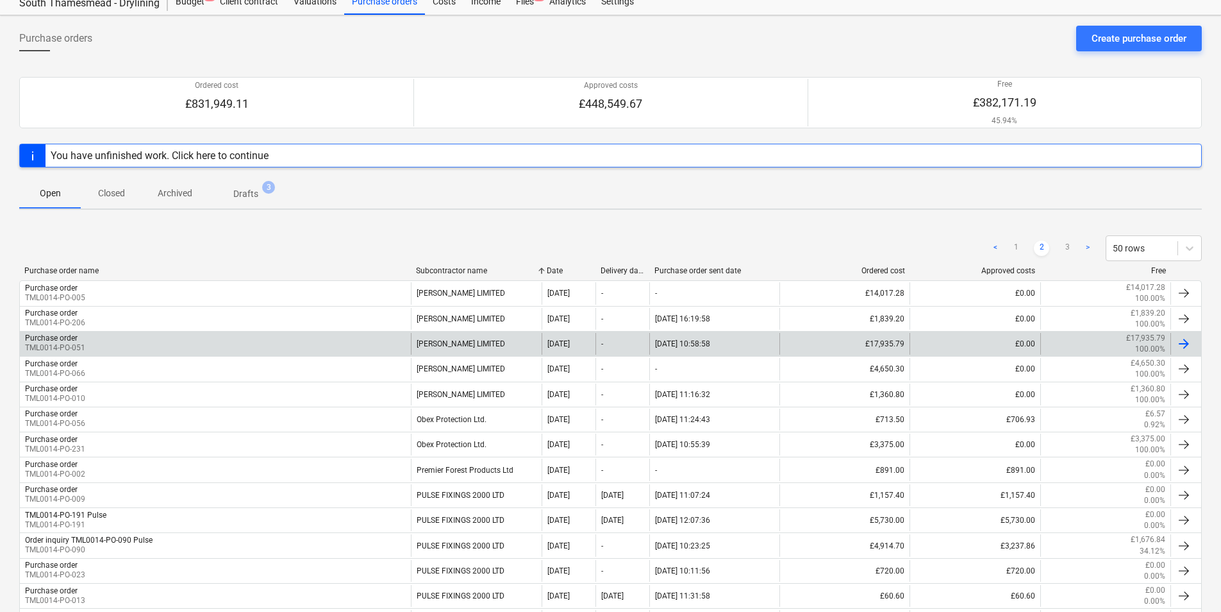
scroll to position [64, 0]
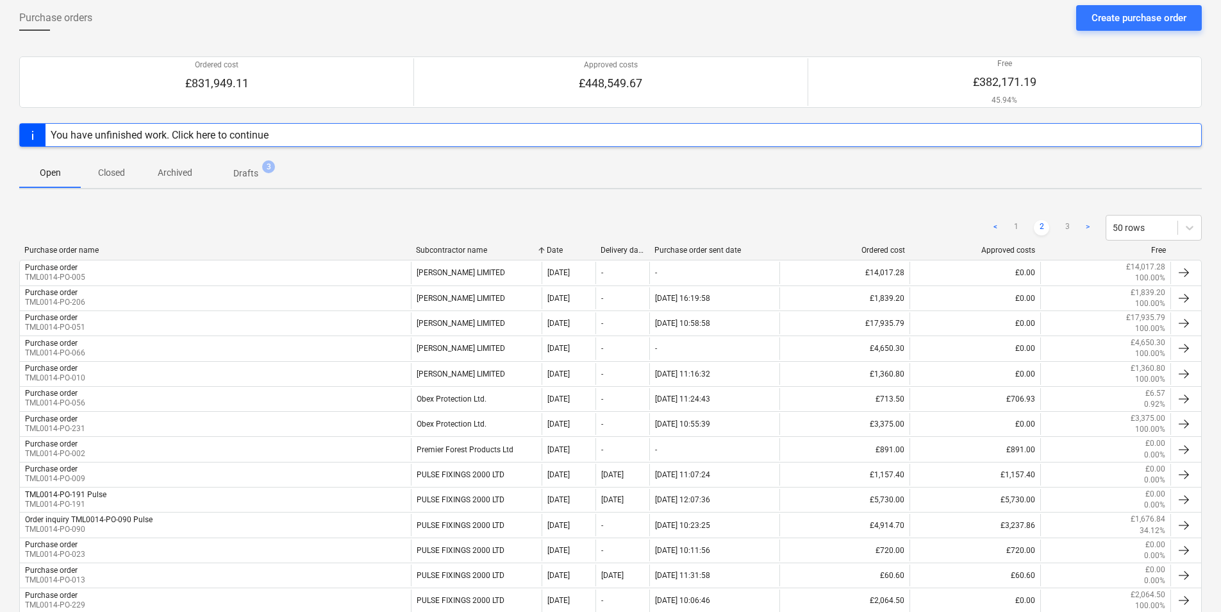
click at [67, 251] on div "Purchase order name" at bounding box center [215, 250] width 382 height 9
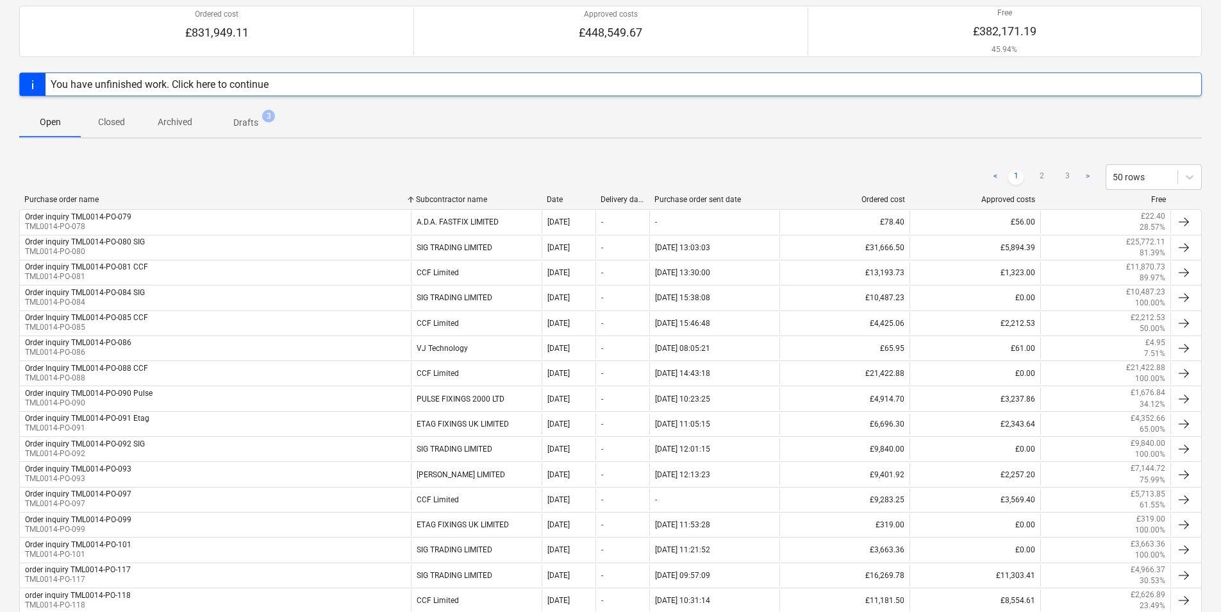
scroll to position [0, 0]
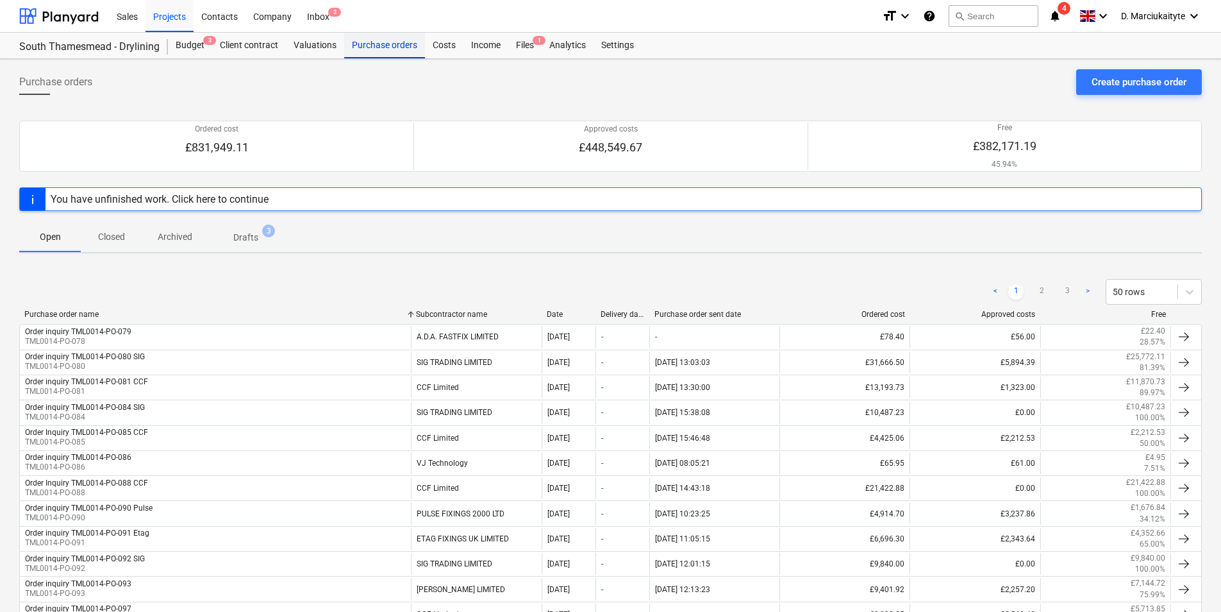
click at [396, 40] on div "Purchase orders" at bounding box center [384, 46] width 81 height 26
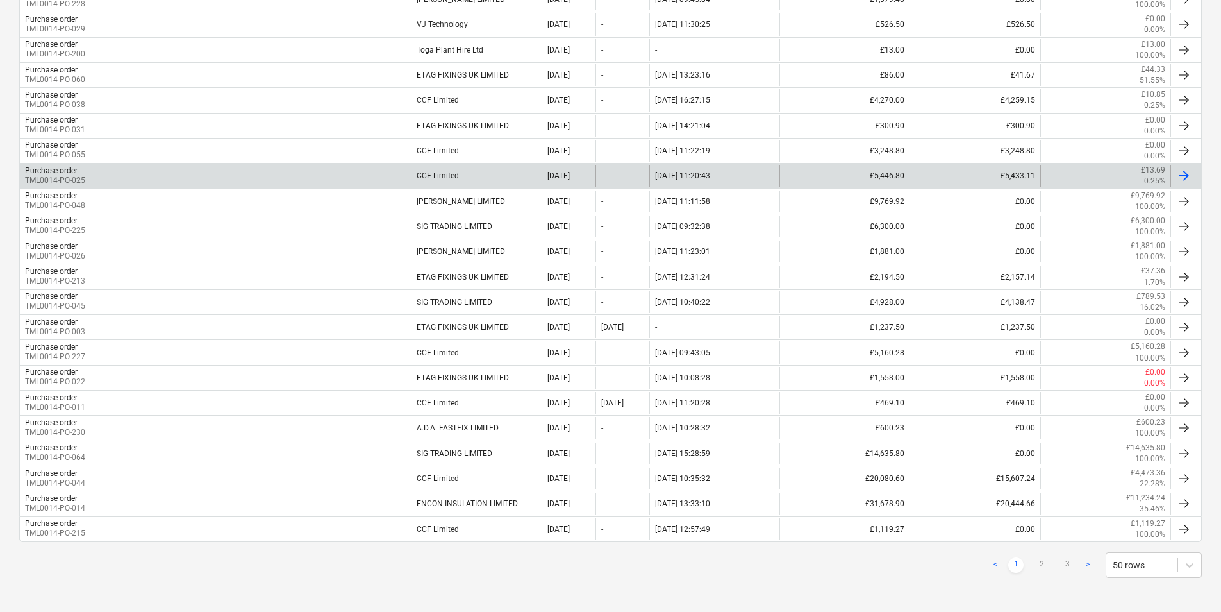
scroll to position [1045, 0]
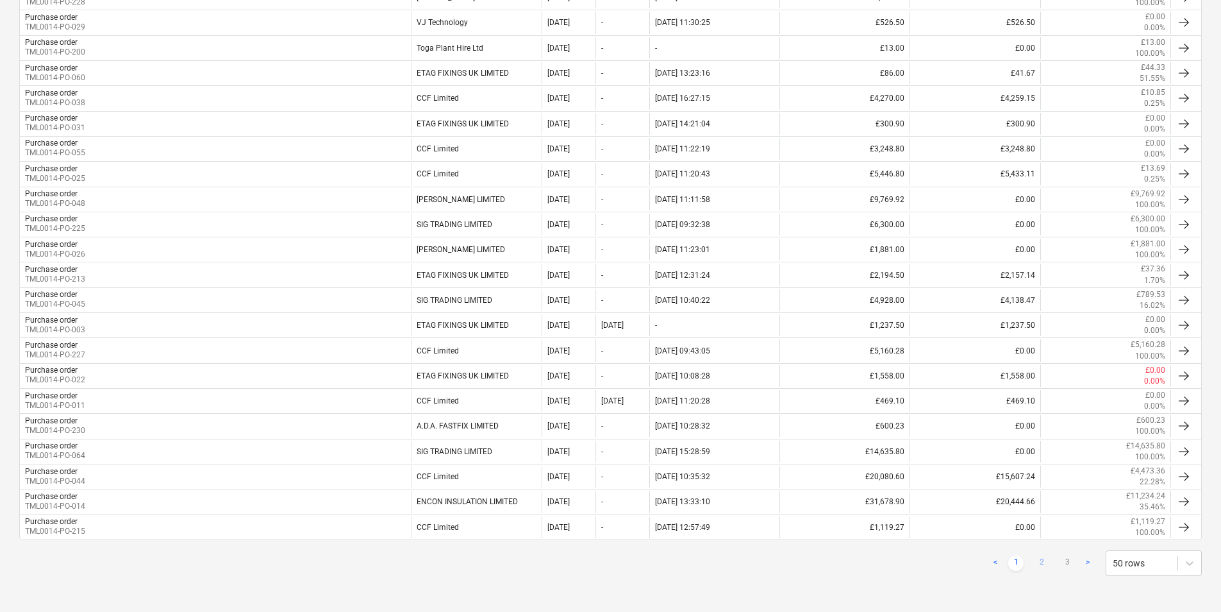
click at [1044, 565] on link "2" at bounding box center [1041, 562] width 15 height 15
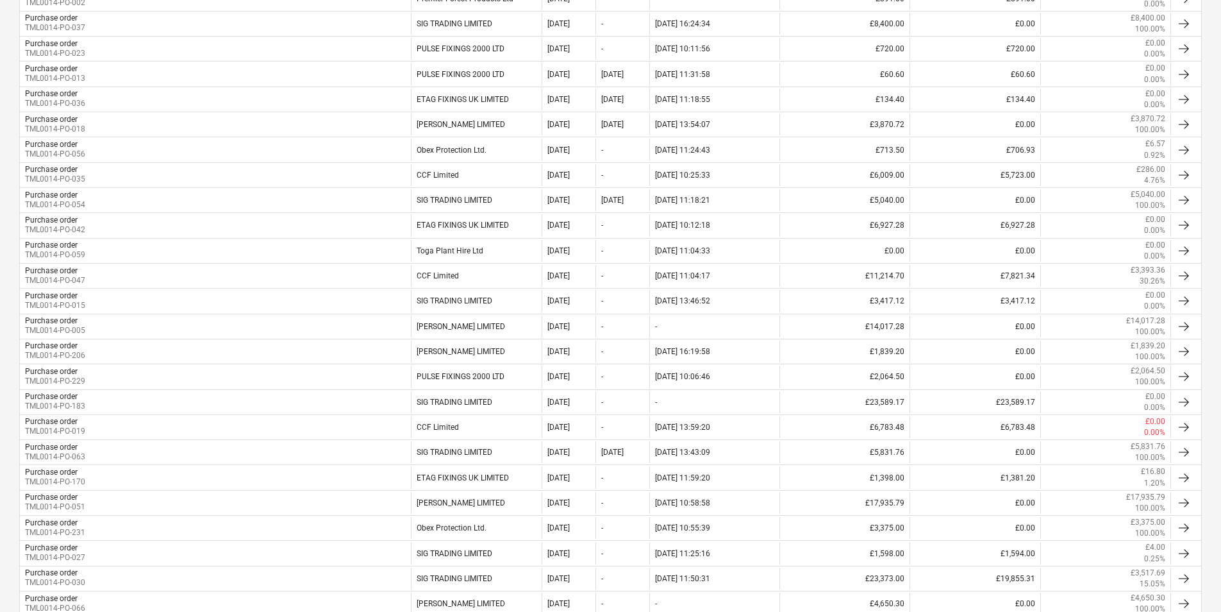
scroll to position [340, 0]
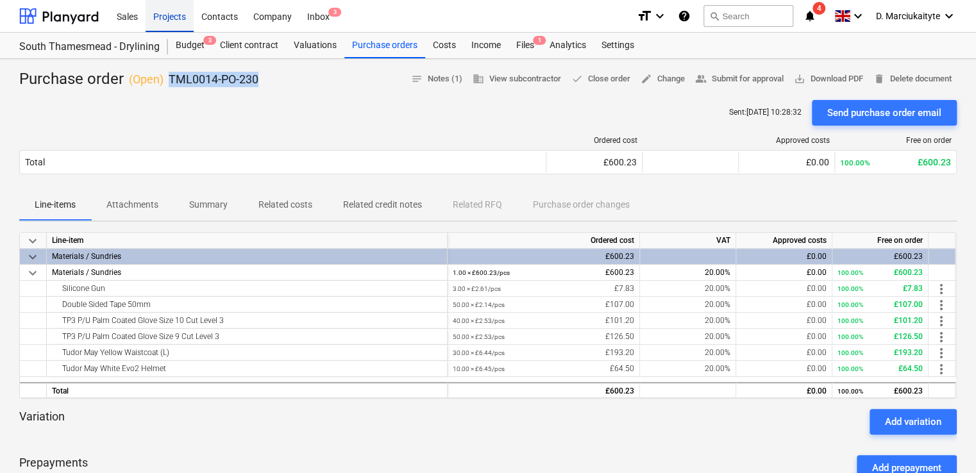
click at [178, 17] on div "Projects" at bounding box center [170, 15] width 48 height 33
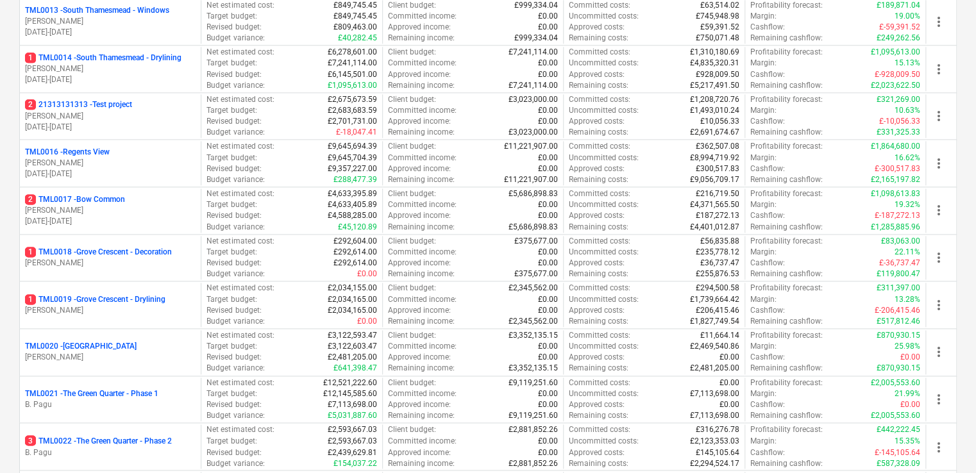
scroll to position [834, 0]
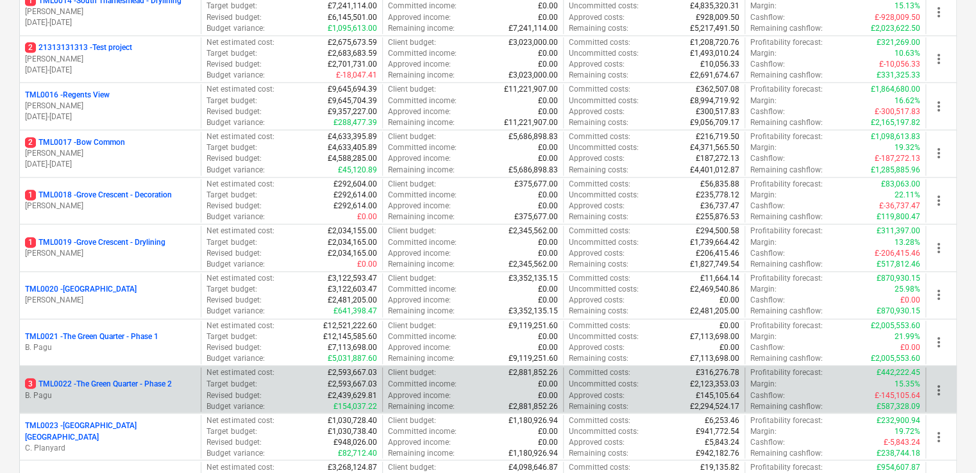
click at [78, 381] on p "3 TML0022 - The Green Quarter - Phase 2" at bounding box center [98, 383] width 147 height 11
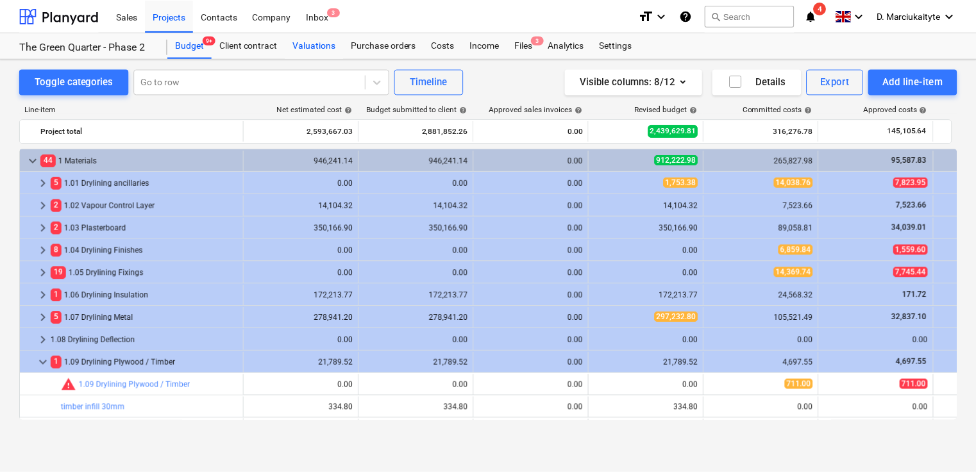
scroll to position [64, 0]
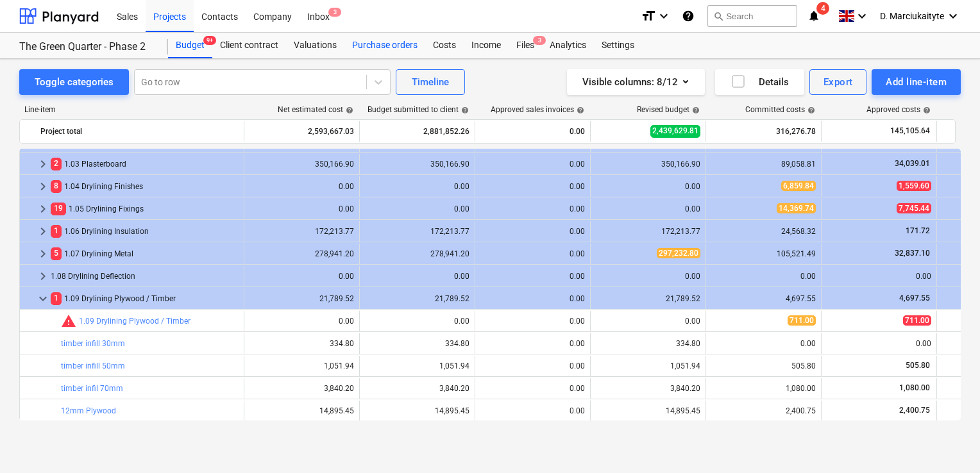
click at [385, 41] on div "Purchase orders" at bounding box center [384, 46] width 81 height 26
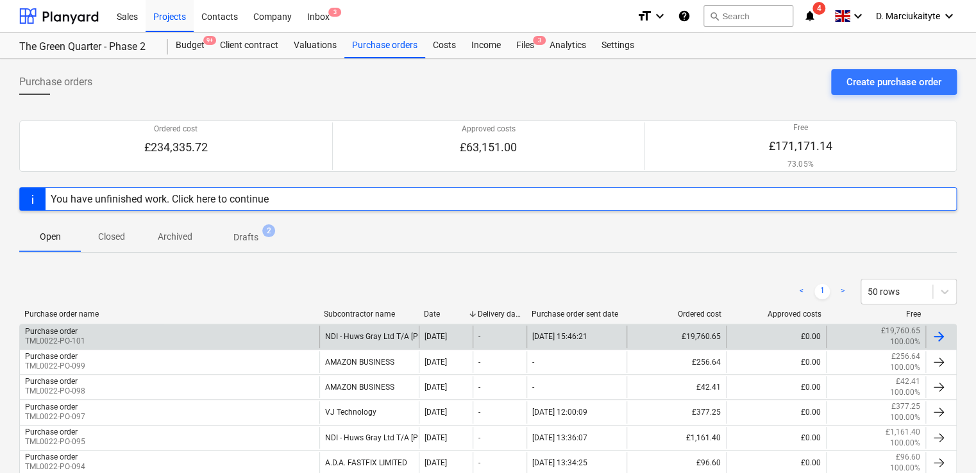
click at [117, 327] on div "Purchase order TML0022-PO-101" at bounding box center [169, 337] width 299 height 22
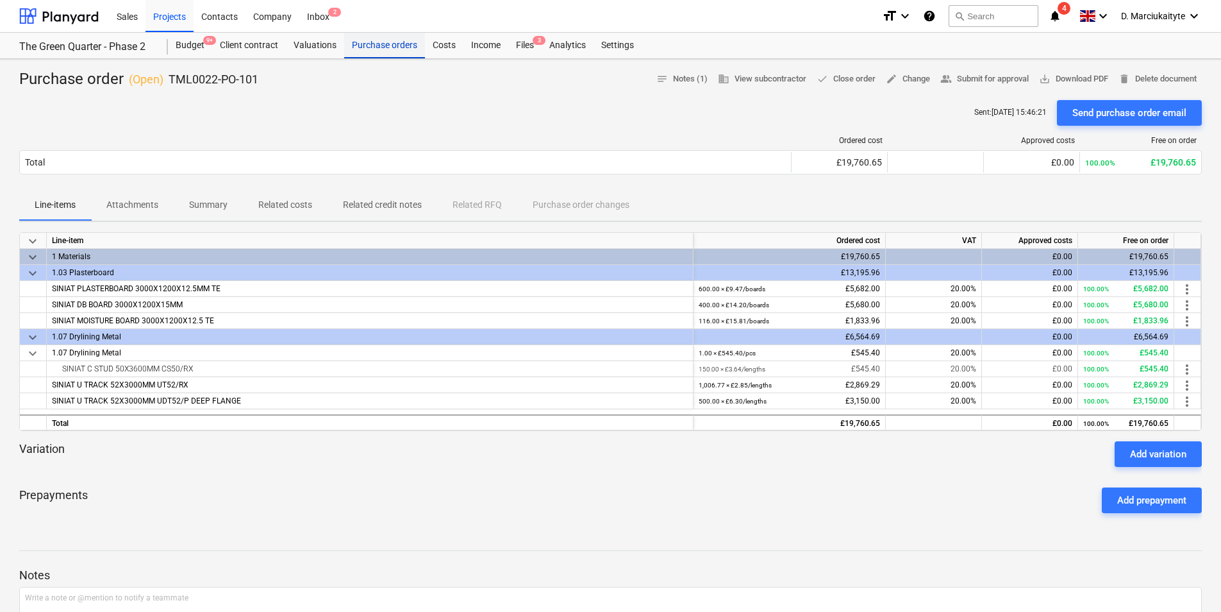
click at [382, 42] on div "Purchase orders" at bounding box center [384, 46] width 81 height 26
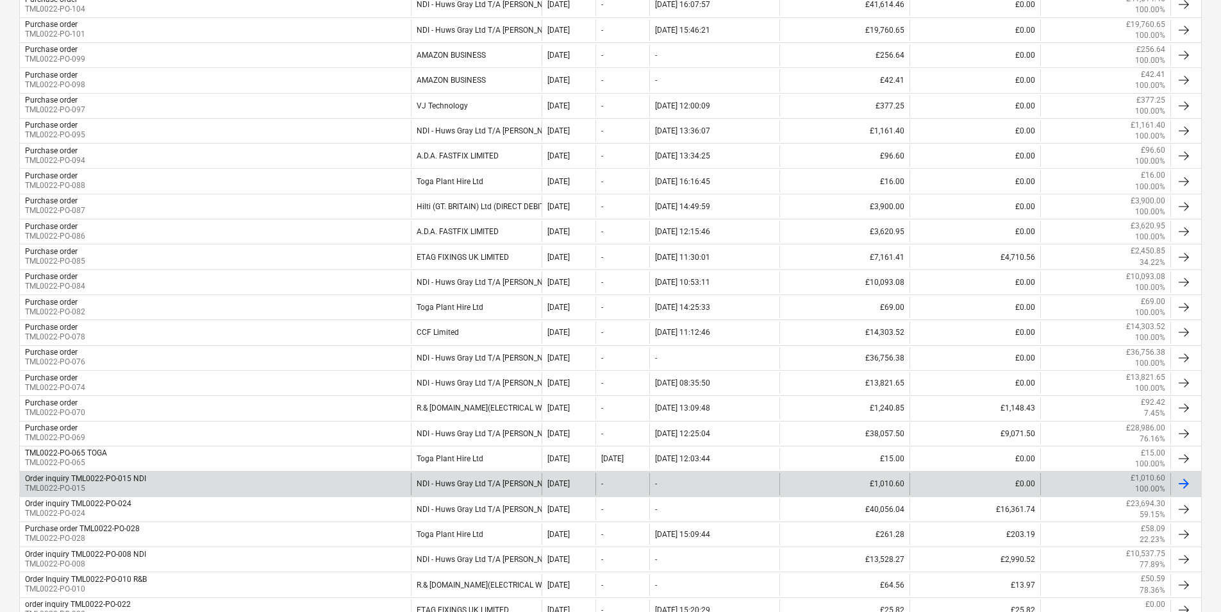
scroll to position [385, 0]
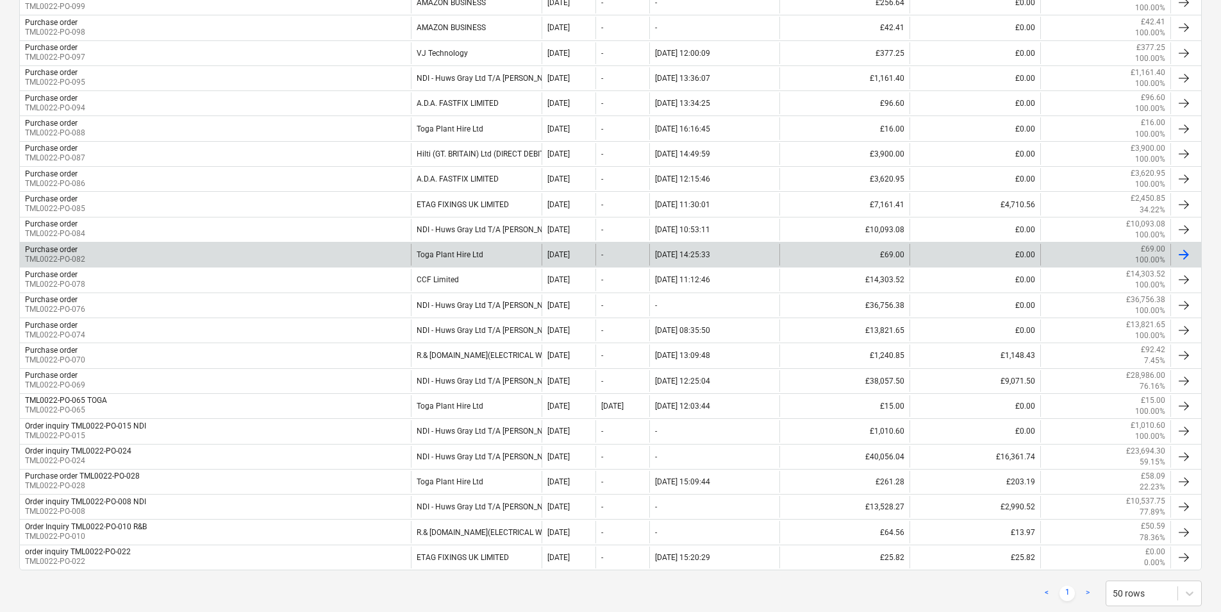
click at [524, 253] on div "Toga Plant Hire Ltd" at bounding box center [476, 255] width 130 height 22
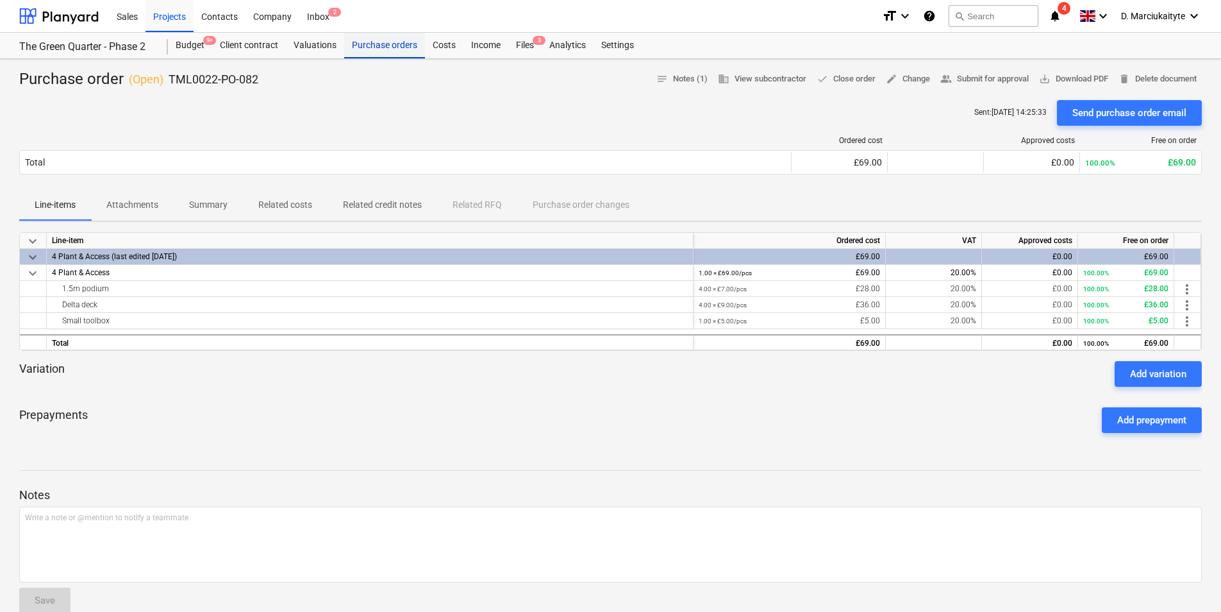
click at [392, 52] on div "Purchase orders" at bounding box center [384, 46] width 81 height 26
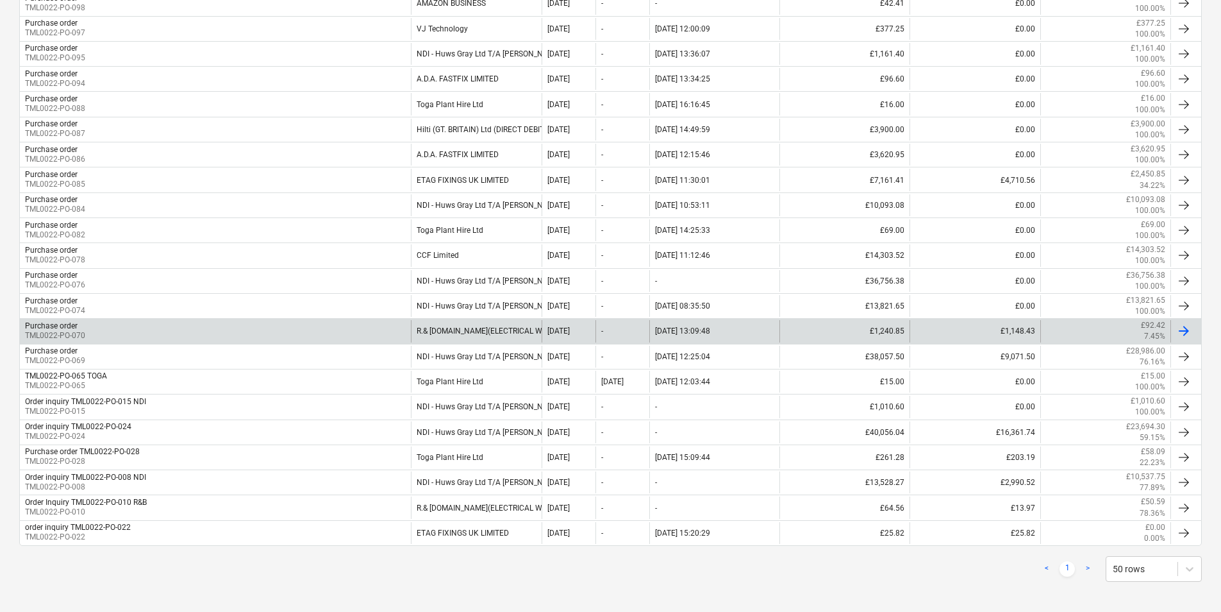
scroll to position [415, 0]
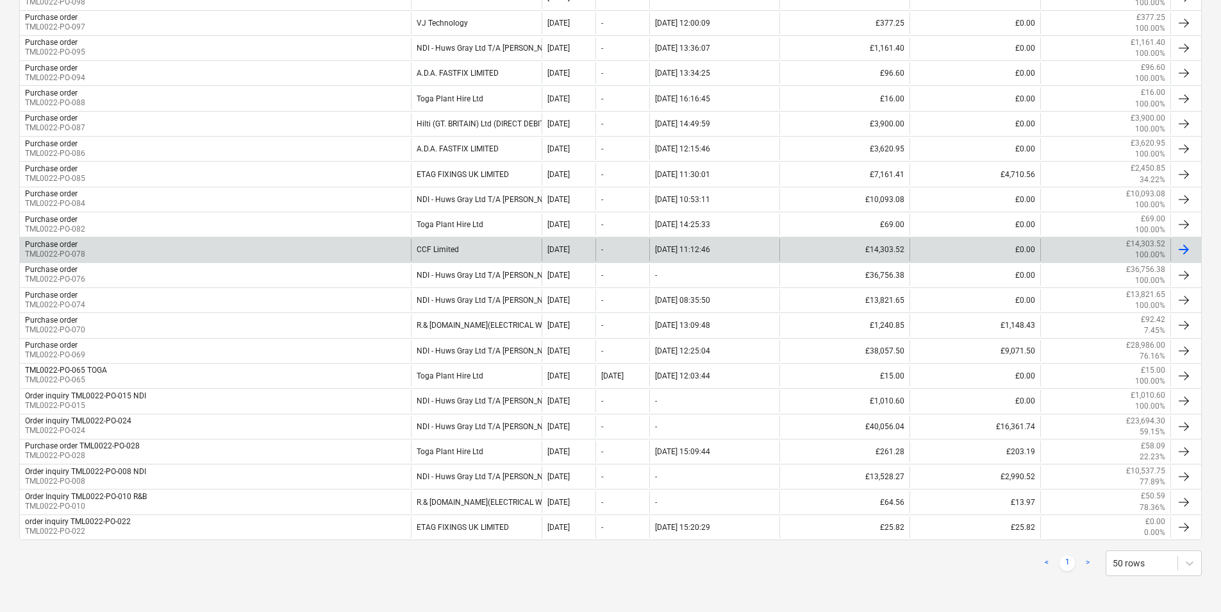
click at [464, 248] on div "CCF Limited" at bounding box center [476, 250] width 130 height 22
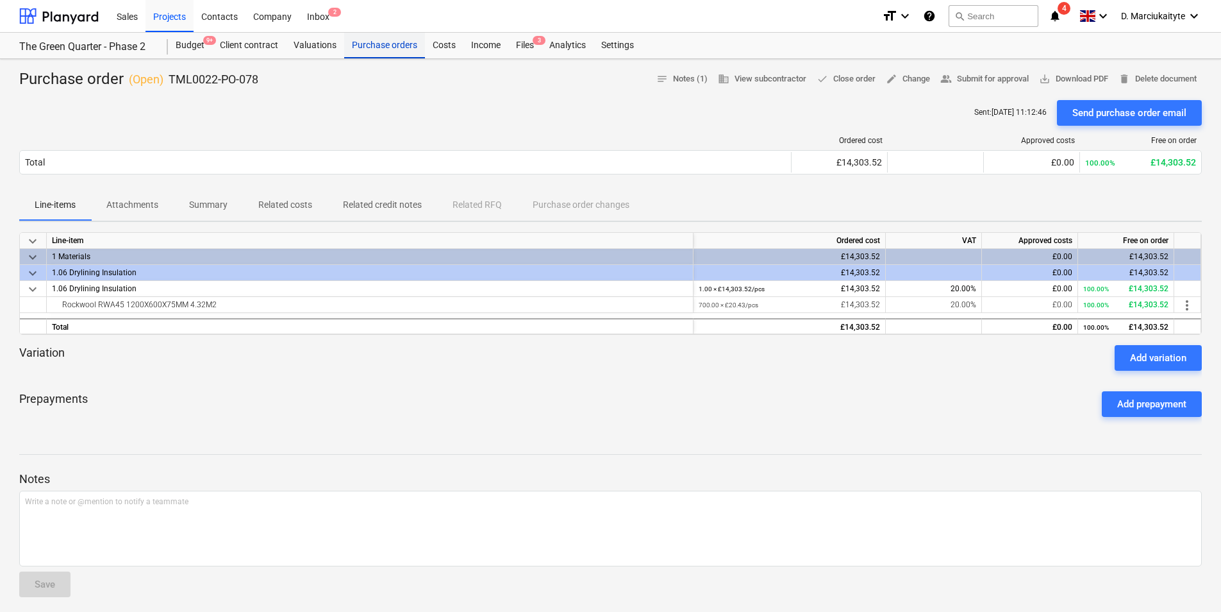
click at [376, 43] on div "Purchase orders" at bounding box center [384, 46] width 81 height 26
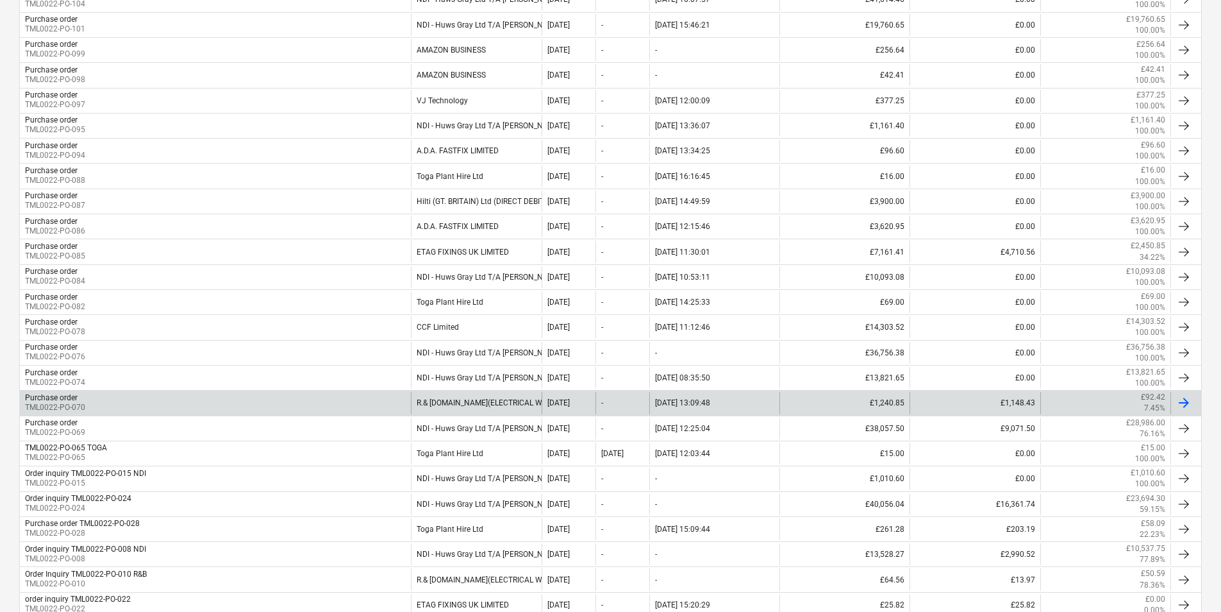
scroll to position [385, 0]
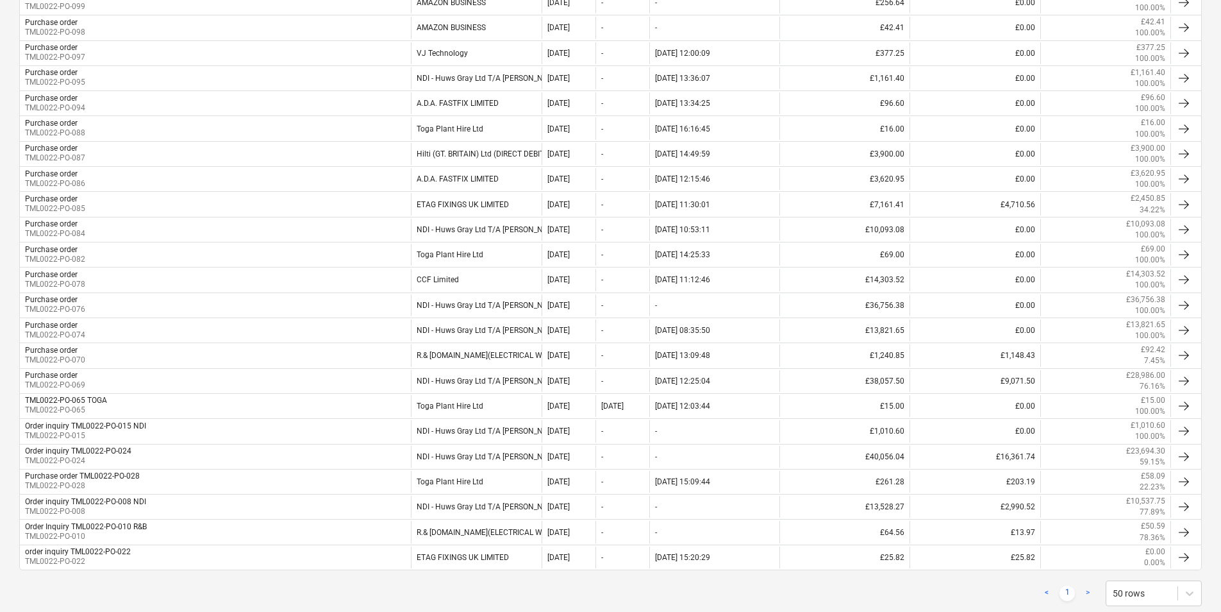
click at [975, 473] on link ">" at bounding box center [1087, 592] width 15 height 15
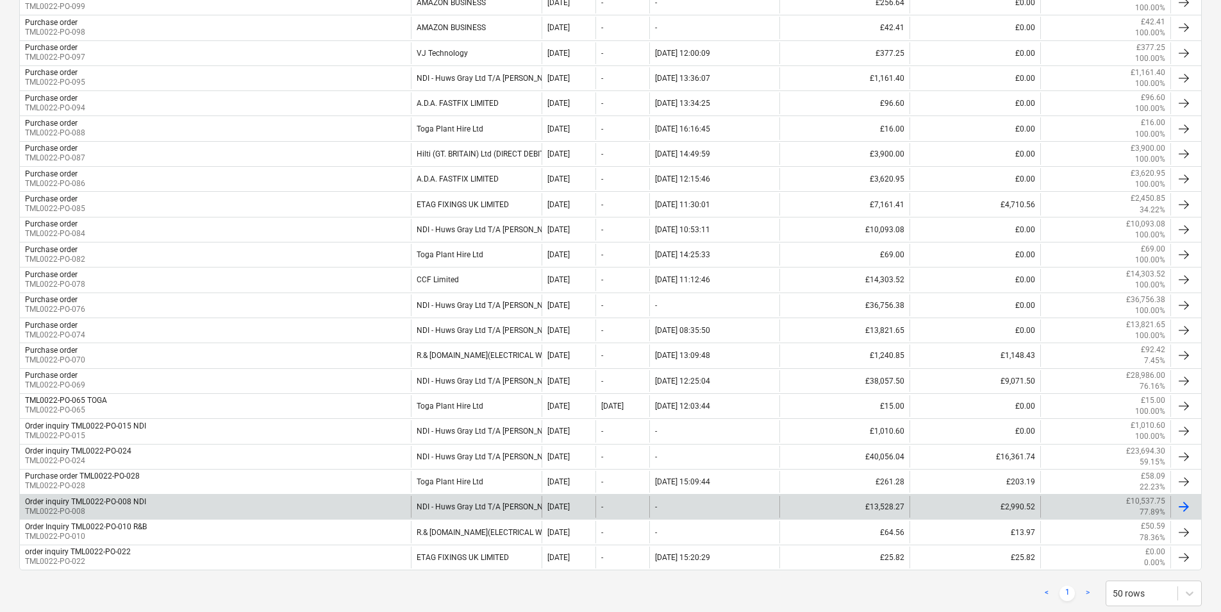
click at [467, 473] on div "NDI - Huws Gray Ltd T/A [PERSON_NAME]" at bounding box center [476, 507] width 130 height 22
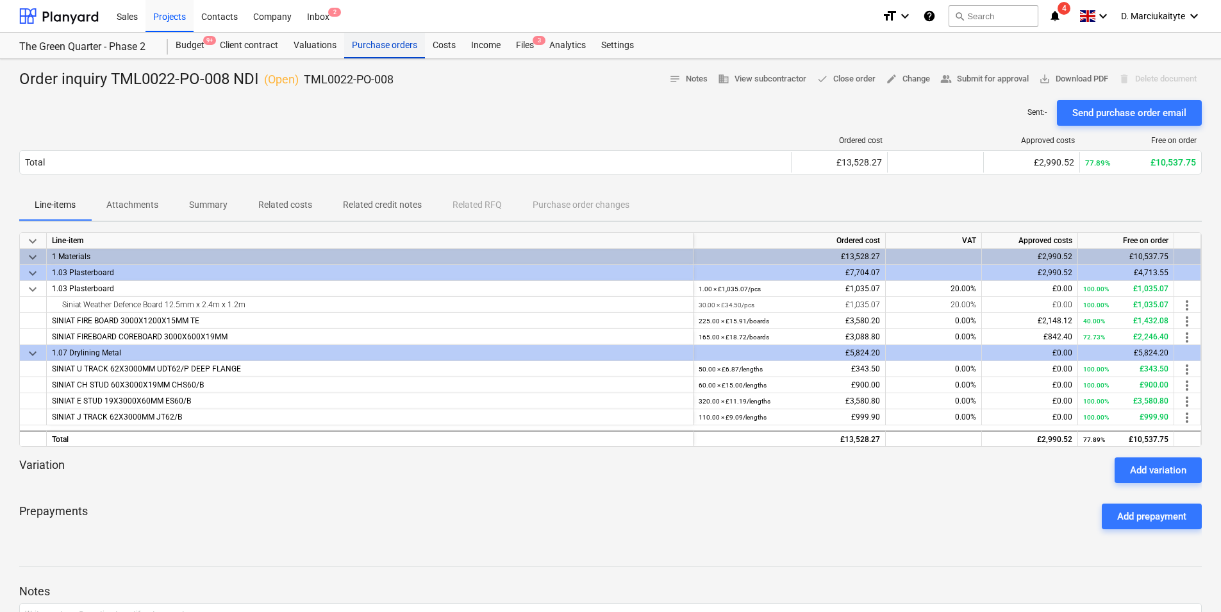
click at [371, 42] on div "Purchase orders" at bounding box center [384, 46] width 81 height 26
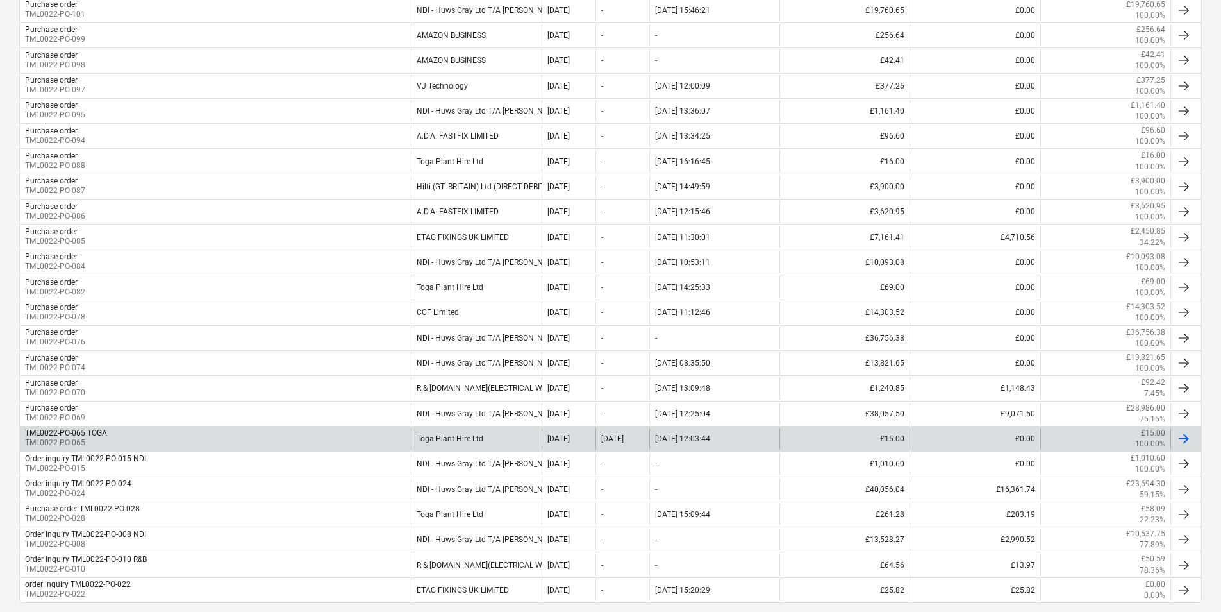
scroll to position [415, 0]
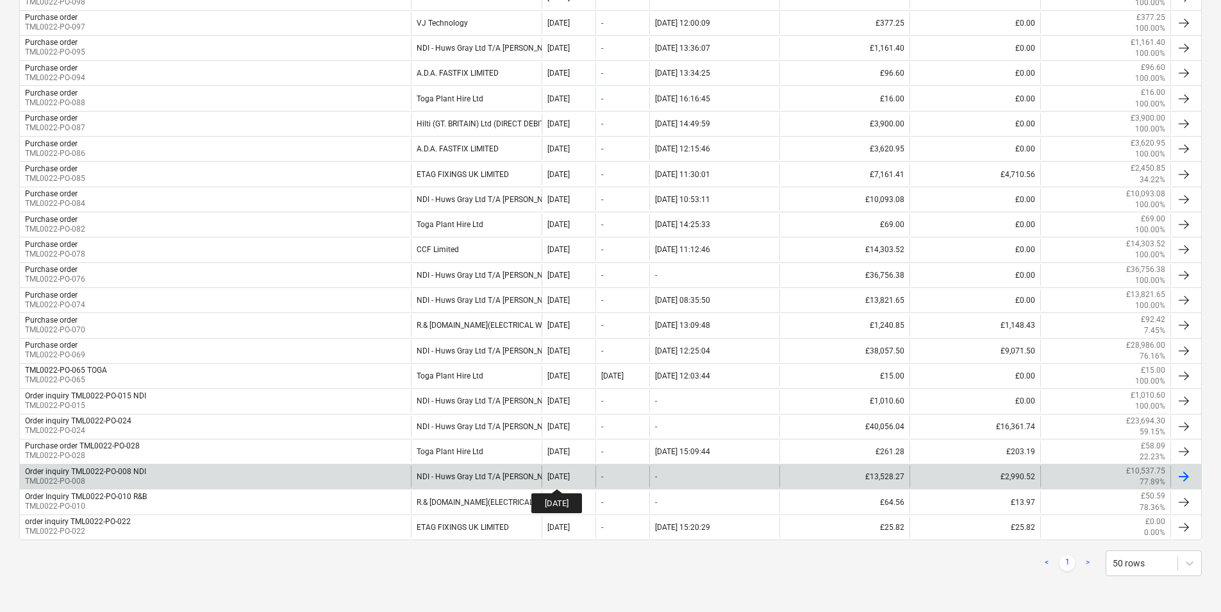
click at [569, 473] on div "[DATE]" at bounding box center [559, 476] width 22 height 9
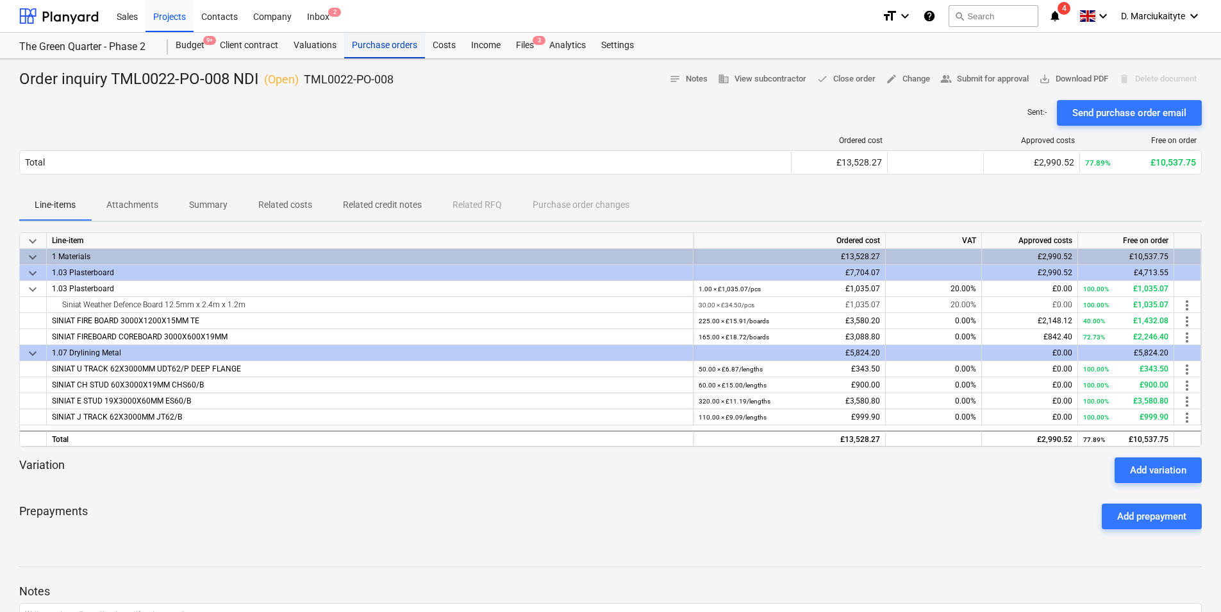
click at [382, 46] on div "Purchase orders" at bounding box center [384, 46] width 81 height 26
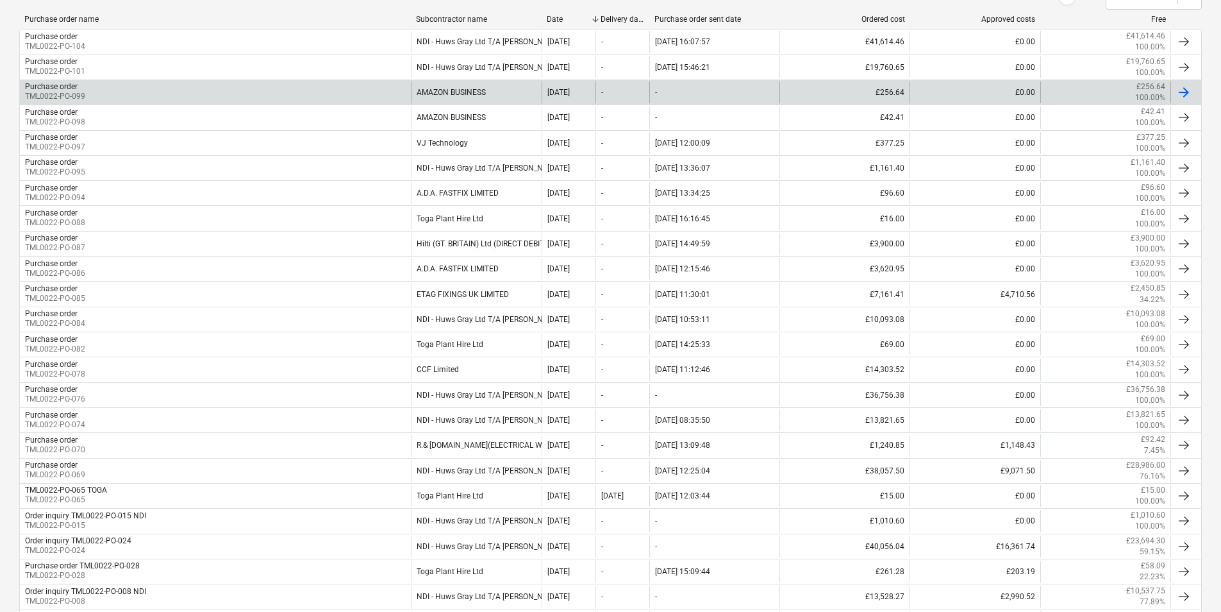
scroll to position [192, 0]
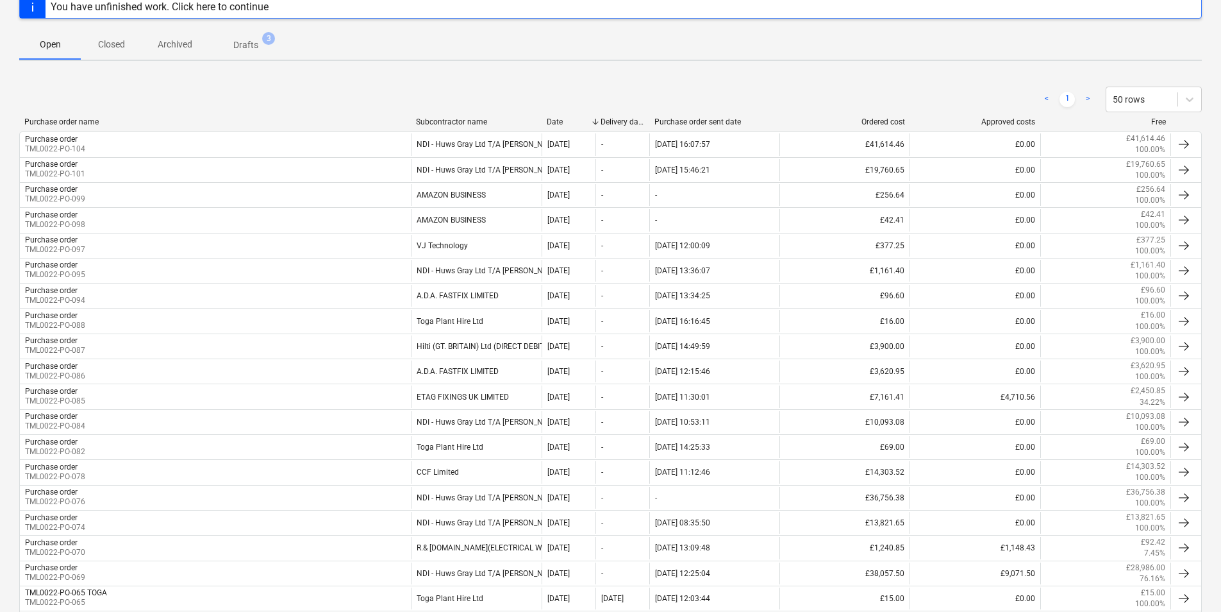
click at [124, 48] on p "Closed" at bounding box center [111, 44] width 31 height 13
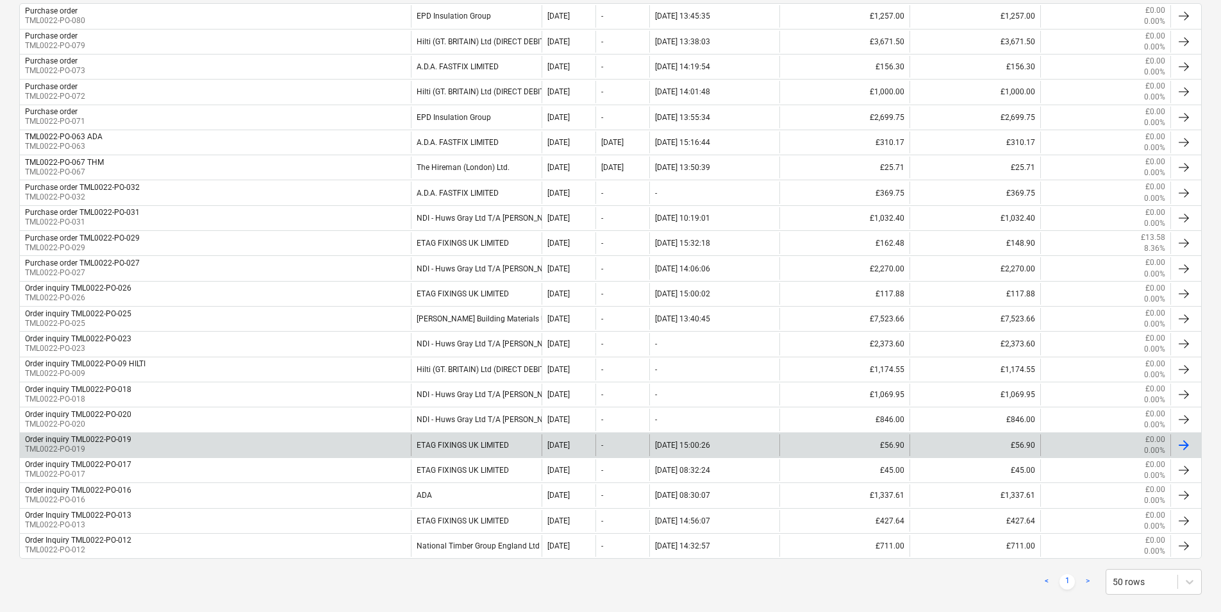
scroll to position [339, 0]
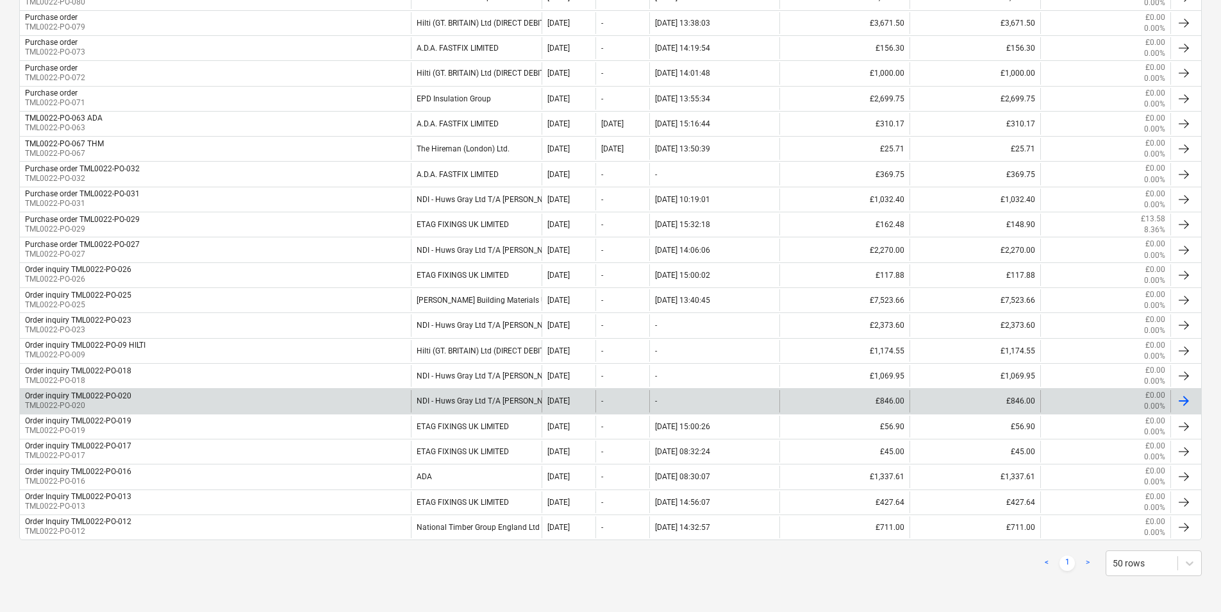
click at [506, 396] on div "NDI - Huws Gray Ltd T/A [PERSON_NAME]" at bounding box center [476, 401] width 130 height 22
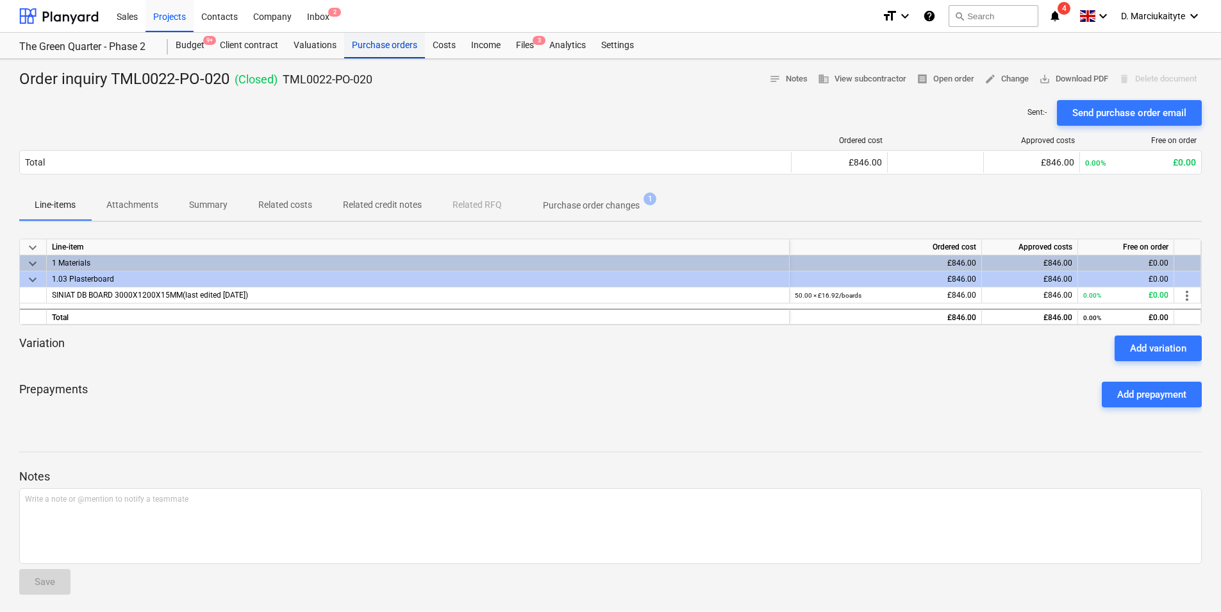
click at [377, 47] on div "Purchase orders" at bounding box center [384, 46] width 81 height 26
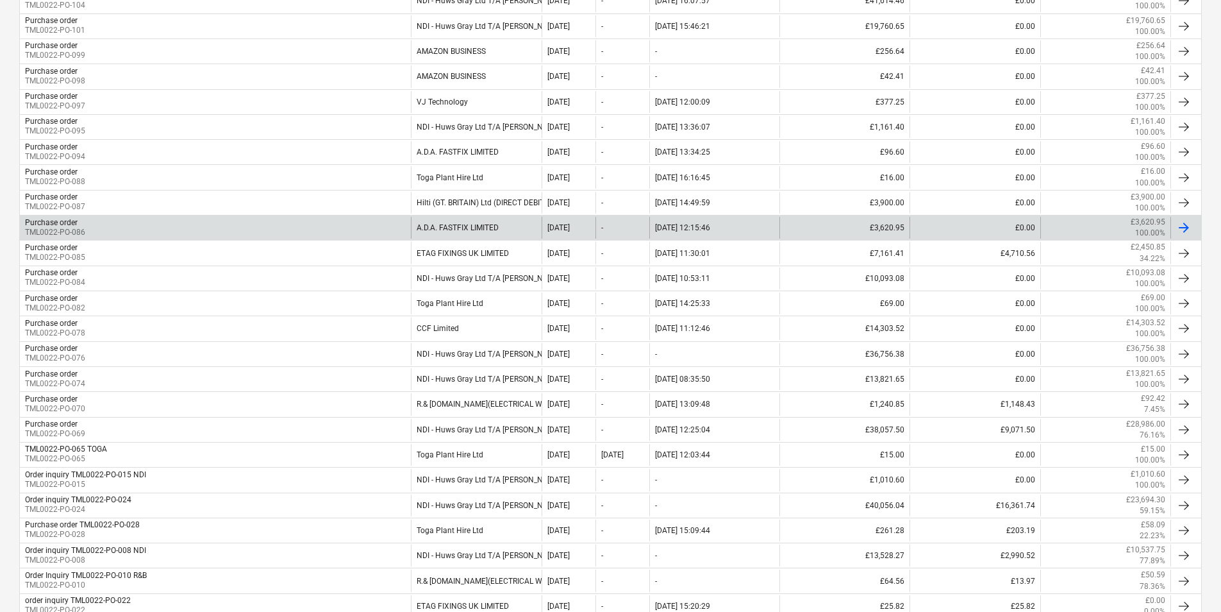
scroll to position [158, 0]
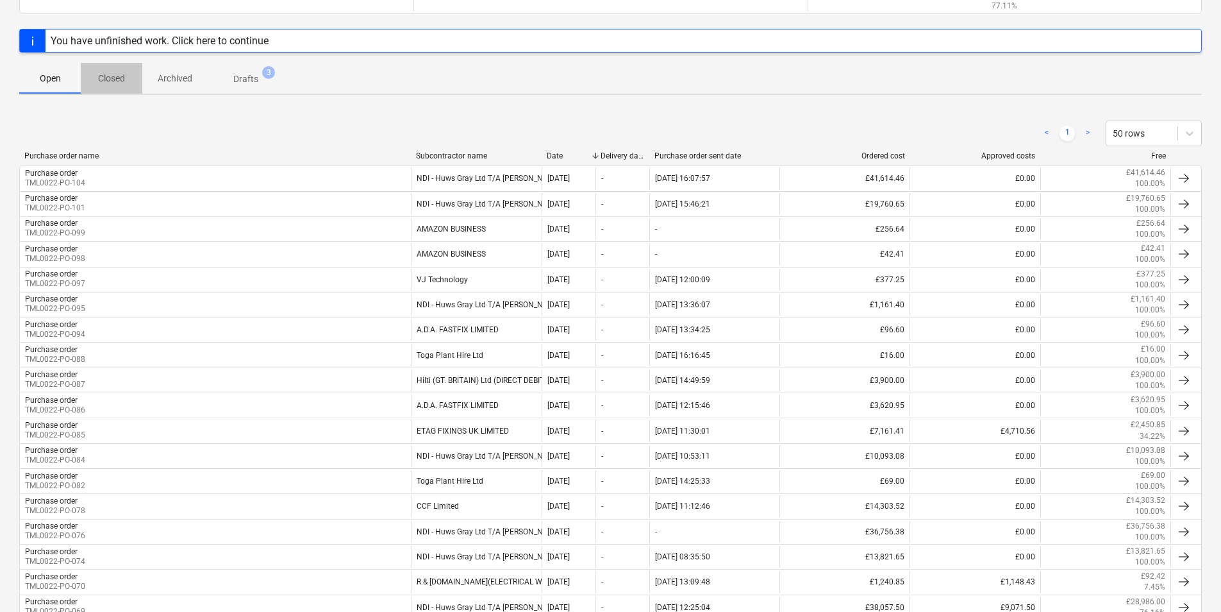
click at [112, 85] on p "Closed" at bounding box center [111, 78] width 31 height 13
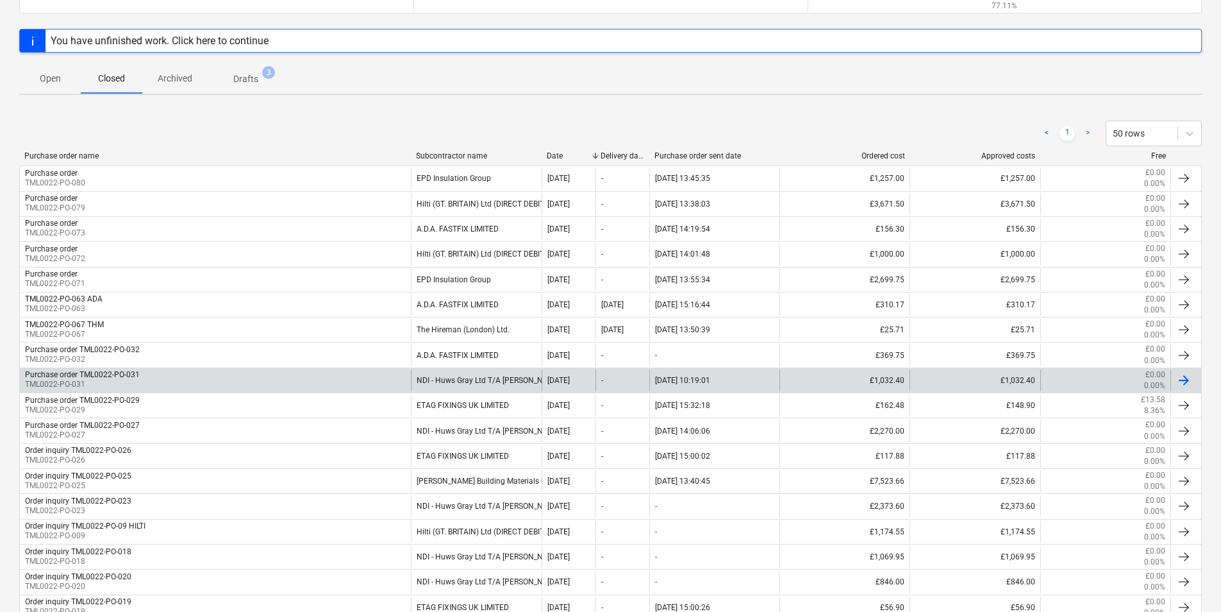
scroll to position [287, 0]
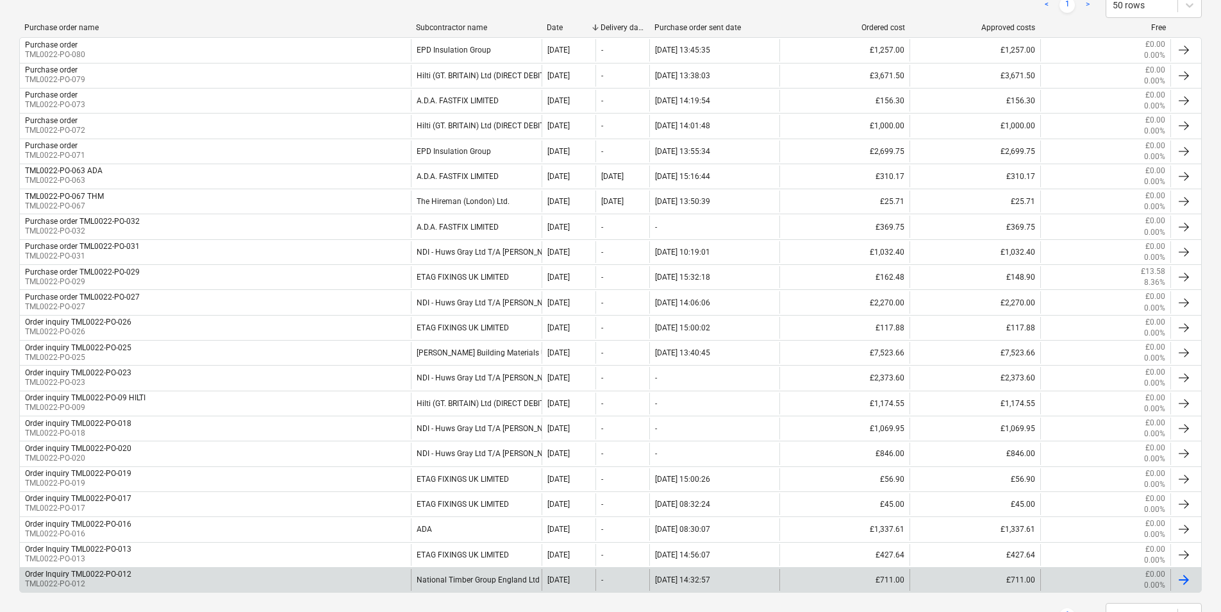
click at [447, 473] on div "National Timber Group England Ltd t/a Arnold Laver" at bounding box center [476, 580] width 130 height 22
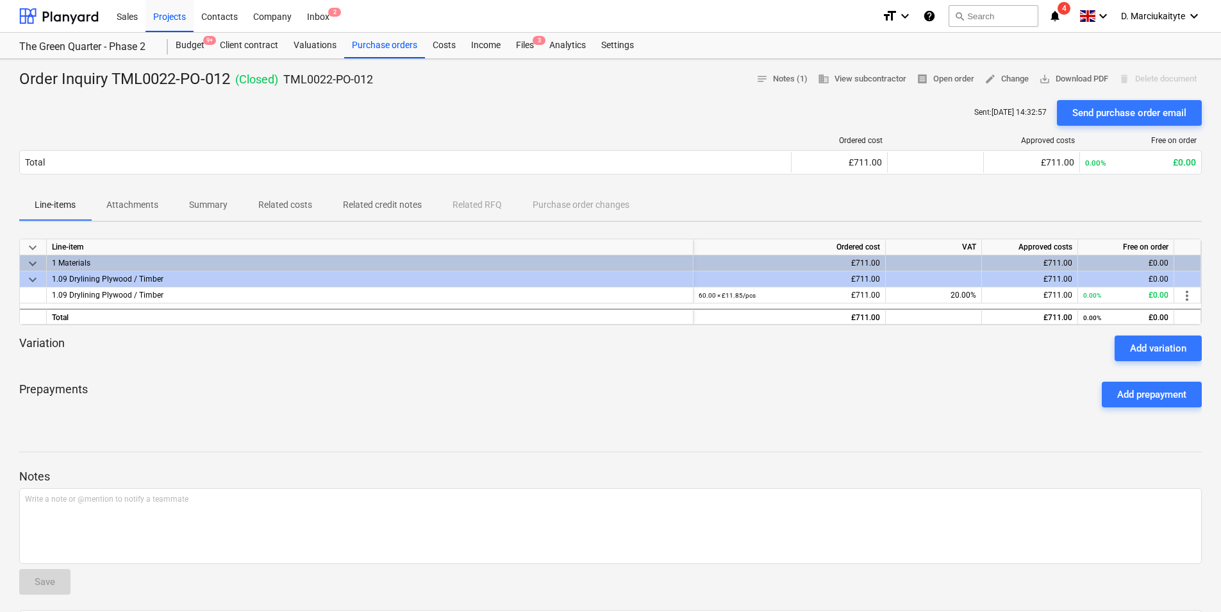
click at [133, 206] on p "Attachments" at bounding box center [132, 204] width 52 height 13
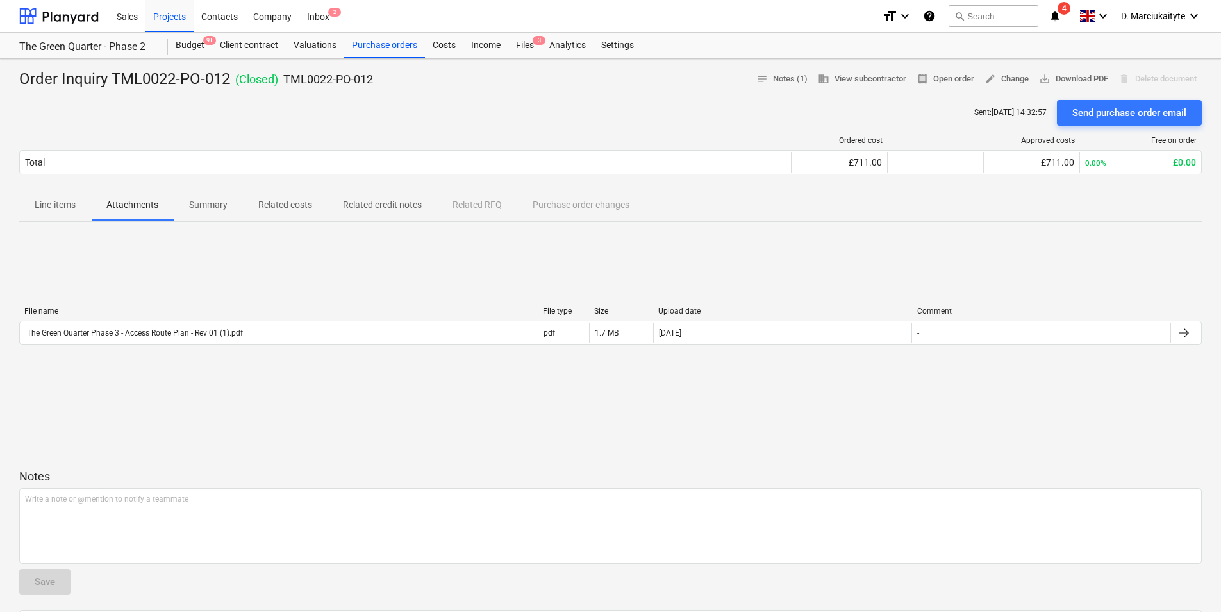
click at [206, 201] on p "Summary" at bounding box center [208, 204] width 38 height 13
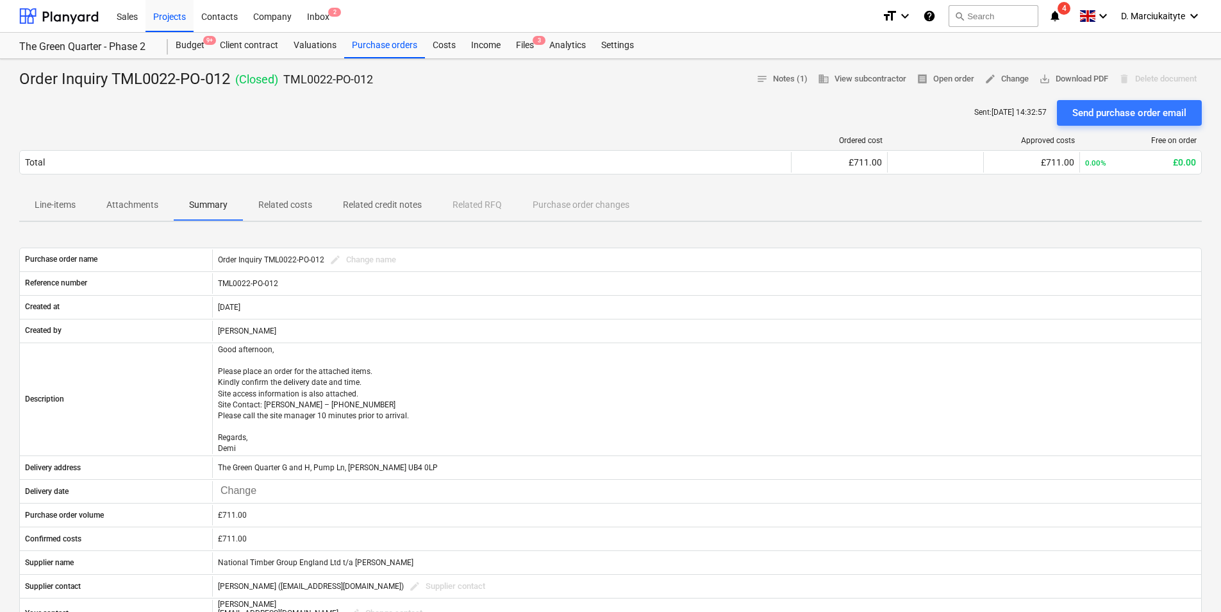
click at [131, 205] on p "Attachments" at bounding box center [132, 204] width 52 height 13
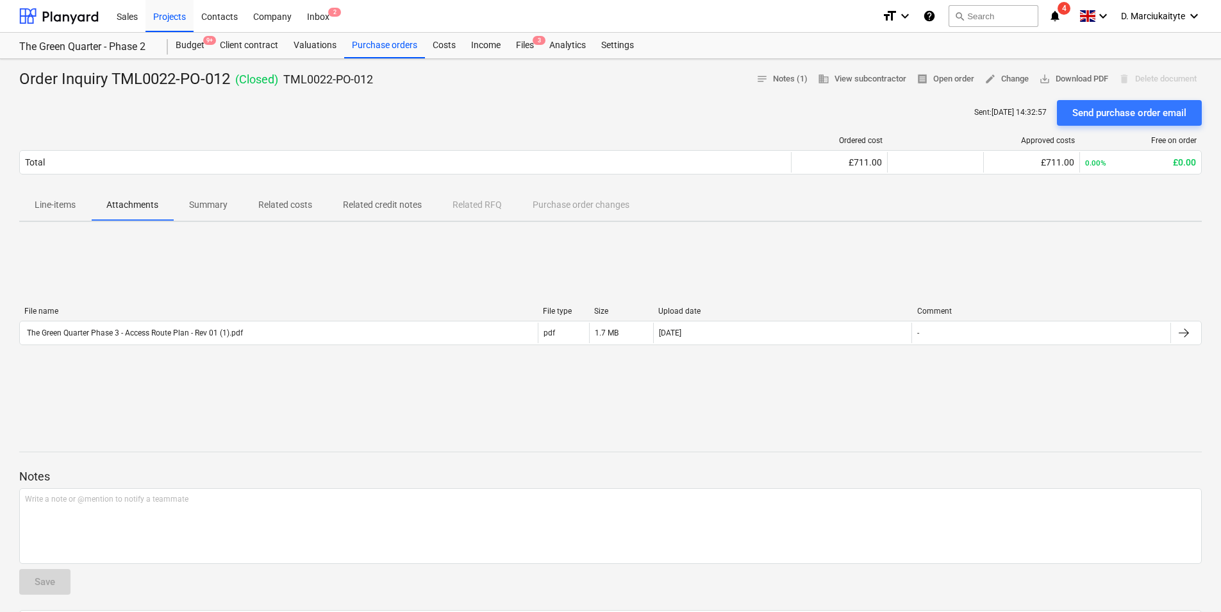
click at [51, 214] on span "Line-items" at bounding box center [55, 204] width 72 height 21
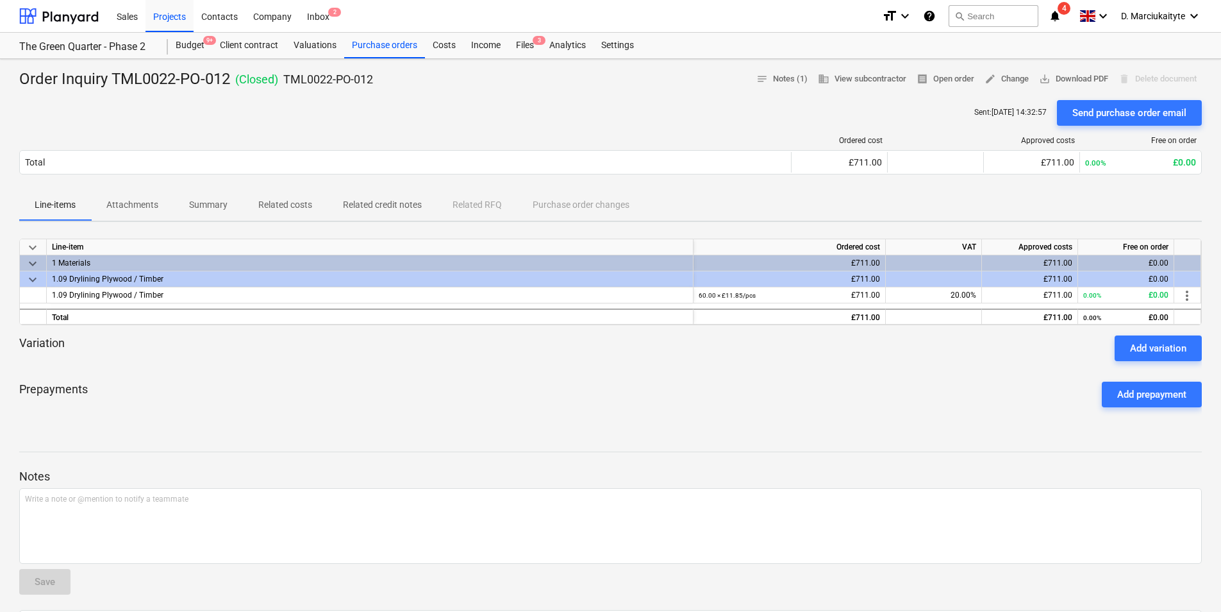
click at [128, 278] on div "1.09 Drylining Plywood / Timber" at bounding box center [370, 278] width 636 height 15
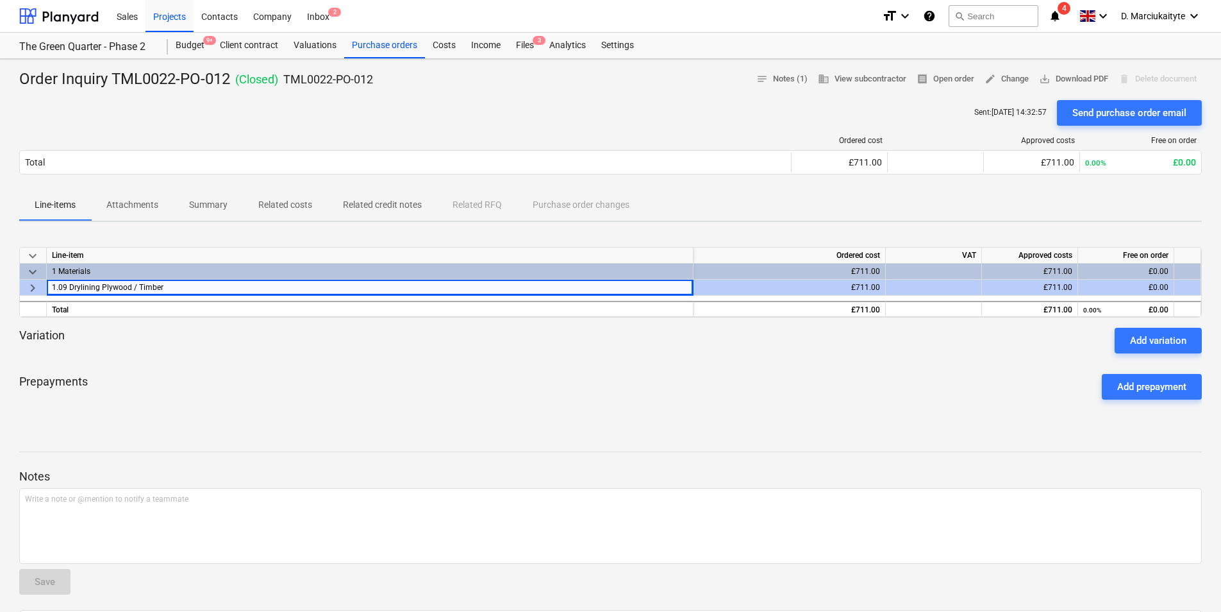
click at [128, 280] on div "1.09 Drylining Plywood / Timber" at bounding box center [370, 287] width 636 height 15
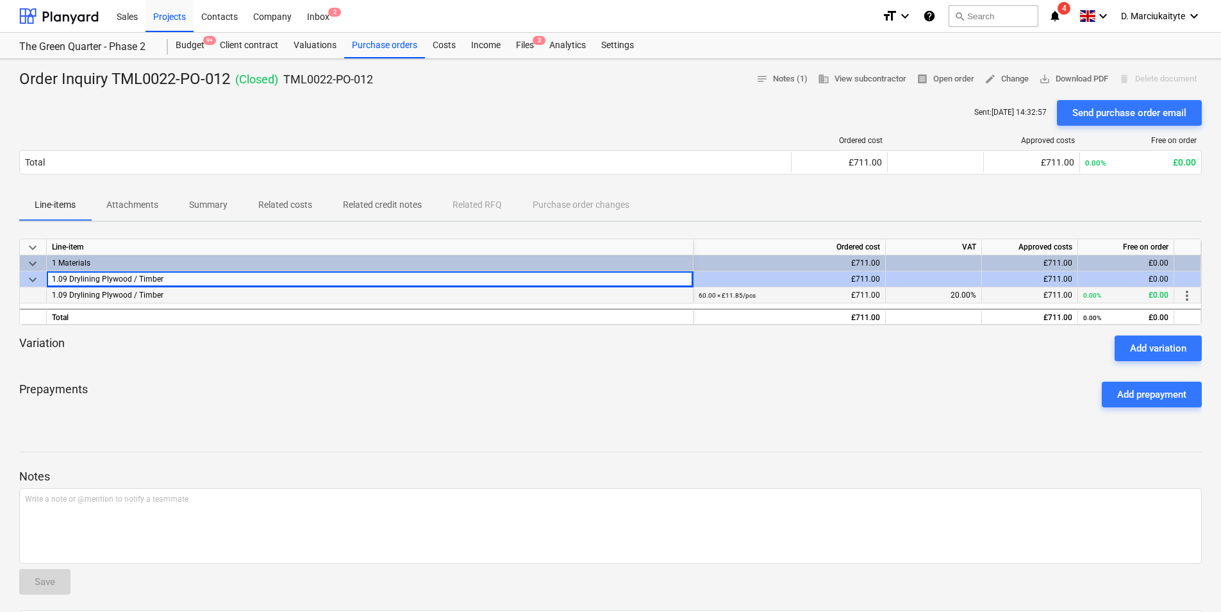
click at [39, 298] on div at bounding box center [33, 295] width 27 height 16
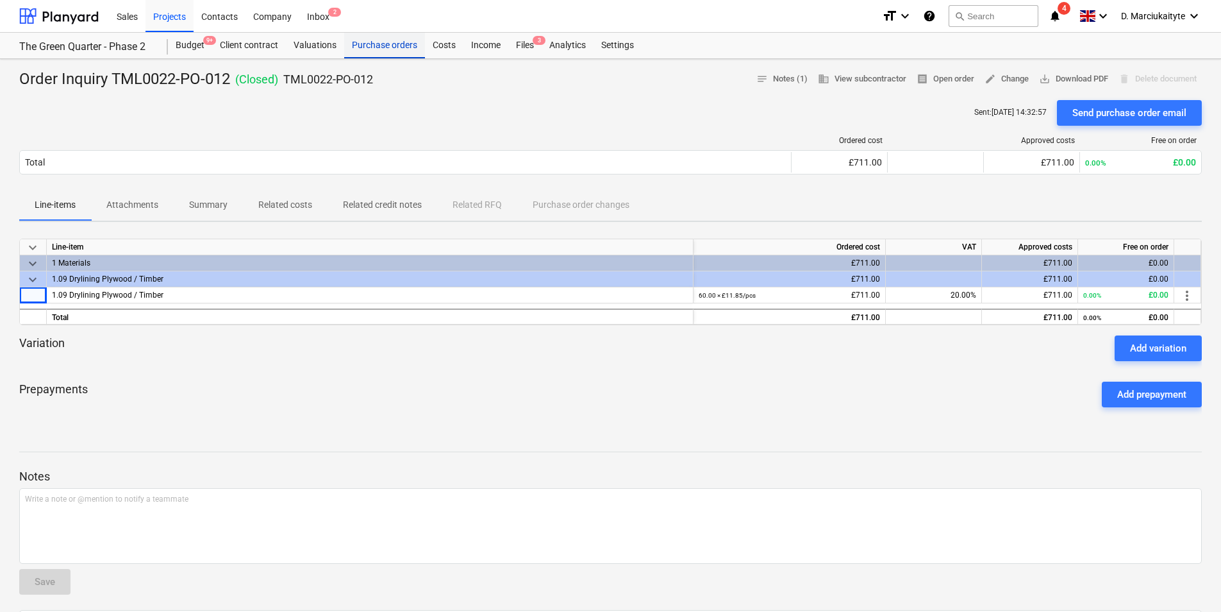
click at [380, 38] on div "Purchase orders" at bounding box center [384, 46] width 81 height 26
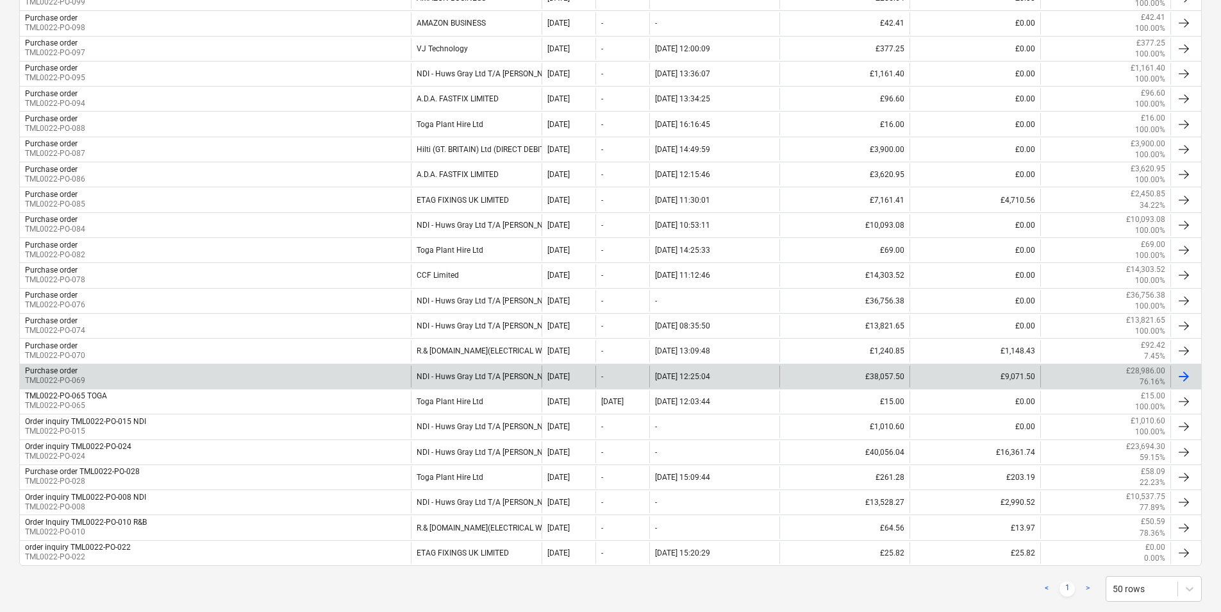
scroll to position [415, 0]
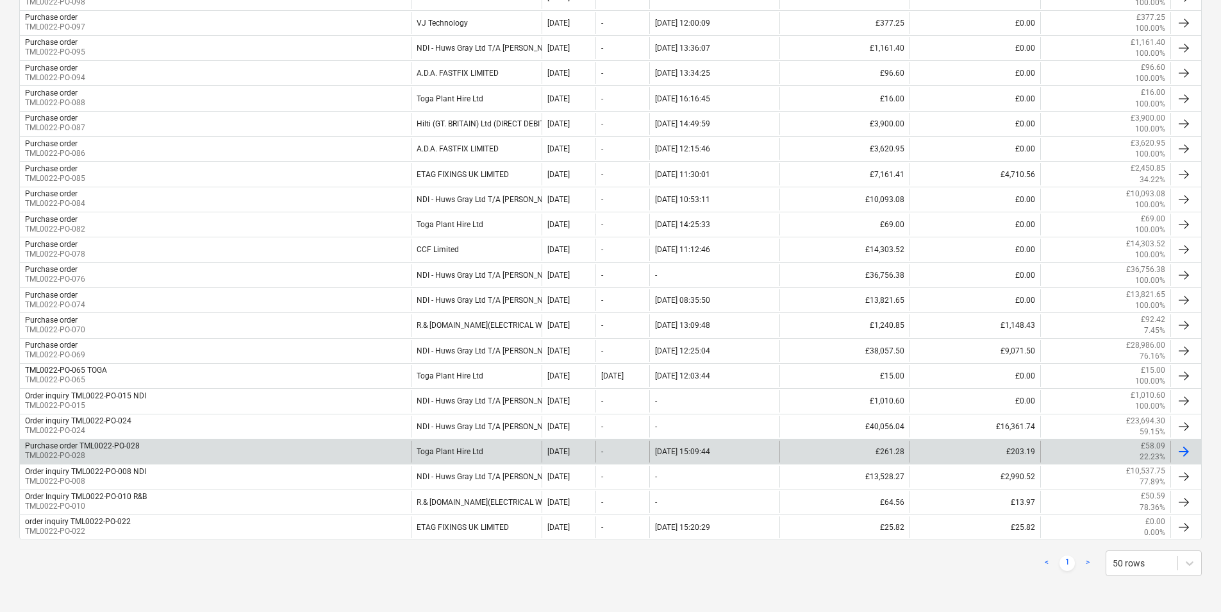
click at [389, 442] on div "Purchase order TML0022-PO-028 TML0022-PO-028" at bounding box center [215, 451] width 391 height 22
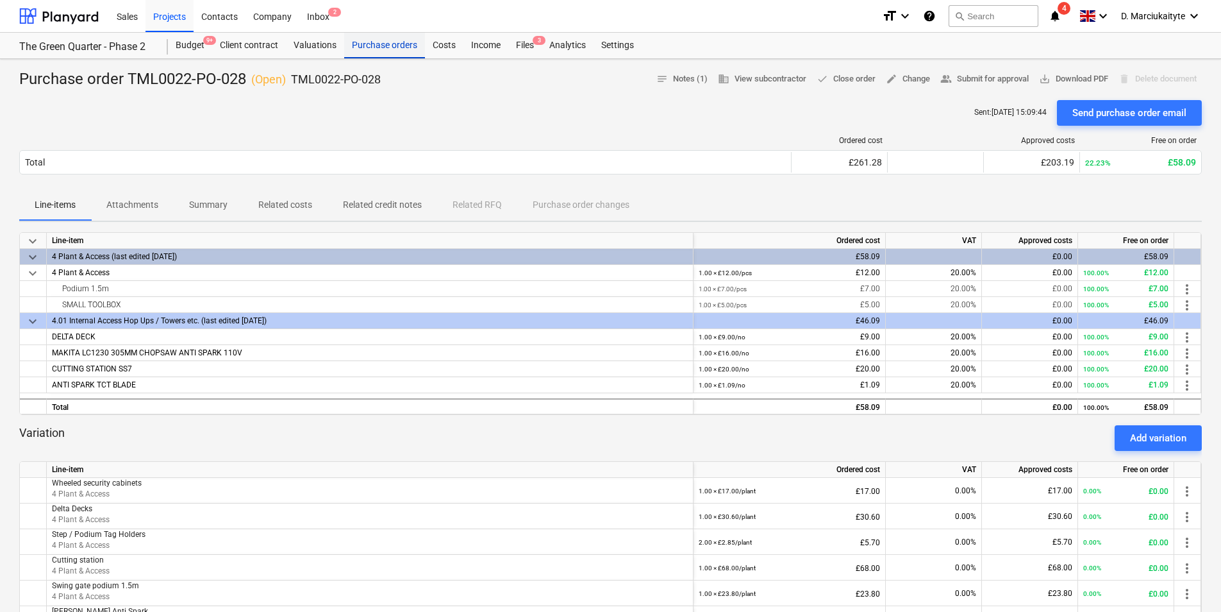
click at [378, 40] on div "Purchase orders" at bounding box center [384, 46] width 81 height 26
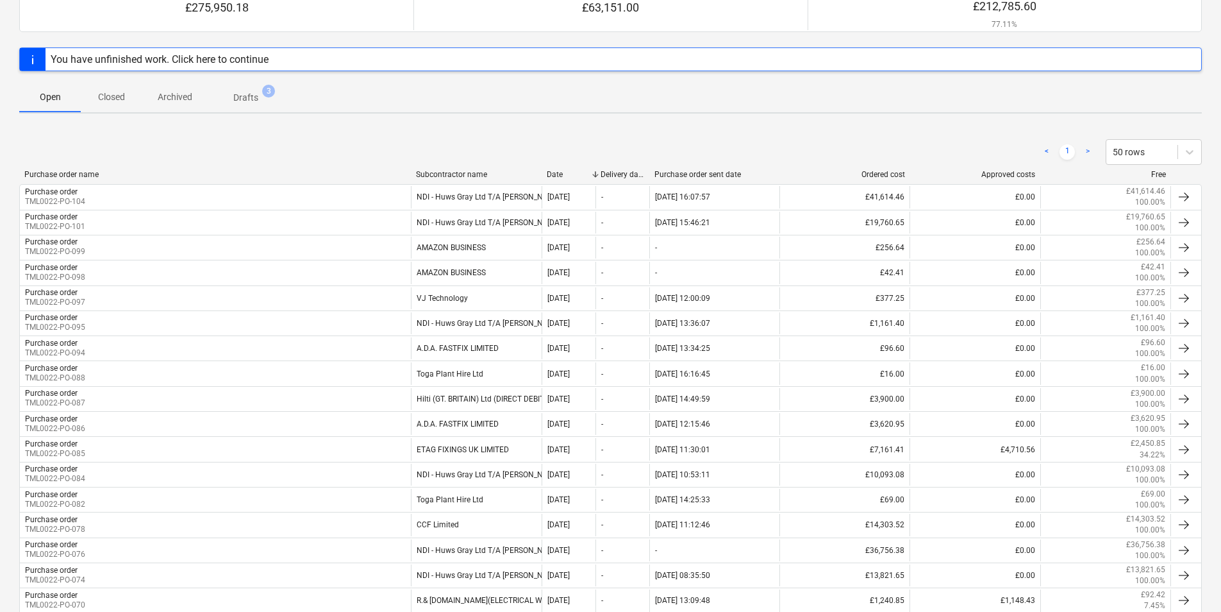
scroll to position [415, 0]
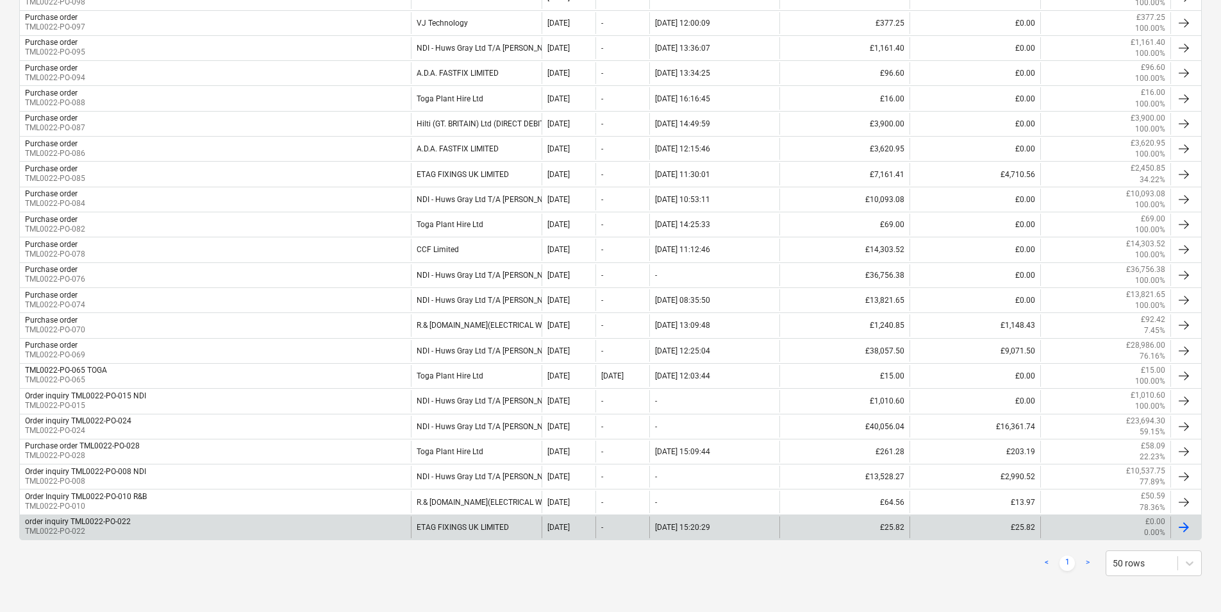
click at [466, 473] on div "ETAG FIXINGS UK LIMITED" at bounding box center [476, 527] width 130 height 22
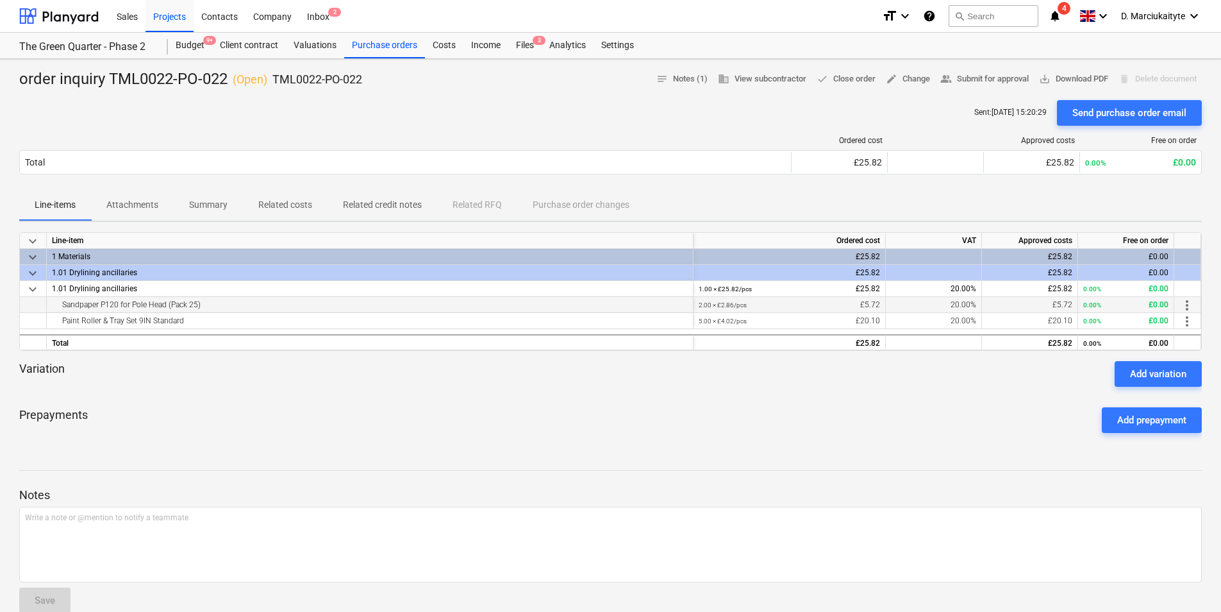
drag, startPoint x: 219, startPoint y: 299, endPoint x: 58, endPoint y: 311, distance: 160.7
click at [58, 311] on div "Sandpaper P120 for Pole Head (Pack 25)" at bounding box center [370, 304] width 636 height 15
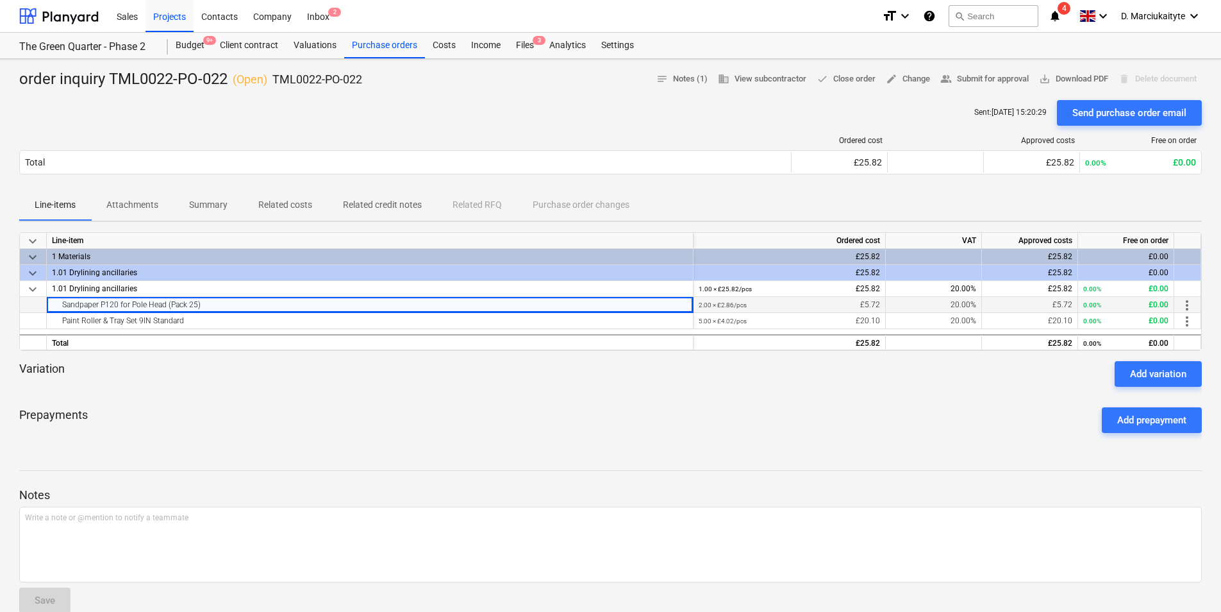
copy div "Sandpaper P120 for Pole Head (Pack 25)"
click at [221, 323] on div "Paint Roller & Tray Set 9IN Standard" at bounding box center [370, 320] width 636 height 15
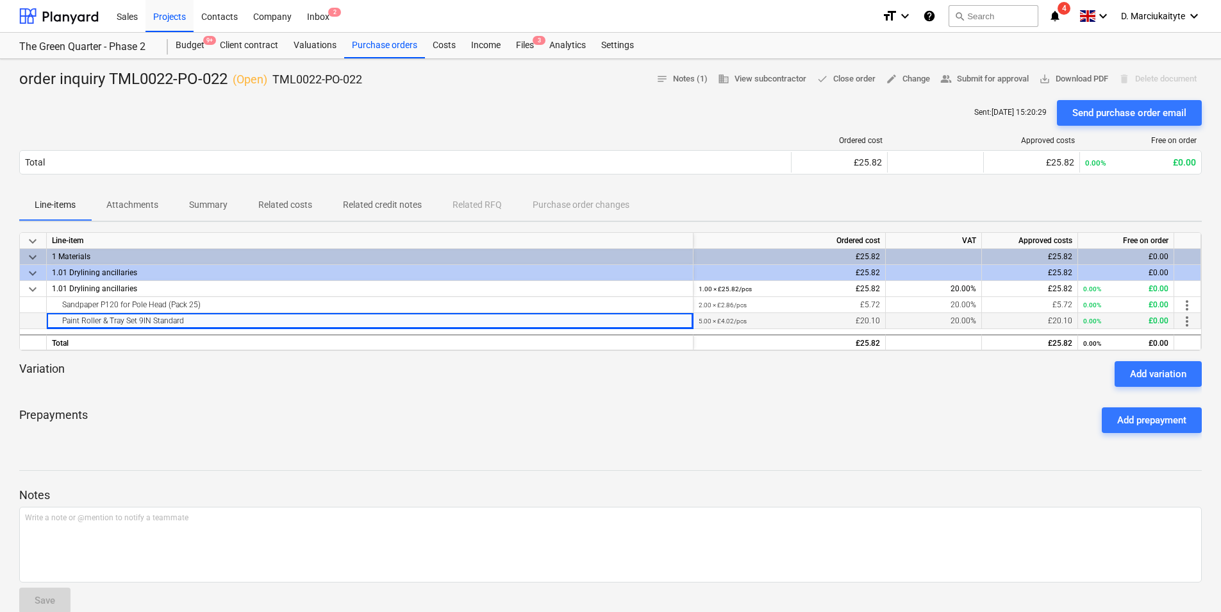
drag, startPoint x: 217, startPoint y: 322, endPoint x: 30, endPoint y: 326, distance: 186.6
click at [0, 0] on div "Paint Roller & Tray Set 9IN Standard 5.00 × £4.02 / pcs £20.10 20.00% £20.10 0.…" at bounding box center [0, 0] width 0 height 0
copy div "Paint Roller & Tray Set 9IN Standard"
click at [399, 44] on div "Purchase orders" at bounding box center [384, 46] width 81 height 26
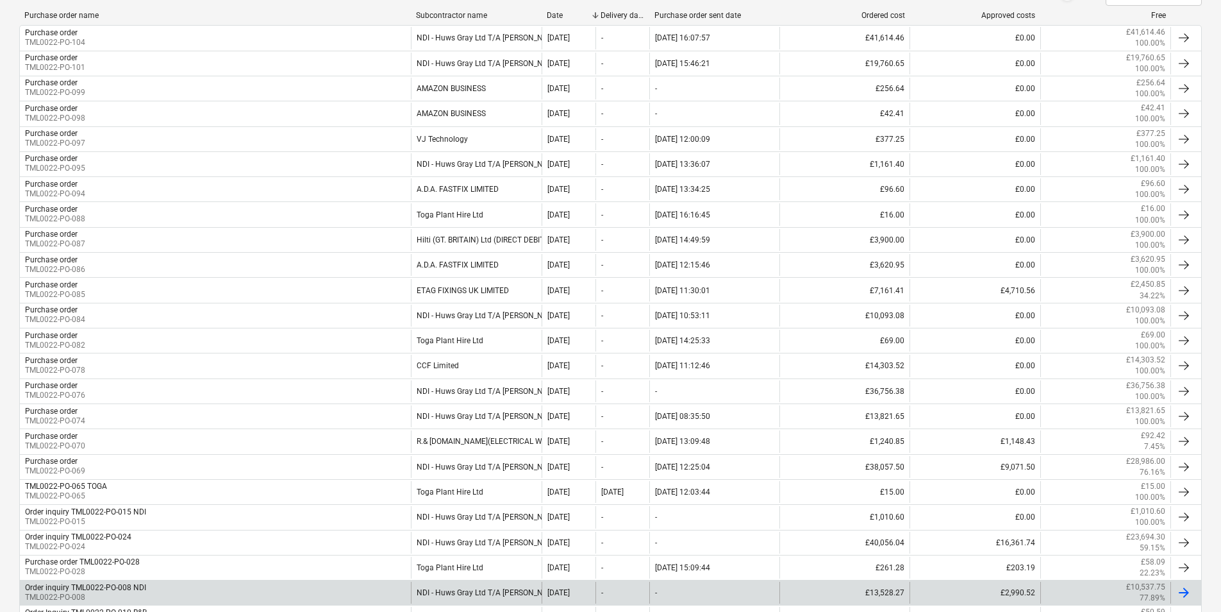
scroll to position [415, 0]
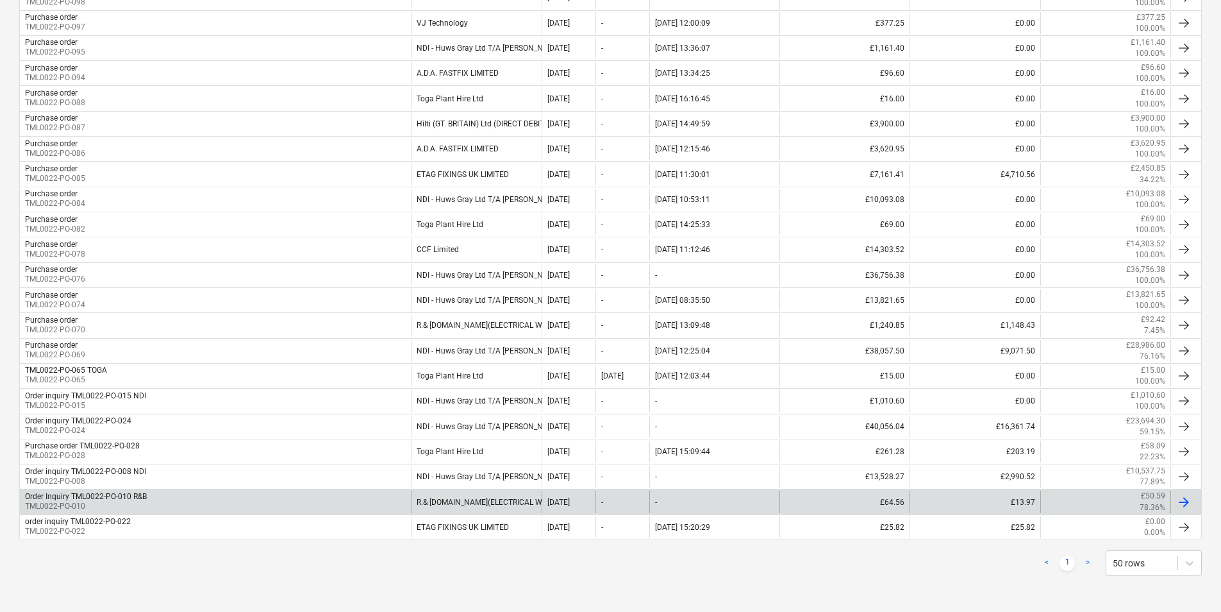
click at [356, 473] on div "Order Inquiry TML0022-PO-010 R&B TML0022-PO-010" at bounding box center [215, 502] width 391 height 22
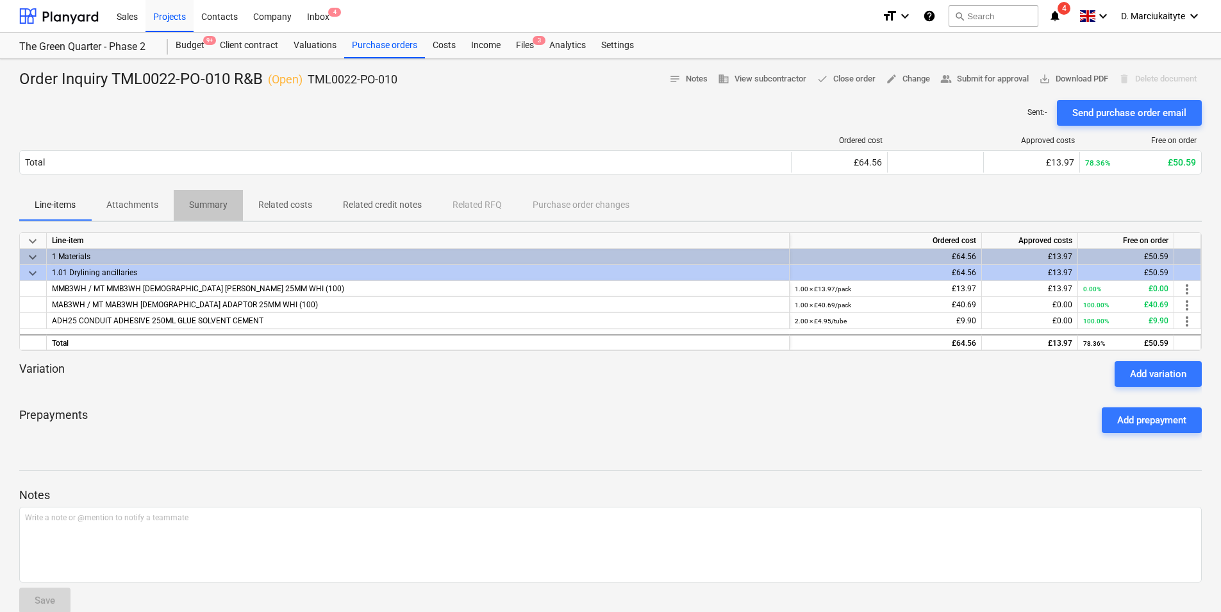
click at [229, 208] on span "Summary" at bounding box center [208, 204] width 69 height 21
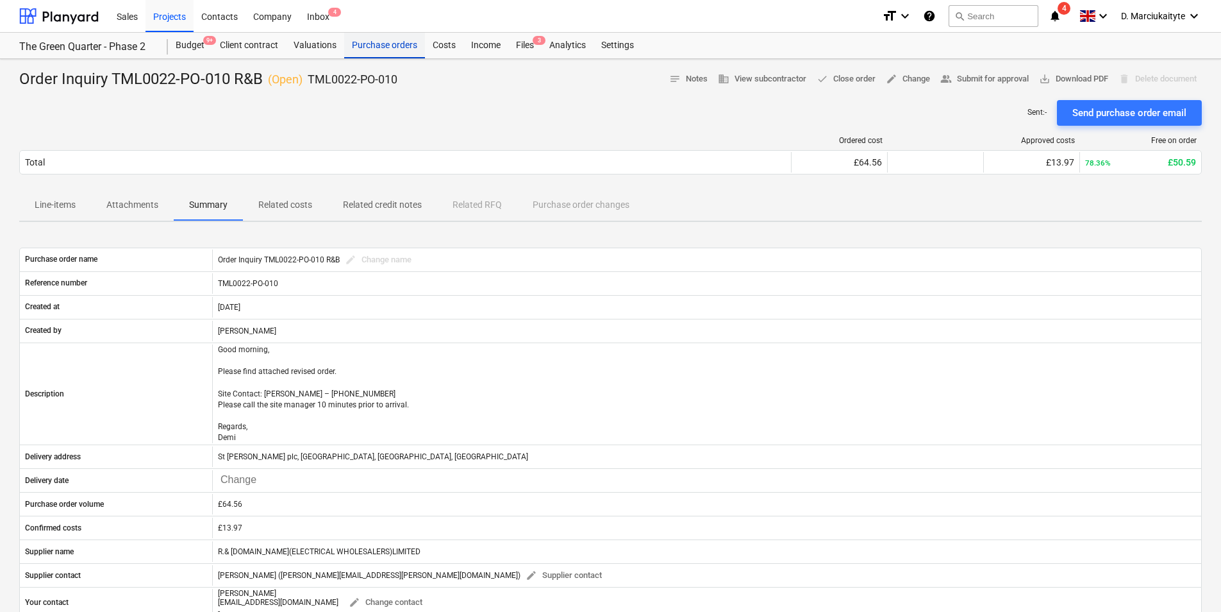
click at [367, 46] on div "Purchase orders" at bounding box center [384, 46] width 81 height 26
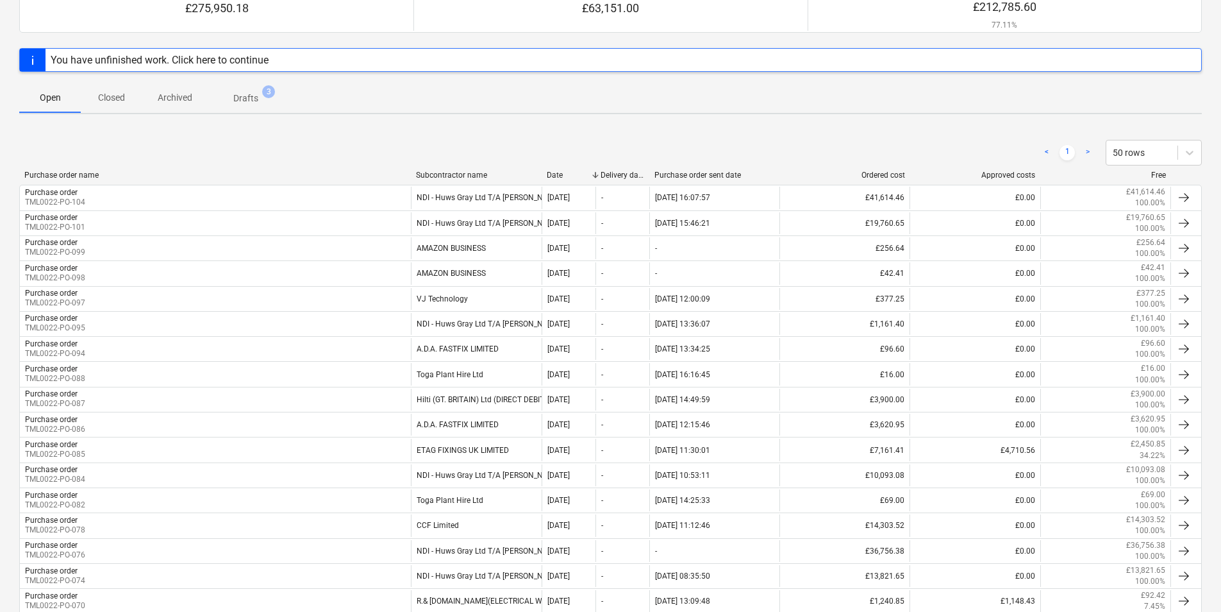
scroll to position [385, 0]
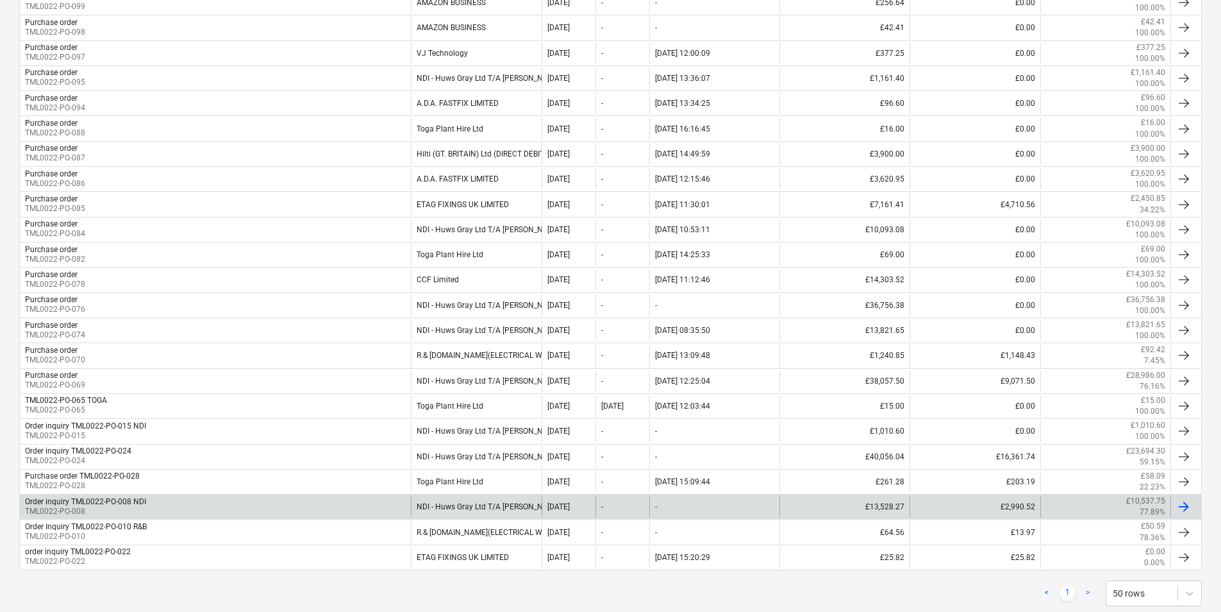
click at [397, 473] on div "Order inquiry TML0022-PO-008 NDI TML0022-PO-008" at bounding box center [215, 507] width 391 height 22
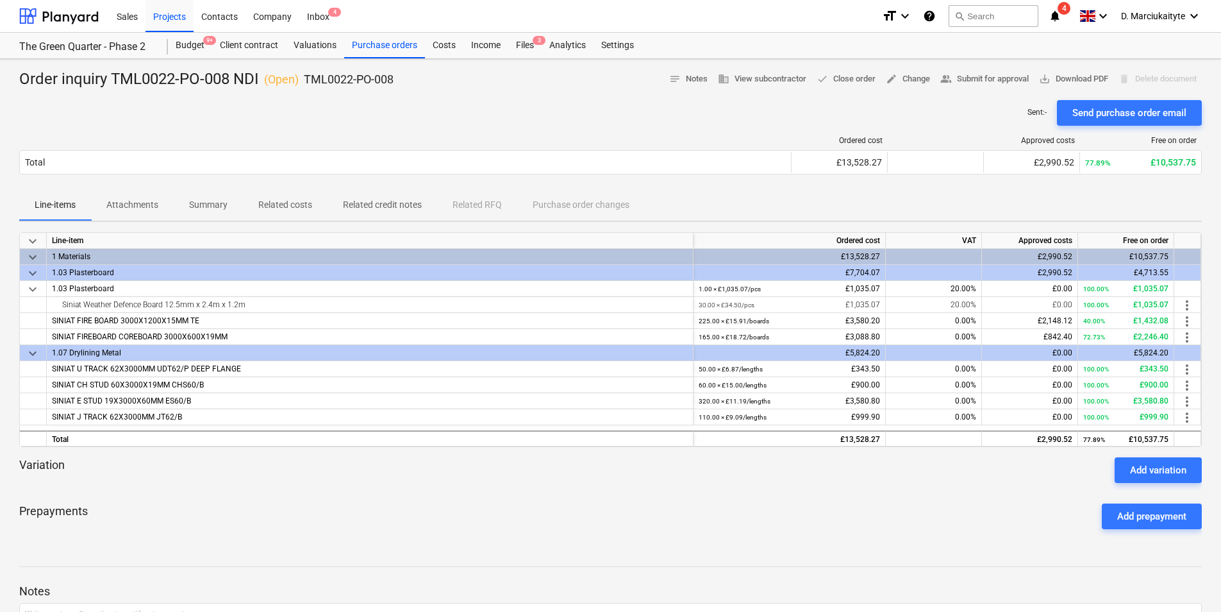
click at [204, 203] on button "Summary" at bounding box center [208, 205] width 69 height 31
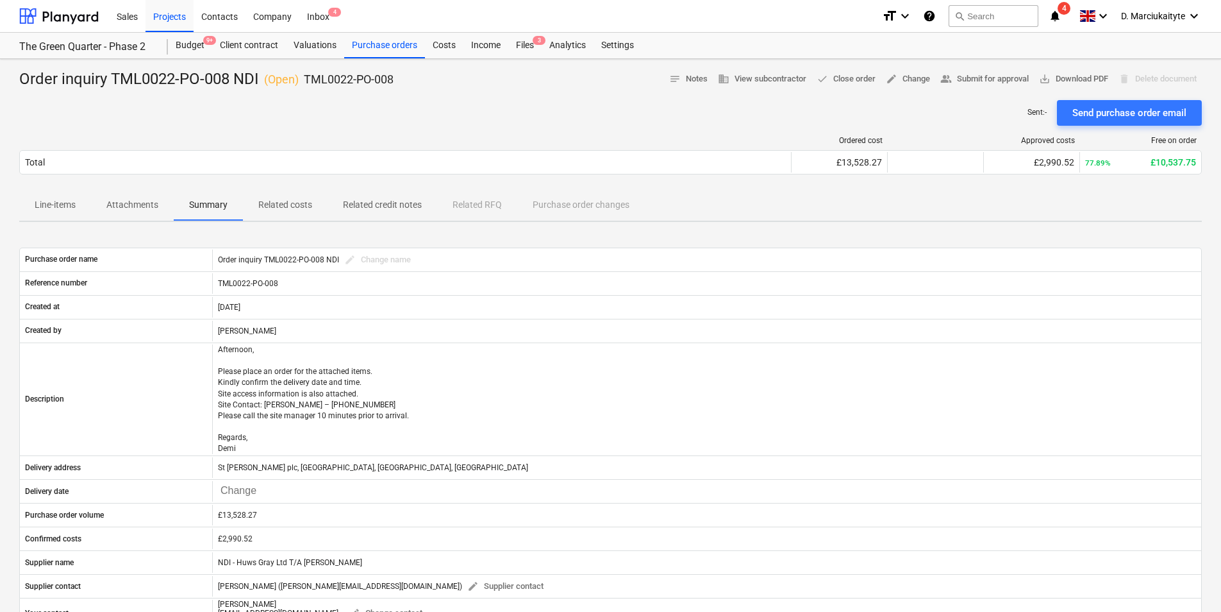
click at [212, 205] on p "Summary" at bounding box center [208, 204] width 38 height 13
click at [56, 205] on p "Line-items" at bounding box center [55, 204] width 41 height 13
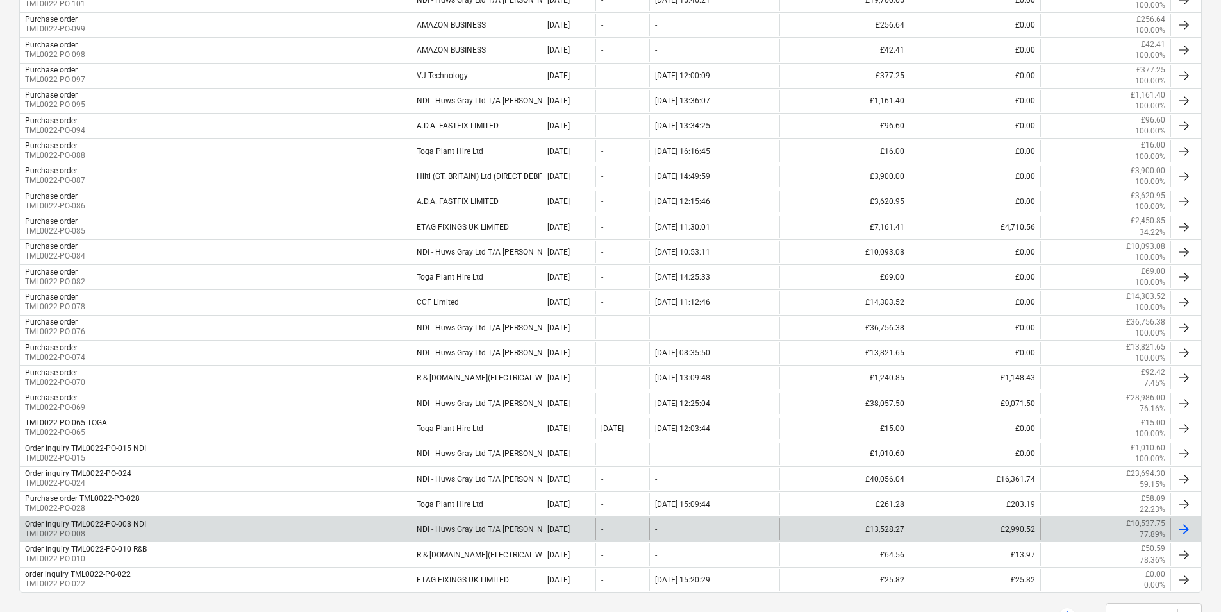
scroll to position [385, 0]
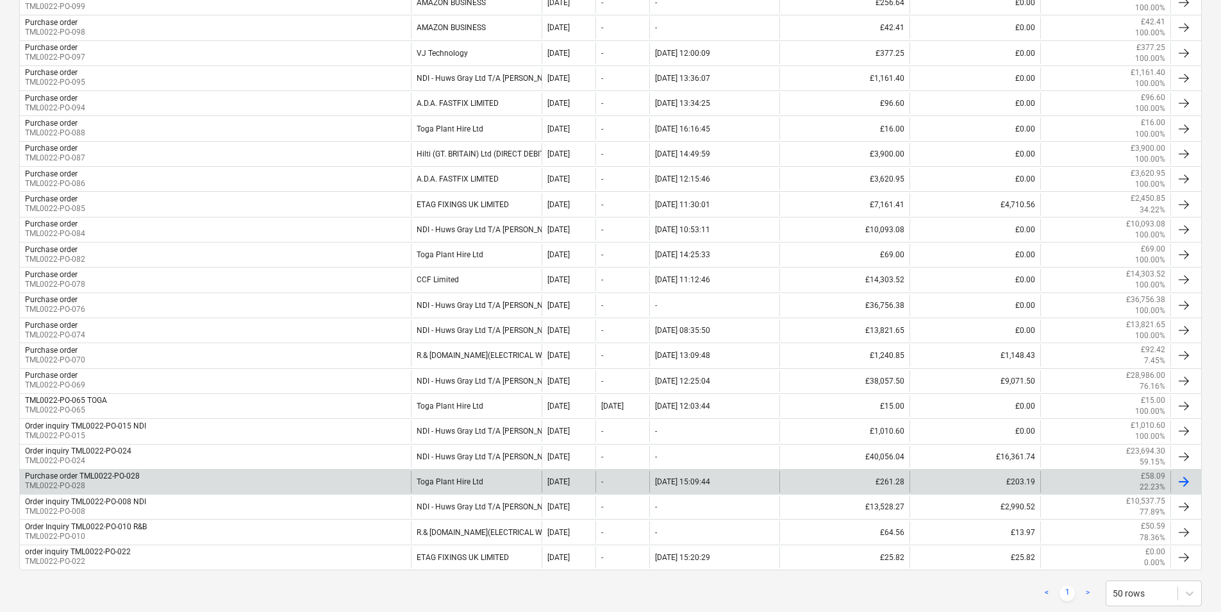
click at [206, 473] on div "Purchase order TML0022-PO-028 TML0022-PO-028" at bounding box center [215, 482] width 391 height 22
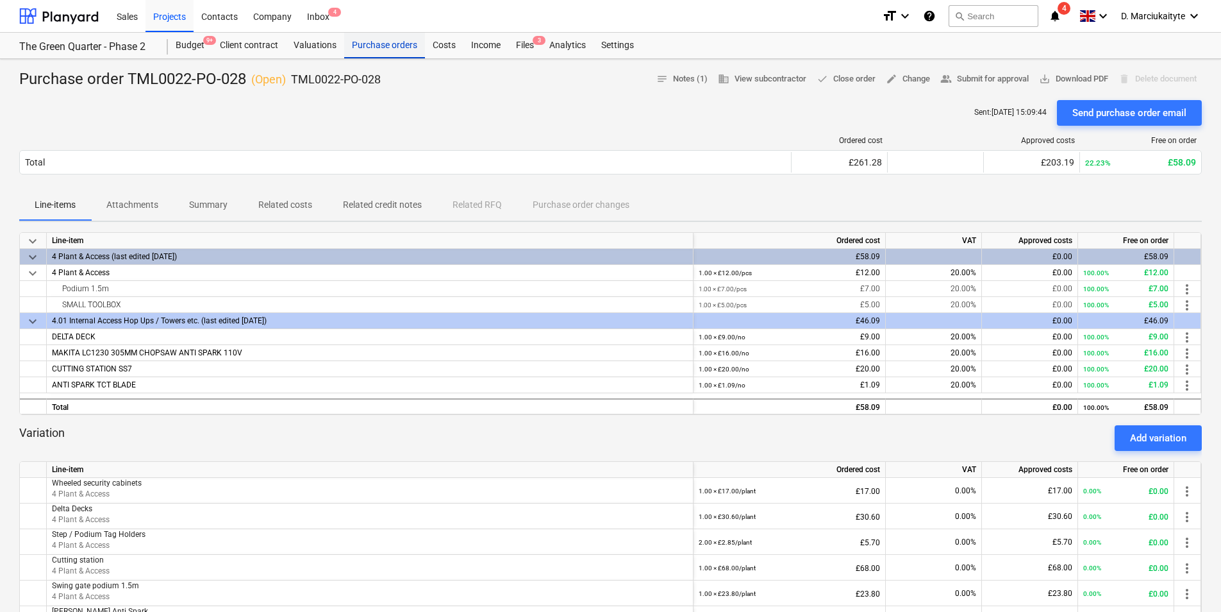
click at [397, 40] on div "Purchase orders" at bounding box center [384, 46] width 81 height 26
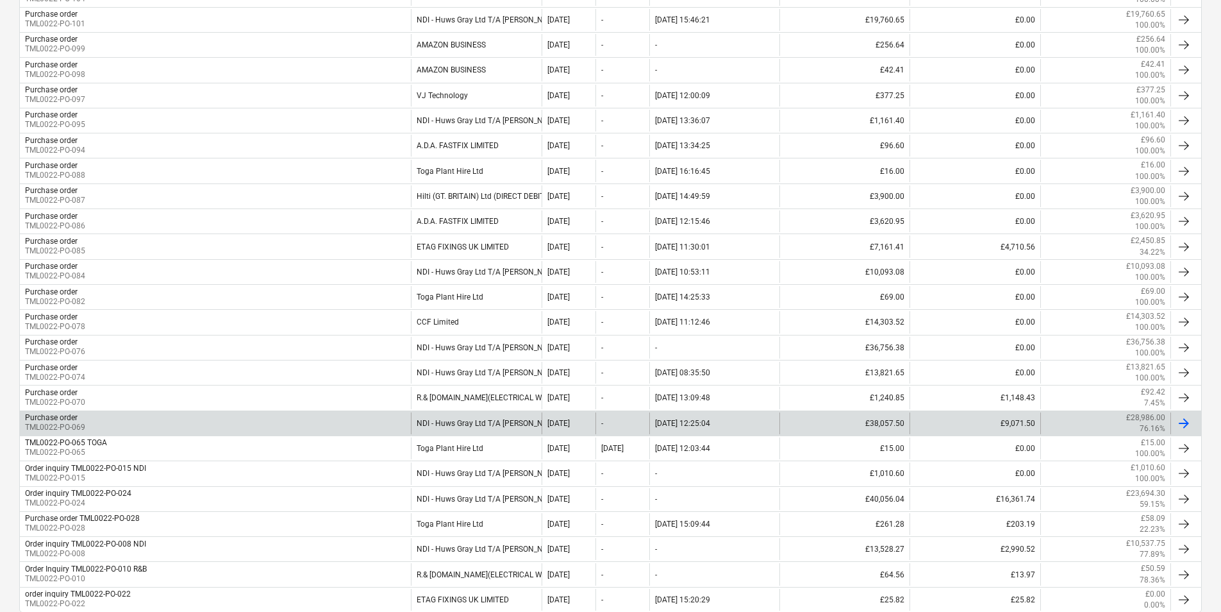
scroll to position [415, 0]
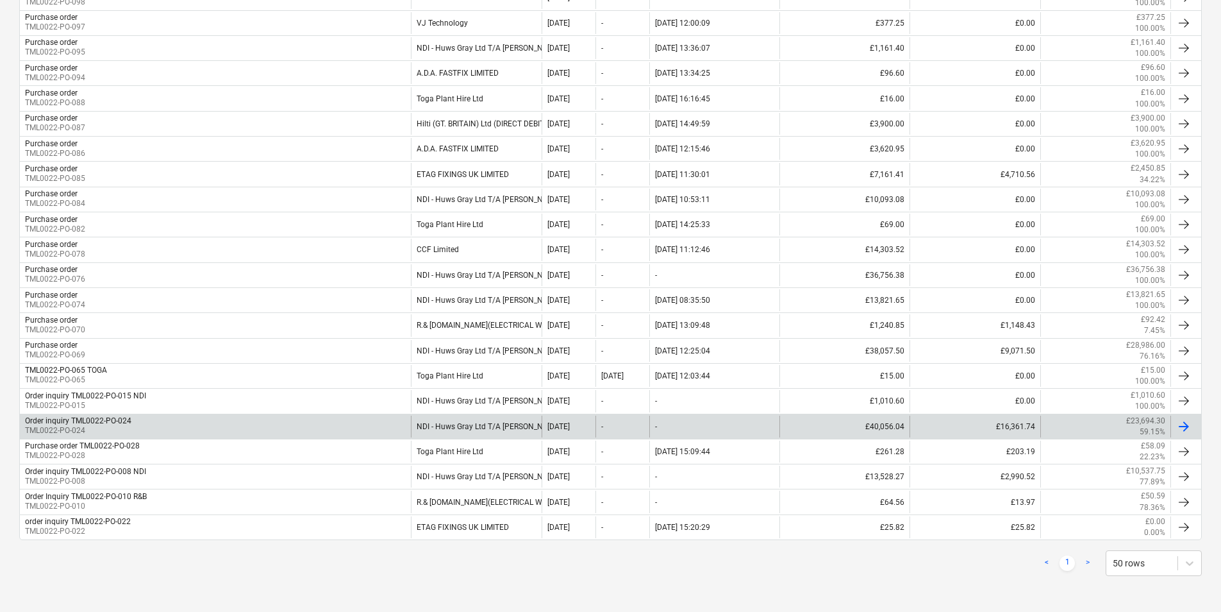
click at [154, 421] on div "Order inquiry TML0022-PO-024 TML0022-PO-024" at bounding box center [215, 426] width 391 height 22
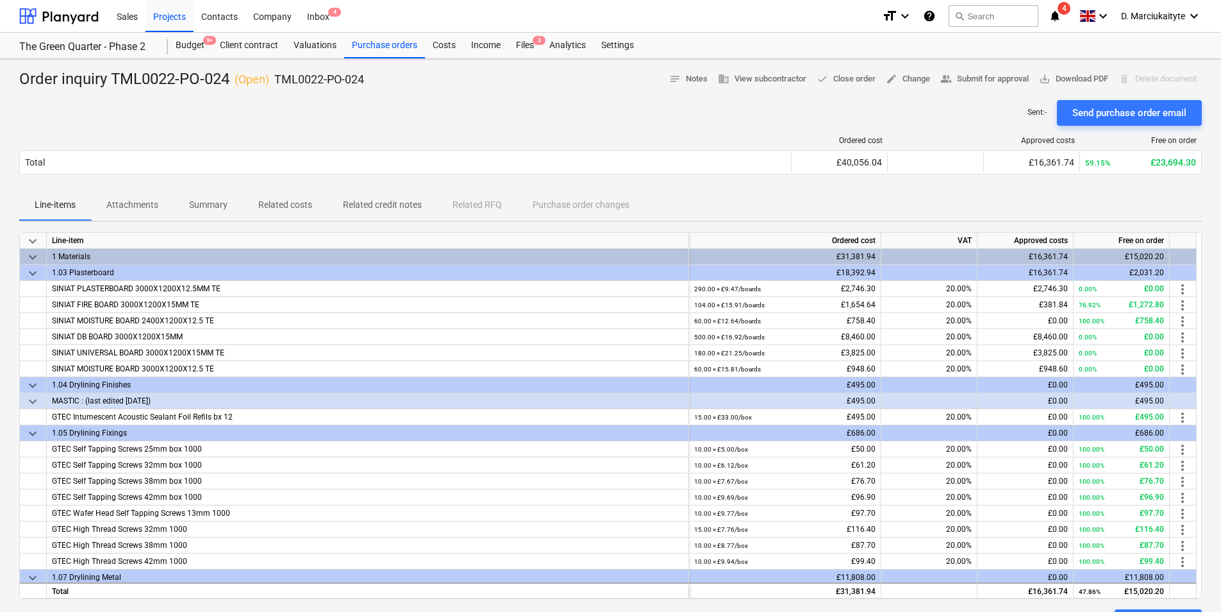
click at [199, 203] on p "Summary" at bounding box center [208, 204] width 38 height 13
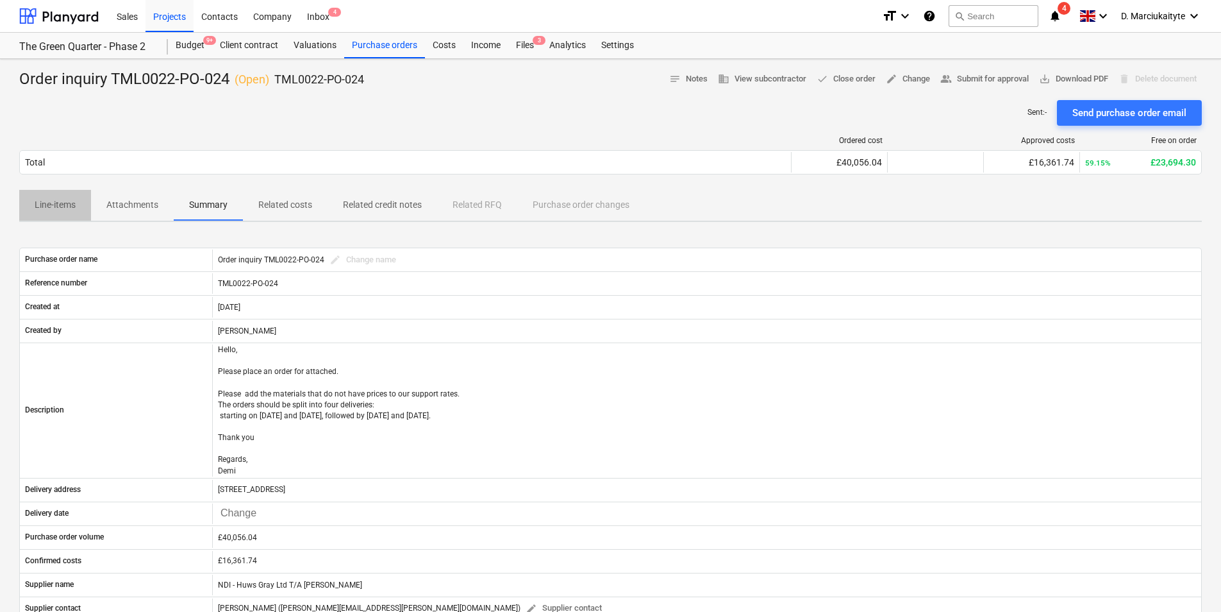
click at [49, 200] on p "Line-items" at bounding box center [55, 204] width 41 height 13
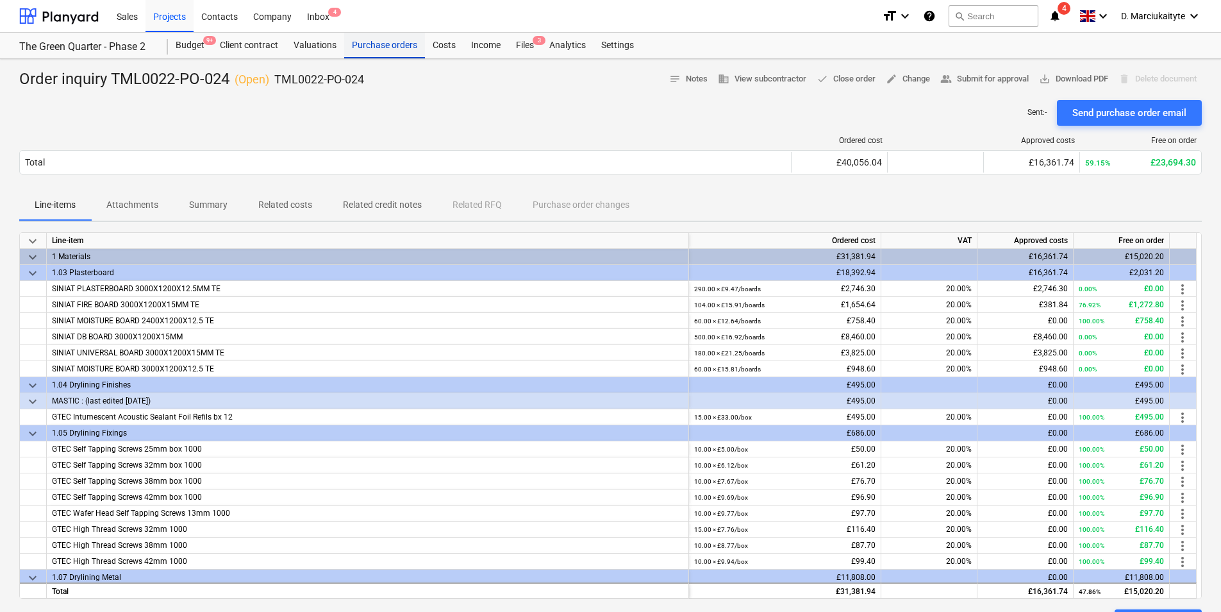
click at [383, 42] on div "Purchase orders" at bounding box center [384, 46] width 81 height 26
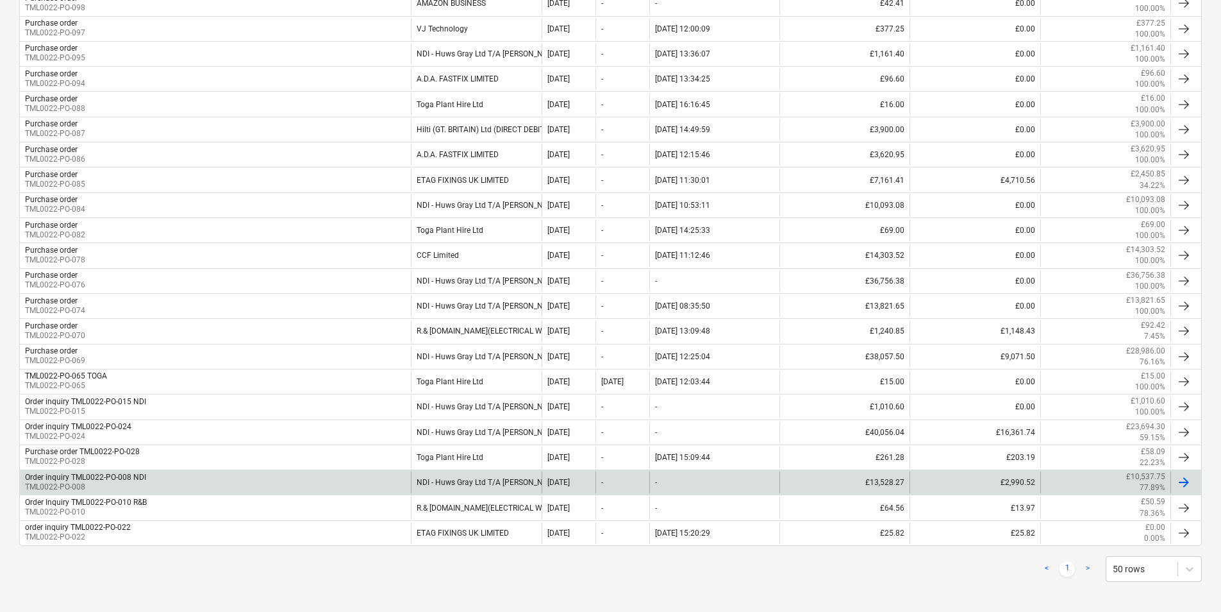
scroll to position [415, 0]
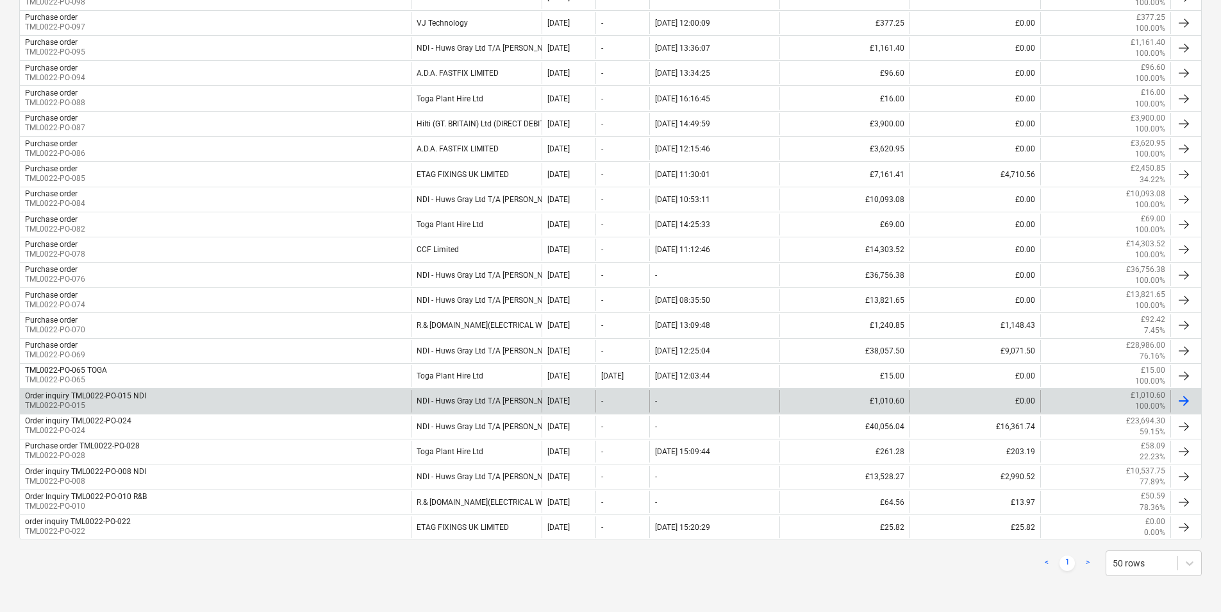
click at [166, 394] on div "Order inquiry TML0022-PO-015 NDI TML0022-PO-015" at bounding box center [215, 401] width 391 height 22
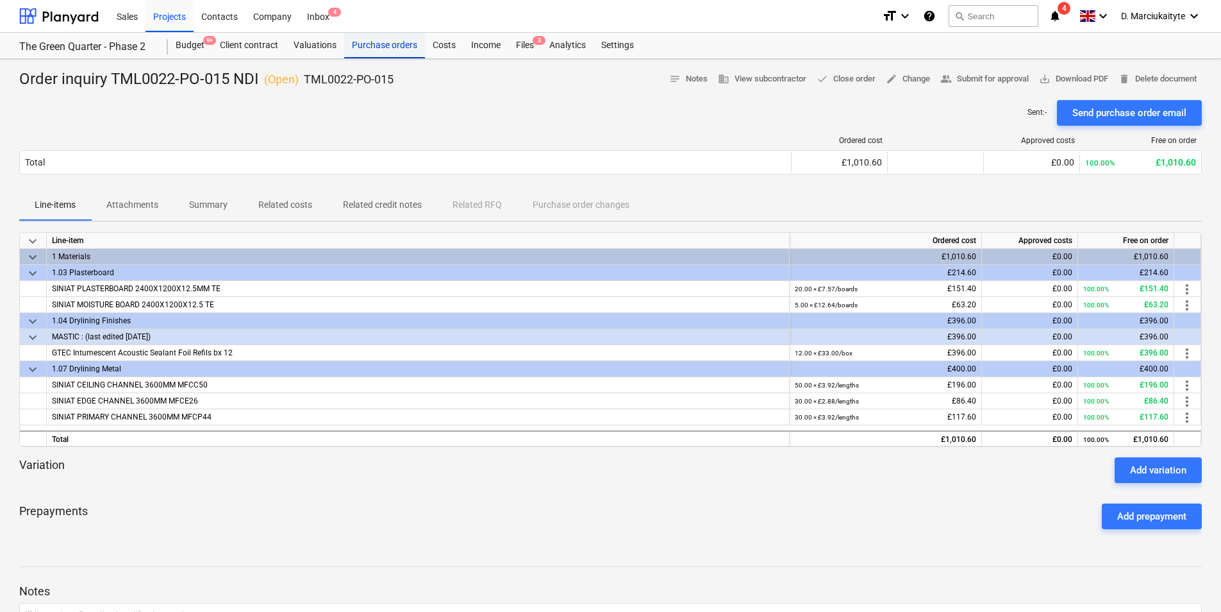
click at [403, 39] on div "Purchase orders" at bounding box center [384, 46] width 81 height 26
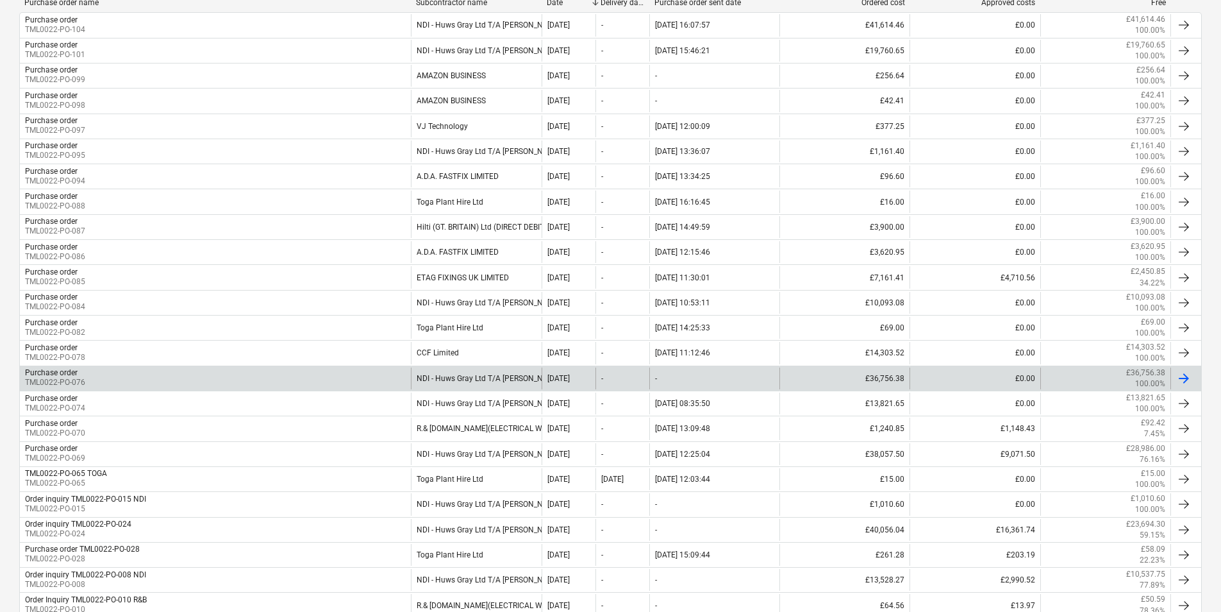
scroll to position [385, 0]
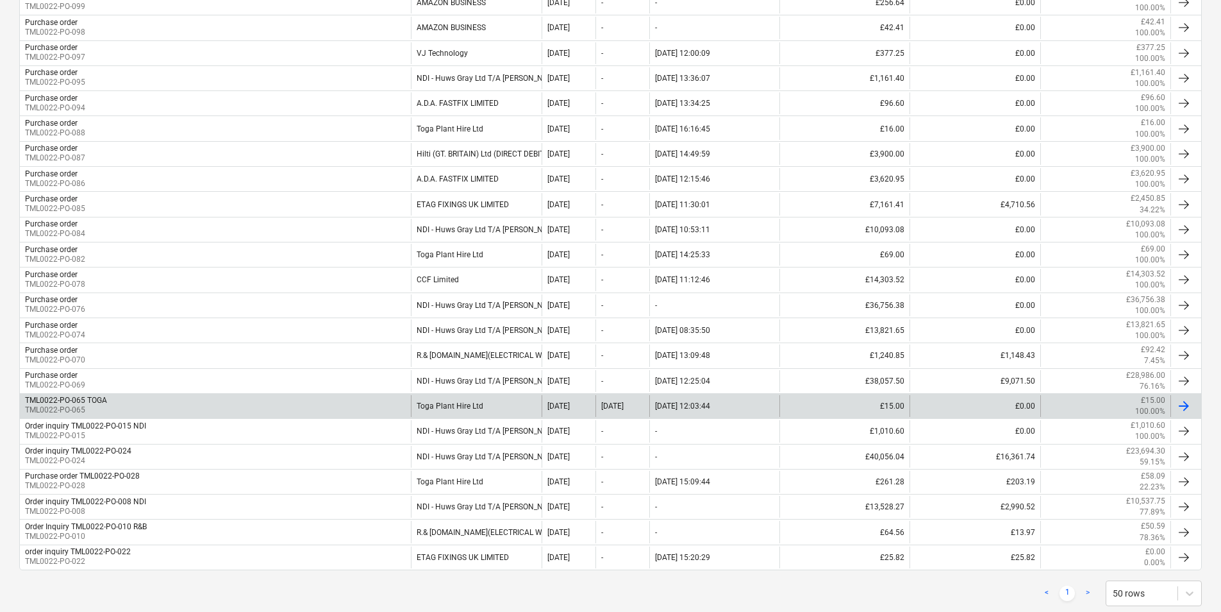
click at [353, 401] on div "TML0022-PO-065 TOGA TML0022-PO-065" at bounding box center [215, 406] width 391 height 22
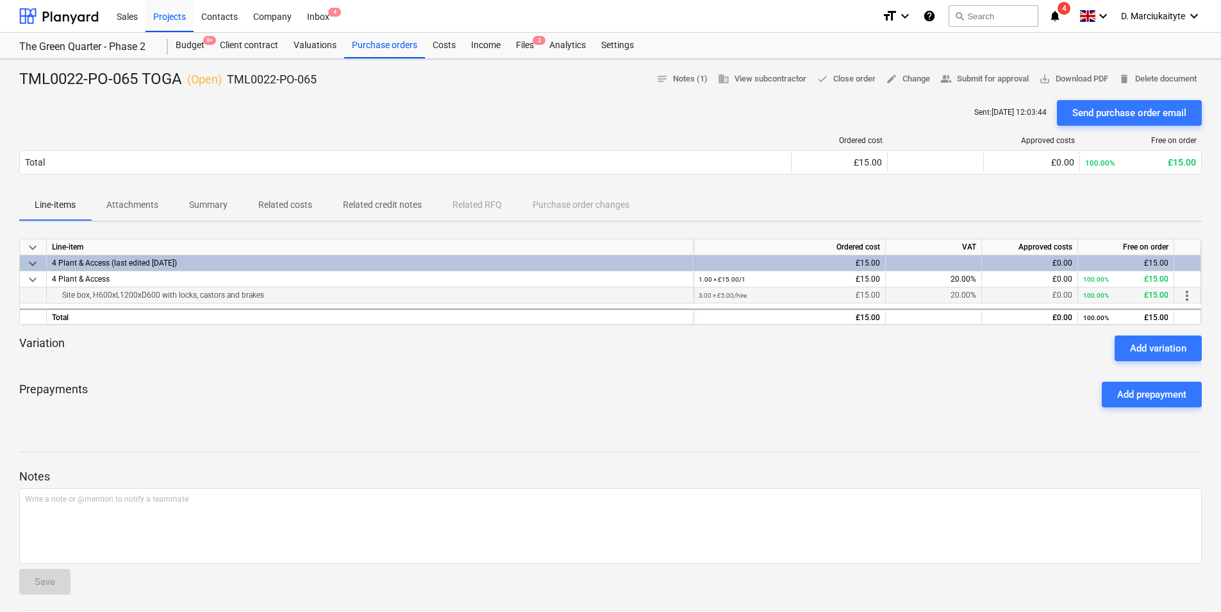
click at [282, 299] on div "Site box, H600xL1200xD600 with locks, castors and brakes" at bounding box center [370, 294] width 636 height 15
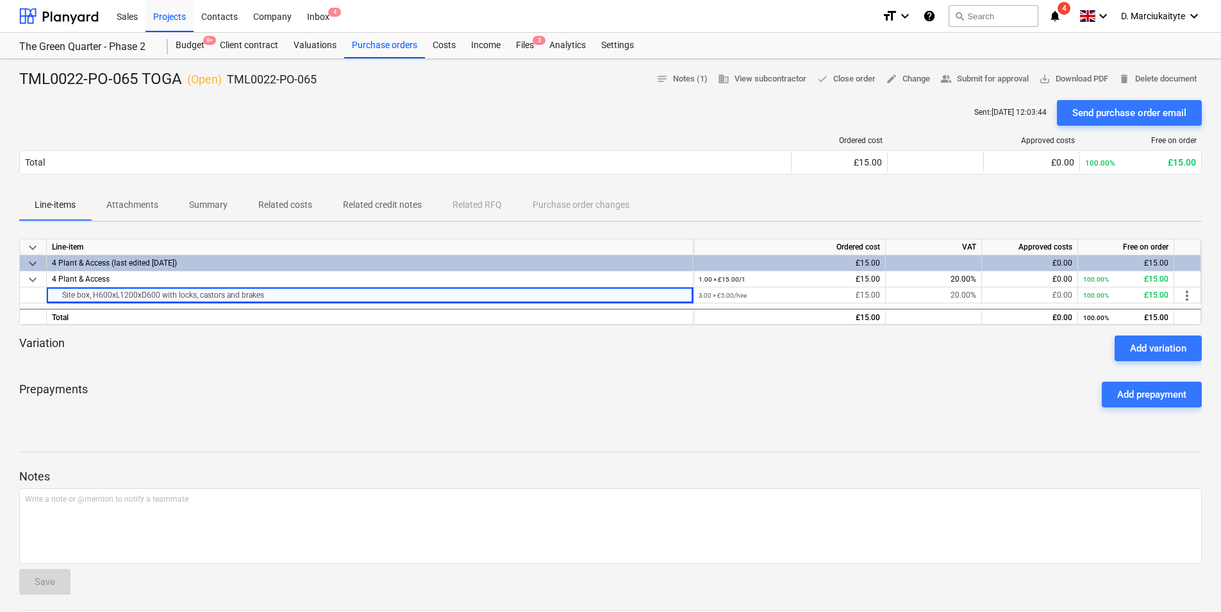
click at [300, 203] on p "Related costs" at bounding box center [285, 204] width 54 height 13
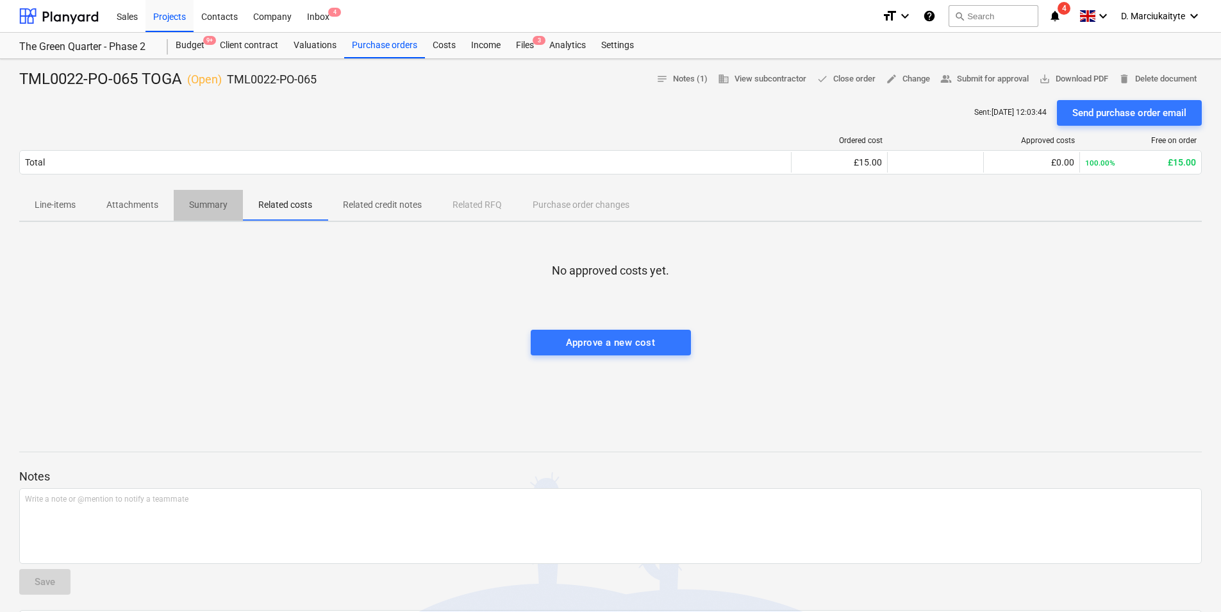
click at [221, 201] on p "Summary" at bounding box center [208, 204] width 38 height 13
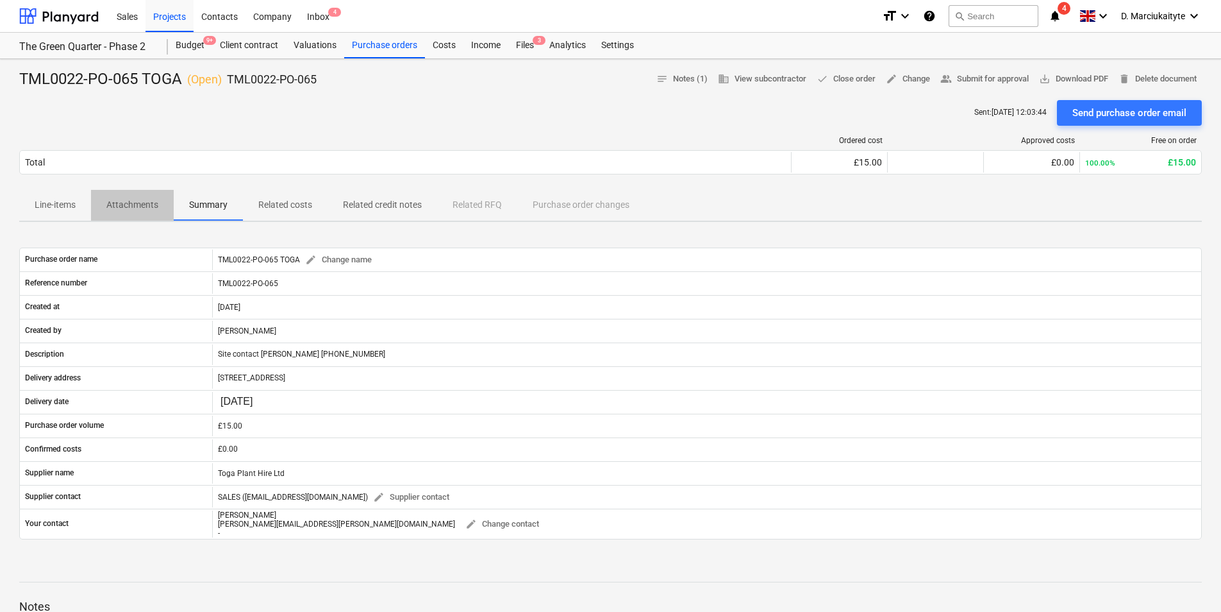
click at [122, 210] on p "Attachments" at bounding box center [132, 204] width 52 height 13
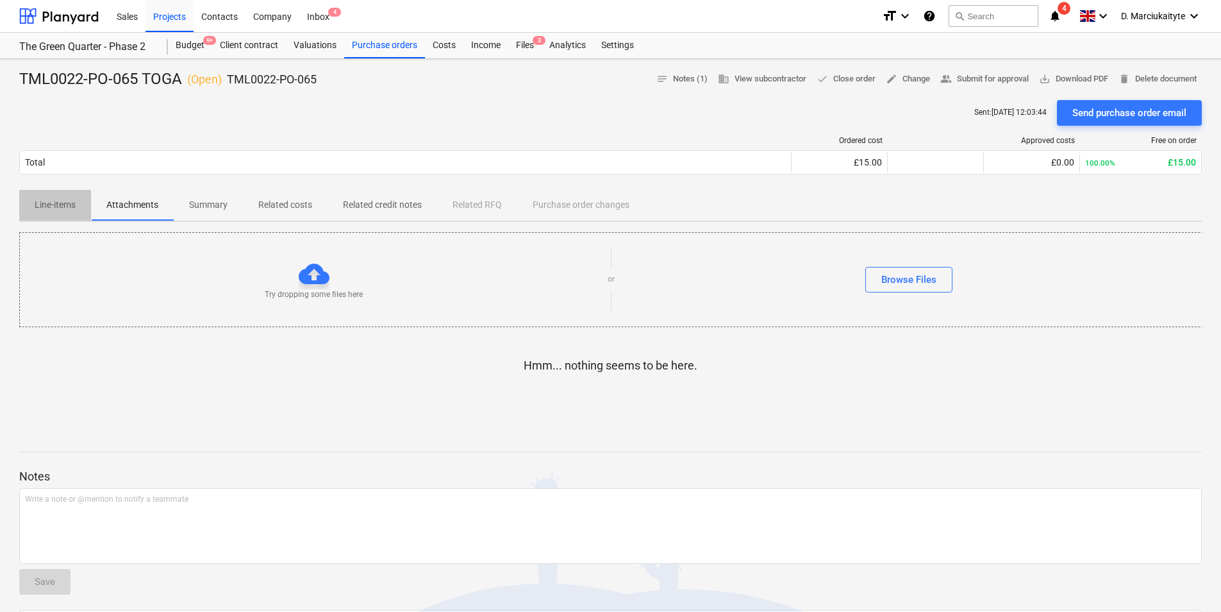
click at [76, 206] on span "Line-items" at bounding box center [55, 204] width 72 height 21
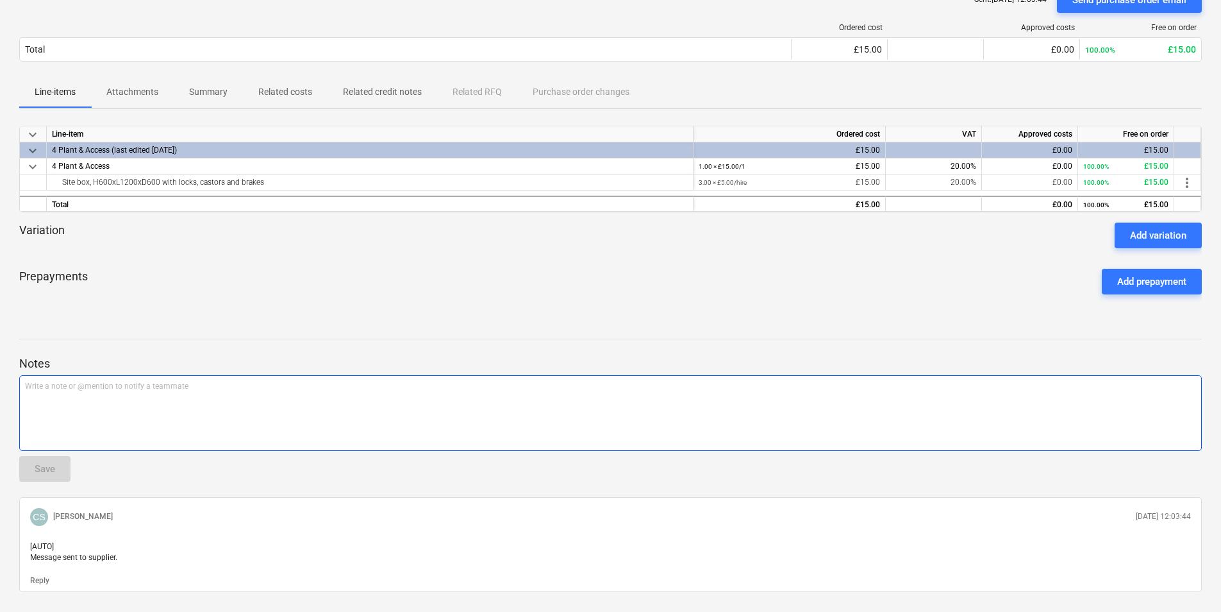
scroll to position [128, 0]
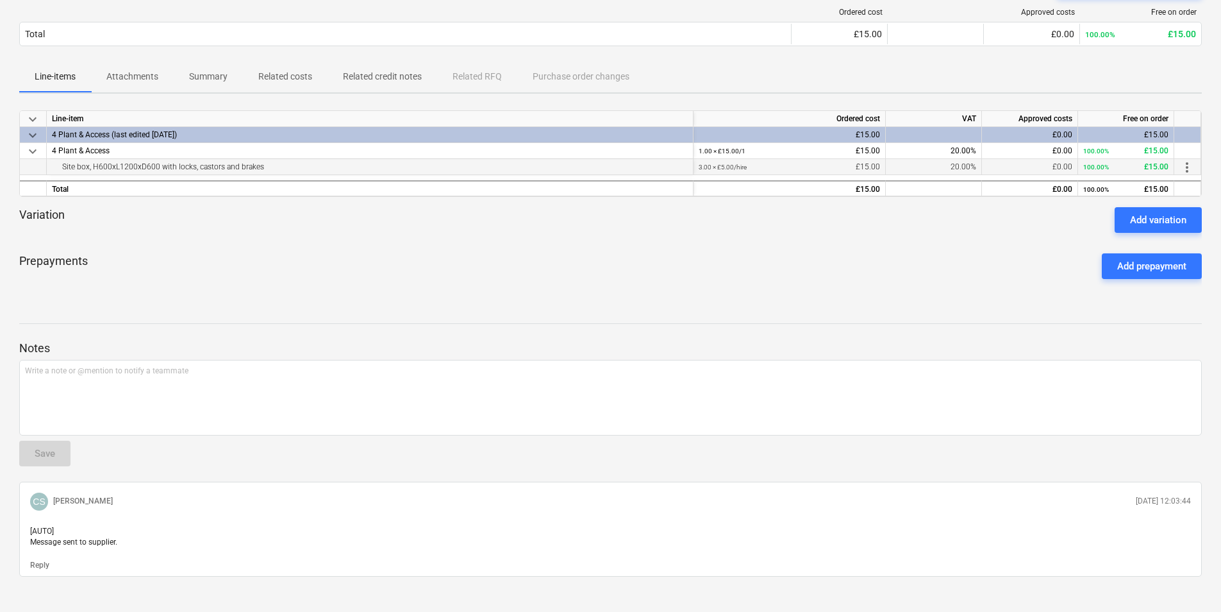
click at [56, 164] on div "Site box, H600xL1200xD600 with locks, castors and brakes" at bounding box center [370, 166] width 636 height 15
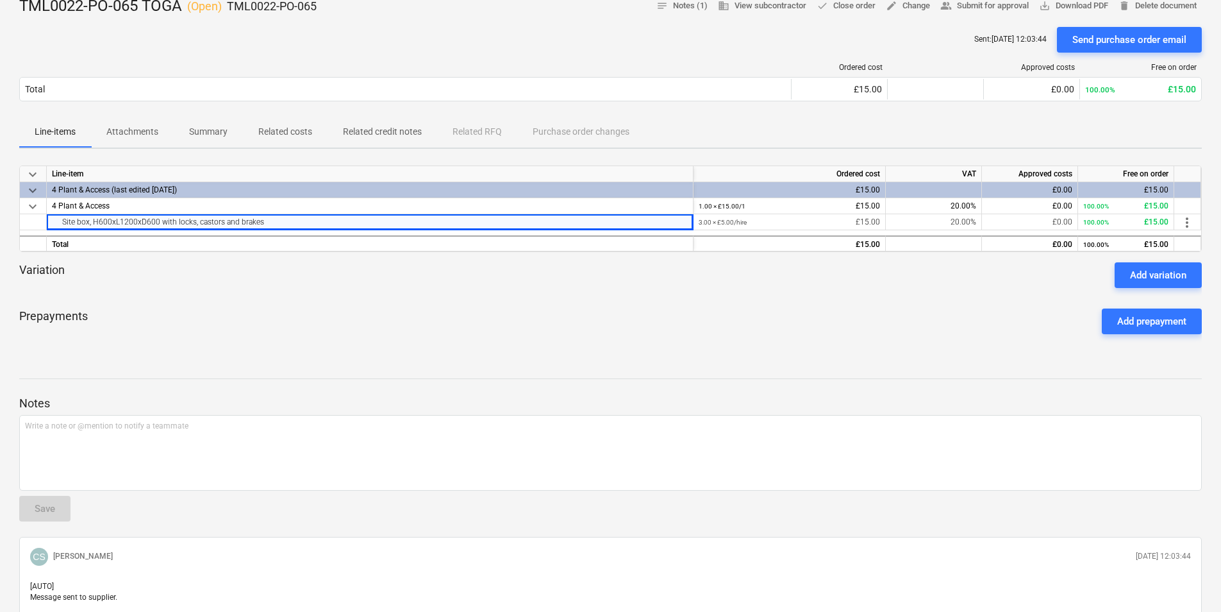
scroll to position [0, 0]
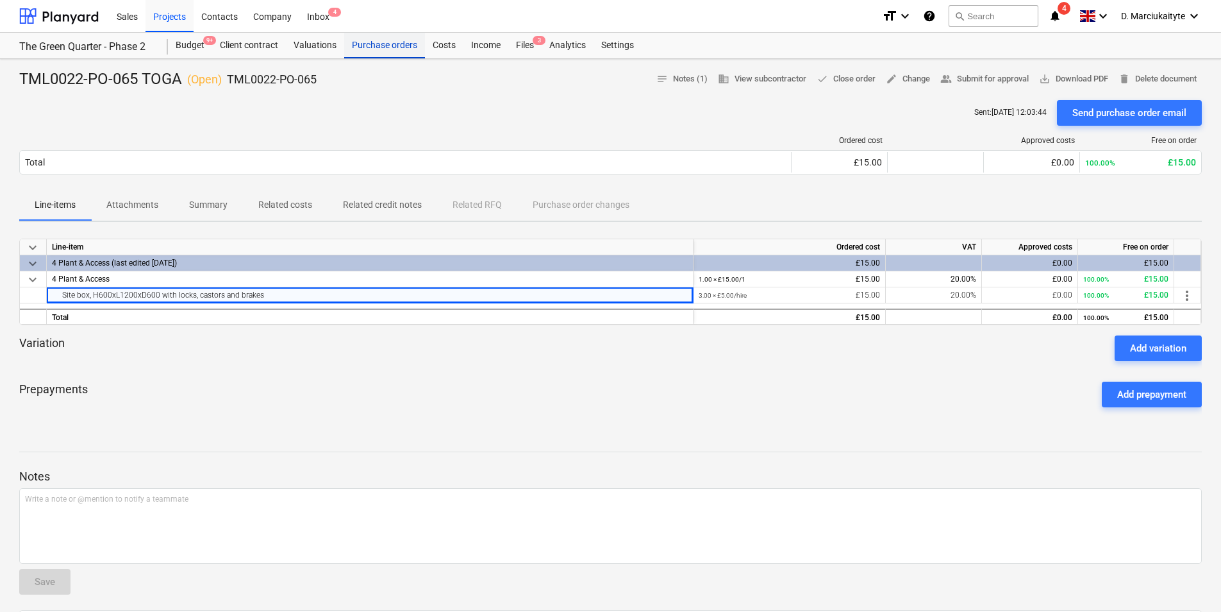
click at [399, 42] on div "Purchase orders" at bounding box center [384, 46] width 81 height 26
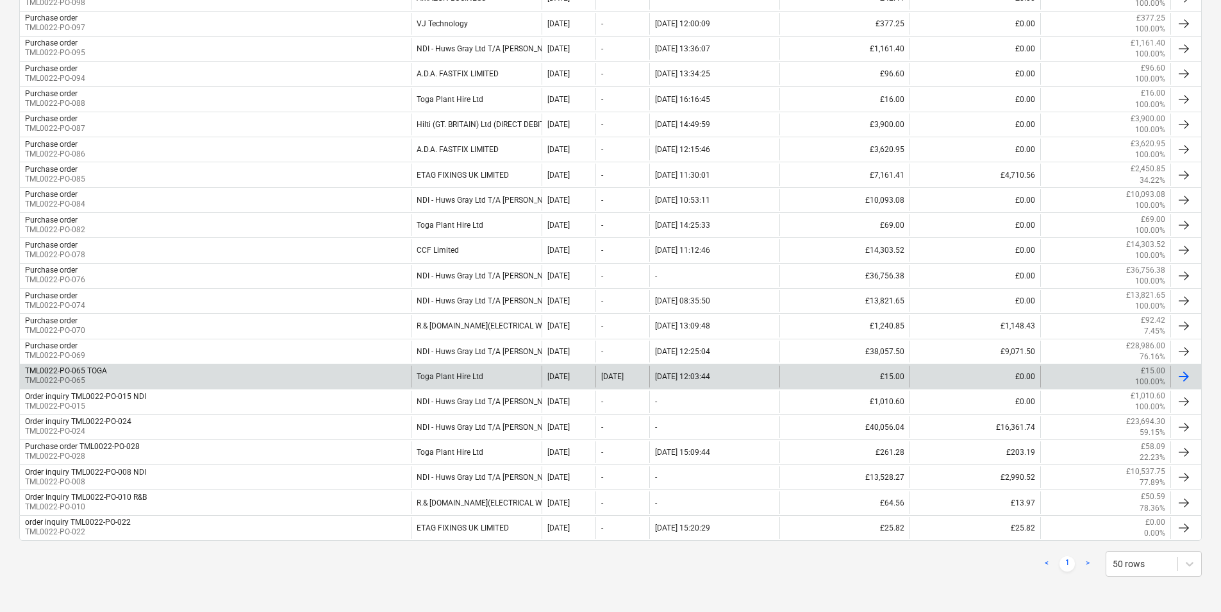
scroll to position [415, 0]
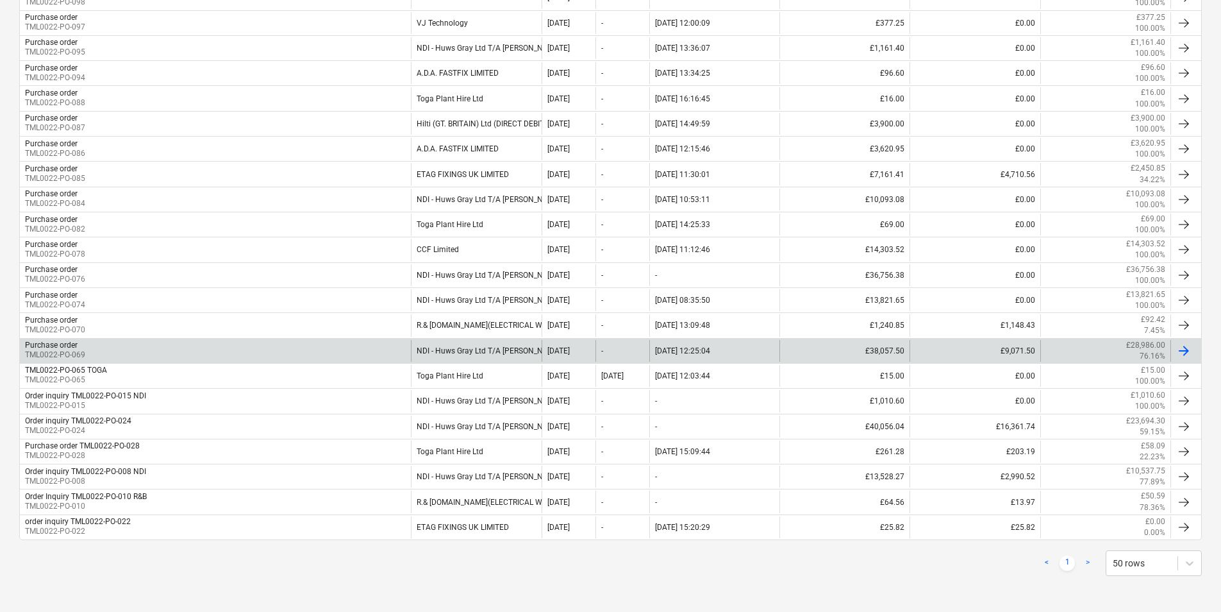
click at [435, 351] on div "NDI - Huws Gray Ltd T/A [PERSON_NAME]" at bounding box center [476, 351] width 130 height 22
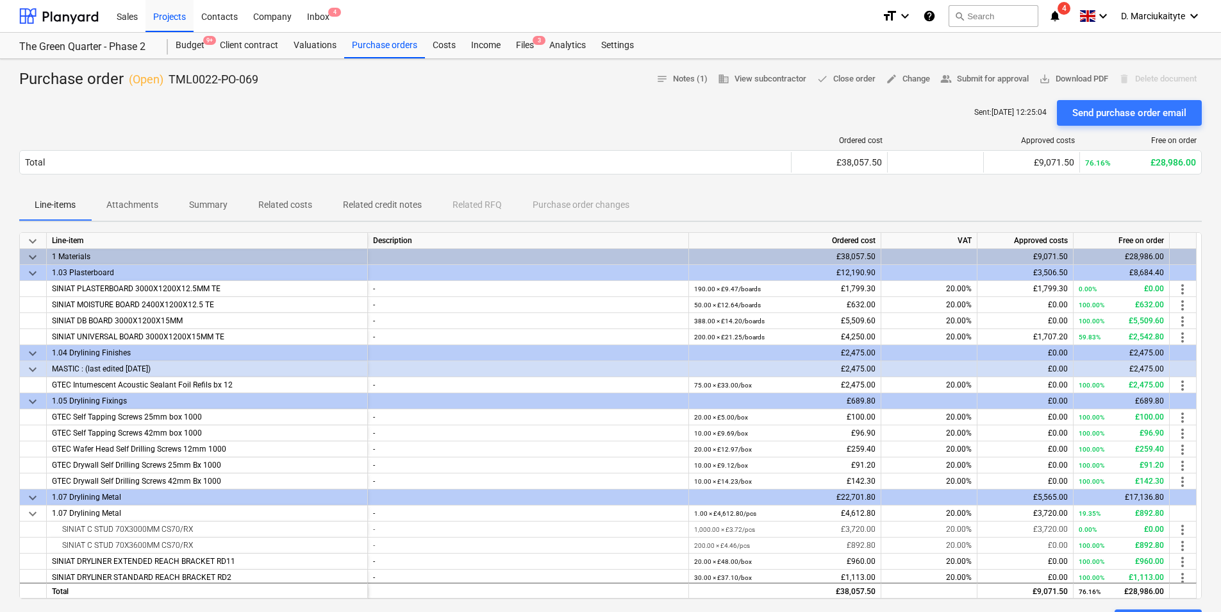
click at [205, 202] on p "Summary" at bounding box center [208, 204] width 38 height 13
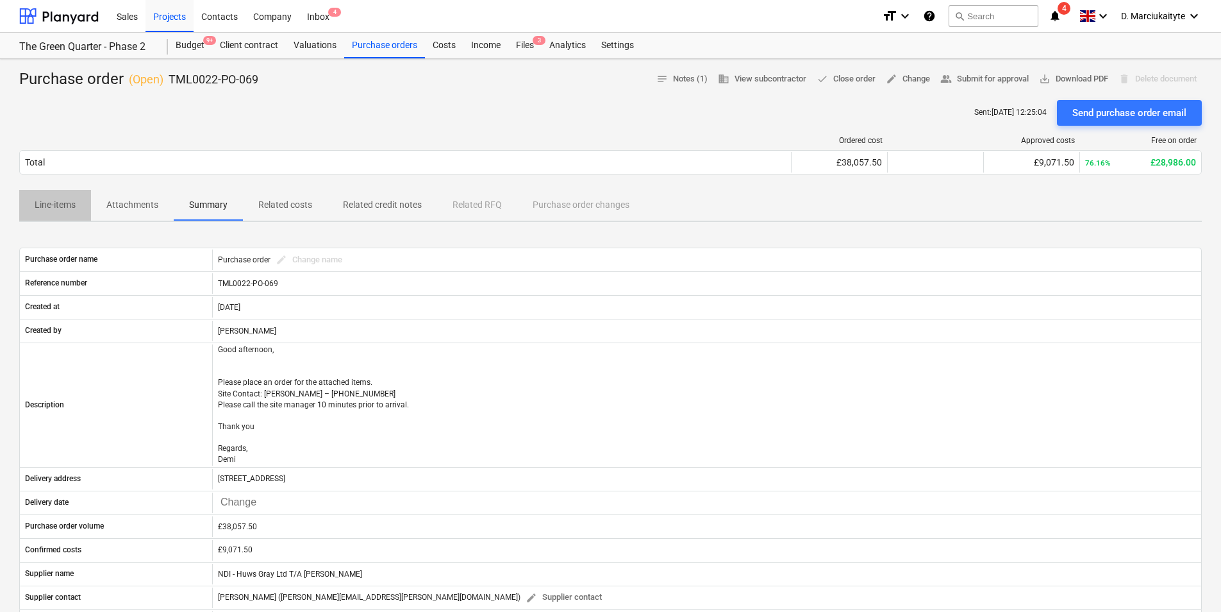
click at [41, 204] on p "Line-items" at bounding box center [55, 204] width 41 height 13
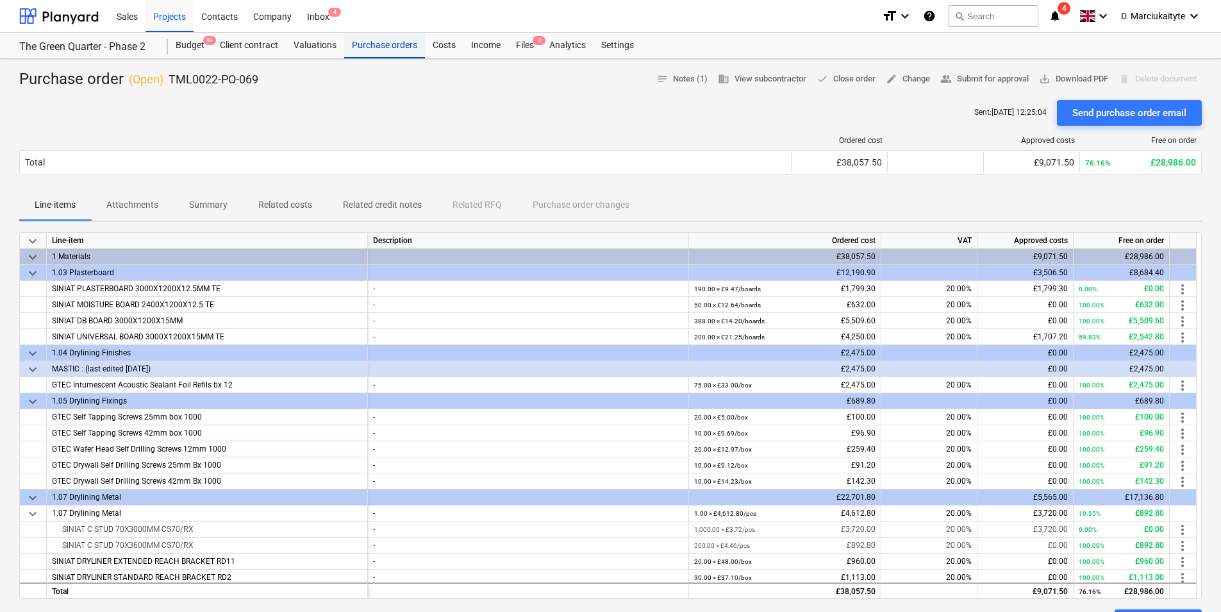
click at [380, 43] on div "Purchase orders" at bounding box center [384, 46] width 81 height 26
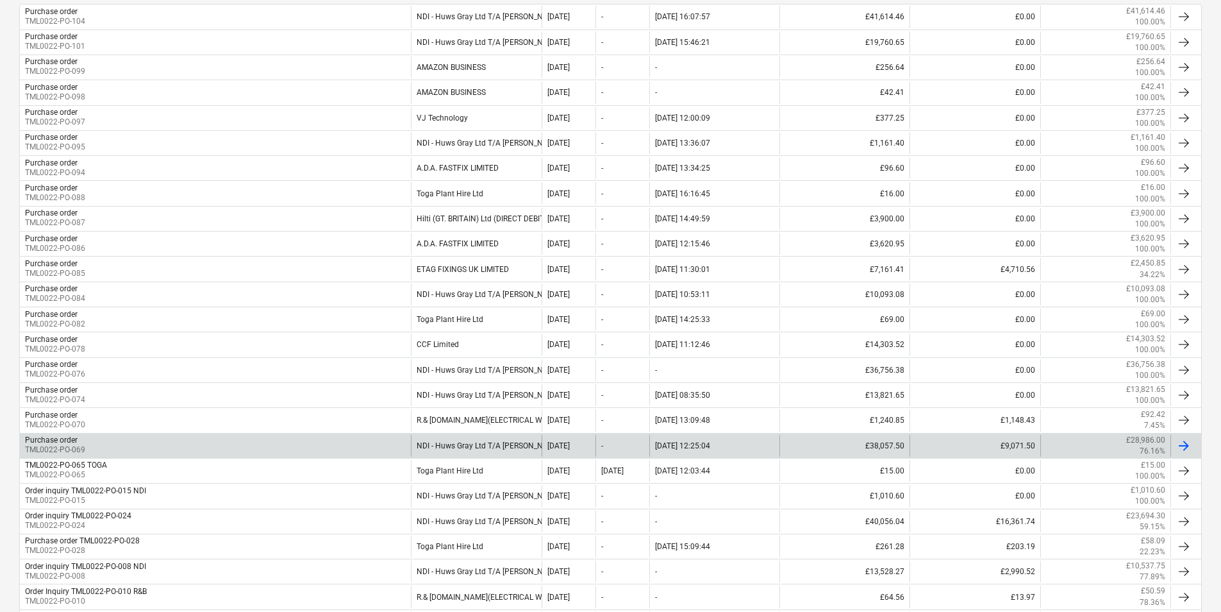
scroll to position [321, 0]
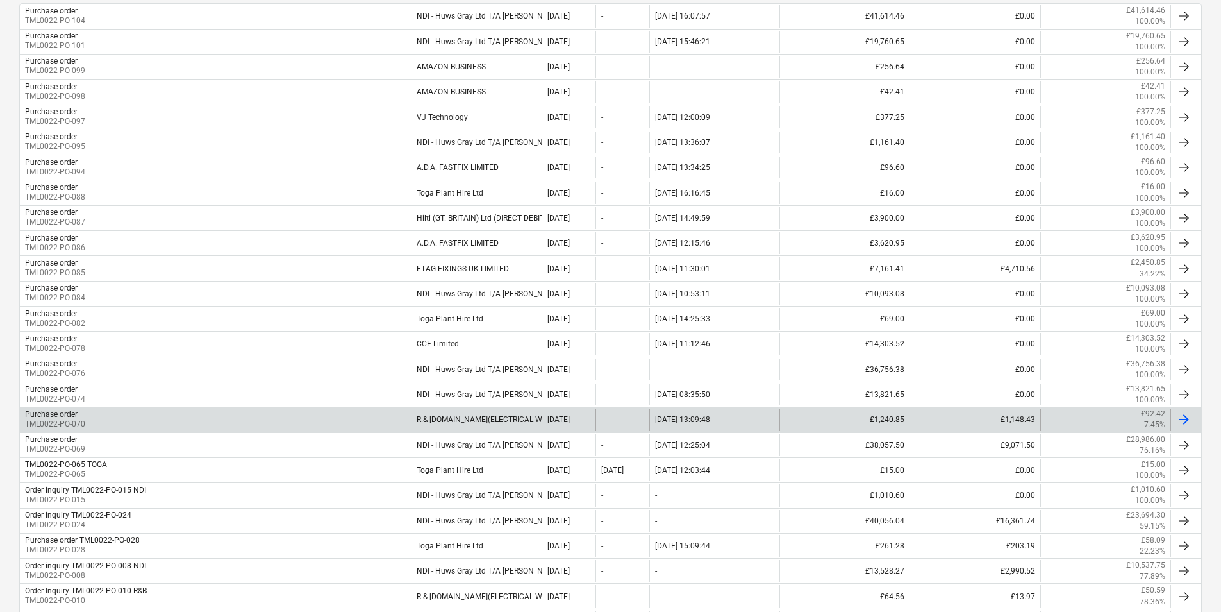
click at [231, 419] on div "Purchase order TML0022-PO-070" at bounding box center [215, 419] width 391 height 22
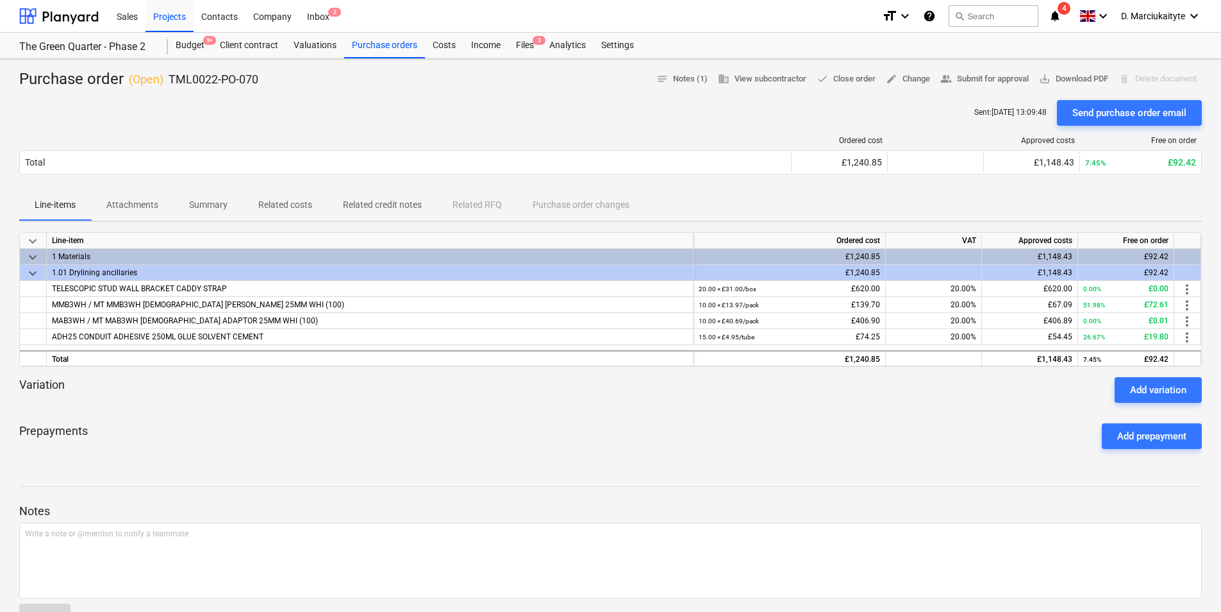
click at [192, 198] on p "Summary" at bounding box center [208, 204] width 38 height 13
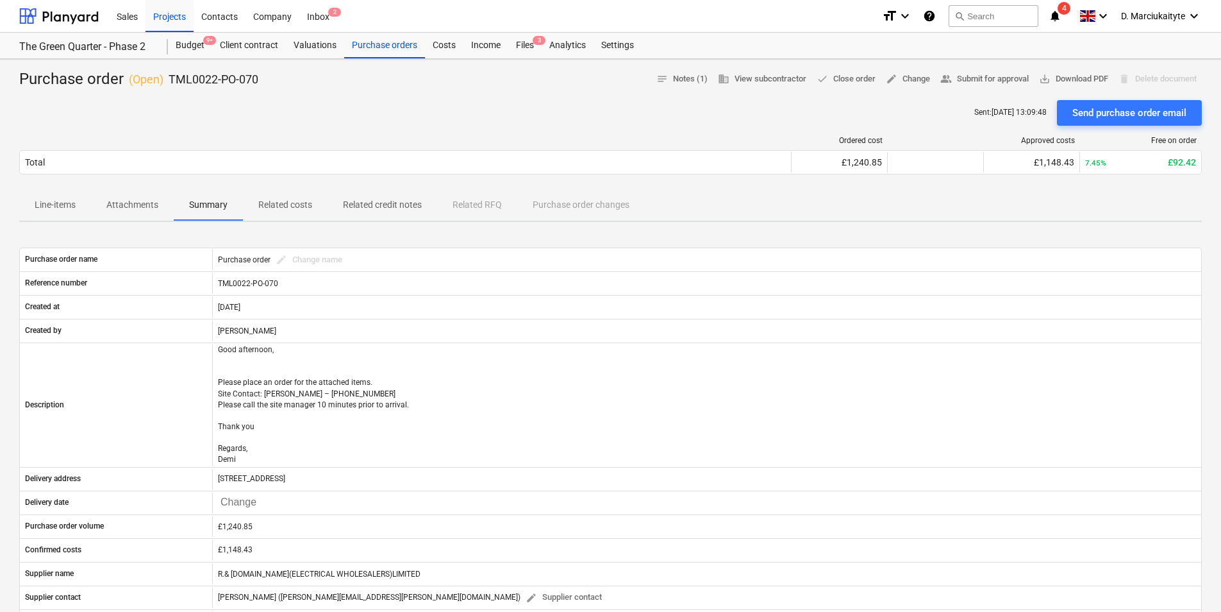
click at [130, 205] on p "Attachments" at bounding box center [132, 204] width 52 height 13
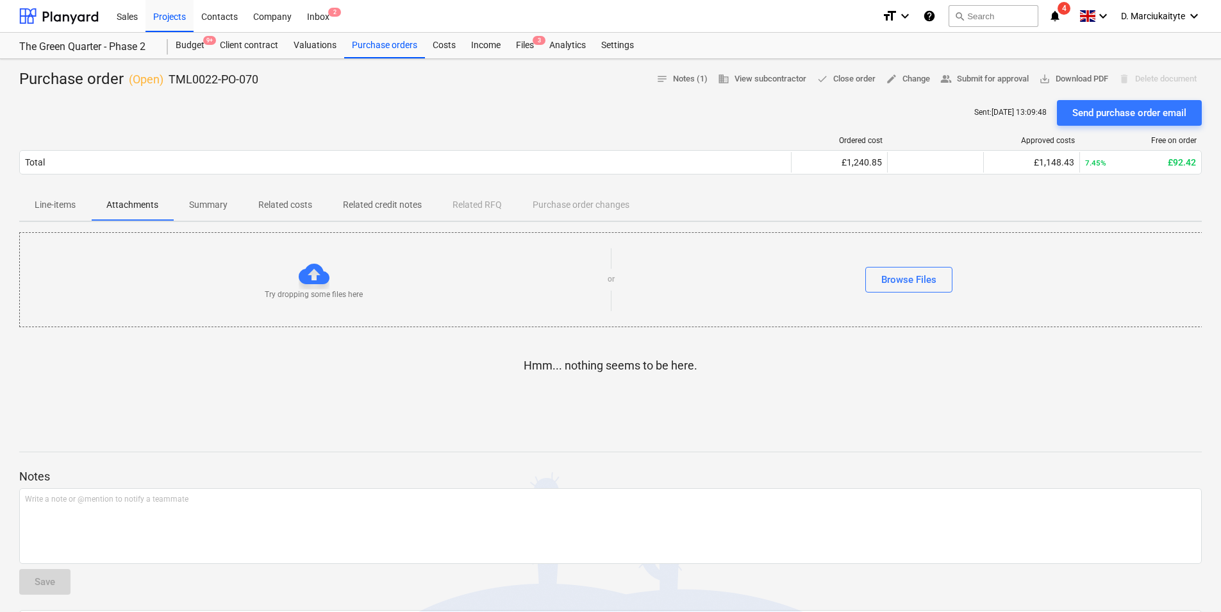
click at [60, 205] on p "Line-items" at bounding box center [55, 204] width 41 height 13
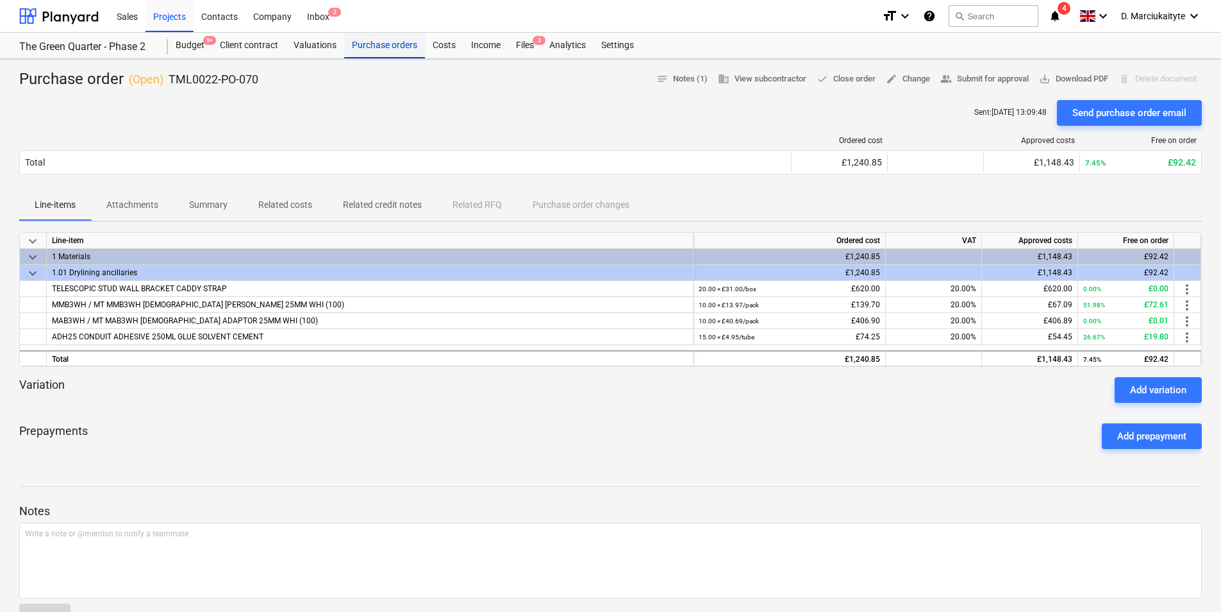
drag, startPoint x: 388, startPoint y: 47, endPoint x: 392, endPoint y: 53, distance: 6.9
click at [389, 47] on div "Purchase orders" at bounding box center [384, 46] width 81 height 26
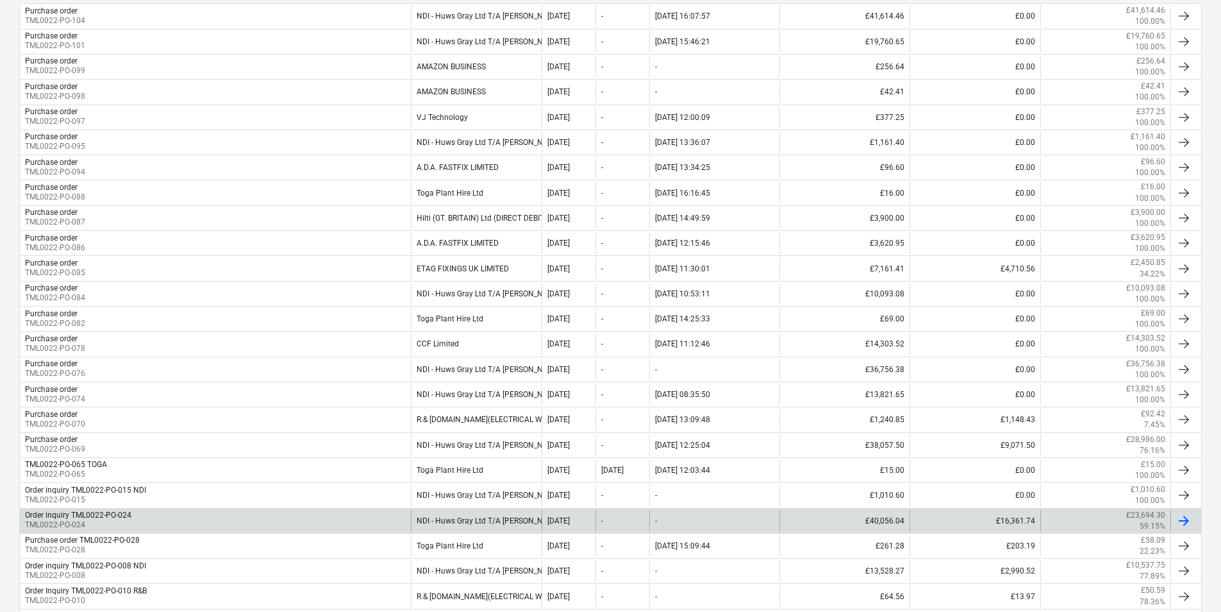
scroll to position [385, 0]
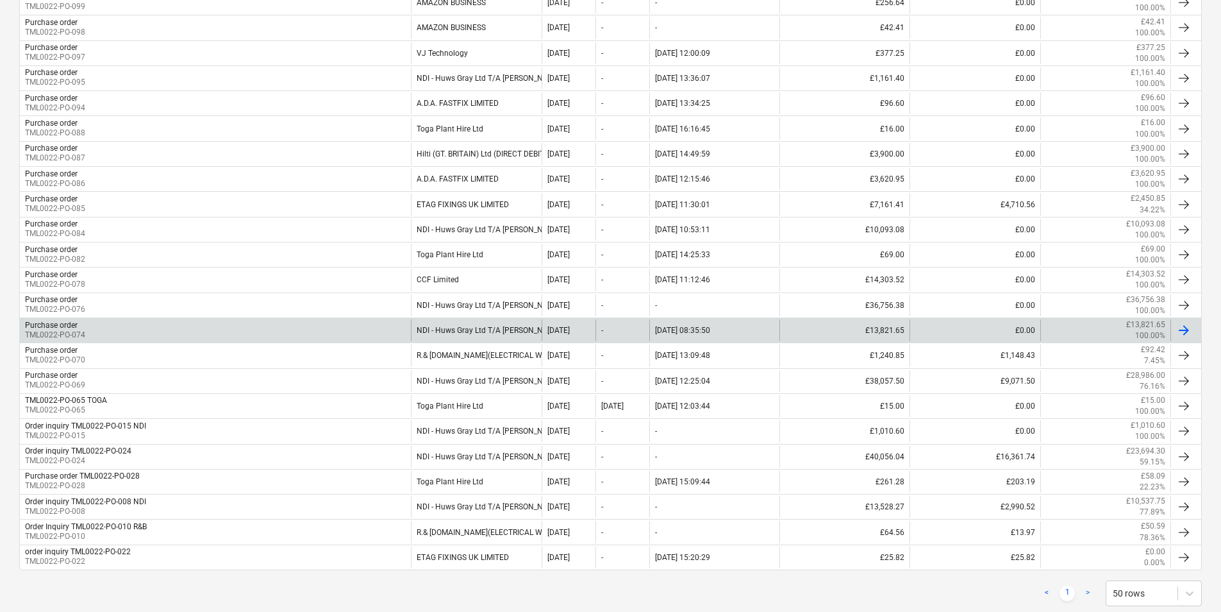
click at [364, 326] on div "Purchase order TML0022-PO-074" at bounding box center [215, 330] width 391 height 22
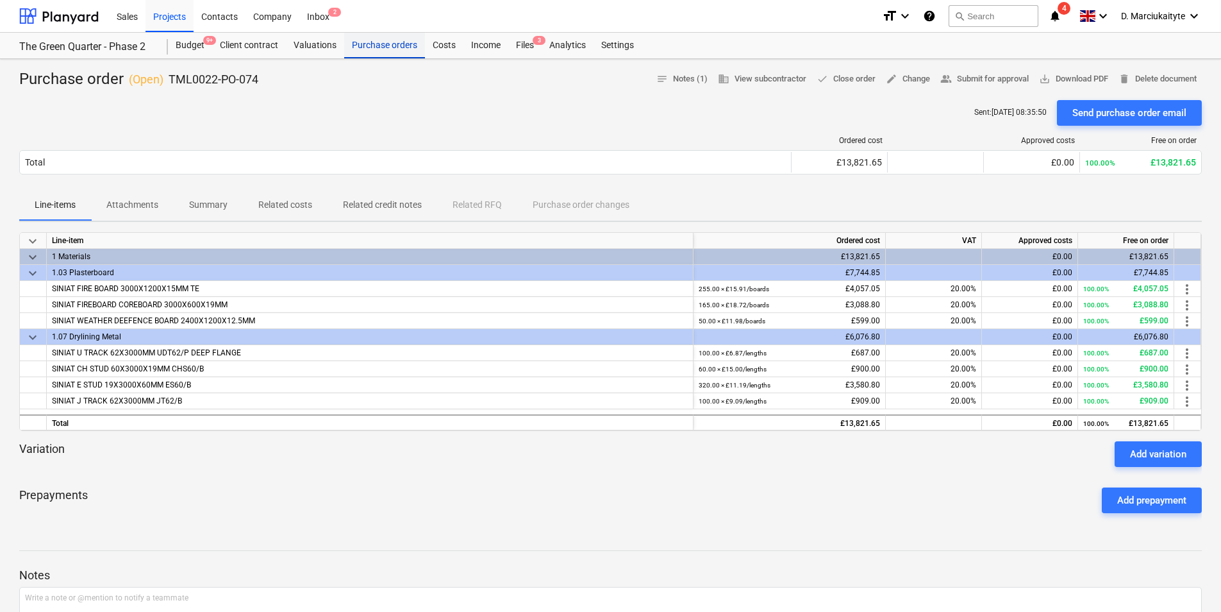
drag, startPoint x: 374, startPoint y: 46, endPoint x: 374, endPoint y: 55, distance: 8.4
click at [374, 46] on div "Purchase orders" at bounding box center [384, 46] width 81 height 26
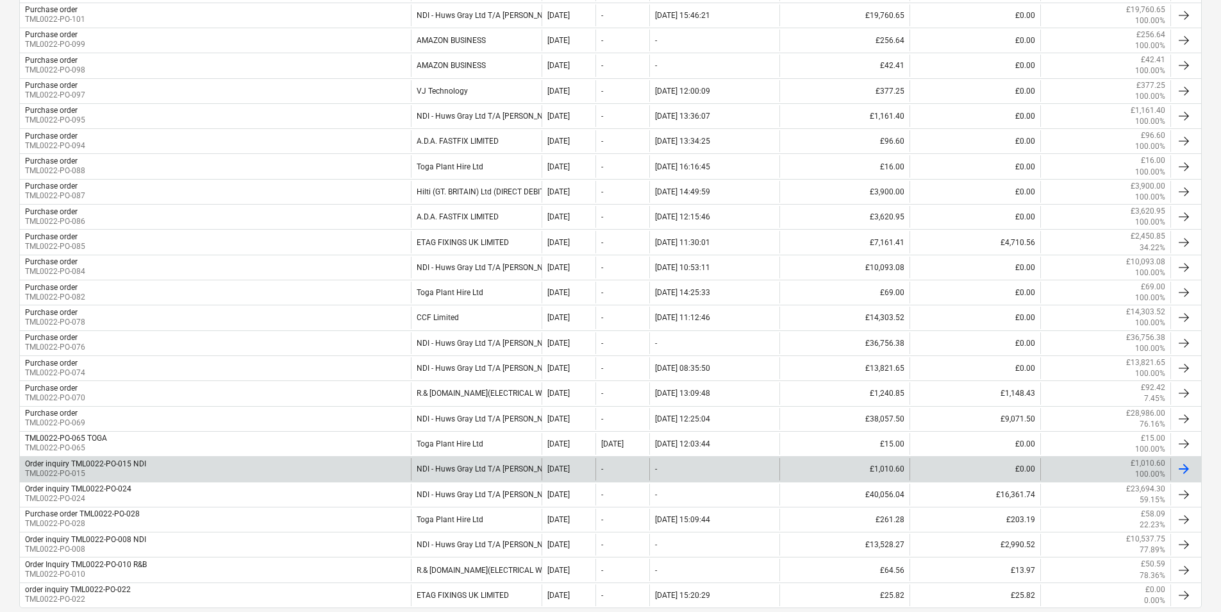
scroll to position [385, 0]
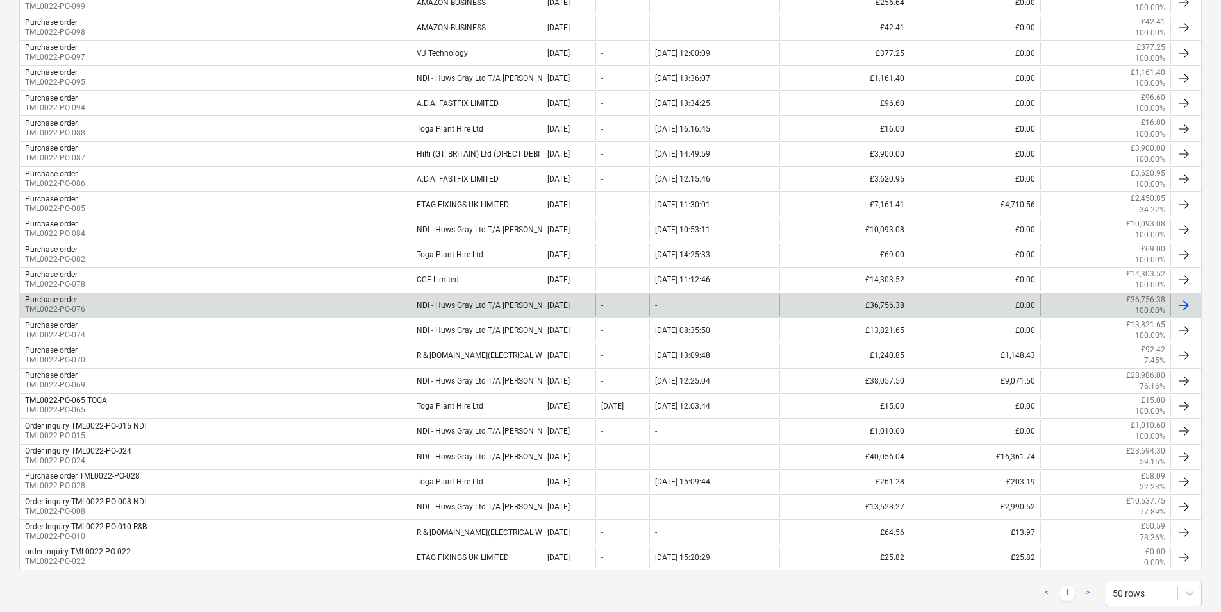
click at [364, 303] on div "Purchase order TML0022-PO-076" at bounding box center [215, 305] width 391 height 22
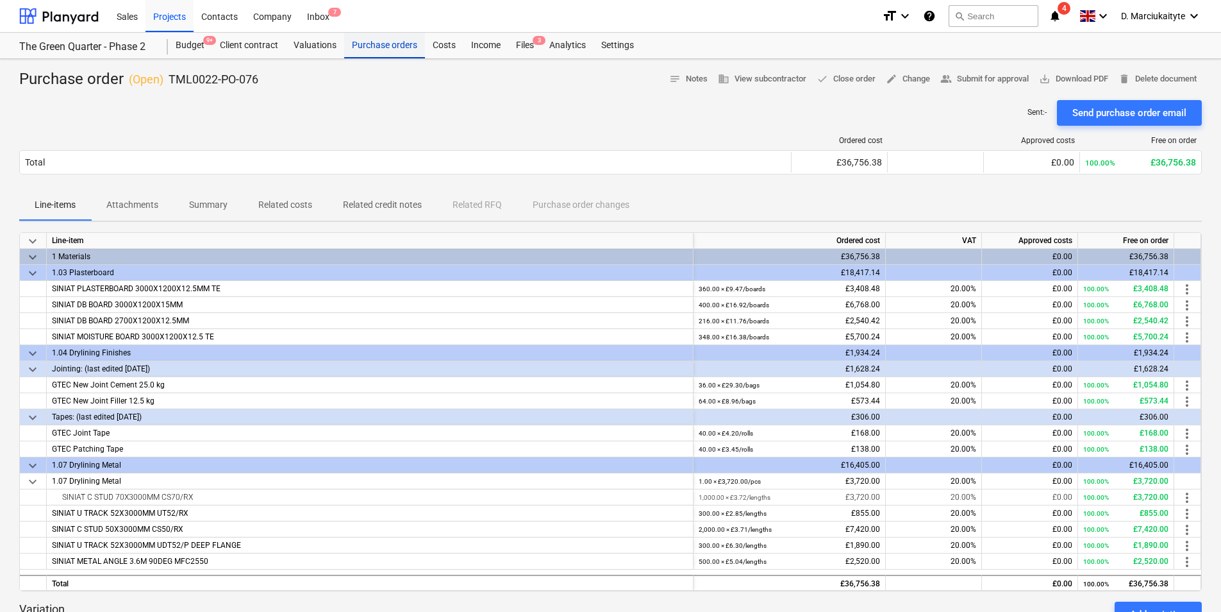
click at [383, 47] on div "Purchase orders" at bounding box center [384, 46] width 81 height 26
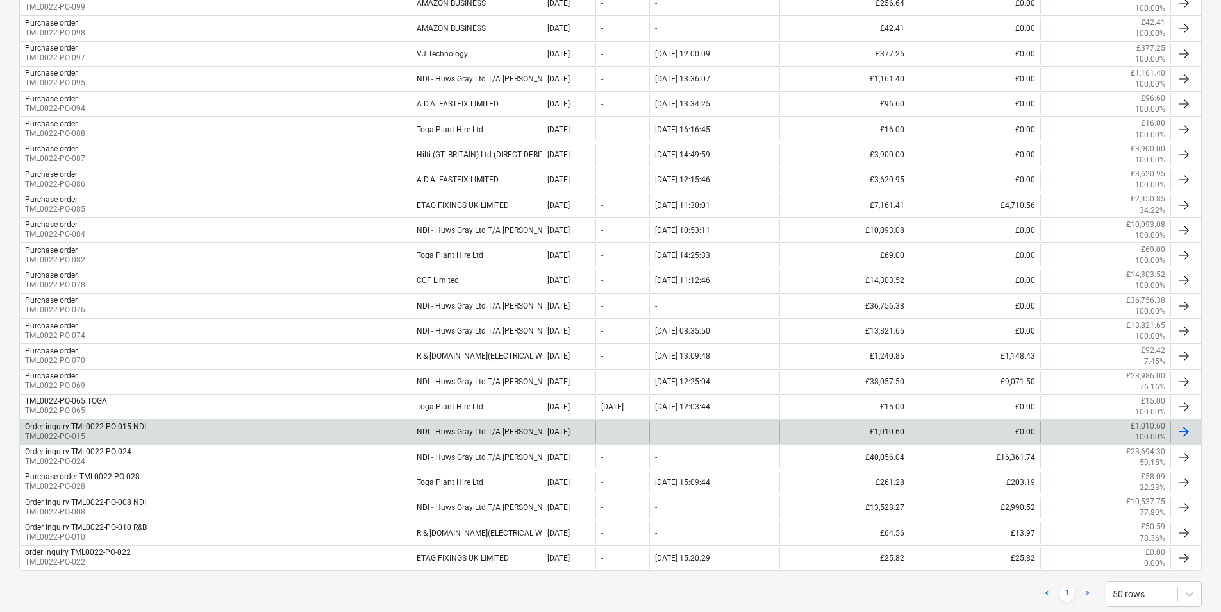
scroll to position [385, 0]
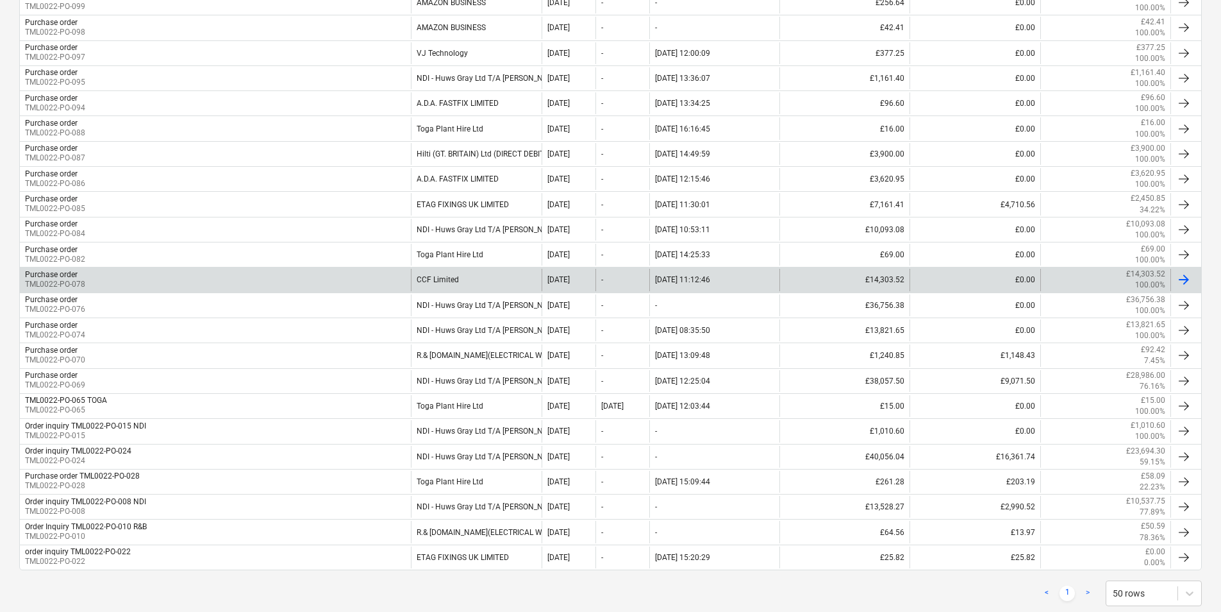
click at [113, 277] on div "Purchase order TML0022-PO-078" at bounding box center [215, 280] width 391 height 22
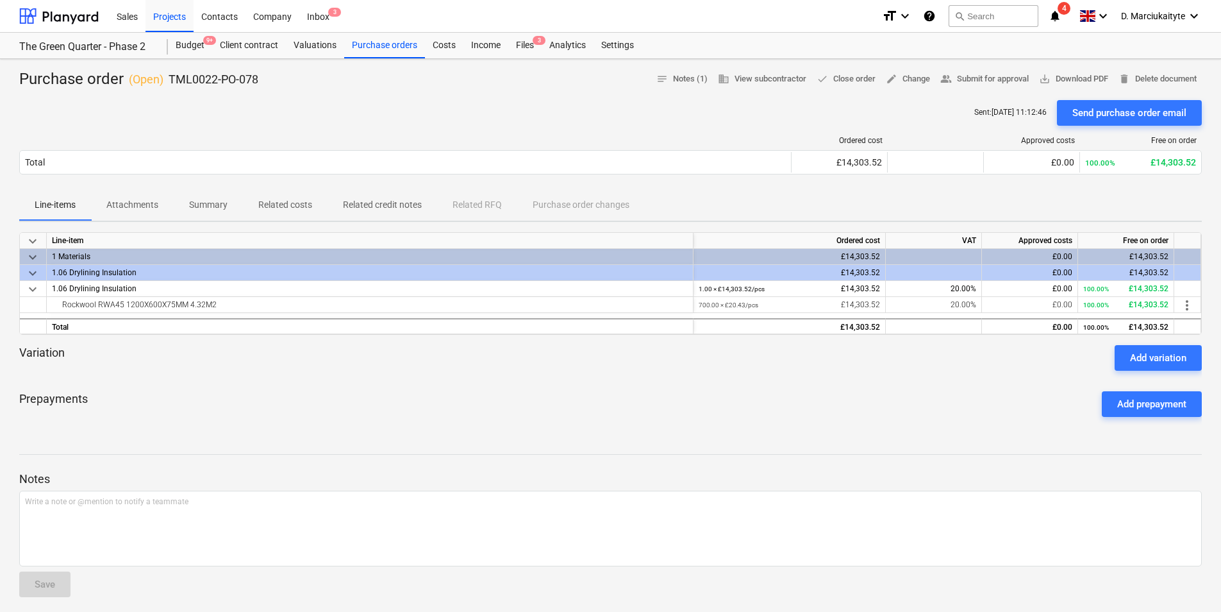
click at [207, 198] on p "Summary" at bounding box center [208, 204] width 38 height 13
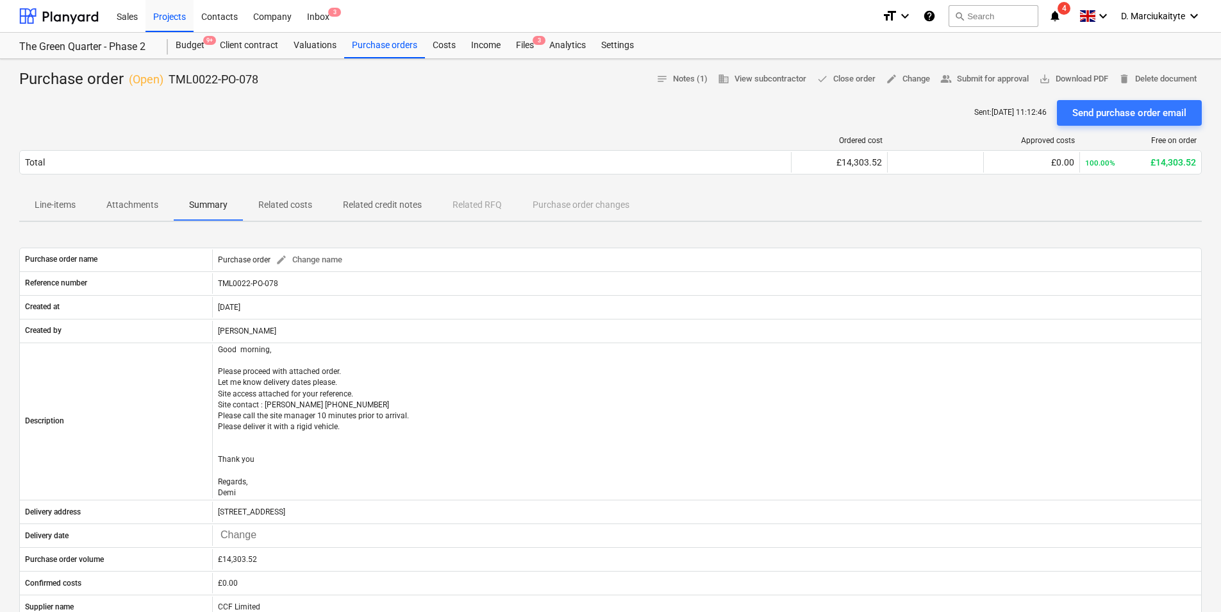
click at [43, 197] on span "Line-items" at bounding box center [55, 204] width 72 height 21
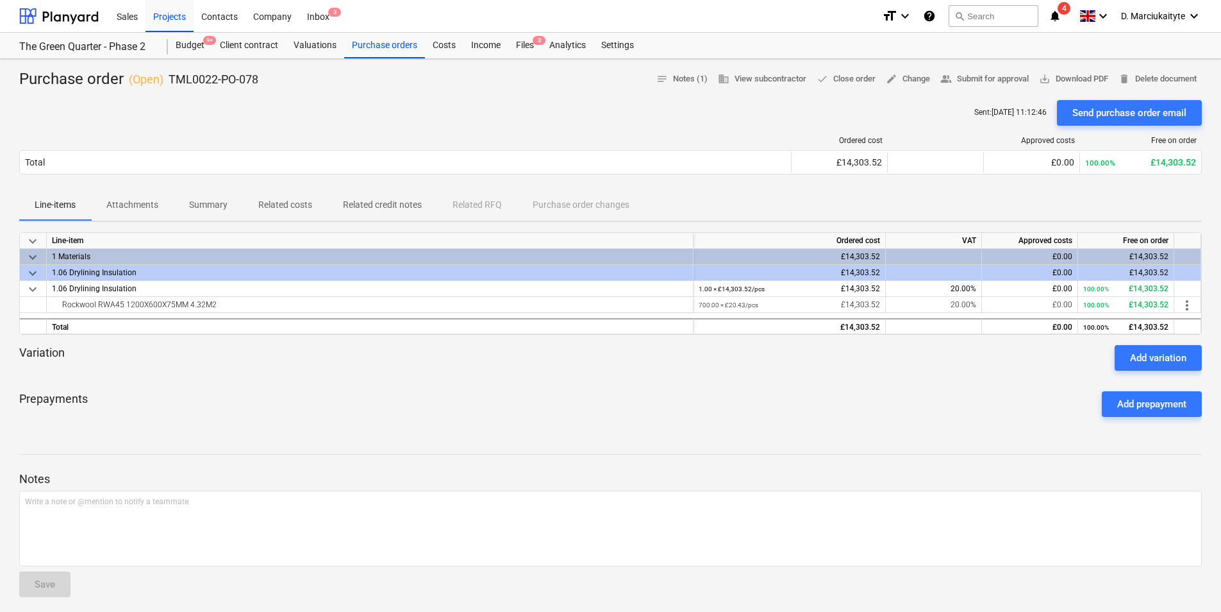
drag, startPoint x: 135, startPoint y: 203, endPoint x: 147, endPoint y: 201, distance: 12.3
click at [135, 203] on p "Attachments" at bounding box center [132, 204] width 52 height 13
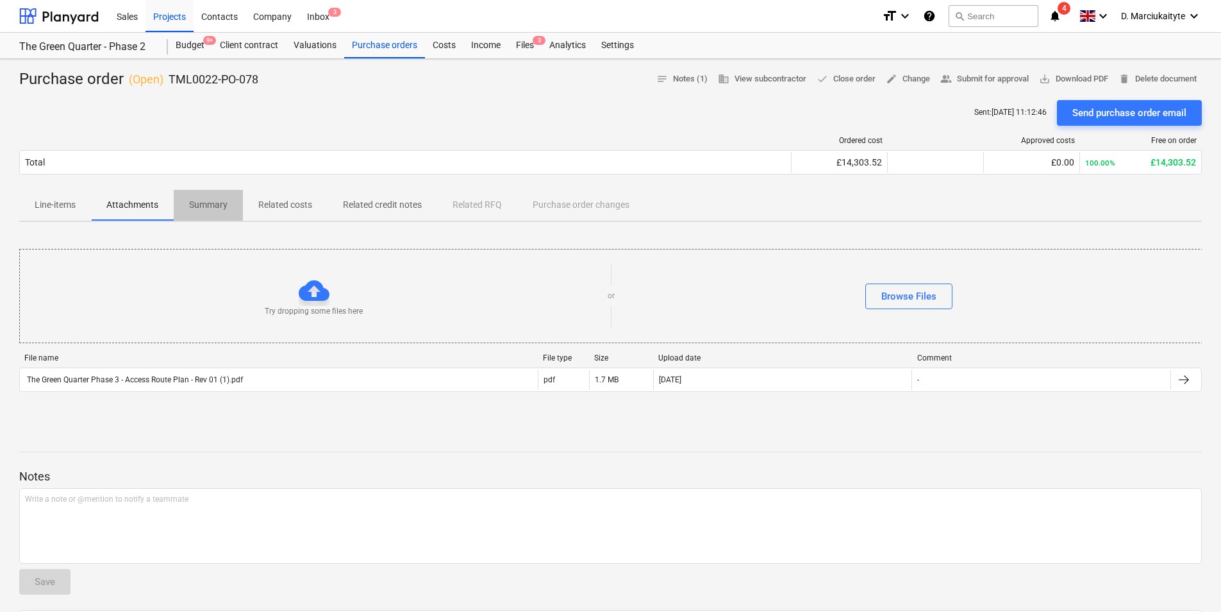
click at [210, 198] on p "Summary" at bounding box center [208, 204] width 38 height 13
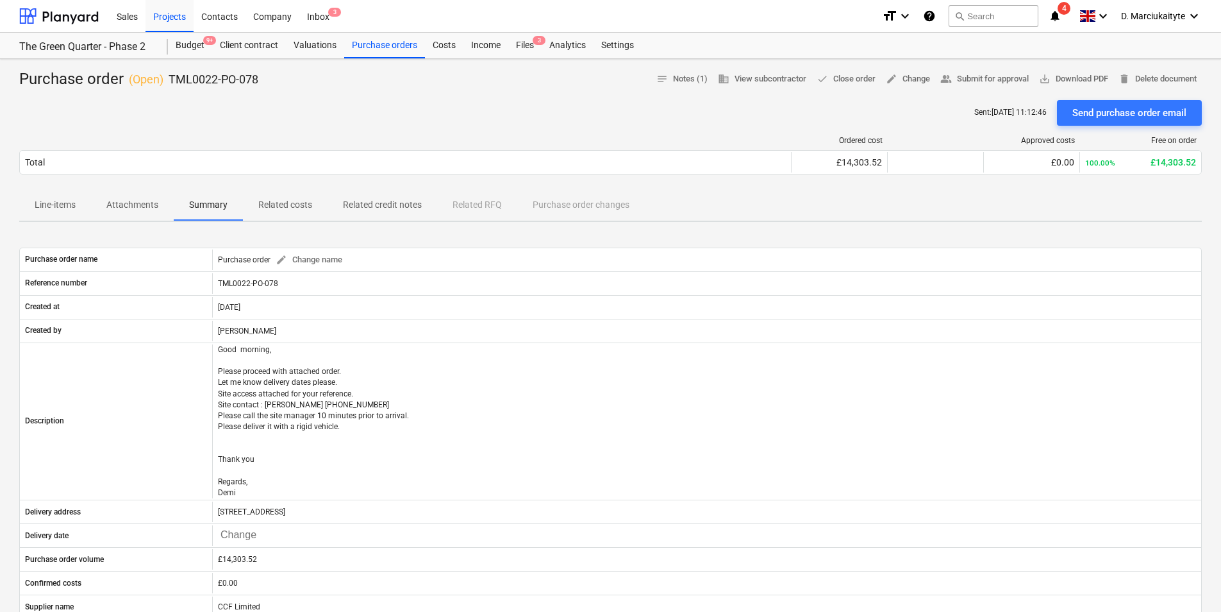
drag, startPoint x: 119, startPoint y: 212, endPoint x: 133, endPoint y: 208, distance: 14.5
click at [132, 209] on span "Attachments" at bounding box center [132, 204] width 83 height 21
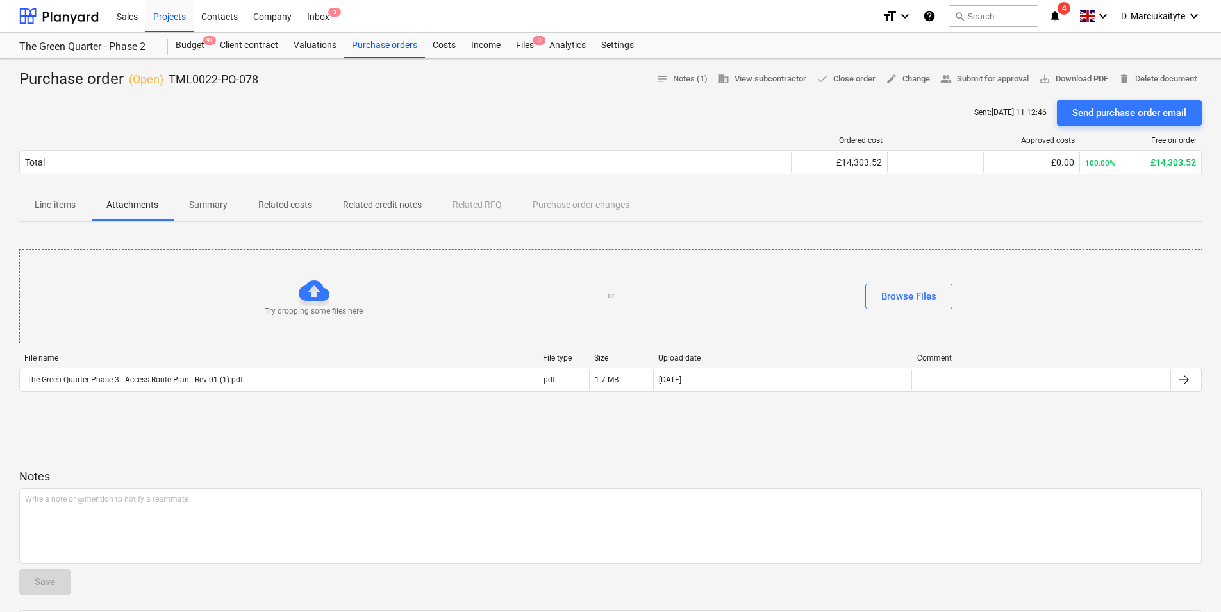
click at [230, 198] on span "Summary" at bounding box center [208, 204] width 69 height 21
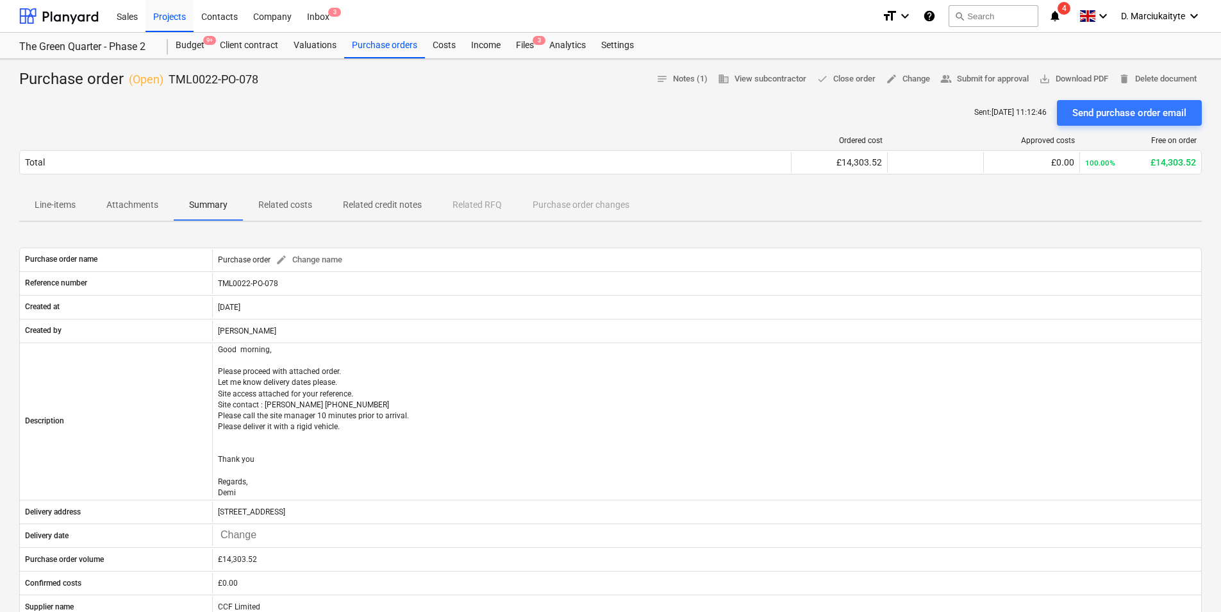
click at [300, 201] on p "Related costs" at bounding box center [285, 204] width 54 height 13
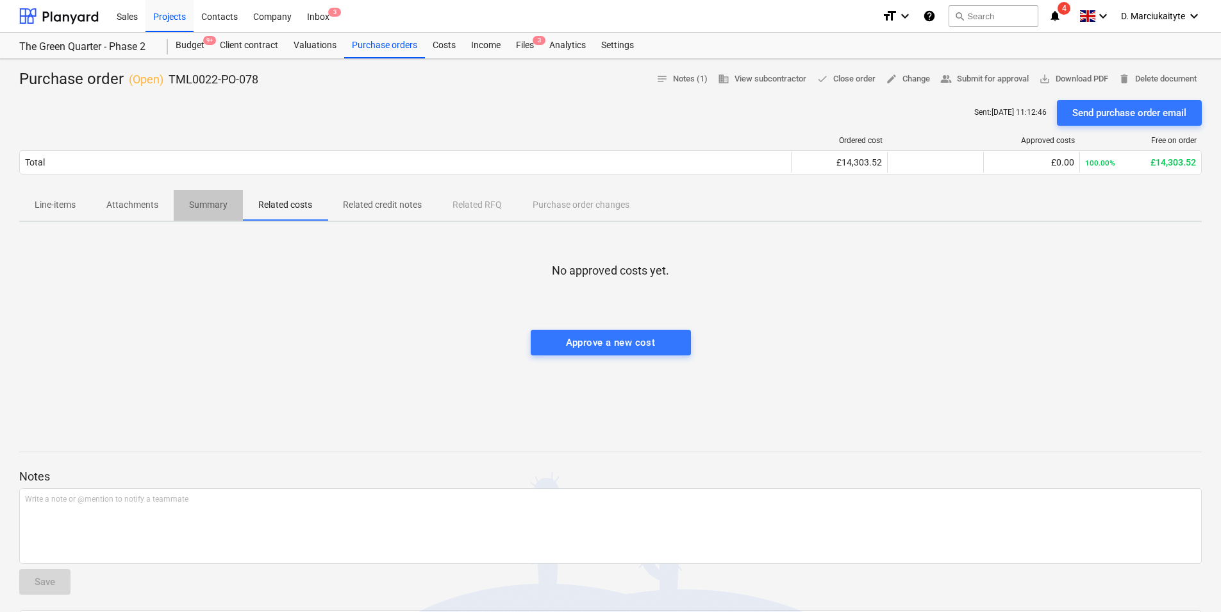
click at [213, 210] on p "Summary" at bounding box center [208, 204] width 38 height 13
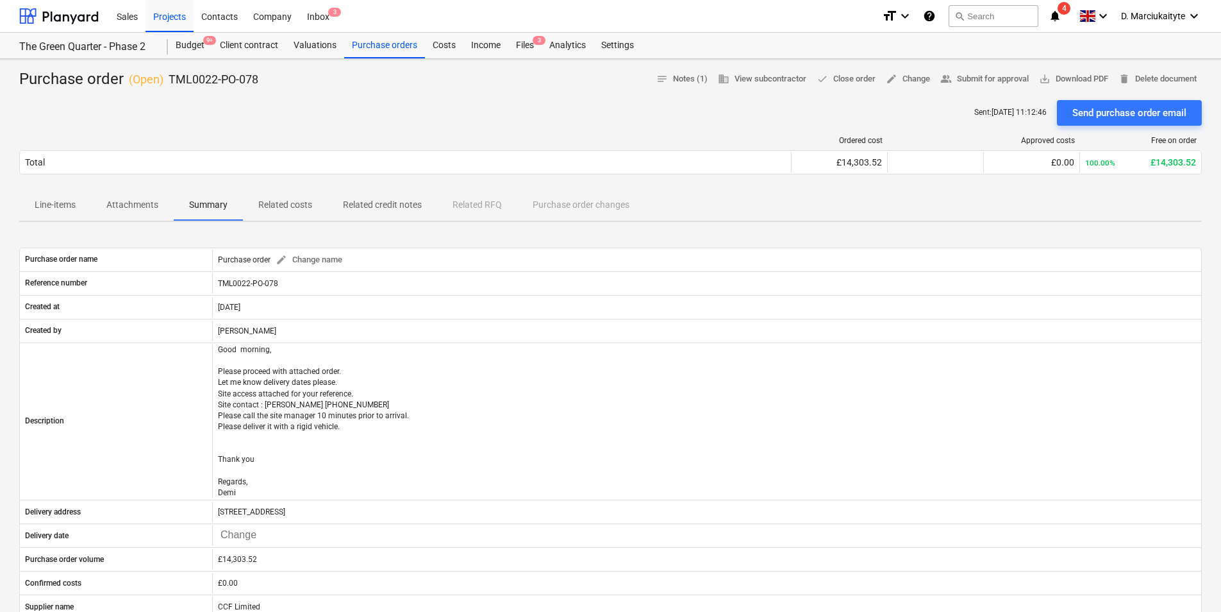
click at [38, 201] on p "Line-items" at bounding box center [55, 204] width 41 height 13
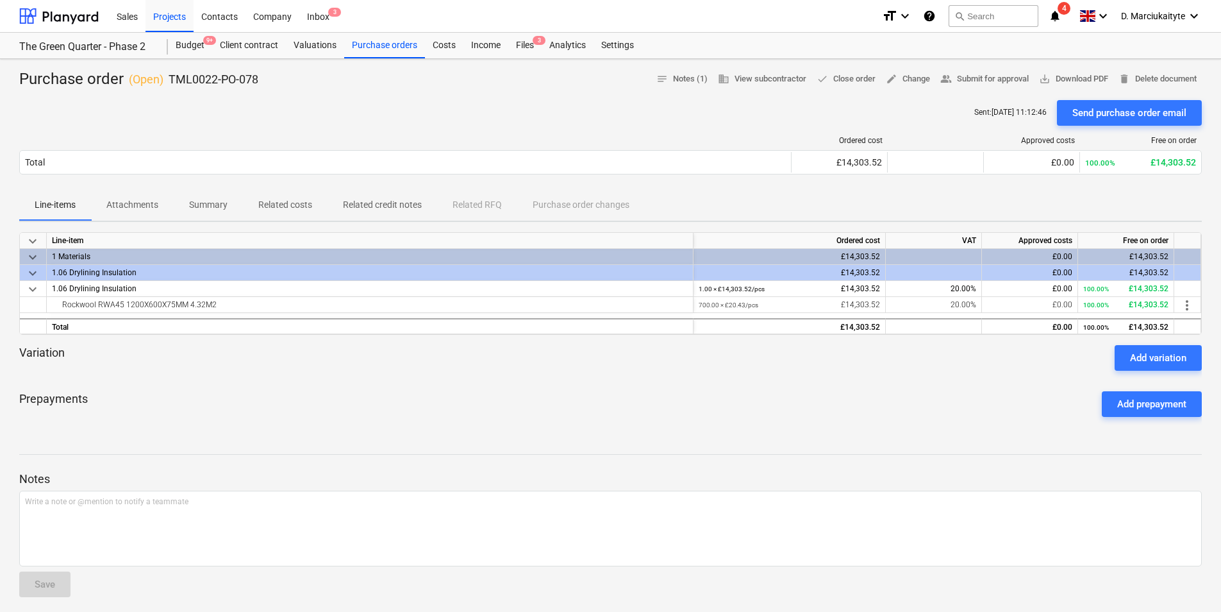
click at [208, 199] on p "Summary" at bounding box center [208, 204] width 38 height 13
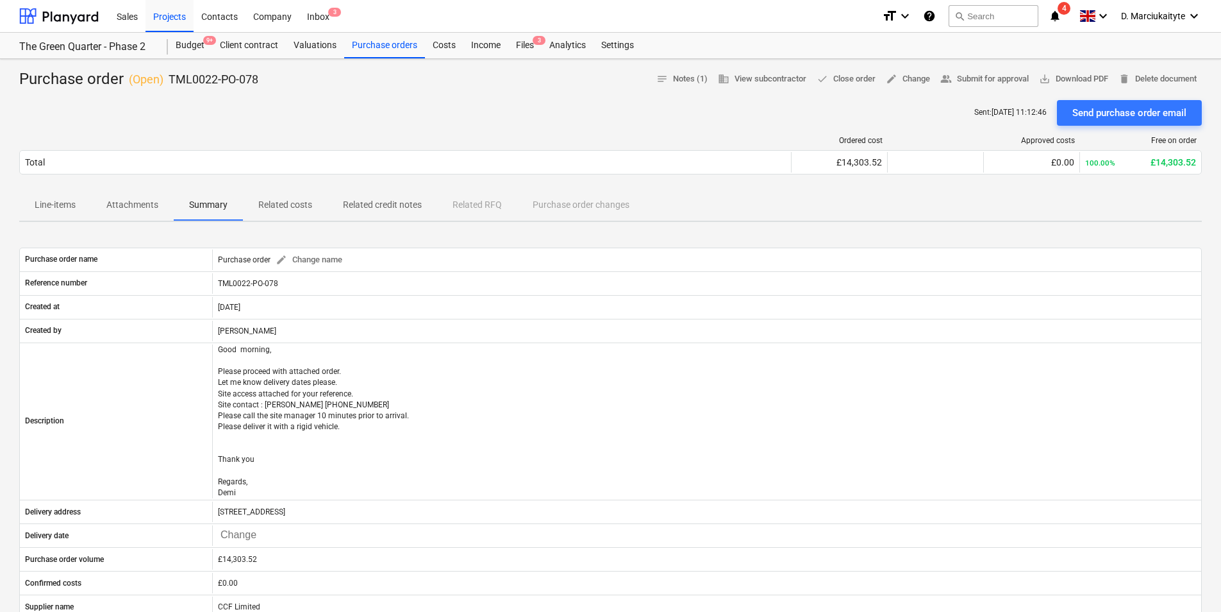
drag, startPoint x: 35, startPoint y: 201, endPoint x: 49, endPoint y: 207, distance: 14.6
click at [36, 201] on p "Line-items" at bounding box center [55, 204] width 41 height 13
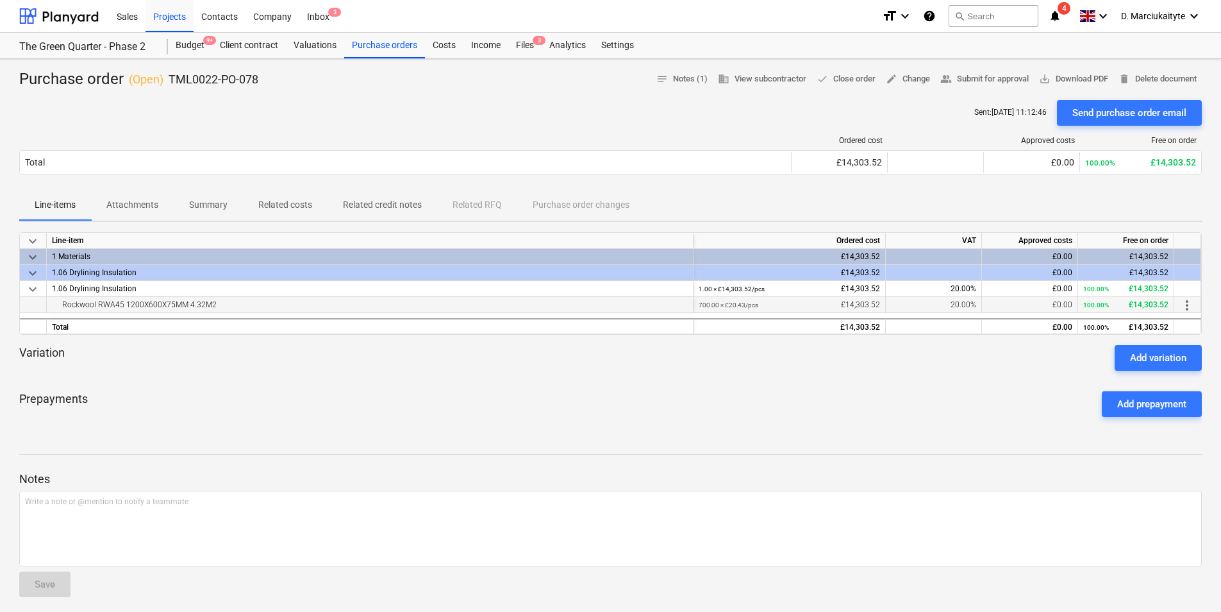
click at [215, 305] on div "Rockwool RWA45 1200X600X75MM 4.32M2" at bounding box center [370, 304] width 636 height 15
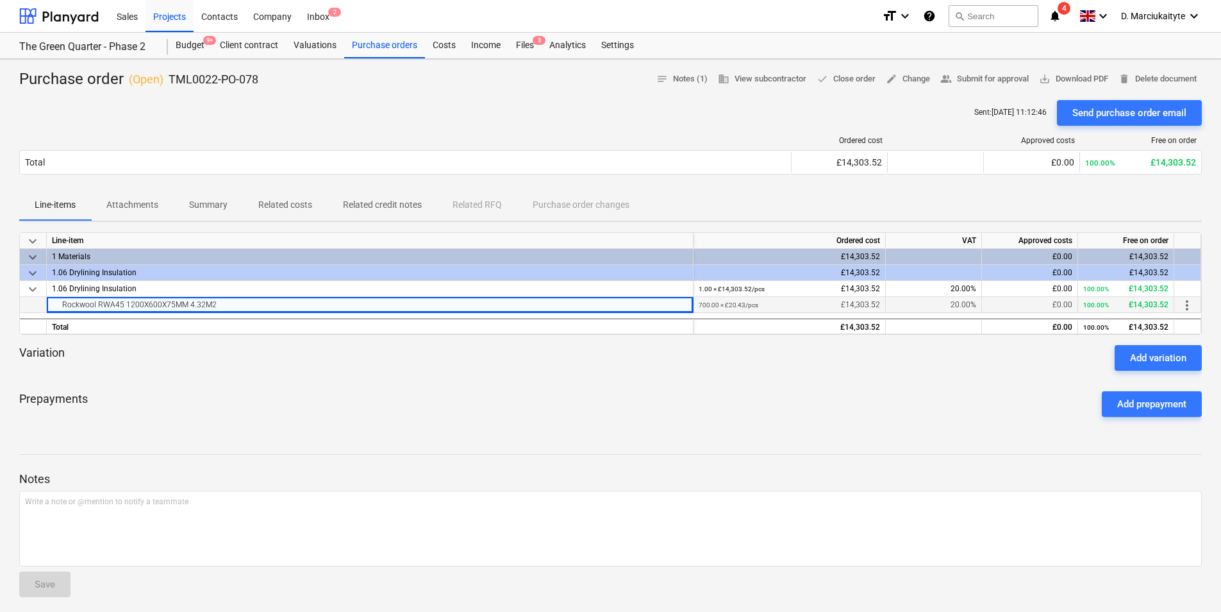
drag, startPoint x: 183, startPoint y: 303, endPoint x: 40, endPoint y: 301, distance: 143.0
click at [0, 0] on div "Rockwool RWA45 1200X600X75MM 4.32M2 700.00 × £20.43 / pcs £14,303.52 20.00% £0.…" at bounding box center [0, 0] width 0 height 0
click at [220, 306] on div "Rockwool RWA45 1200X600X75MM 4.32M2" at bounding box center [370, 304] width 636 height 15
drag, startPoint x: 227, startPoint y: 303, endPoint x: 51, endPoint y: 305, distance: 175.7
click at [51, 305] on div "Rockwool RWA45 1200X600X75MM 4.32M2" at bounding box center [370, 305] width 647 height 16
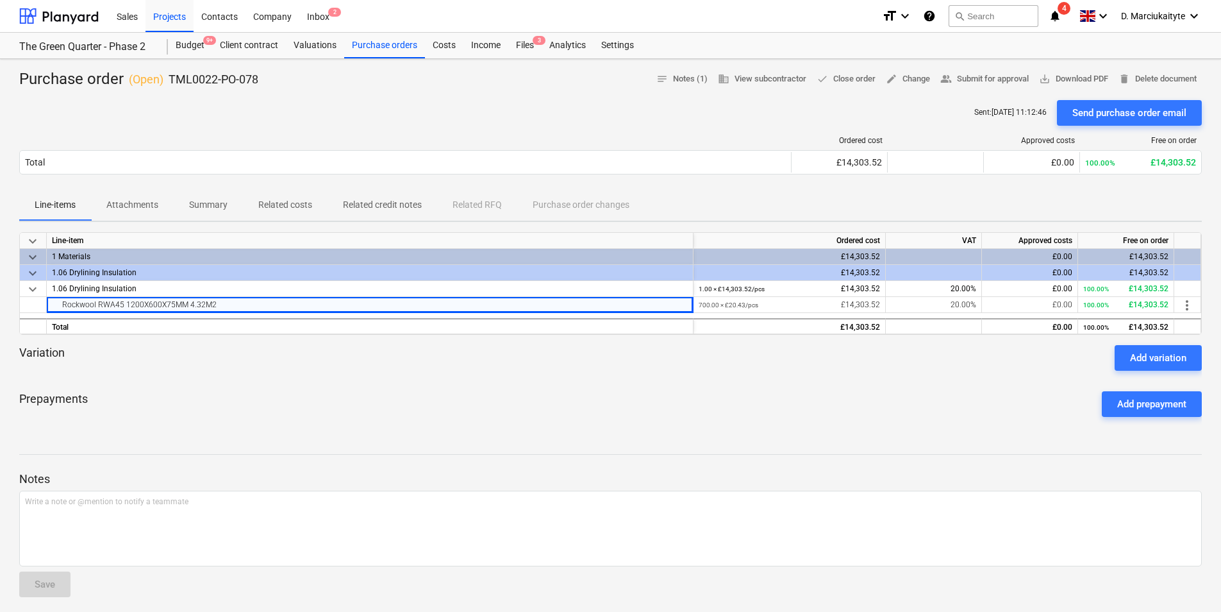
copy div "Rockwool RWA45 1200X600X75MM 4.32M2"
click at [375, 42] on div "Purchase orders" at bounding box center [384, 46] width 81 height 26
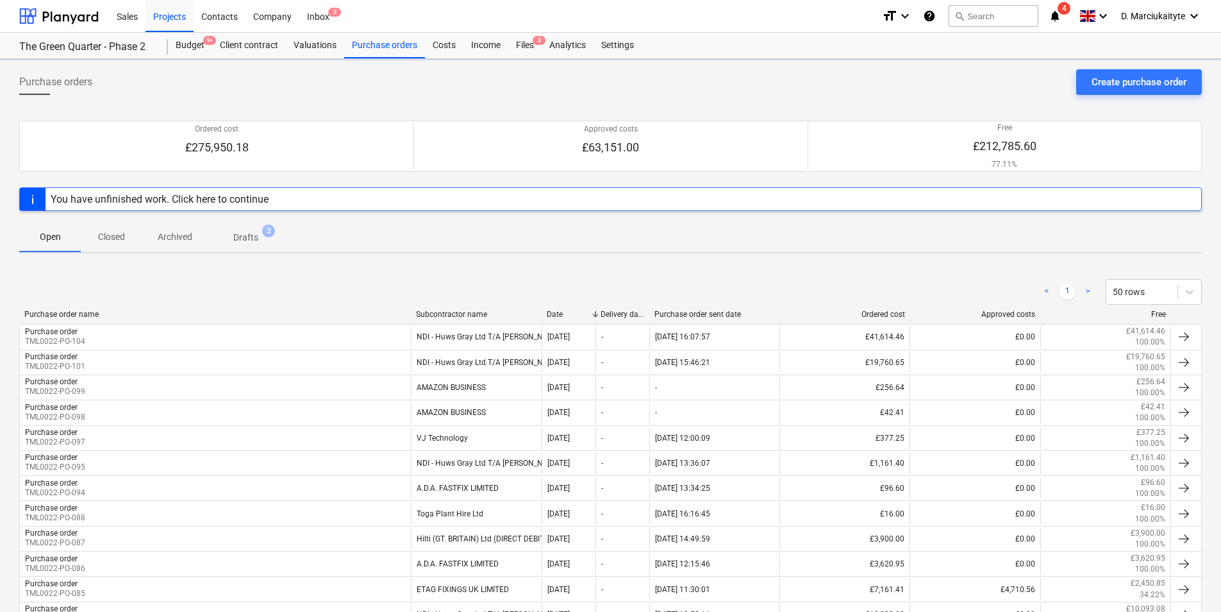
scroll to position [321, 0]
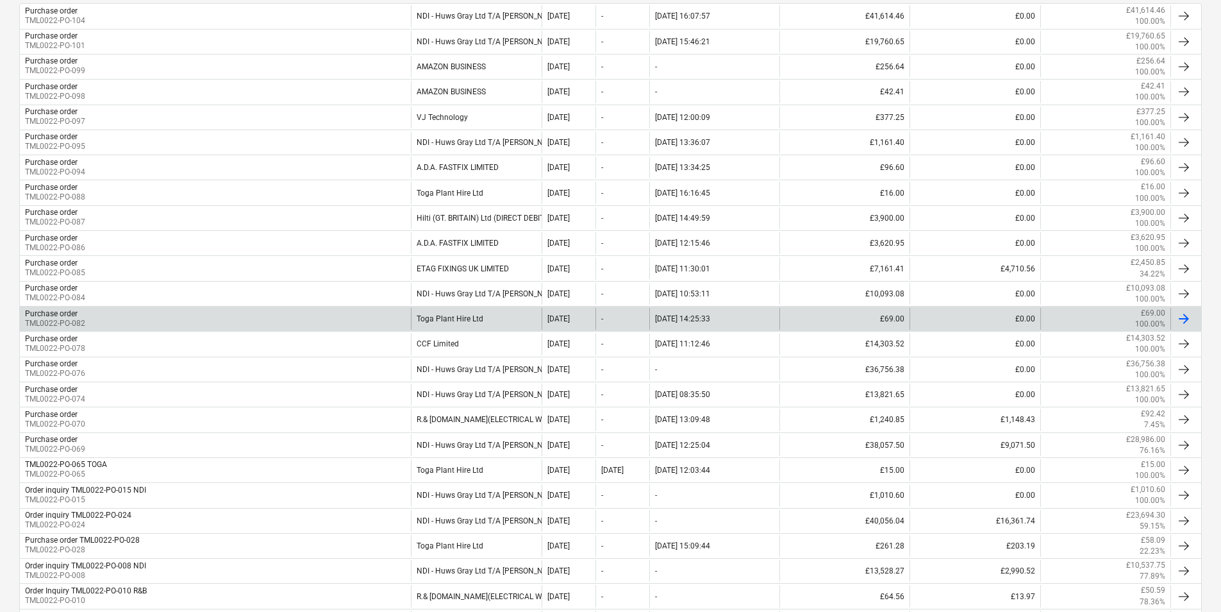
click at [157, 319] on div "Purchase order TML0022-PO-082" at bounding box center [215, 319] width 391 height 22
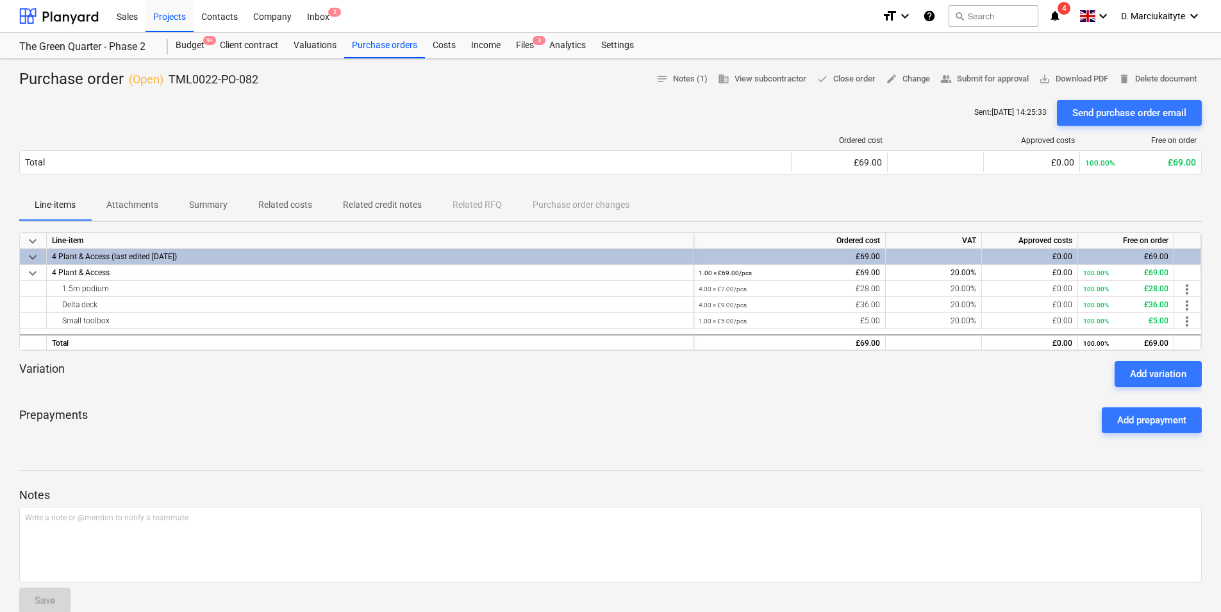
click at [199, 194] on button "Summary" at bounding box center [208, 205] width 69 height 31
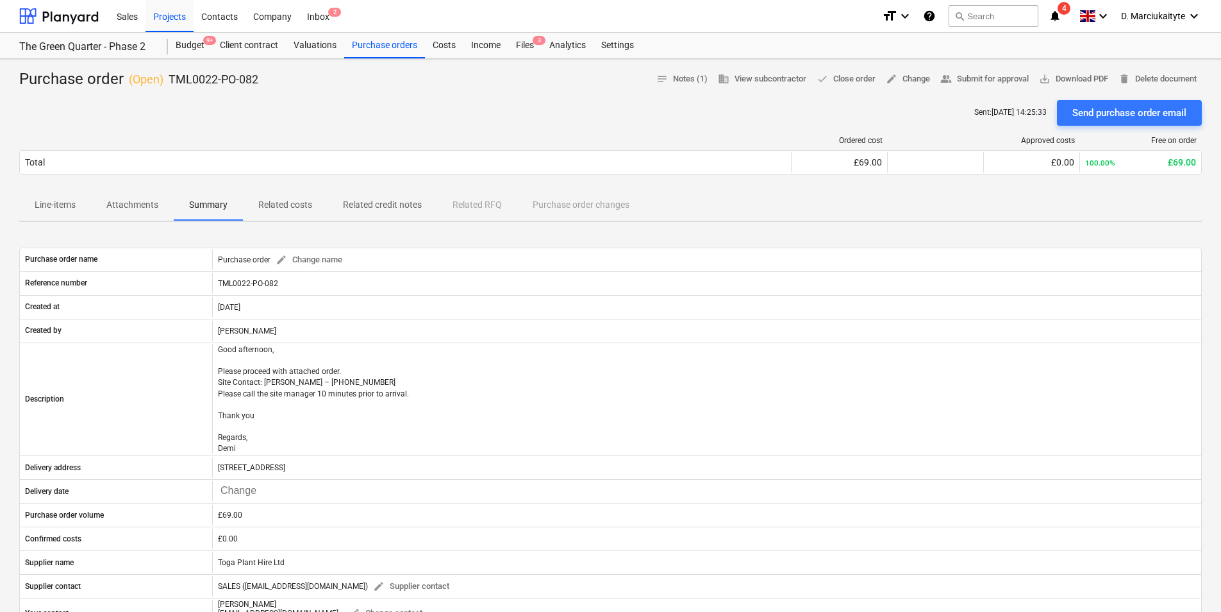
click at [49, 205] on p "Line-items" at bounding box center [55, 204] width 41 height 13
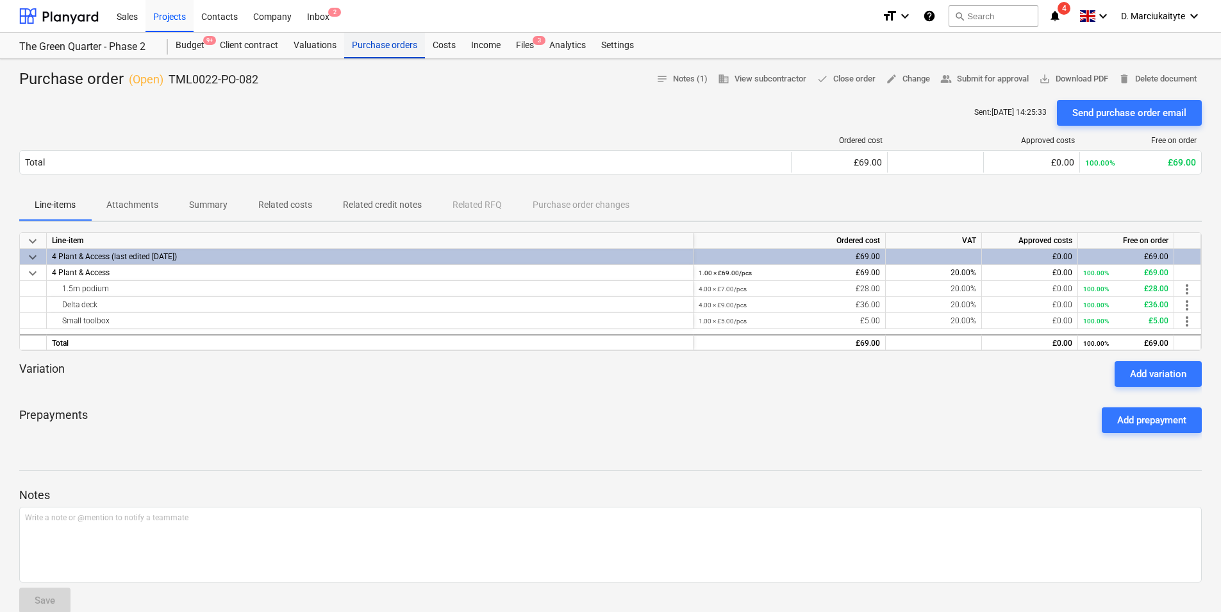
click at [405, 47] on div "Purchase orders" at bounding box center [384, 46] width 81 height 26
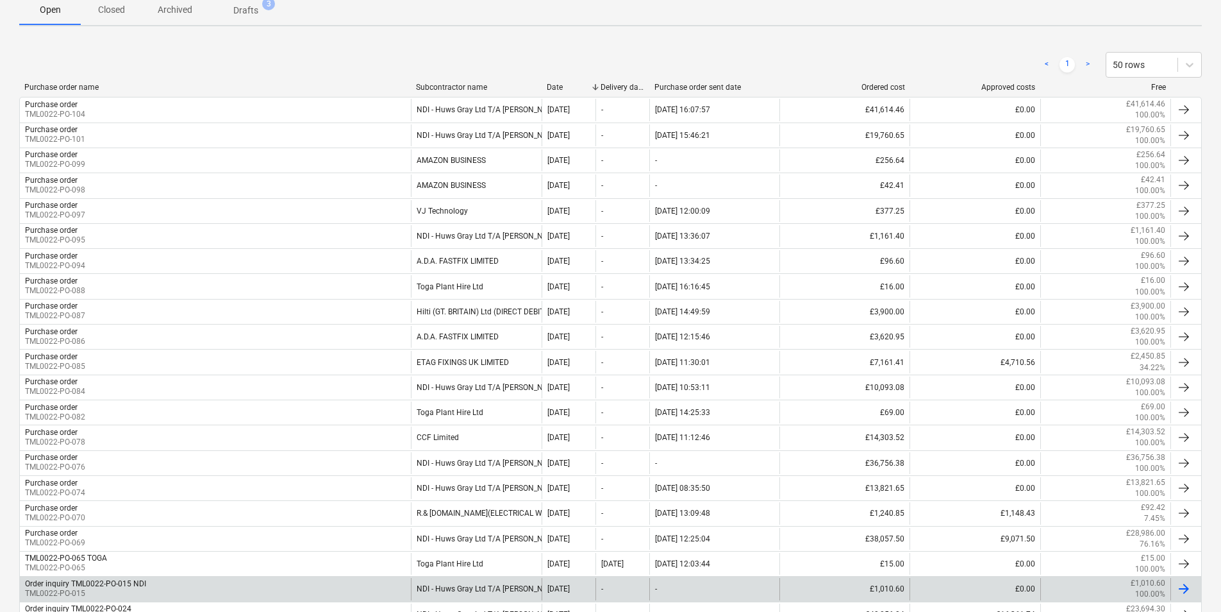
scroll to position [415, 0]
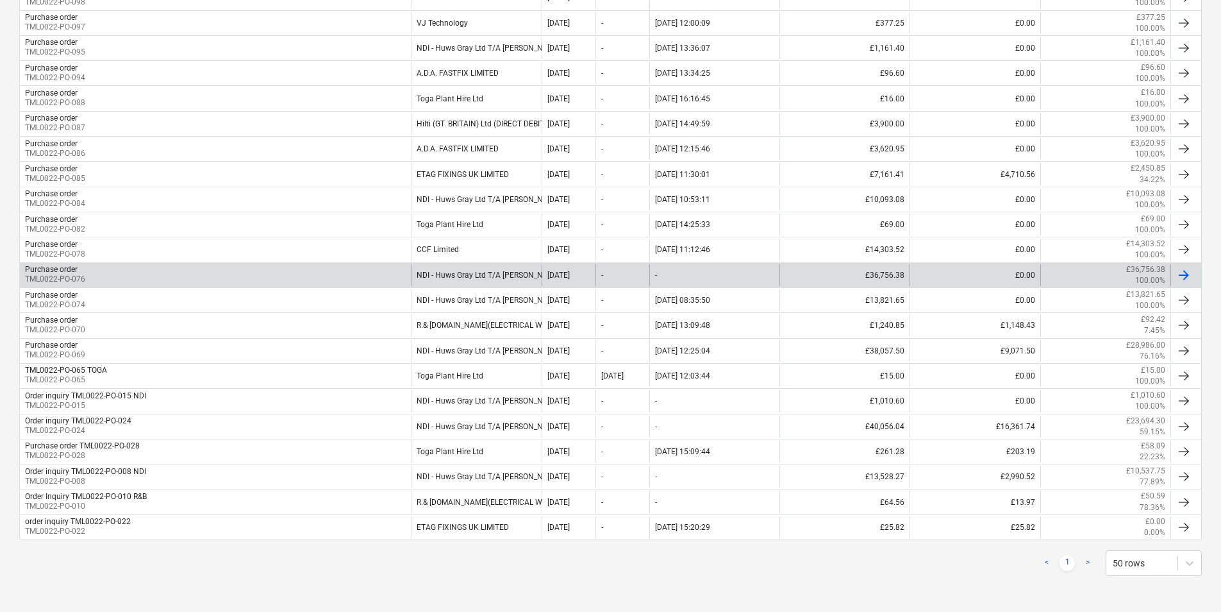
click at [160, 267] on div "Purchase order TML0022-PO-076" at bounding box center [215, 275] width 391 height 22
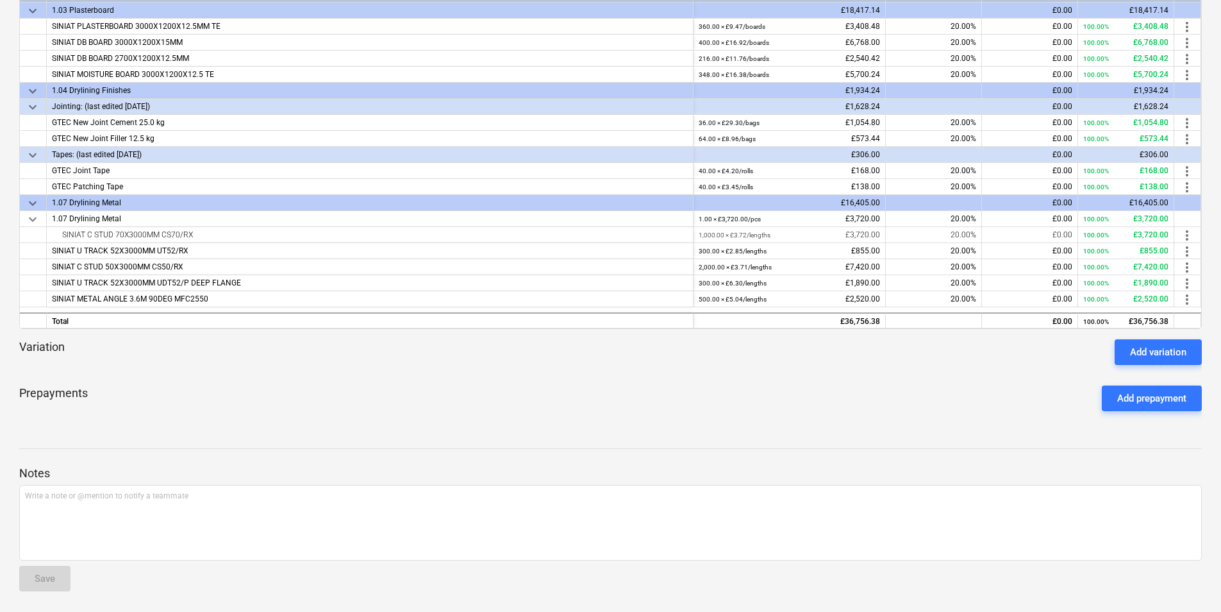
scroll to position [6, 0]
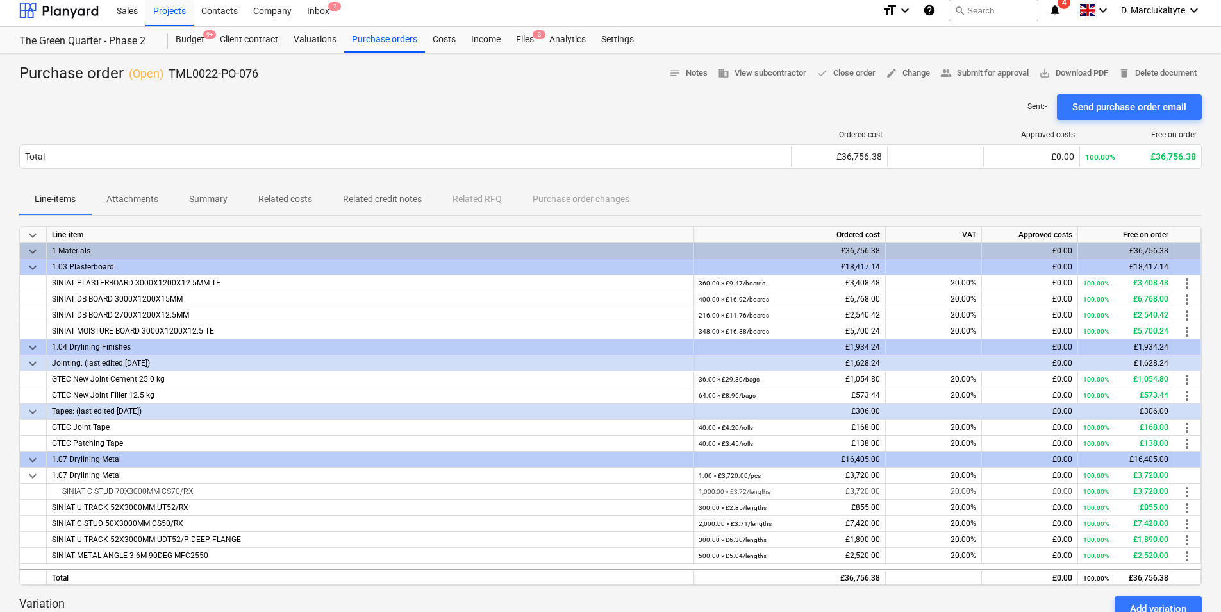
click at [197, 208] on span "Summary" at bounding box center [208, 199] width 69 height 21
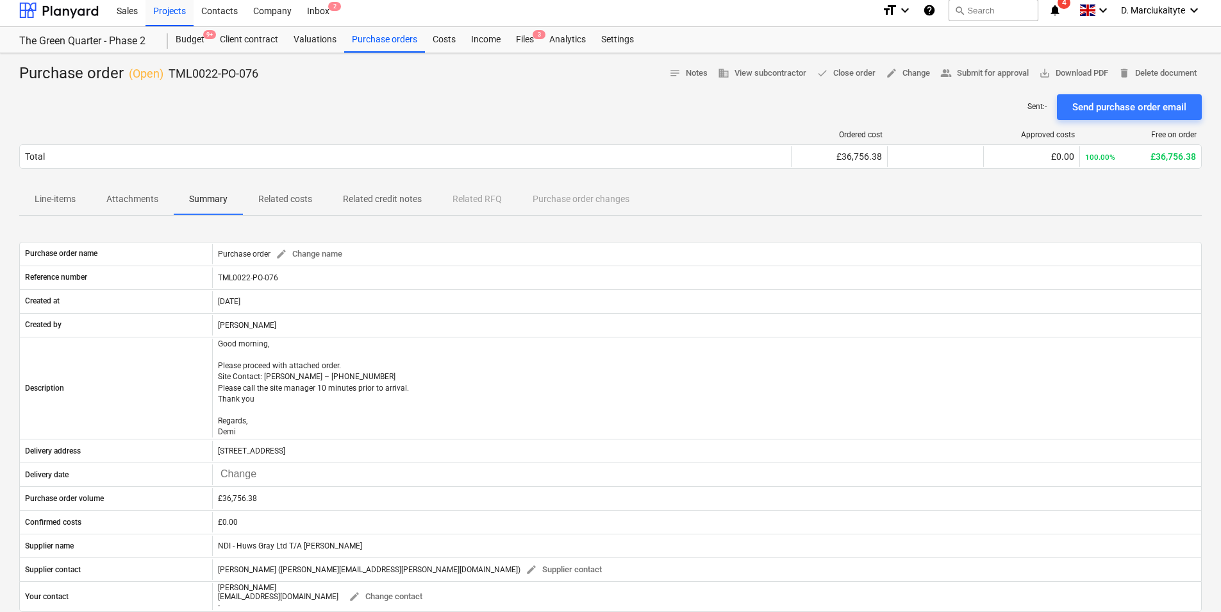
click at [155, 194] on p "Attachments" at bounding box center [132, 198] width 52 height 13
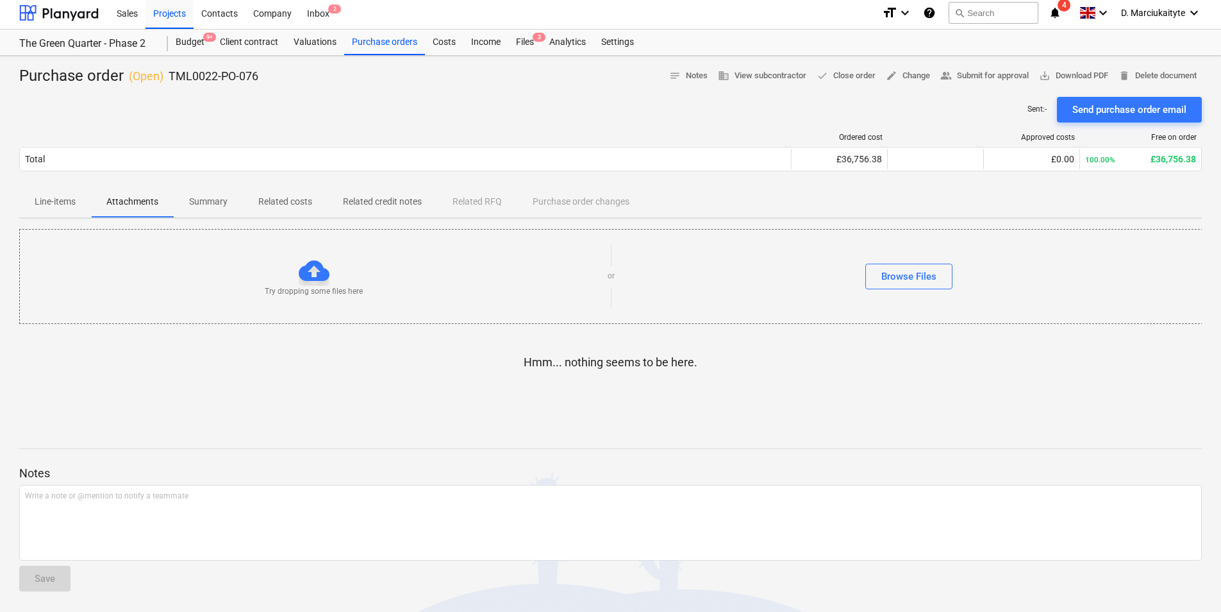
scroll to position [3, 0]
click at [204, 208] on p "Summary" at bounding box center [208, 201] width 38 height 13
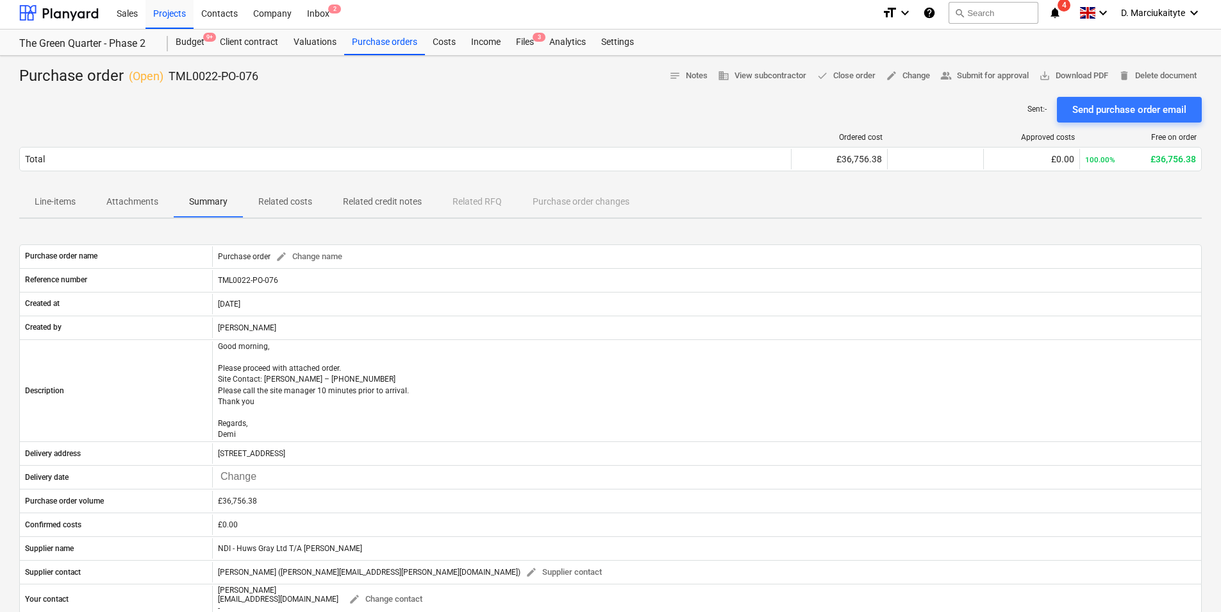
click at [54, 204] on p "Line-items" at bounding box center [55, 201] width 41 height 13
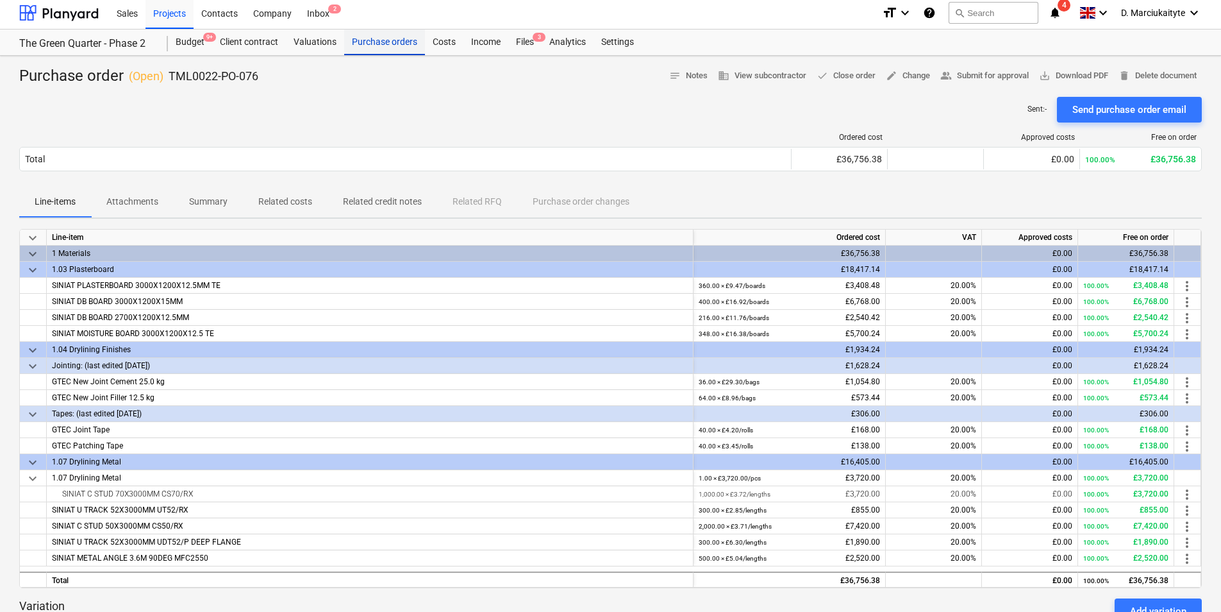
click at [370, 41] on div "Purchase orders" at bounding box center [384, 42] width 81 height 26
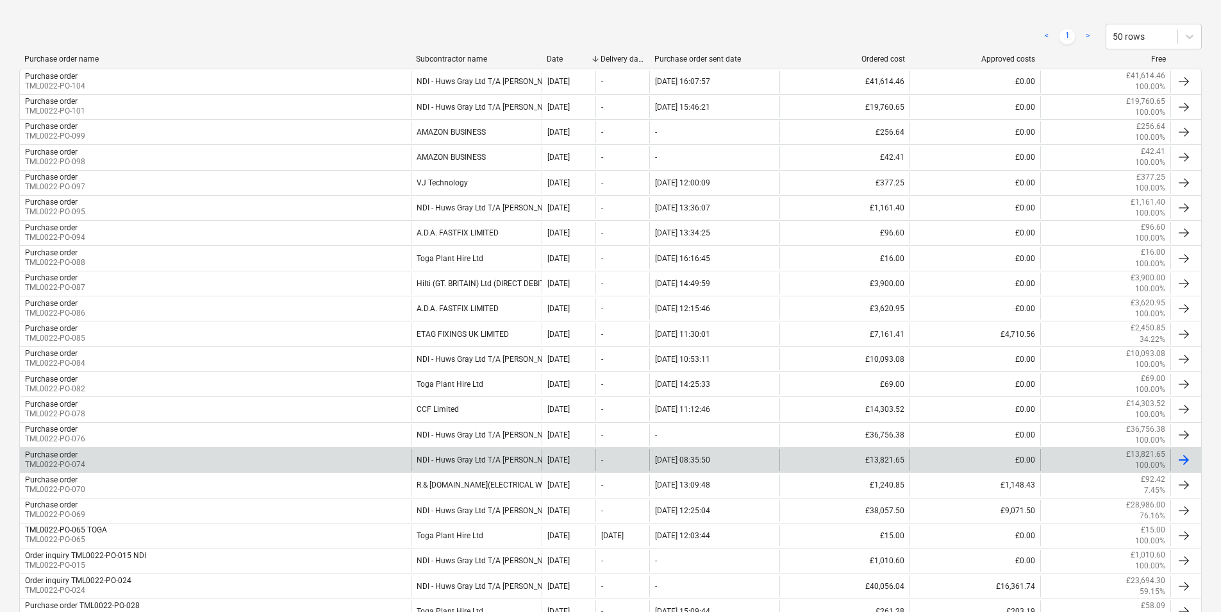
scroll to position [260, 0]
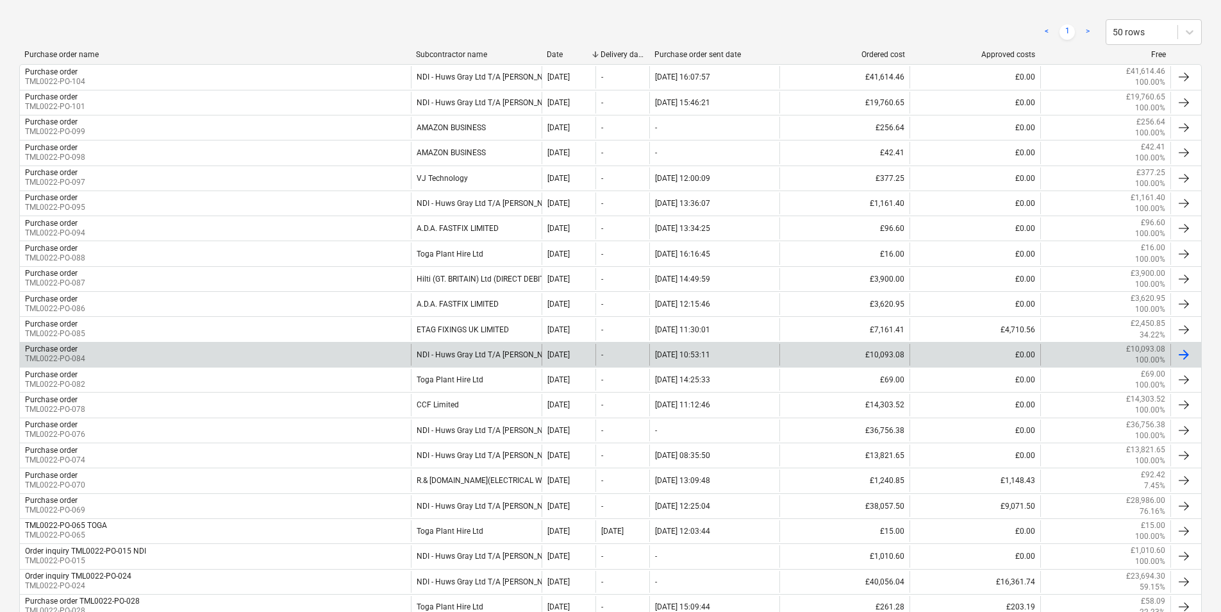
click at [351, 348] on div "Purchase order TML0022-PO-084" at bounding box center [215, 355] width 391 height 22
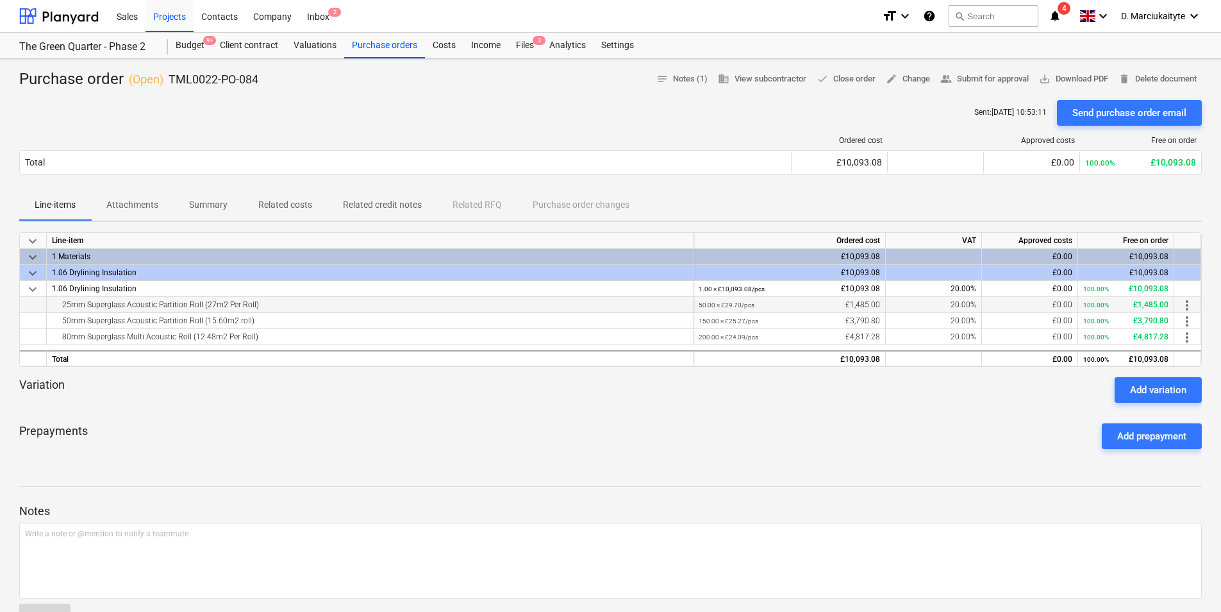
click at [265, 300] on div "25mm Superglass Acoustic Partition Roll (27m2 Per Roll)" at bounding box center [370, 304] width 636 height 15
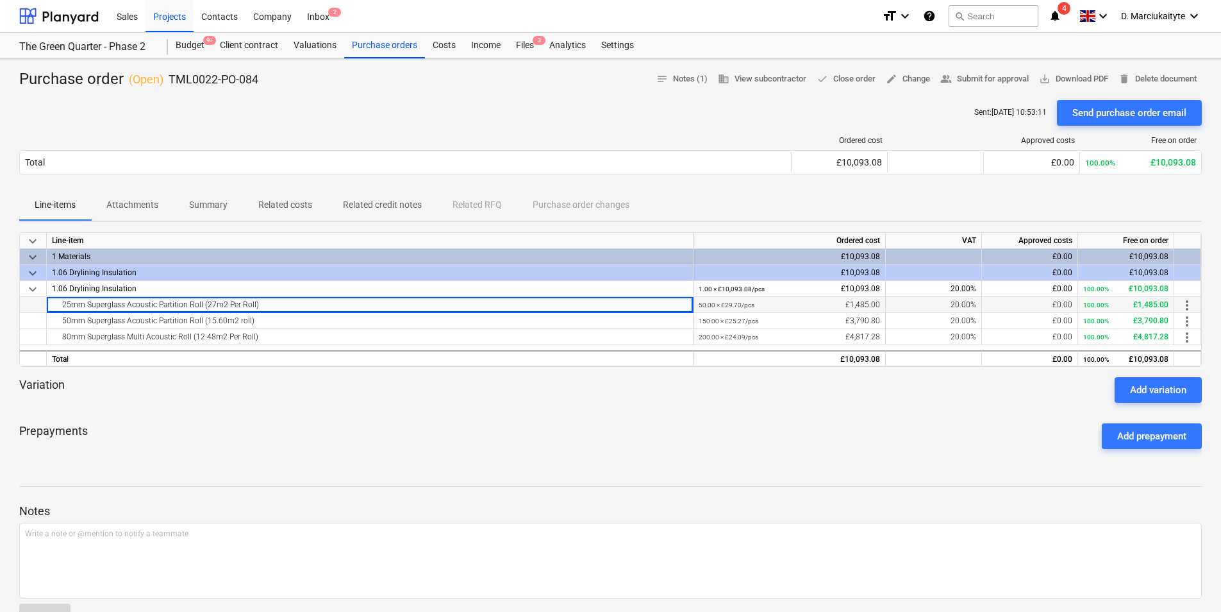
drag, startPoint x: 264, startPoint y: 308, endPoint x: 34, endPoint y: 310, distance: 229.5
click at [0, 0] on div "25mm Superglass Acoustic Partition Roll (27m2 Per Roll) 50.00 × £29.70 / pcs £1…" at bounding box center [0, 0] width 0 height 0
copy div "25mm Superglass Acoustic Partition Roll (27m2 Per Roll)"
click at [281, 305] on div "25mm Superglass Acoustic Partition Roll (27m2 Per Roll)" at bounding box center [370, 304] width 636 height 15
copy div "25mm Superglass Acoustic Partition Roll (27m2 Per Roll)"
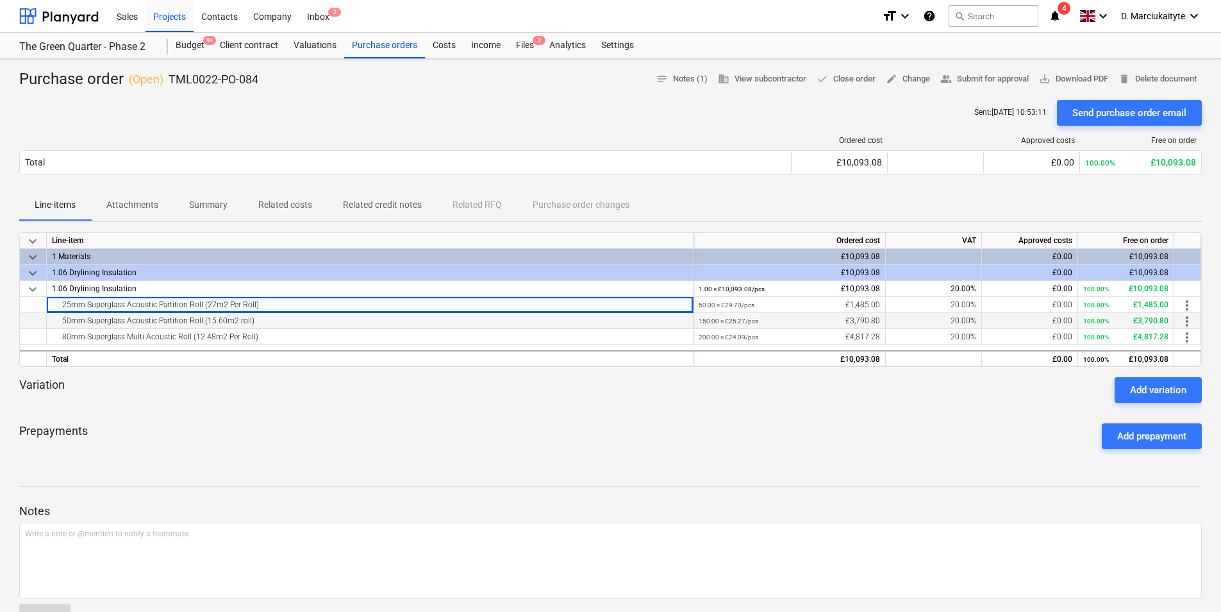
click at [253, 316] on div "50mm Superglass Acoustic Partition Roll (15.60m2 roll)" at bounding box center [370, 320] width 636 height 15
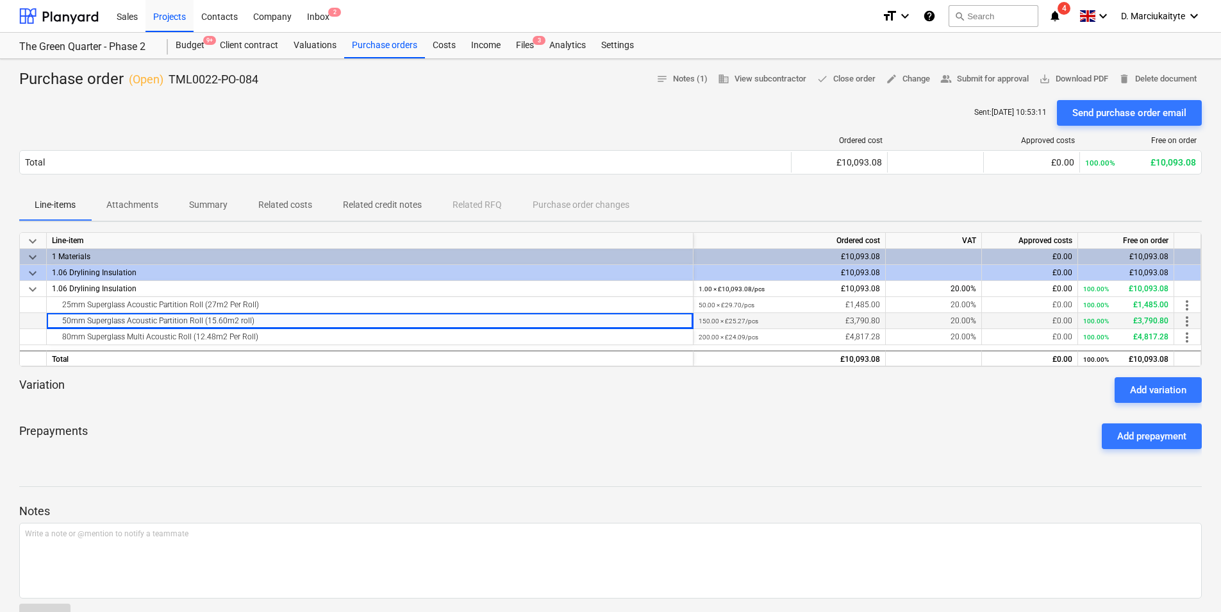
drag, startPoint x: 257, startPoint y: 321, endPoint x: 47, endPoint y: 320, distance: 209.7
click at [47, 320] on div "50mm Superglass Acoustic Partition Roll (15.60m2 roll)" at bounding box center [370, 321] width 647 height 16
copy div "50mm Superglass Acoustic Partition Roll (15.60m2 roll)"
click at [267, 333] on div "80mm Superglass Multi Acoustic Roll (12.48m2 Per Roll)" at bounding box center [370, 336] width 636 height 15
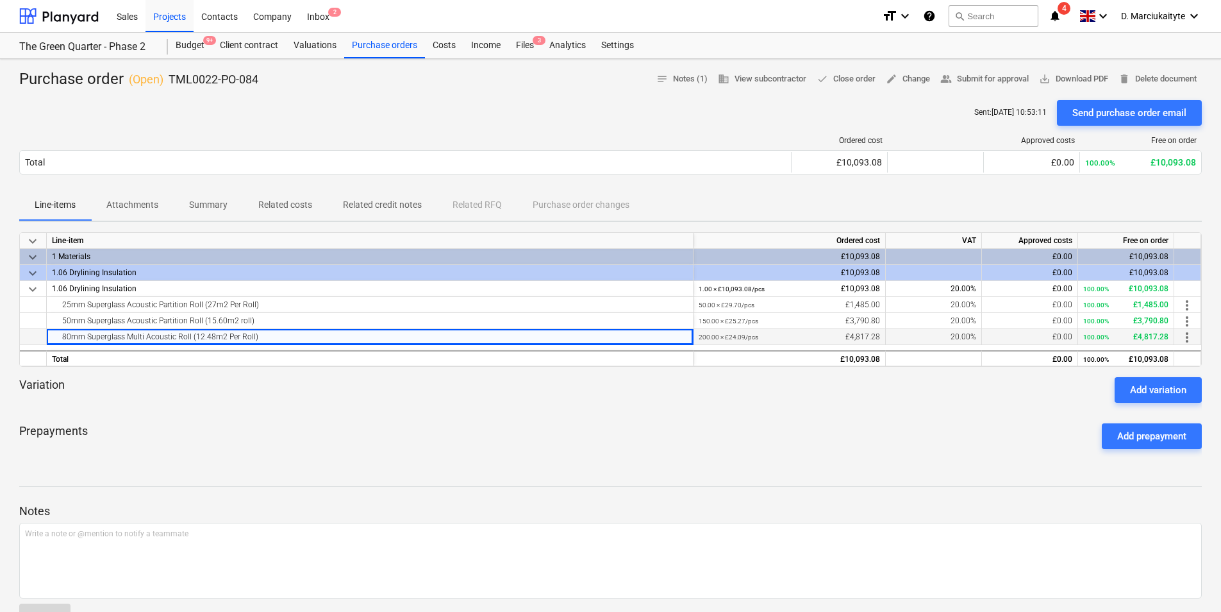
drag, startPoint x: 219, startPoint y: 339, endPoint x: 44, endPoint y: 341, distance: 174.4
click at [49, 337] on div "80mm Superglass Multi Acoustic Roll (12.48m2 Per Roll)" at bounding box center [370, 337] width 647 height 16
copy div "80mm Superglass Multi Acoustic Roll (12.48m2 Per Roll)"
click at [307, 343] on div "80mm Superglass Multi Acoustic Roll (12.48m2 Per Roll)" at bounding box center [370, 336] width 636 height 15
click at [191, 202] on p "Summary" at bounding box center [208, 204] width 38 height 13
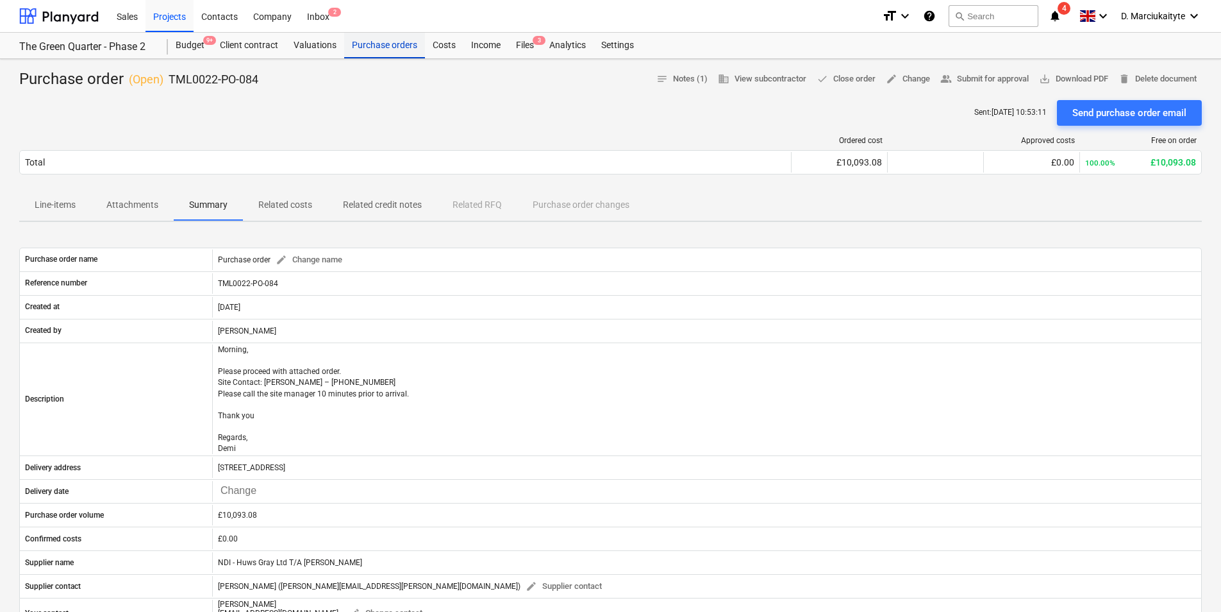
click at [377, 44] on div "Purchase orders" at bounding box center [384, 46] width 81 height 26
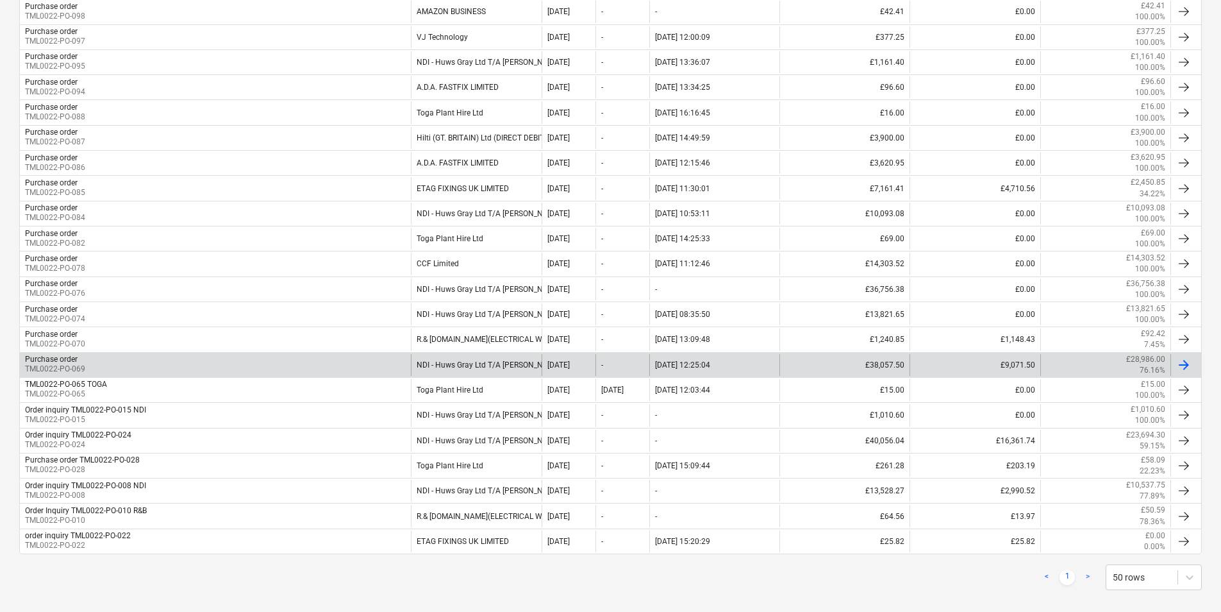
scroll to position [415, 0]
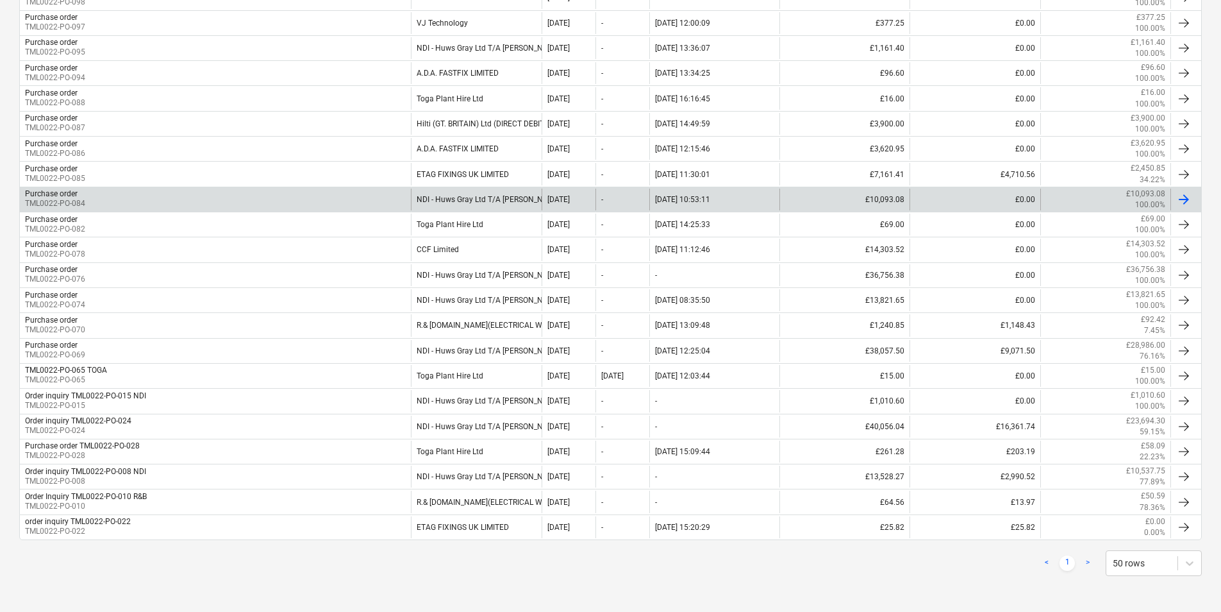
click at [157, 209] on div "Purchase order TML0022-PO-084" at bounding box center [215, 200] width 391 height 22
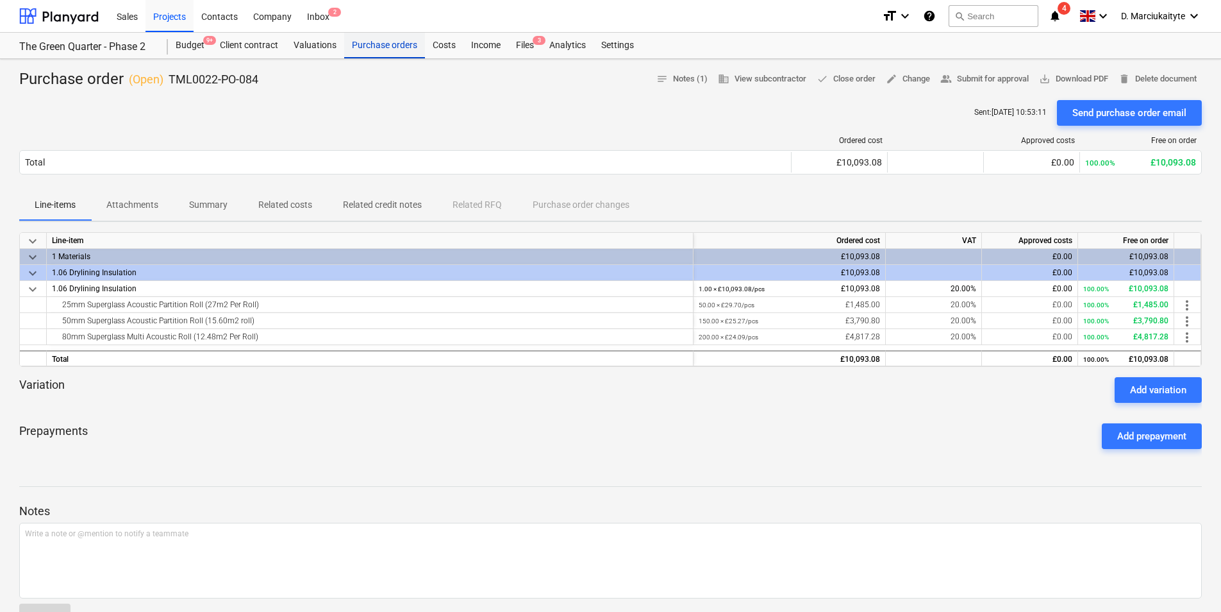
click at [396, 46] on div "Purchase orders" at bounding box center [384, 46] width 81 height 26
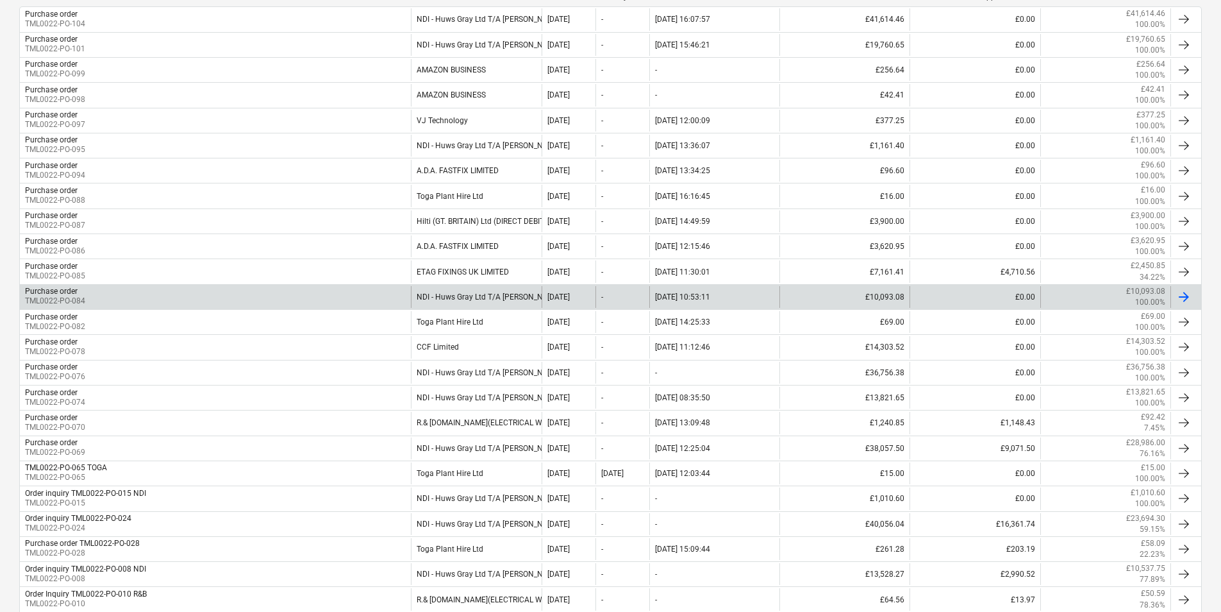
scroll to position [321, 0]
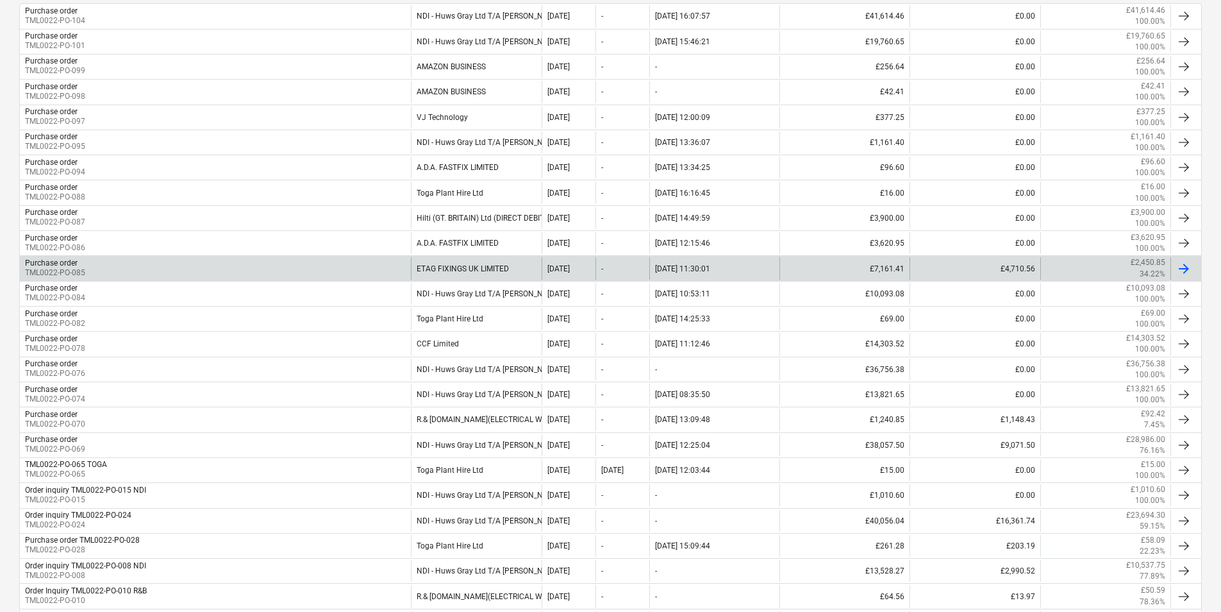
click at [215, 262] on div "Purchase order TML0022-PO-085" at bounding box center [215, 268] width 391 height 22
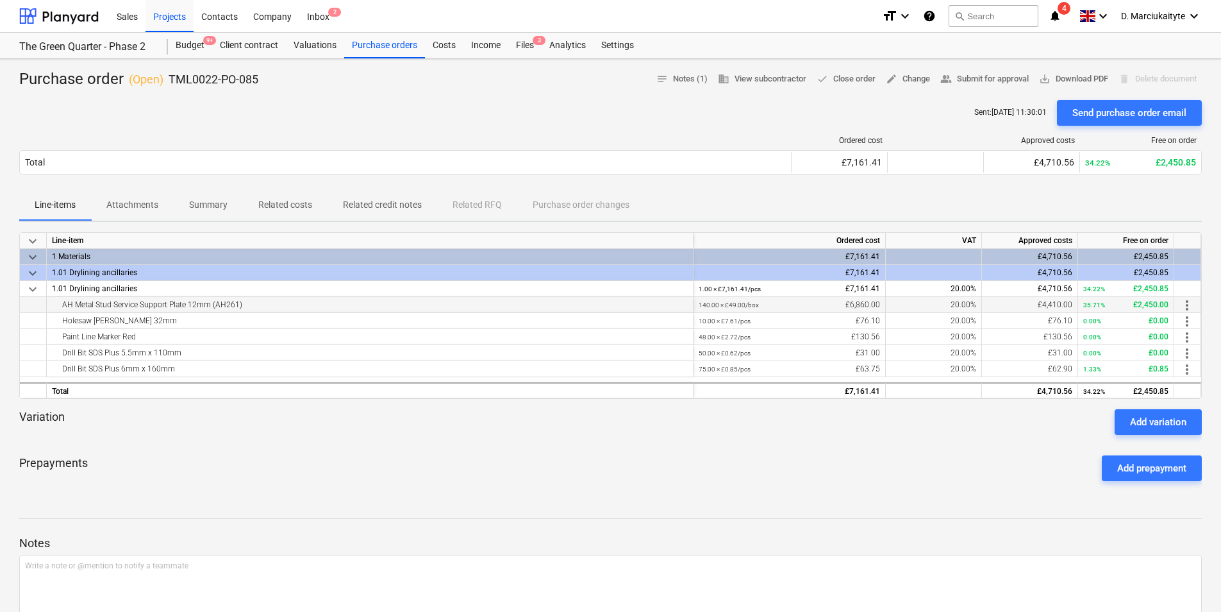
click at [255, 306] on div "AH Metal Stud Service Support Plate 12mm (AH261)" at bounding box center [370, 304] width 636 height 15
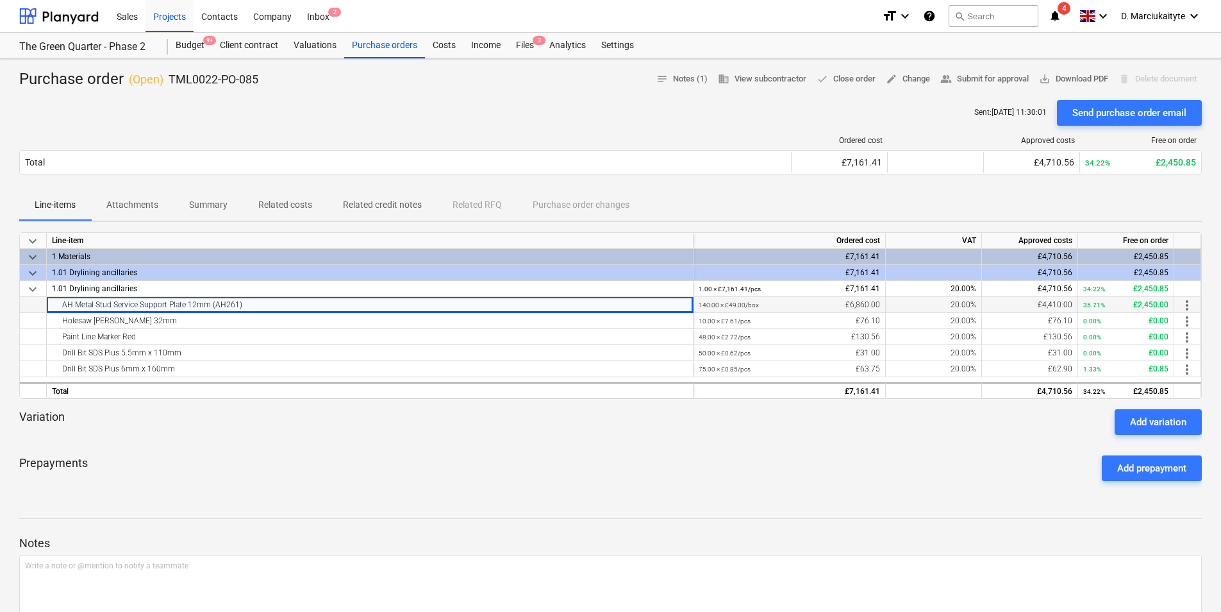
drag, startPoint x: 294, startPoint y: 308, endPoint x: 50, endPoint y: 302, distance: 244.4
click at [50, 302] on div "AH Metal Stud Service Support Plate 12mm (AH261)" at bounding box center [370, 305] width 647 height 16
copy div "AH Metal Stud Service Support Plate 12mm (AH261)"
click at [158, 195] on span "Attachments" at bounding box center [132, 204] width 83 height 21
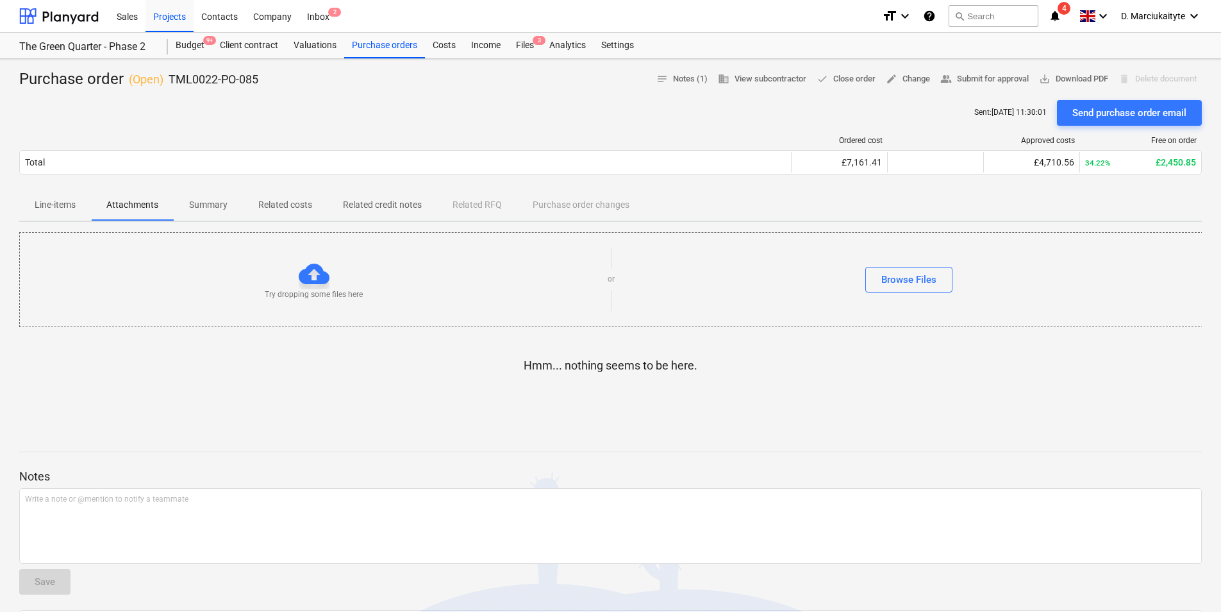
click at [205, 202] on p "Summary" at bounding box center [208, 204] width 38 height 13
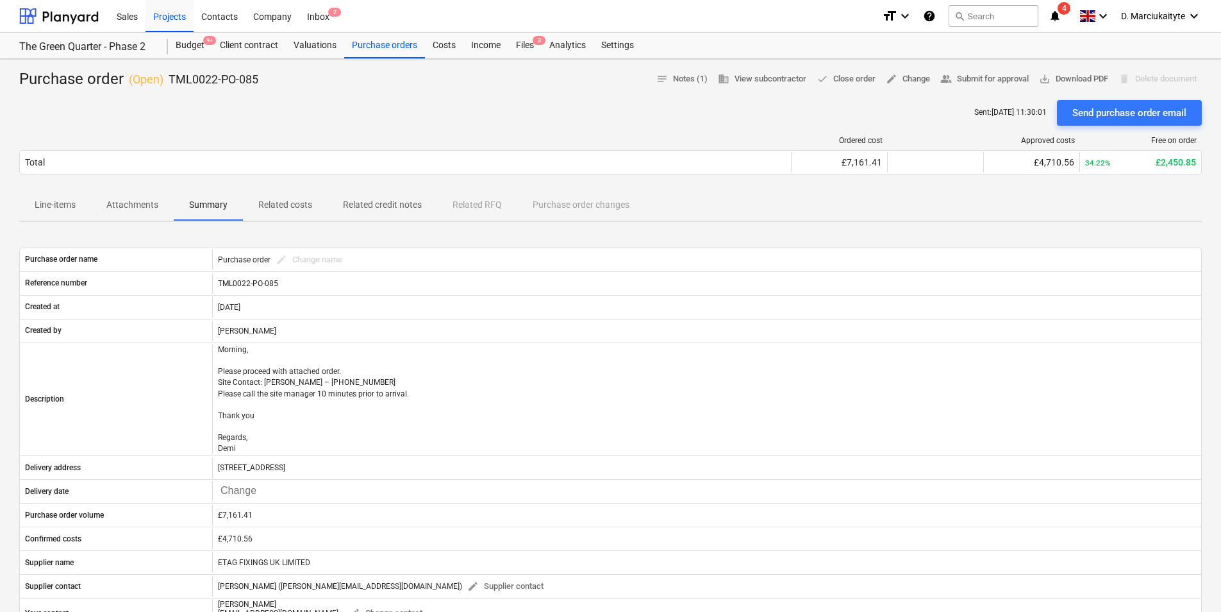
click at [124, 195] on span "Attachments" at bounding box center [132, 204] width 83 height 21
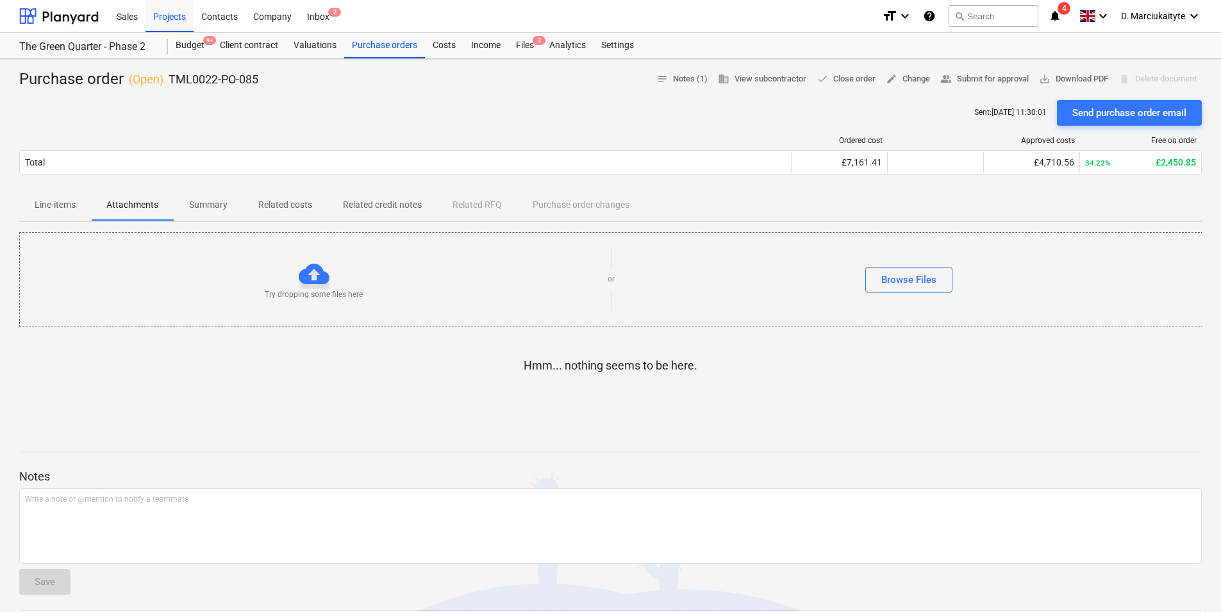
click at [48, 208] on p "Line-items" at bounding box center [55, 204] width 41 height 13
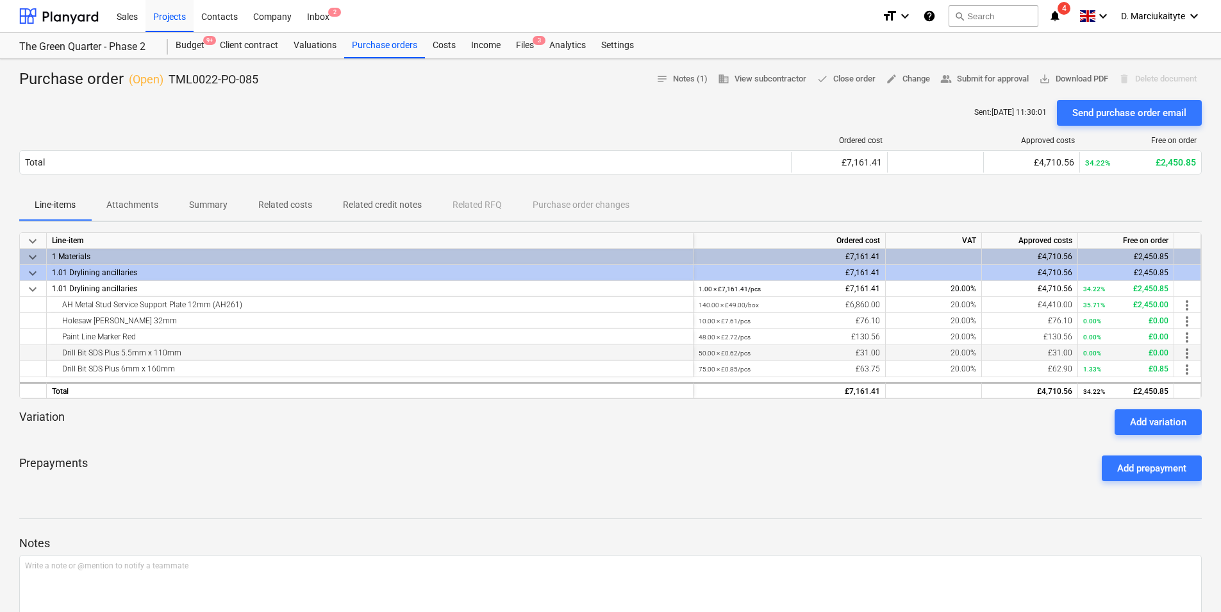
drag, startPoint x: 252, startPoint y: 349, endPoint x: 40, endPoint y: 354, distance: 211.6
click at [0, 0] on div "Drill Bit SDS Plus 5.5mm x 110mm 50.00 × £0.62 / pcs £31.00 20.00% £31.00 0.00%…" at bounding box center [0, 0] width 0 height 0
copy div "Drill Bit SDS Plus 5.5mm x 110mm"
click at [206, 368] on div "Drill Bit SDS Plus 6mm x 160mm" at bounding box center [370, 368] width 636 height 15
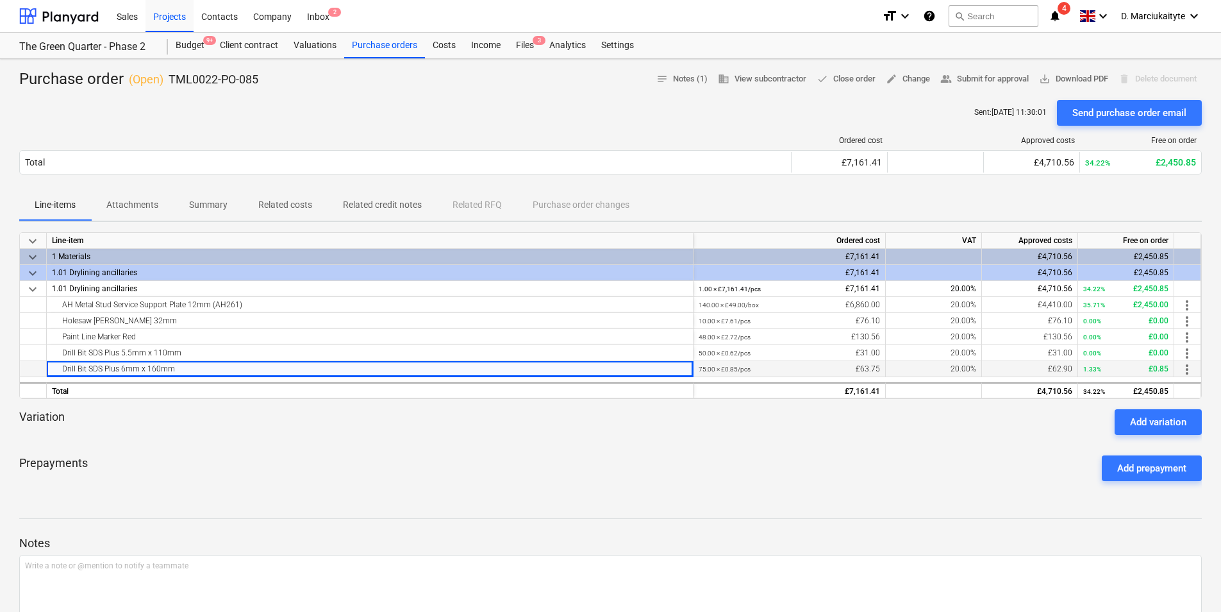
drag, startPoint x: 185, startPoint y: 370, endPoint x: 43, endPoint y: 368, distance: 142.4
click at [0, 0] on div "Drill Bit SDS Plus 6mm x 160mm 75.00 × £0.85 / pcs £63.75 20.00% £62.90 1.33% £…" at bounding box center [0, 0] width 0 height 0
copy div "Drill Bit SDS Plus 6mm x 160mm"
drag, startPoint x: 149, startPoint y: 321, endPoint x: 40, endPoint y: 324, distance: 108.4
click at [0, 0] on div "Holesaw Starrett 32mm 10.00 × £7.61 / pcs £76.10 20.00% £76.10 0.00% £0.00 more…" at bounding box center [0, 0] width 0 height 0
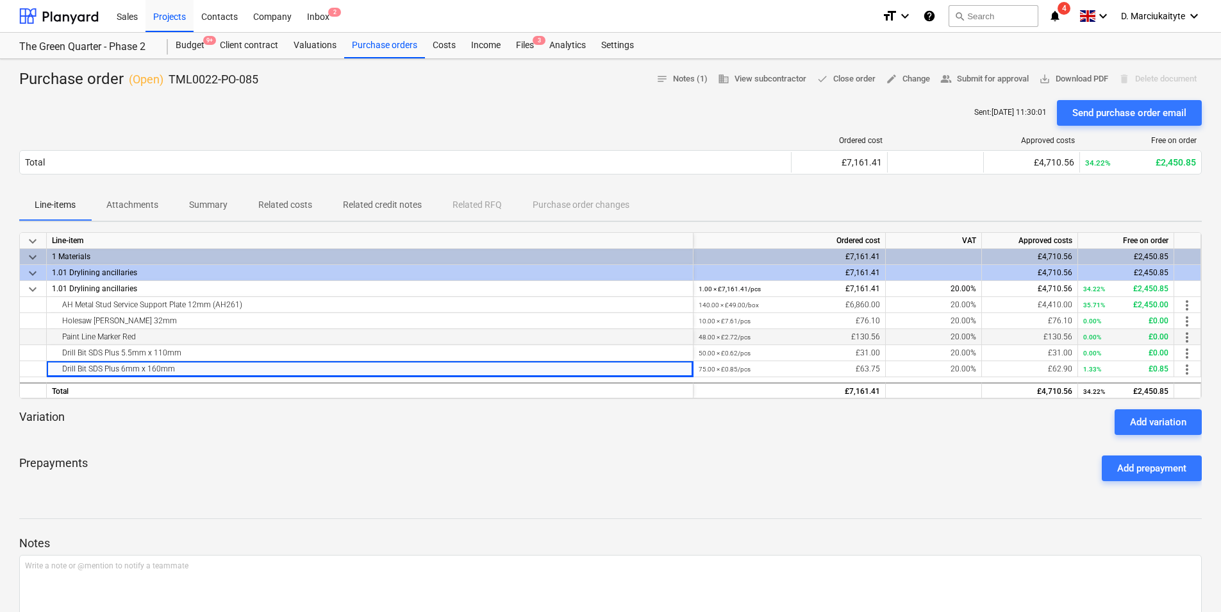
click at [131, 337] on div "Paint Line Marker Red" at bounding box center [370, 336] width 636 height 15
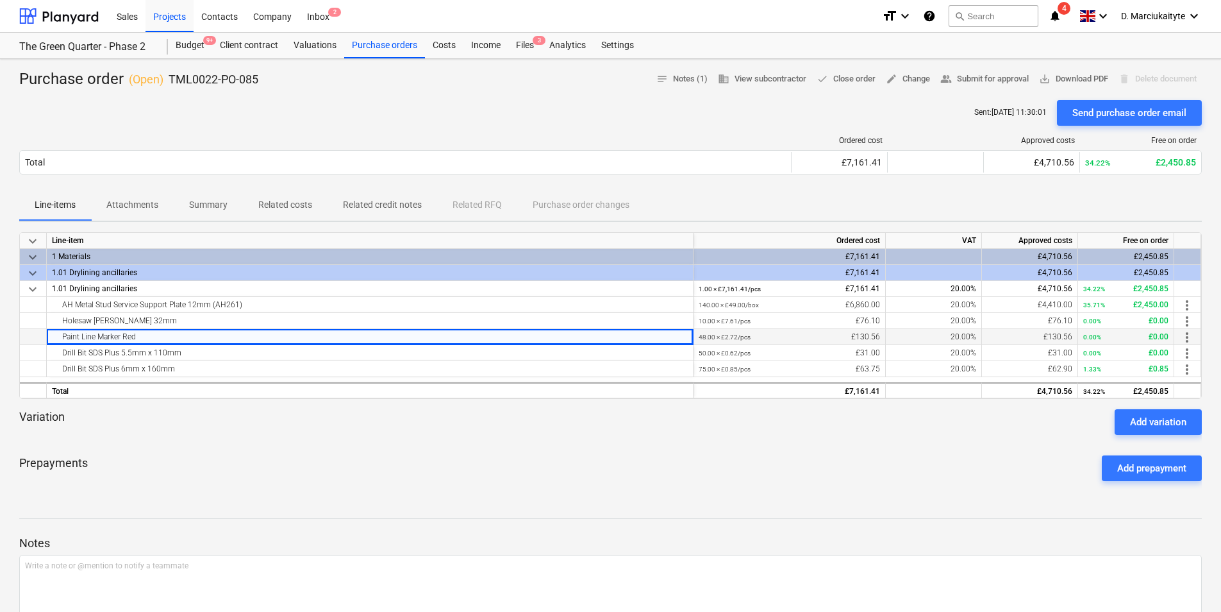
drag, startPoint x: 137, startPoint y: 336, endPoint x: 38, endPoint y: 337, distance: 98.7
click at [0, 0] on div "Paint Line Marker Red 48.00 × £2.72 / pcs £130.56 20.00% £130.56 0.00% £0.00 mo…" at bounding box center [0, 0] width 0 height 0
click at [393, 40] on div "Purchase orders" at bounding box center [384, 46] width 81 height 26
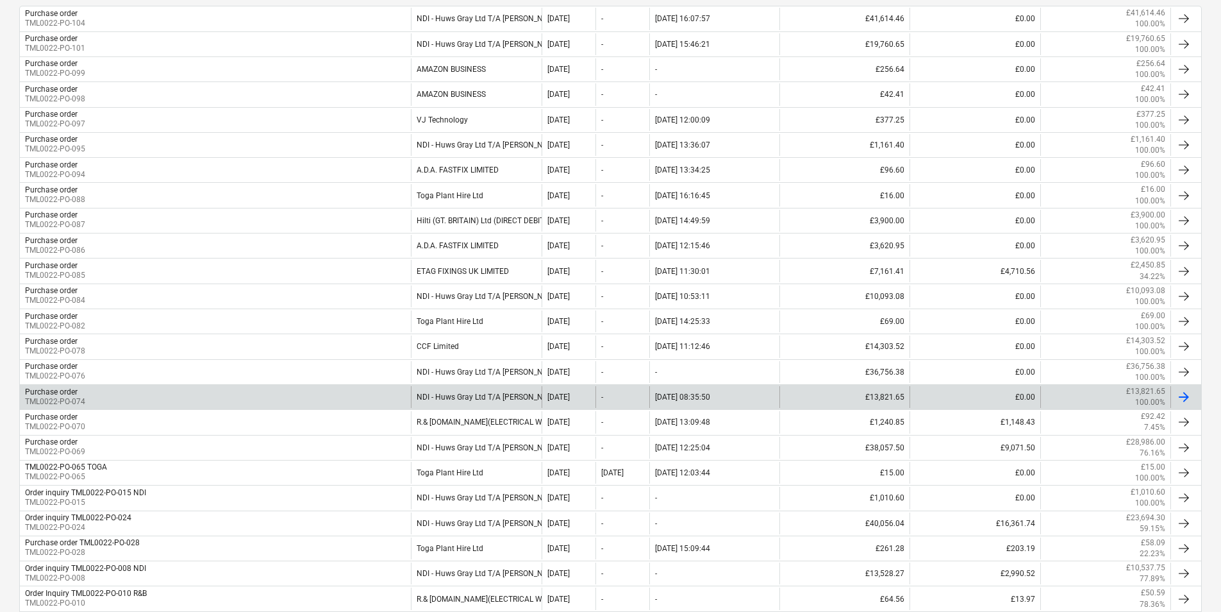
scroll to position [321, 0]
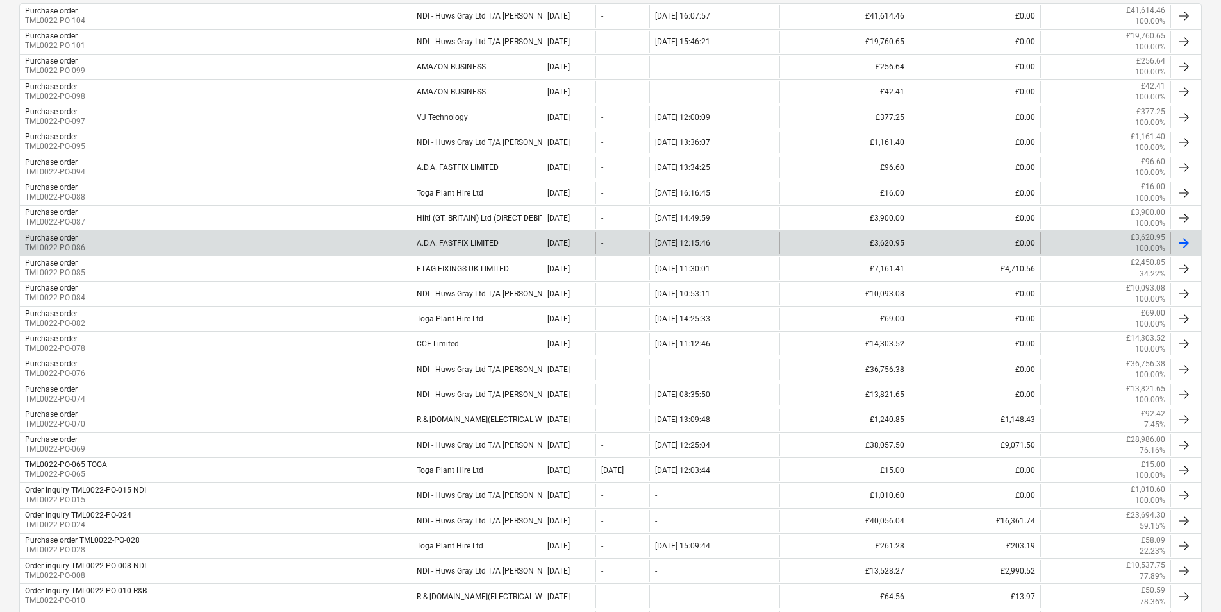
click at [387, 235] on div "Purchase order TML0022-PO-086" at bounding box center [215, 243] width 391 height 22
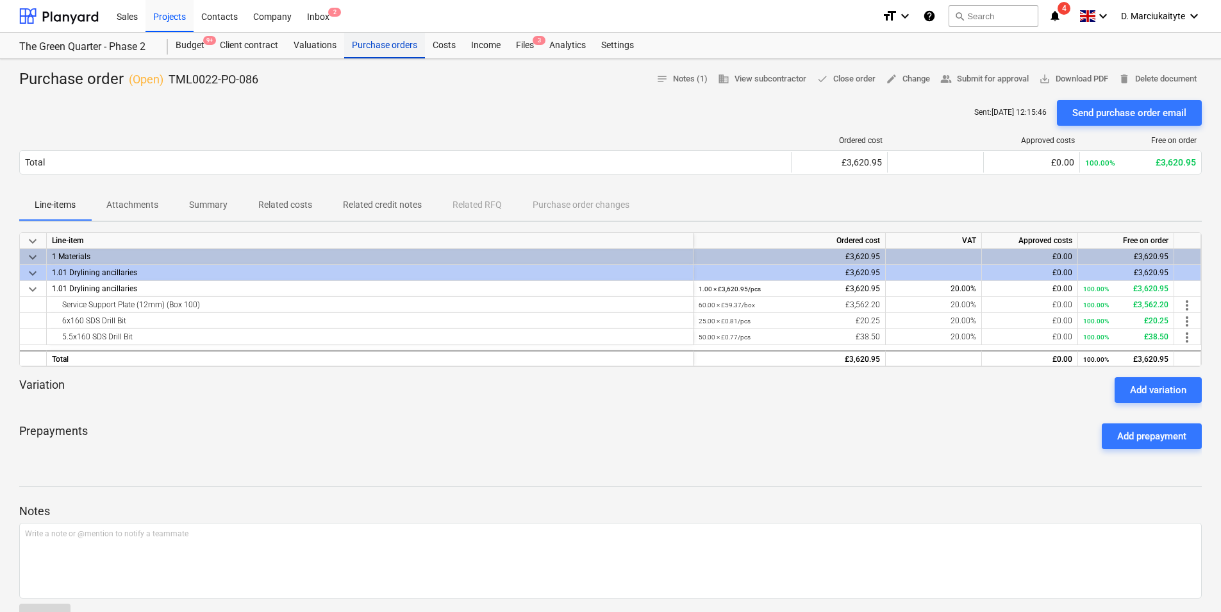
click at [375, 46] on div "Purchase orders" at bounding box center [384, 46] width 81 height 26
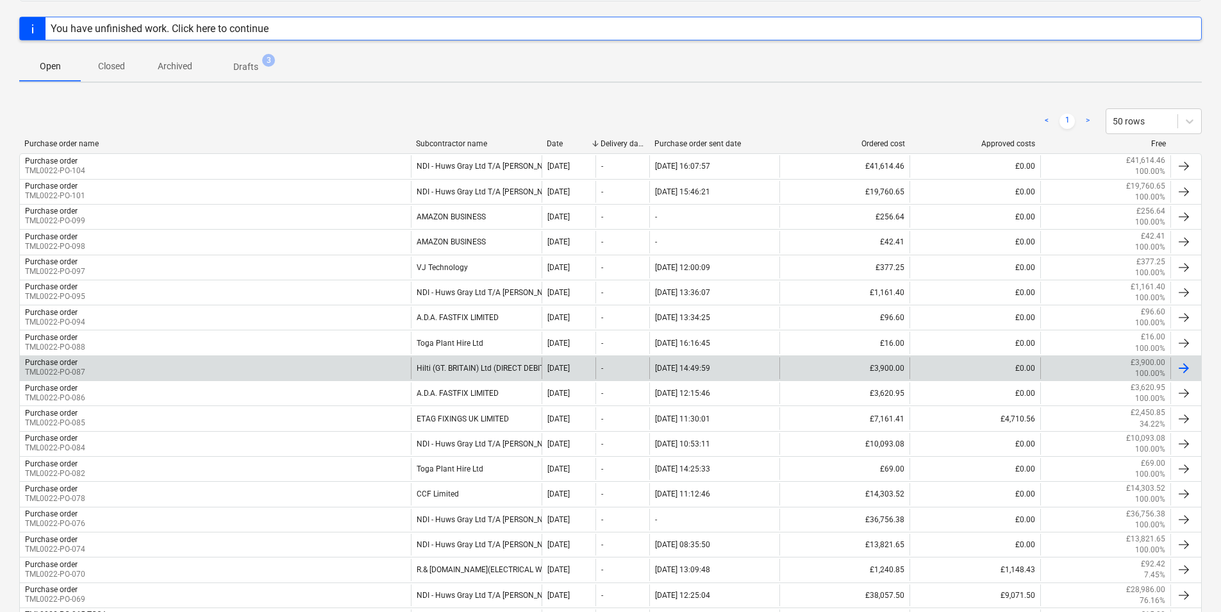
scroll to position [192, 0]
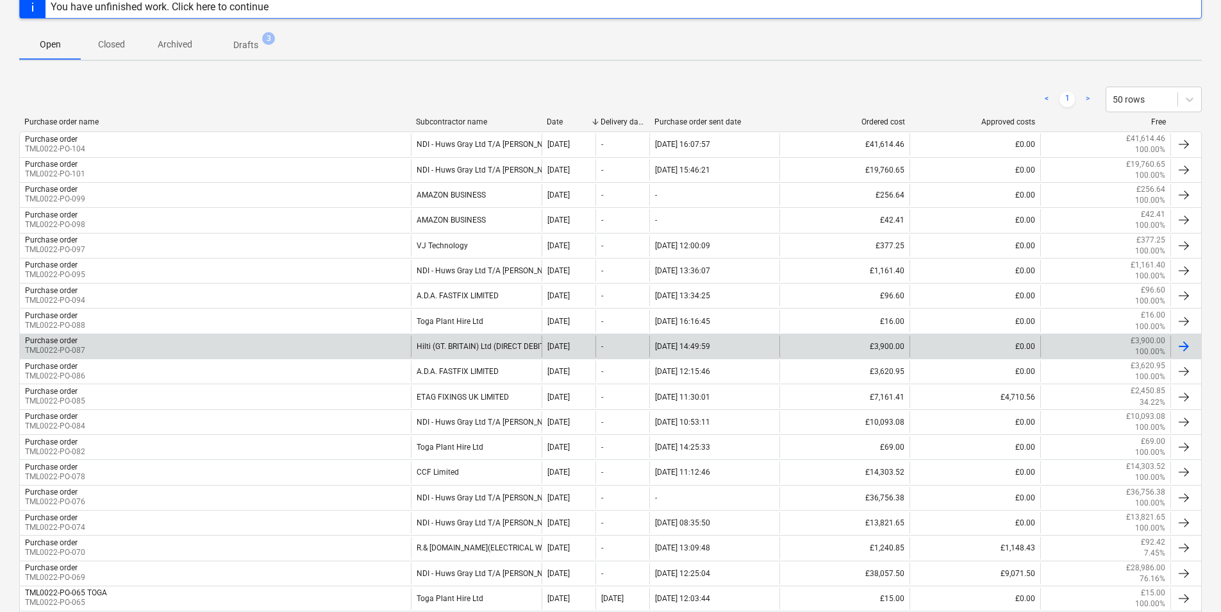
click at [383, 346] on div "Purchase order TML0022-PO-087" at bounding box center [215, 346] width 391 height 22
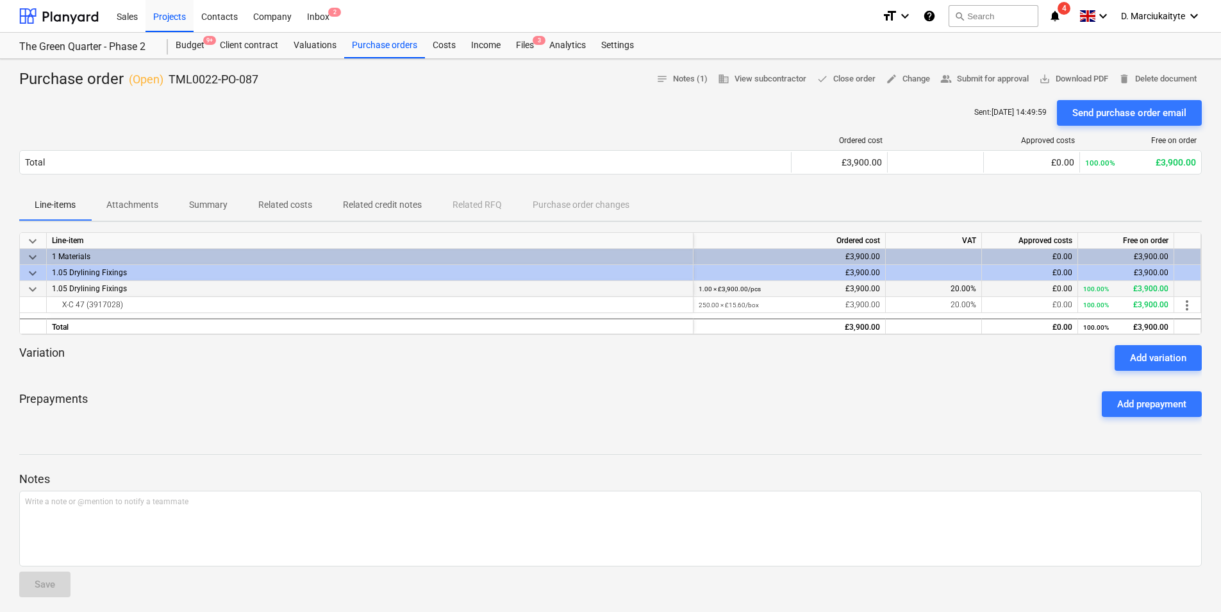
click at [146, 293] on div "1.05 Drylining Fixings" at bounding box center [370, 289] width 647 height 16
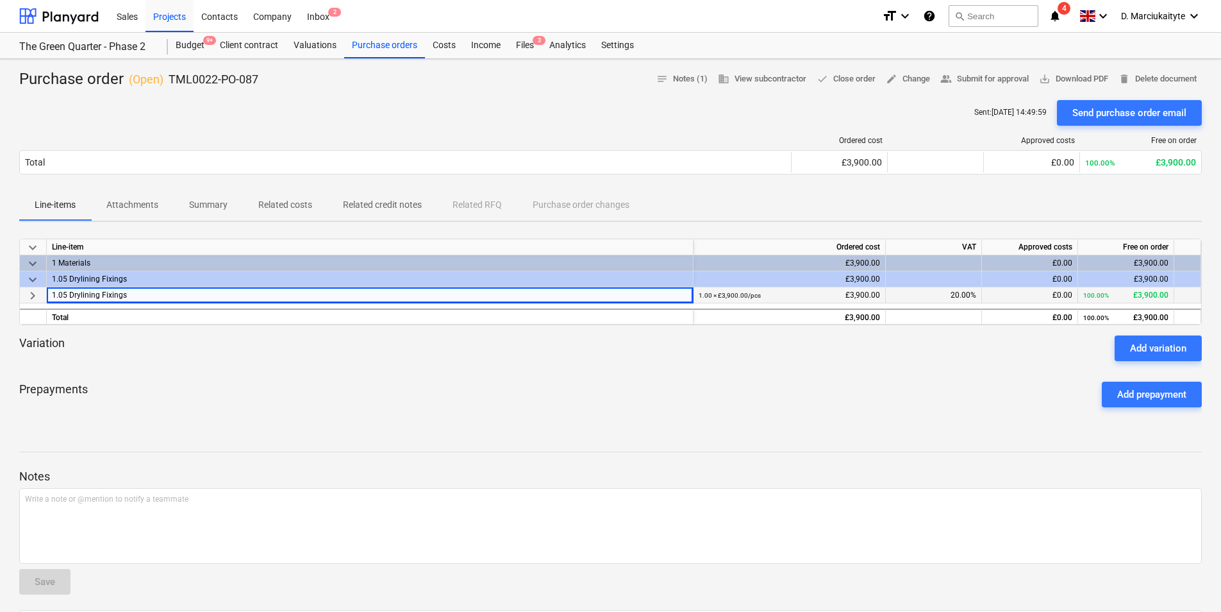
click at [176, 298] on div "1.05 Drylining Fixings" at bounding box center [370, 295] width 647 height 16
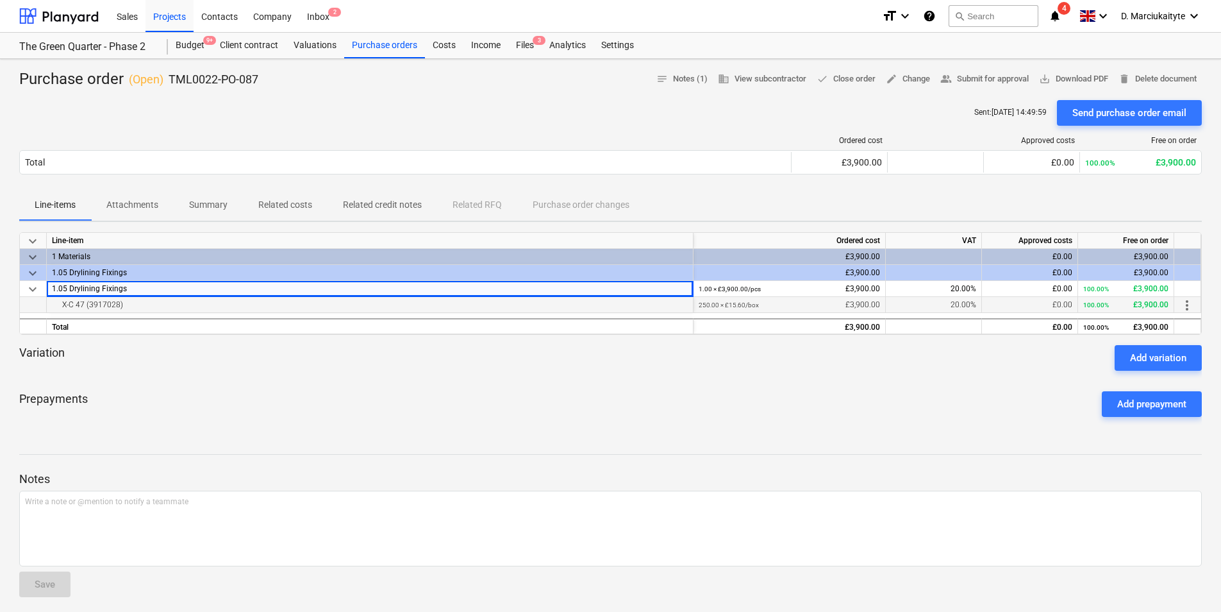
click at [135, 305] on div "X-C 47 (3917028)" at bounding box center [370, 304] width 636 height 15
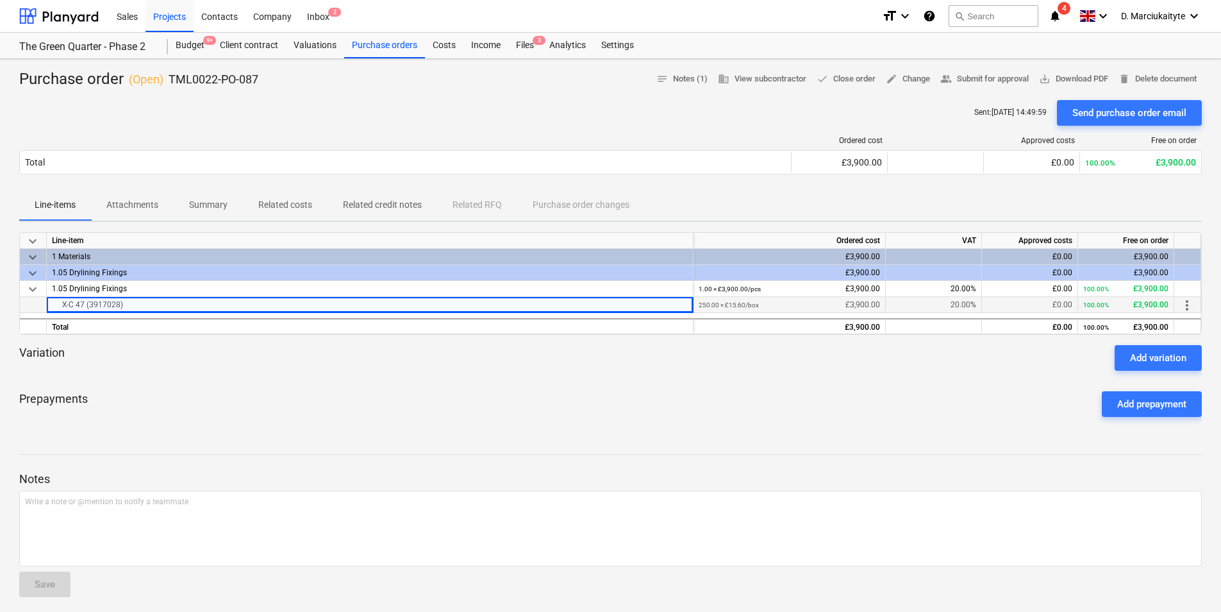
drag, startPoint x: 130, startPoint y: 306, endPoint x: 51, endPoint y: 306, distance: 78.9
click at [51, 306] on div "X-C 47 (3917028)" at bounding box center [370, 305] width 647 height 16
click at [381, 45] on div "Purchase orders" at bounding box center [384, 46] width 81 height 26
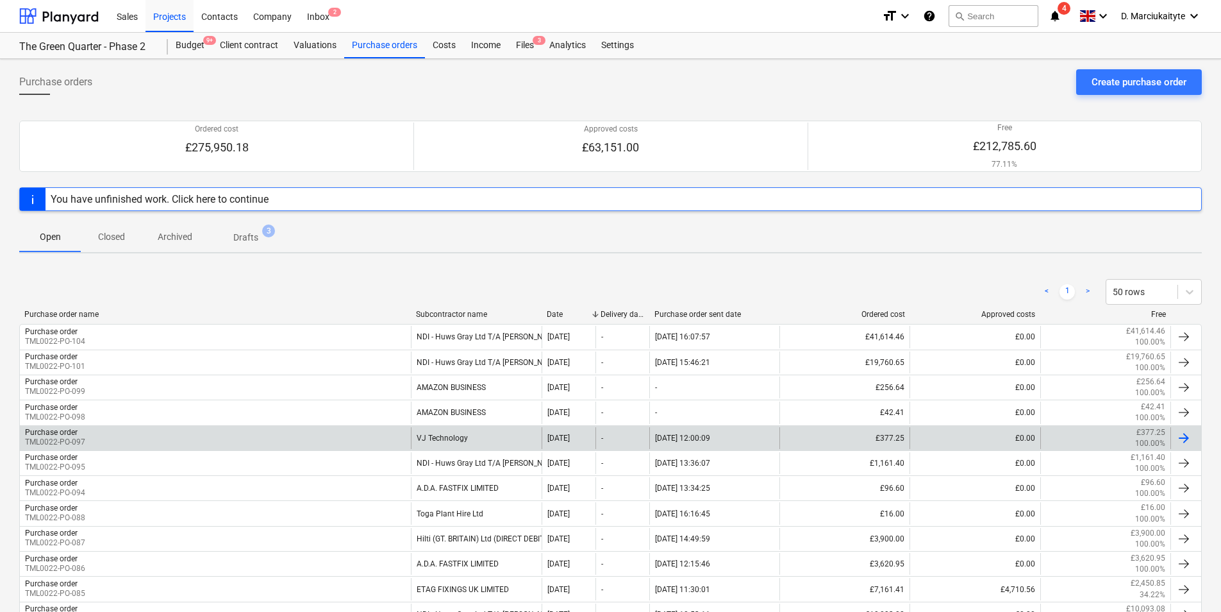
scroll to position [128, 0]
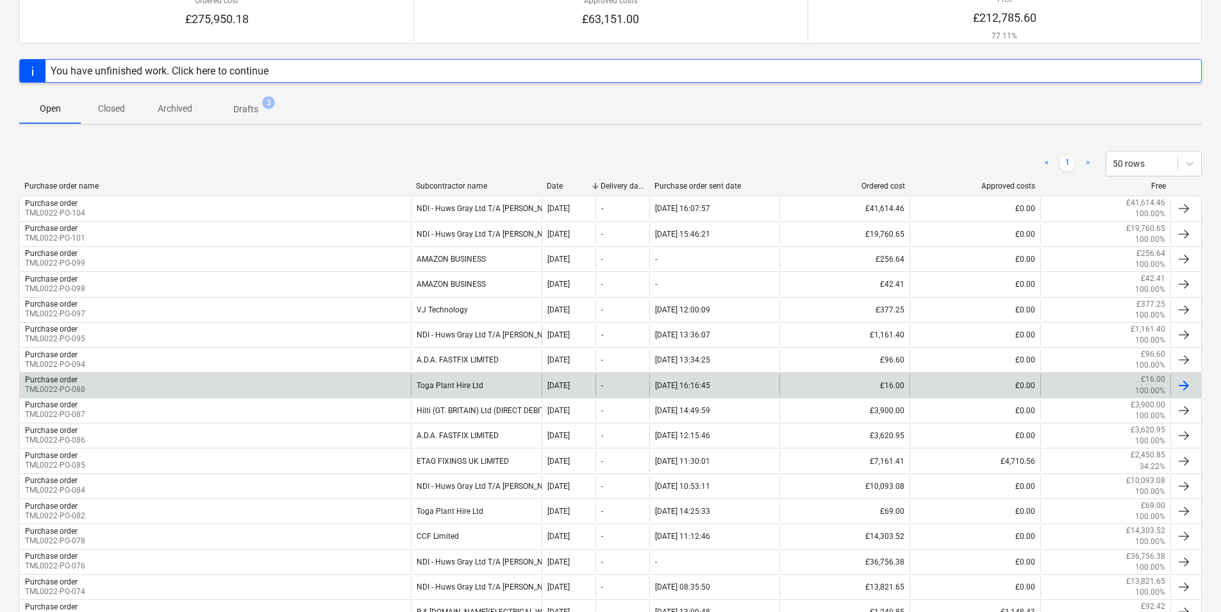
click at [369, 385] on div "Purchase order TML0022-PO-088" at bounding box center [215, 385] width 391 height 22
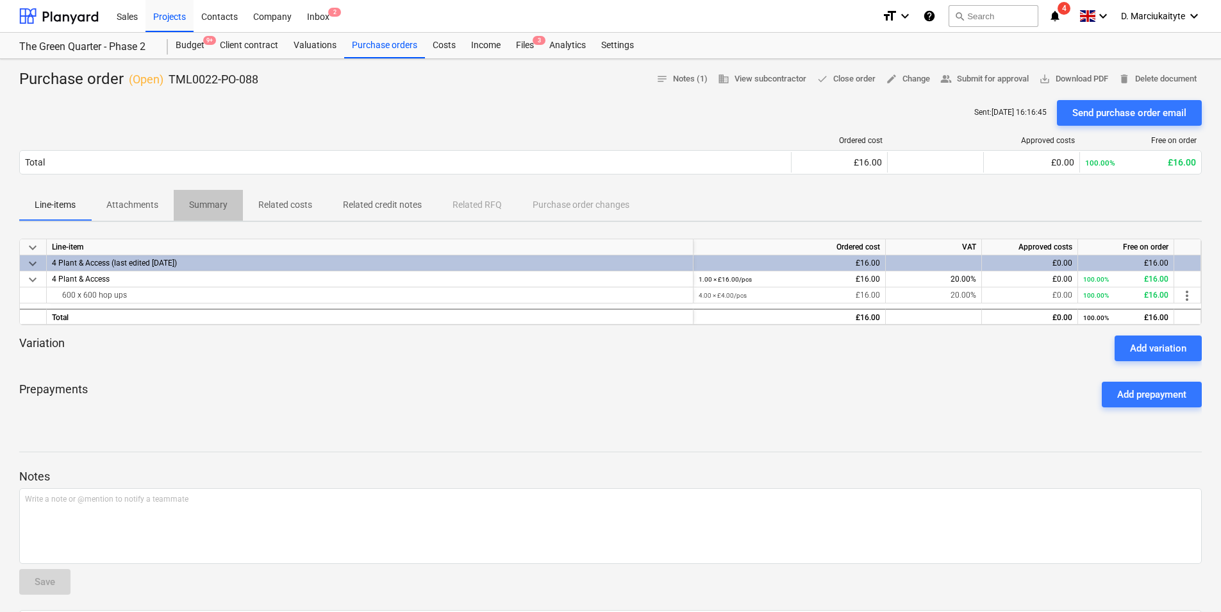
click at [216, 211] on span "Summary" at bounding box center [208, 204] width 69 height 21
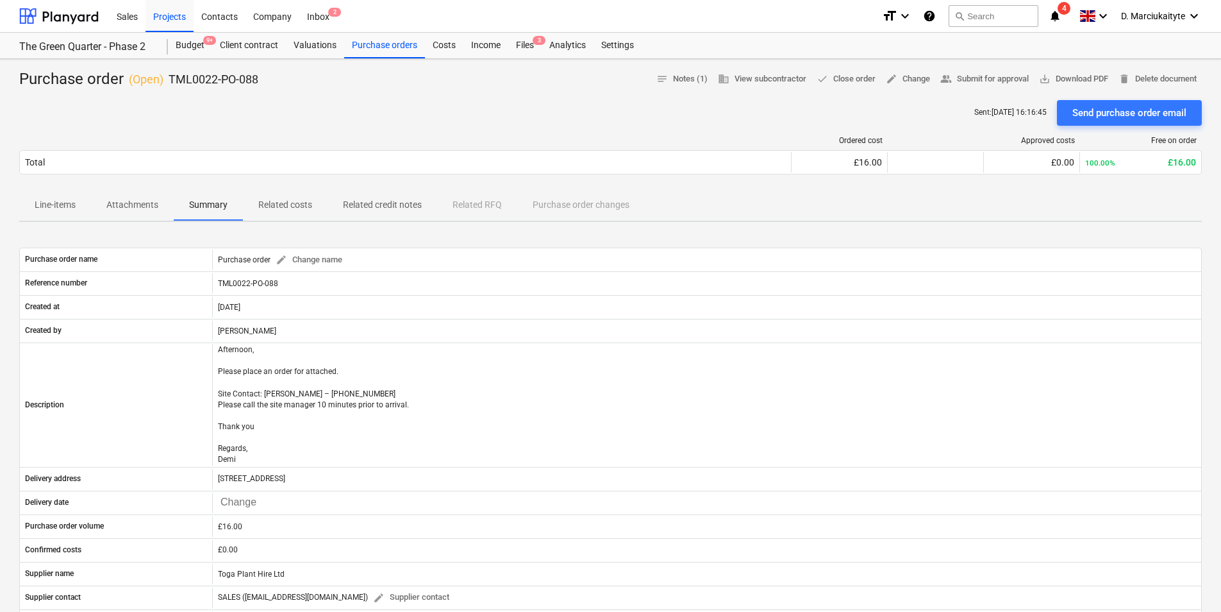
drag, startPoint x: 145, startPoint y: 212, endPoint x: 156, endPoint y: 219, distance: 13.5
click at [145, 212] on p "Attachments" at bounding box center [132, 204] width 52 height 13
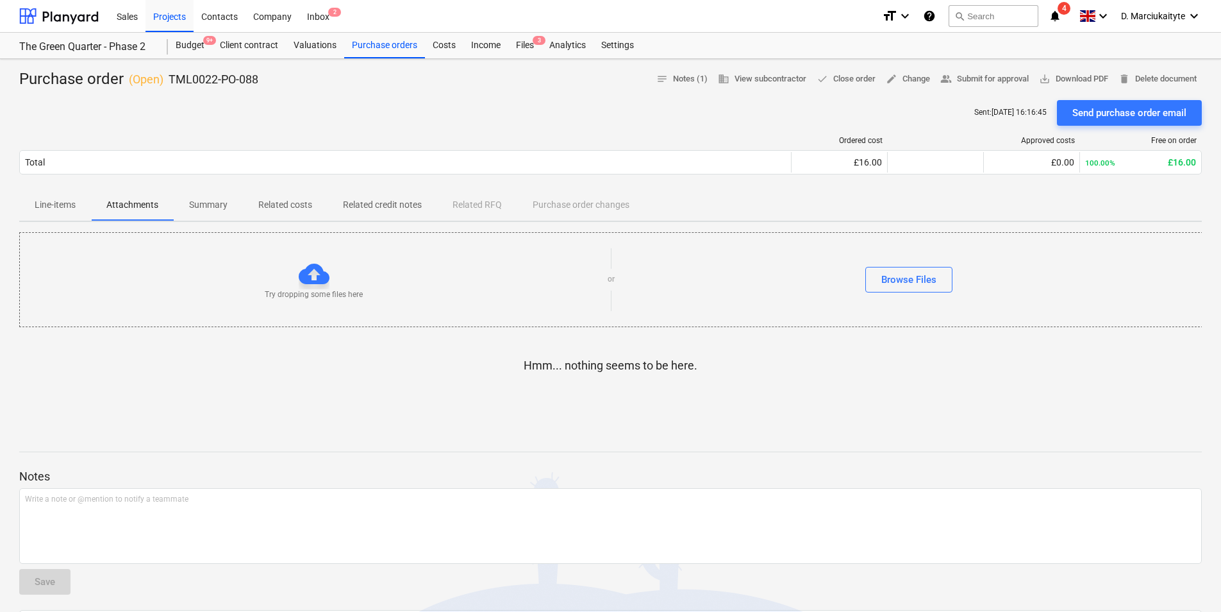
click at [45, 206] on p "Line-items" at bounding box center [55, 204] width 41 height 13
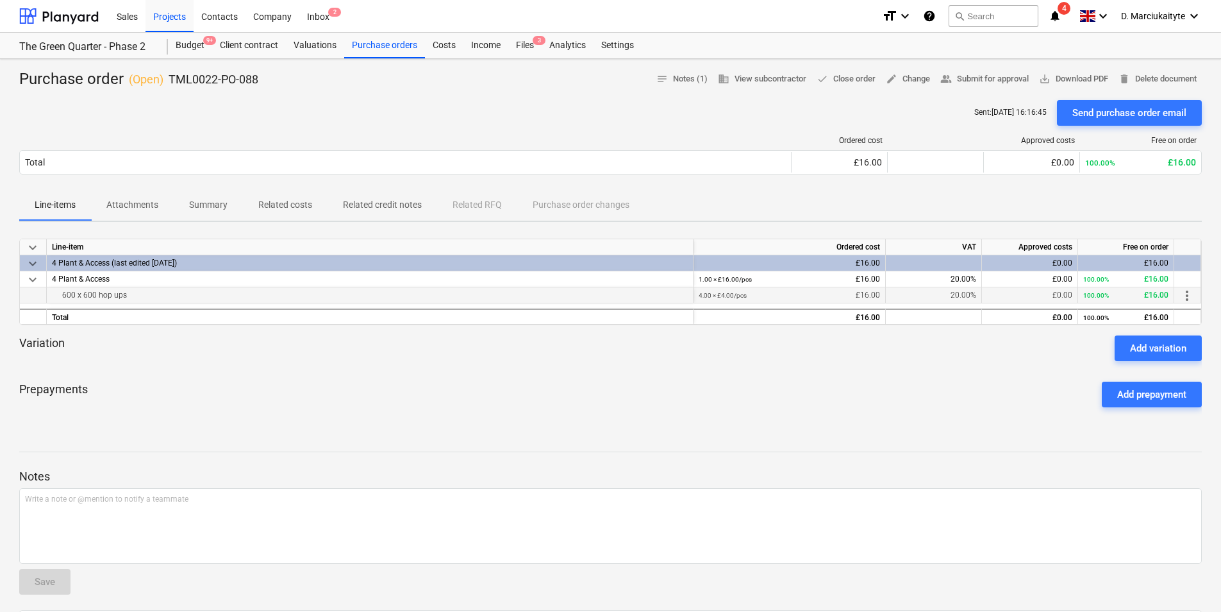
drag, startPoint x: 166, startPoint y: 295, endPoint x: 21, endPoint y: 290, distance: 145.0
click at [0, 0] on div "600 x 600 hop ups 4.00 × £4.00 / pcs £16.00 20.00% £0.00 100.00% £16.00 more_ve…" at bounding box center [0, 0] width 0 height 0
click at [353, 42] on div "Purchase orders" at bounding box center [384, 46] width 81 height 26
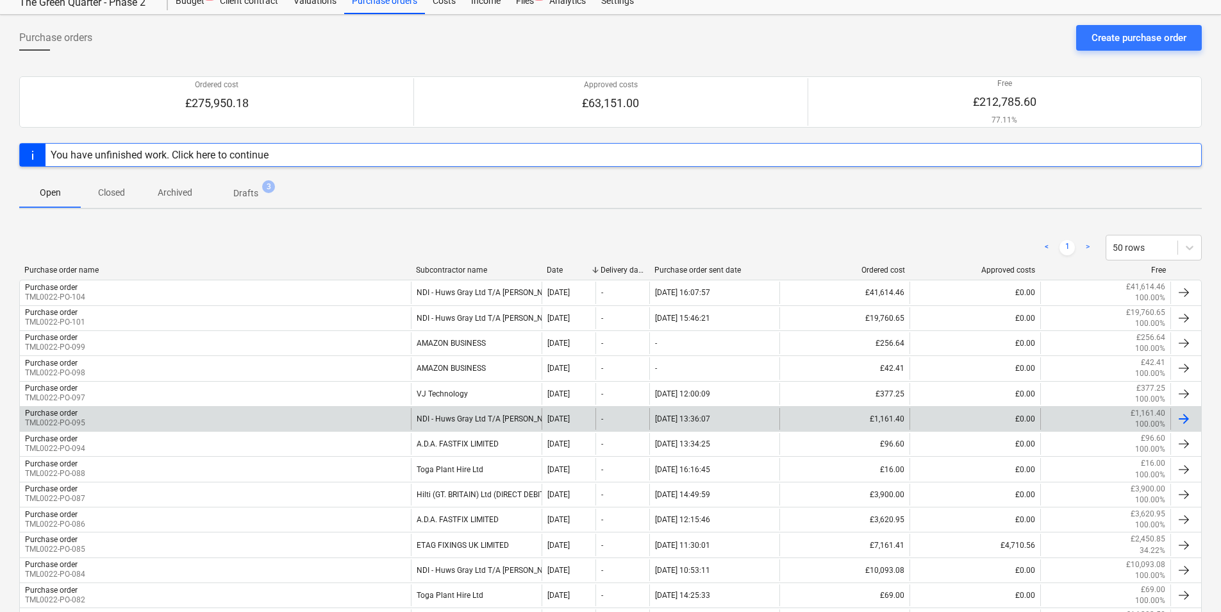
scroll to position [64, 0]
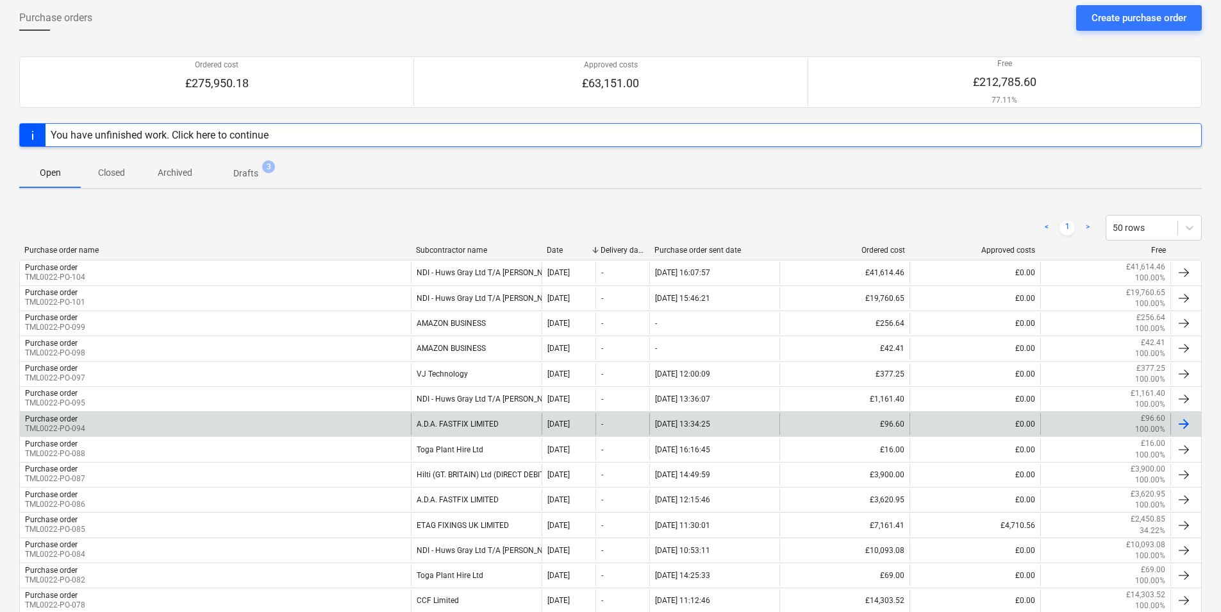
click at [156, 421] on div "Purchase order TML0022-PO-094" at bounding box center [215, 424] width 391 height 22
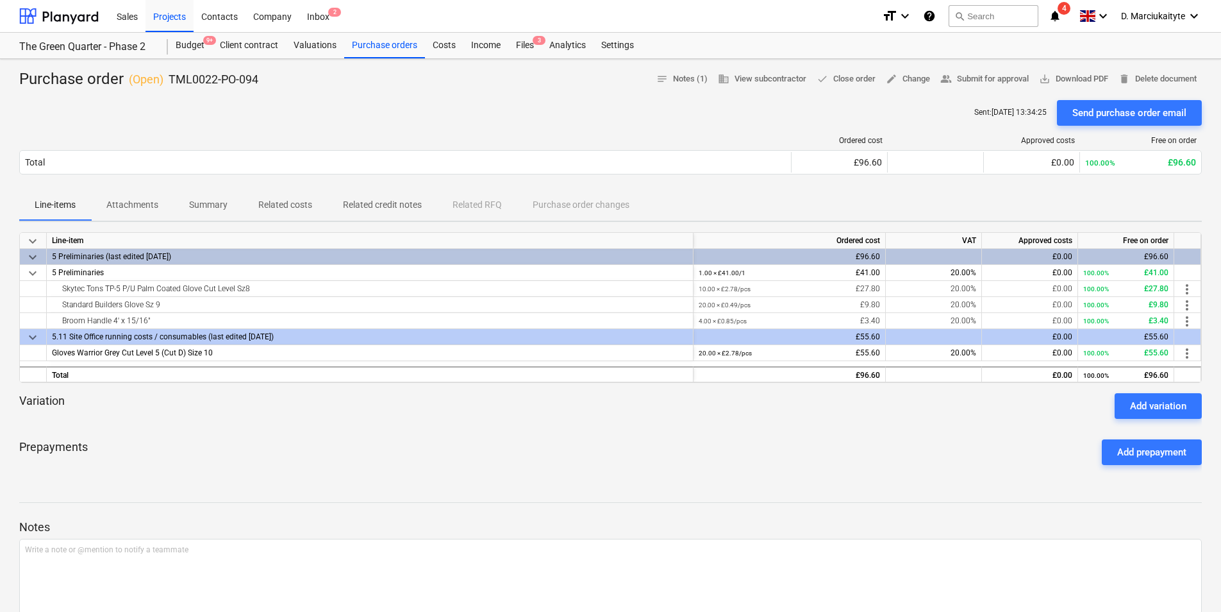
click at [212, 205] on p "Summary" at bounding box center [208, 204] width 38 height 13
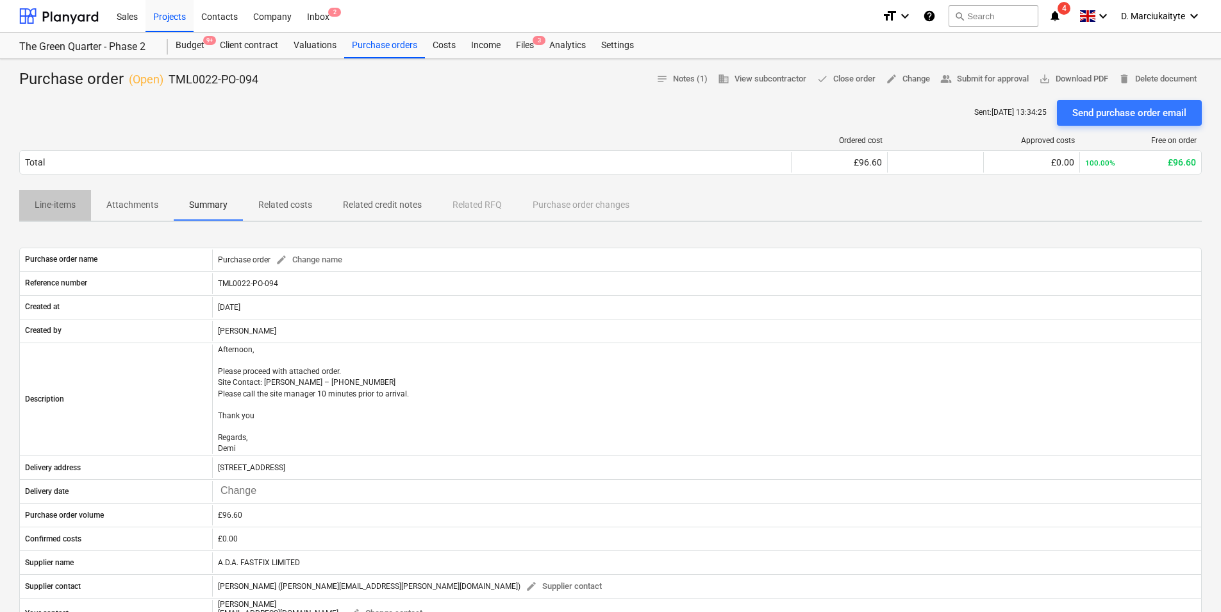
drag, startPoint x: 76, startPoint y: 206, endPoint x: 204, endPoint y: 206, distance: 127.6
click at [76, 206] on span "Line-items" at bounding box center [55, 204] width 72 height 21
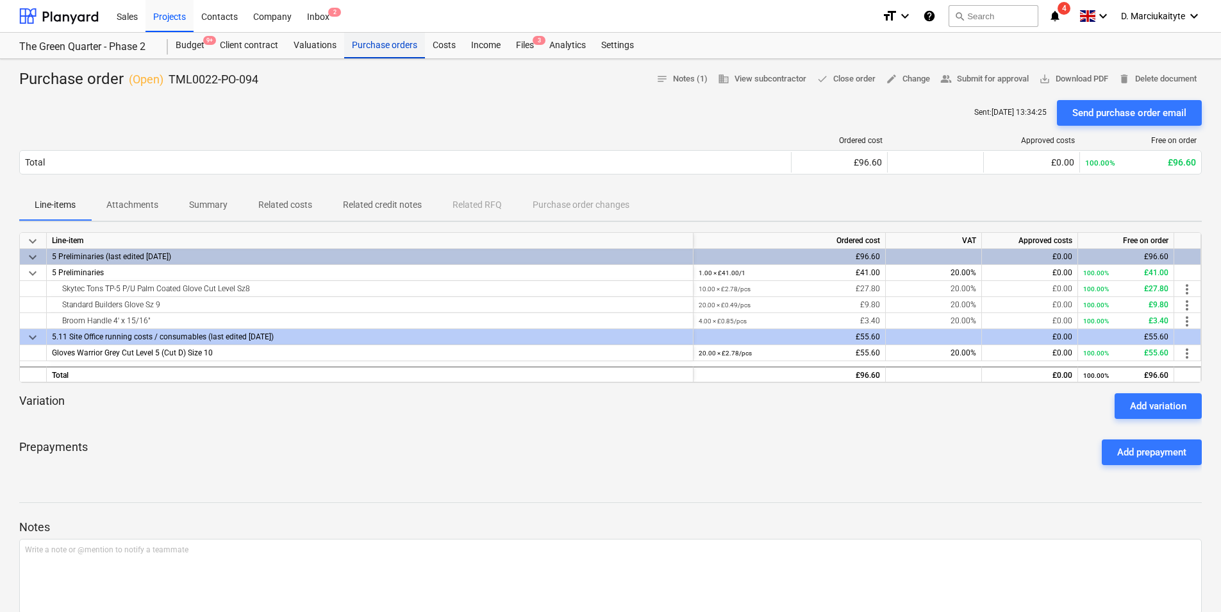
click at [375, 51] on div "Purchase orders" at bounding box center [384, 46] width 81 height 26
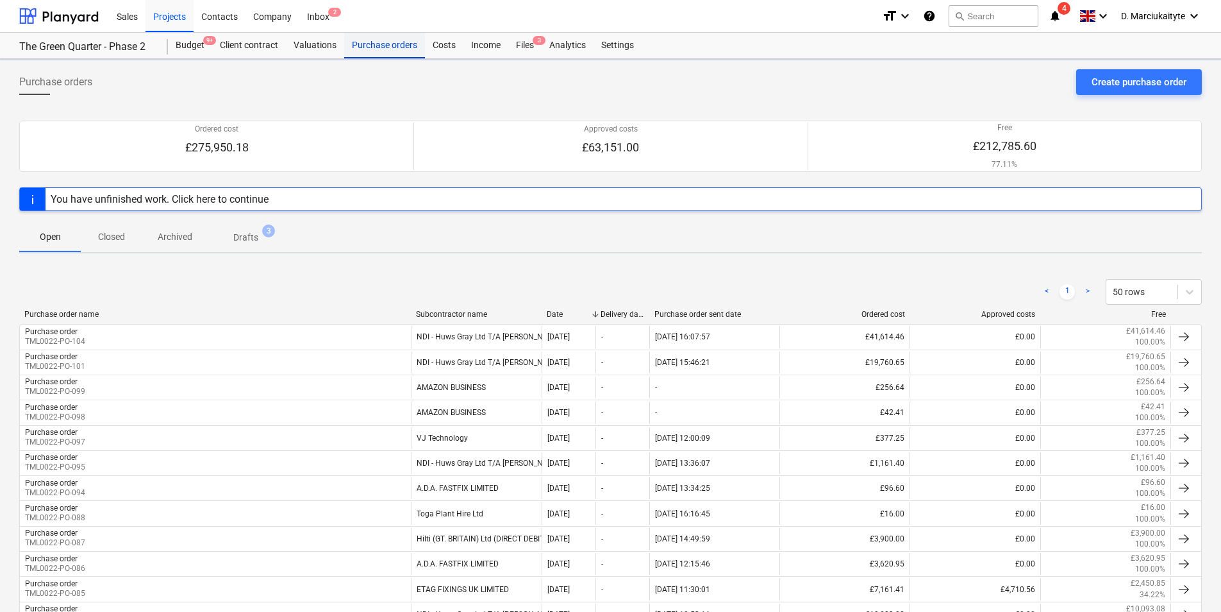
click at [377, 51] on div "Purchase orders" at bounding box center [384, 46] width 81 height 26
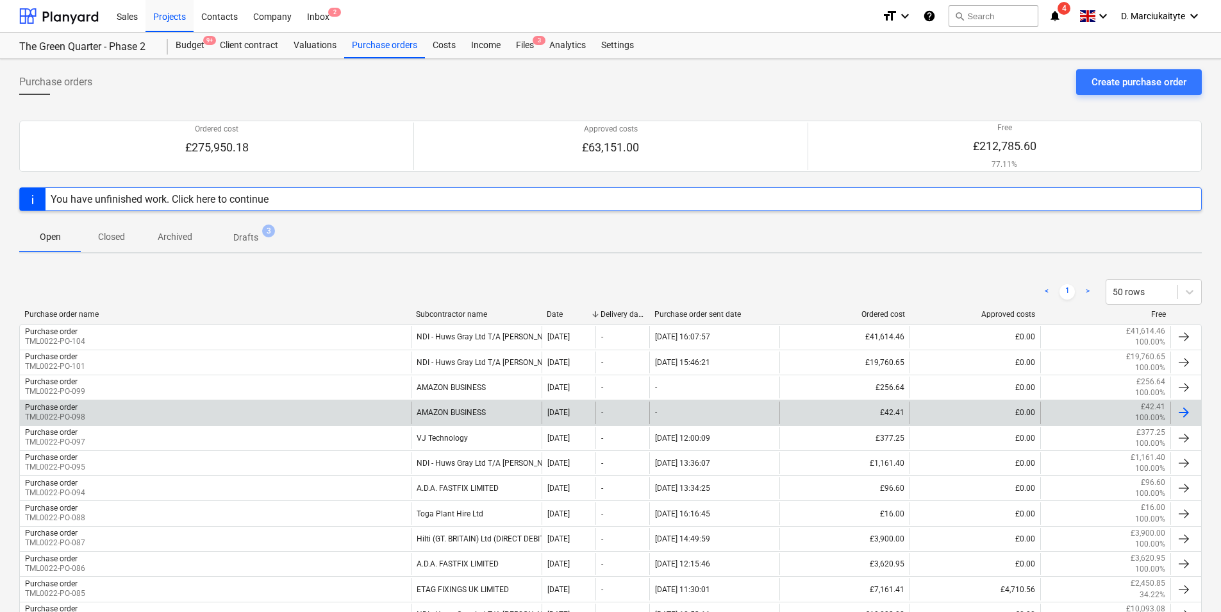
scroll to position [256, 0]
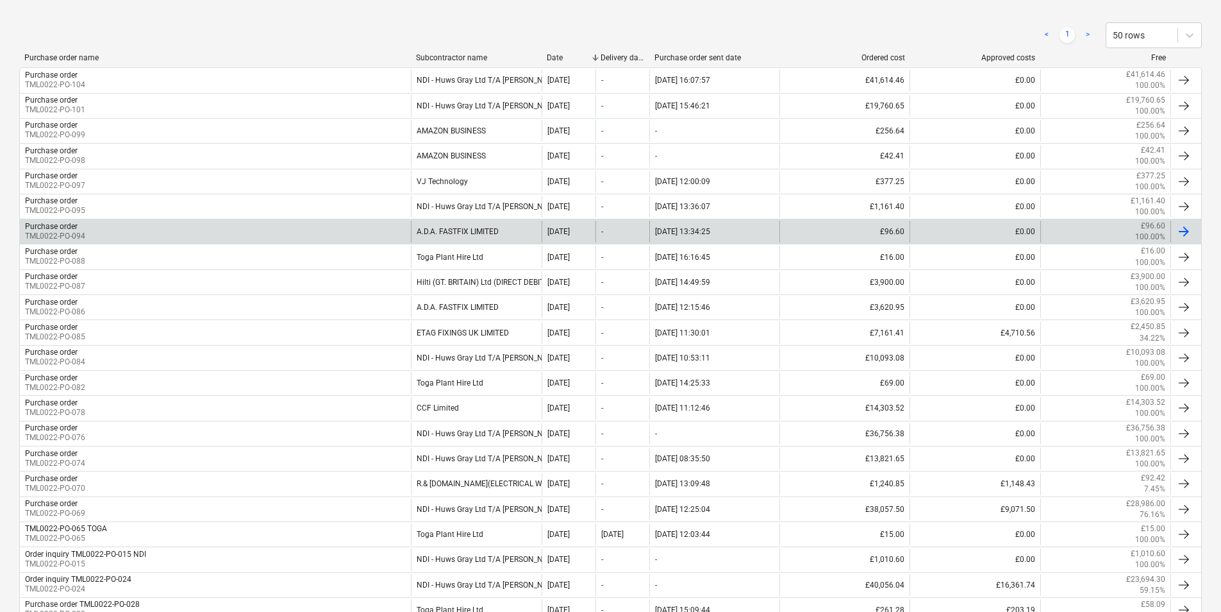
click at [396, 233] on div "Purchase order TML0022-PO-094" at bounding box center [215, 232] width 391 height 22
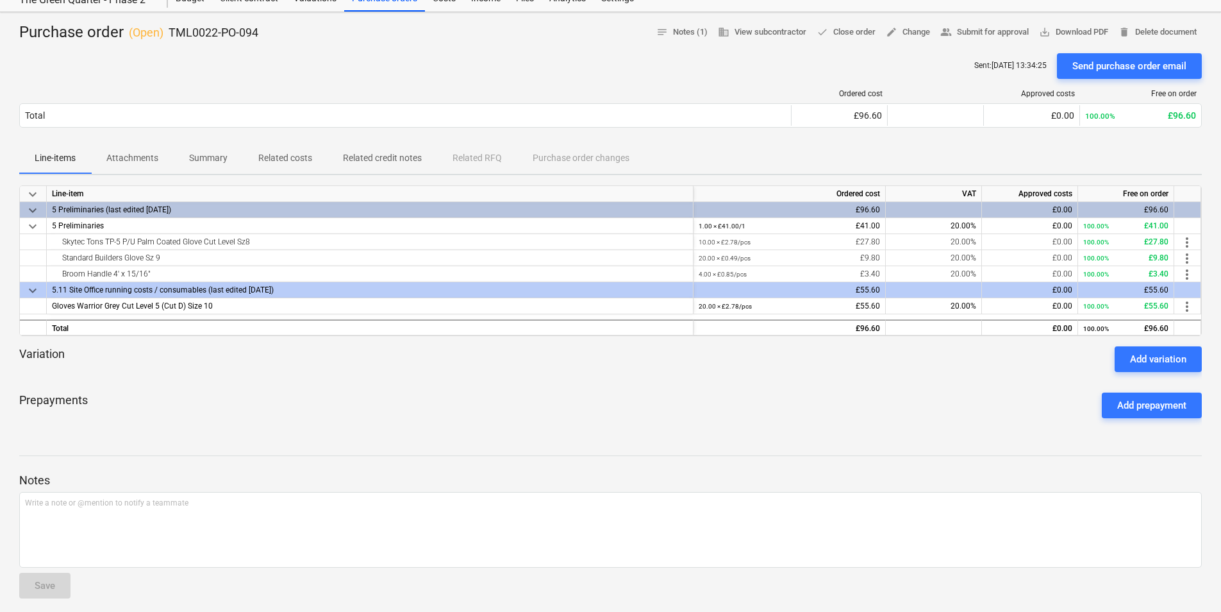
scroll to position [3, 0]
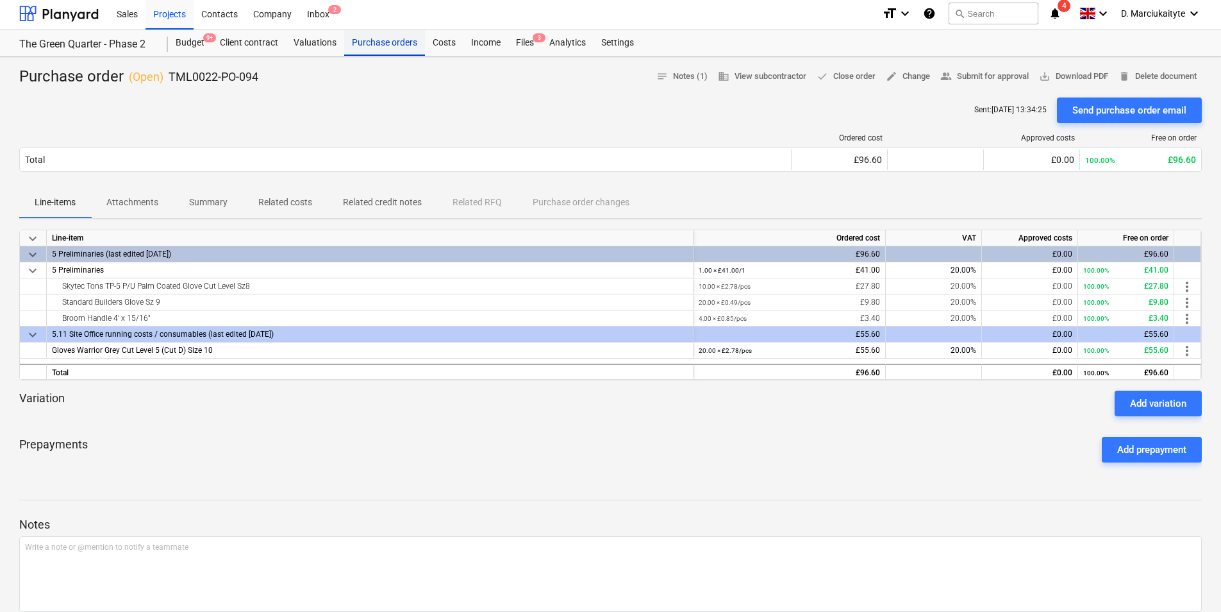
click at [374, 45] on div "Purchase orders" at bounding box center [384, 43] width 81 height 26
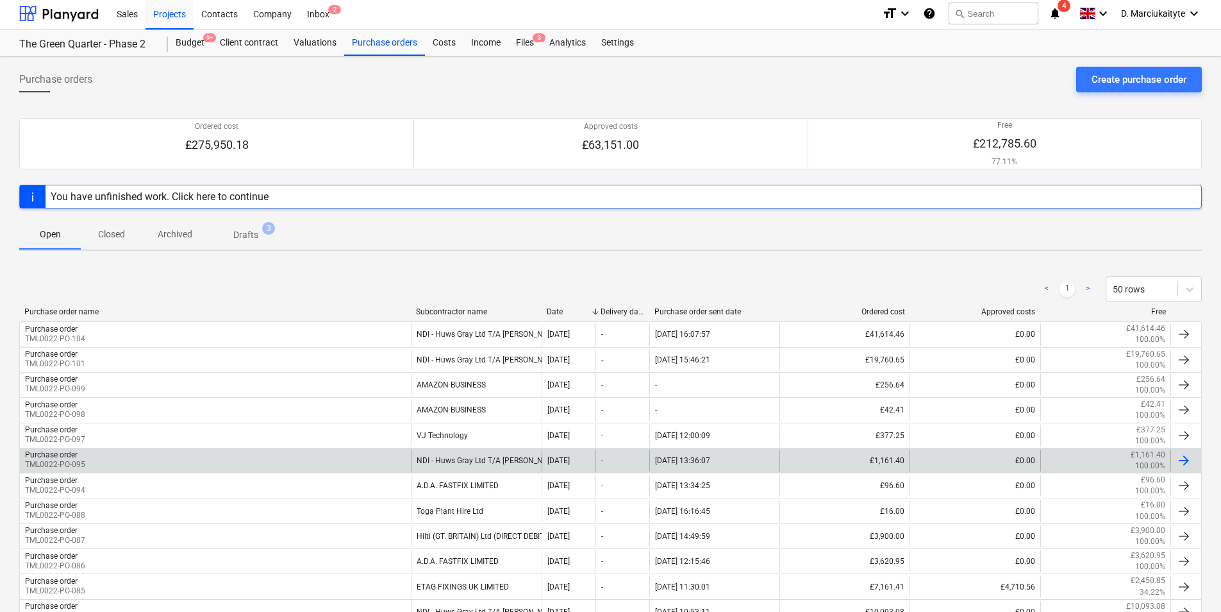
click at [165, 469] on div "Purchase order TML0022-PO-095" at bounding box center [215, 460] width 391 height 22
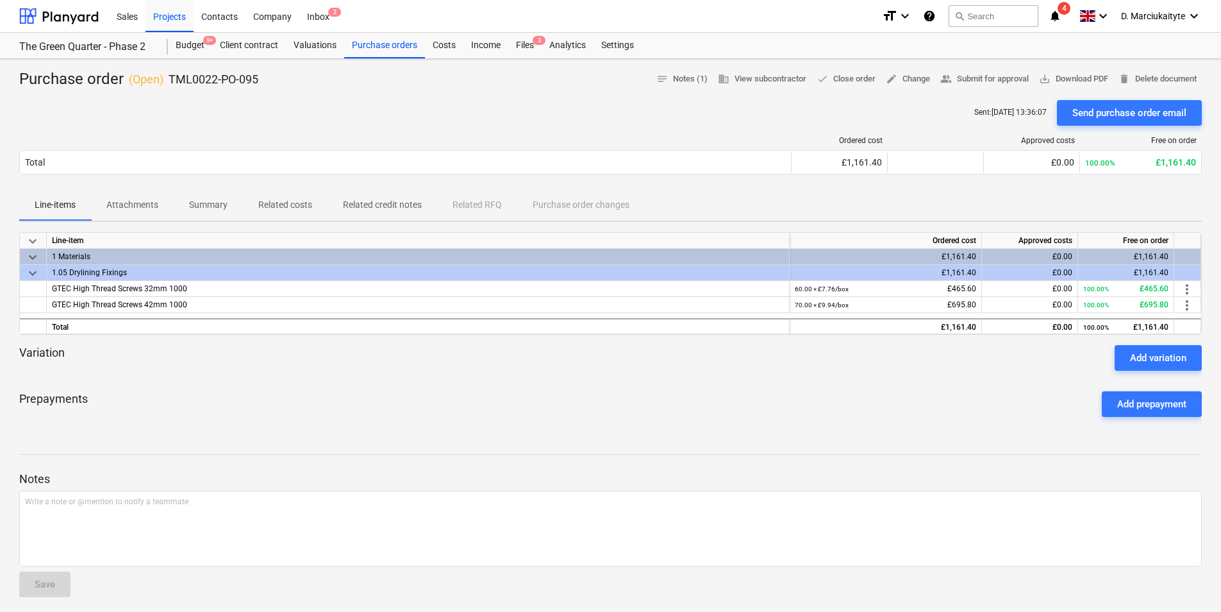
click at [220, 212] on span "Summary" at bounding box center [208, 204] width 69 height 21
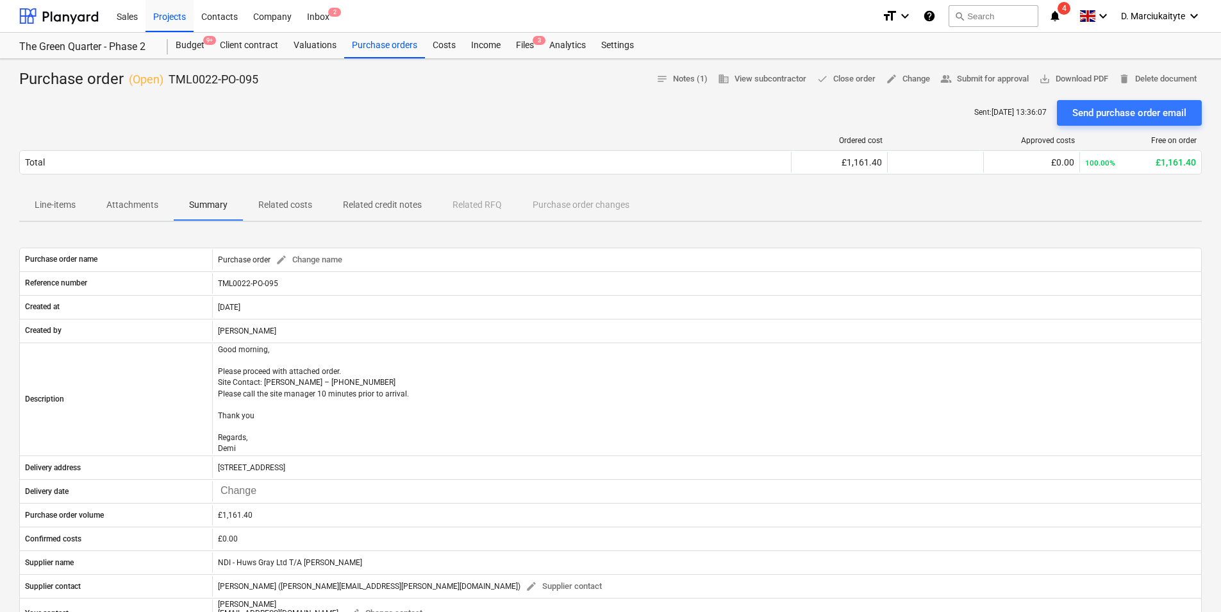
click at [105, 205] on span "Attachments" at bounding box center [132, 204] width 83 height 21
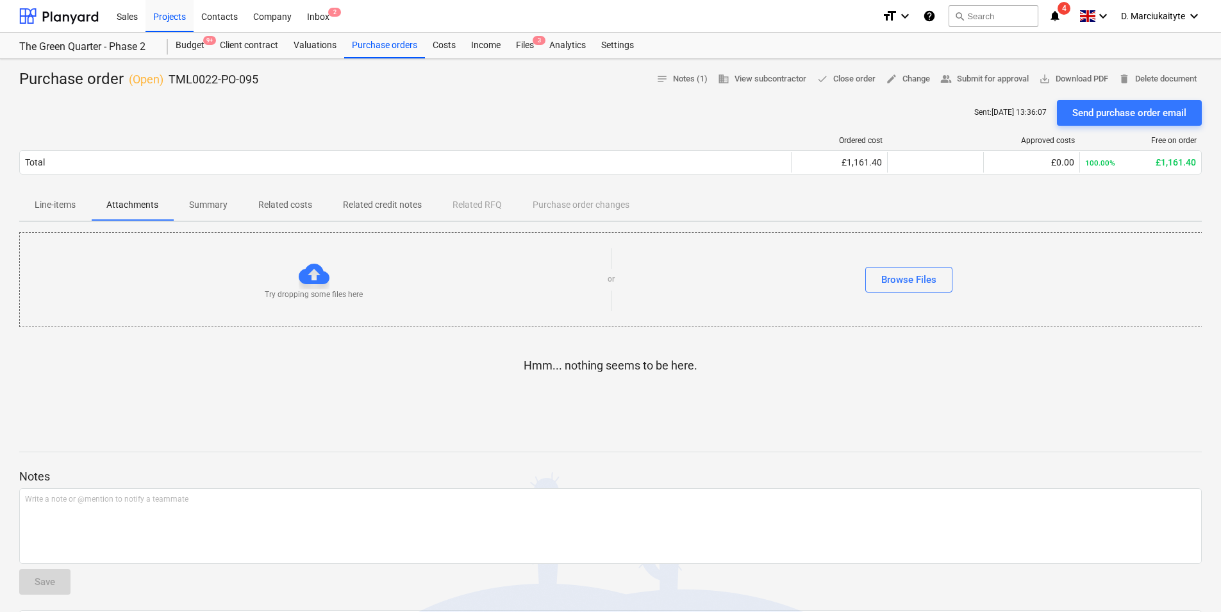
click at [44, 208] on p "Line-items" at bounding box center [55, 204] width 41 height 13
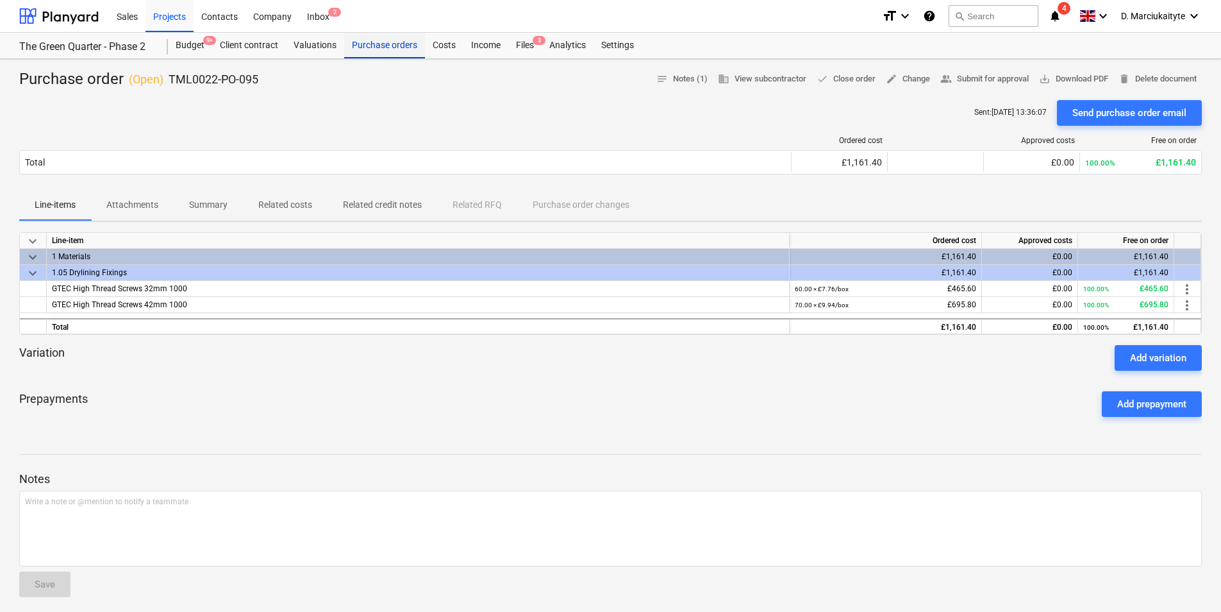
click at [402, 39] on div "Purchase orders" at bounding box center [384, 46] width 81 height 26
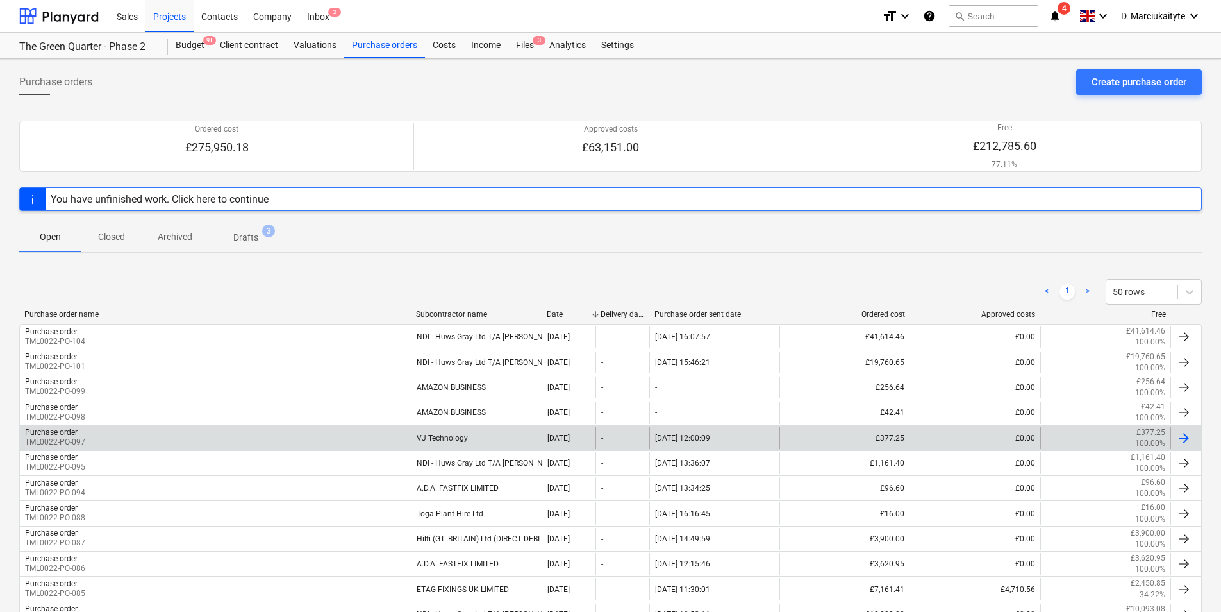
click at [167, 432] on div "Purchase order TML0022-PO-097" at bounding box center [215, 438] width 391 height 22
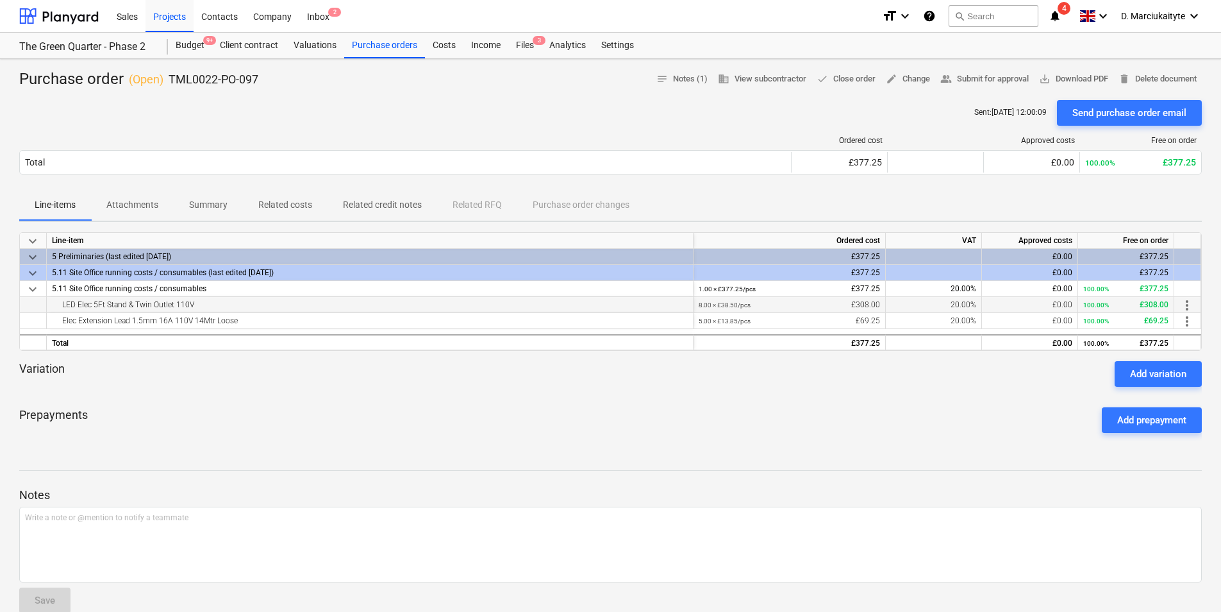
click at [244, 299] on div "LED Elec 5Ft Stand & Twin Outlet 110V" at bounding box center [370, 304] width 636 height 15
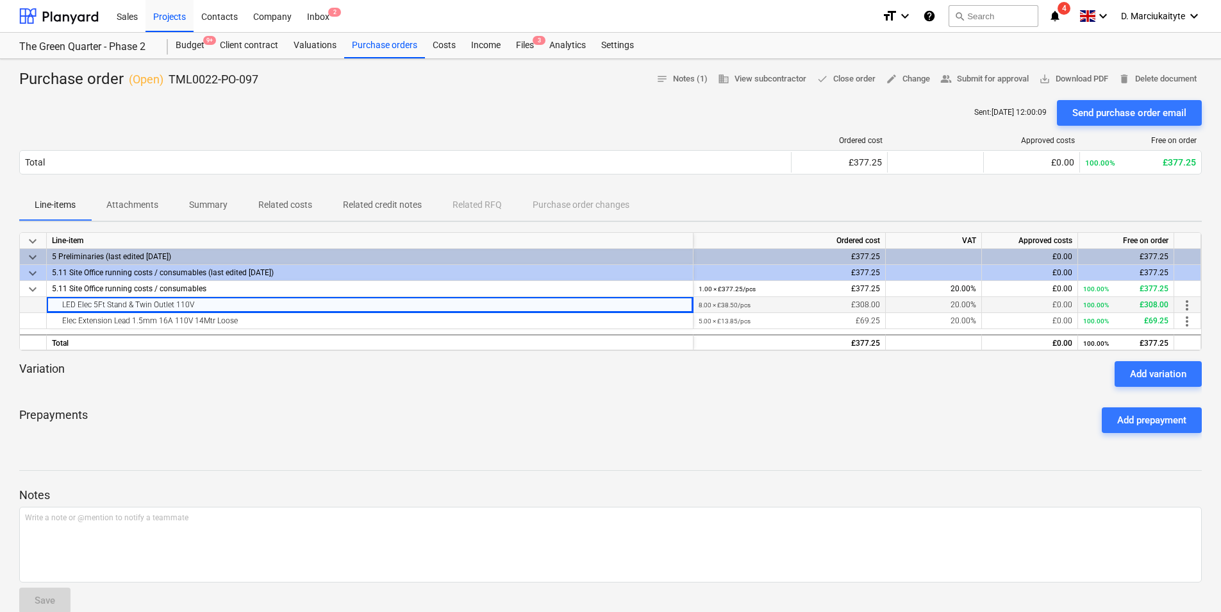
drag, startPoint x: 201, startPoint y: 303, endPoint x: 50, endPoint y: 303, distance: 150.7
click at [50, 303] on div "LED Elec 5Ft Stand & Twin Outlet 110V" at bounding box center [370, 305] width 647 height 16
drag, startPoint x: 270, startPoint y: 337, endPoint x: 268, endPoint y: 330, distance: 7.3
click at [270, 336] on div "Total" at bounding box center [370, 342] width 647 height 16
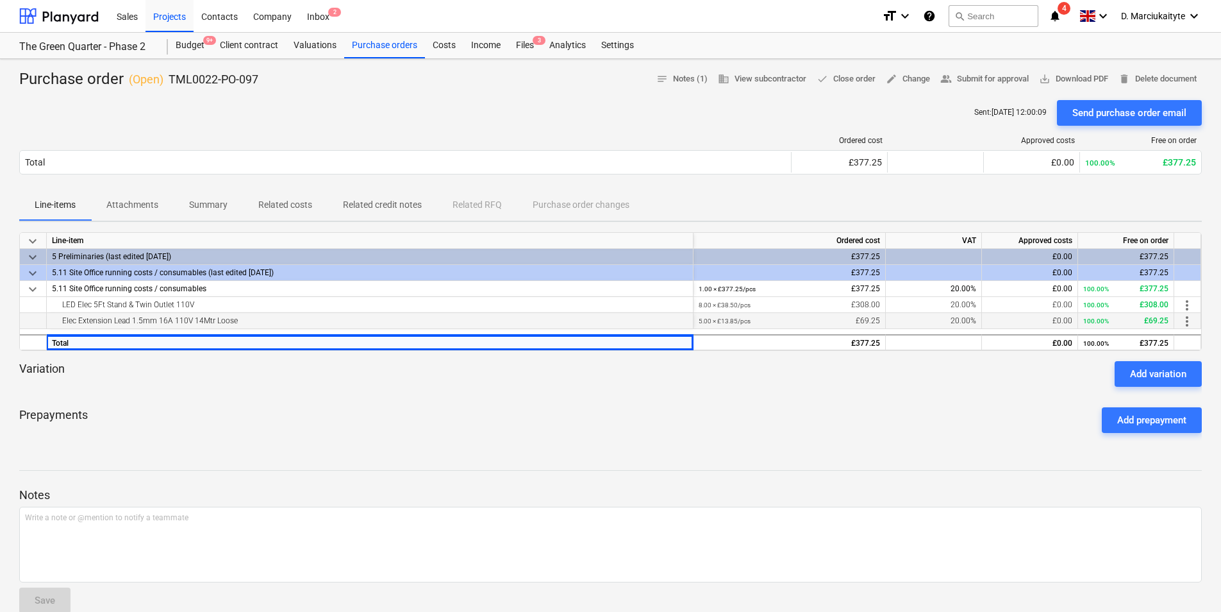
click at [268, 324] on div "Elec Extension Lead 1.5mm 16A 110V 14Mtr Loose" at bounding box center [370, 320] width 636 height 15
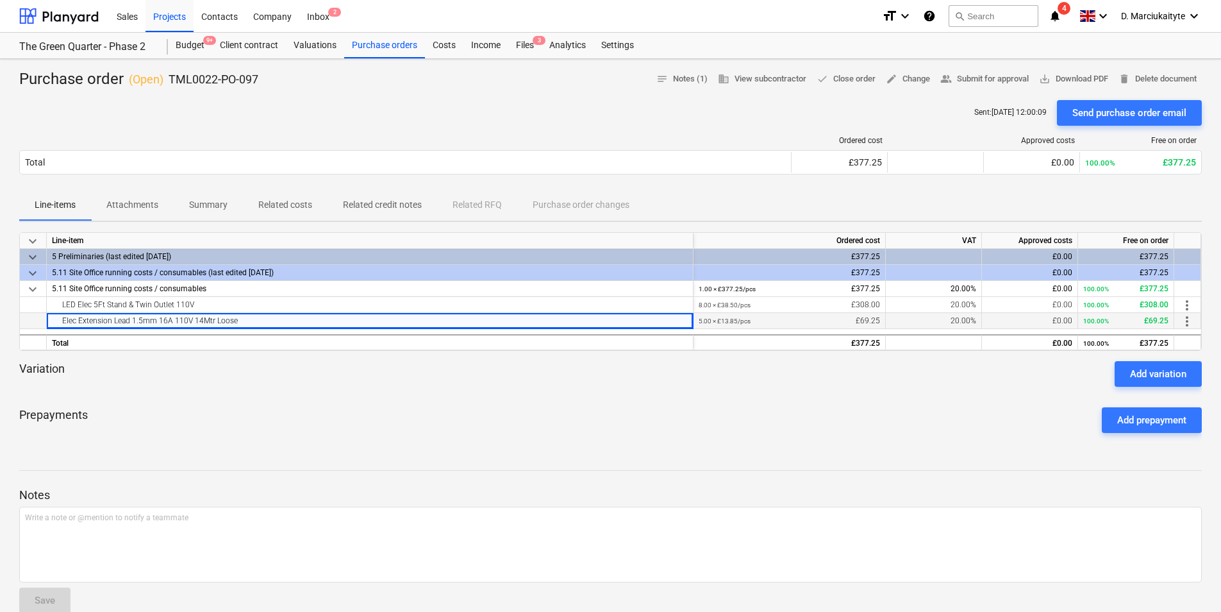
drag, startPoint x: 264, startPoint y: 320, endPoint x: 62, endPoint y: 319, distance: 202.0
click at [62, 319] on div "Elec Extension Lead 1.5mm 16A 110V 14Mtr Loose" at bounding box center [370, 320] width 636 height 15
click at [214, 205] on p "Summary" at bounding box center [208, 204] width 38 height 13
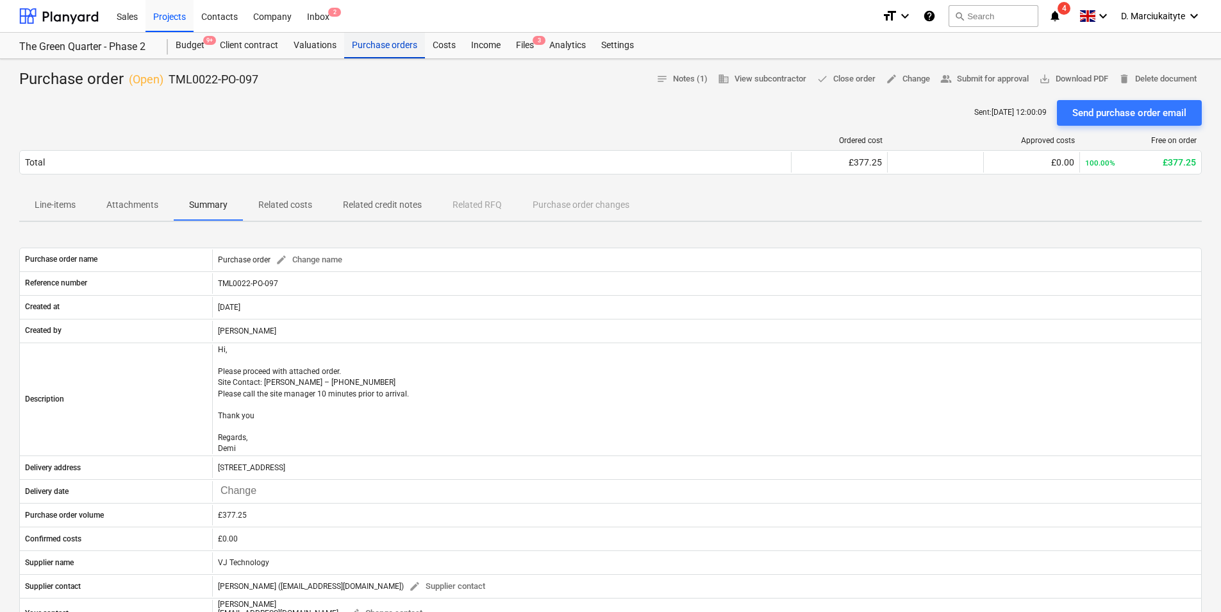
click at [385, 40] on div "Purchase orders" at bounding box center [384, 46] width 81 height 26
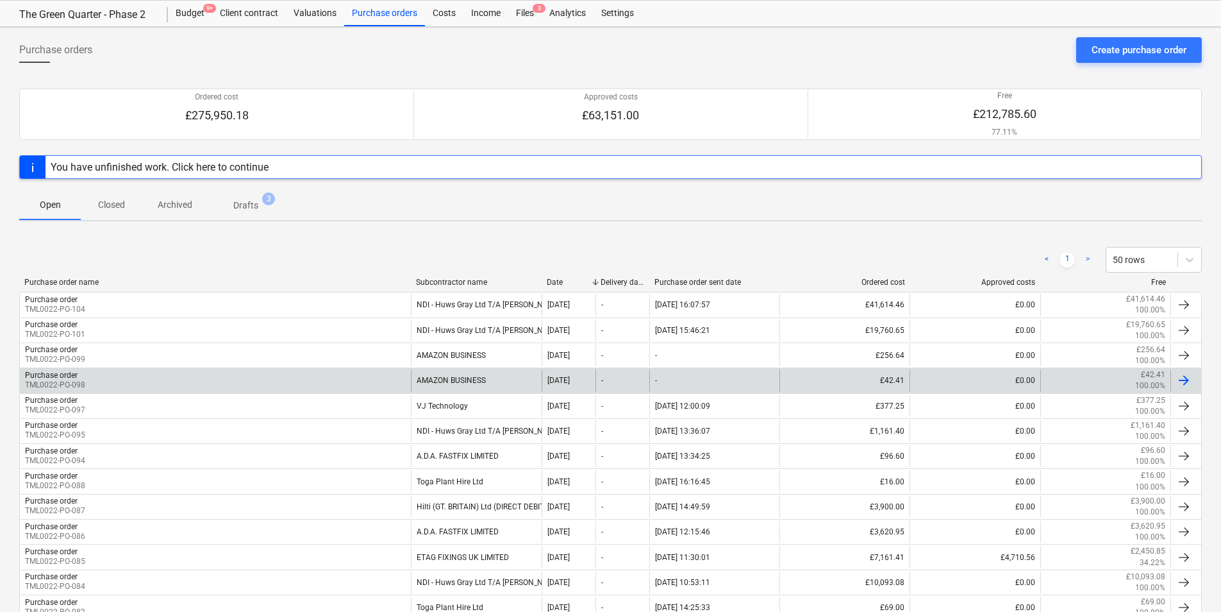
scroll to position [64, 0]
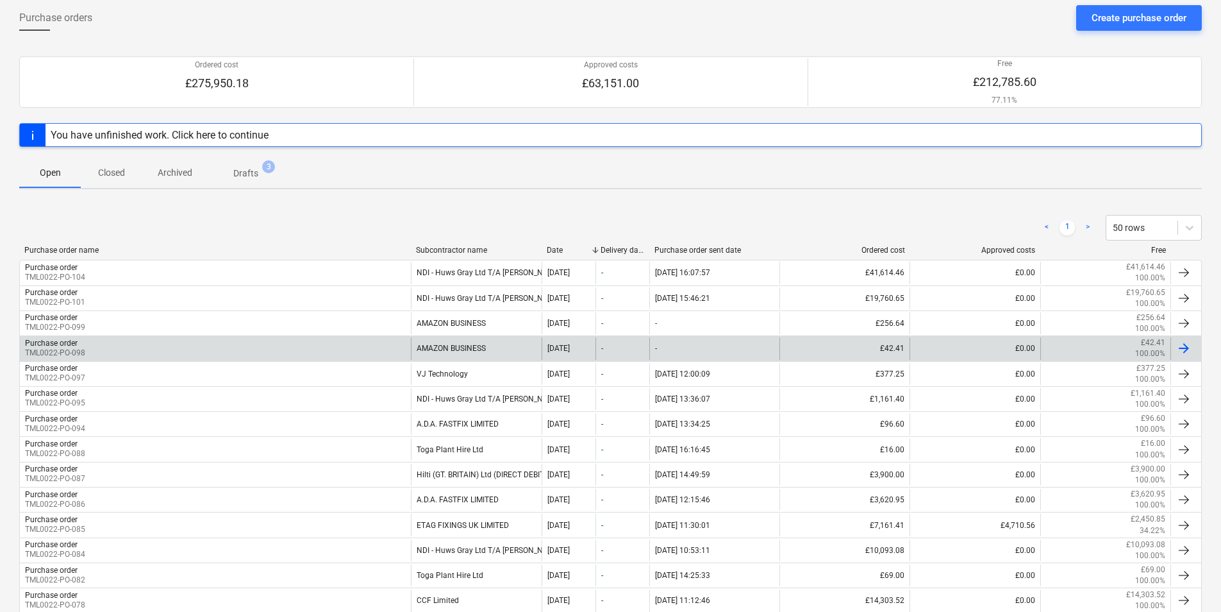
click at [120, 341] on div "Purchase order TML0022-PO-098" at bounding box center [215, 348] width 391 height 22
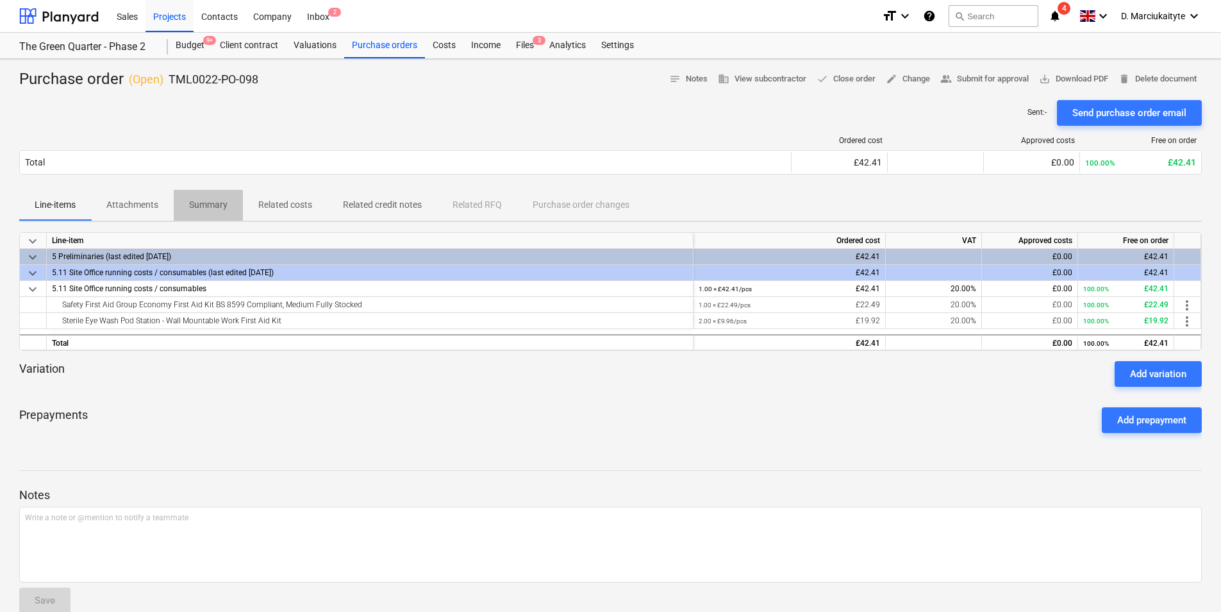
click at [199, 207] on p "Summary" at bounding box center [208, 204] width 38 height 13
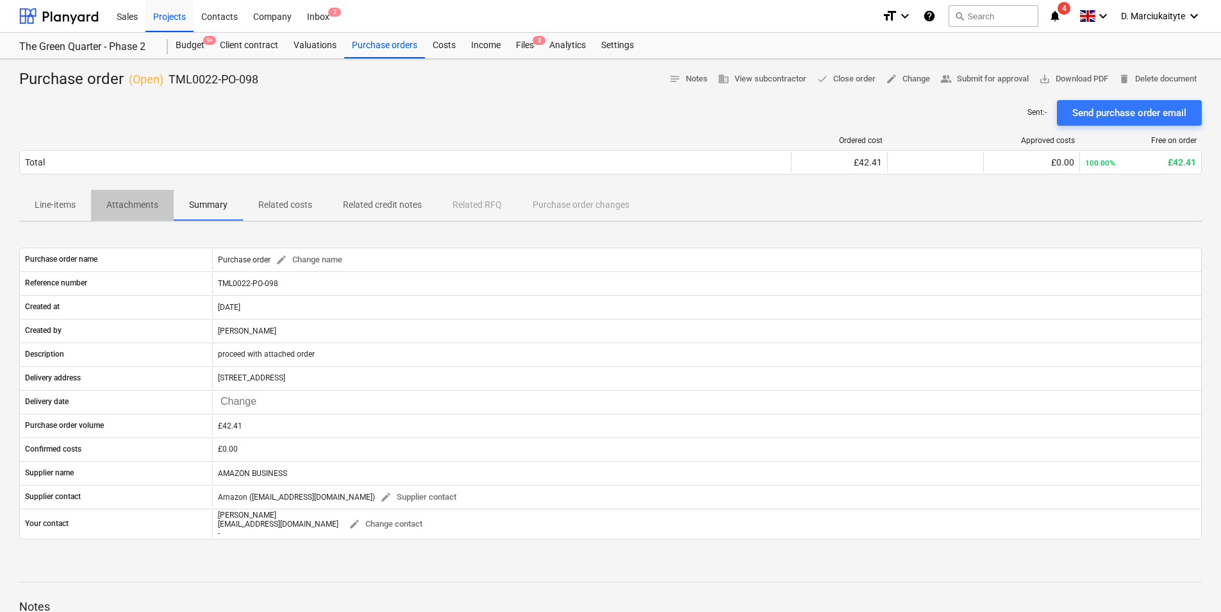
drag, startPoint x: 153, startPoint y: 199, endPoint x: 159, endPoint y: 208, distance: 11.0
click at [153, 200] on p "Attachments" at bounding box center [132, 204] width 52 height 13
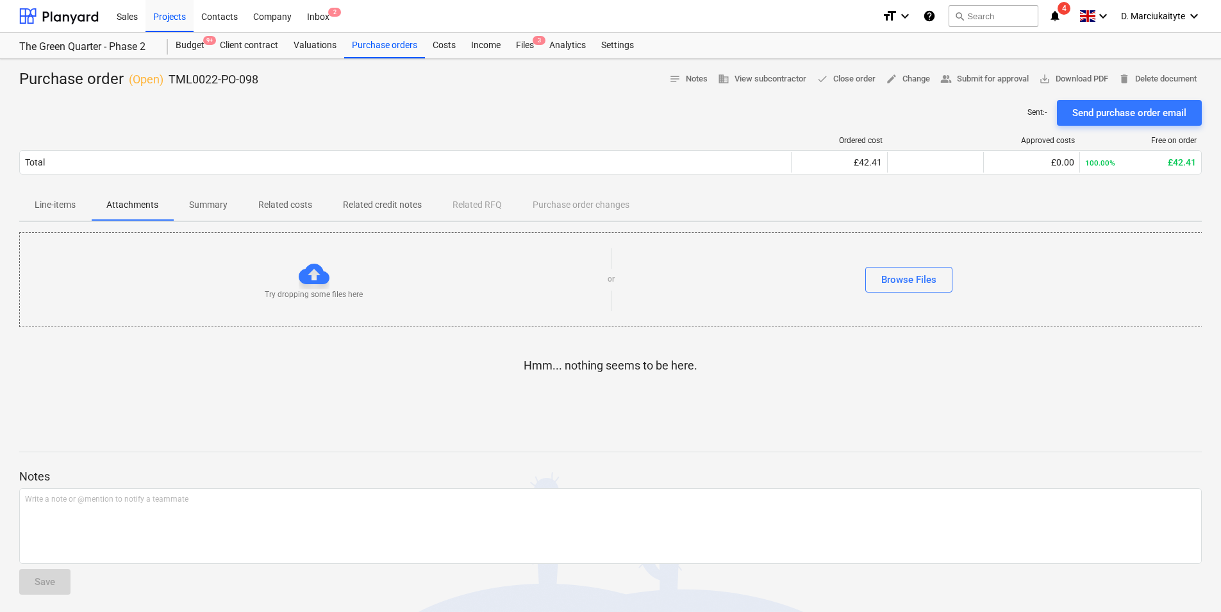
click at [58, 205] on p "Line-items" at bounding box center [55, 204] width 41 height 13
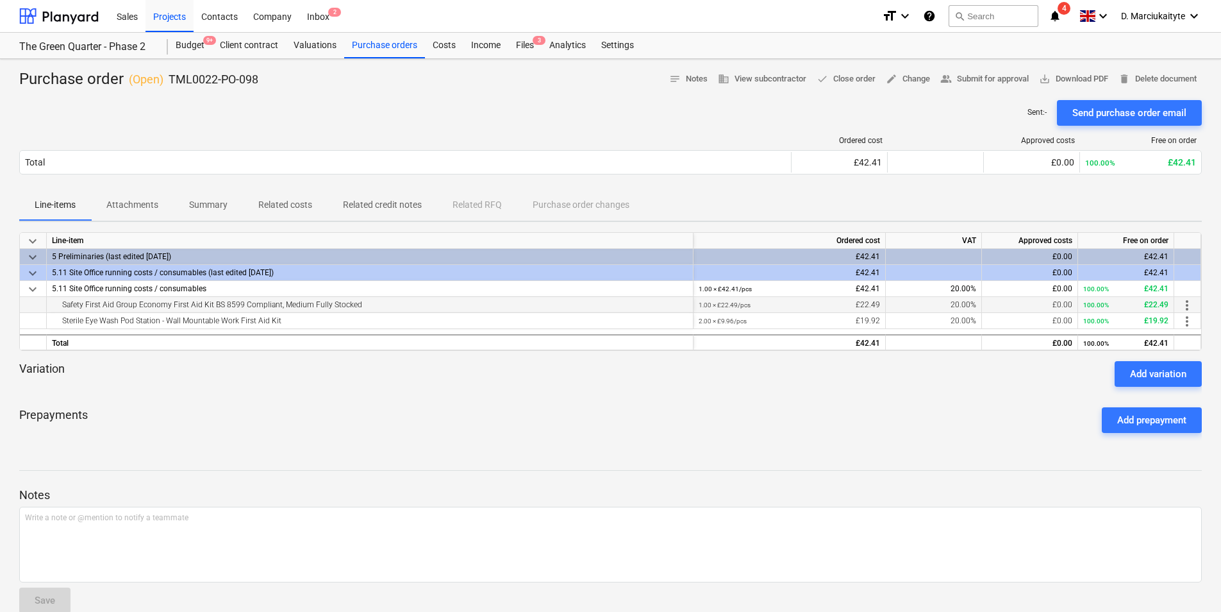
drag, startPoint x: 371, startPoint y: 306, endPoint x: 62, endPoint y: 306, distance: 309.1
click at [52, 301] on div "Safety First Aid Group Economy First Aid Kit BS 8599 Compliant, Medium Fully St…" at bounding box center [370, 304] width 636 height 15
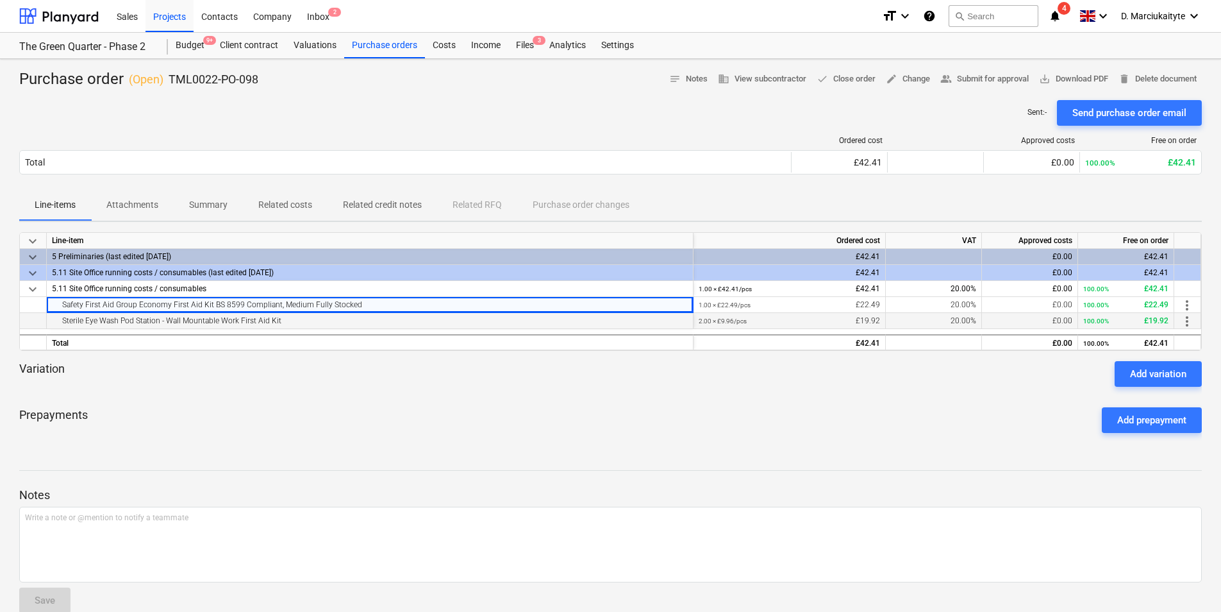
click at [308, 317] on div "Sterile Eye Wash Pod Station - Wall Mountable Work First Aid Kit" at bounding box center [370, 320] width 636 height 15
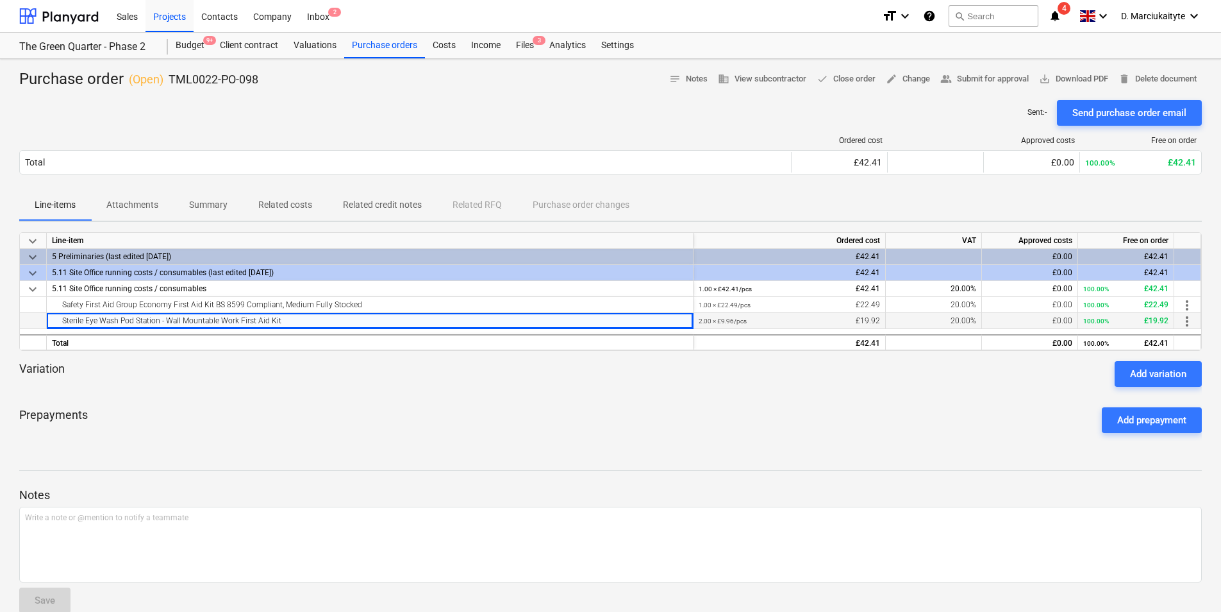
drag, startPoint x: 303, startPoint y: 324, endPoint x: 24, endPoint y: 321, distance: 278.3
click at [0, 0] on div "Sterile Eye Wash Pod Station - Wall Mountable Work First Aid Kit 2.00 × £9.96 /…" at bounding box center [0, 0] width 0 height 0
drag, startPoint x: 392, startPoint y: 45, endPoint x: 393, endPoint y: 55, distance: 10.3
click at [392, 44] on div "Purchase orders" at bounding box center [384, 46] width 81 height 26
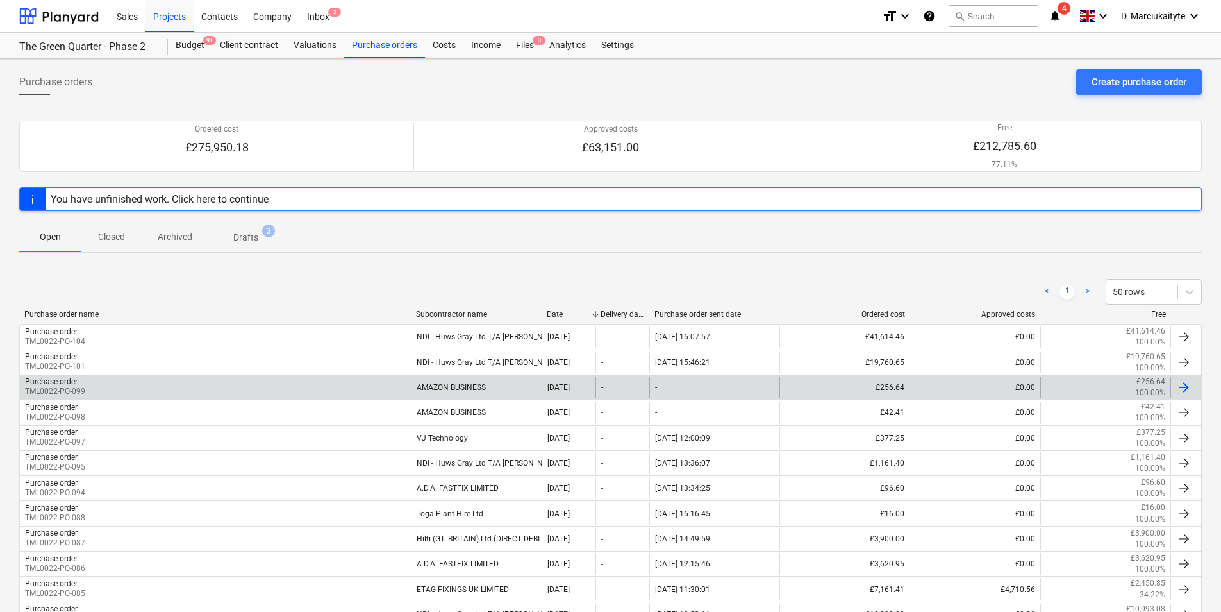
click at [360, 387] on div "Purchase order TML0022-PO-099" at bounding box center [215, 387] width 391 height 22
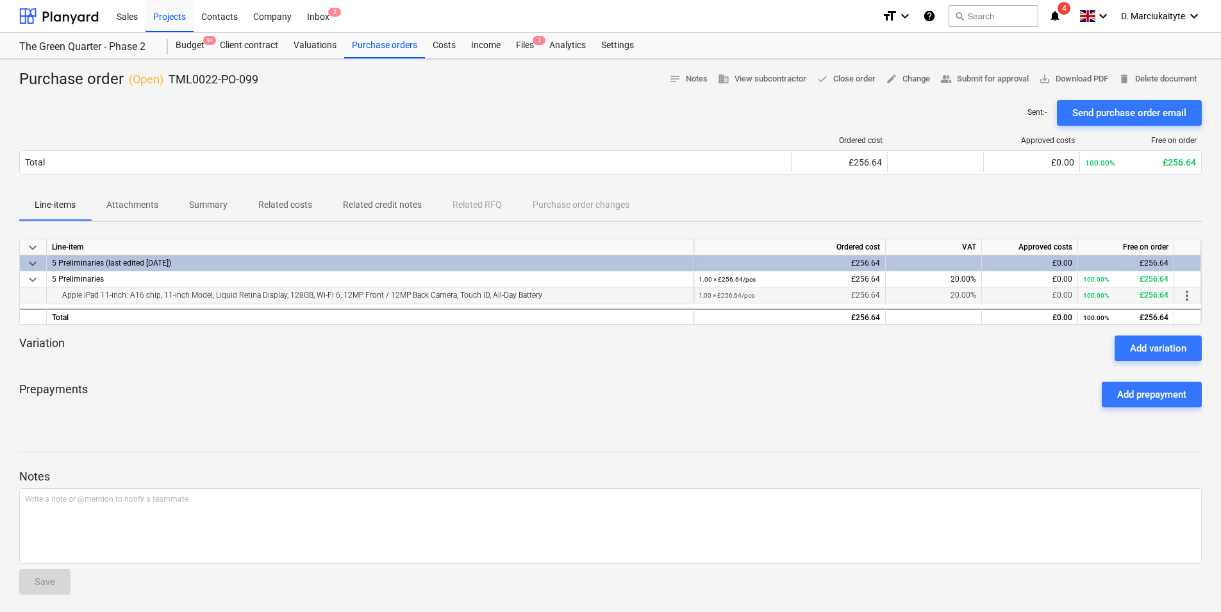
click at [599, 294] on div "Apple iPad 11-inch: A16 chip, 11-inch Model, Liquid Retina Display, 128GB, Wi-F…" at bounding box center [370, 294] width 636 height 15
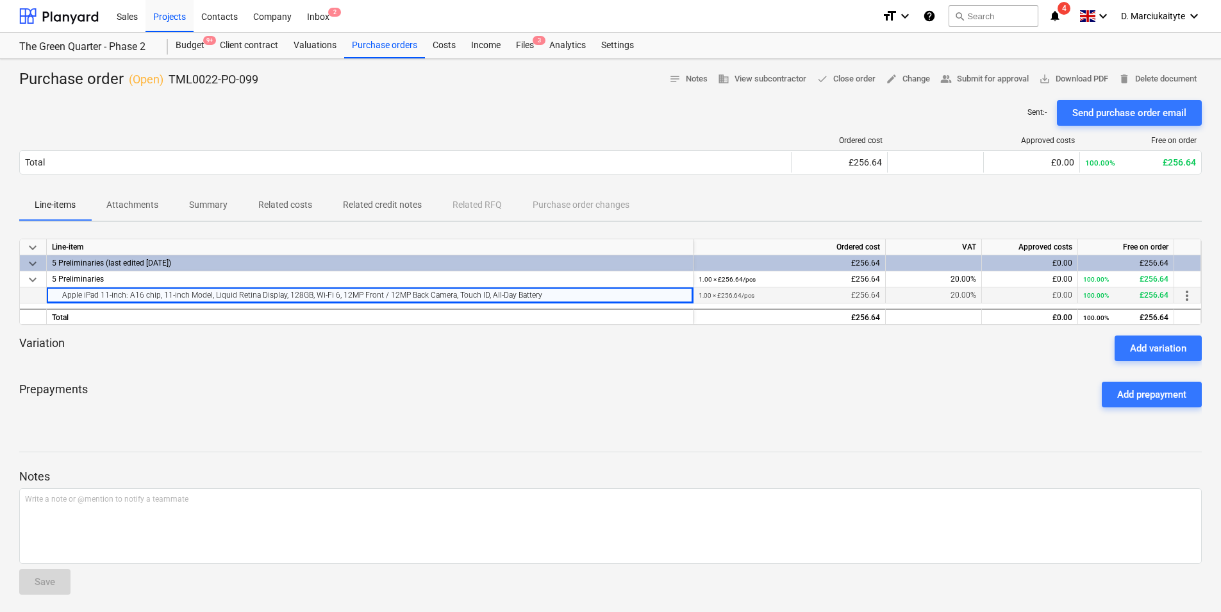
drag, startPoint x: 433, startPoint y: 308, endPoint x: 466, endPoint y: 294, distance: 36.2
click at [434, 308] on div "Total" at bounding box center [370, 316] width 647 height 16
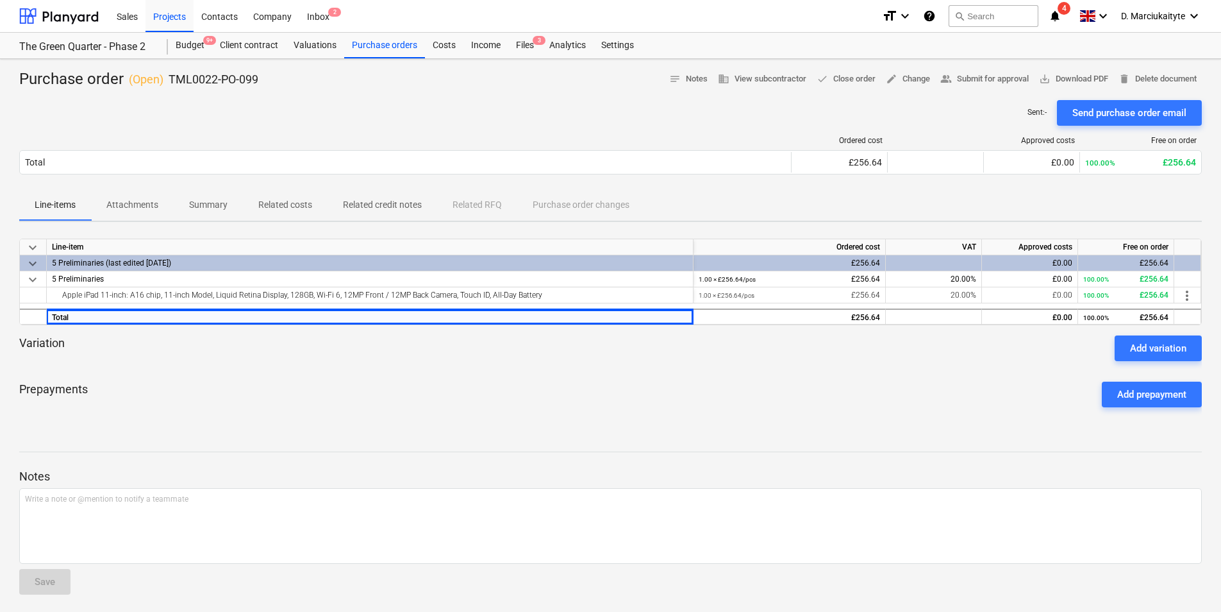
click at [205, 306] on div "keyboard_arrow_down Line-item Ordered cost VAT Approved costs Free on order key…" at bounding box center [610, 282] width 1183 height 87
click at [232, 290] on div "Apple iPad 11-inch: A16 chip, 11-inch Model, Liquid Retina Display, 128GB, Wi-F…" at bounding box center [370, 294] width 636 height 15
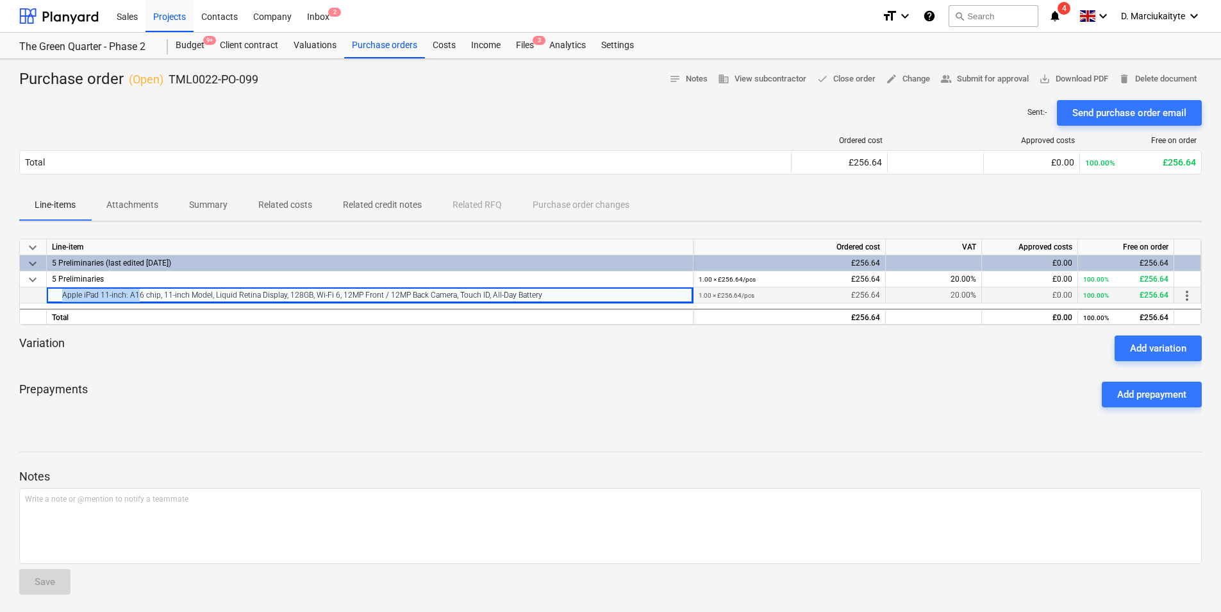
drag, startPoint x: 128, startPoint y: 292, endPoint x: 39, endPoint y: 292, distance: 88.5
click at [0, 0] on div "Apple iPad 11-inch: A16 chip, 11-inch Model, Liquid Retina Display, 128GB, Wi-F…" at bounding box center [0, 0] width 0 height 0
click at [390, 48] on div "Purchase orders" at bounding box center [384, 46] width 81 height 26
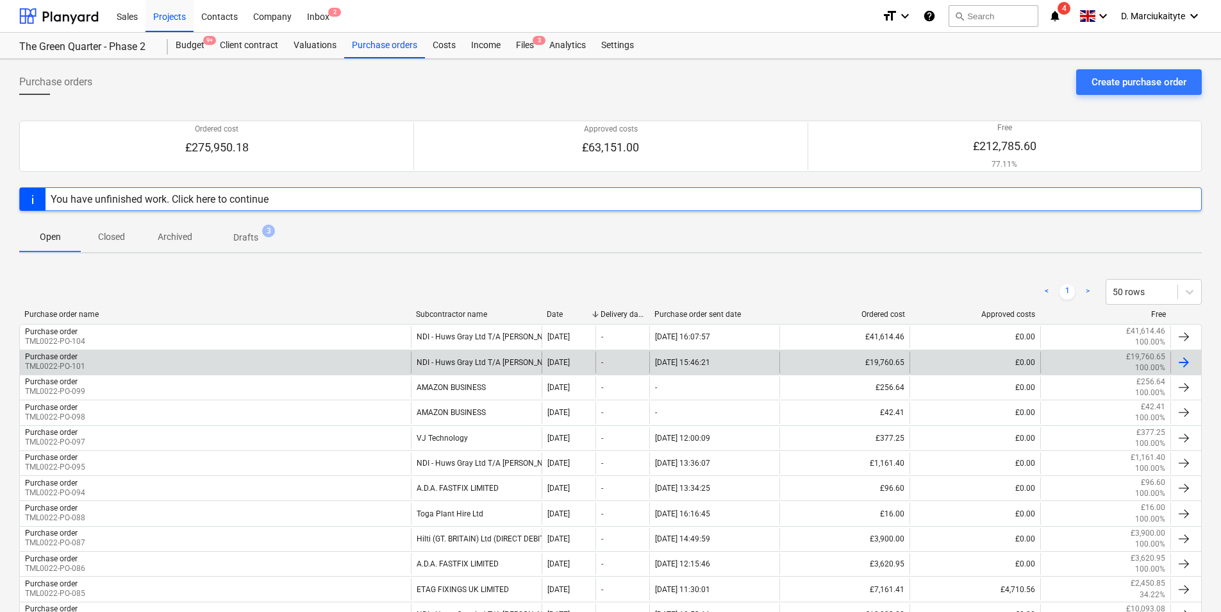
click at [218, 363] on div "Purchase order TML0022-PO-101" at bounding box center [215, 362] width 391 height 22
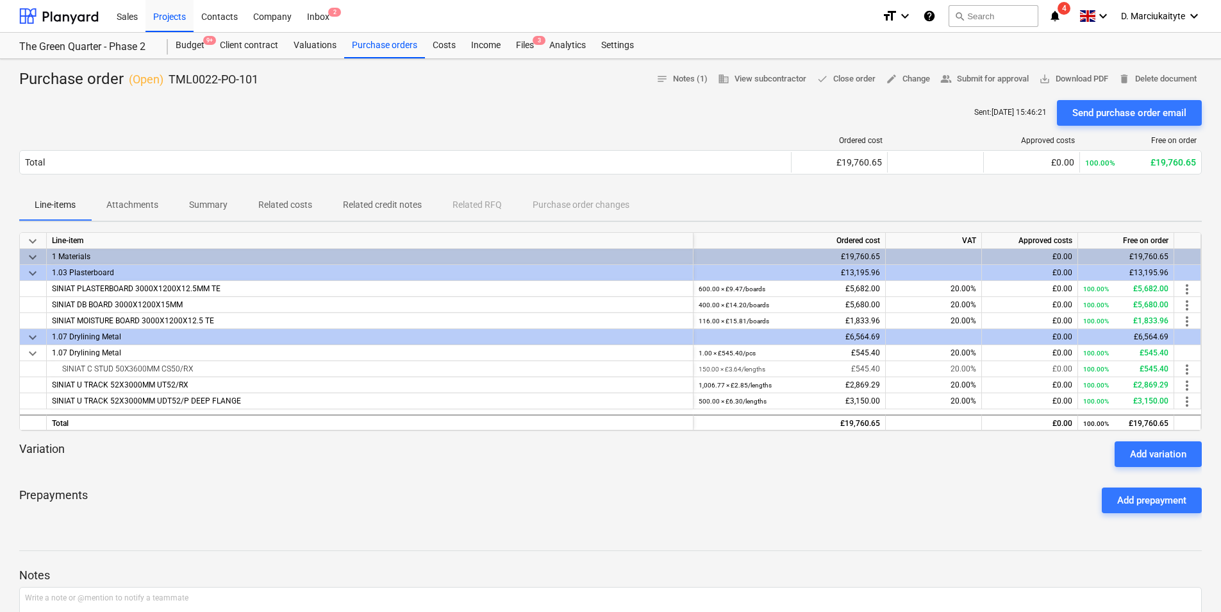
click at [119, 201] on p "Attachments" at bounding box center [132, 204] width 52 height 13
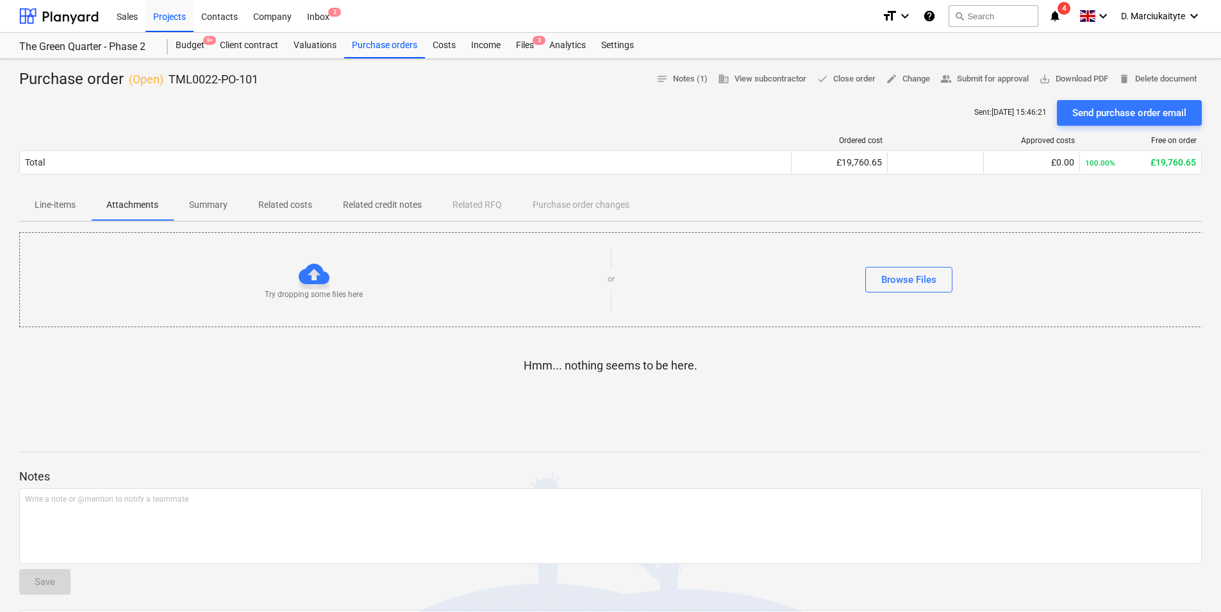
click at [227, 207] on p "Summary" at bounding box center [208, 204] width 38 height 13
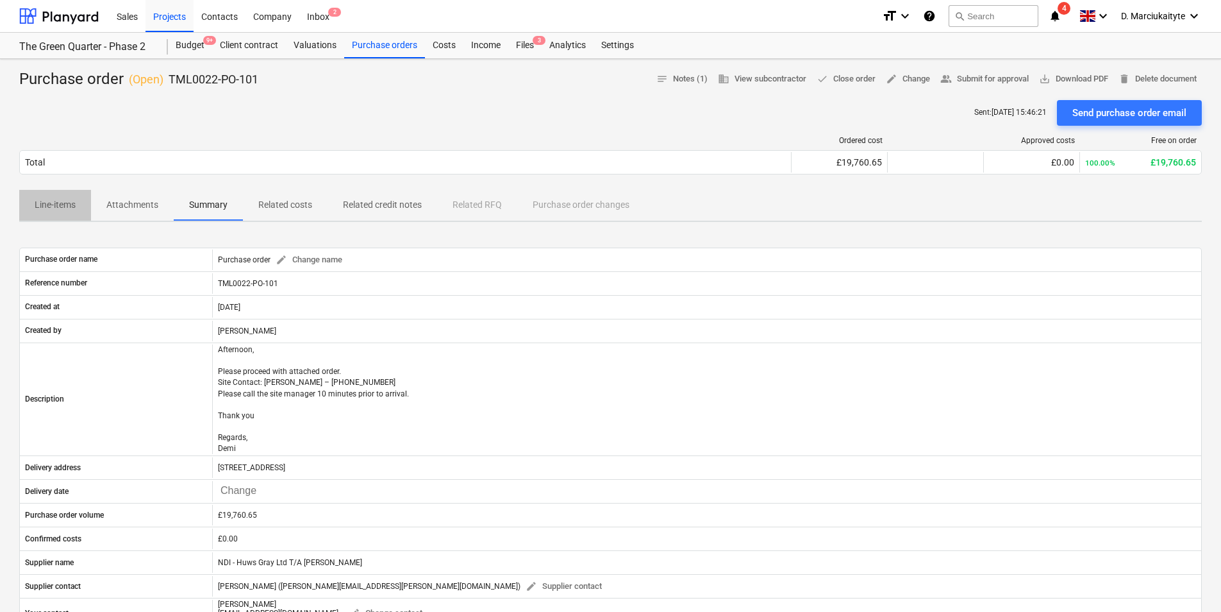
drag, startPoint x: 47, startPoint y: 203, endPoint x: 482, endPoint y: 222, distance: 435.1
click at [47, 202] on p "Line-items" at bounding box center [55, 204] width 41 height 13
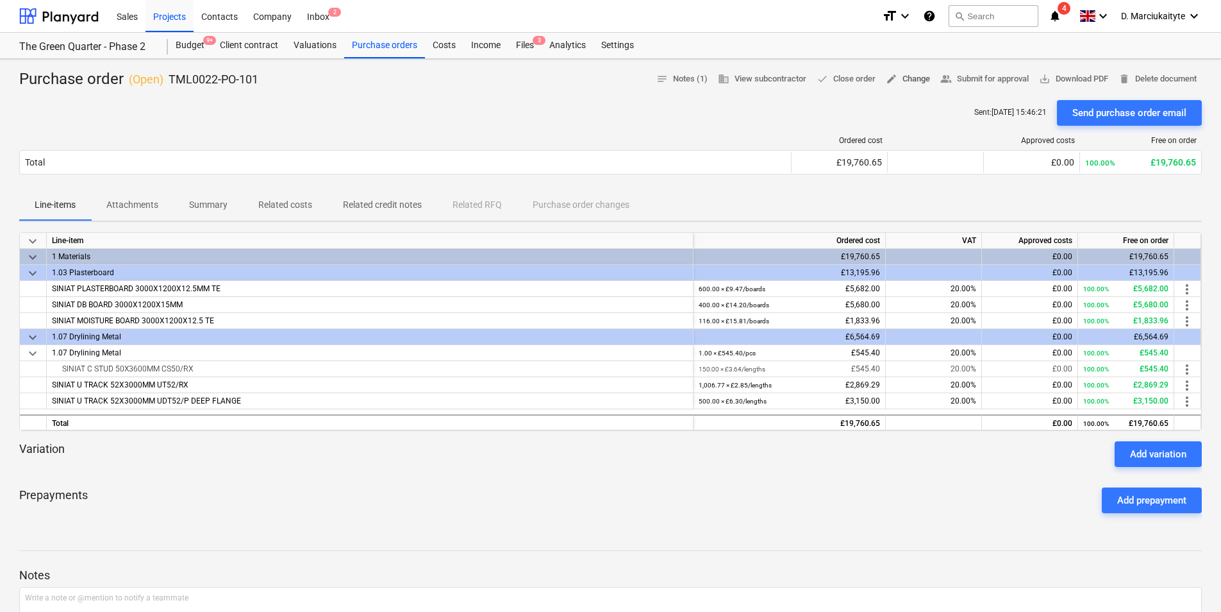
click at [921, 78] on span "edit Change" at bounding box center [908, 79] width 44 height 15
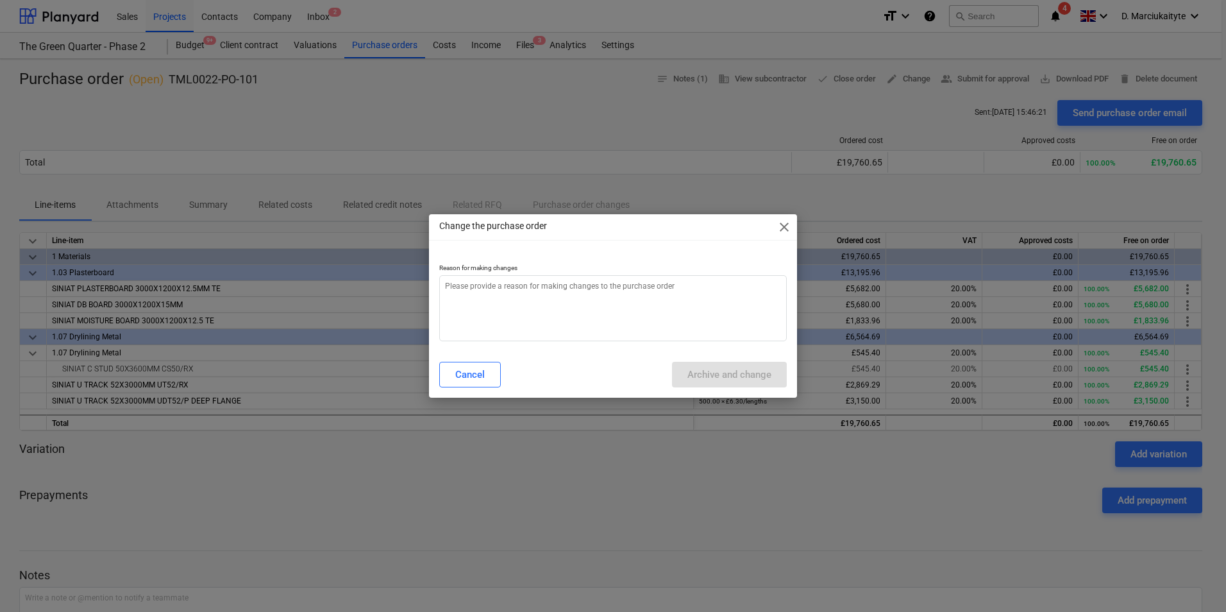
type textarea "x"
click at [616, 303] on textarea at bounding box center [613, 308] width 348 height 66
type textarea "e"
type textarea "x"
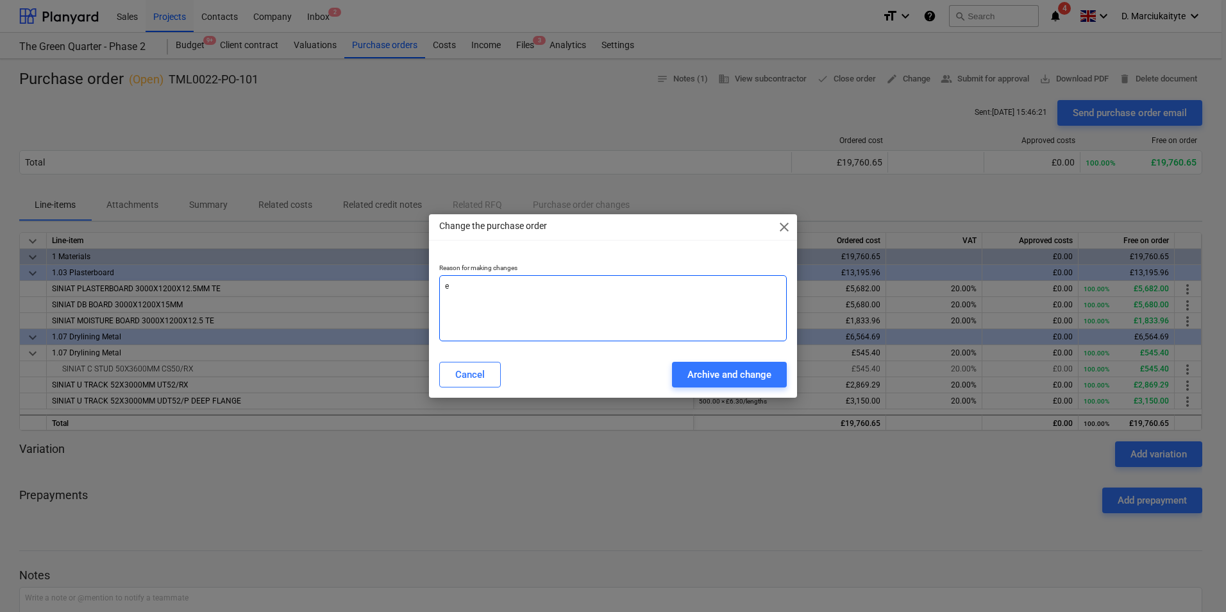
type textarea "er"
type textarea "x"
type textarea "err"
type textarea "x"
type textarea "erro"
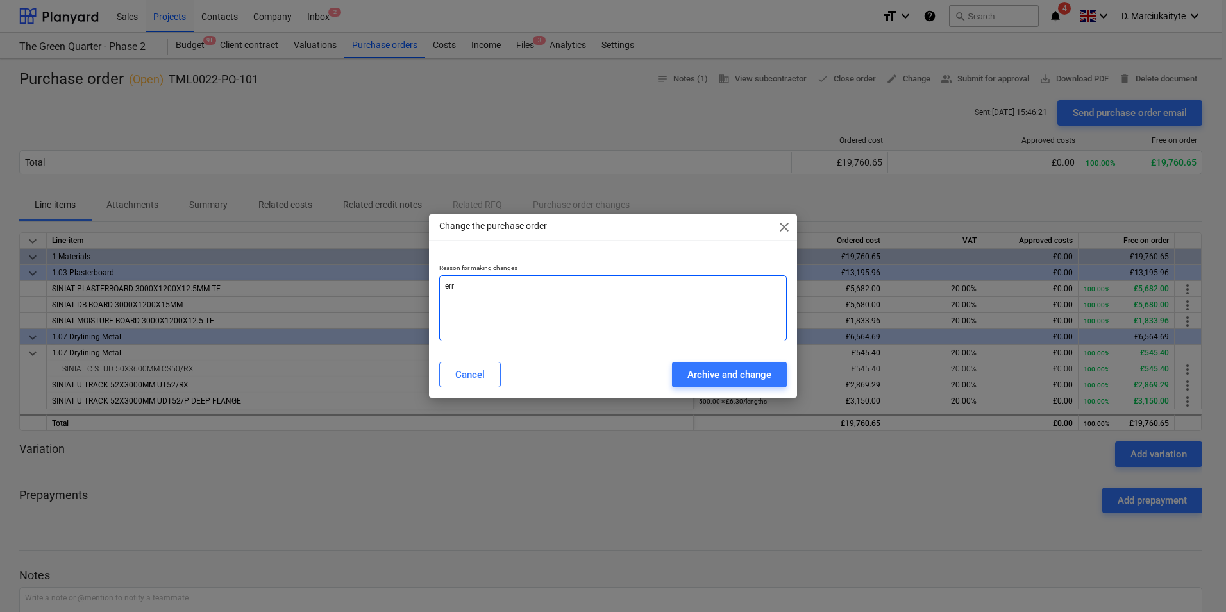
type textarea "x"
type textarea "error"
type textarea "x"
type textarea "error"
click at [726, 376] on div "Archive and change" at bounding box center [729, 374] width 84 height 17
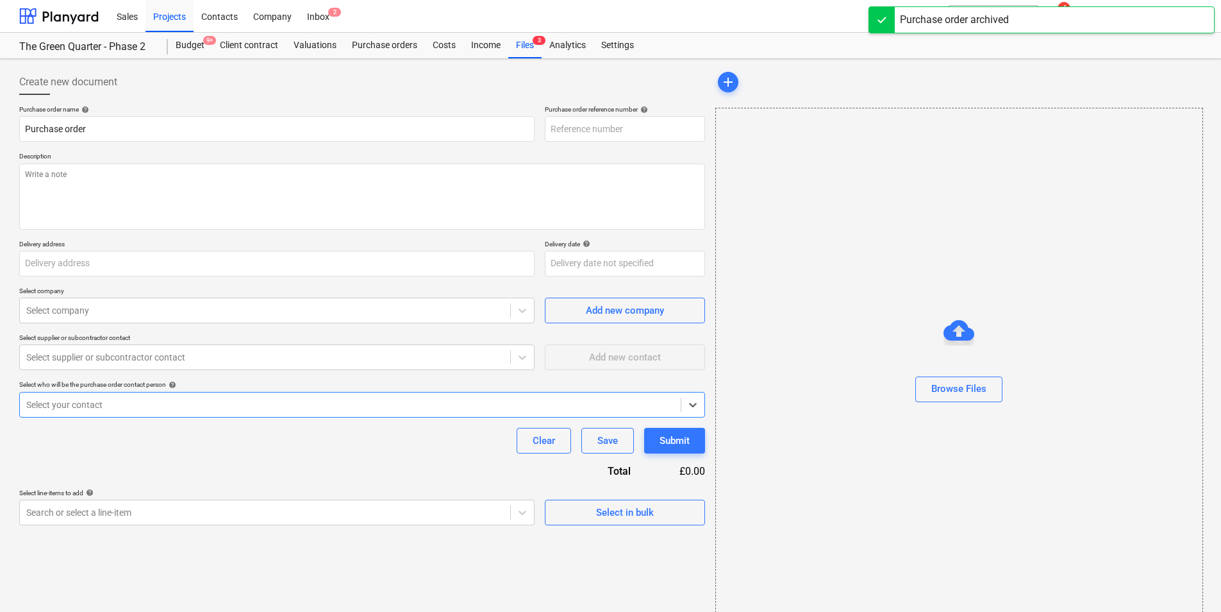
type textarea "x"
type input "TML0022-PO-101"
type textarea "Afternoon, Please proceed with attached order. Site Contact: Dave – 07789 07794…"
type input "[STREET_ADDRESS]"
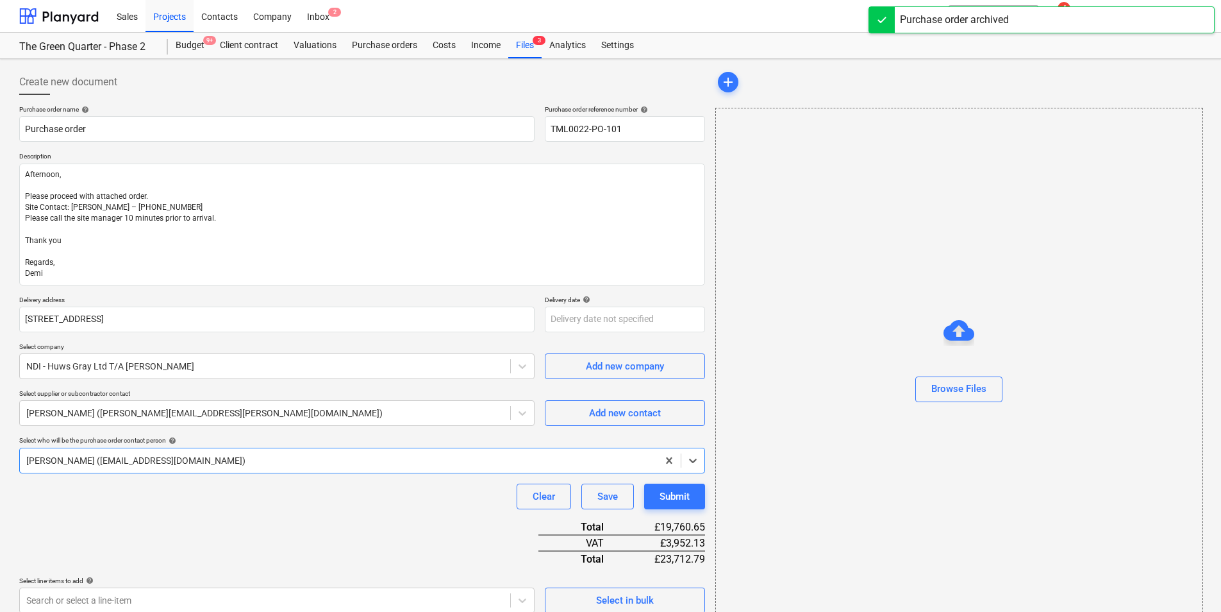
type textarea "x"
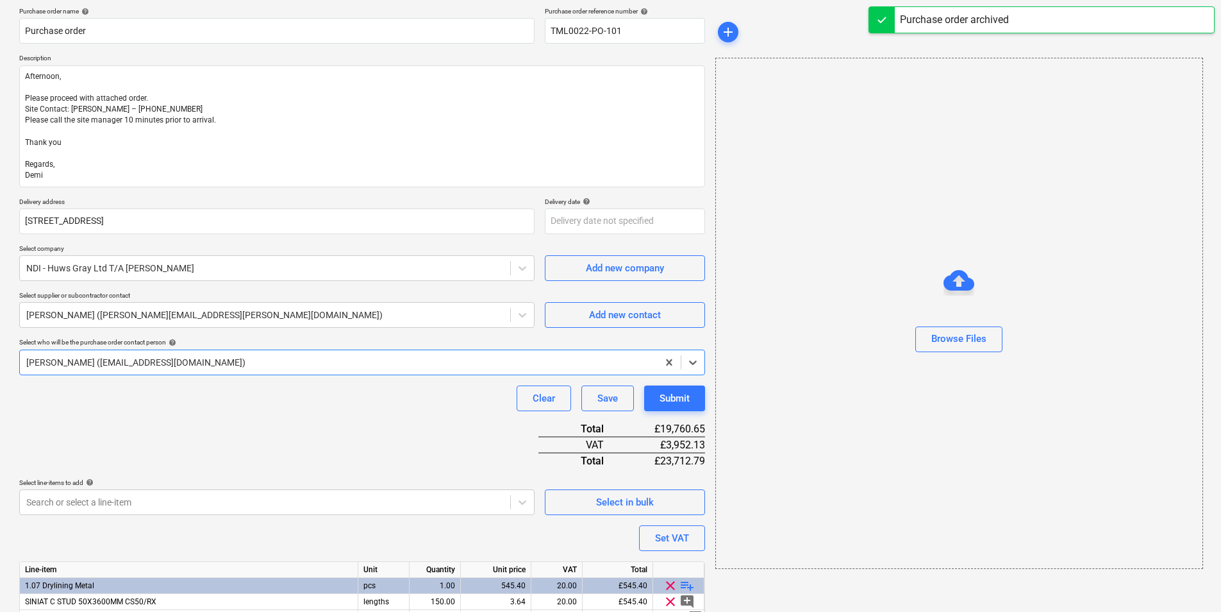
scroll to position [228, 0]
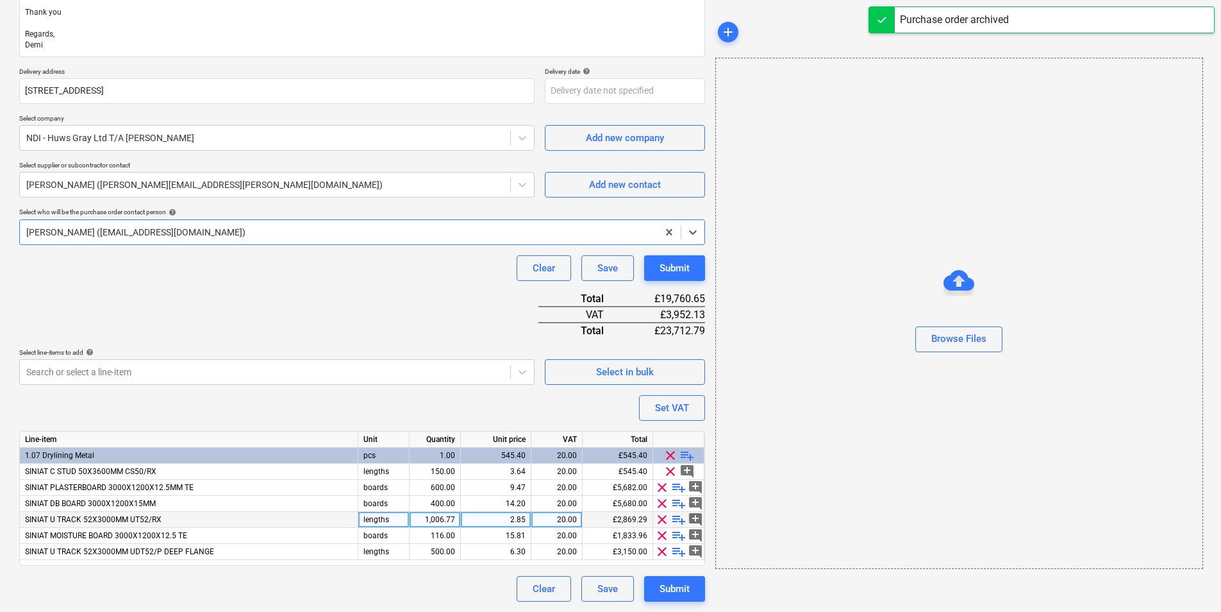
click at [430, 473] on div "1,006.77" at bounding box center [435, 520] width 40 height 16
type input "500"
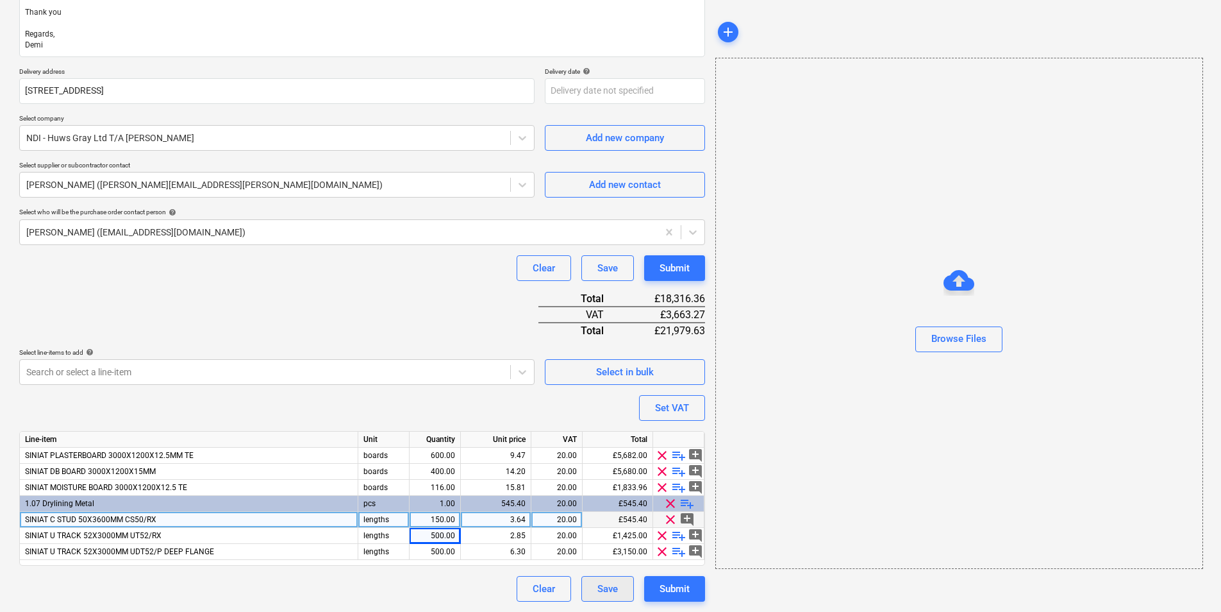
click at [613, 473] on div "Save" at bounding box center [608, 588] width 21 height 17
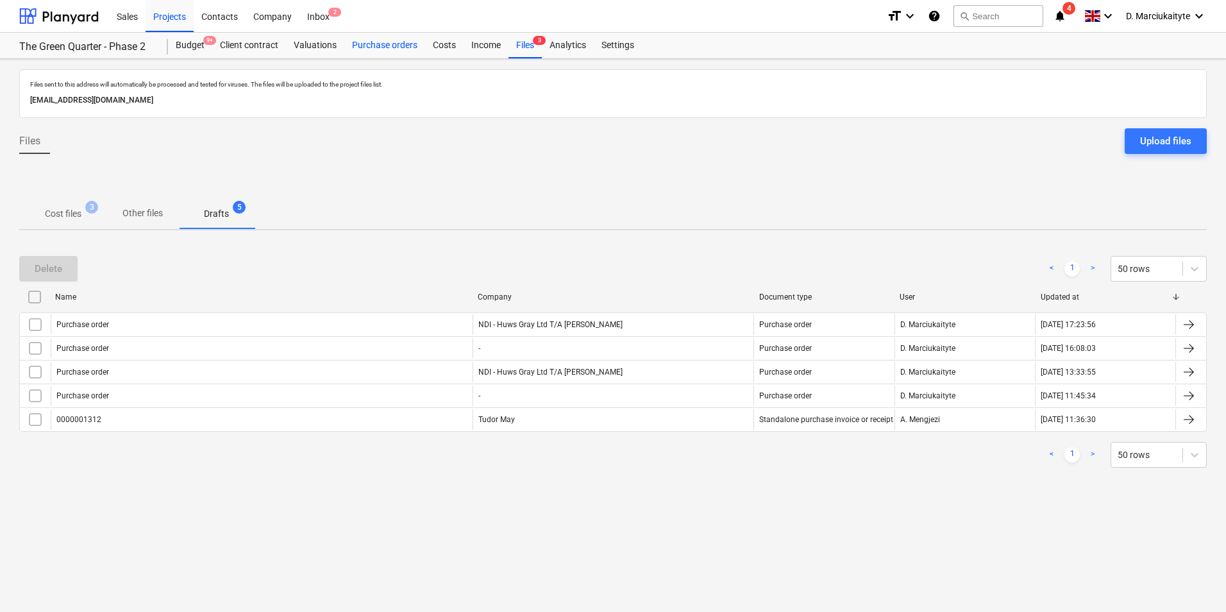
click at [392, 38] on div "Purchase orders" at bounding box center [384, 46] width 81 height 26
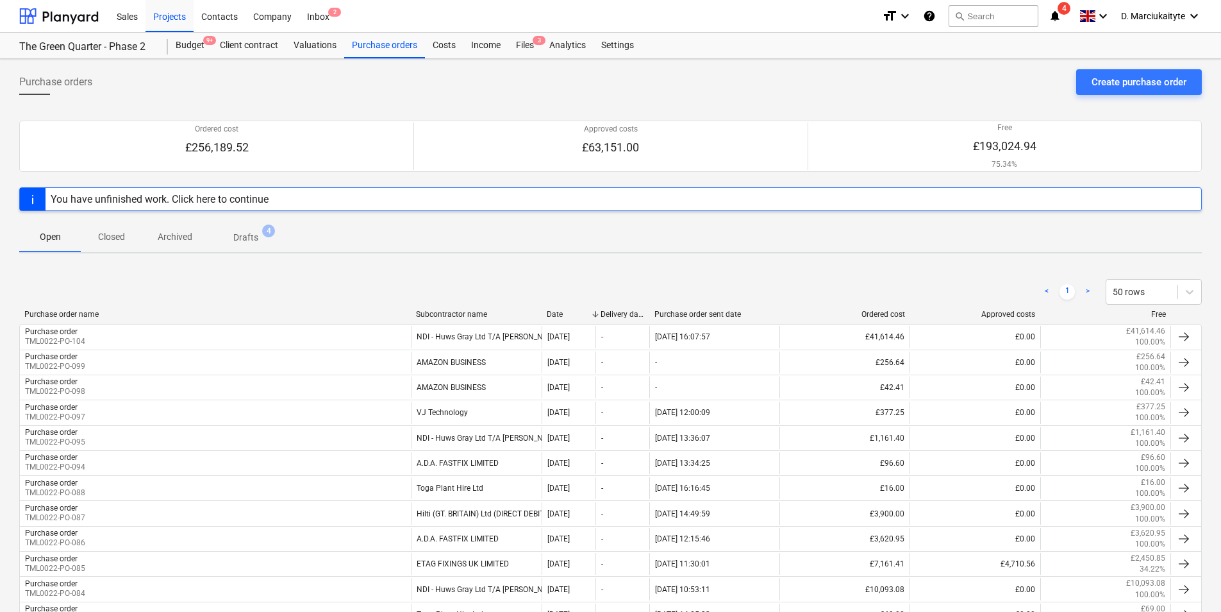
click at [240, 242] on p "Drafts" at bounding box center [245, 237] width 25 height 13
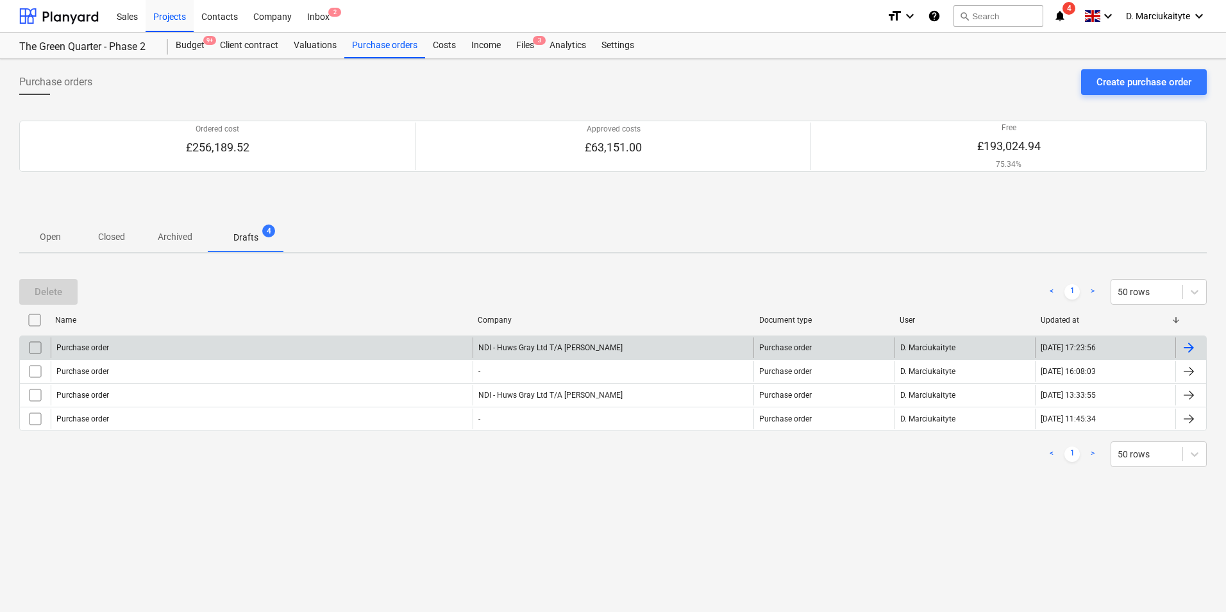
click at [224, 347] on div "Purchase order" at bounding box center [262, 347] width 422 height 21
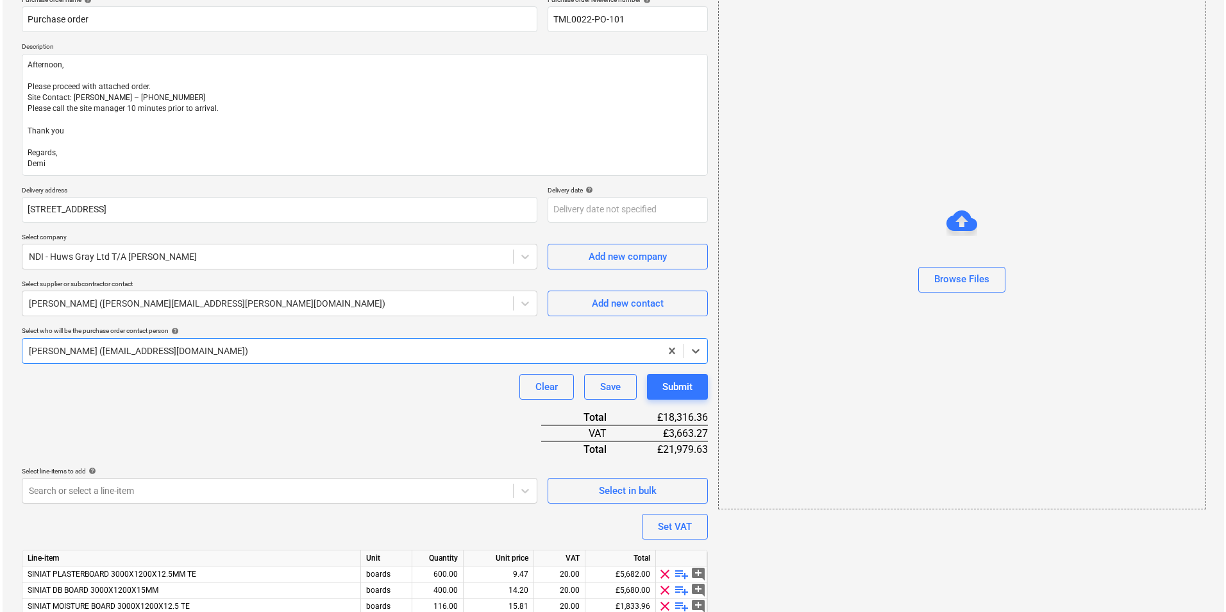
scroll to position [228, 0]
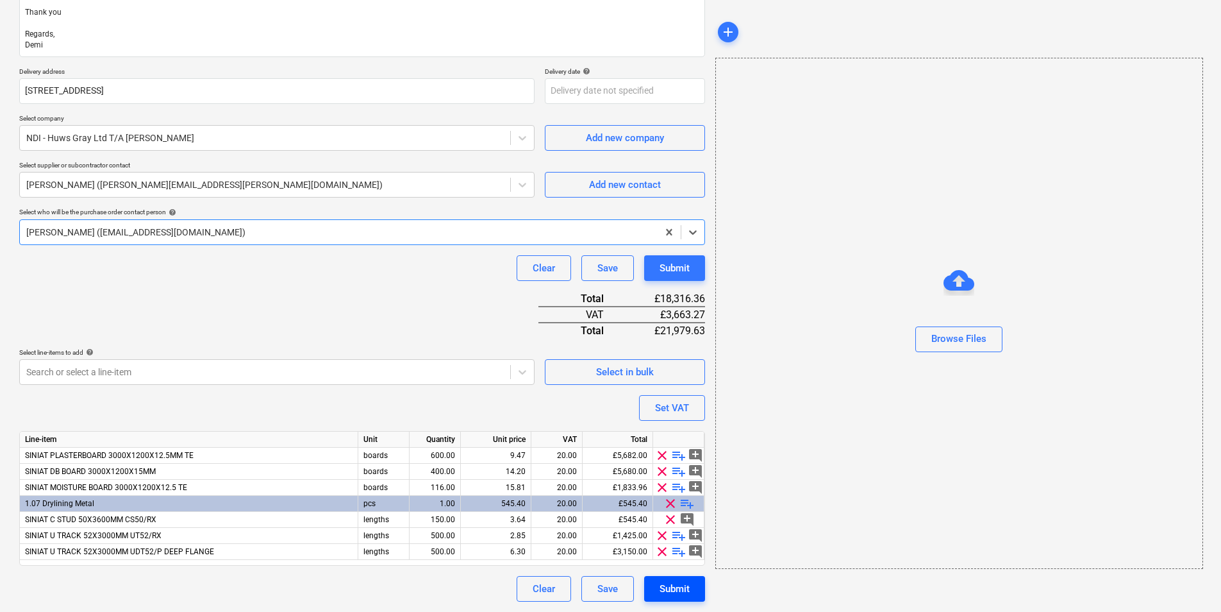
click at [675, 473] on div "Submit" at bounding box center [675, 588] width 30 height 17
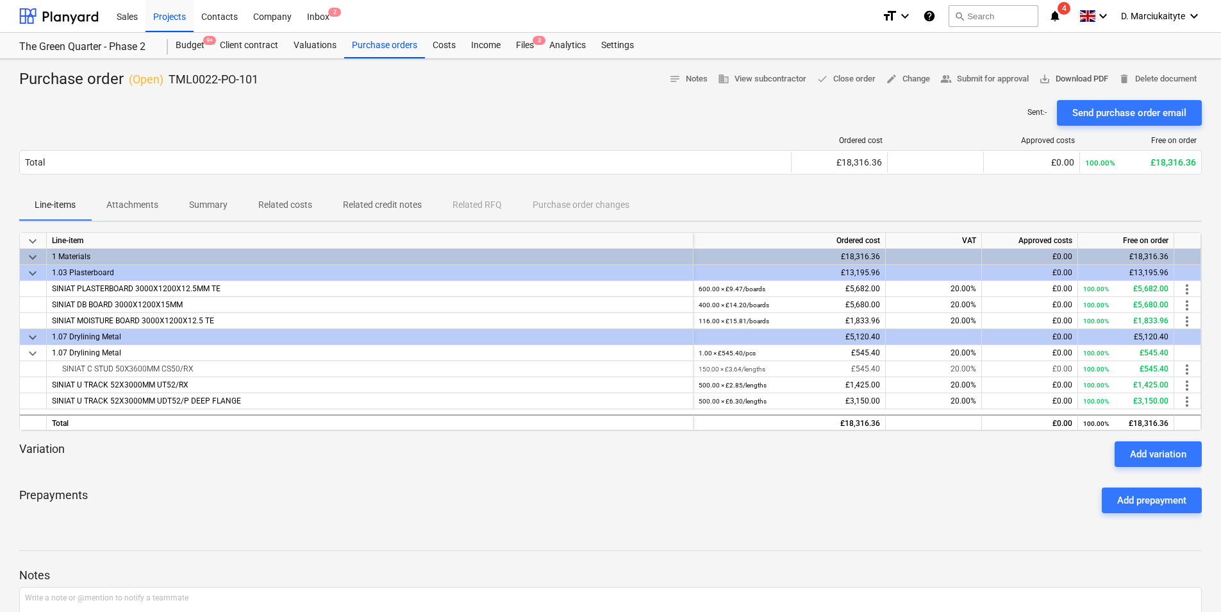
click at [975, 74] on span "save_alt Download PDF" at bounding box center [1073, 79] width 69 height 15
click at [321, 102] on div "Sent : - Send purchase order email" at bounding box center [610, 113] width 1183 height 26
drag, startPoint x: 260, startPoint y: 76, endPoint x: 167, endPoint y: 74, distance: 93.0
click at [168, 74] on div "Purchase order ( Open ) TML0022-PO-101 notes Notes business View subcontractor …" at bounding box center [610, 79] width 1183 height 21
click at [370, 44] on div "Purchase orders" at bounding box center [384, 46] width 81 height 26
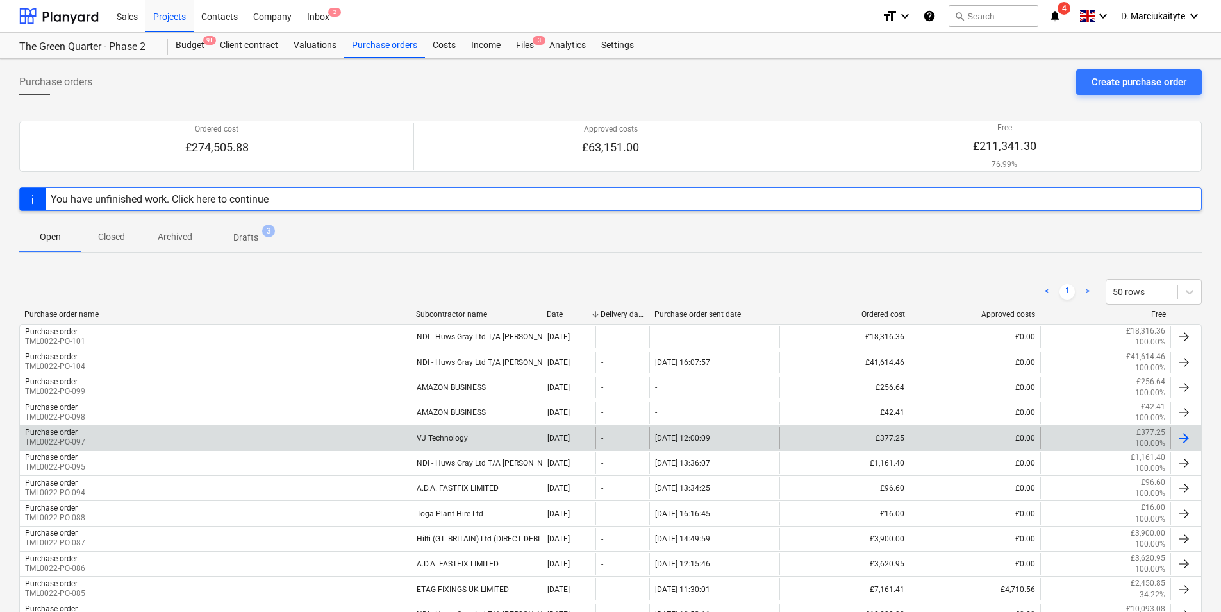
click at [360, 436] on div "Purchase order TML0022-PO-097" at bounding box center [215, 438] width 391 height 22
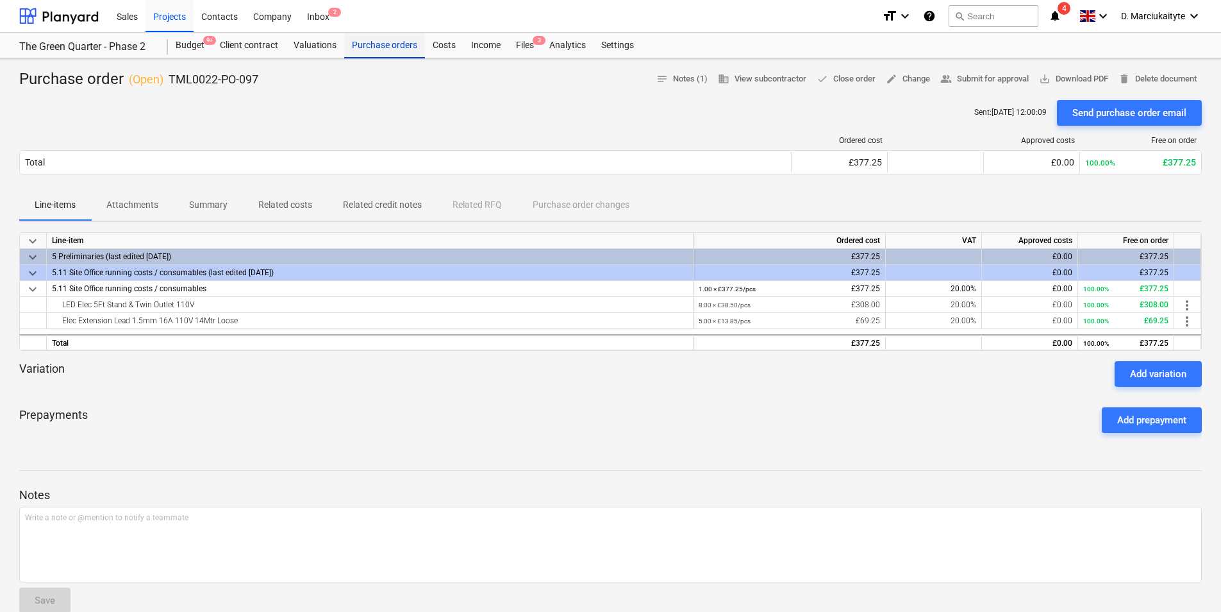
click at [380, 50] on div "Purchase orders" at bounding box center [384, 46] width 81 height 26
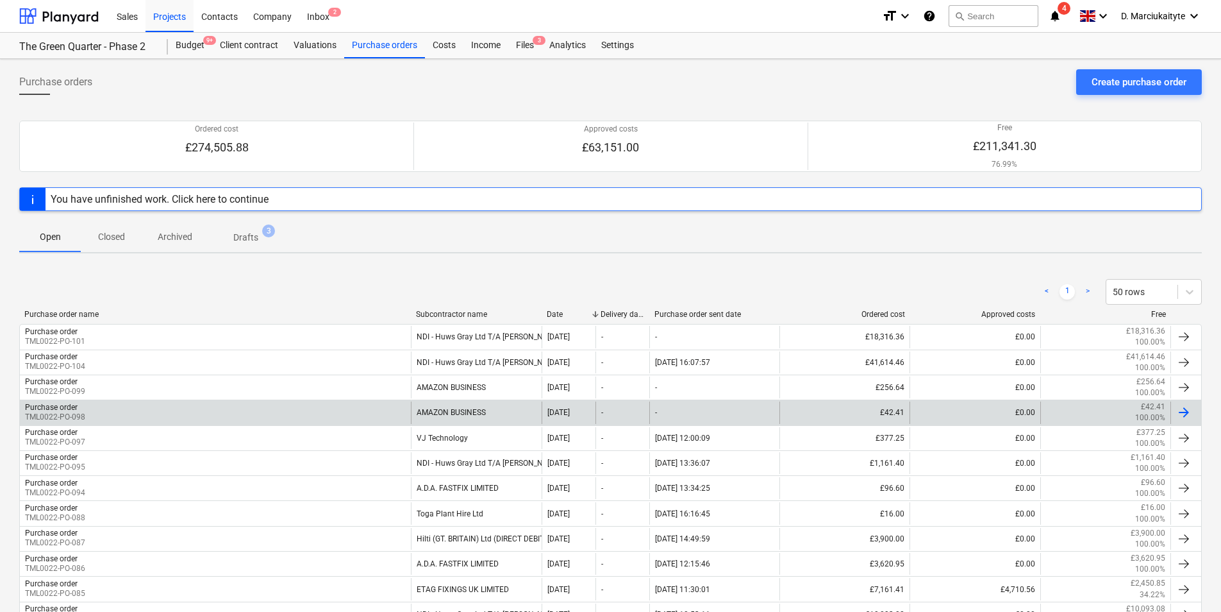
click at [226, 418] on div "Purchase order TML0022-PO-098" at bounding box center [215, 412] width 391 height 22
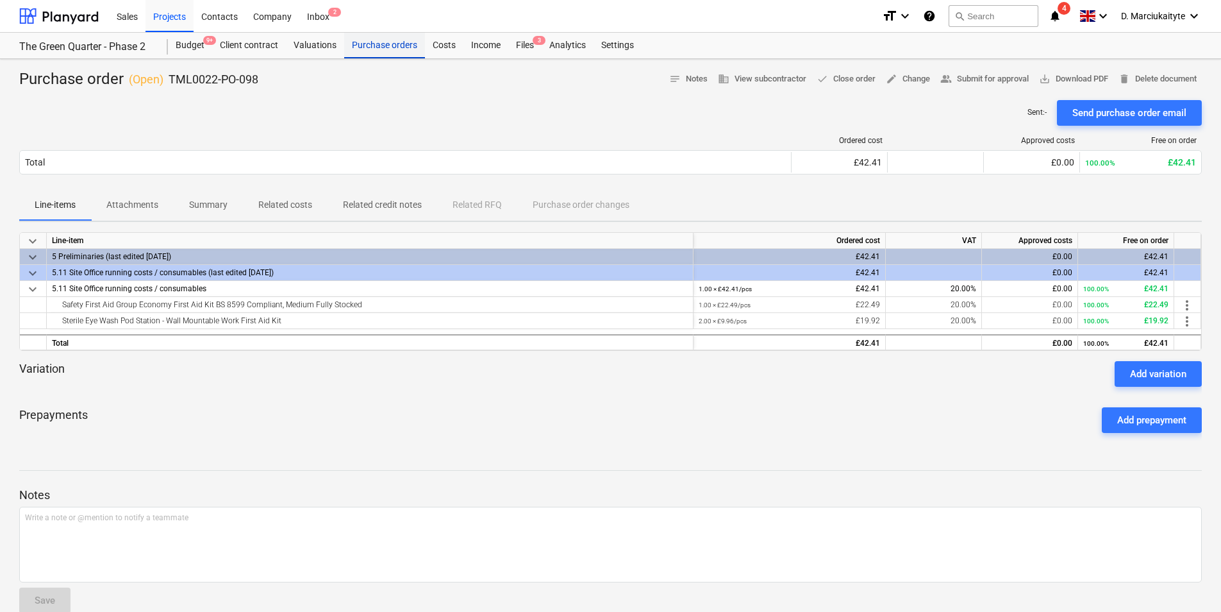
click at [376, 37] on div "Purchase orders" at bounding box center [384, 46] width 81 height 26
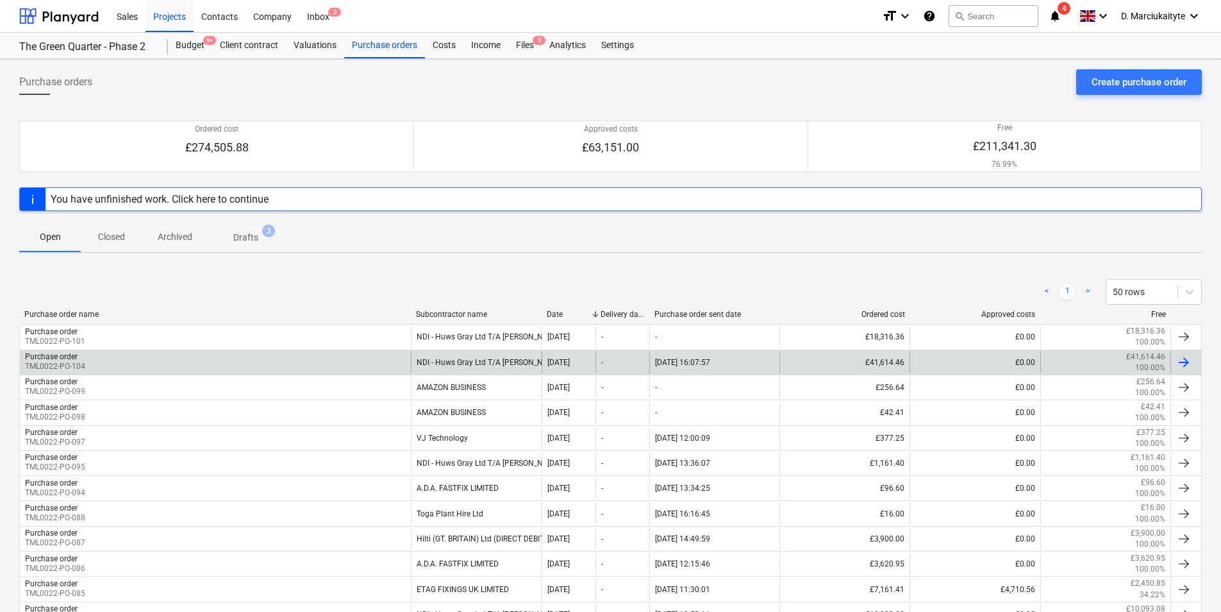
click at [299, 373] on div "Purchase order TML0022-PO-104" at bounding box center [215, 362] width 391 height 22
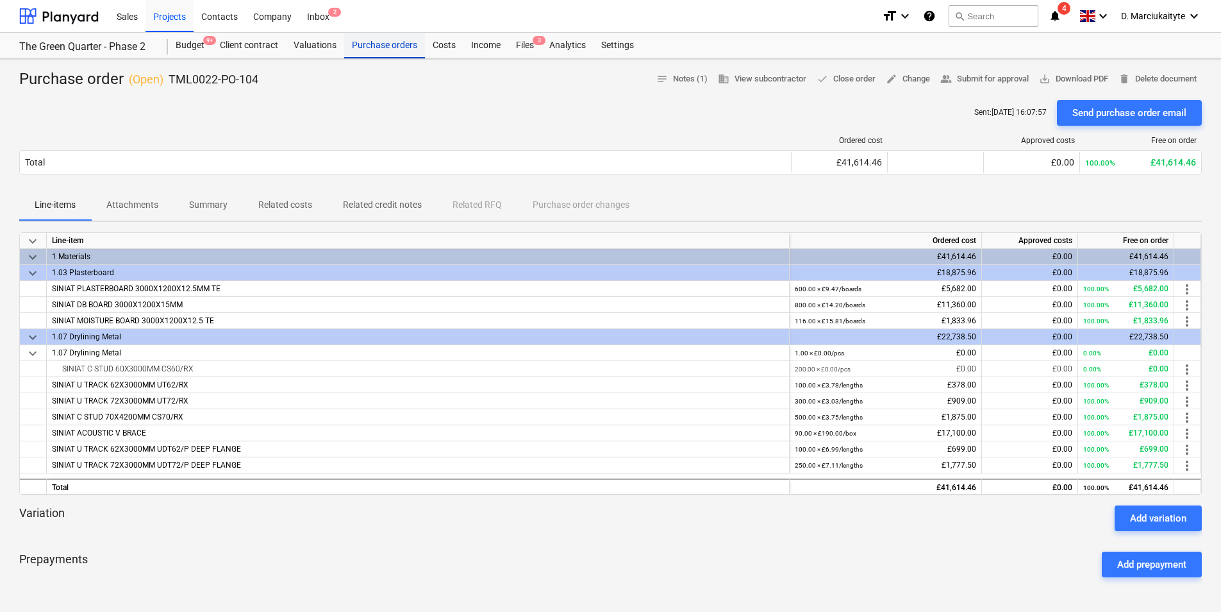
click at [380, 49] on div "Purchase orders" at bounding box center [384, 46] width 81 height 26
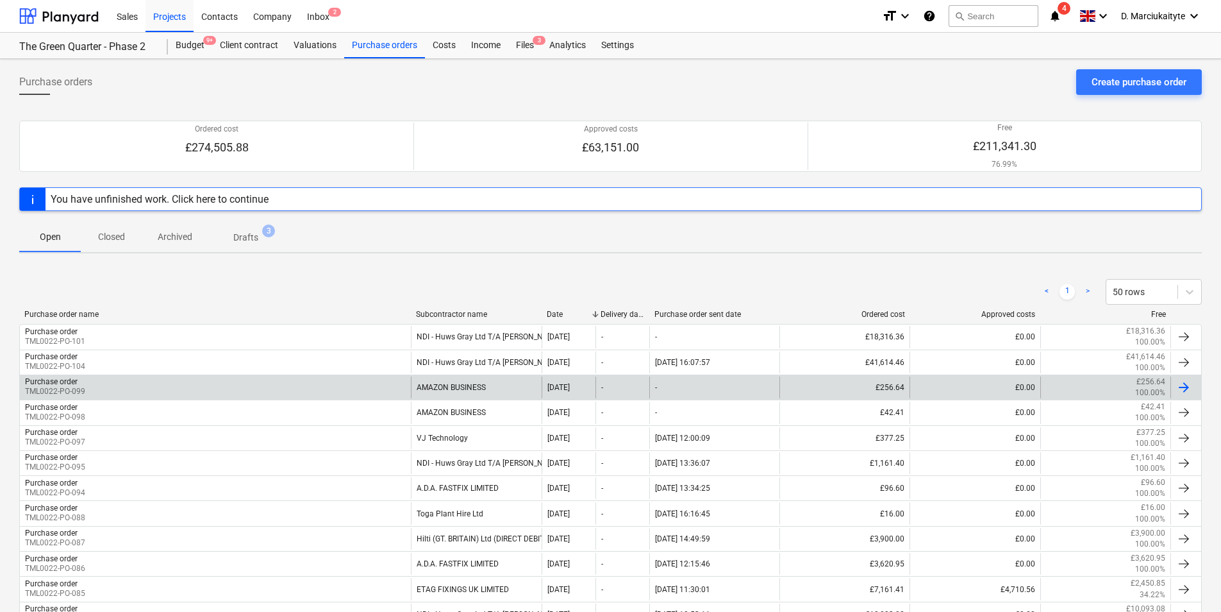
click at [326, 380] on div "Purchase order TML0022-PO-099" at bounding box center [215, 387] width 391 height 22
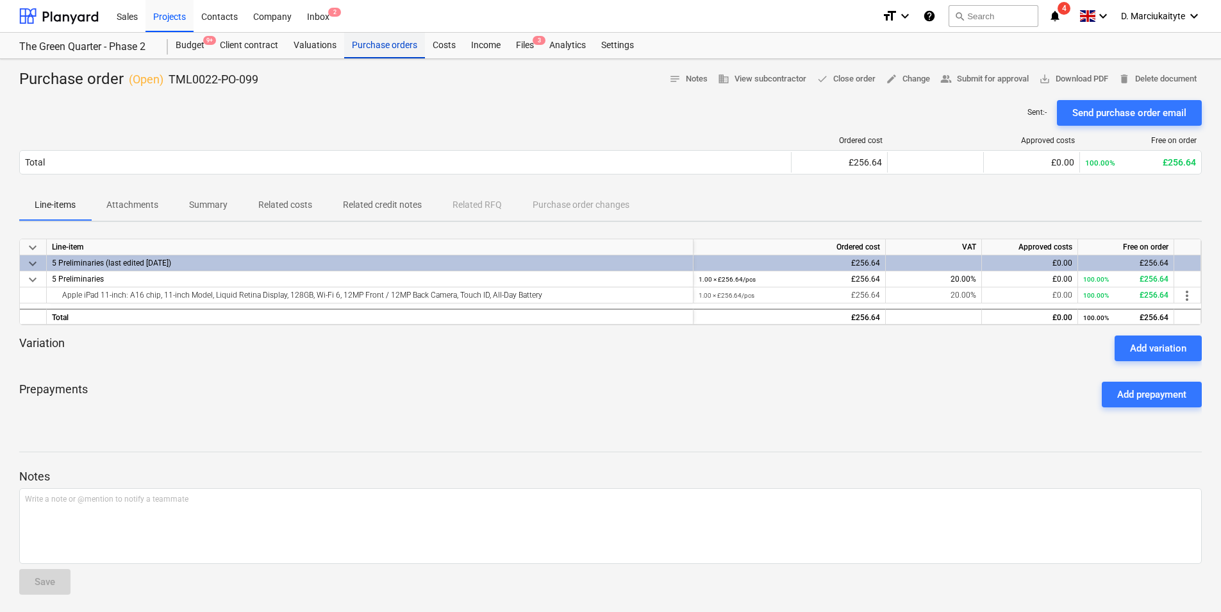
click at [383, 46] on div "Purchase orders" at bounding box center [384, 46] width 81 height 26
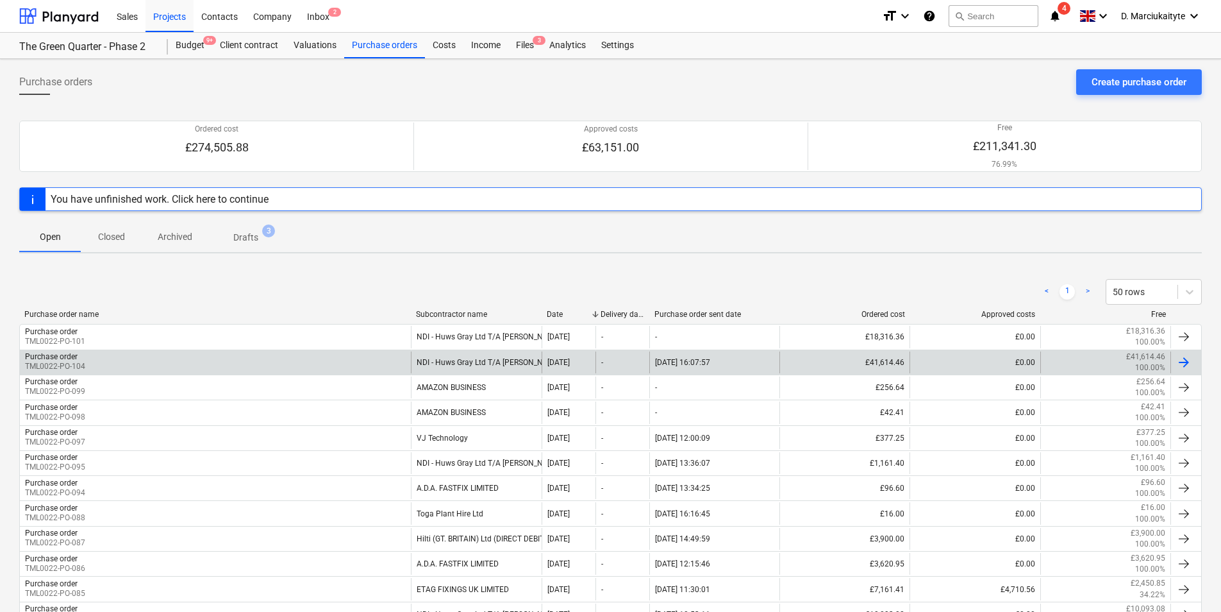
click at [339, 356] on div "Purchase order TML0022-PO-104" at bounding box center [215, 362] width 391 height 22
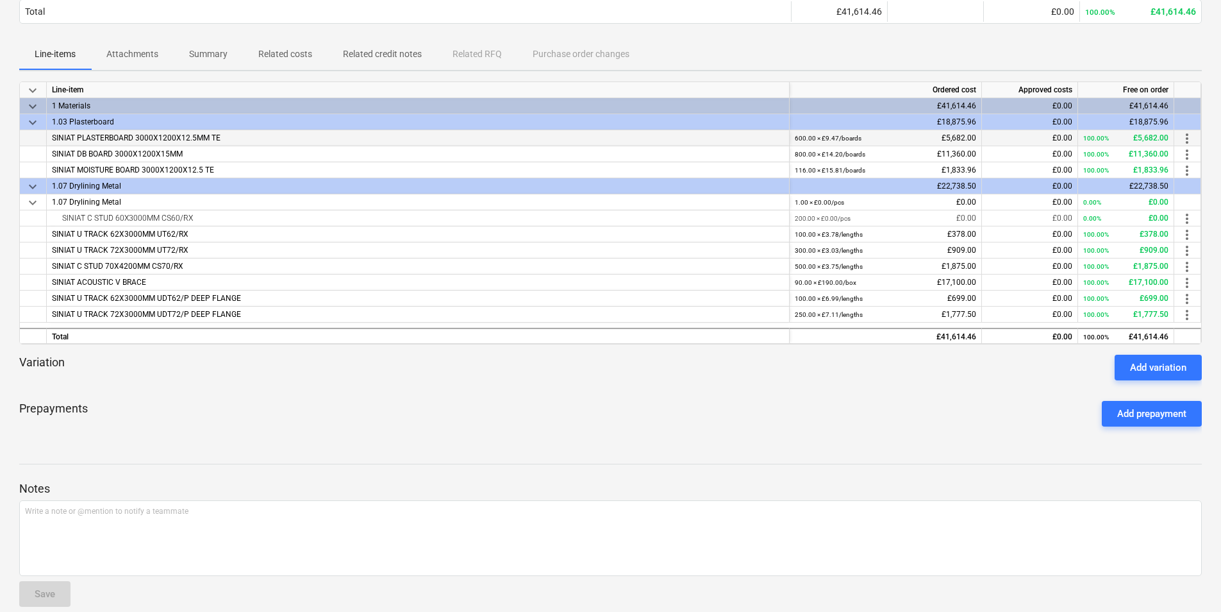
scroll to position [192, 0]
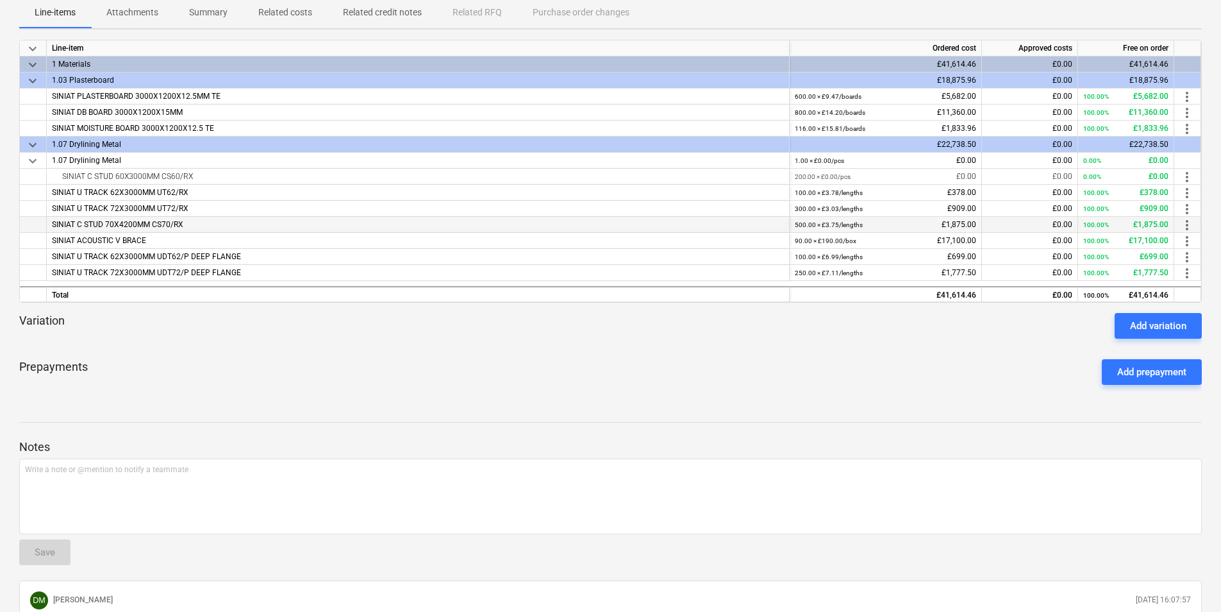
click at [117, 220] on span "SINIAT C STUD 70X4200MM CS70/RX" at bounding box center [117, 224] width 131 height 9
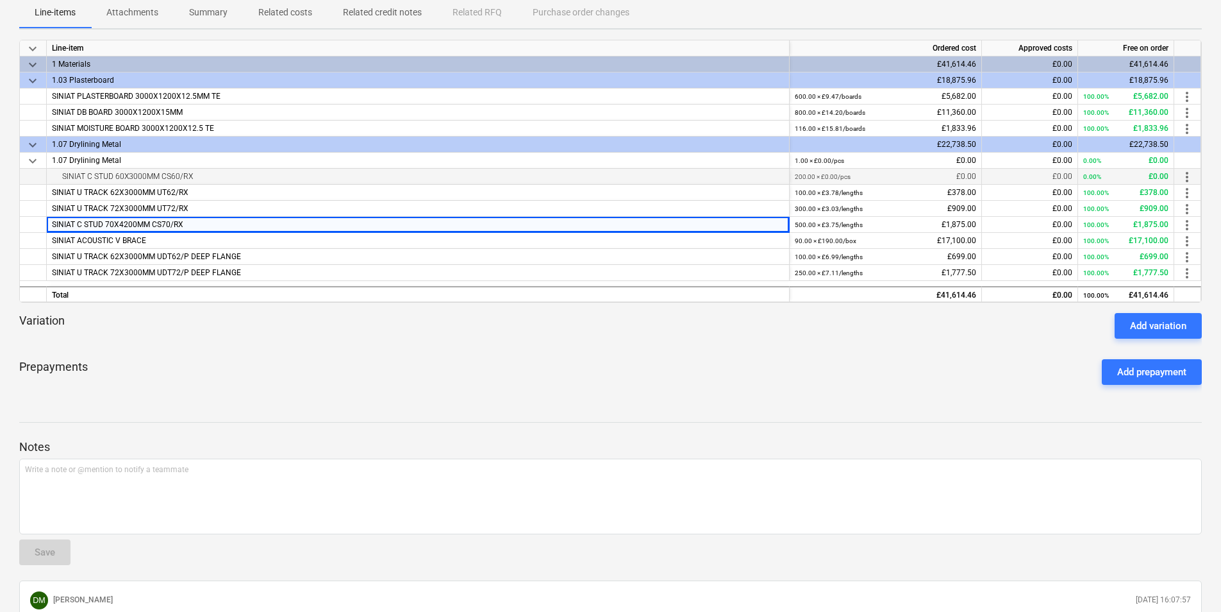
click at [196, 174] on div "SINIAT C STUD 60X3000MM CS60/RX" at bounding box center [418, 176] width 732 height 15
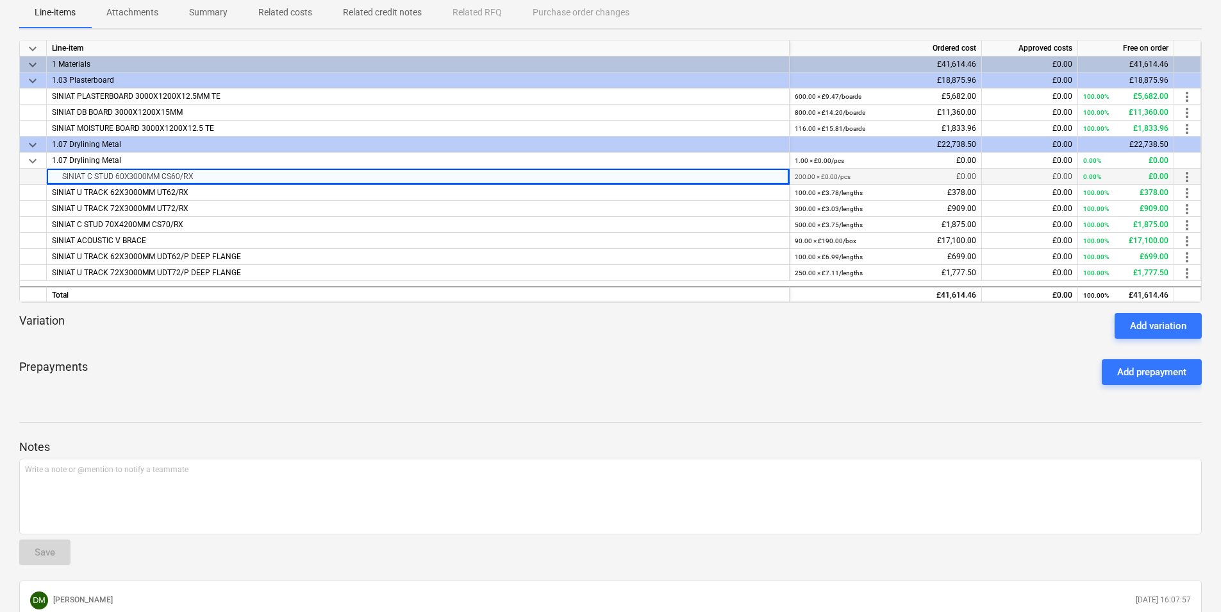
drag, startPoint x: 194, startPoint y: 176, endPoint x: 50, endPoint y: 175, distance: 143.6
click at [50, 175] on div "SINIAT C STUD 60X3000MM CS60/RX" at bounding box center [418, 177] width 743 height 16
click at [248, 220] on div "SINIAT C STUD 70X4200MM CS70/RX" at bounding box center [418, 225] width 743 height 16
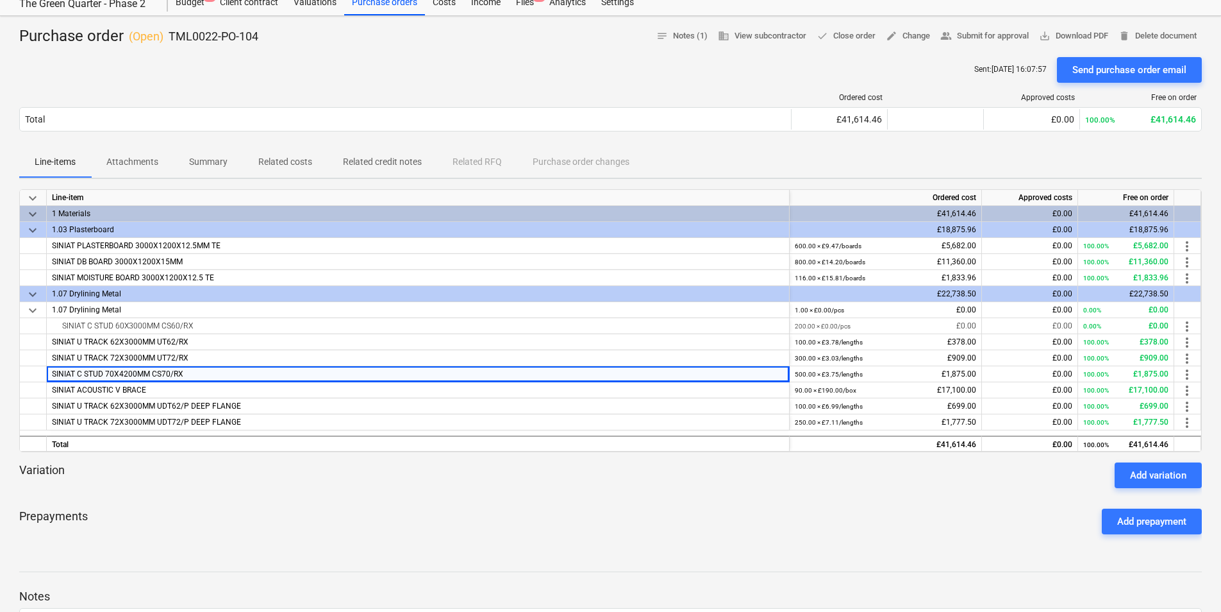
scroll to position [0, 0]
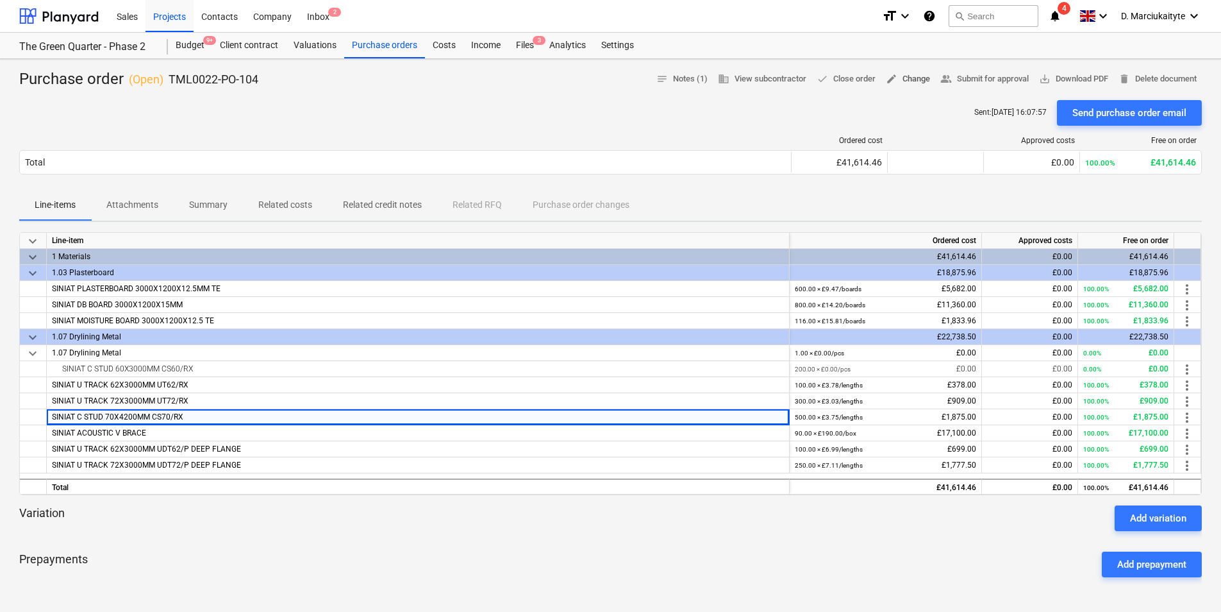
click at [909, 81] on span "edit Change" at bounding box center [908, 79] width 44 height 15
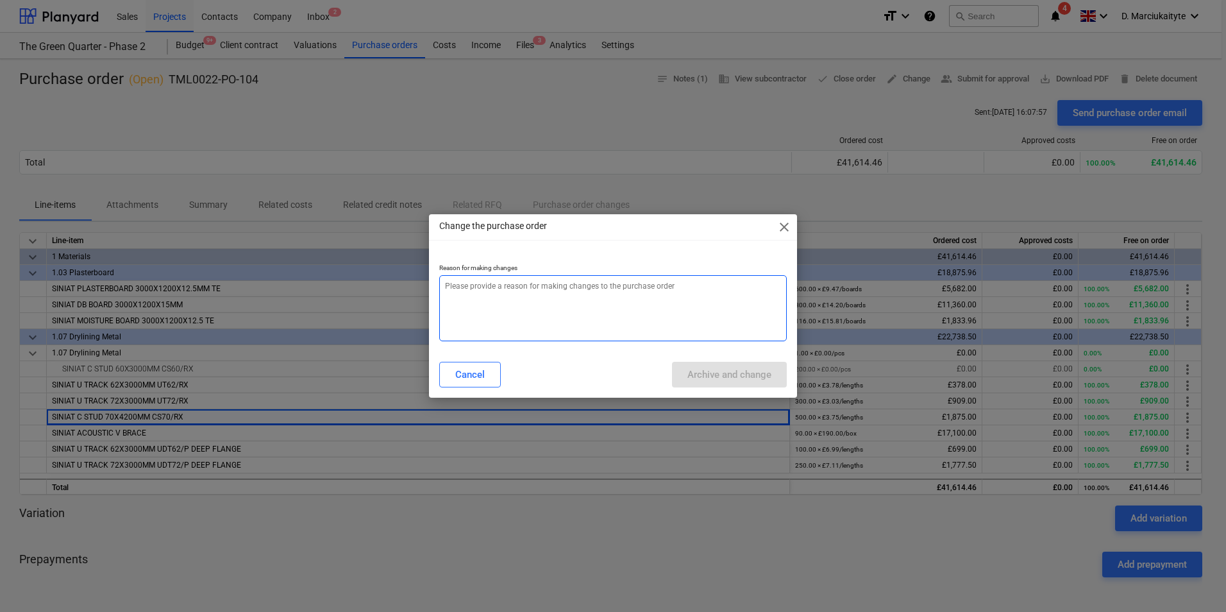
click at [549, 308] on textarea at bounding box center [613, 308] width 348 height 66
type textarea "x"
type textarea "e"
type textarea "x"
type textarea "er"
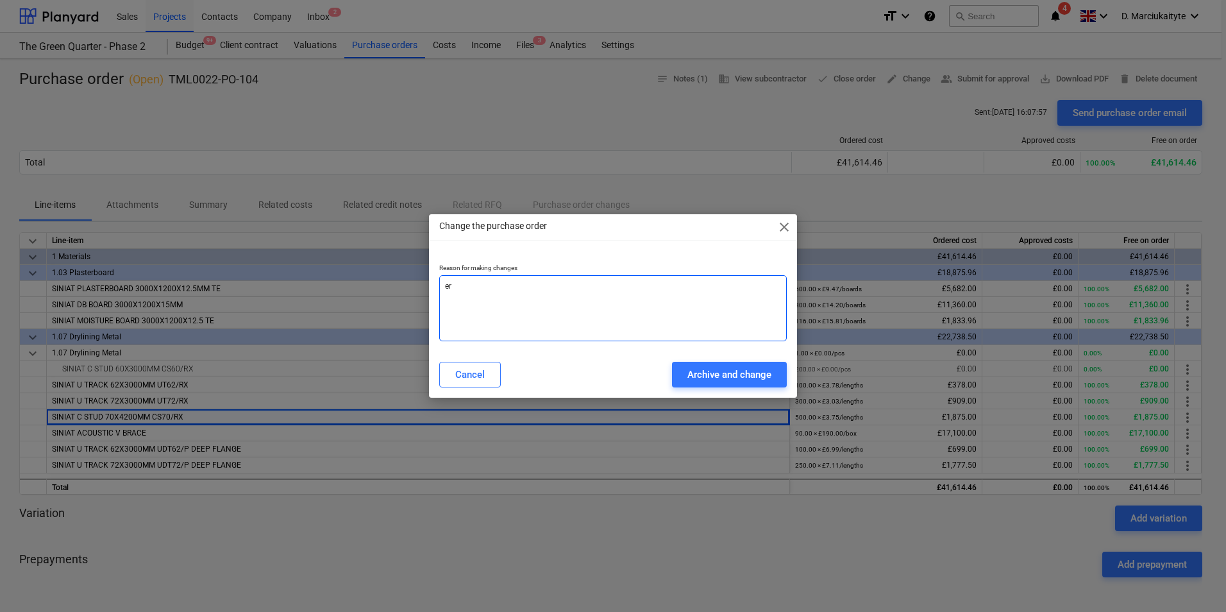
type textarea "x"
type textarea "err"
type textarea "x"
type textarea "erro"
type textarea "x"
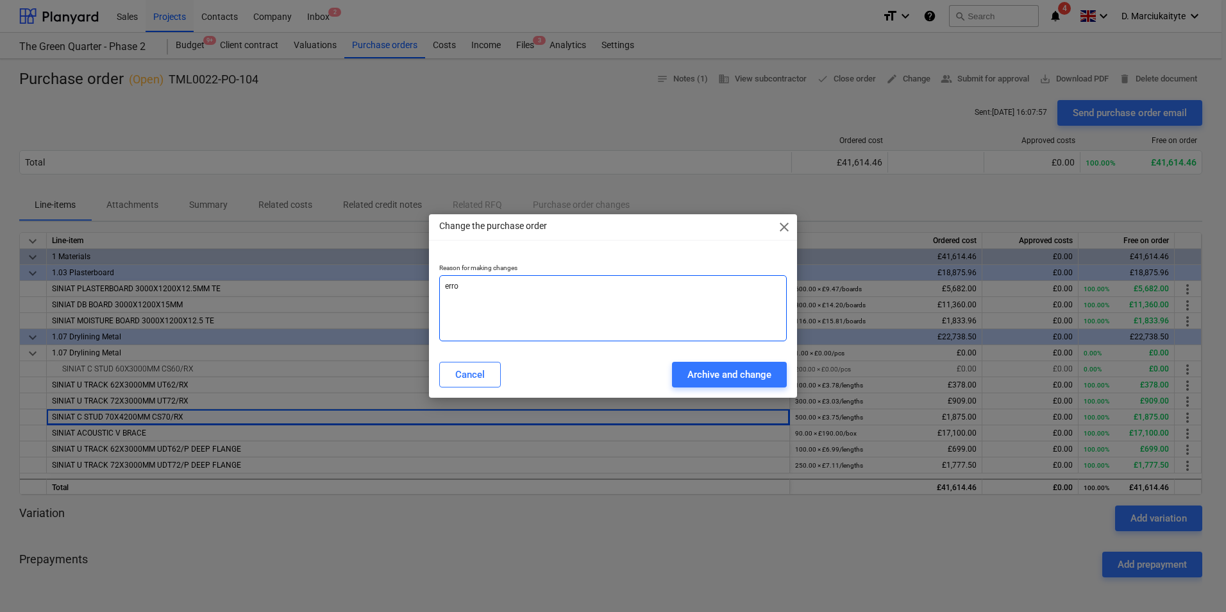
type textarea "error"
type textarea "x"
type textarea "error"
click at [723, 376] on div "Archive and change" at bounding box center [729, 374] width 84 height 17
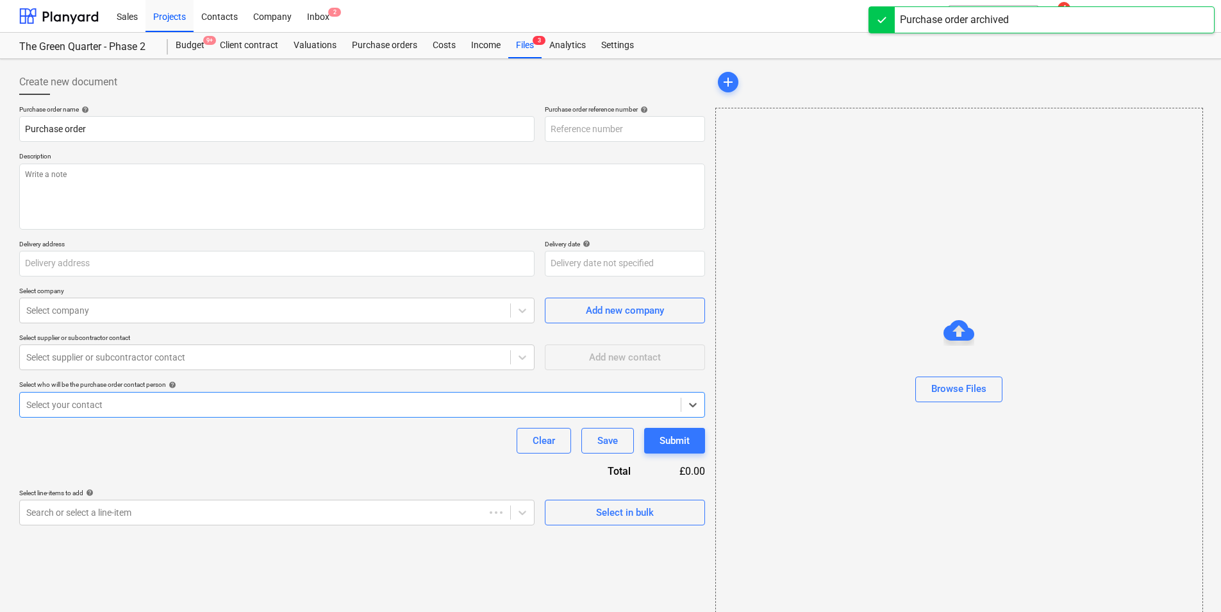
type textarea "x"
type input "TML0022-PO-104"
type textarea "Hi, Please proceed with attached order. Site Contact: Dave – 07789 077947 Pleas…"
type input "[STREET_ADDRESS]"
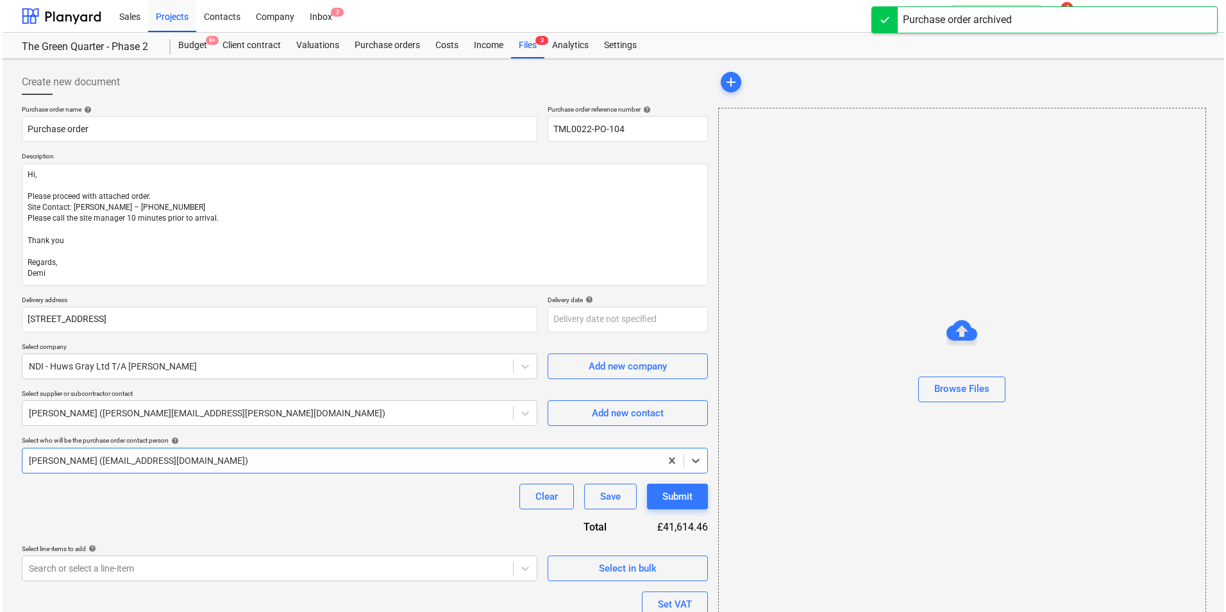
scroll to position [260, 0]
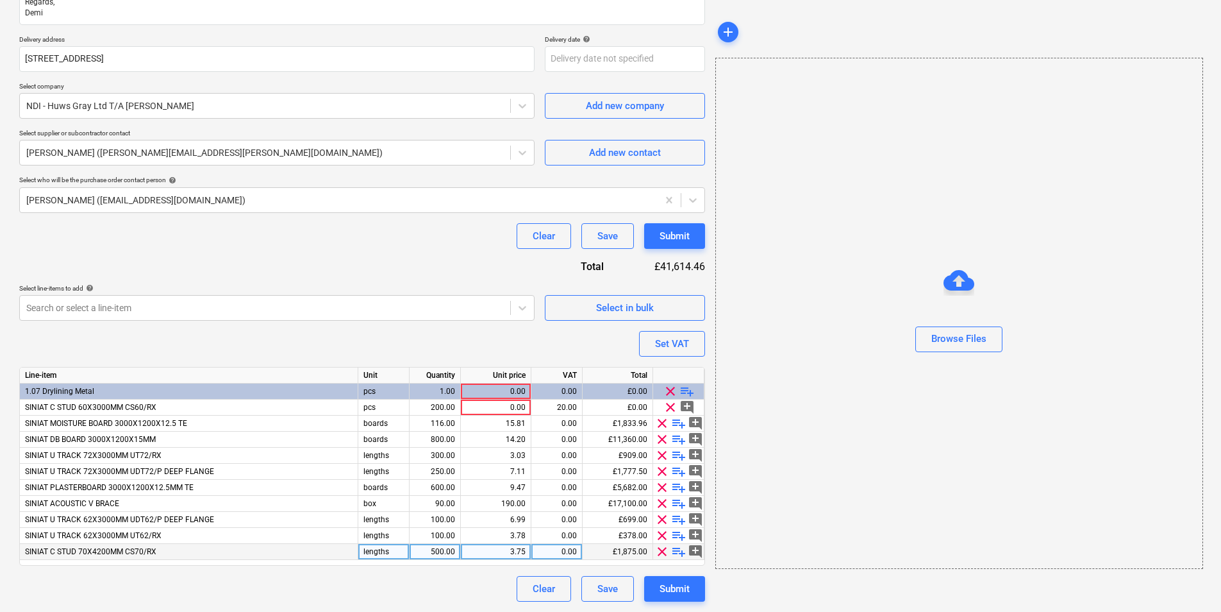
click at [102, 473] on span "SINIAT C STUD 70X4200MM CS70/RX" at bounding box center [90, 551] width 131 height 9
click at [117, 473] on span "SINIAT C STUD 70X4200MM CS70/RX" at bounding box center [90, 551] width 131 height 9
click at [215, 473] on div "SINIAT C STUD 70X4200MM CS70/RX" at bounding box center [189, 552] width 339 height 16
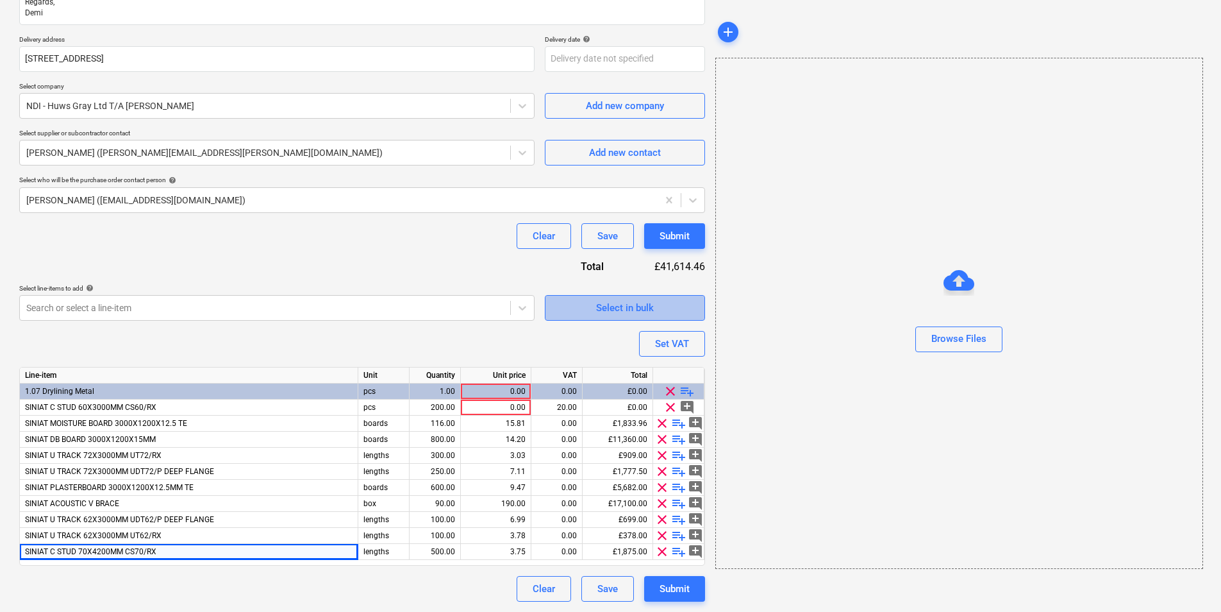
click at [619, 295] on button "Select in bulk" at bounding box center [625, 308] width 160 height 26
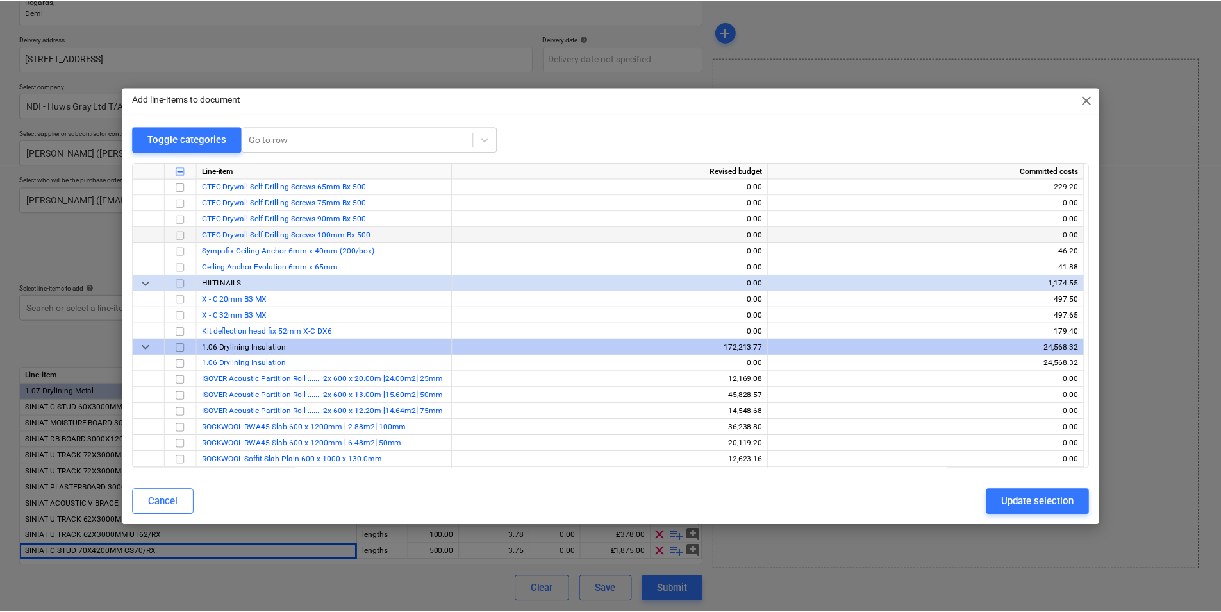
scroll to position [1411, 0]
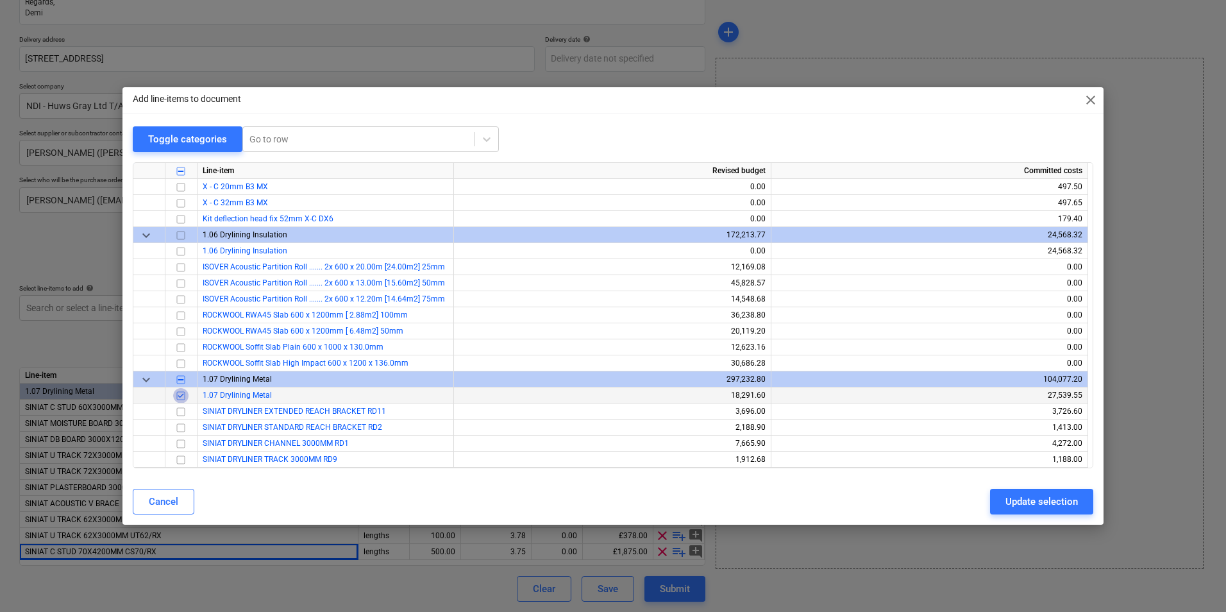
click at [186, 394] on input "checkbox" at bounding box center [180, 395] width 15 height 15
click at [181, 398] on input "checkbox" at bounding box center [180, 395] width 15 height 15
click at [975, 473] on button "Update selection" at bounding box center [1041, 502] width 103 height 26
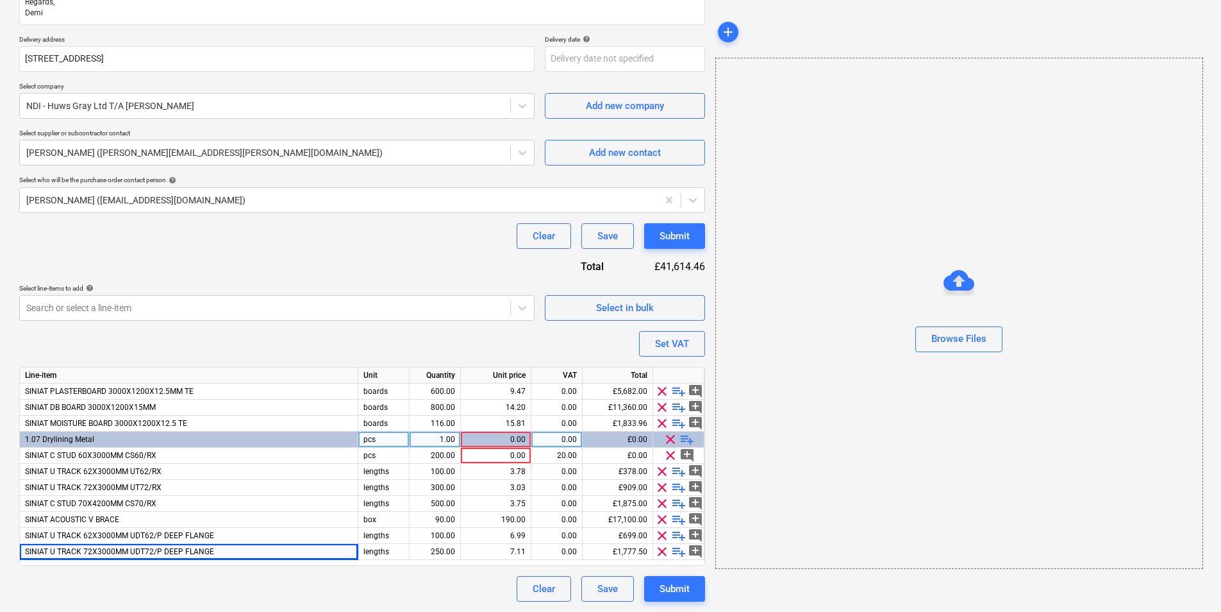
click at [687, 439] on span "playlist_add" at bounding box center [687, 439] width 15 height 15
type textarea "x"
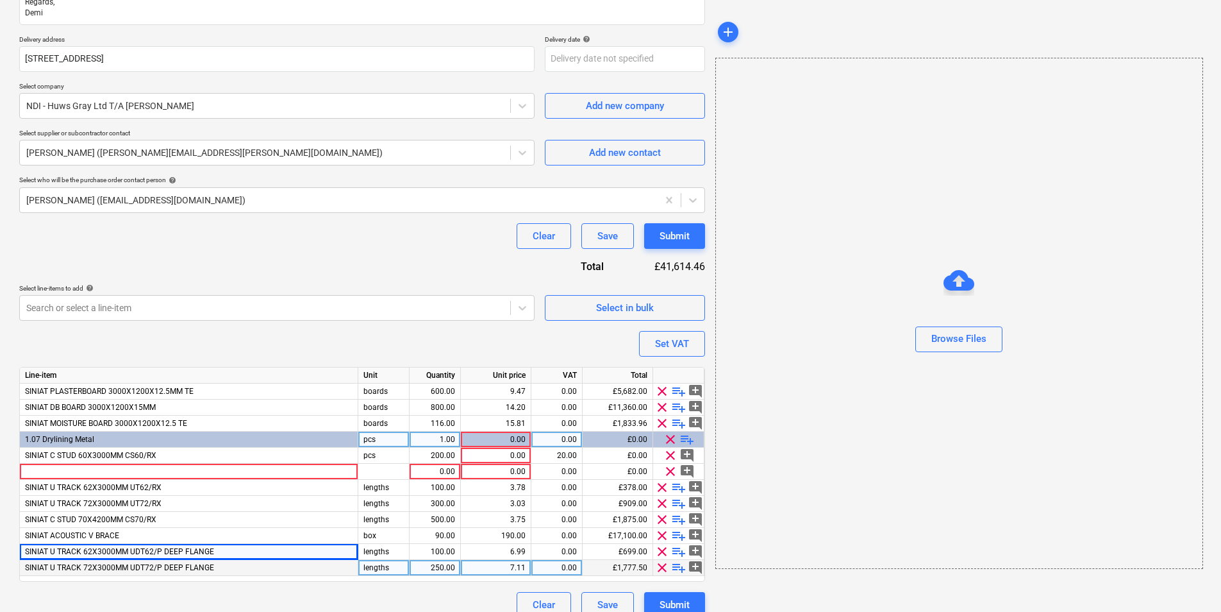
click at [152, 473] on span "SINIAT U TRACK 72X3000MM UDT72/P DEEP FLANGE" at bounding box center [119, 567] width 189 height 9
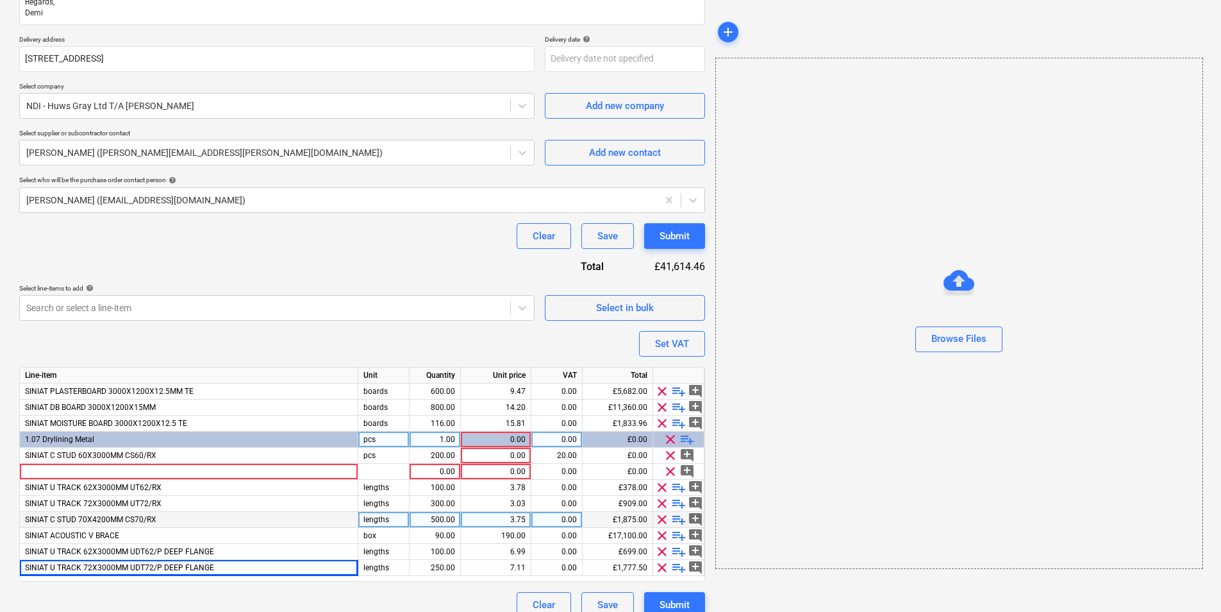
drag, startPoint x: 51, startPoint y: 519, endPoint x: 183, endPoint y: 517, distance: 131.5
click at [183, 473] on div "SINIAT C STUD 70X4200MM CS70/RX" at bounding box center [189, 520] width 339 height 16
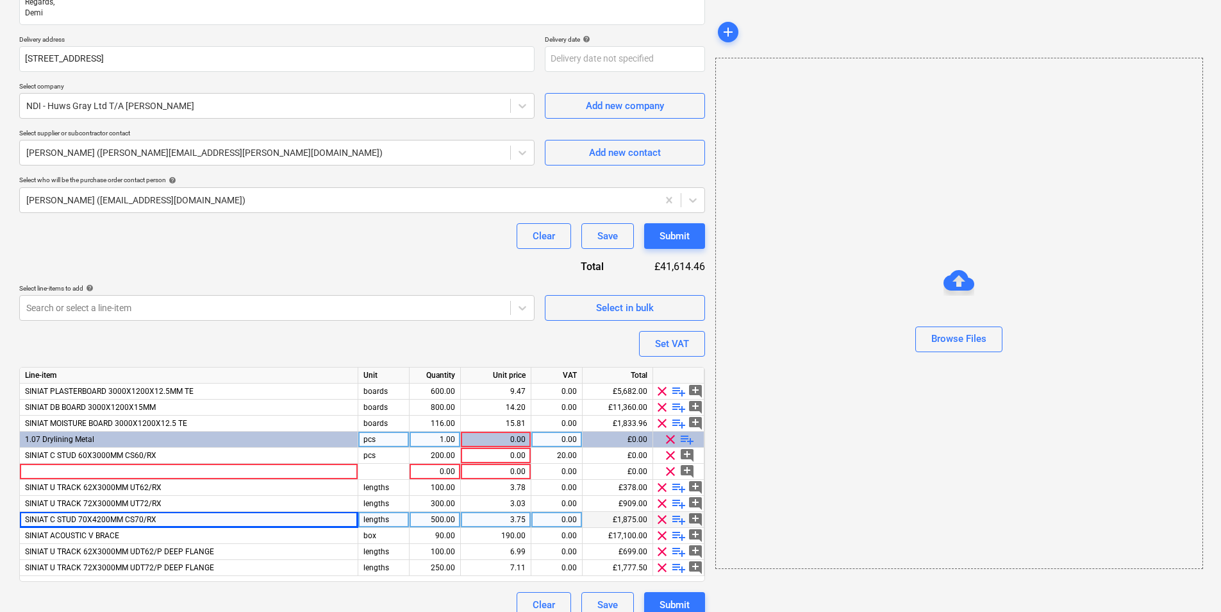
click at [183, 473] on div "SINIAT C STUD 70X4200MM CS70/RX" at bounding box center [189, 520] width 339 height 16
drag, startPoint x: 172, startPoint y: 519, endPoint x: 24, endPoint y: 519, distance: 148.1
click at [24, 473] on div "SINIAT C STUD 70X4200MM CS70/RX" at bounding box center [189, 520] width 339 height 16
click at [100, 473] on div at bounding box center [189, 472] width 339 height 16
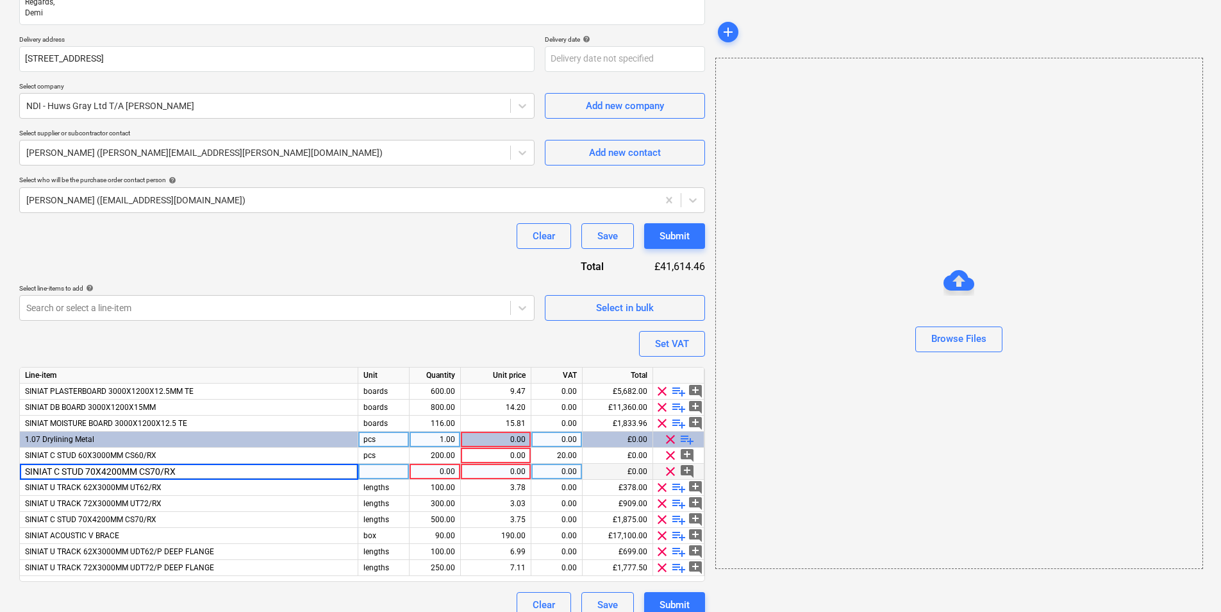
click at [113, 473] on input "SINIAT C STUD 70X4200MM CS70/RX" at bounding box center [189, 471] width 338 height 15
type input "SINIAT C STUD 70X3000MM CS70/RX"
type textarea "x"
click at [403, 470] on div at bounding box center [383, 472] width 51 height 16
click at [437, 467] on div "1.00" at bounding box center [435, 472] width 40 height 16
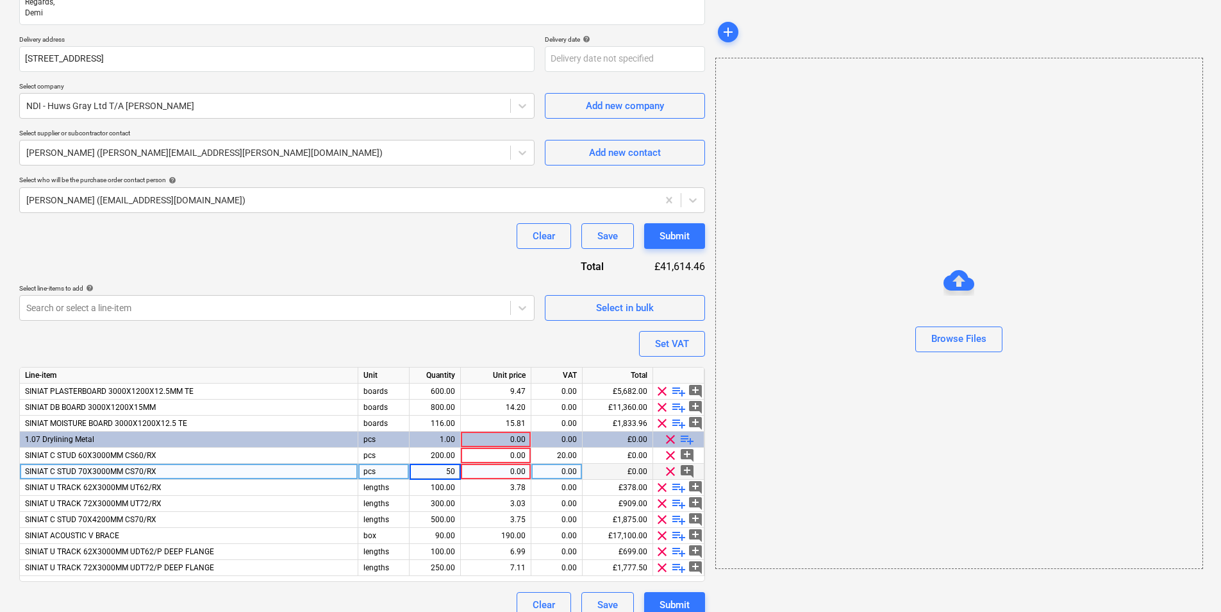
type input "500"
type textarea "x"
type input "3.75"
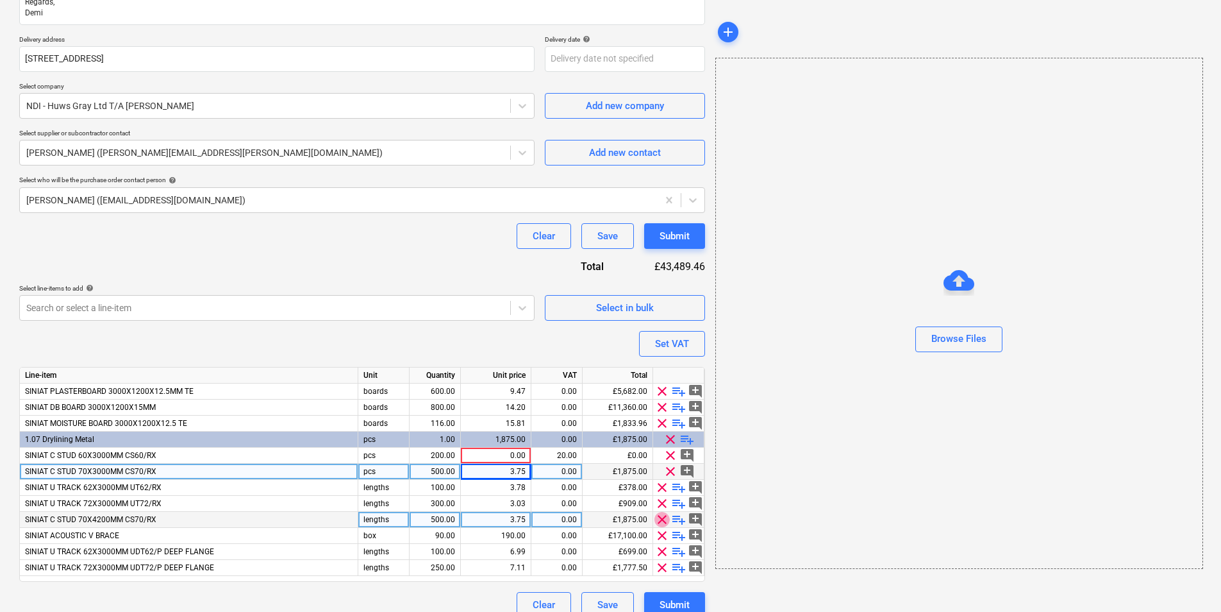
click at [662, 473] on span "clear" at bounding box center [662, 519] width 15 height 15
type textarea "x"
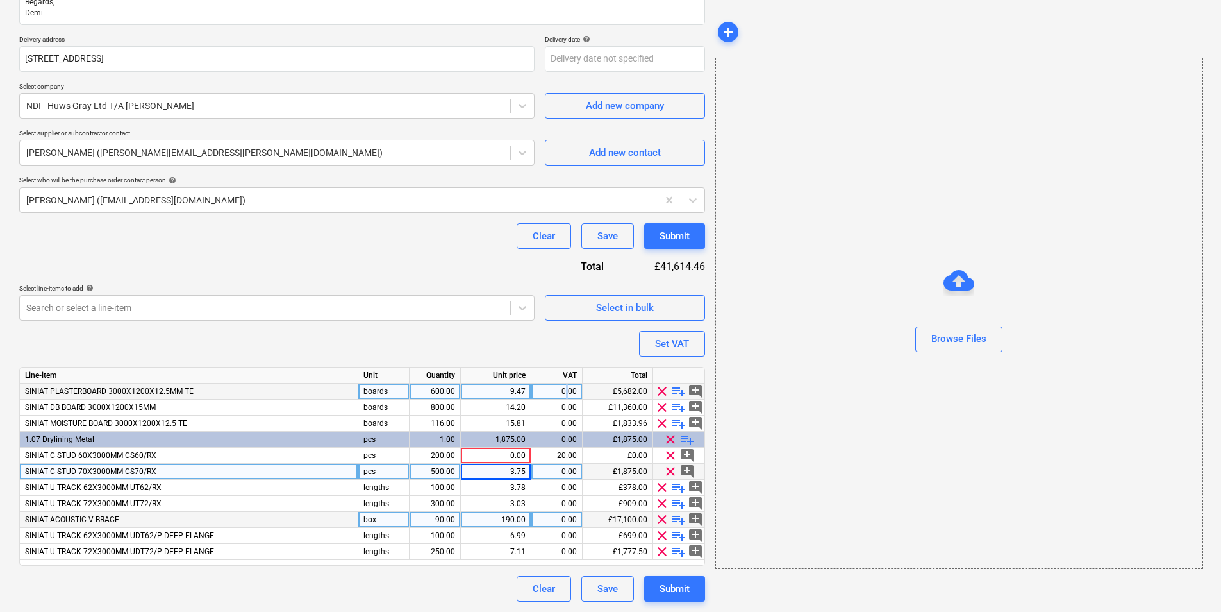
click at [568, 395] on div "0.00" at bounding box center [557, 391] width 40 height 16
type input "20"
type textarea "x"
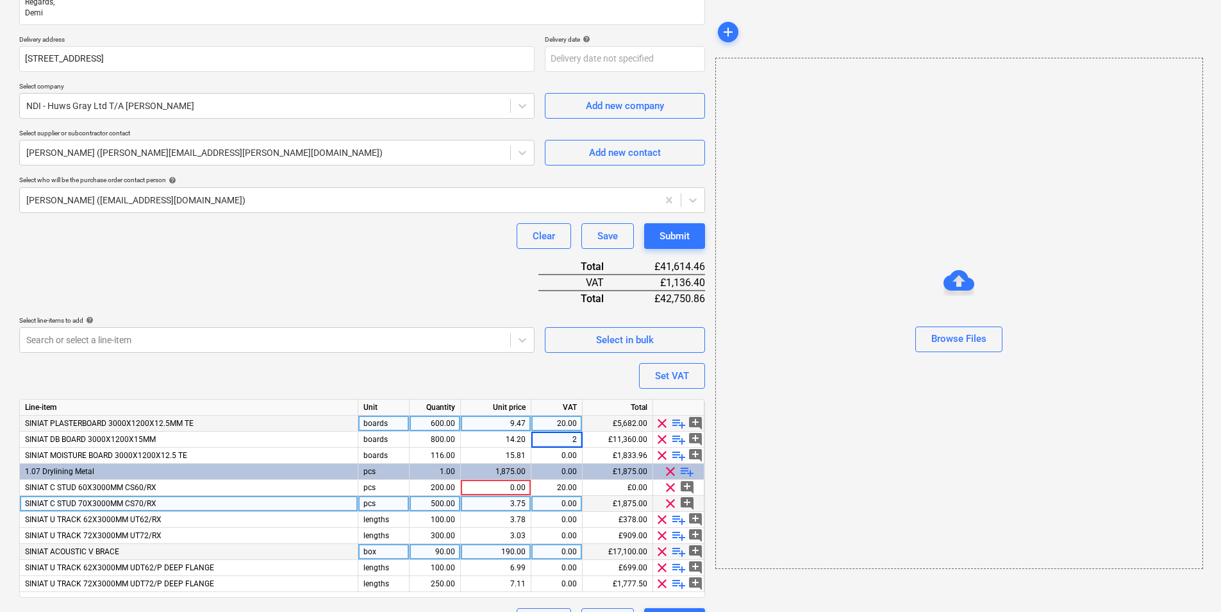
type input "20"
type textarea "x"
type input "20"
type textarea "x"
type input "20"
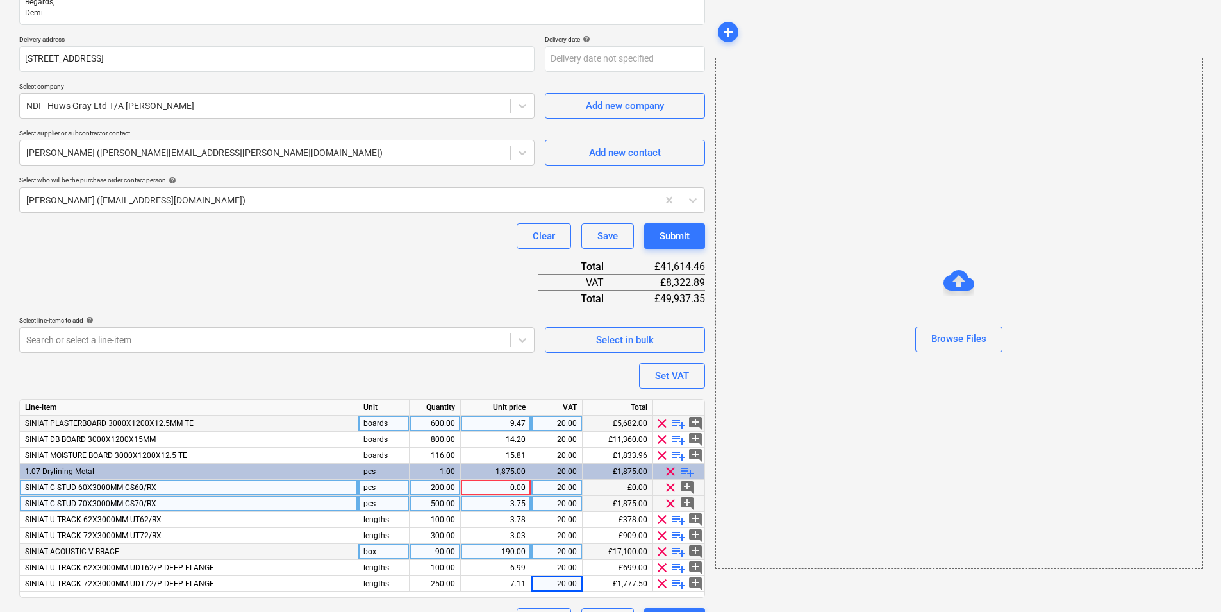
click at [440, 473] on div "200.00" at bounding box center [435, 488] width 40 height 16
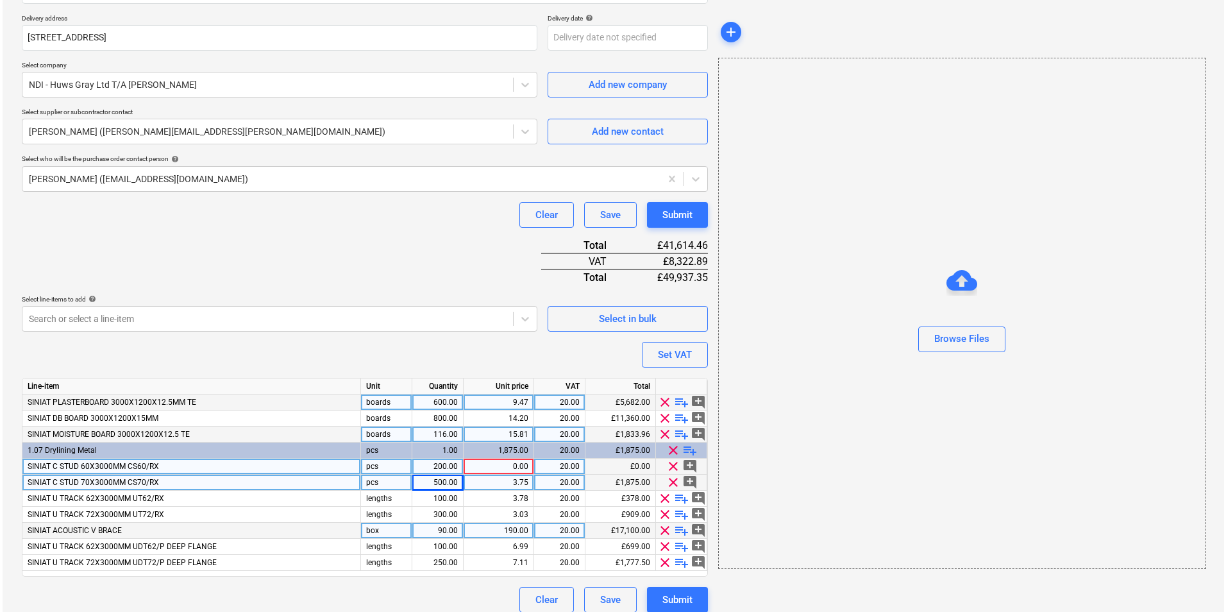
scroll to position [292, 0]
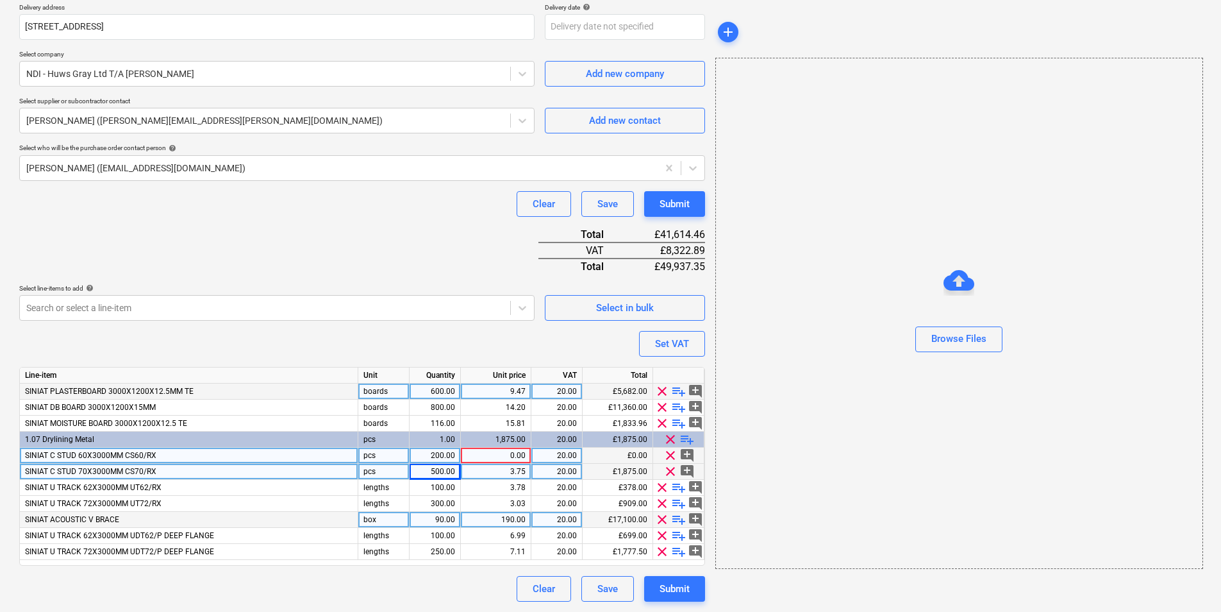
click at [135, 473] on div "SINIAT ACOUSTIC V BRACE" at bounding box center [189, 520] width 339 height 16
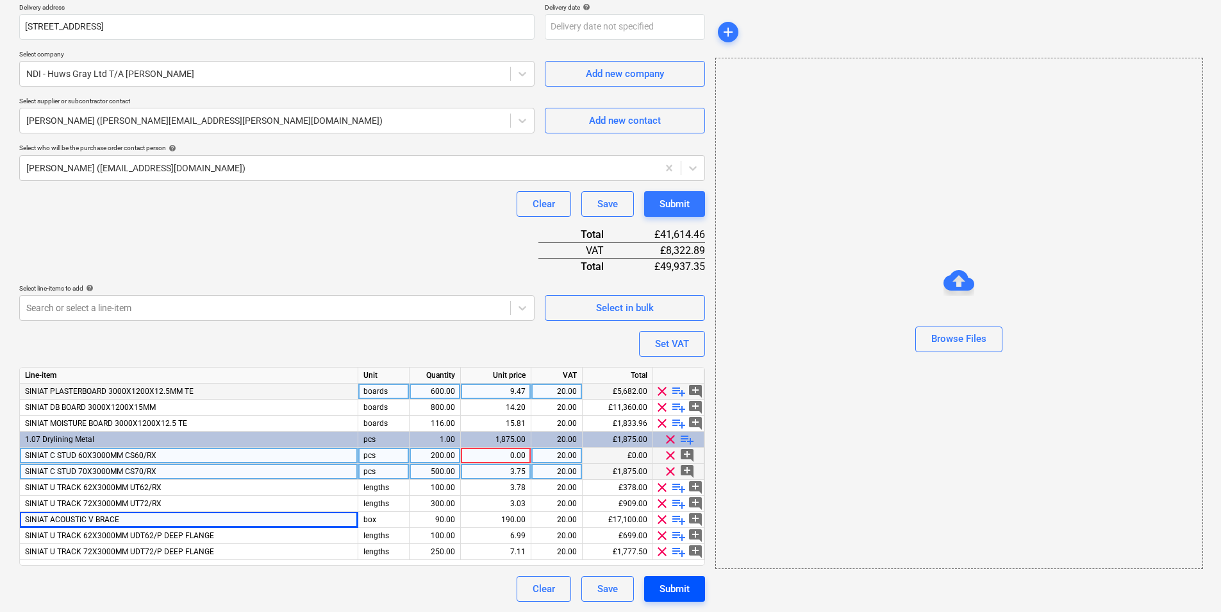
click at [680, 473] on div "Submit" at bounding box center [675, 588] width 30 height 17
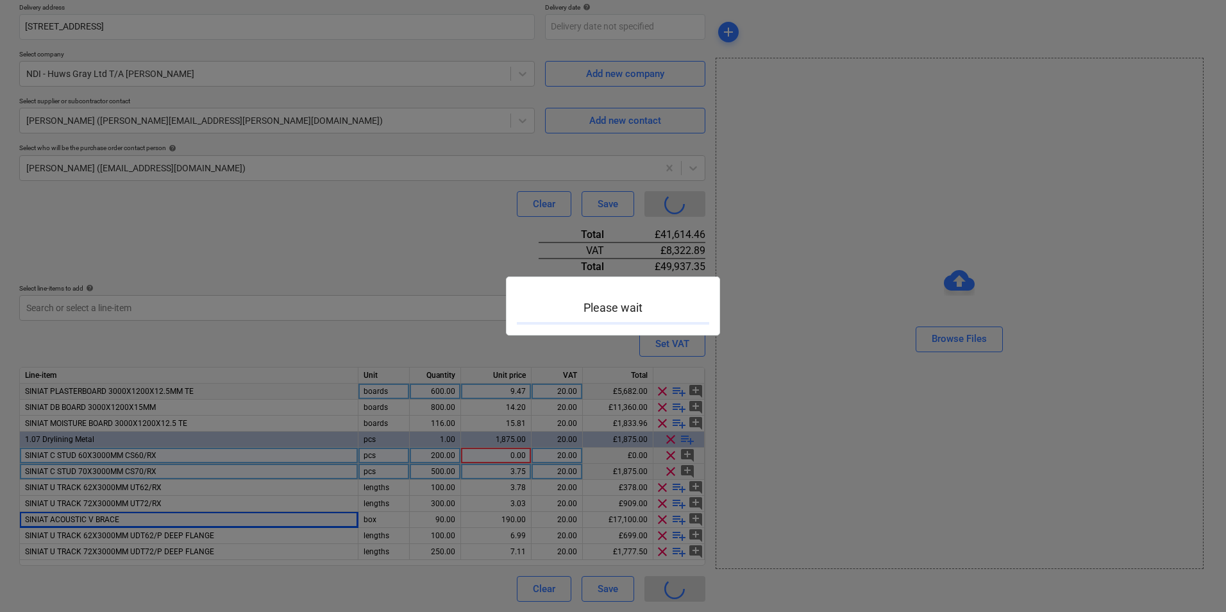
type textarea "x"
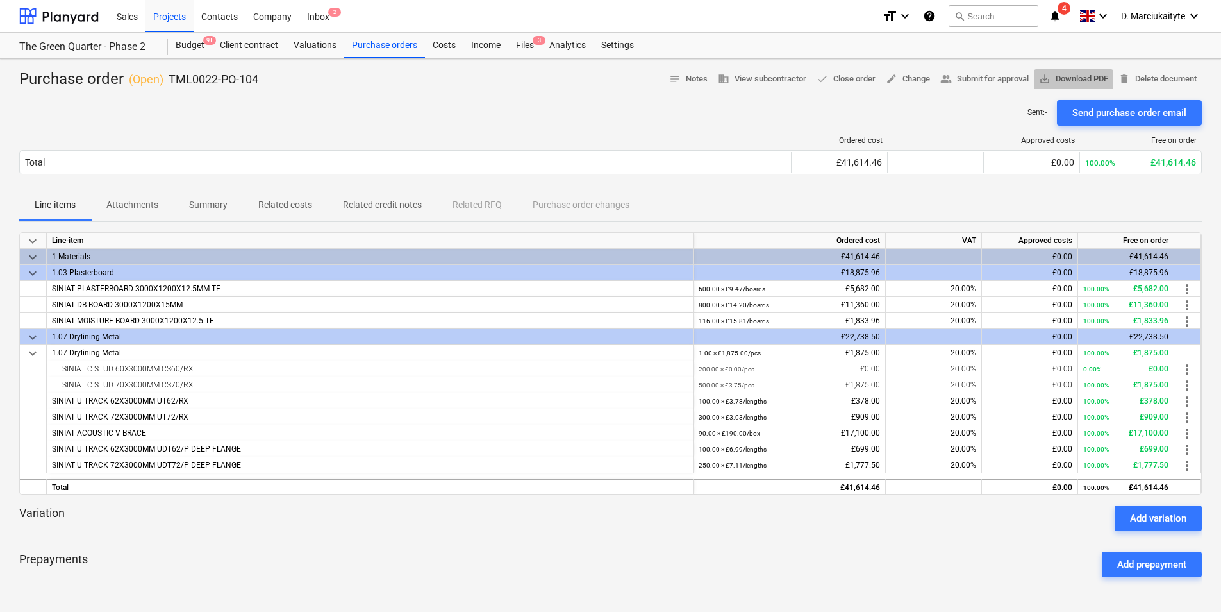
click at [975, 73] on span "save_alt Download PDF" at bounding box center [1073, 79] width 69 height 15
drag, startPoint x: 231, startPoint y: 85, endPoint x: 169, endPoint y: 81, distance: 61.7
click at [169, 81] on div "Purchase order ( Open ) TML0022-PO-104 notes Notes business View subcontractor …" at bounding box center [610, 79] width 1183 height 21
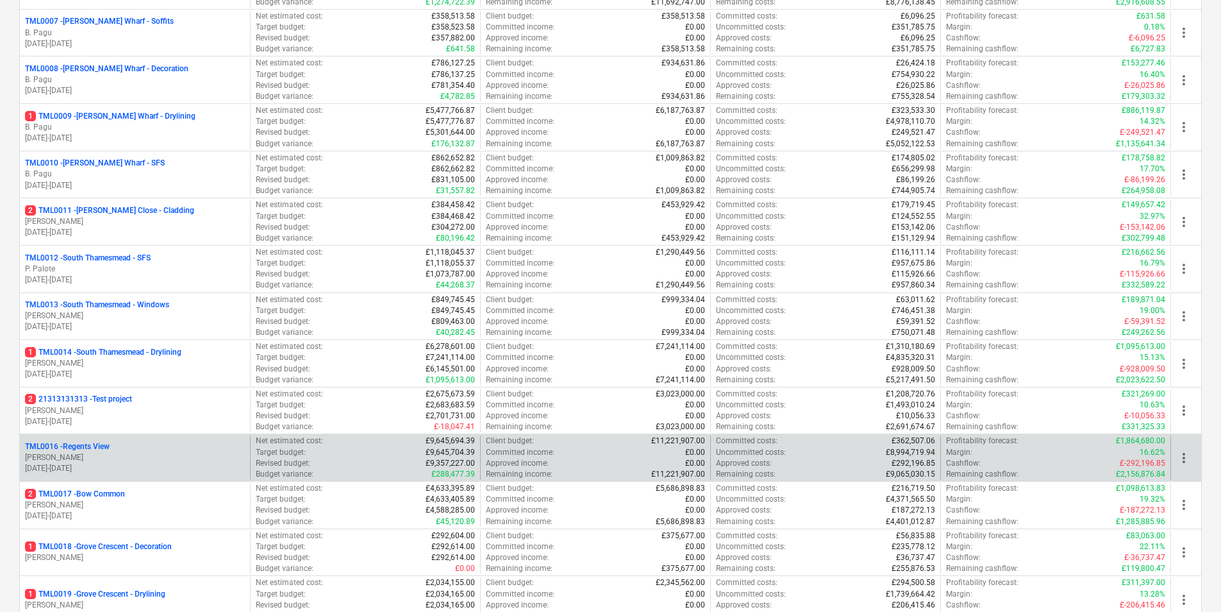
scroll to position [641, 0]
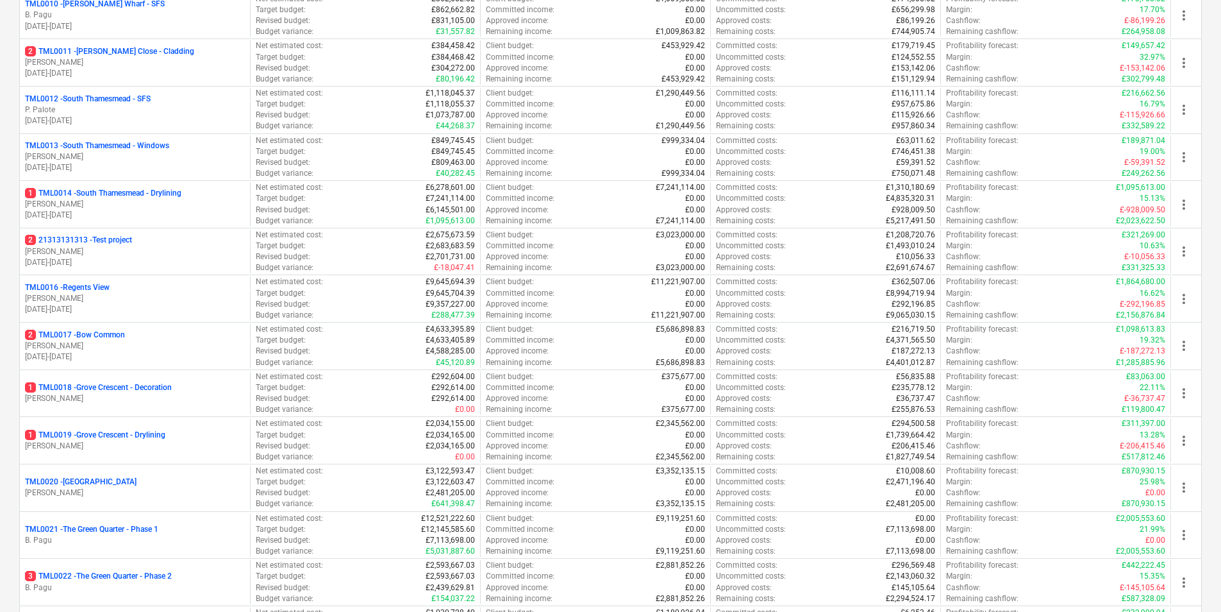
click at [98, 585] on p "B. Pagu" at bounding box center [135, 587] width 220 height 11
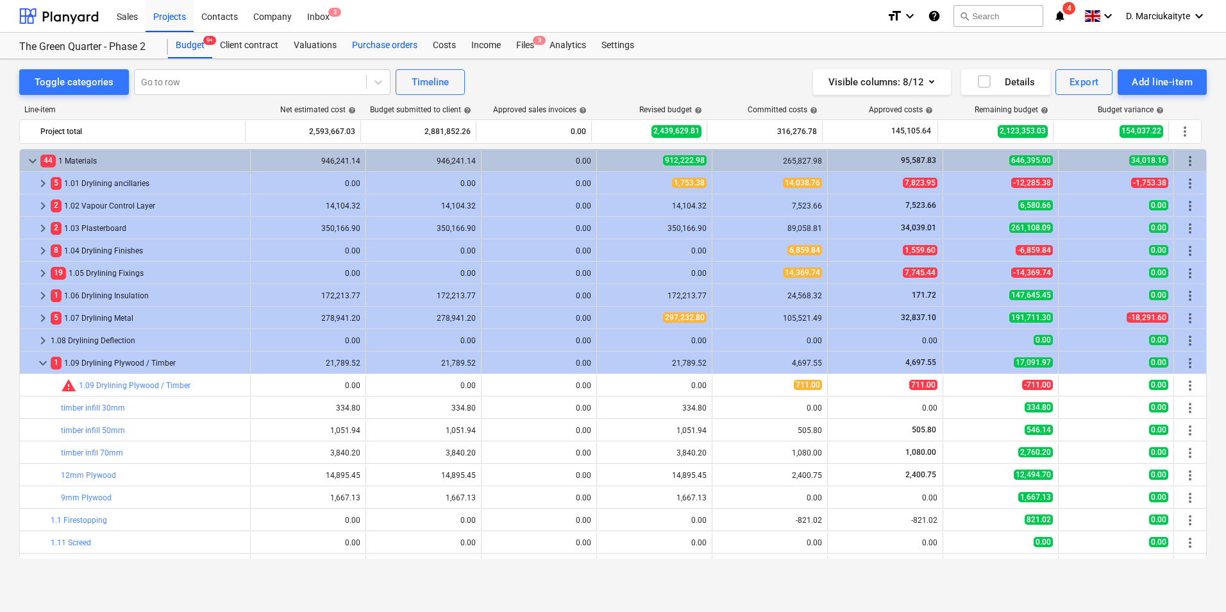
drag, startPoint x: 374, startPoint y: 41, endPoint x: 387, endPoint y: 46, distance: 14.2
click at [374, 41] on div "Purchase orders" at bounding box center [384, 46] width 81 height 26
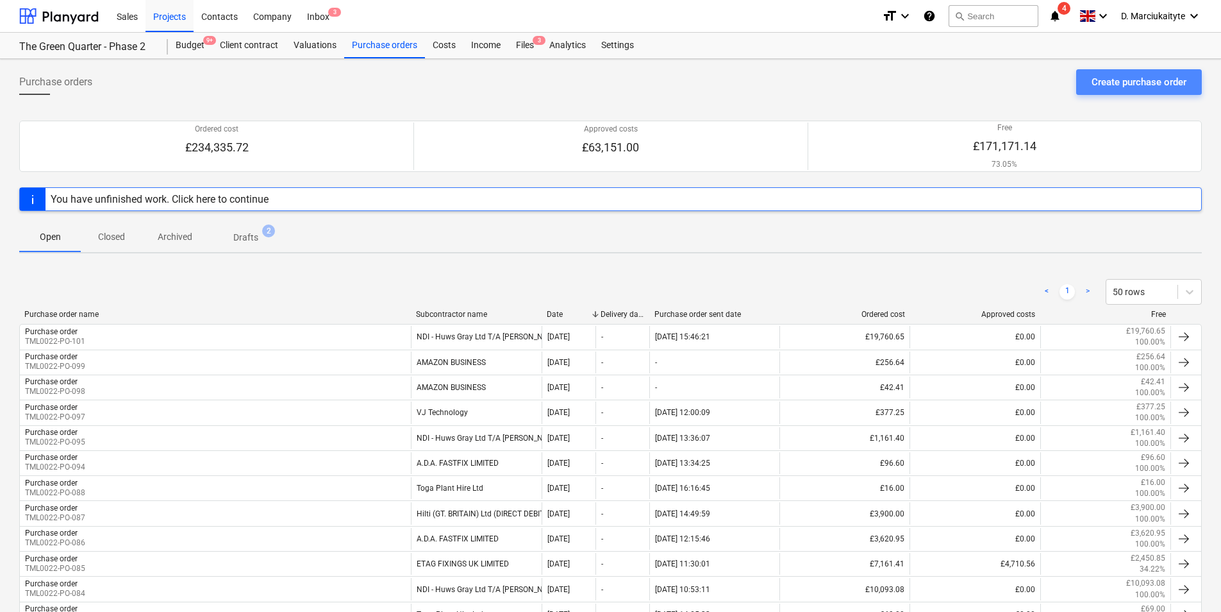
click at [1097, 72] on button "Create purchase order" at bounding box center [1140, 82] width 126 height 26
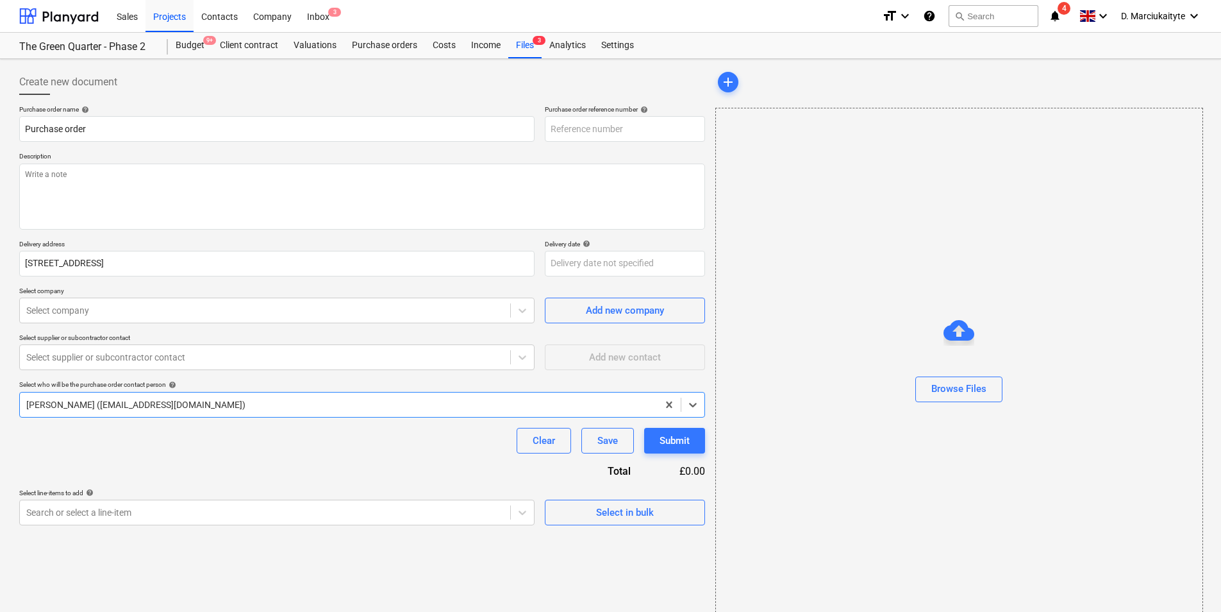
type textarea "x"
type input "TML0022-PO-103"
click at [625, 130] on input "TML0022-PO-103" at bounding box center [625, 129] width 160 height 26
type textarea "x"
type input "TML0022-PO-10"
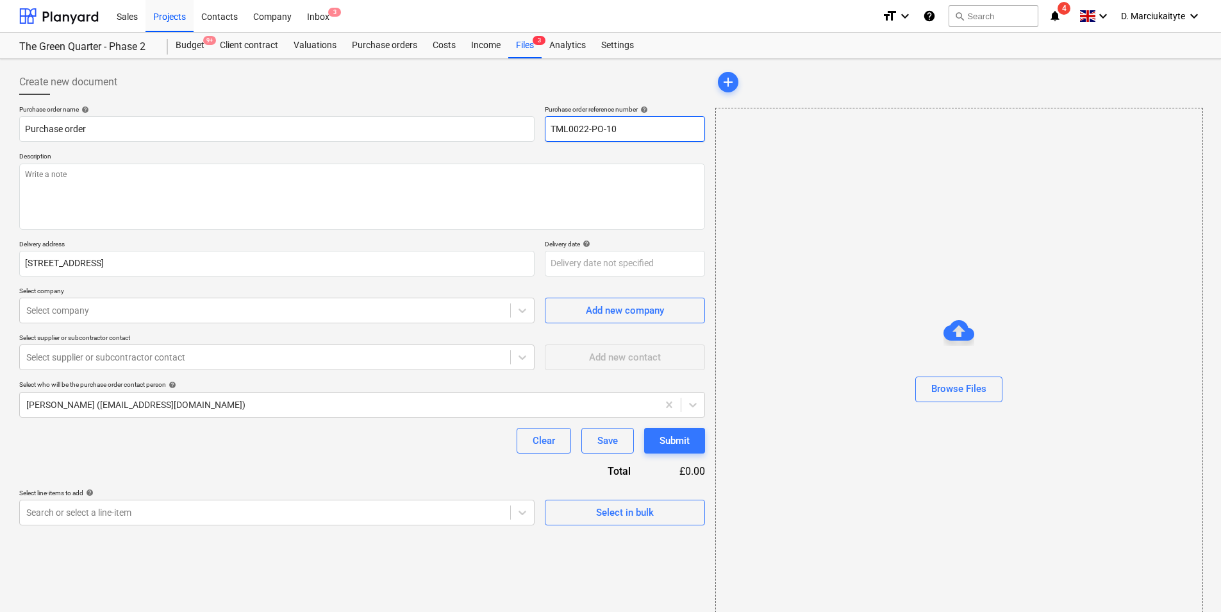
type textarea "x"
type input "TML0022-PO-103"
type textarea "x"
type input "TML0022-PO-10"
type textarea "x"
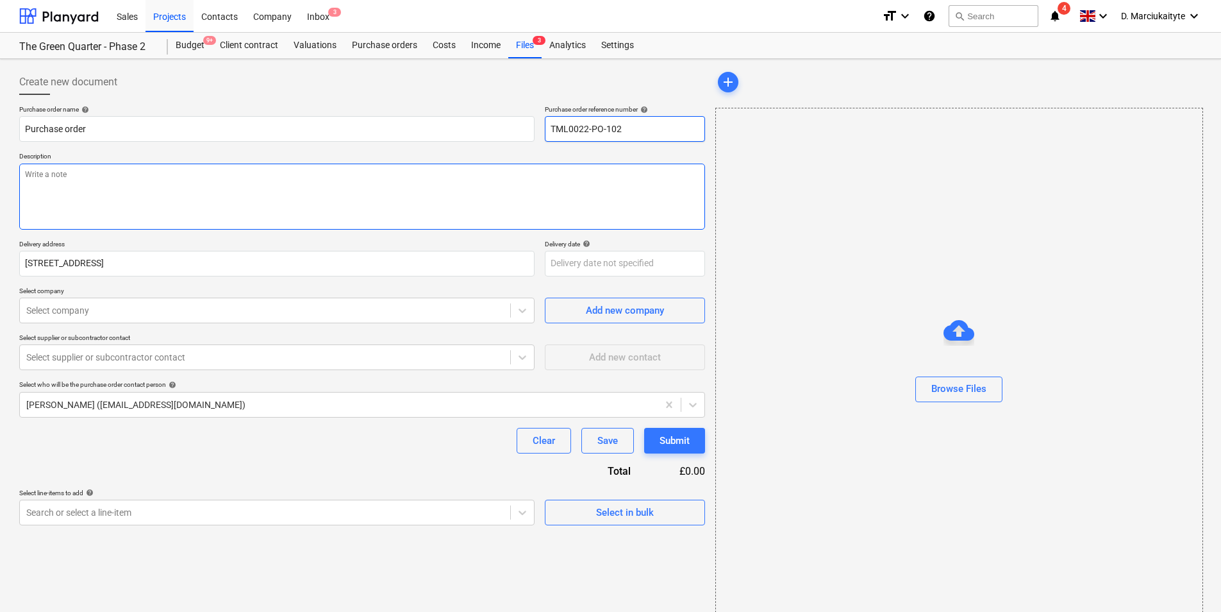
type input "TML0022-PO-102"
click at [508, 226] on div "Purchase order name help Purchase order Purchase order reference number help TM…" at bounding box center [362, 315] width 686 height 420
click at [651, 523] on button "Select in bulk" at bounding box center [625, 512] width 160 height 26
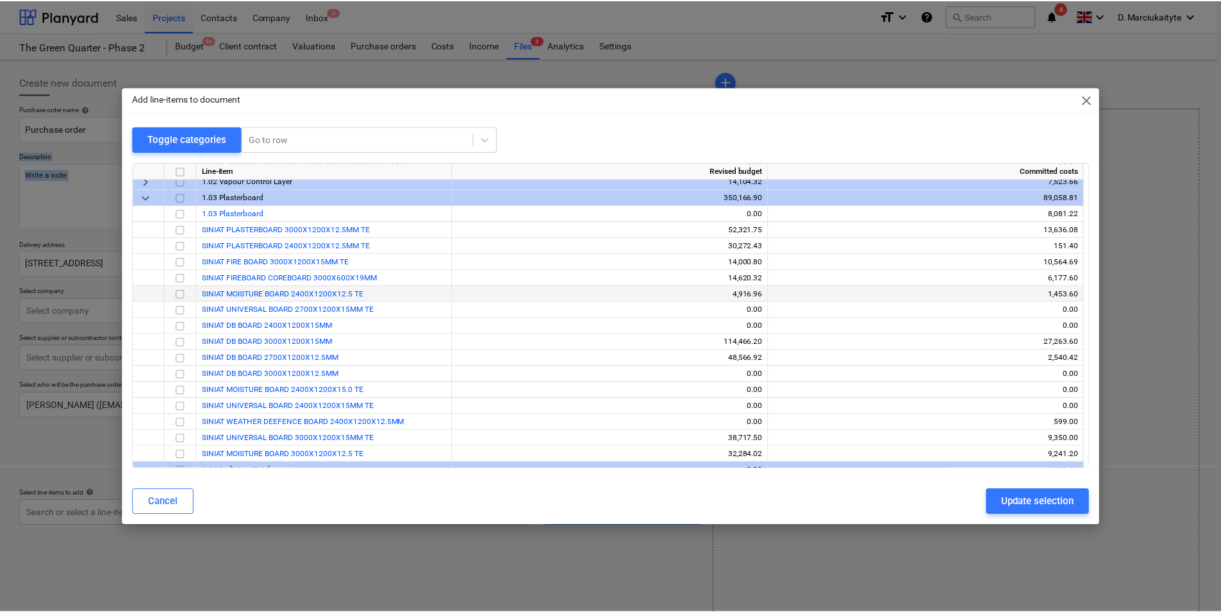
scroll to position [128, 0]
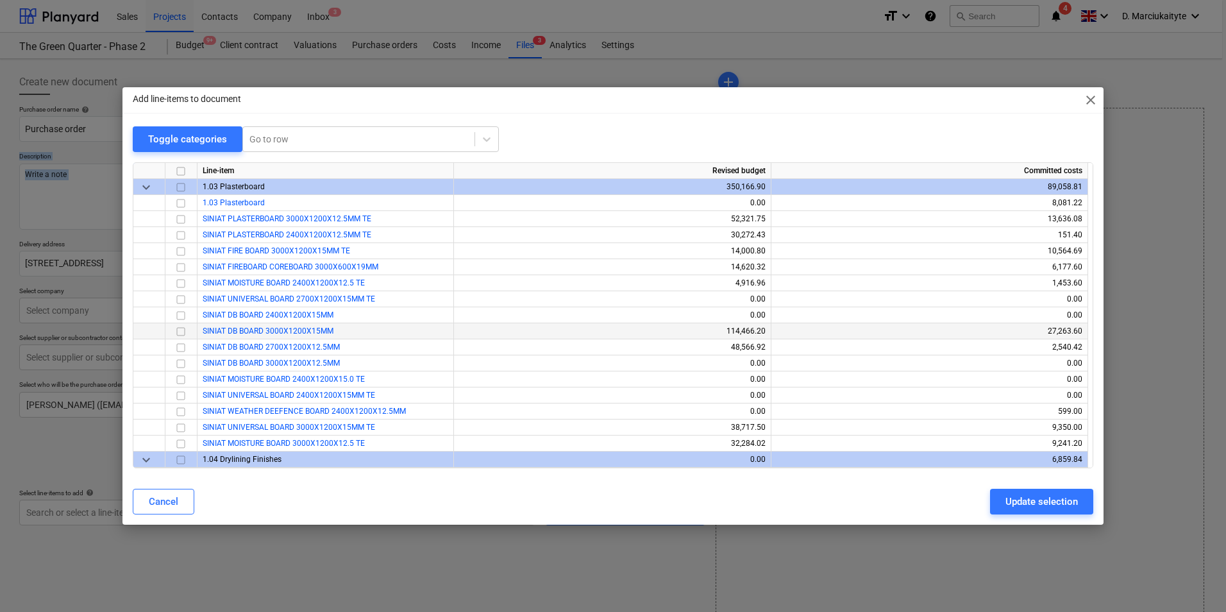
click at [182, 328] on input "checkbox" at bounding box center [180, 331] width 15 height 15
click at [1053, 503] on div "Update selection" at bounding box center [1041, 501] width 72 height 17
type textarea "x"
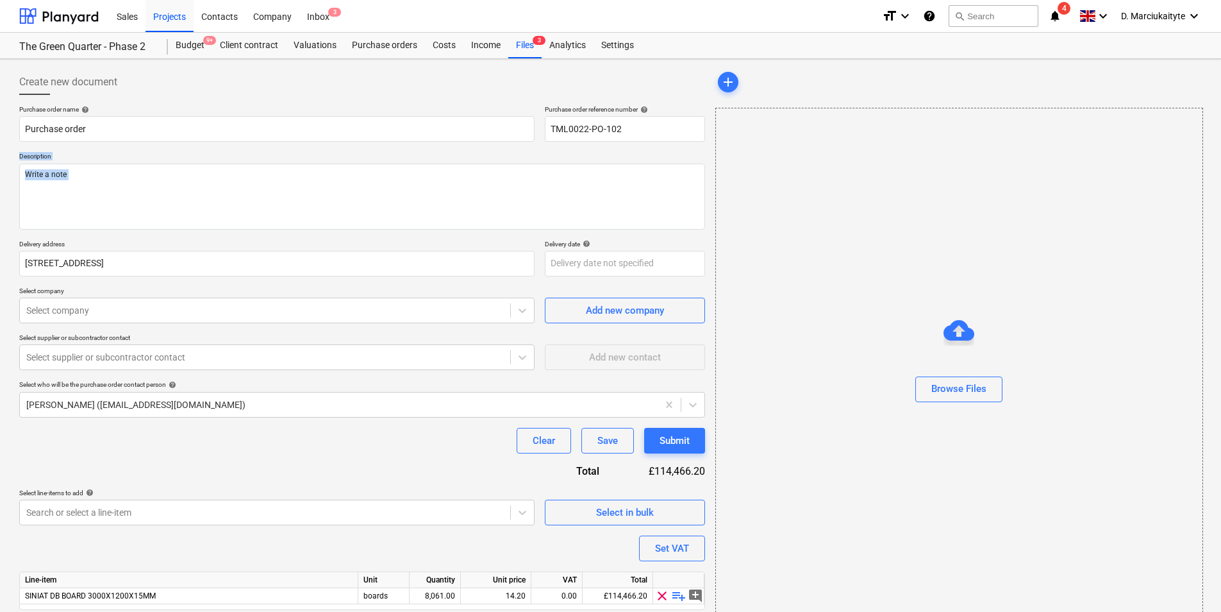
scroll to position [44, 0]
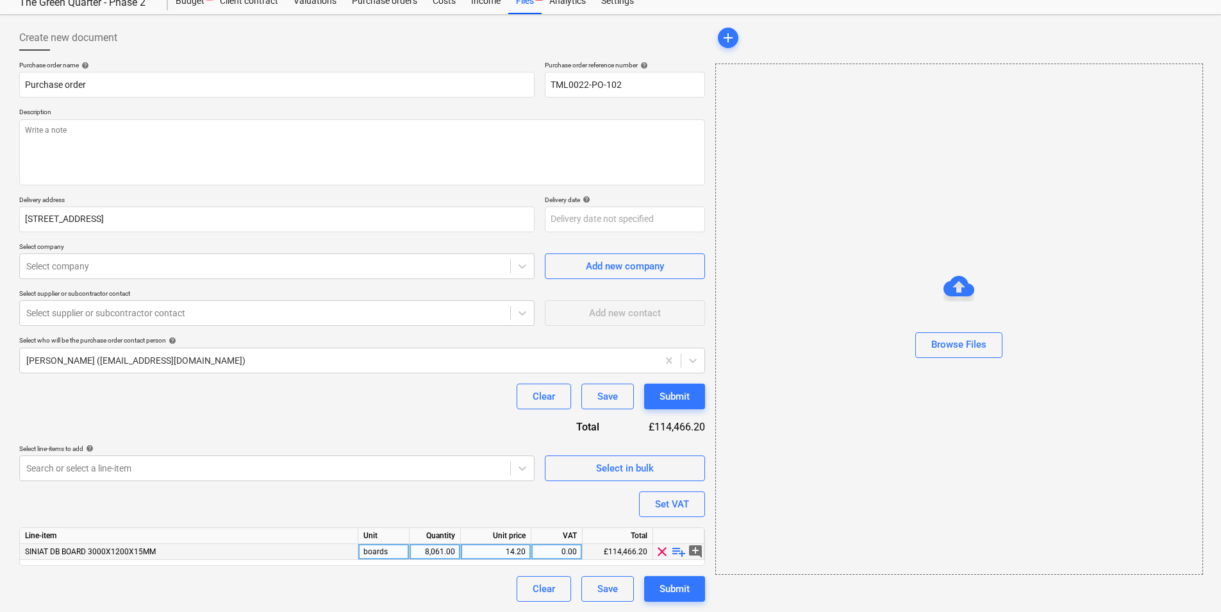
click at [434, 554] on div "8,061.00" at bounding box center [435, 552] width 40 height 16
type input "800"
click at [682, 547] on span "playlist_add" at bounding box center [678, 551] width 15 height 15
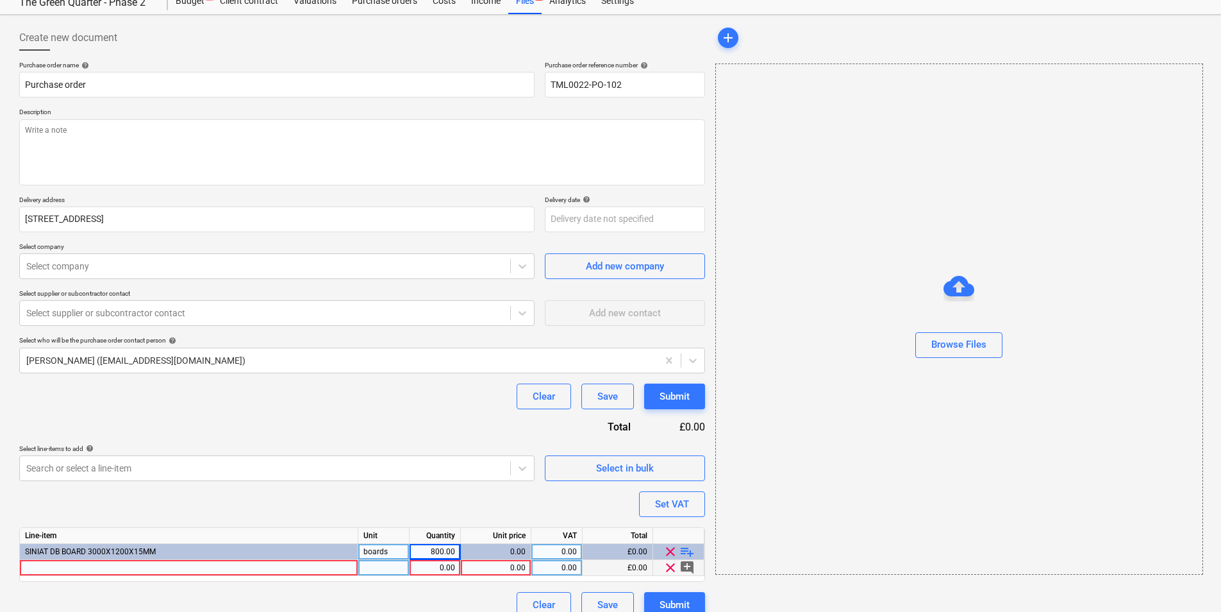
click at [668, 573] on span "clear" at bounding box center [670, 567] width 15 height 15
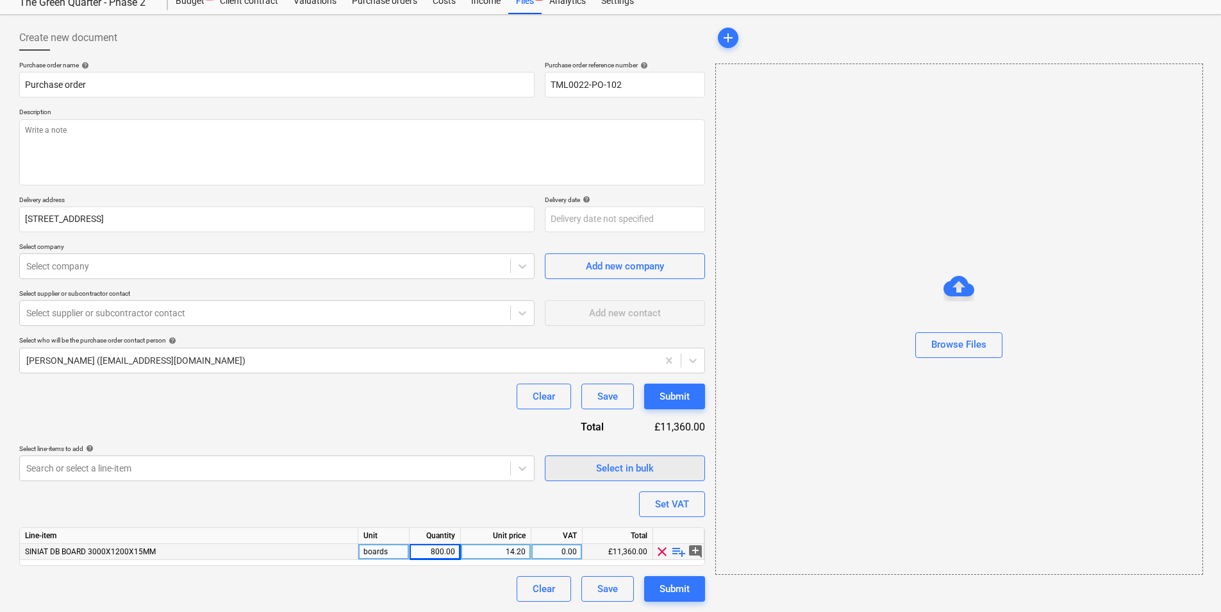
click at [637, 466] on div "Select in bulk" at bounding box center [625, 468] width 58 height 17
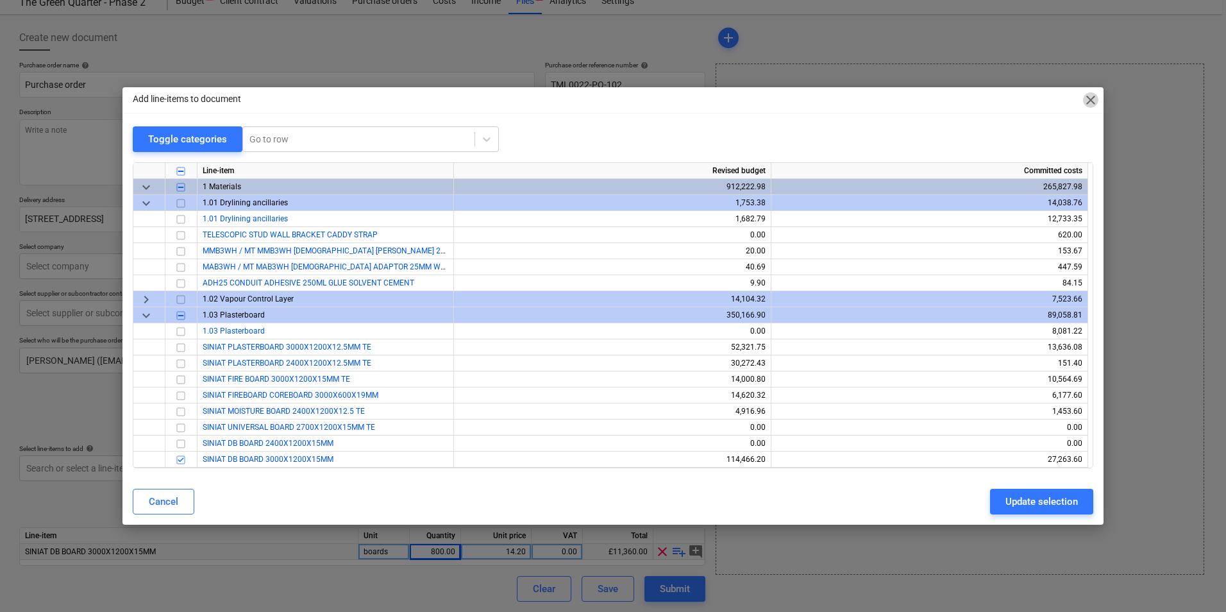
click at [1092, 94] on span "close" at bounding box center [1090, 99] width 15 height 15
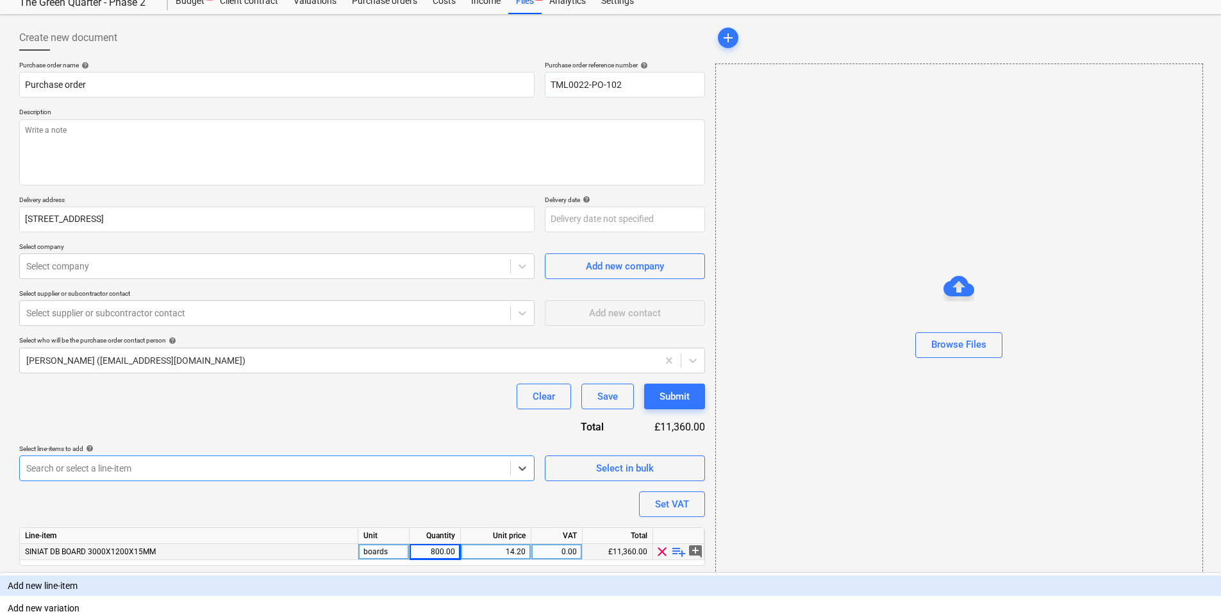
scroll to position [113, 0]
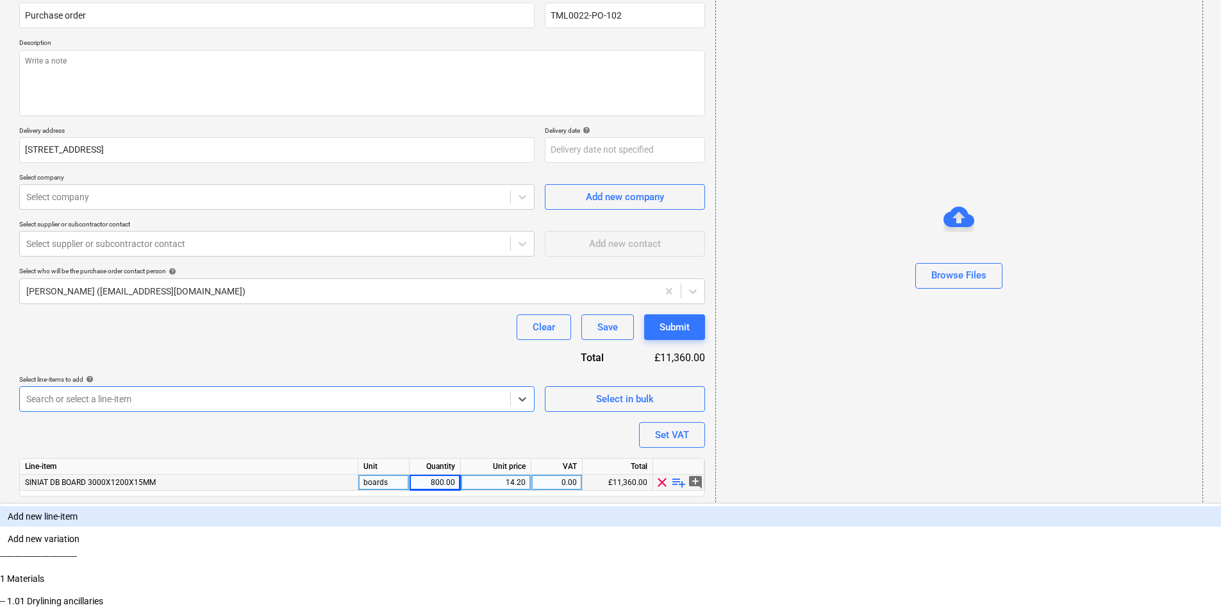
click at [498, 470] on body "Sales Projects Contacts Company Inbox 3 format_size keyboard_arrow_down help se…" at bounding box center [610, 193] width 1221 height 612
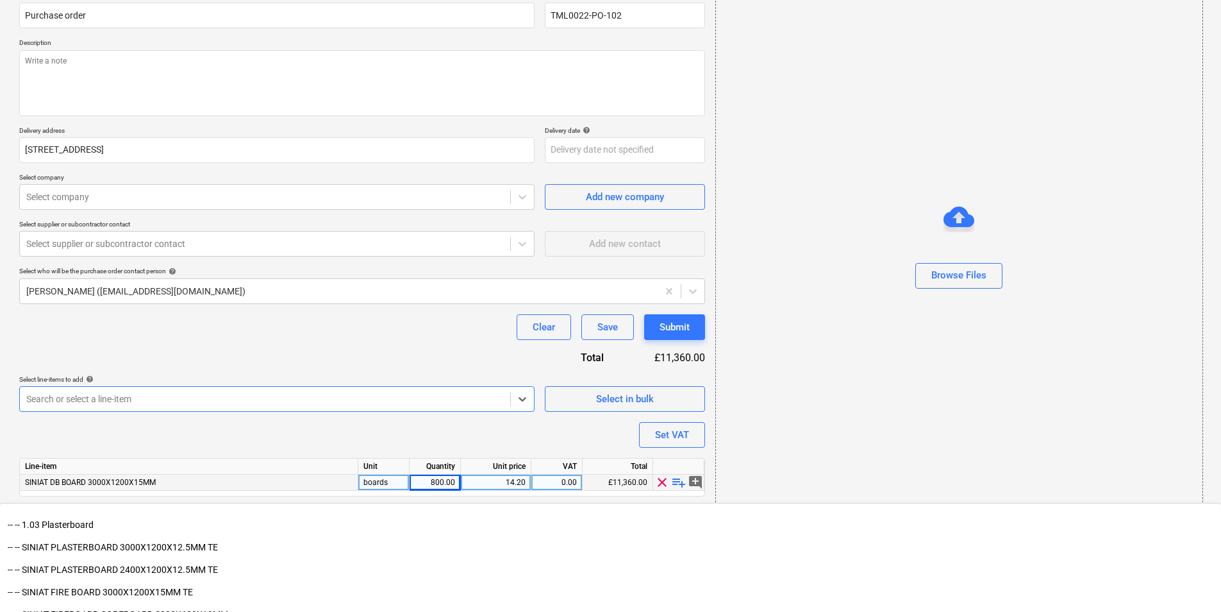
scroll to position [321, 0]
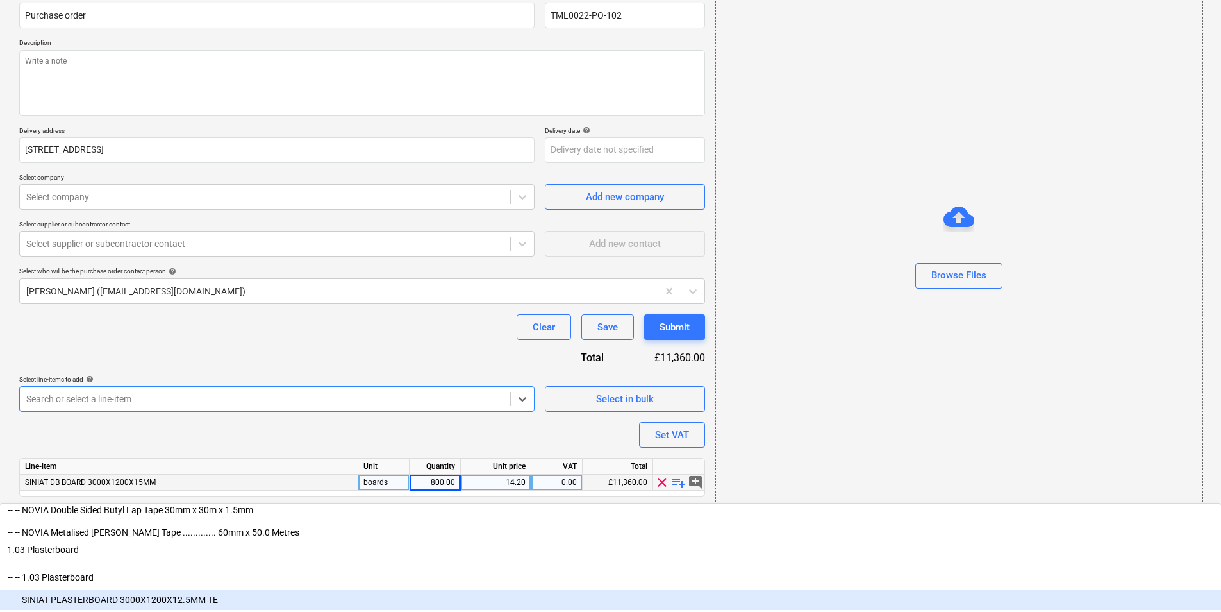
click at [205, 589] on div "-- -- SINIAT PLASTERBOARD 3000X1200X12.5MM TE" at bounding box center [610, 599] width 1221 height 21
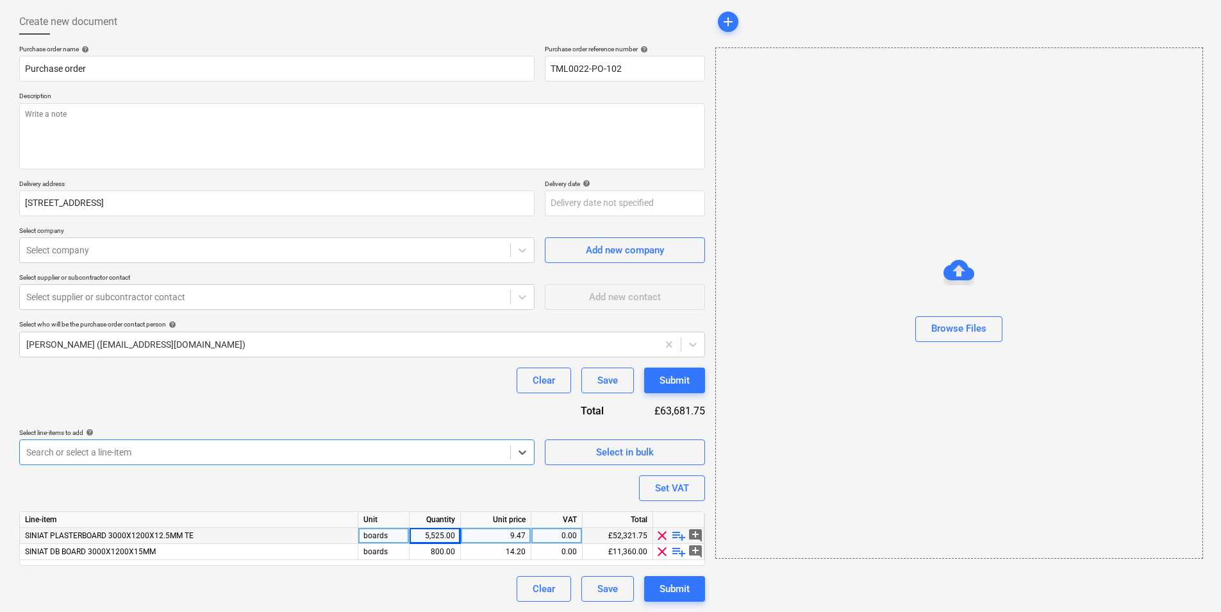
type textarea "x"
click at [443, 528] on div "5,525.00" at bounding box center [435, 536] width 40 height 16
type input "600"
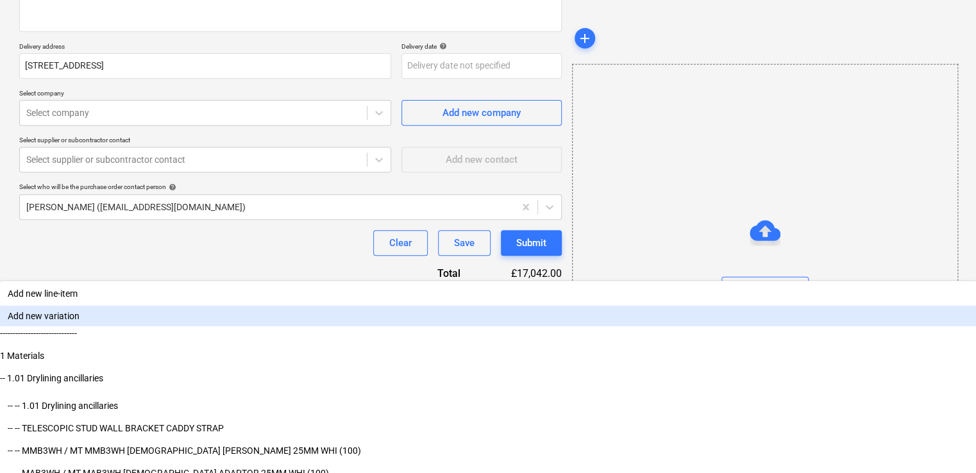
scroll to position [251, 0]
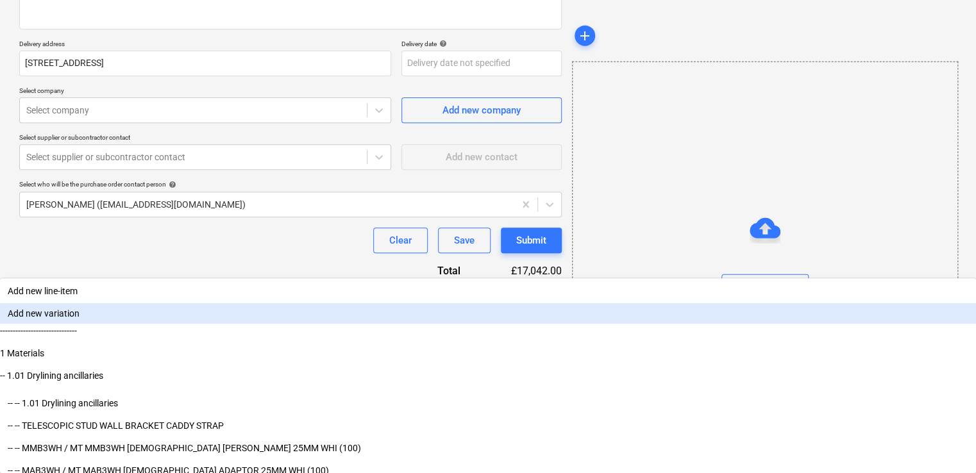
click at [378, 273] on body "Sales Projects Contacts Company Inbox 3 format_size keyboard_arrow_down help se…" at bounding box center [488, 36] width 976 height 473
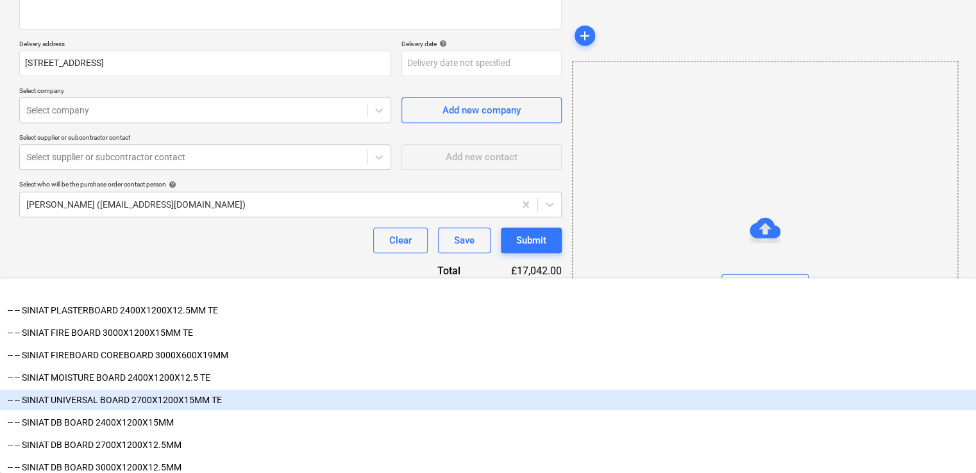
scroll to position [577, 0]
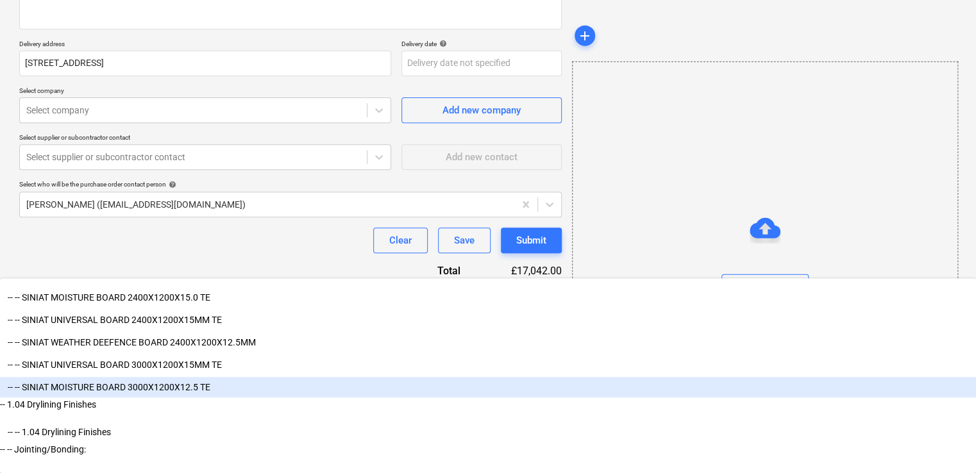
click at [228, 380] on div "-- -- SINIAT MOISTURE BOARD 3000X1200X12.5 TE" at bounding box center [488, 387] width 976 height 21
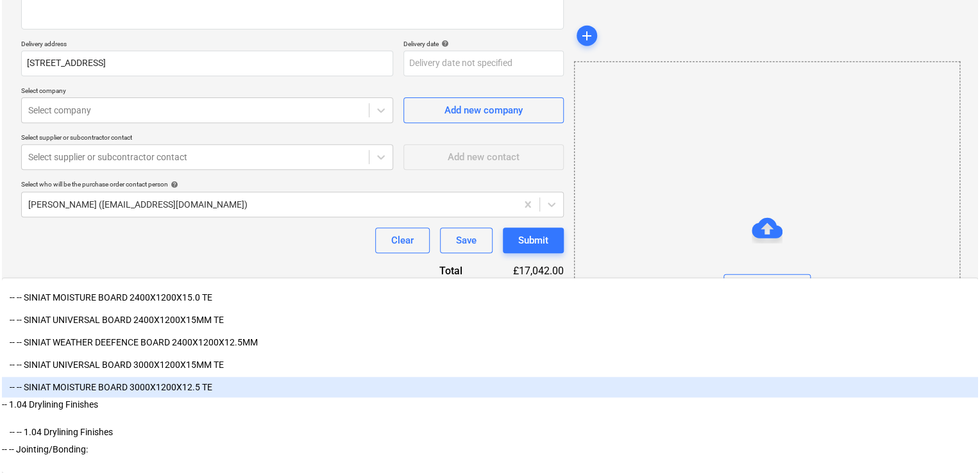
scroll to position [214, 0]
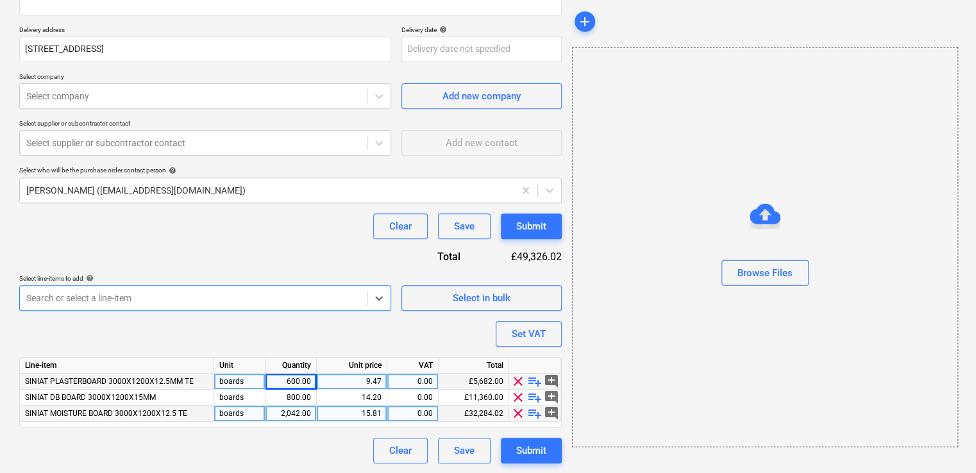
type textarea "x"
click at [294, 417] on div "2,042.00" at bounding box center [291, 414] width 40 height 16
type input "116"
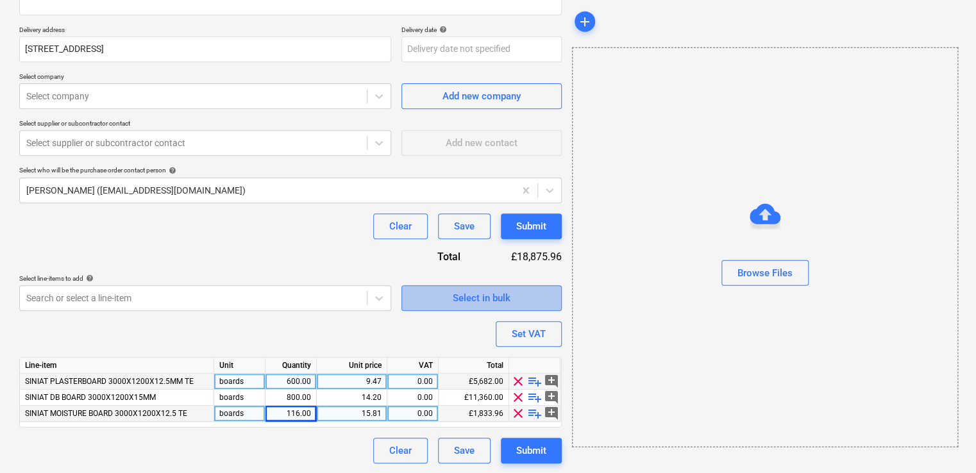
click at [495, 297] on div "Select in bulk" at bounding box center [482, 298] width 58 height 17
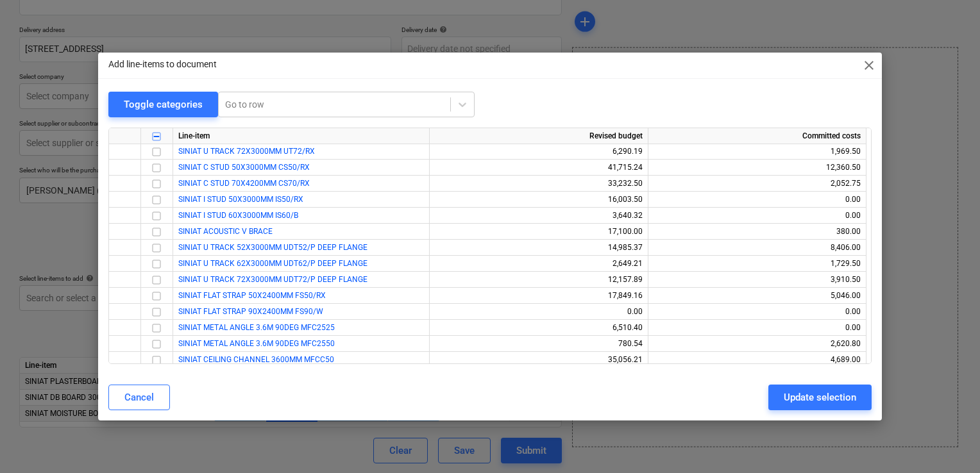
scroll to position [1731, 0]
drag, startPoint x: 313, startPoint y: 186, endPoint x: 166, endPoint y: 185, distance: 146.8
click at [0, 0] on div "SINIAT C STUD 70X4200MM CS70/RX 33,232.50 2,052.75" at bounding box center [0, 0] width 0 height 0
copy span "SINIAT C STUD 70X4200MM CS70/RX"
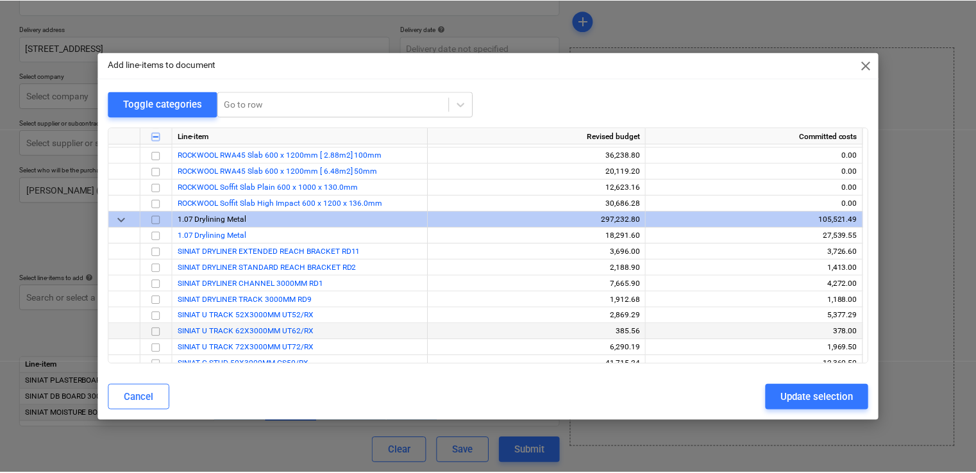
scroll to position [1603, 0]
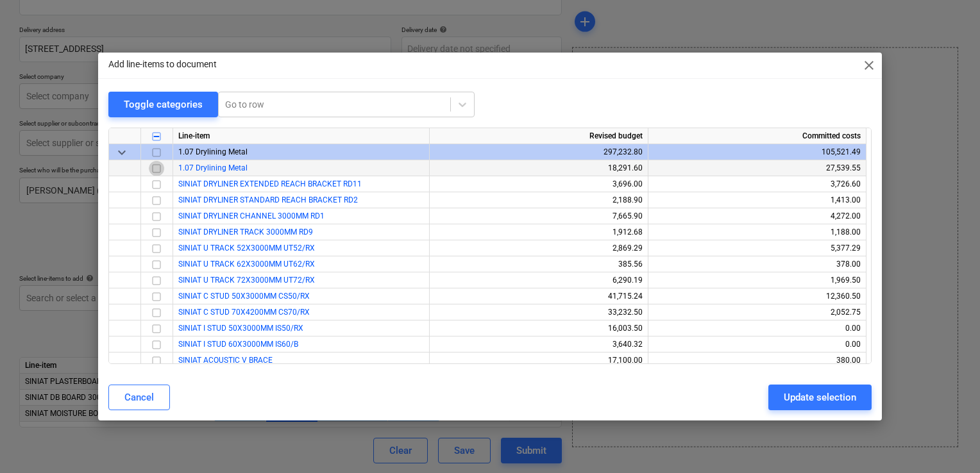
click at [157, 170] on input "checkbox" at bounding box center [156, 168] width 15 height 15
click at [834, 393] on div "Update selection" at bounding box center [820, 397] width 72 height 17
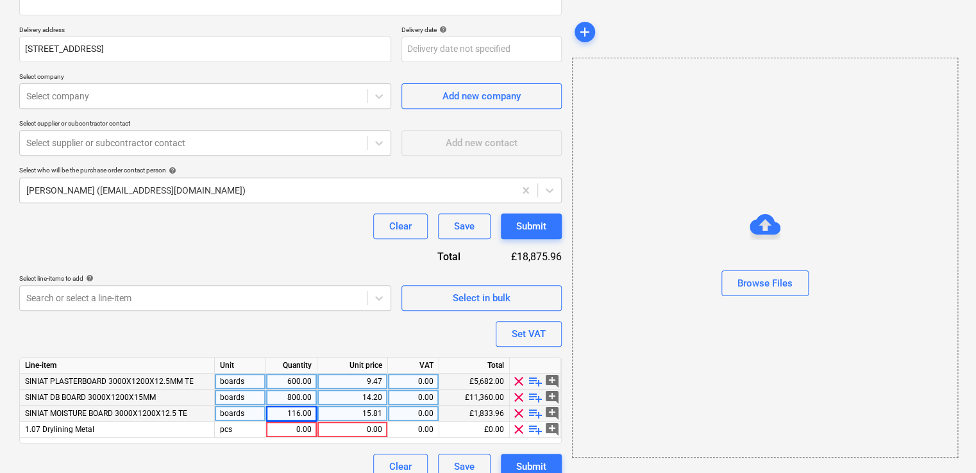
scroll to position [230, 0]
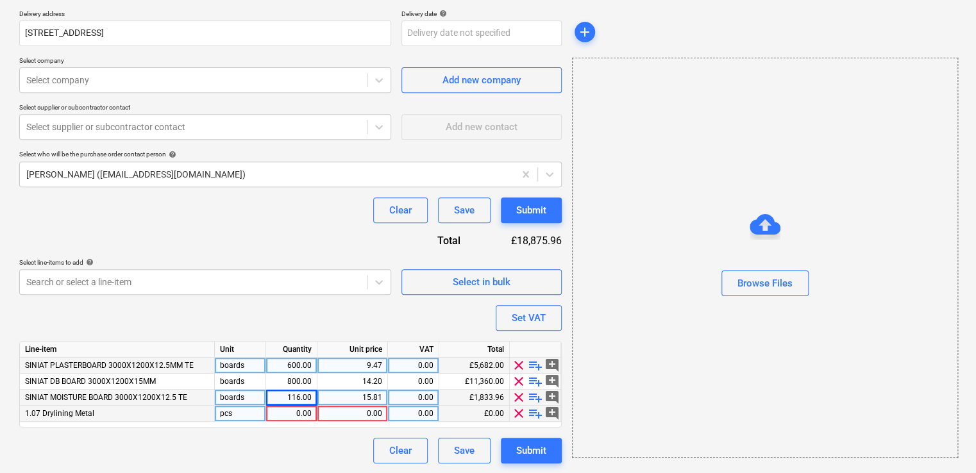
click at [536, 409] on span "playlist_add" at bounding box center [535, 413] width 15 height 15
type textarea "x"
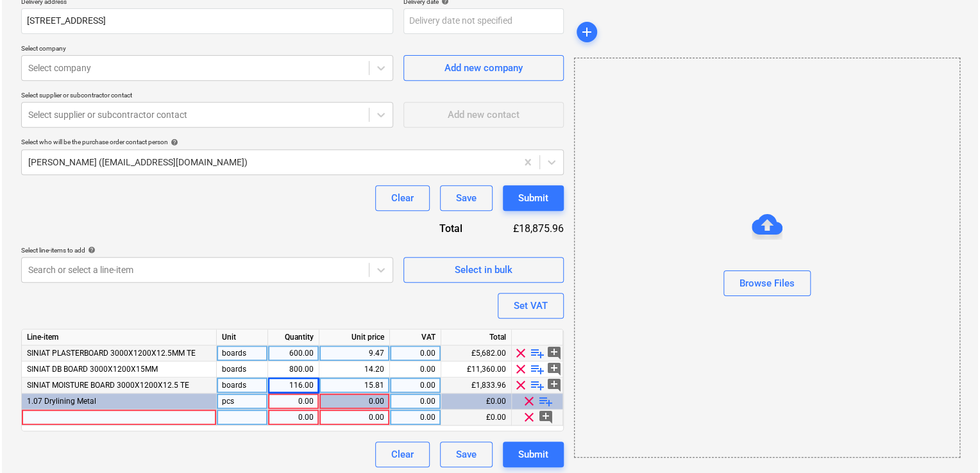
scroll to position [246, 0]
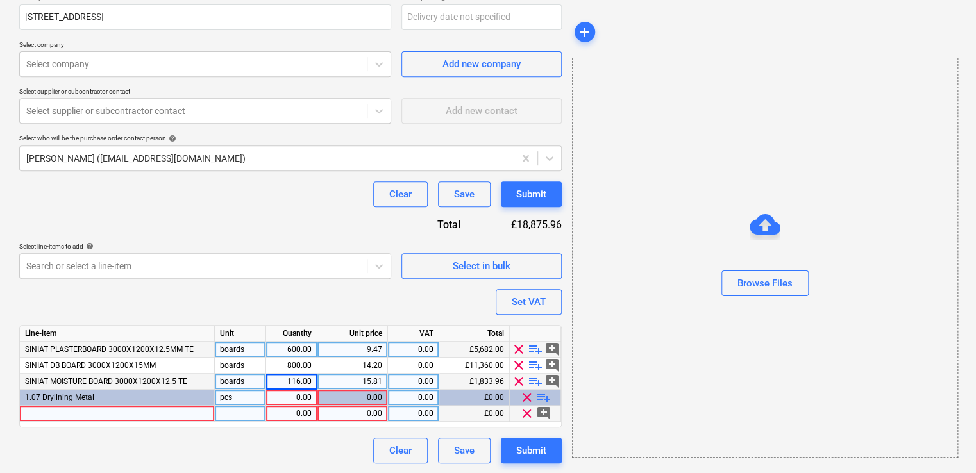
click at [142, 414] on div at bounding box center [117, 414] width 195 height 16
click at [115, 412] on input "SINIAT C STUD 70X4200MM CS70/RX" at bounding box center [117, 413] width 194 height 15
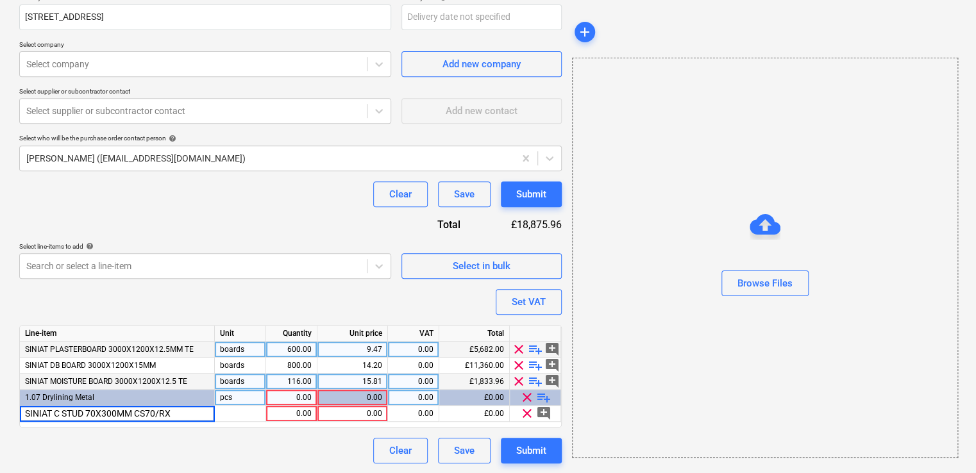
type input "SINIAT C STUD 70X3000MM CS70/RX"
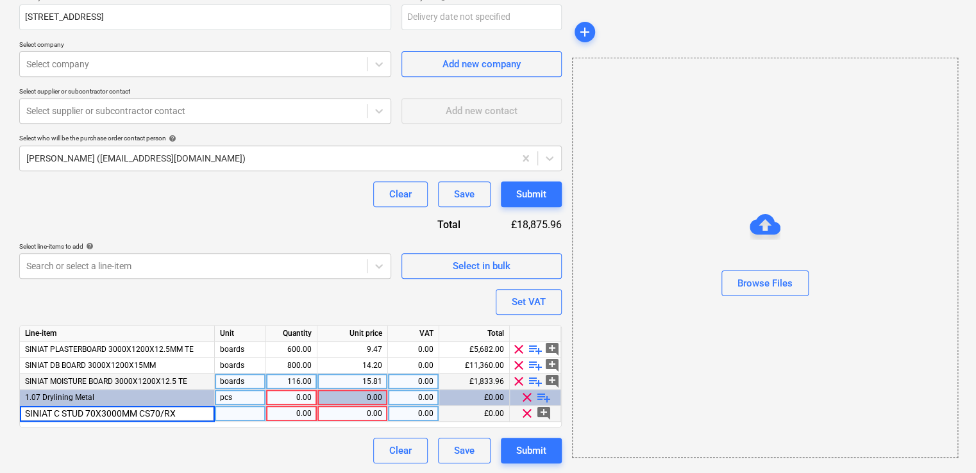
type textarea "x"
click at [244, 414] on div at bounding box center [240, 414] width 51 height 16
click at [308, 412] on div "1.00" at bounding box center [291, 414] width 40 height 16
type input "500"
click at [517, 264] on span "Select in bulk" at bounding box center [481, 266] width 128 height 17
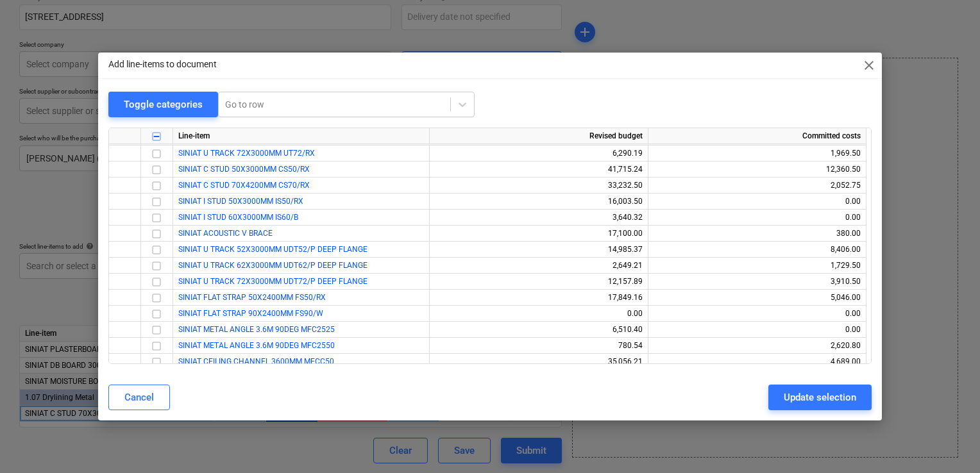
scroll to position [1731, 0]
click at [157, 281] on input "checkbox" at bounding box center [156, 280] width 15 height 15
click at [834, 403] on div "Update selection" at bounding box center [820, 397] width 72 height 17
type textarea "x"
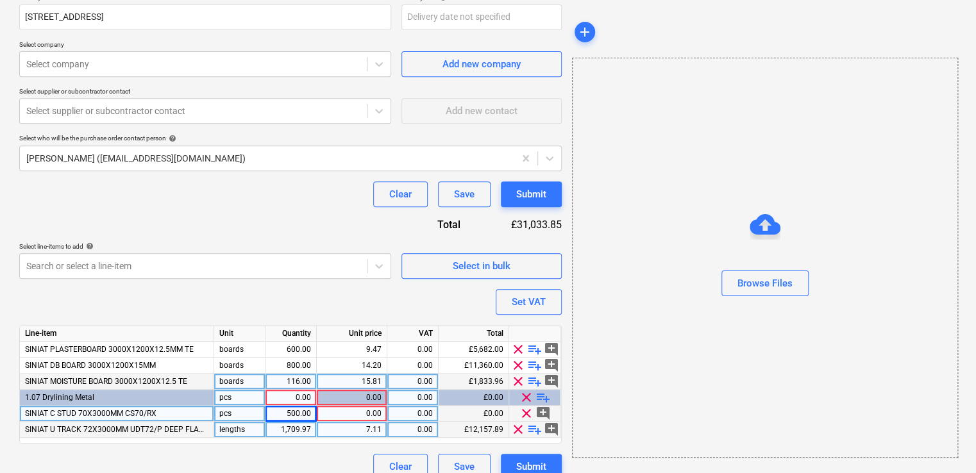
click at [304, 432] on div "1,709.97" at bounding box center [291, 430] width 40 height 16
type input "250"
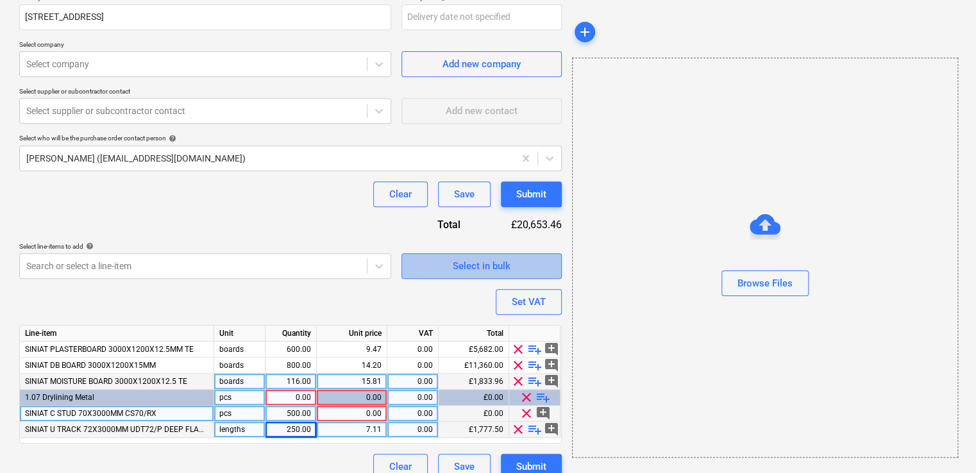
click at [494, 267] on div "Select in bulk" at bounding box center [482, 266] width 58 height 17
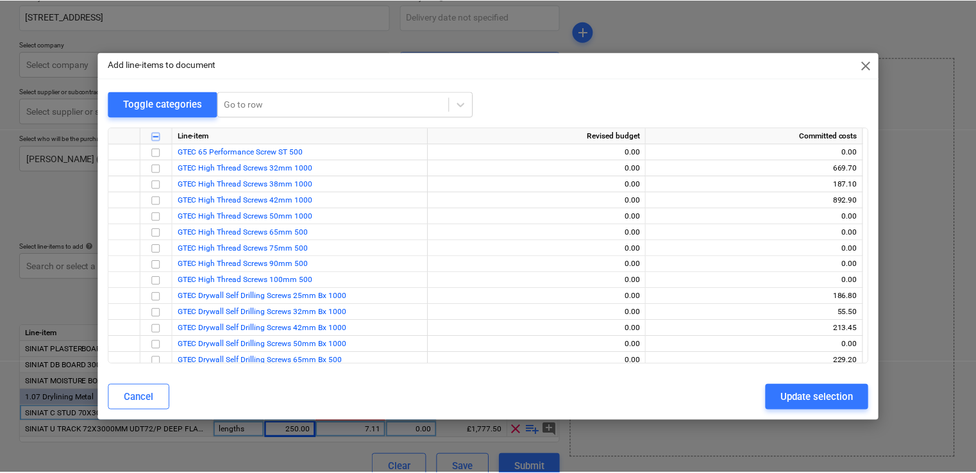
scroll to position [1603, 0]
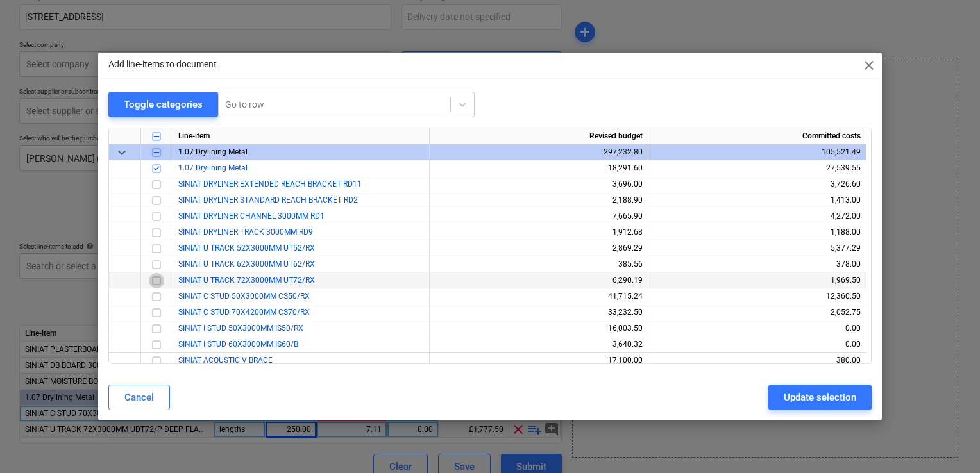
click at [155, 279] on input "checkbox" at bounding box center [156, 280] width 15 height 15
click at [814, 398] on div "Update selection" at bounding box center [820, 397] width 72 height 17
type textarea "x"
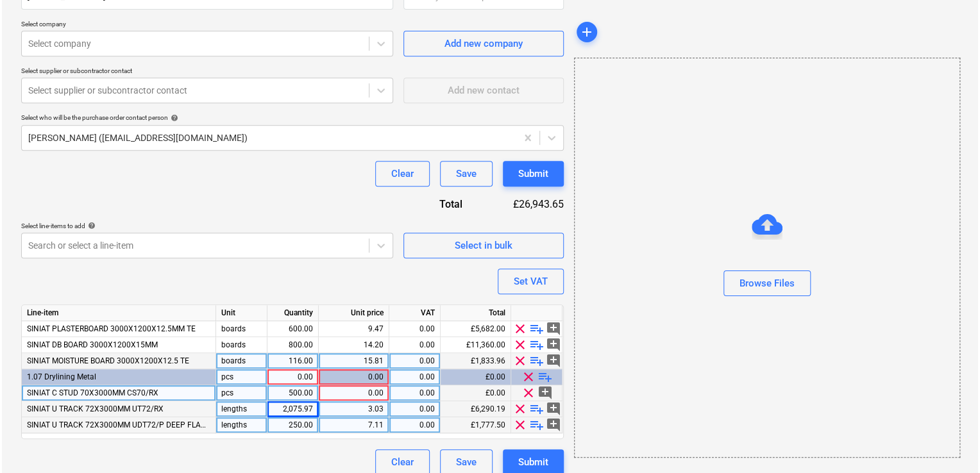
scroll to position [278, 0]
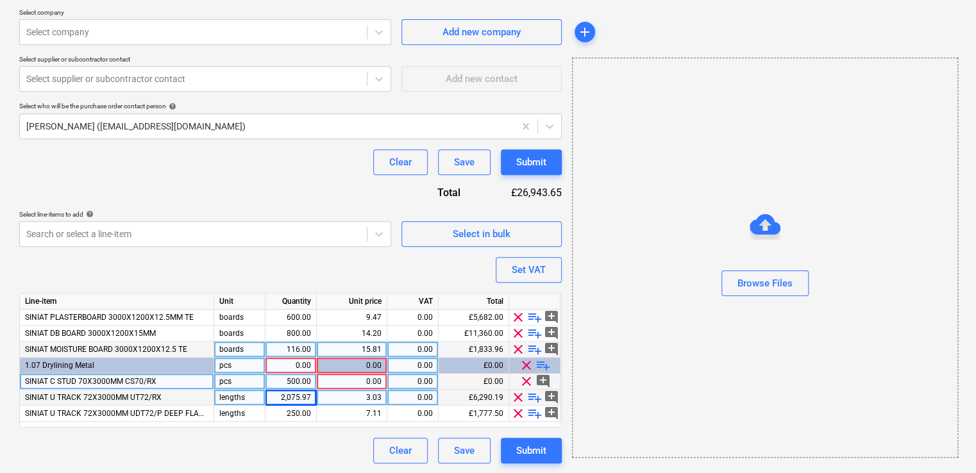
click at [294, 393] on div "2,075.97" at bounding box center [291, 398] width 40 height 16
type input "300"
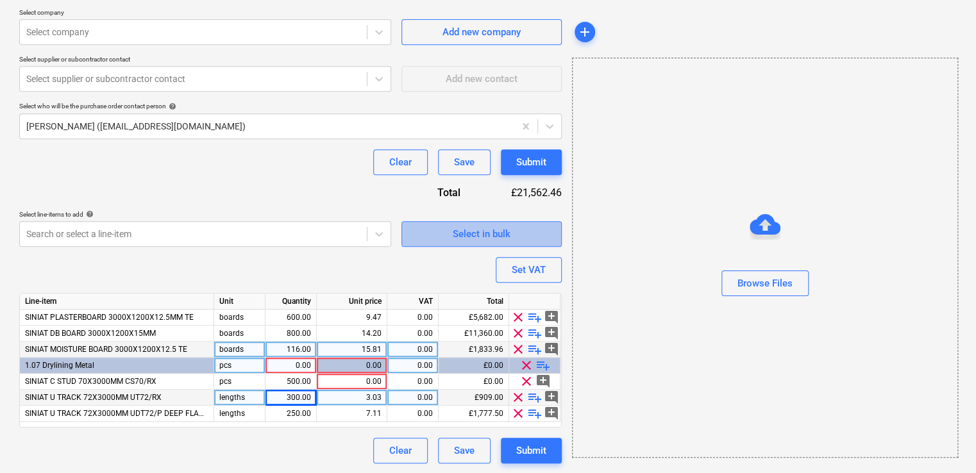
click at [480, 227] on div "Select in bulk" at bounding box center [482, 234] width 58 height 17
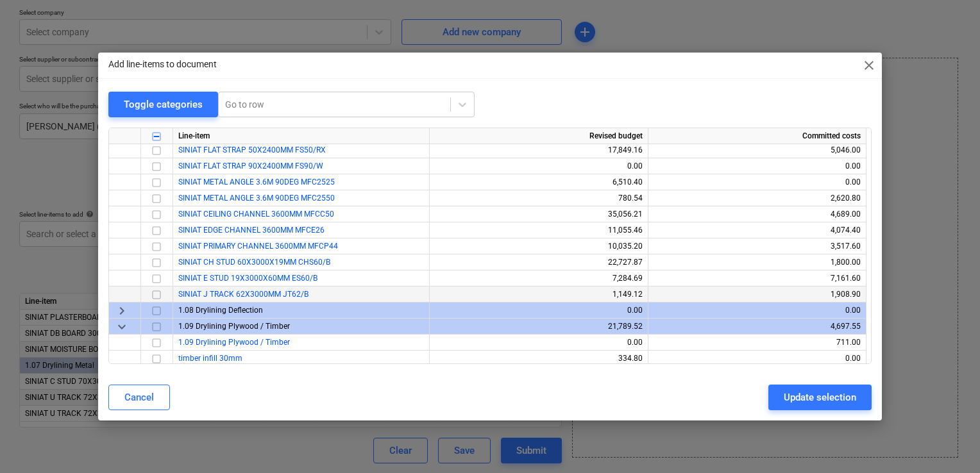
scroll to position [1667, 0]
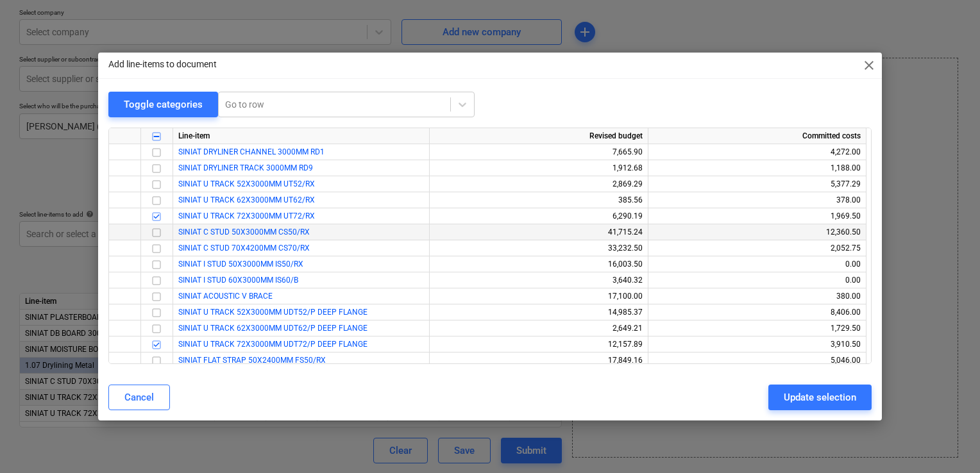
drag, startPoint x: 322, startPoint y: 235, endPoint x: 174, endPoint y: 231, distance: 148.2
click at [174, 231] on div "SINIAT C STUD 50X3000MM CS50/RX" at bounding box center [301, 232] width 256 height 16
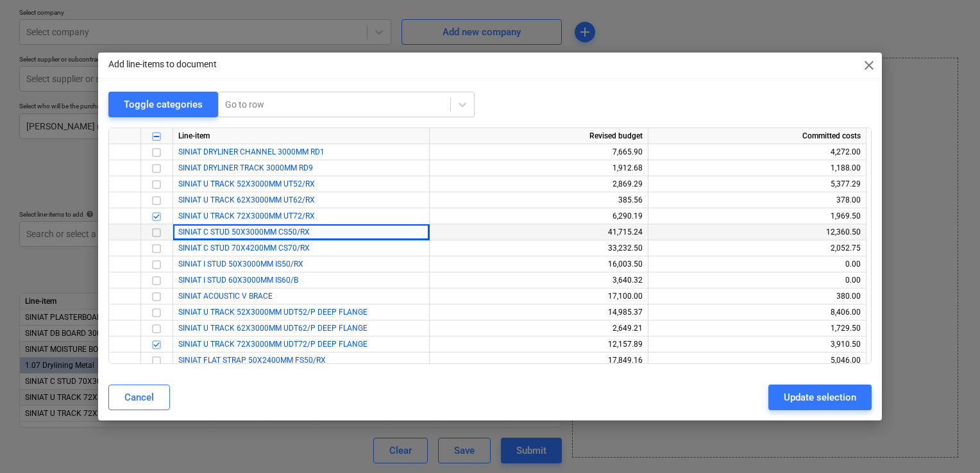
copy span "SINIAT C STUD 50X3000MM CS50/RX"
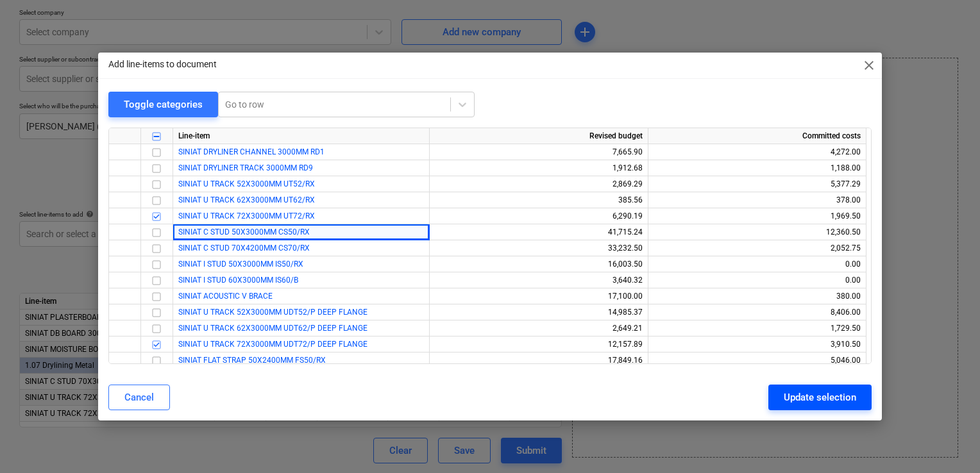
click at [810, 397] on div "Update selection" at bounding box center [820, 397] width 72 height 17
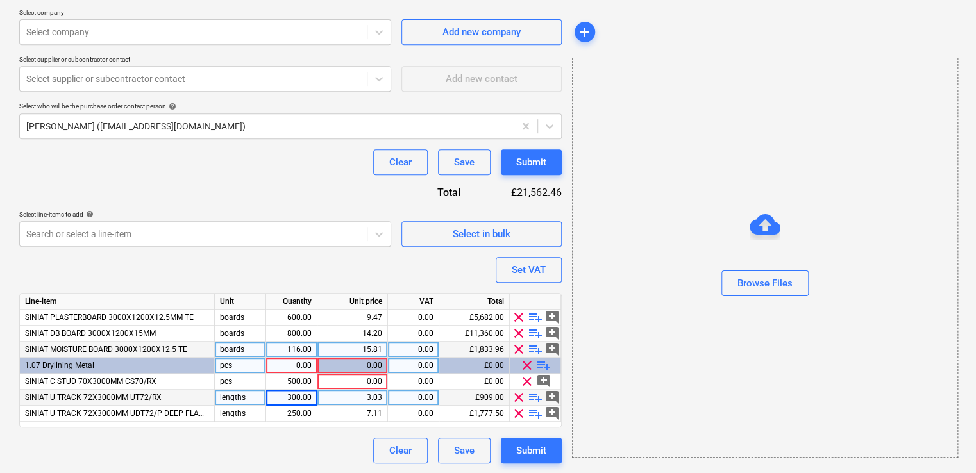
click at [542, 364] on span "playlist_add" at bounding box center [543, 365] width 15 height 15
type textarea "x"
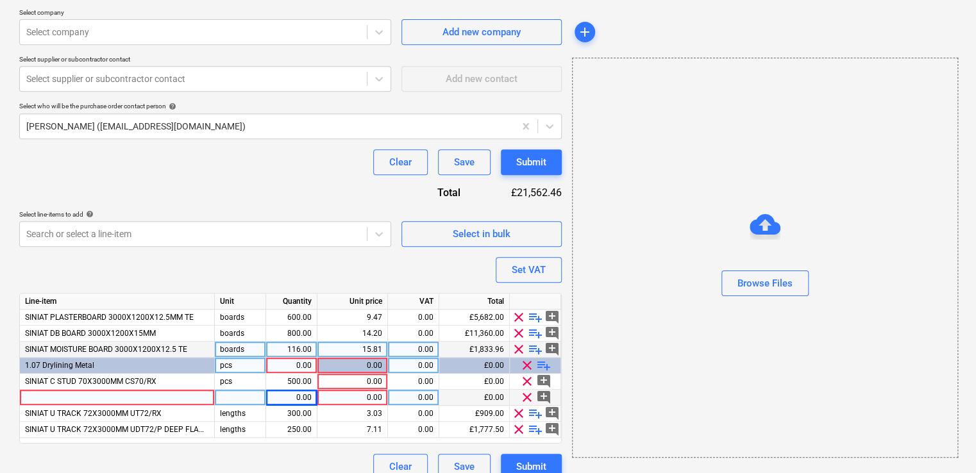
click at [180, 393] on div at bounding box center [117, 398] width 195 height 16
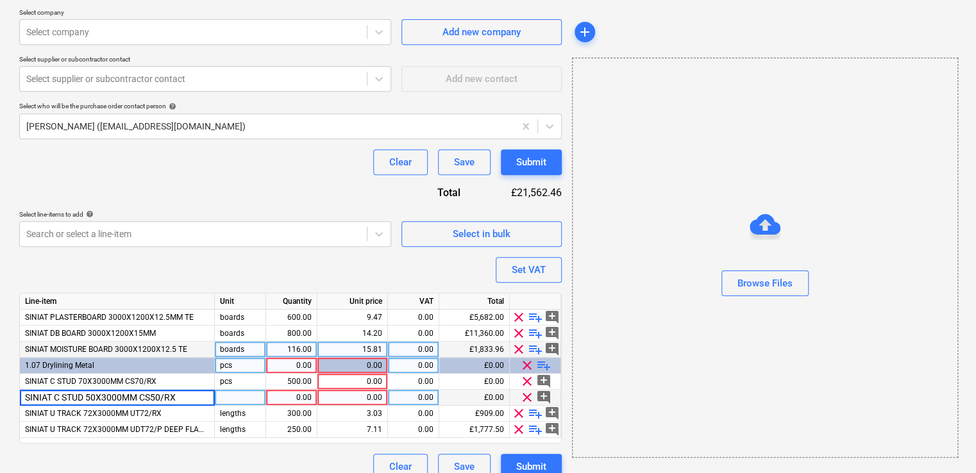
click at [96, 399] on input "SINIAT C STUD 50X3000MM CS50/RX" at bounding box center [117, 397] width 194 height 15
type input "SINIAT C STUD 60X3000MM CS60/RX"
type textarea "x"
click at [292, 400] on div "1.00" at bounding box center [291, 398] width 40 height 16
type input "200"
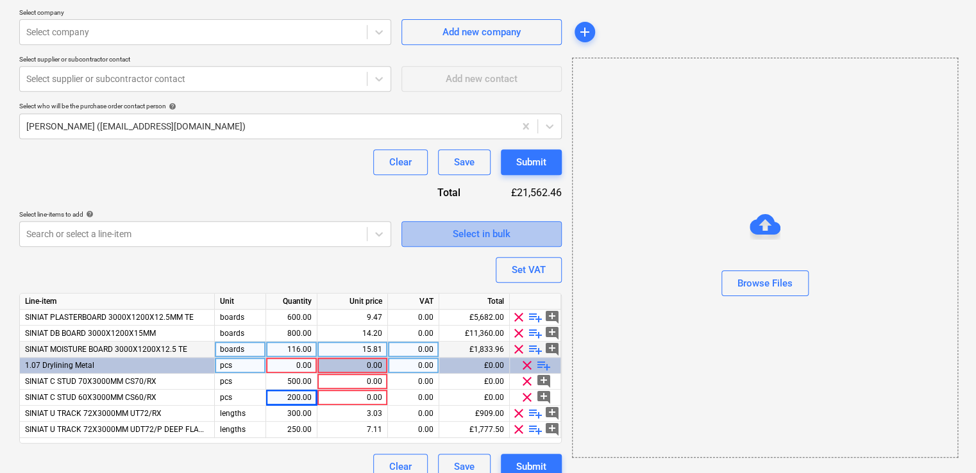
click at [501, 240] on div "Select in bulk" at bounding box center [482, 234] width 58 height 17
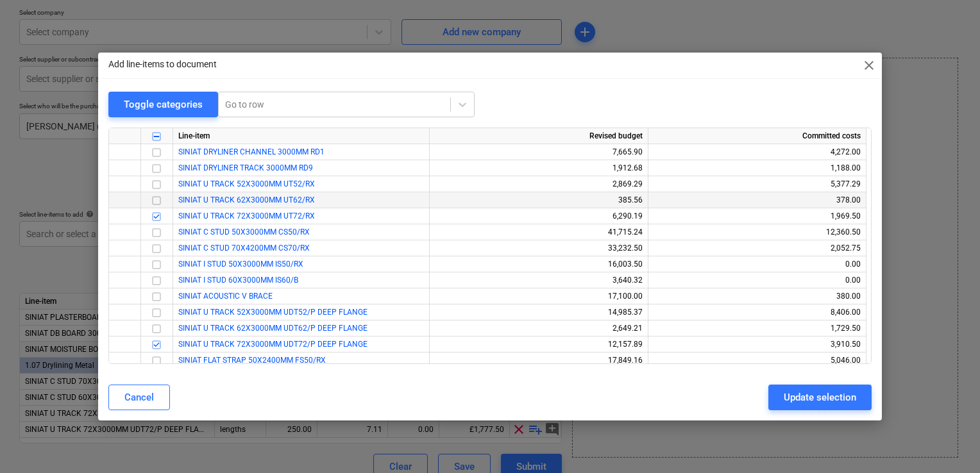
click at [156, 199] on input "checkbox" at bounding box center [156, 200] width 15 height 15
click at [152, 326] on input "checkbox" at bounding box center [156, 328] width 15 height 15
click at [821, 399] on div "Update selection" at bounding box center [820, 397] width 72 height 17
type textarea "x"
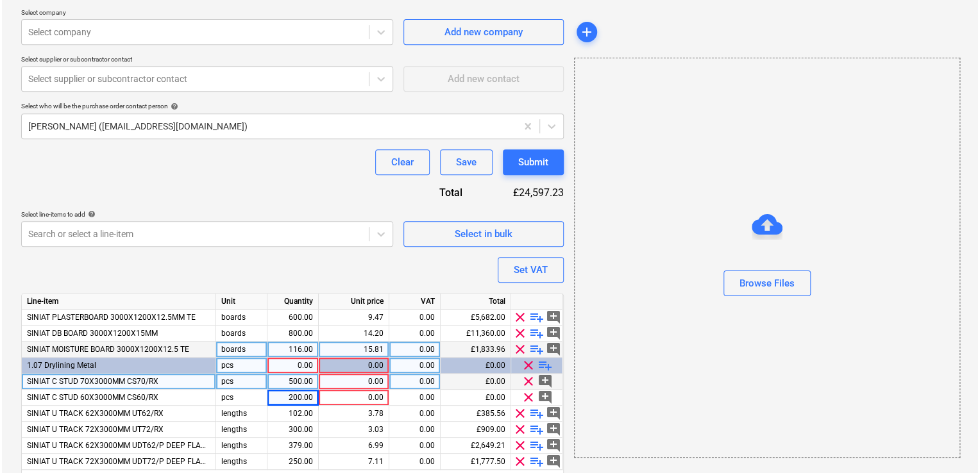
scroll to position [326, 0]
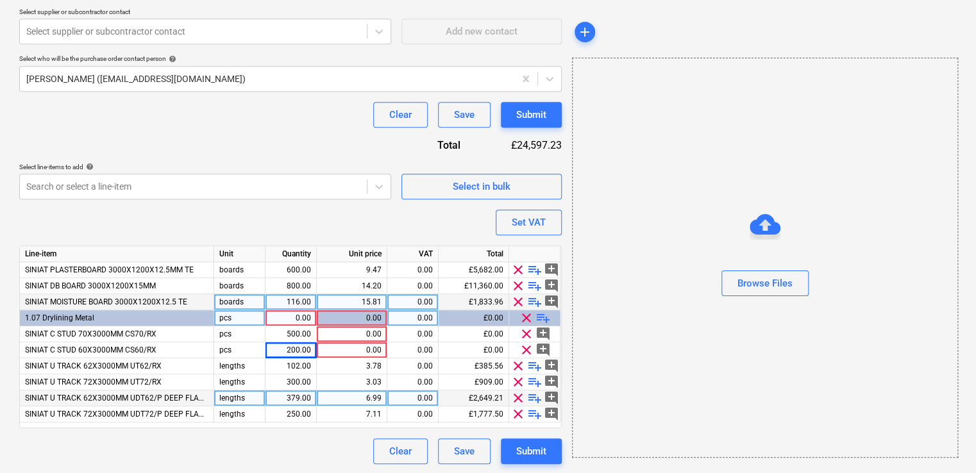
click at [289, 391] on div "379.00" at bounding box center [291, 398] width 40 height 16
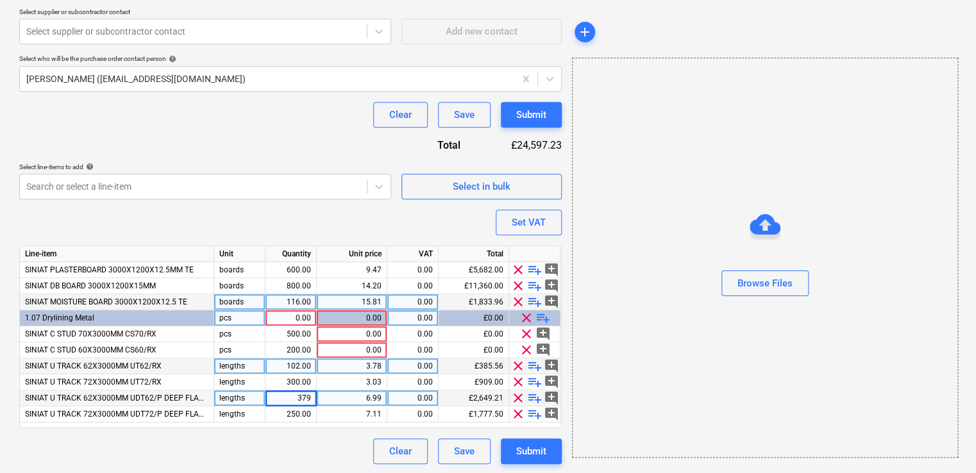
click at [289, 367] on div "102.00" at bounding box center [291, 366] width 40 height 16
type input "100"
type textarea "x"
type input "100"
click at [503, 181] on div "Select in bulk" at bounding box center [482, 186] width 58 height 17
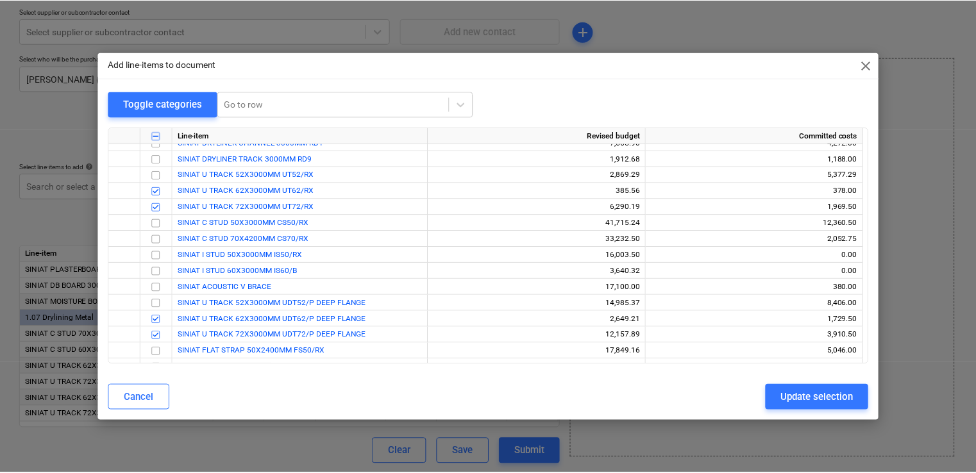
scroll to position [1731, 0]
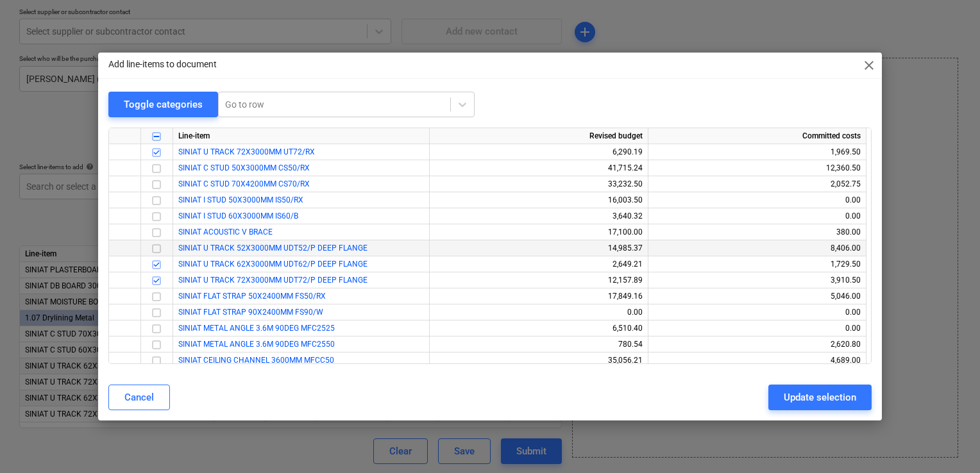
drag, startPoint x: 153, startPoint y: 231, endPoint x: 185, endPoint y: 253, distance: 38.2
click at [153, 230] on input "checkbox" at bounding box center [156, 232] width 15 height 15
click at [803, 403] on div "Update selection" at bounding box center [820, 397] width 72 height 17
type textarea "x"
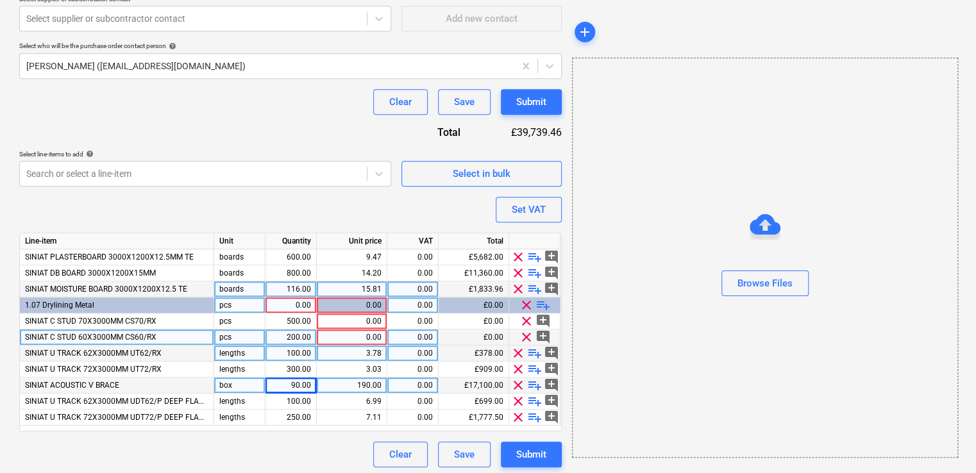
scroll to position [342, 0]
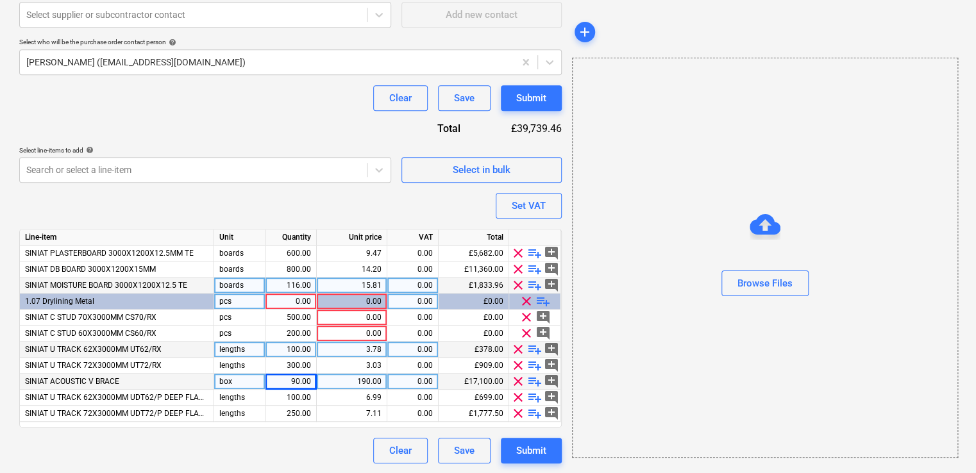
click at [308, 382] on div "90.00" at bounding box center [291, 382] width 40 height 16
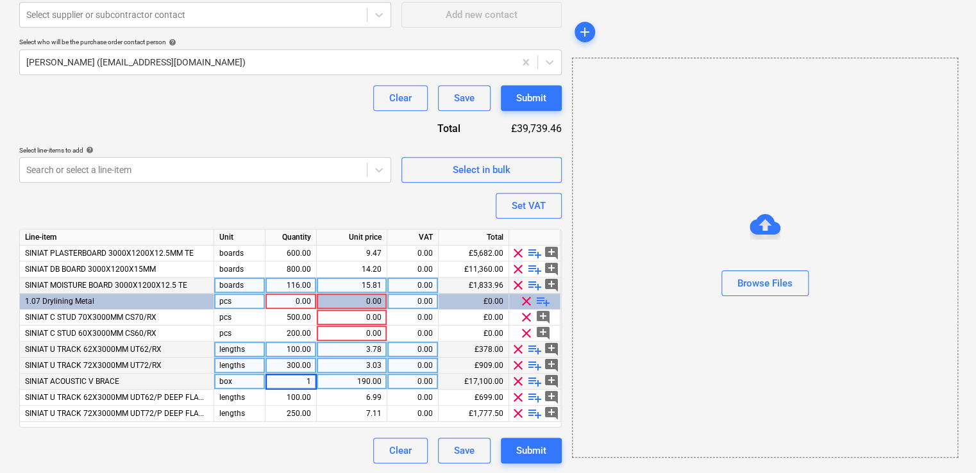
type input "10"
type textarea "x"
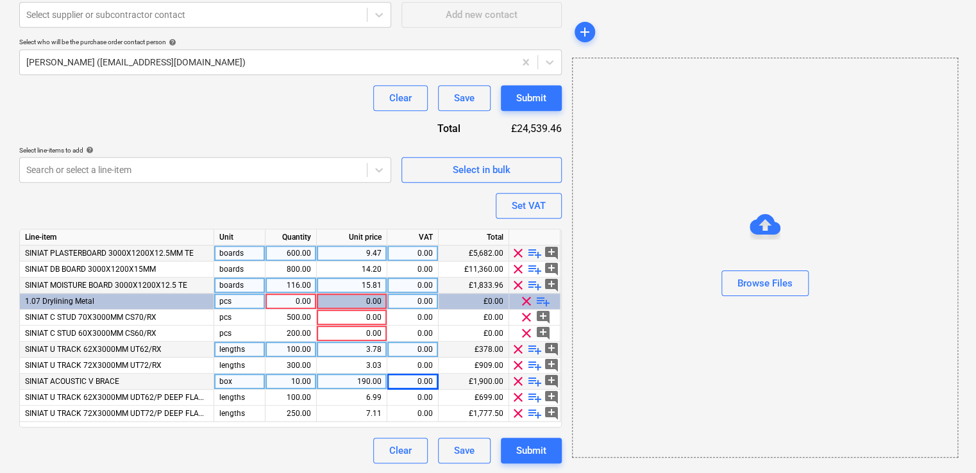
click at [415, 253] on div "0.00" at bounding box center [412, 254] width 40 height 16
type input "20"
type textarea "x"
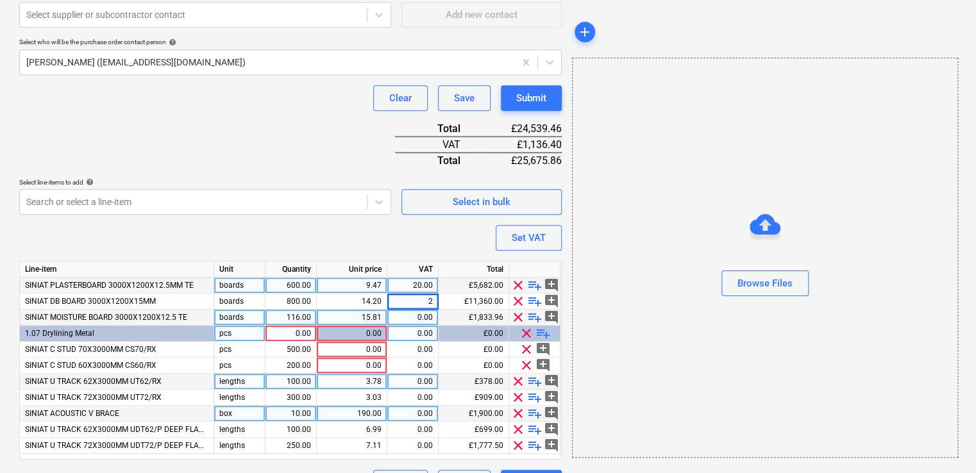
type input "20"
type textarea "x"
type input "20"
type textarea "x"
type input "200"
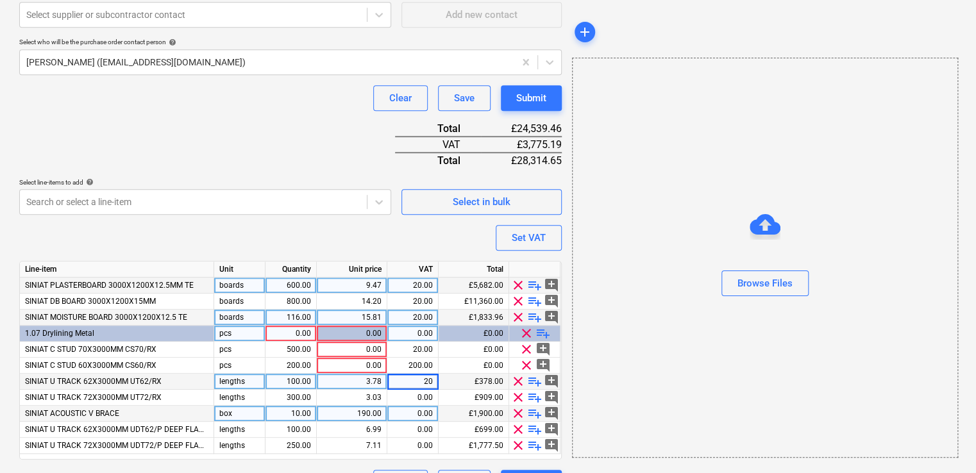
type textarea "x"
type input "20"
type textarea "x"
type input "0"
type input "02"
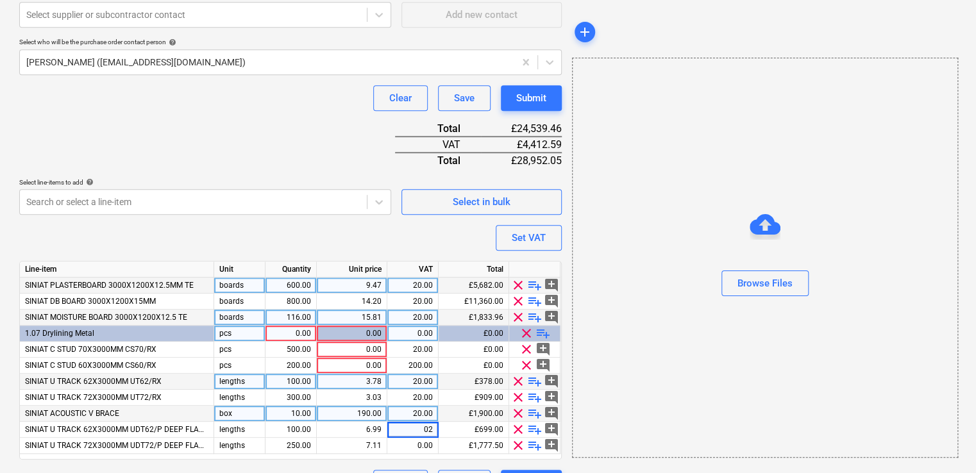
type textarea "x"
type input "20"
type textarea "x"
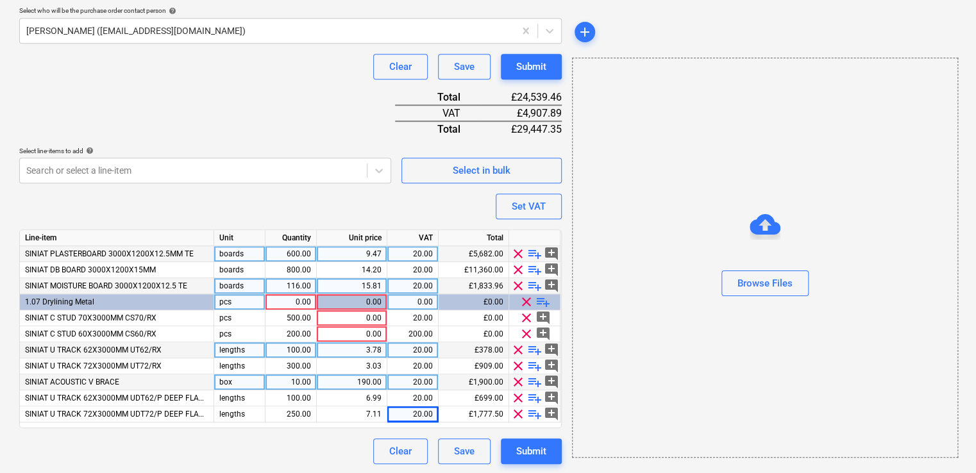
scroll to position [374, 0]
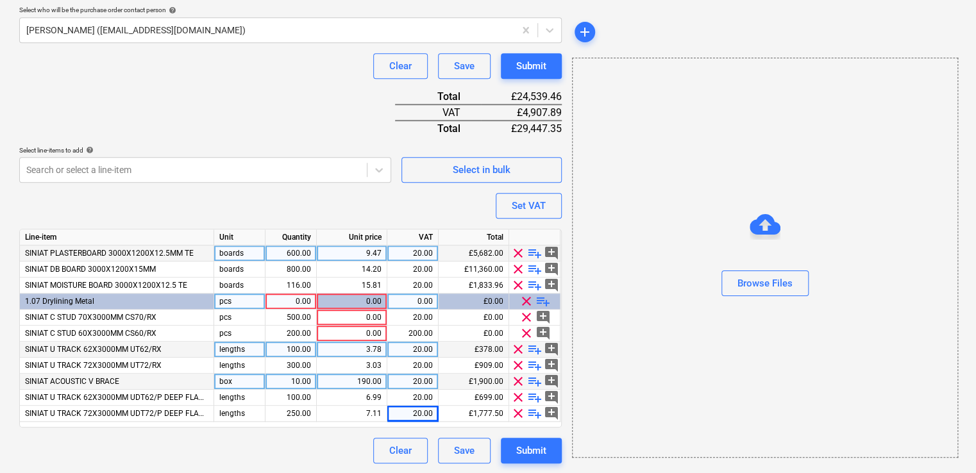
click at [362, 299] on div "0.00" at bounding box center [352, 302] width 60 height 16
click at [298, 304] on div "0.00" at bounding box center [291, 302] width 40 height 16
type input "1"
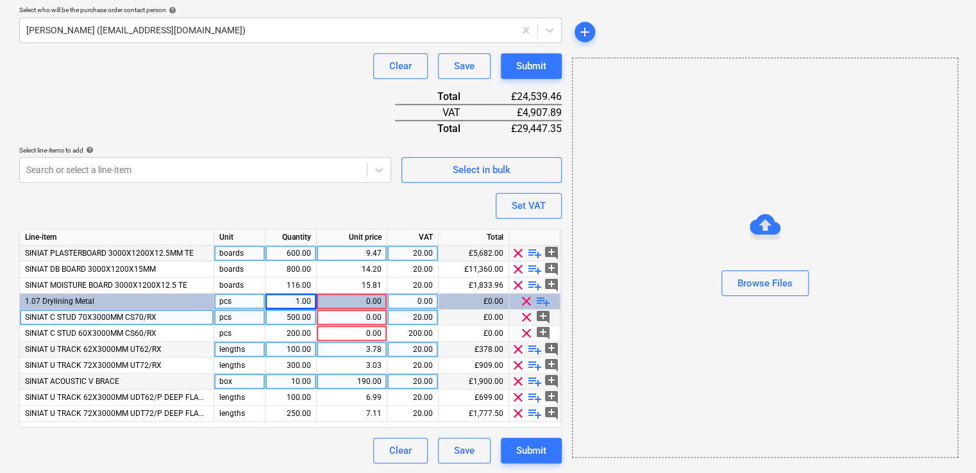
click at [365, 318] on div "0.00" at bounding box center [352, 318] width 60 height 16
type textarea "x"
type input "3.72"
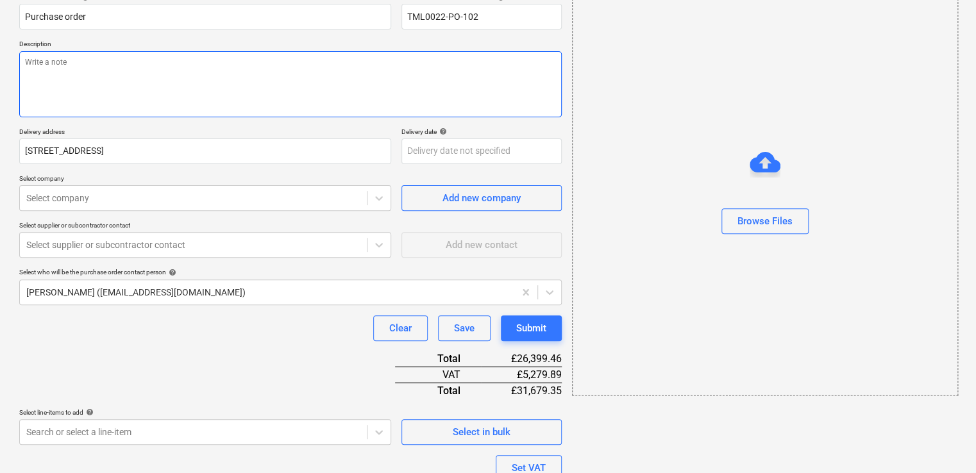
scroll to position [0, 0]
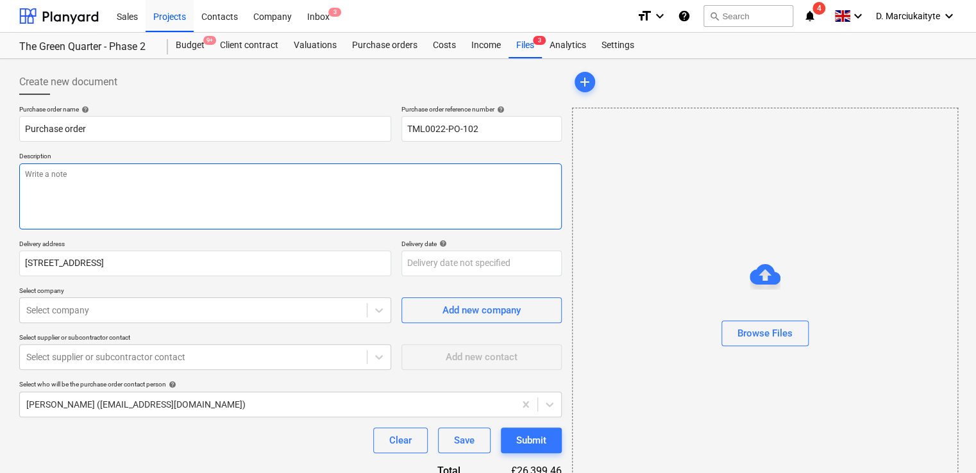
click at [200, 182] on textarea at bounding box center [290, 197] width 542 height 66
paste textarea "Hi, Please proceed with attached order. Site Contact: [PERSON_NAME] – [PHONE_NU…"
type textarea "x"
type textarea "Hi, Please proceed with attached order. Site Contact: [PERSON_NAME] – [PHONE_NU…"
type textarea "x"
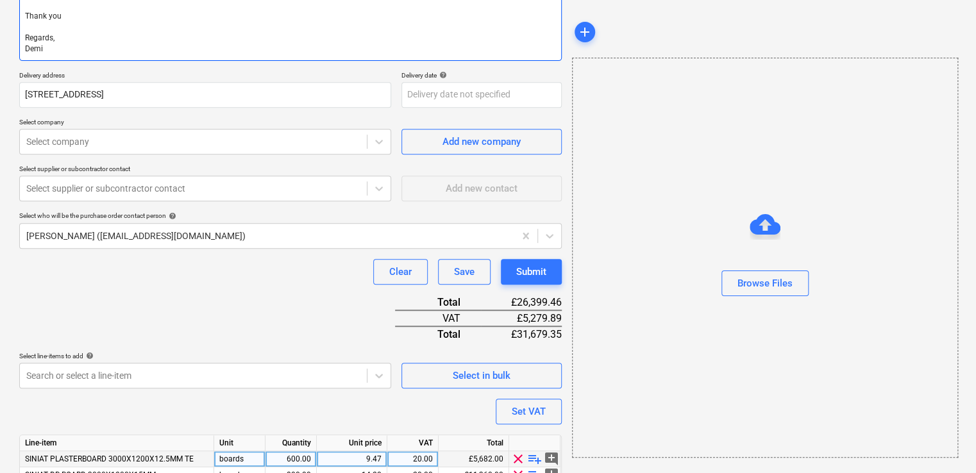
scroll to position [321, 0]
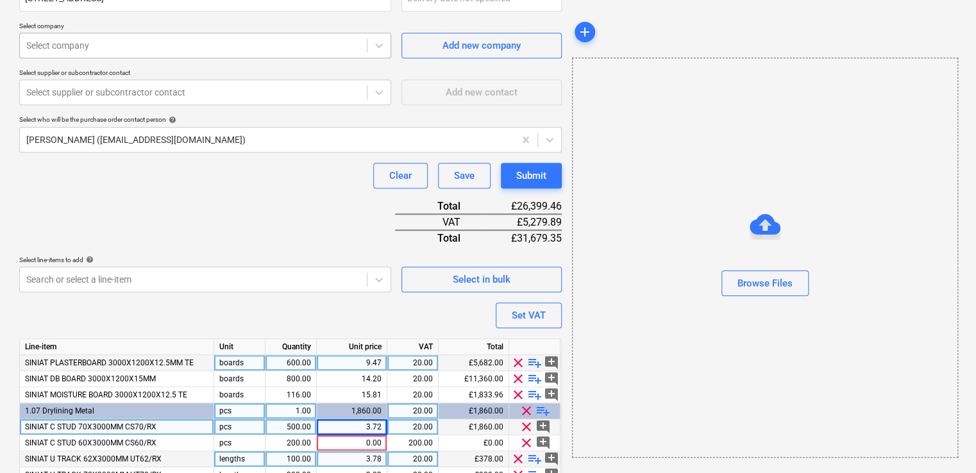
type textarea "Hi, Please proceed with attached order. Site Contact: [PERSON_NAME] – [PHONE_NU…"
type textarea "x"
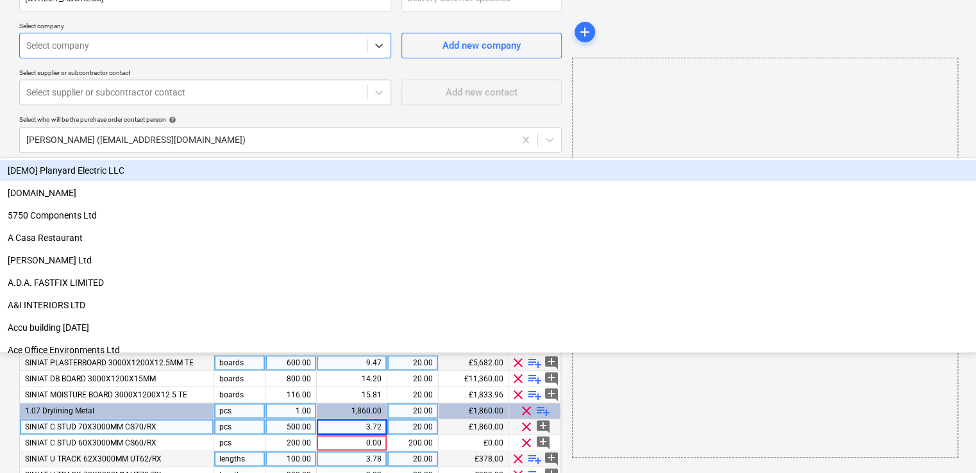
click at [164, 40] on div at bounding box center [193, 45] width 334 height 13
type input "ndi"
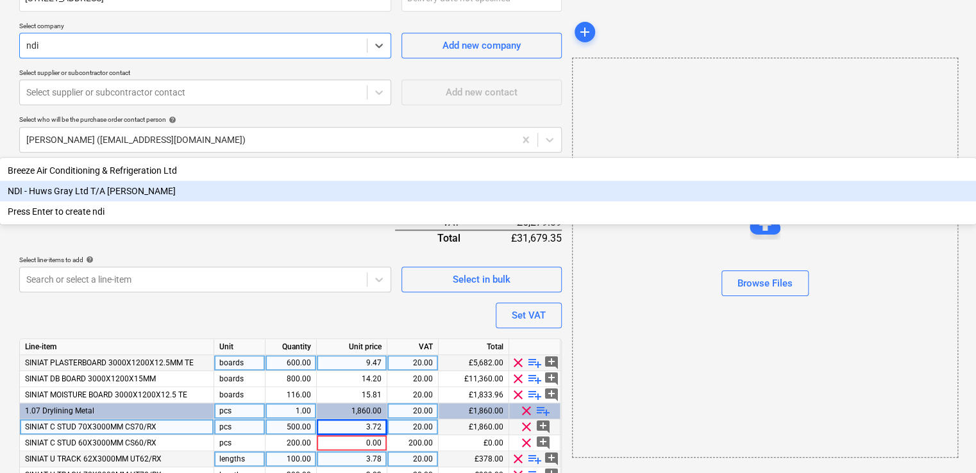
type textarea "x"
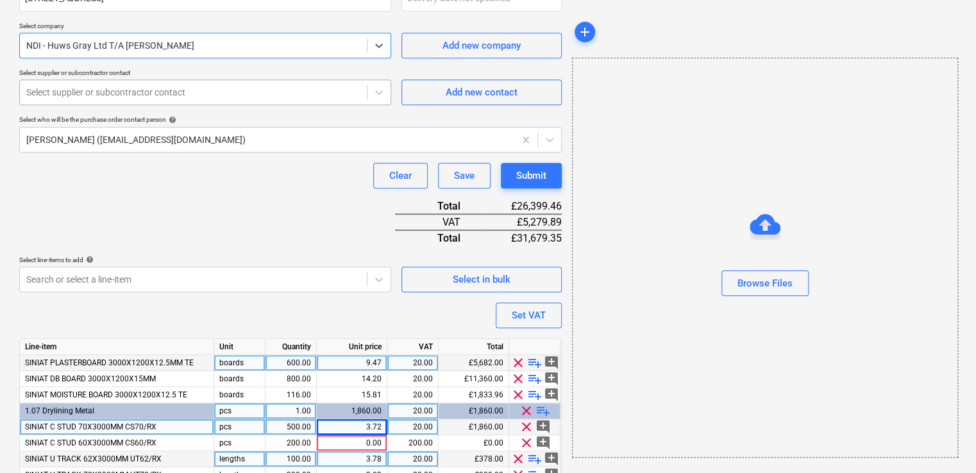
click at [151, 89] on div at bounding box center [193, 92] width 334 height 13
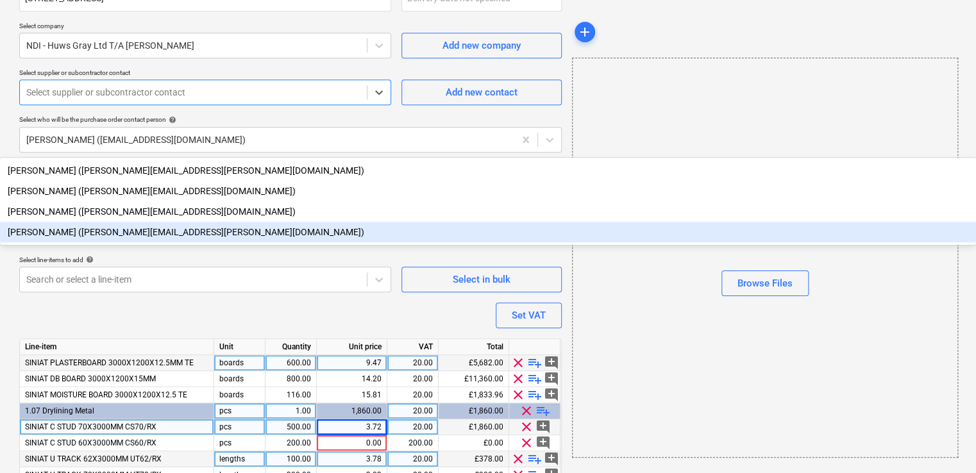
click at [131, 222] on div "[PERSON_NAME] ([PERSON_NAME][EMAIL_ADDRESS][PERSON_NAME][DOMAIN_NAME])" at bounding box center [488, 232] width 976 height 21
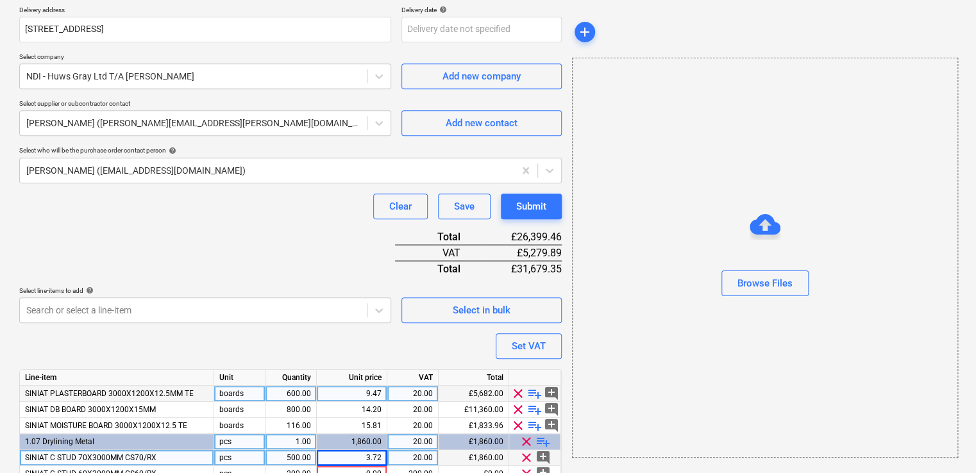
scroll to position [430, 0]
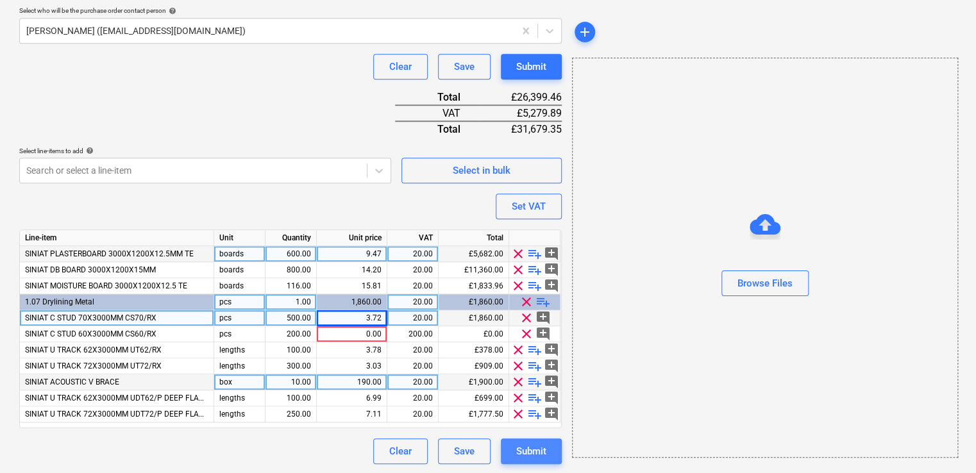
click at [522, 449] on div "Submit" at bounding box center [531, 451] width 30 height 17
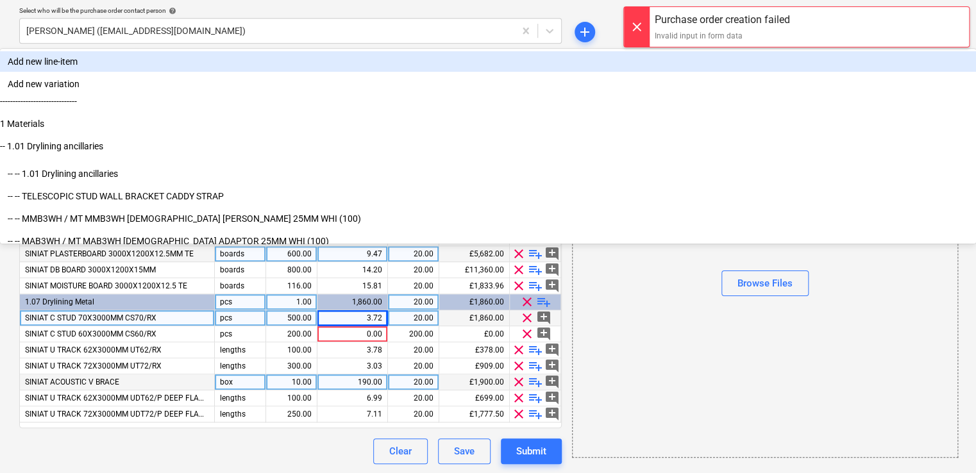
click at [283, 175] on div at bounding box center [193, 170] width 334 height 13
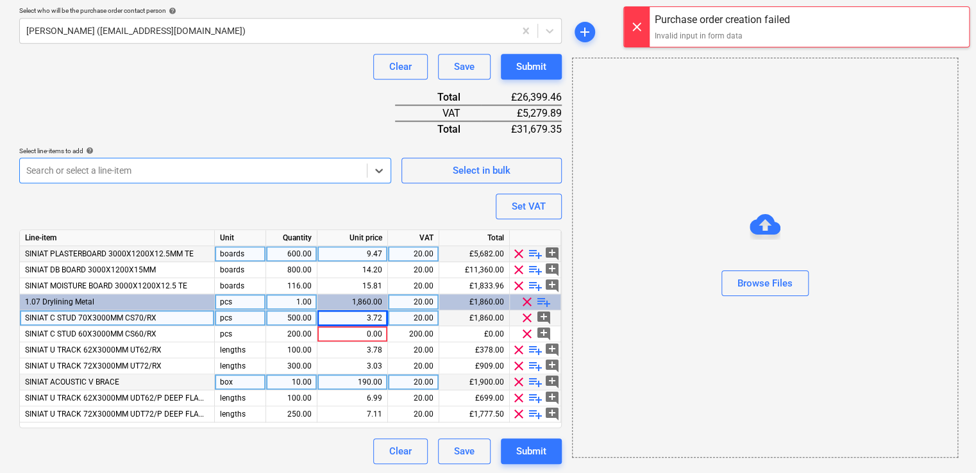
click at [292, 114] on div "Purchase order name help Purchase order Purchase order reference number help TM…" at bounding box center [290, 70] width 542 height 789
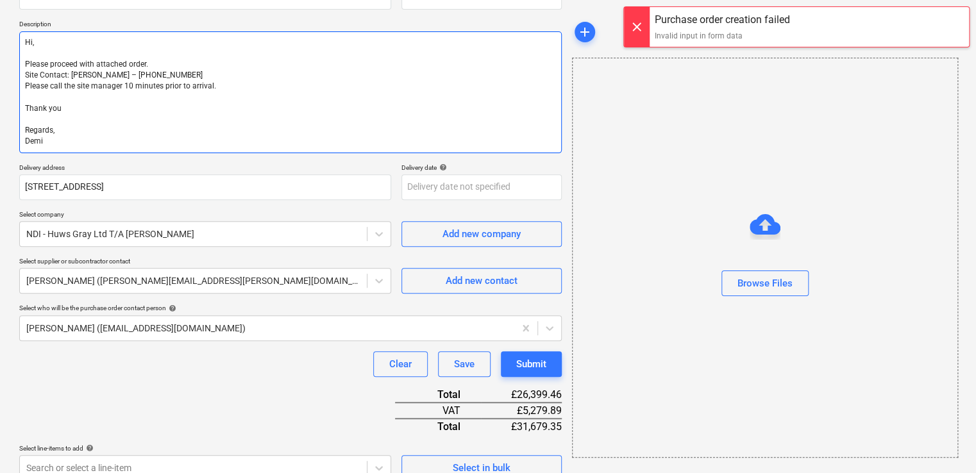
scroll to position [0, 0]
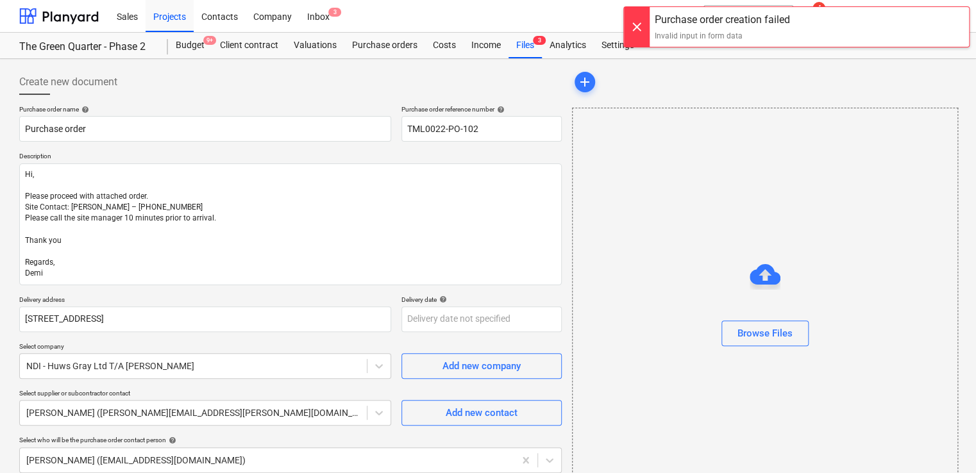
click at [517, 141] on input "TML0022-PO-102" at bounding box center [481, 129] width 160 height 26
type textarea "x"
type input "TML0022-PO-10"
type textarea "x"
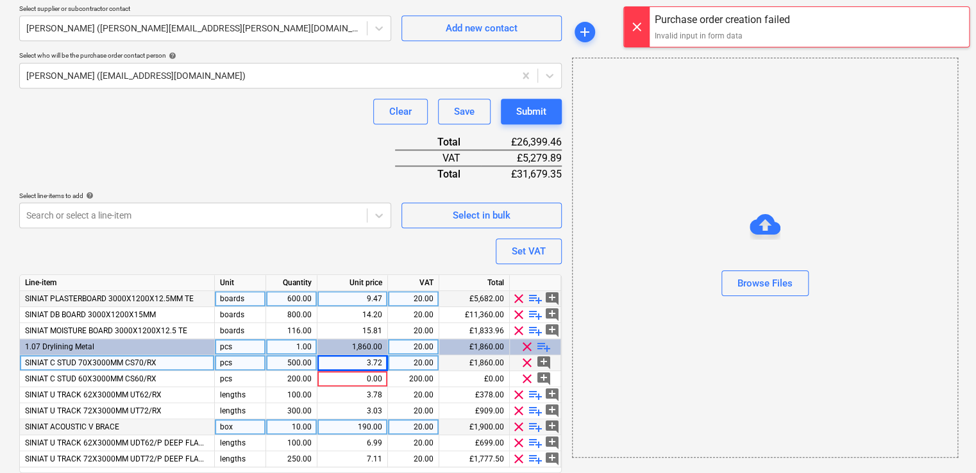
scroll to position [430, 0]
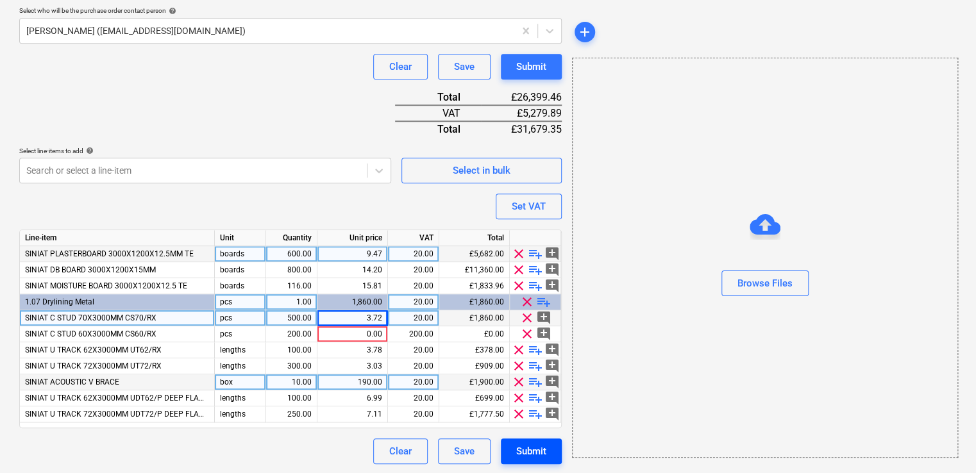
type input "TML0022-PO-103"
click at [544, 453] on div "Submit" at bounding box center [531, 451] width 30 height 17
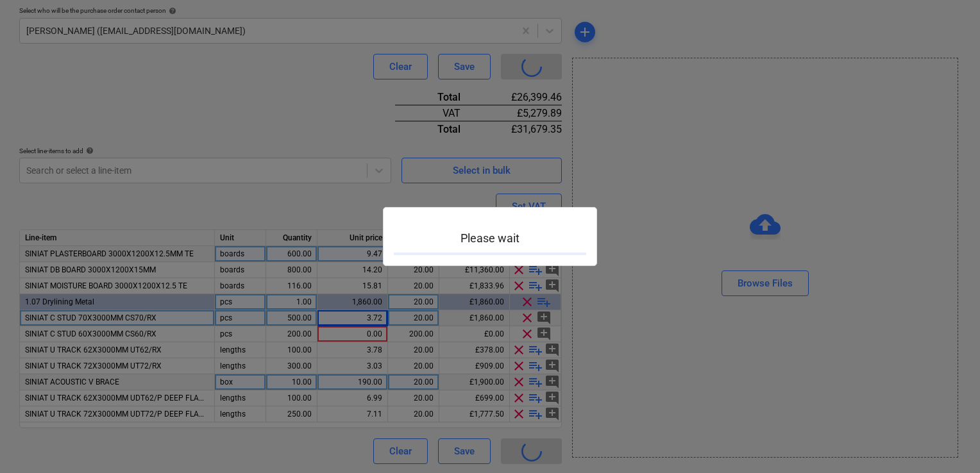
type textarea "x"
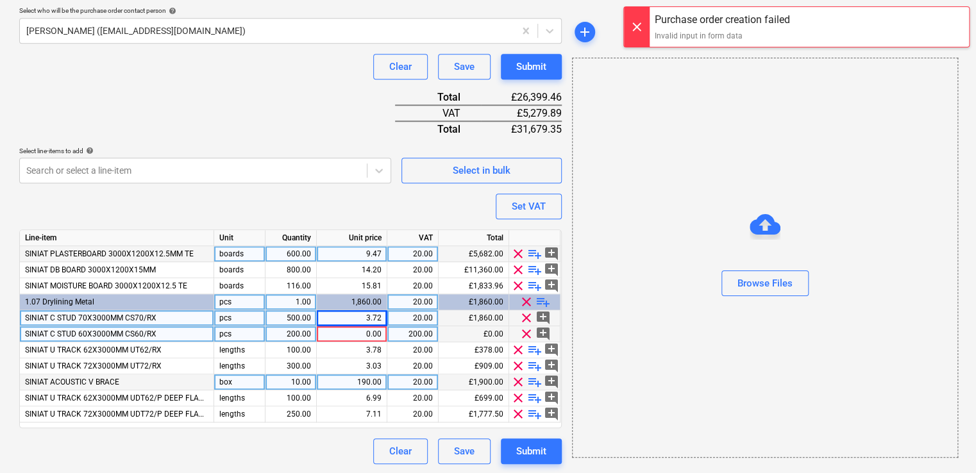
click at [373, 330] on div "0.00" at bounding box center [352, 334] width 60 height 16
type input "3.80"
click at [519, 451] on div "Submit" at bounding box center [531, 451] width 30 height 17
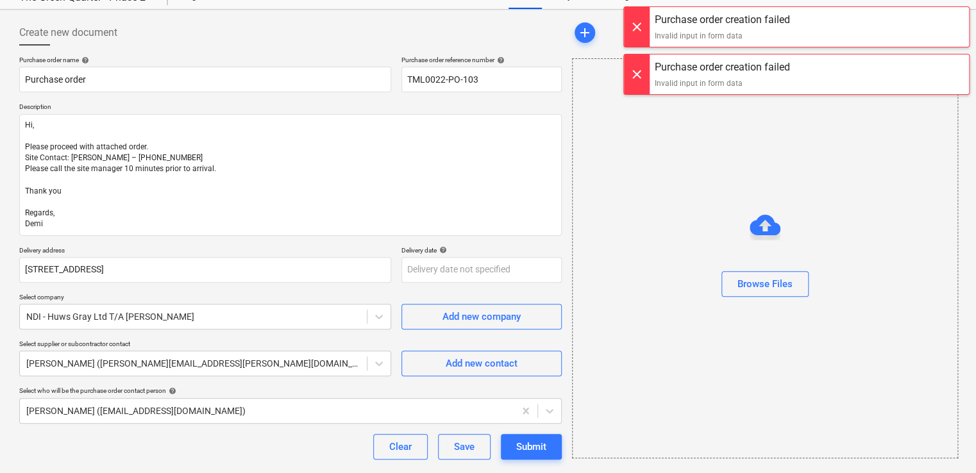
scroll to position [0, 0]
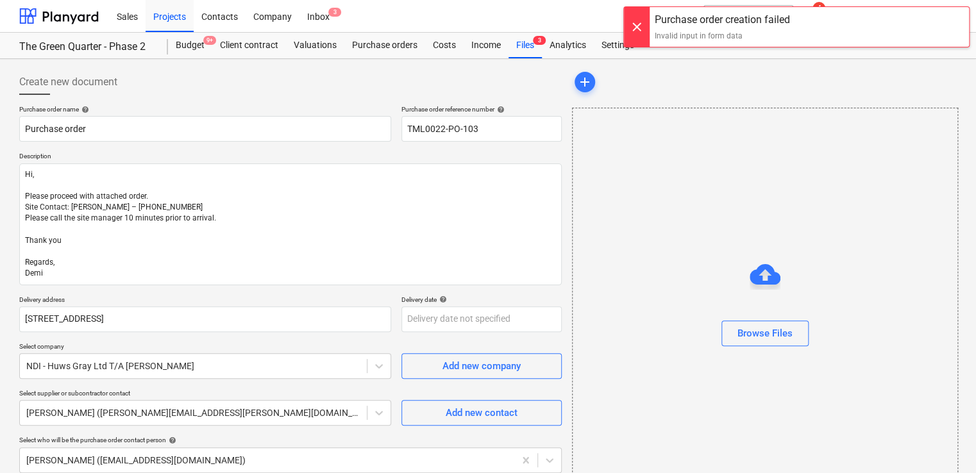
click at [641, 28] on div at bounding box center [637, 27] width 26 height 40
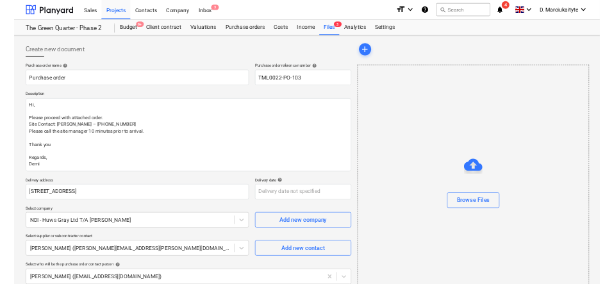
scroll to position [430, 0]
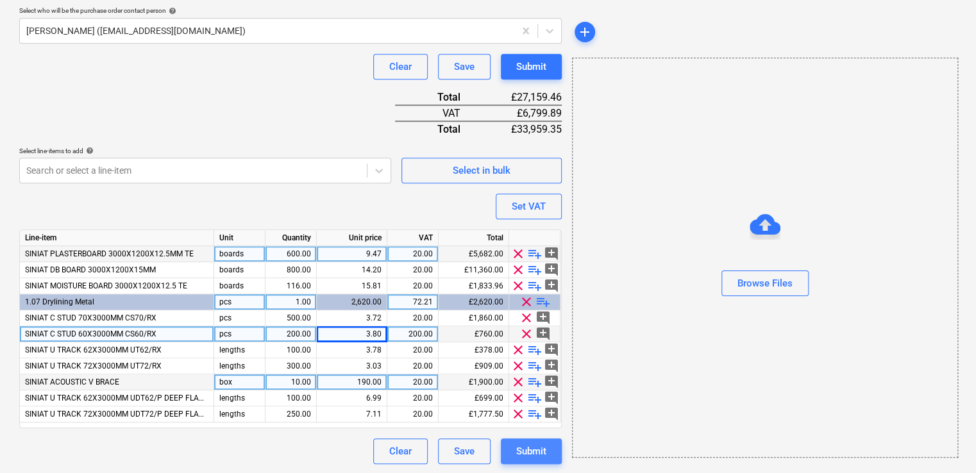
click at [536, 458] on div "Submit" at bounding box center [531, 451] width 30 height 17
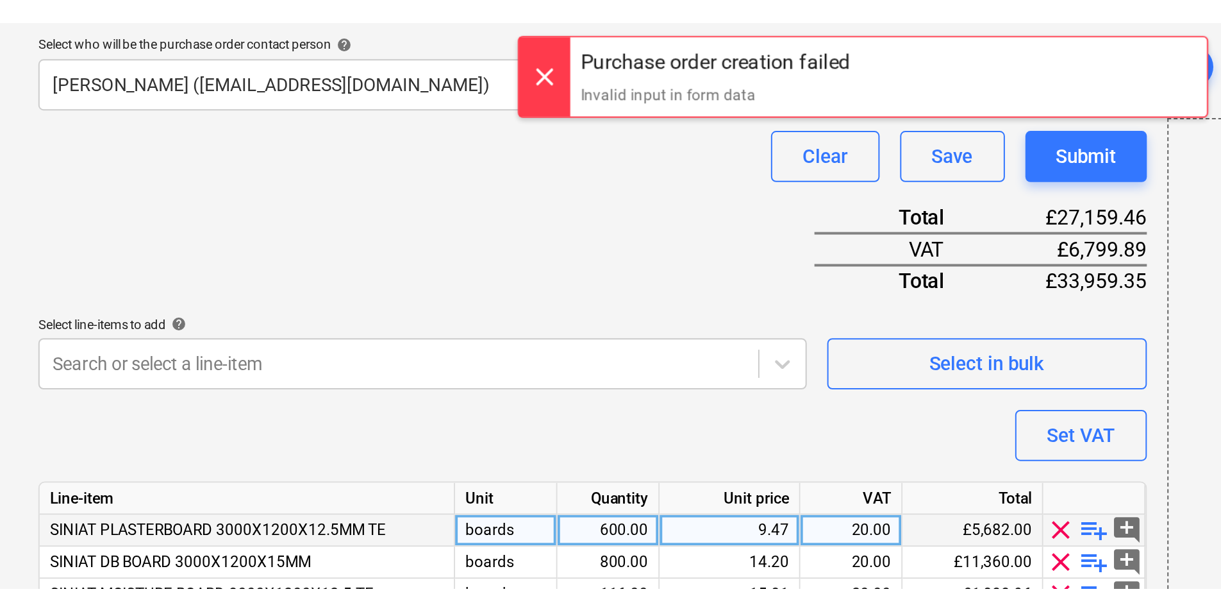
scroll to position [292, 0]
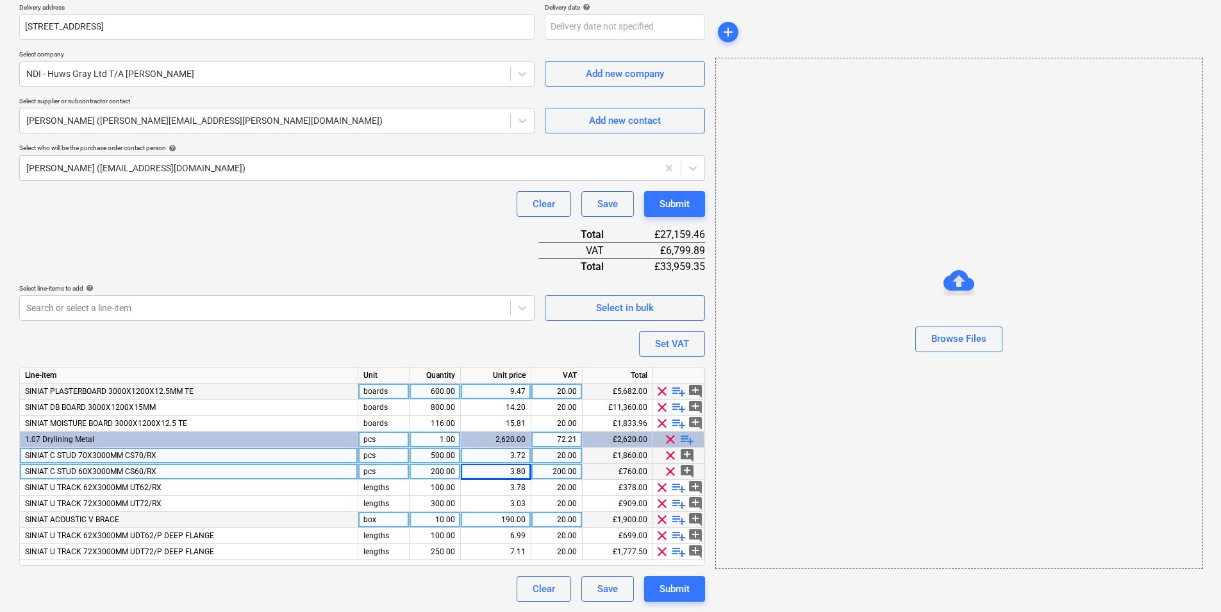
click at [165, 451] on div "SINIAT C STUD 70X3000MM CS70/RX" at bounding box center [189, 456] width 339 height 16
click at [196, 471] on div "SINIAT C STUD 60X3000MM CS60/RX" at bounding box center [189, 472] width 339 height 16
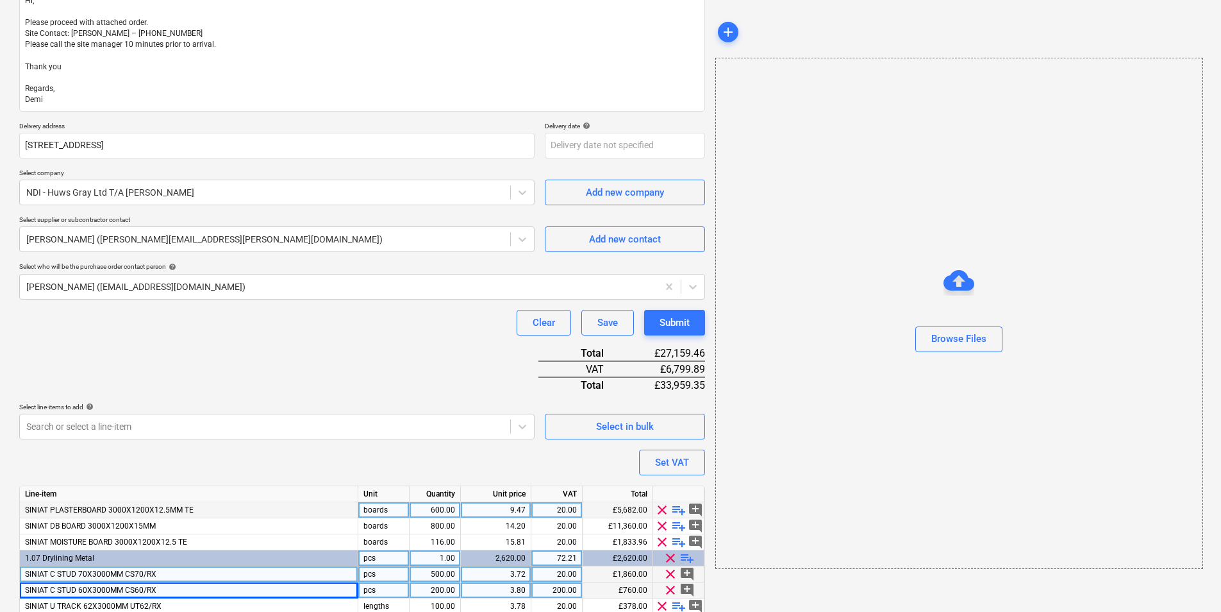
scroll to position [0, 0]
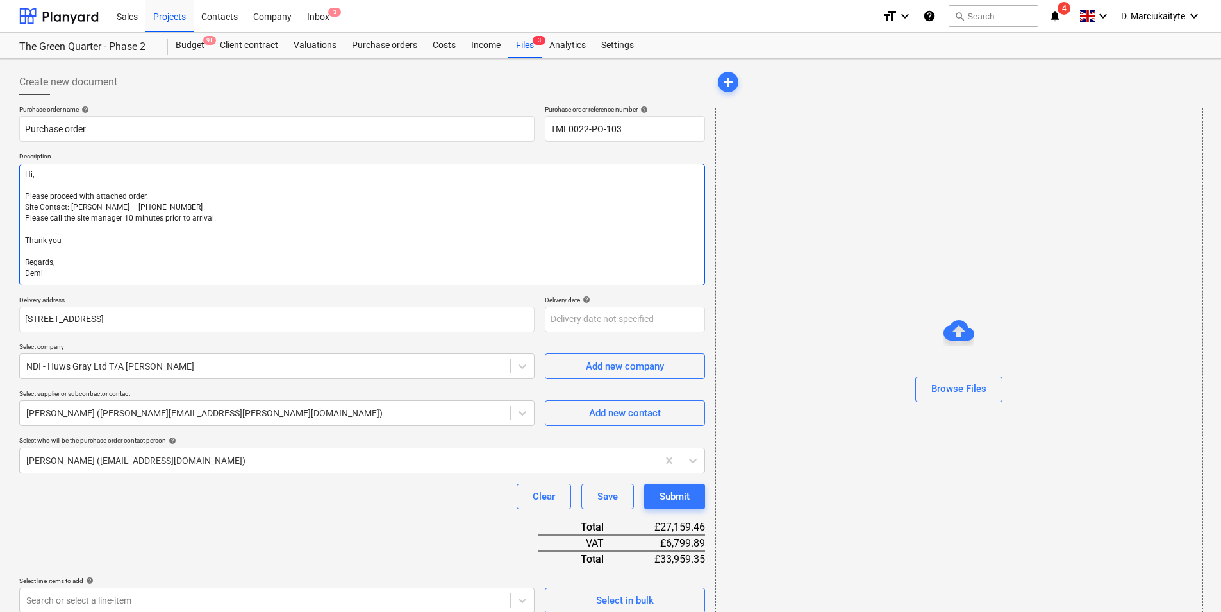
drag, startPoint x: 69, startPoint y: 274, endPoint x: 14, endPoint y: 162, distance: 125.3
click at [14, 162] on div "Create new document Purchase order name help Purchase order Purchase order refe…" at bounding box center [362, 481] width 696 height 835
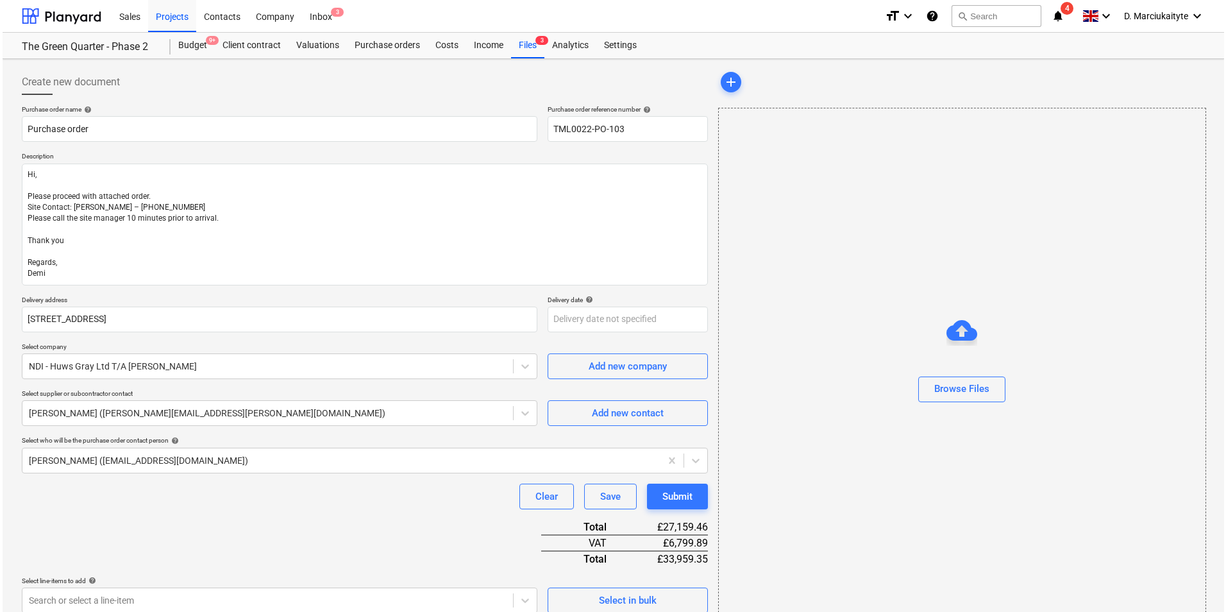
scroll to position [292, 0]
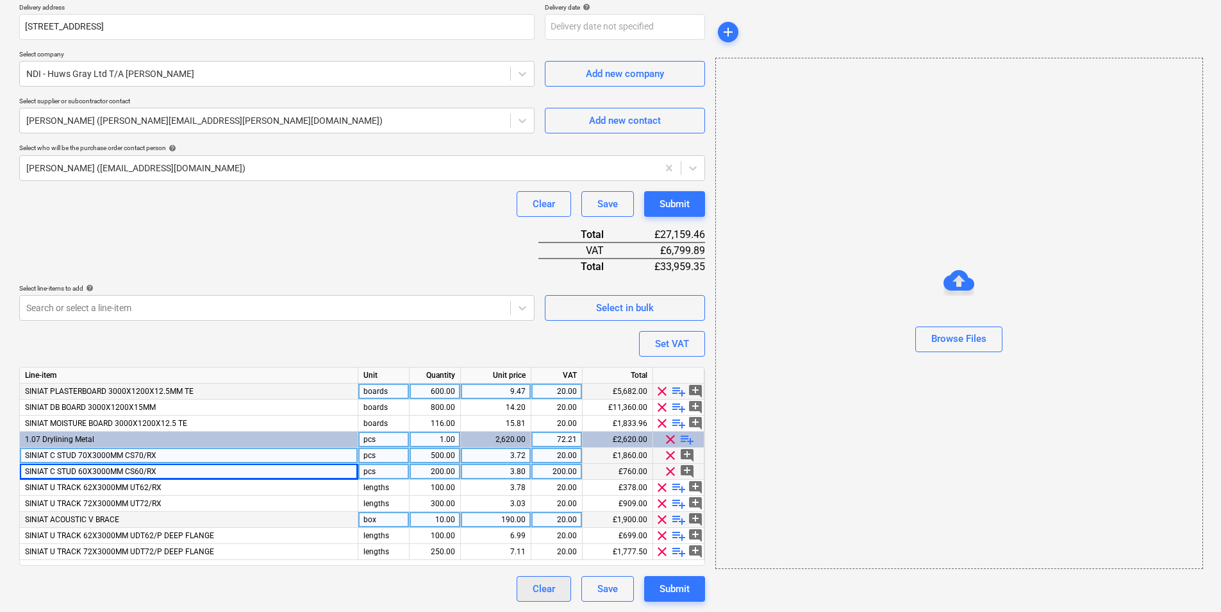
click at [551, 590] on div "Clear" at bounding box center [544, 588] width 22 height 17
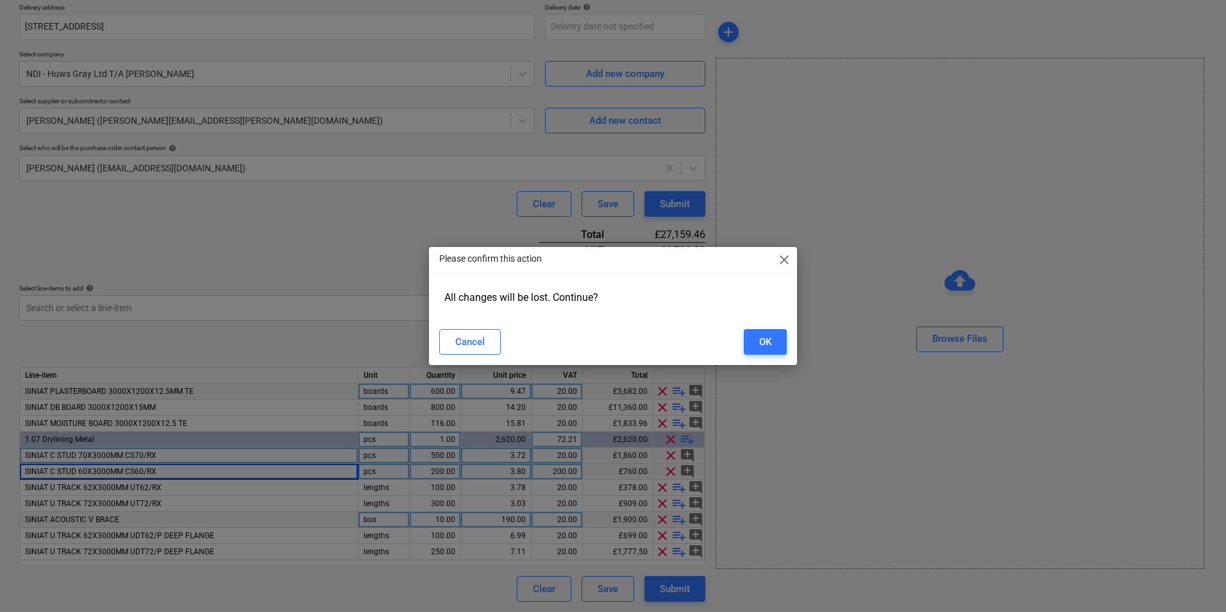
click at [767, 330] on button "OK" at bounding box center [765, 342] width 43 height 26
type textarea "x"
type input "TML0022-PO-103"
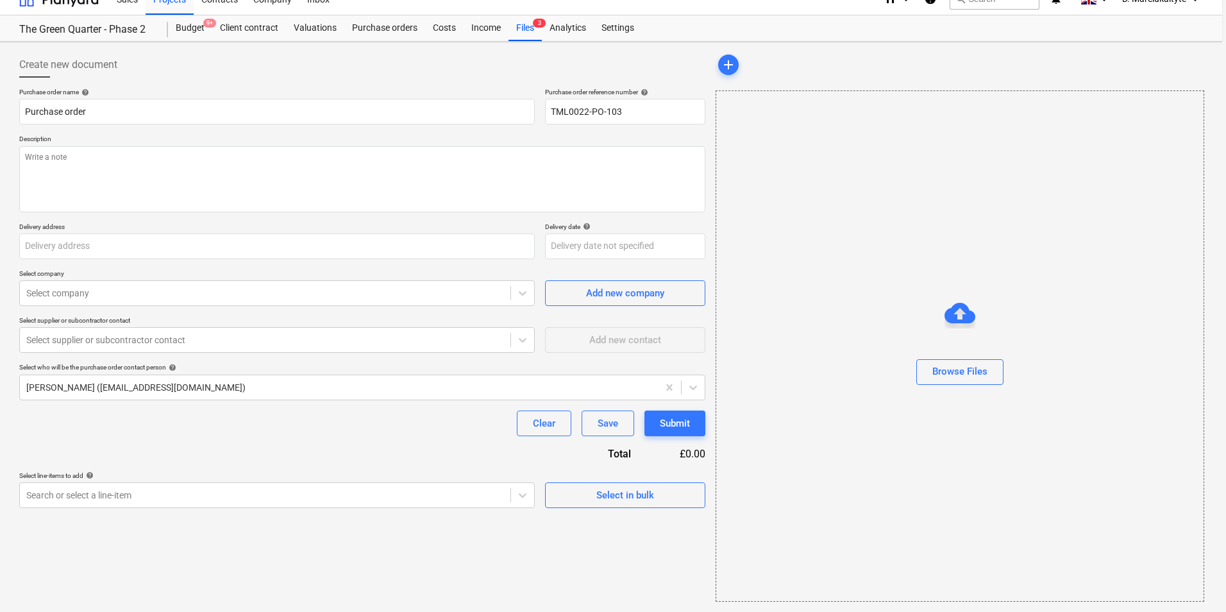
type textarea "x"
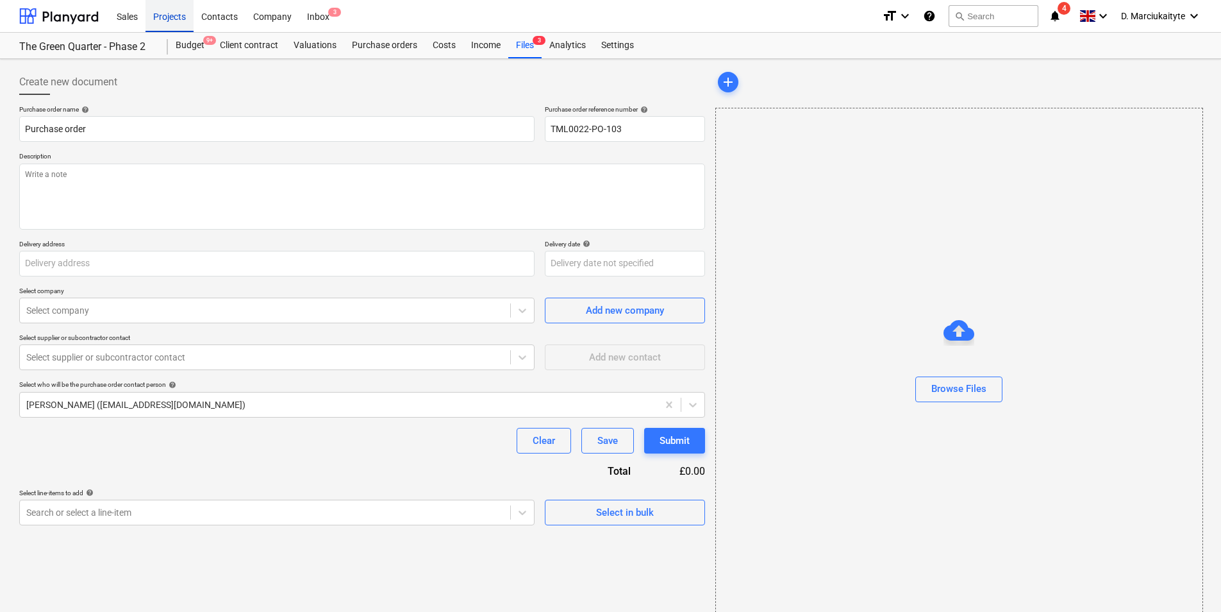
click at [163, 19] on div "Projects" at bounding box center [170, 15] width 48 height 33
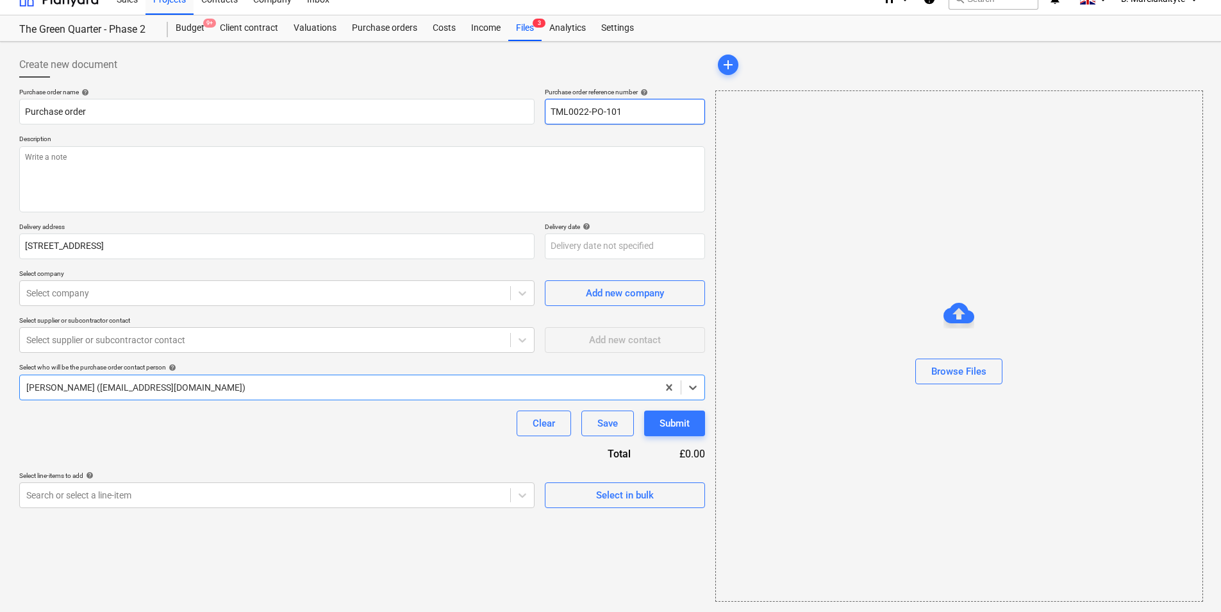
type textarea "x"
